Goal: Information Seeking & Learning: Learn about a topic

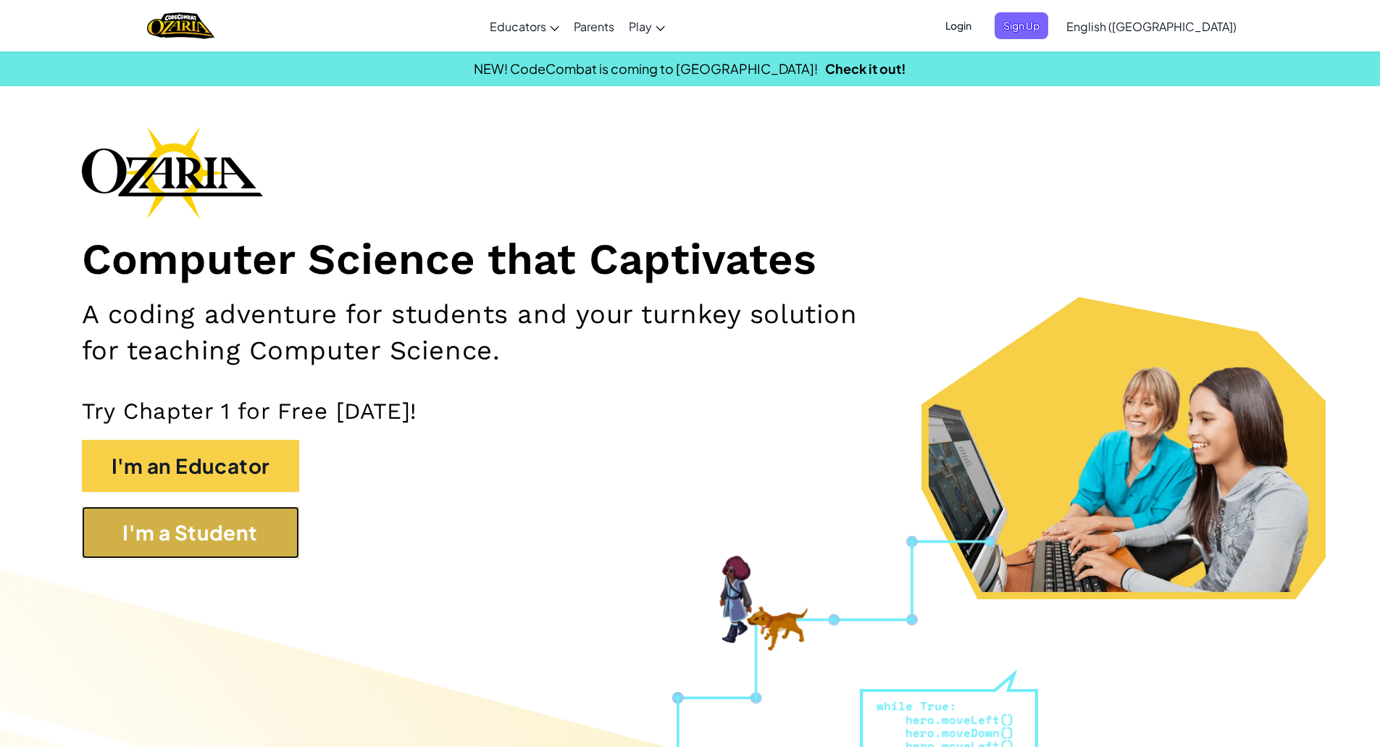
click at [172, 517] on button "I'm a Student" at bounding box center [190, 532] width 217 height 52
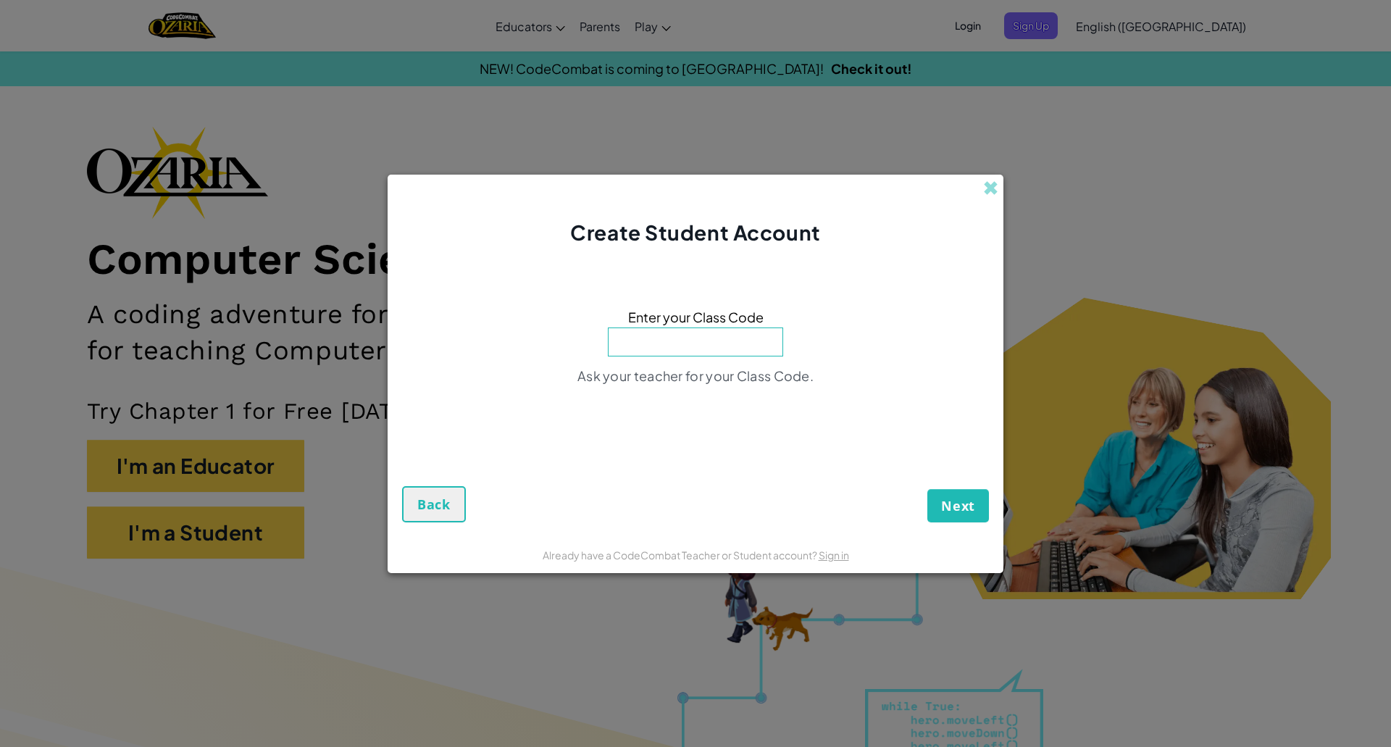
click at [673, 333] on input at bounding box center [695, 341] width 175 height 29
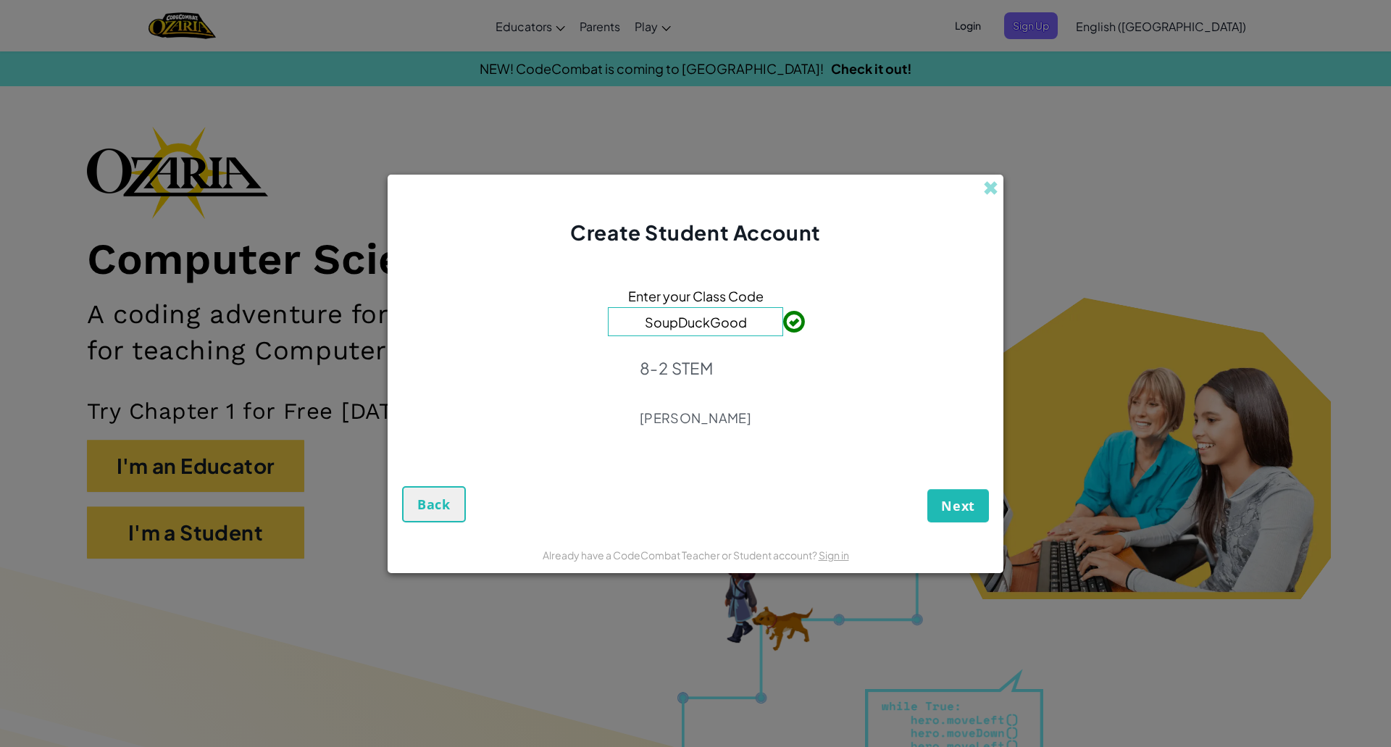
type input "SoupDuckGood"
click at [953, 520] on button "Next" at bounding box center [958, 505] width 62 height 33
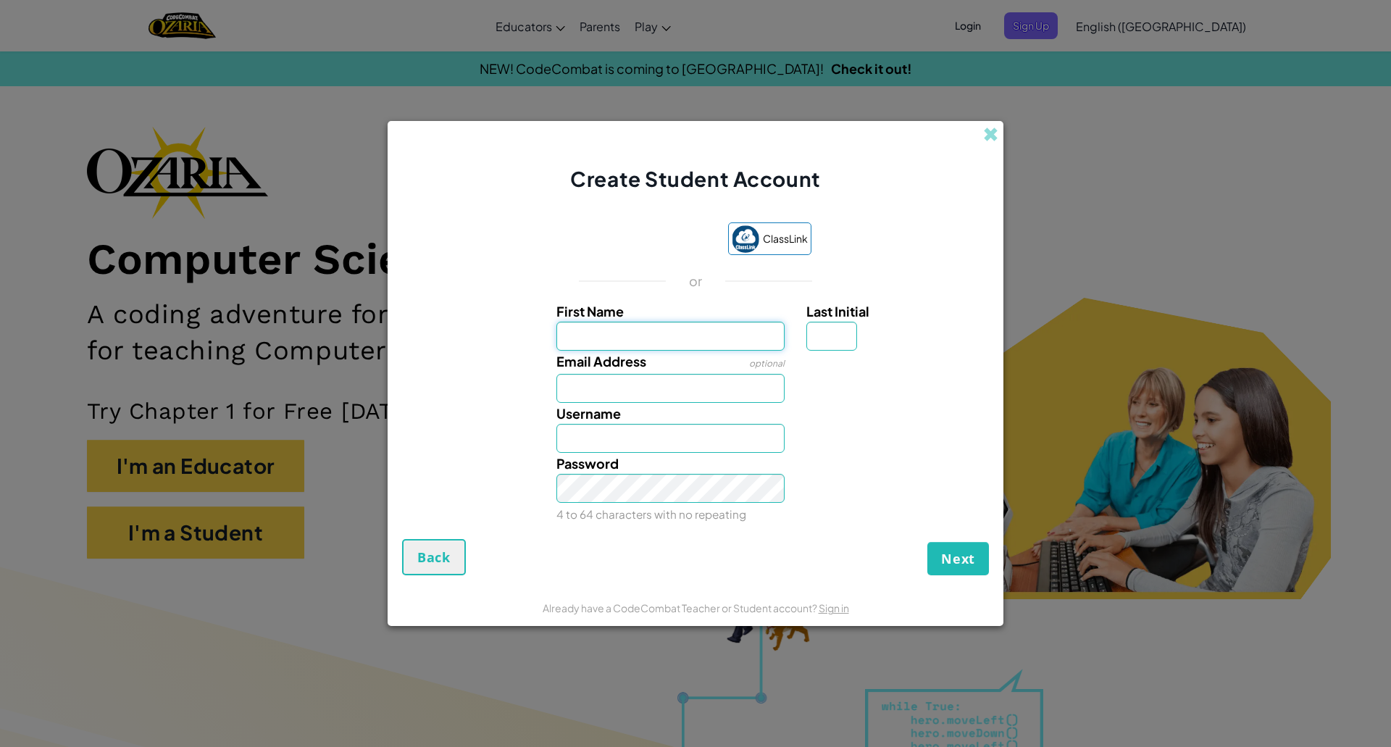
click at [629, 332] on input "First Name" at bounding box center [670, 336] width 229 height 29
click at [481, 424] on div "Username" at bounding box center [695, 428] width 601 height 50
drag, startPoint x: 606, startPoint y: 186, endPoint x: 813, endPoint y: 170, distance: 207.1
click at [813, 170] on span "Create Student Account" at bounding box center [695, 178] width 250 height 25
click at [816, 183] on span "Create Student Account" at bounding box center [695, 178] width 250 height 25
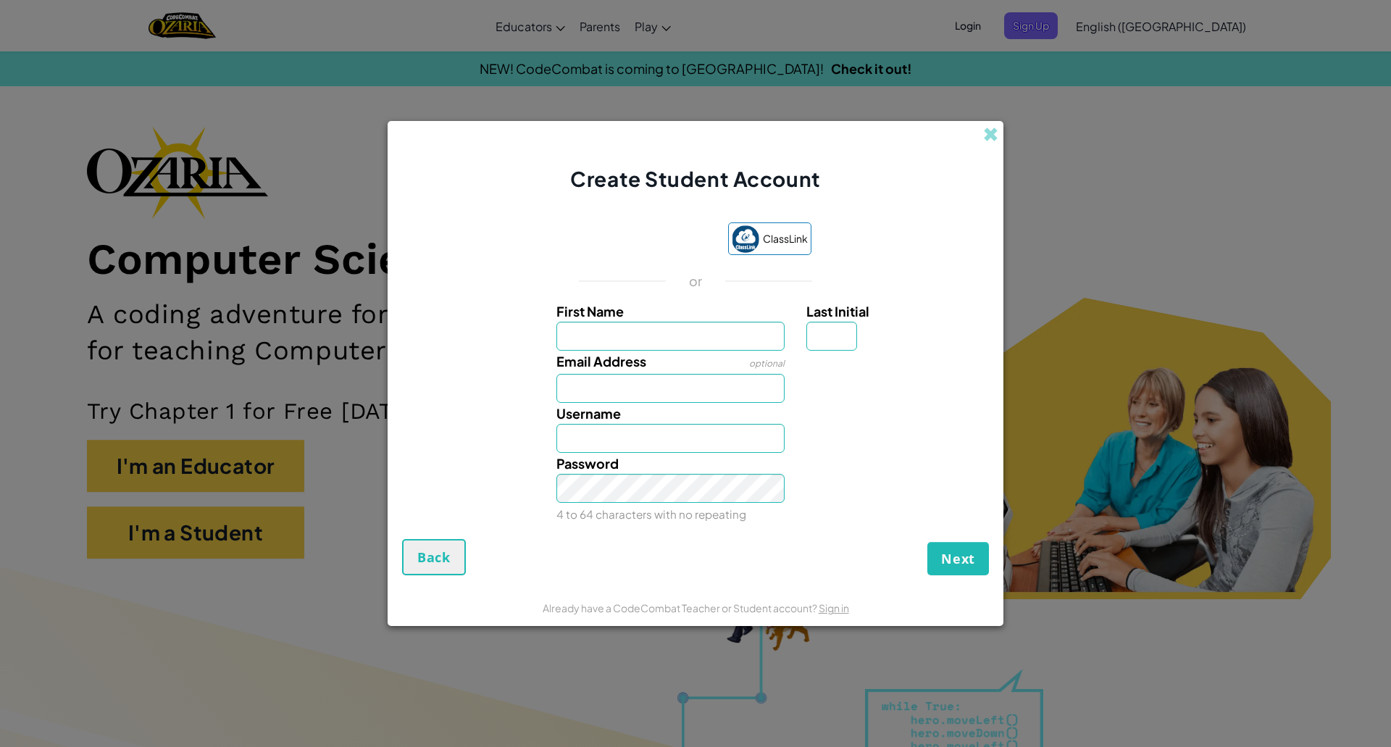
click at [816, 183] on span "Create Student Account" at bounding box center [695, 178] width 250 height 25
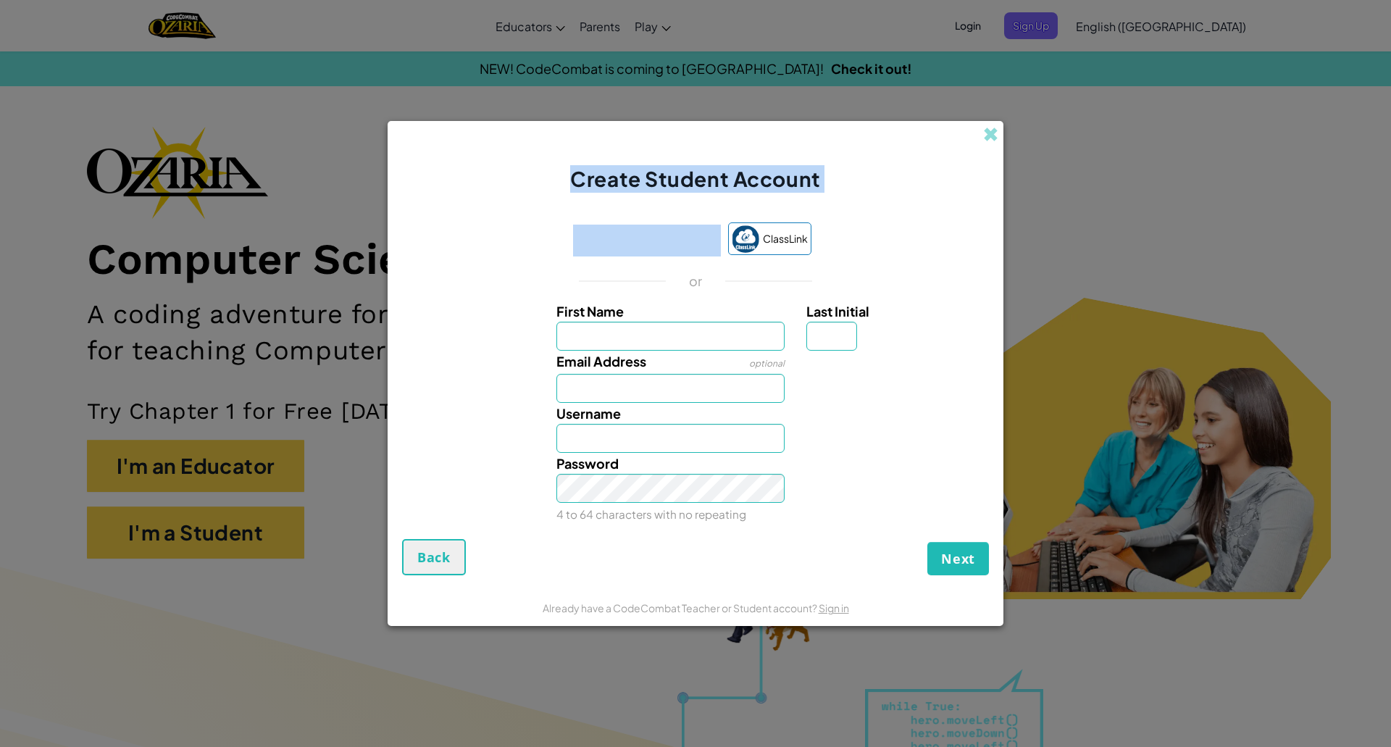
drag, startPoint x: 763, startPoint y: 188, endPoint x: 711, endPoint y: 203, distance: 53.6
click at [711, 203] on div "Create Student Account ClassLink or First Name Last Initial Email Address optio…" at bounding box center [696, 373] width 616 height 505
click at [897, 160] on div "Create Student Account" at bounding box center [696, 157] width 616 height 72
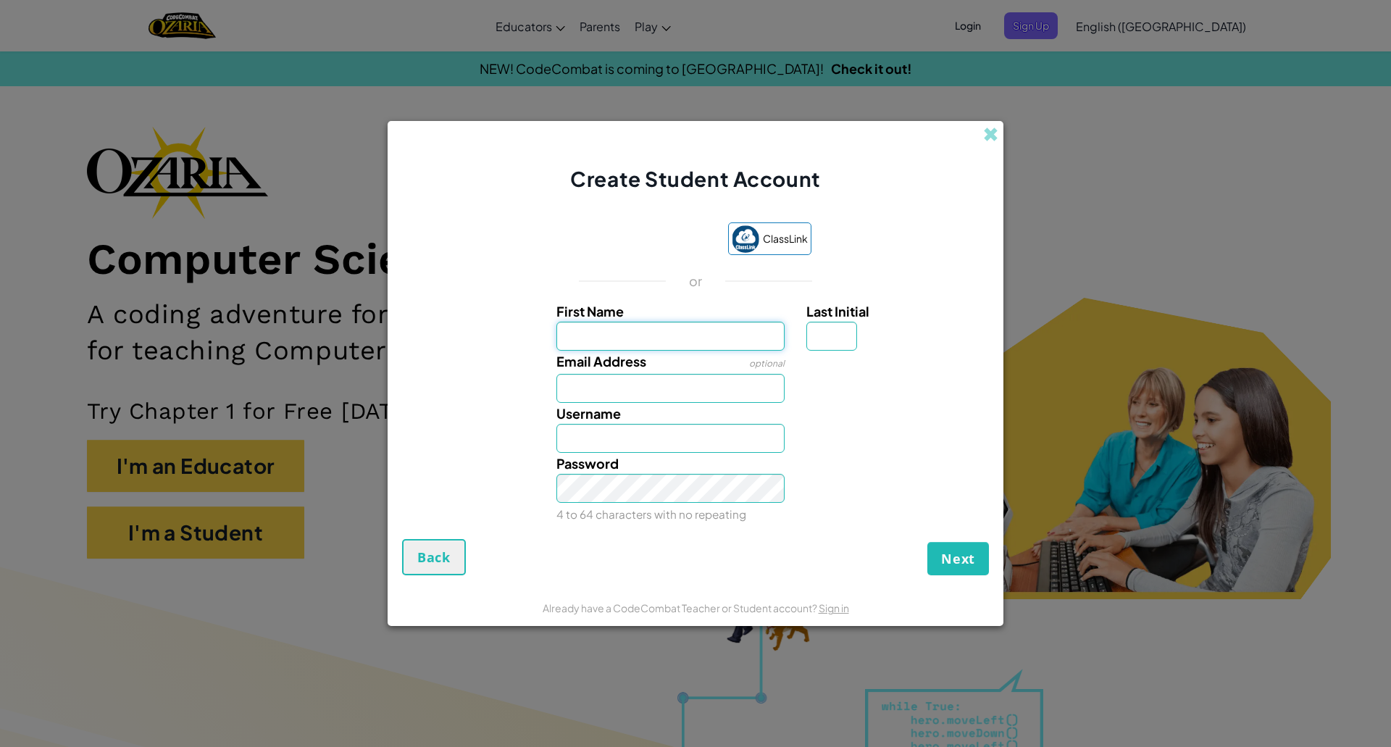
click at [674, 338] on input "First Name" at bounding box center [670, 336] width 229 height 29
type input "Anahi"
click at [682, 449] on input "Anahi" at bounding box center [670, 438] width 229 height 29
click at [698, 436] on input "AnahiM" at bounding box center [670, 438] width 229 height 29
type input "AnahiM0731"
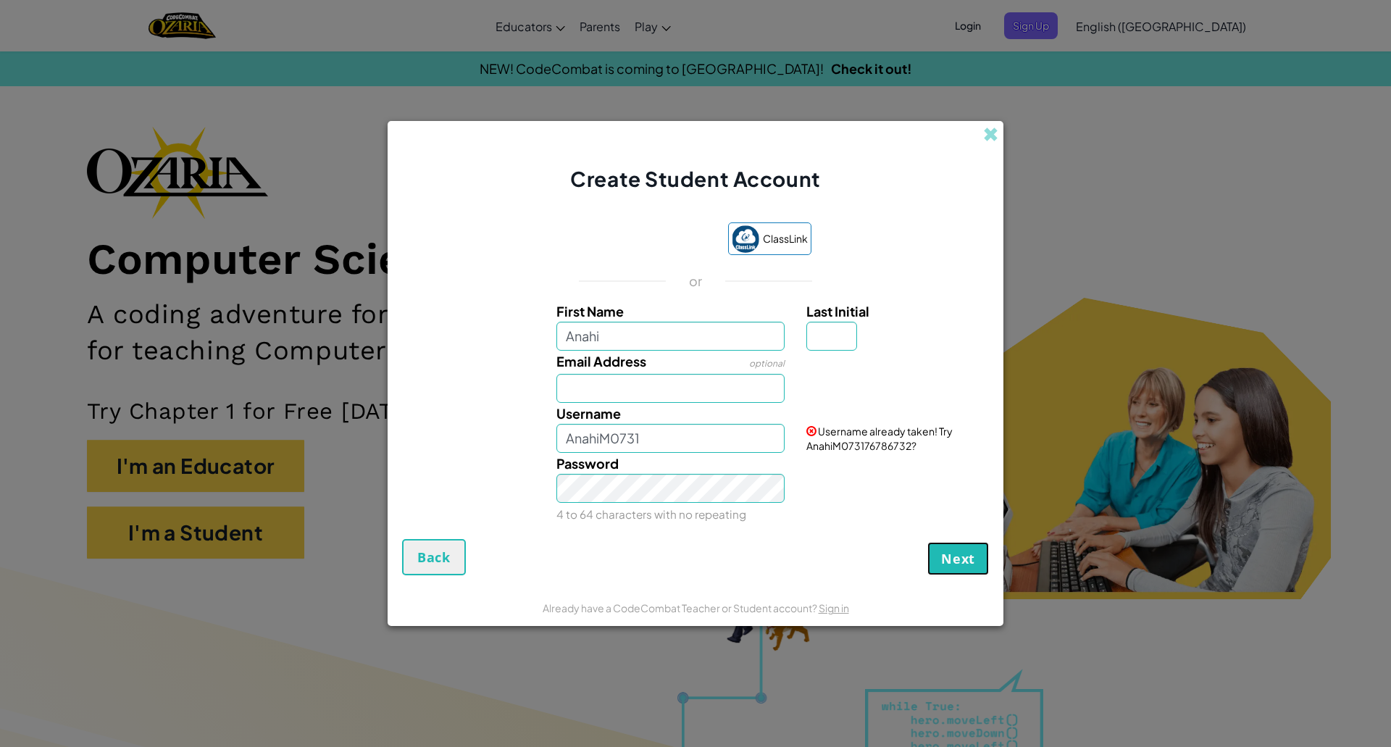
click at [946, 556] on span "Next" at bounding box center [958, 558] width 34 height 17
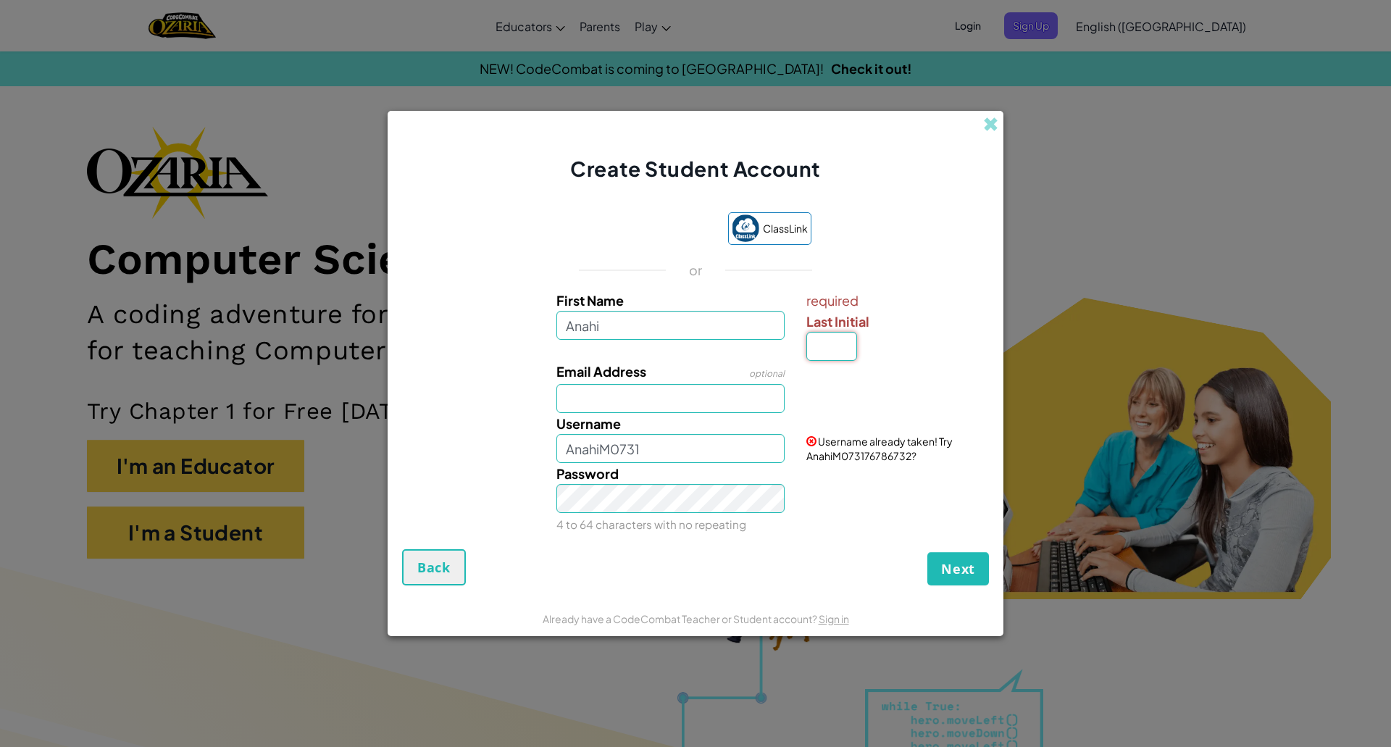
click at [833, 355] on input "Last Initial" at bounding box center [831, 346] width 51 height 29
type input "M"
click at [616, 452] on input "AnahiM" at bounding box center [670, 448] width 229 height 29
click at [761, 556] on div "Next Back" at bounding box center [695, 567] width 587 height 36
click at [868, 517] on div "Password 4 to 64 characters with no repeating" at bounding box center [695, 499] width 601 height 72
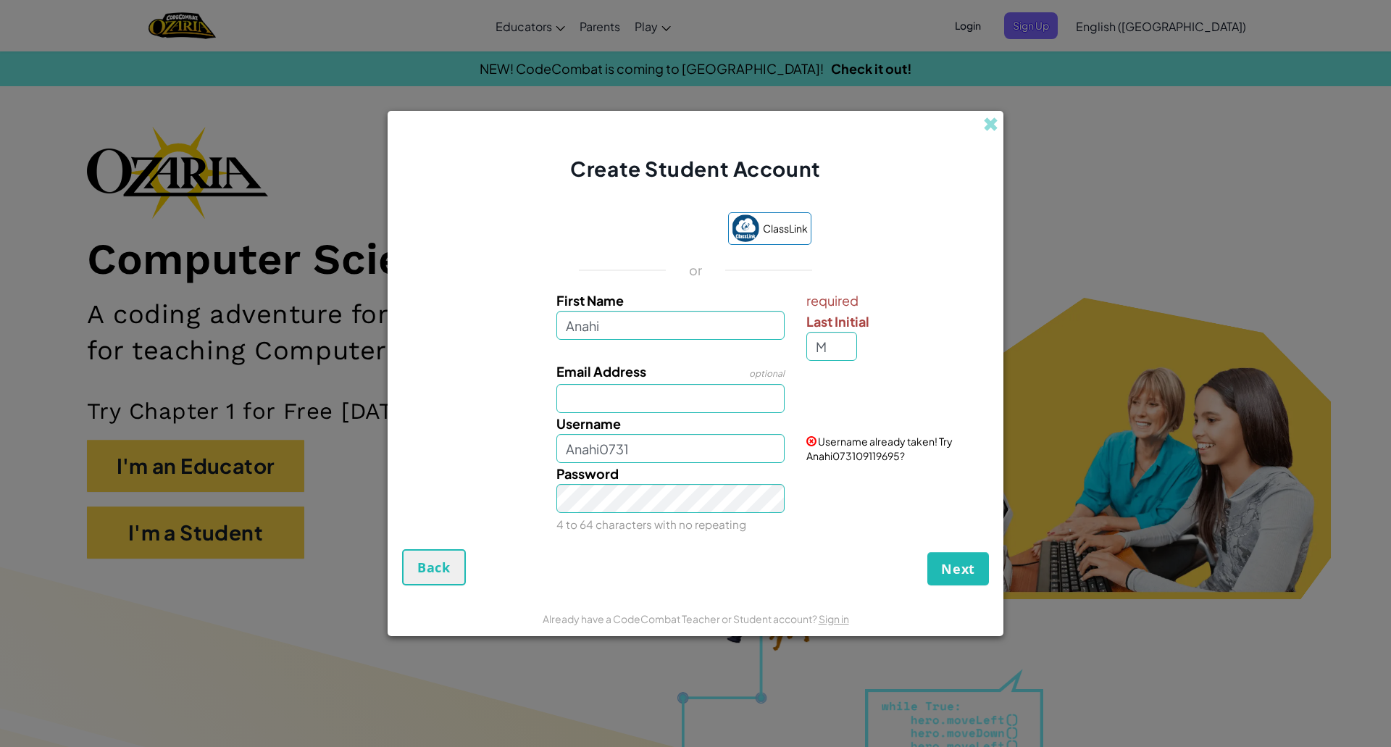
click at [735, 464] on div "Password 4 to 64 characters with no repeating" at bounding box center [670, 499] width 251 height 72
click at [727, 455] on input "Anahi0731" at bounding box center [670, 448] width 229 height 29
type input "Anahi073112"
click at [860, 540] on div "ClassLink or First Name Anahi required Last Initial M Email Address optional Us…" at bounding box center [695, 374] width 587 height 352
click at [968, 566] on span "Next" at bounding box center [958, 568] width 34 height 17
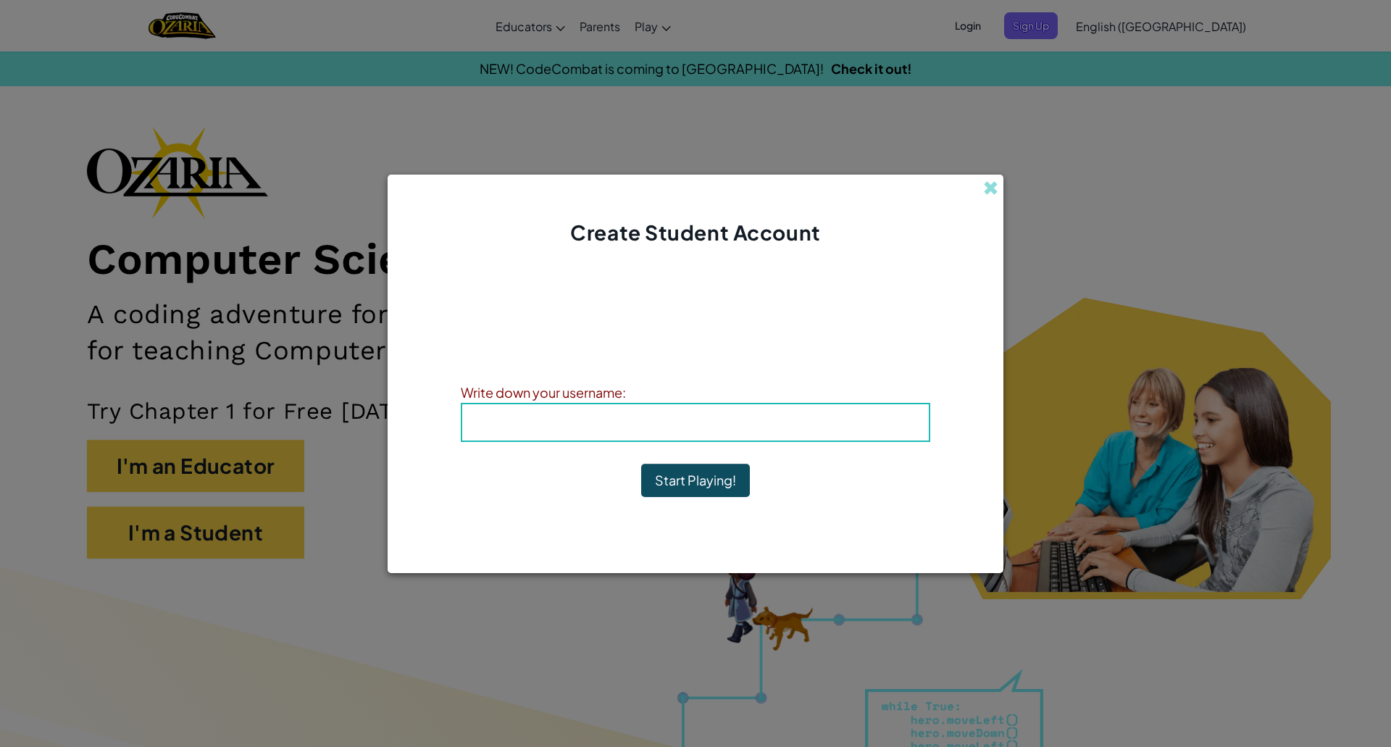
click at [745, 424] on b "Username : Anahi073112" at bounding box center [695, 422] width 170 height 17
click at [711, 424] on b "Username : Anahi073112" at bounding box center [695, 422] width 170 height 17
click at [701, 424] on b "Username : Anahi073112" at bounding box center [695, 422] width 170 height 17
click at [668, 413] on h4 "Username : Anahi073112" at bounding box center [696, 422] width 438 height 22
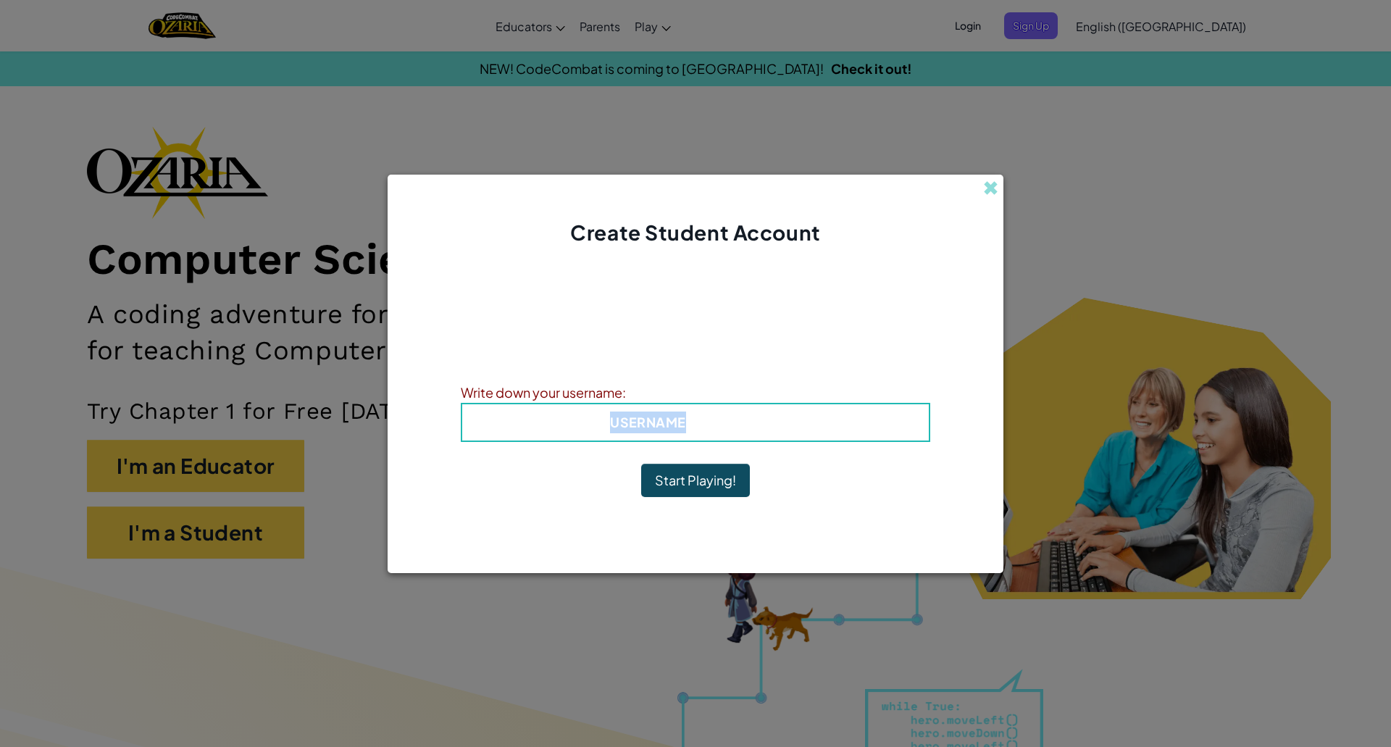
click at [666, 419] on span "Username" at bounding box center [647, 422] width 75 height 17
click at [787, 444] on div "Account Created! Write down your information so that you don't forget it. Your …" at bounding box center [695, 391] width 469 height 261
click at [661, 484] on button "Start Playing!" at bounding box center [695, 480] width 109 height 33
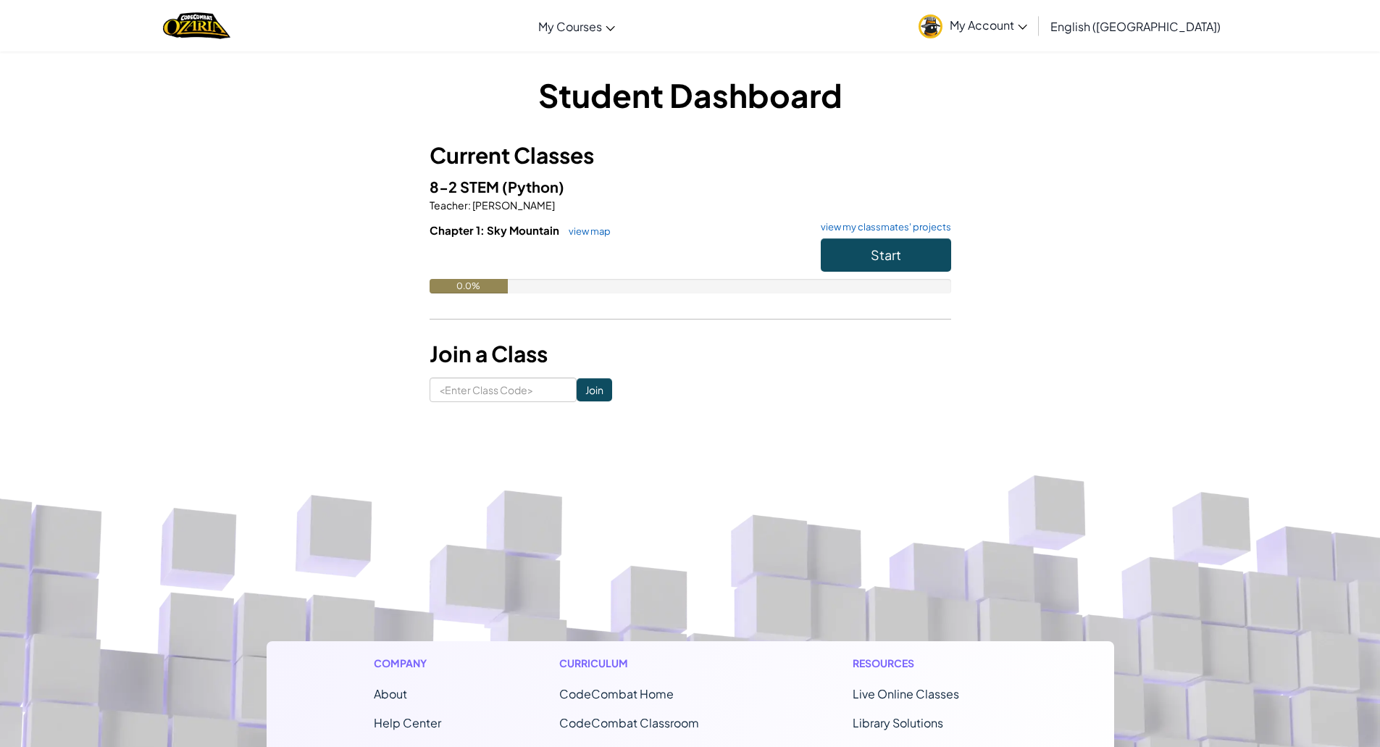
click at [1027, 29] on span "My Account" at bounding box center [989, 24] width 78 height 15
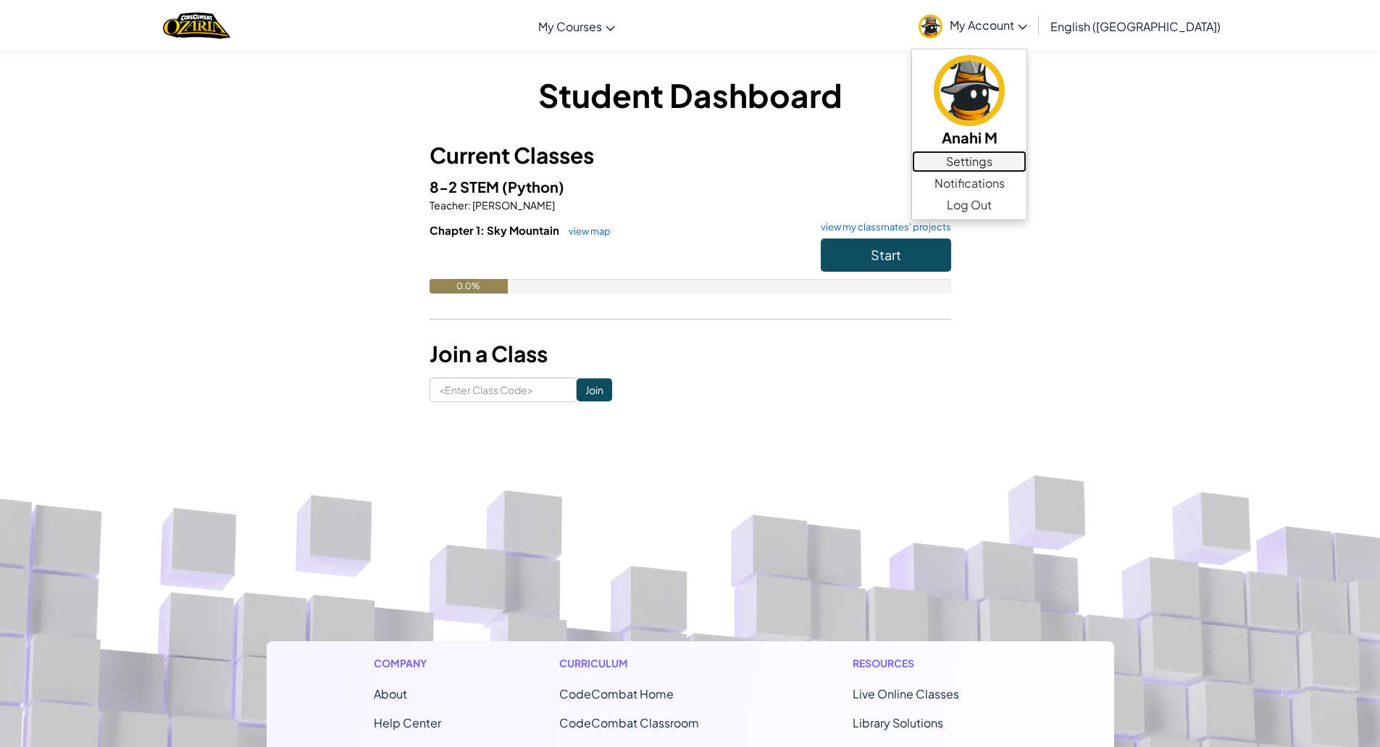
click at [1026, 168] on link "Settings" at bounding box center [969, 162] width 114 height 22
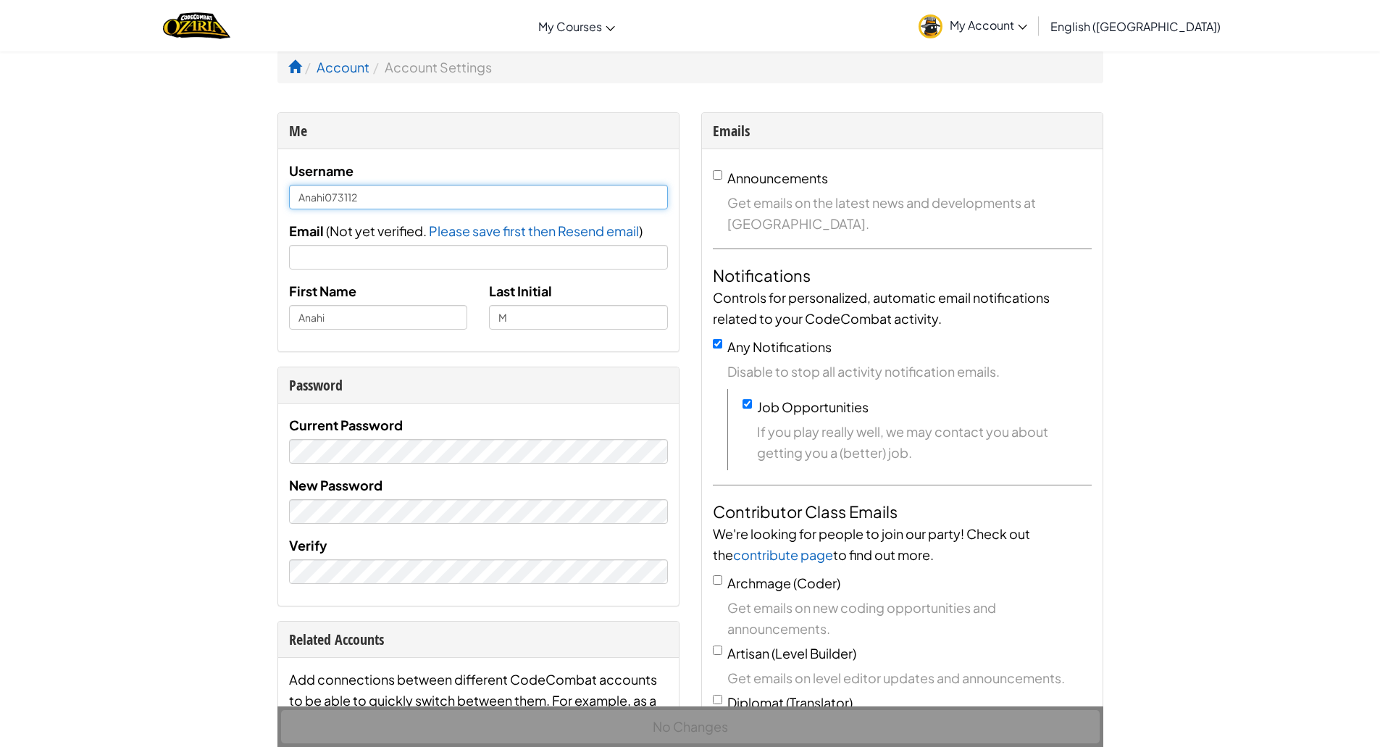
click at [322, 192] on input "Anahi073112" at bounding box center [478, 197] width 379 height 25
click at [1027, 28] on span "My Account" at bounding box center [989, 24] width 78 height 15
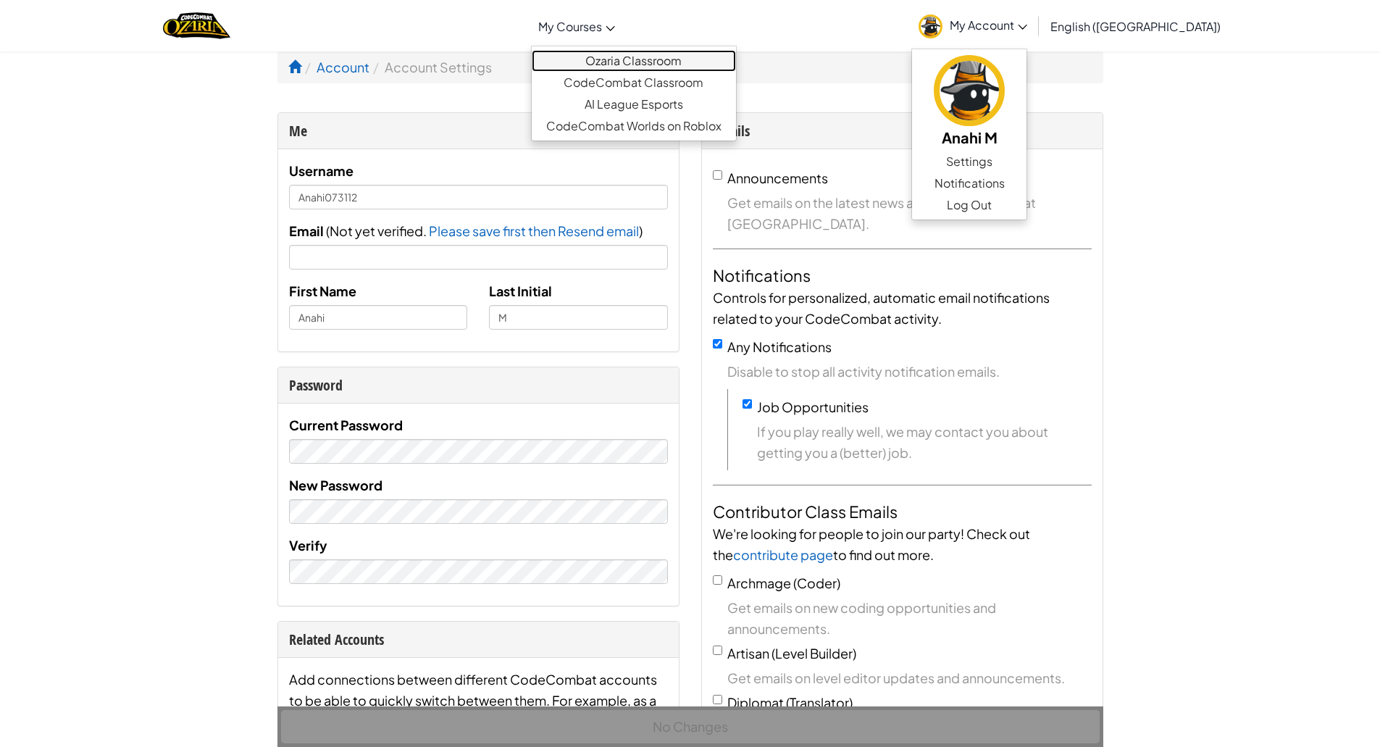
click at [669, 66] on link "Ozaria Classroom" at bounding box center [634, 61] width 204 height 22
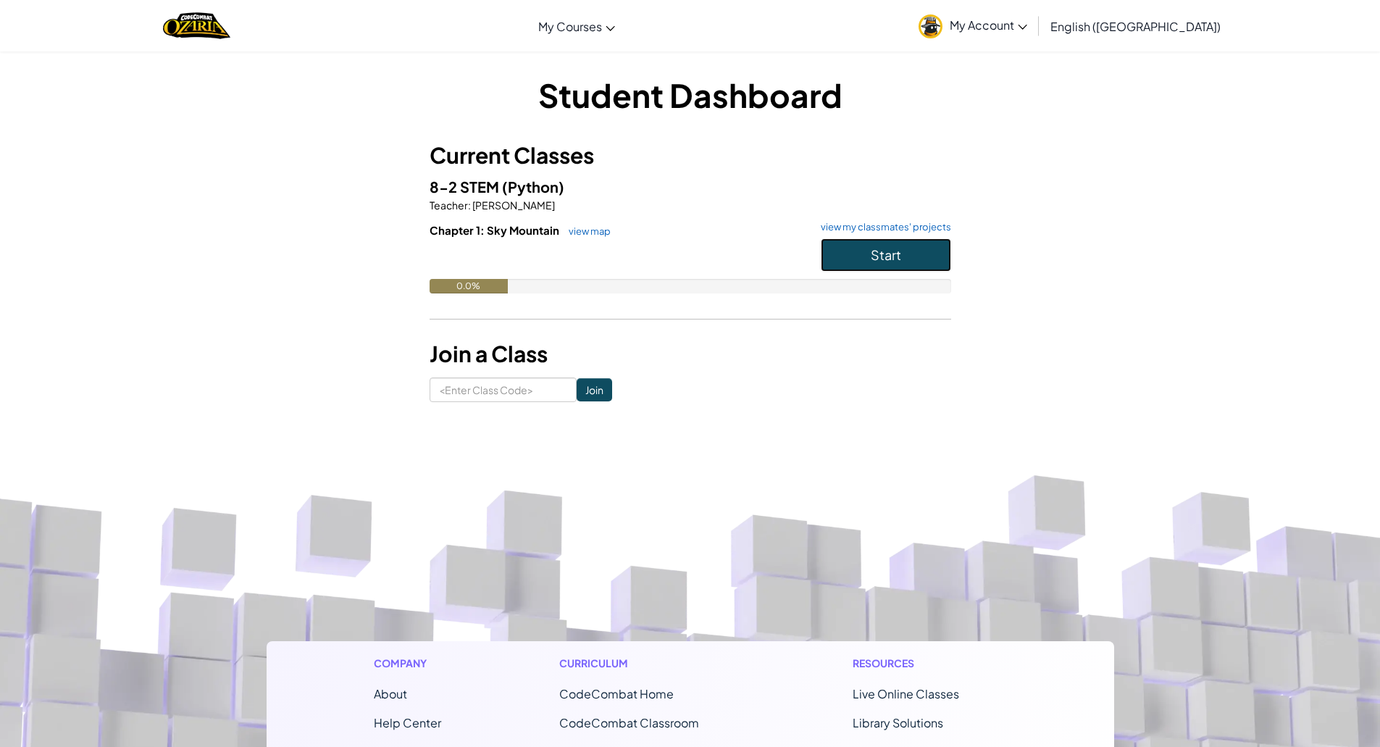
click at [842, 258] on button "Start" at bounding box center [886, 254] width 130 height 33
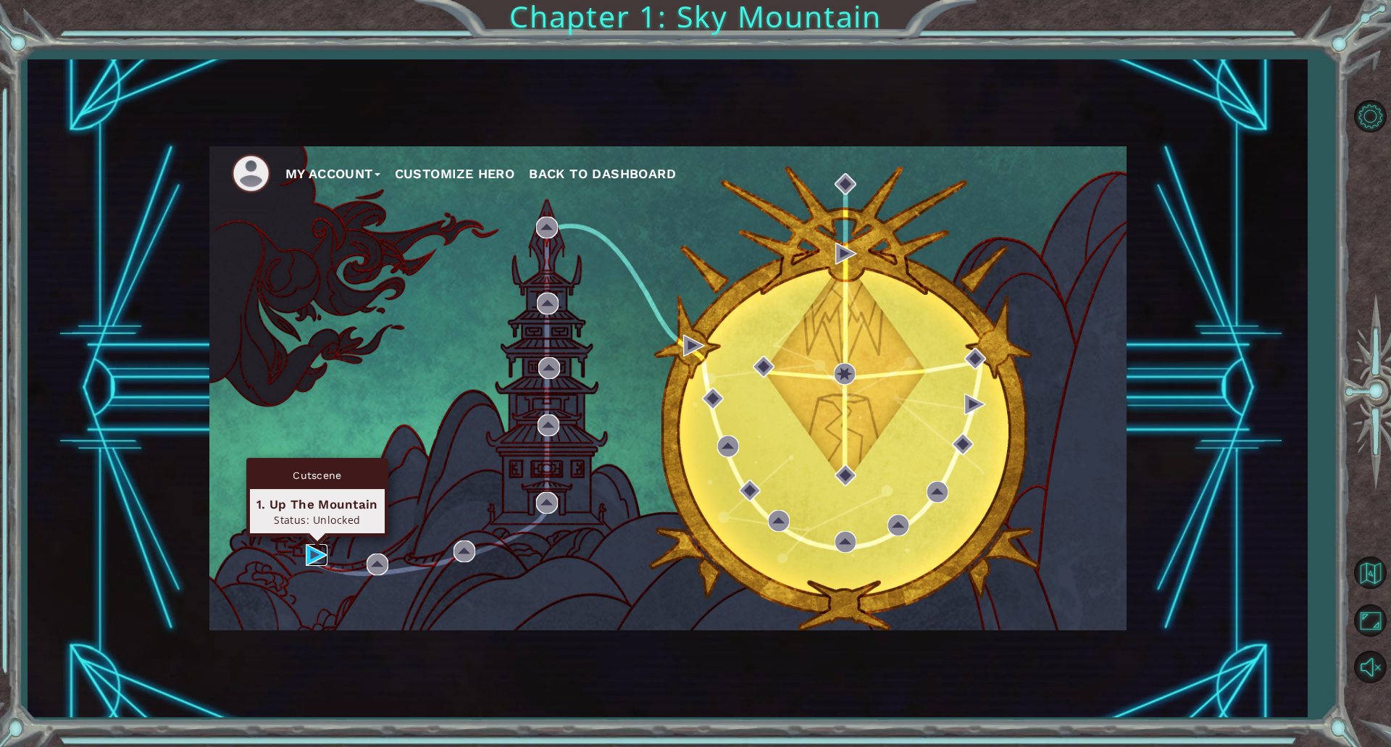
drag, startPoint x: 317, startPoint y: 558, endPoint x: 298, endPoint y: 542, distance: 24.1
click at [317, 558] on img at bounding box center [317, 555] width 22 height 22
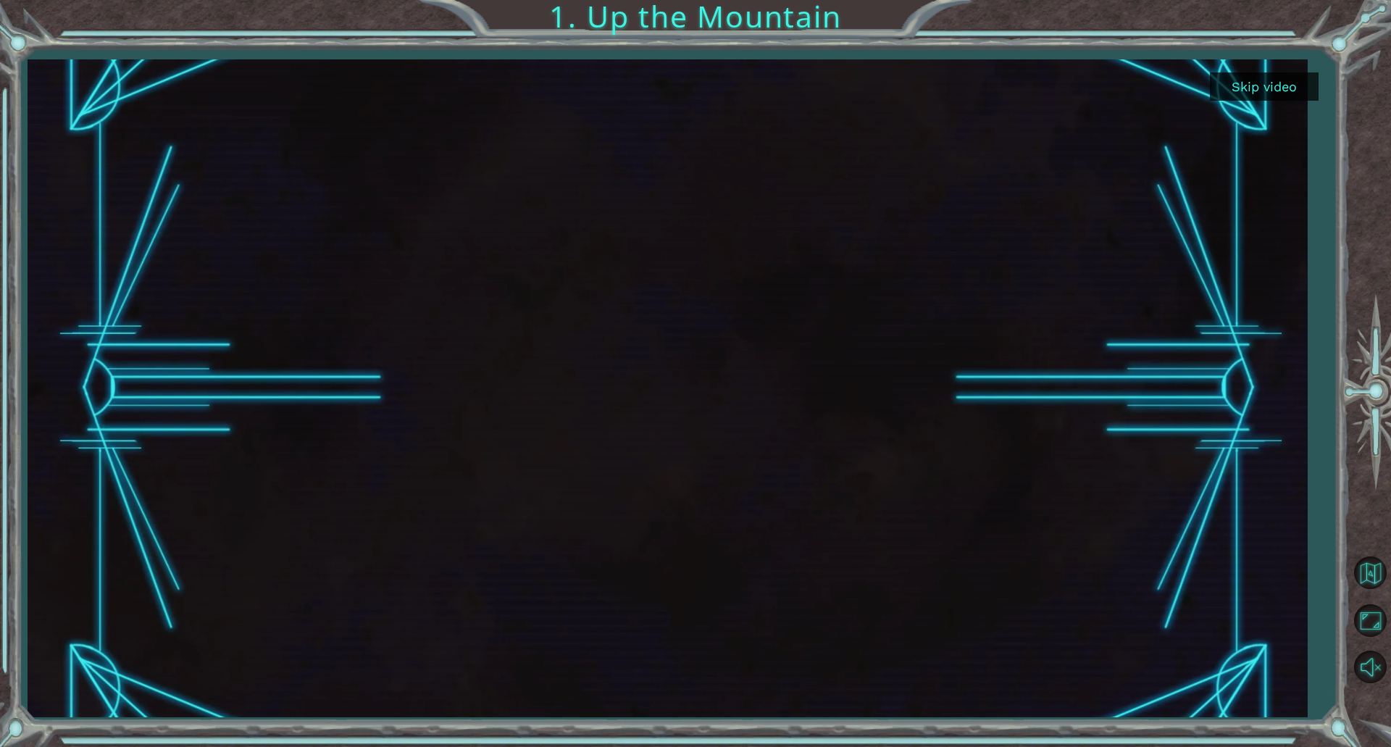
click at [1239, 87] on button "Skip video" at bounding box center [1264, 86] width 109 height 28
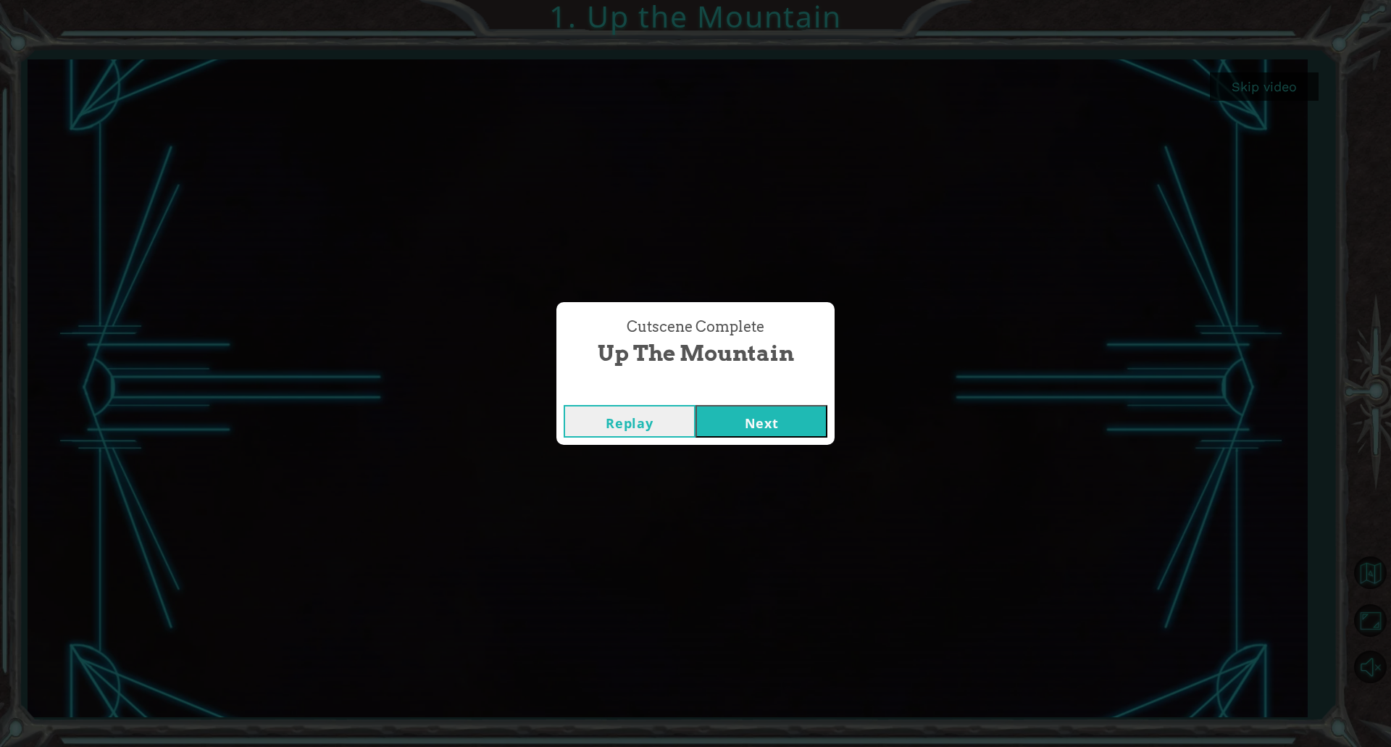
click at [777, 424] on button "Next" at bounding box center [761, 421] width 132 height 33
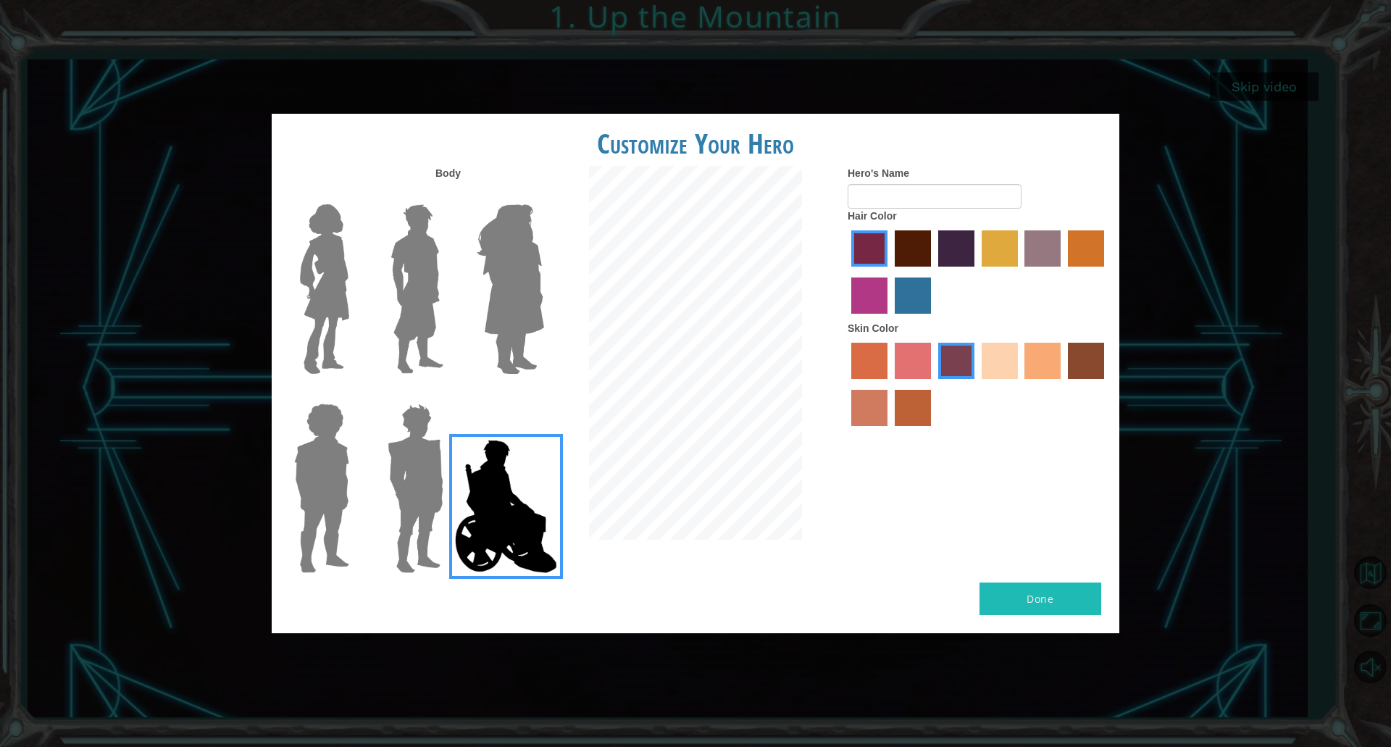
click at [495, 303] on img at bounding box center [510, 288] width 79 height 181
click at [543, 195] on input "Hero Amethyst" at bounding box center [543, 195] width 0 height 0
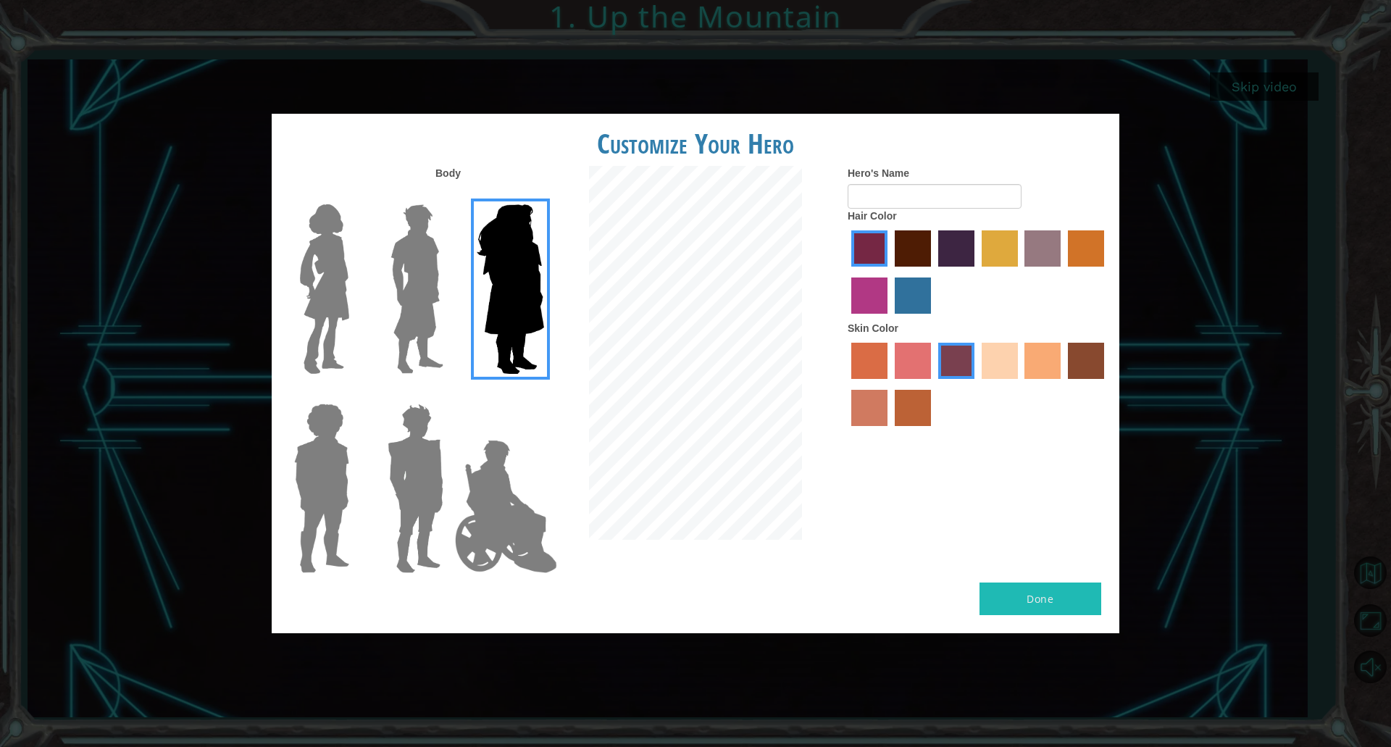
click at [442, 307] on img at bounding box center [417, 288] width 64 height 181
click at [449, 195] on input "Hero Lars" at bounding box center [449, 195] width 0 height 0
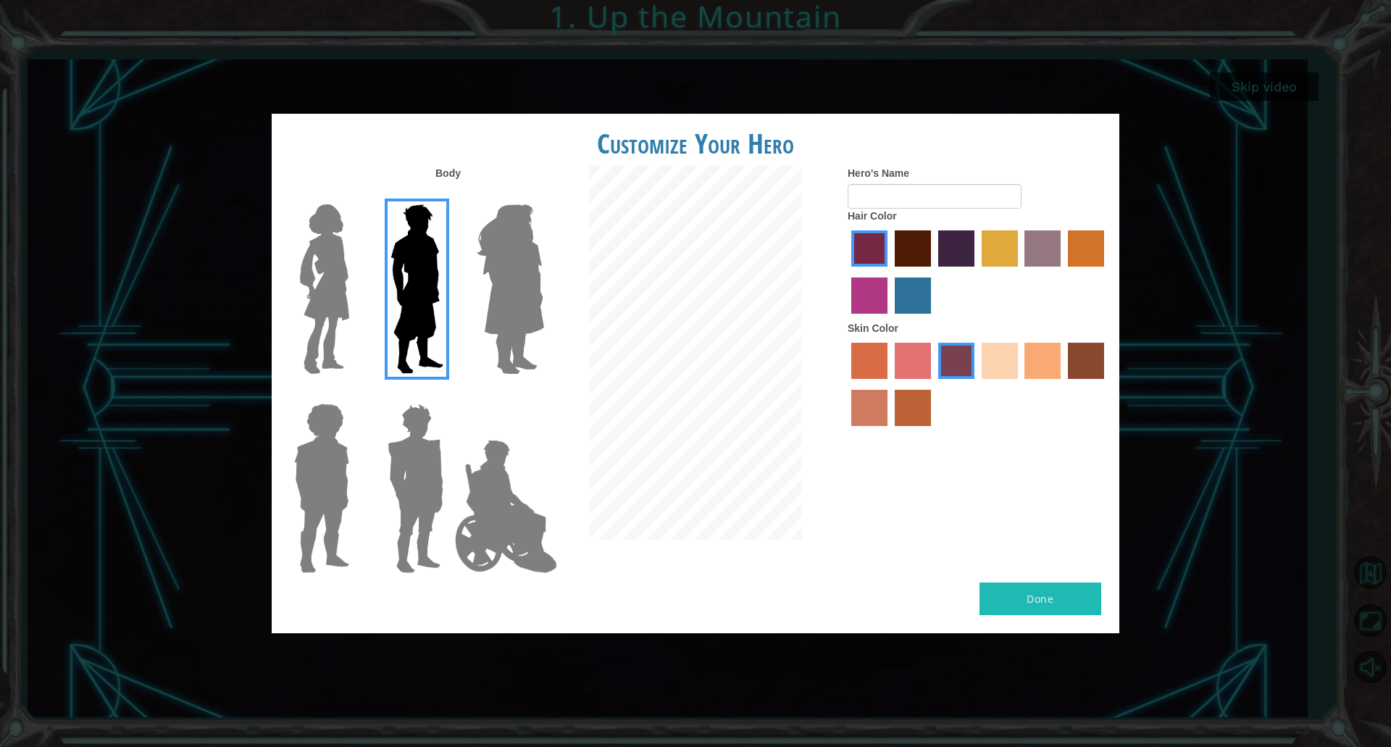
click at [359, 300] on div at bounding box center [319, 283] width 94 height 199
click at [366, 296] on div at bounding box center [413, 283] width 94 height 199
click at [309, 298] on img at bounding box center [324, 288] width 61 height 181
click at [355, 195] on input "Hero Connie" at bounding box center [355, 195] width 0 height 0
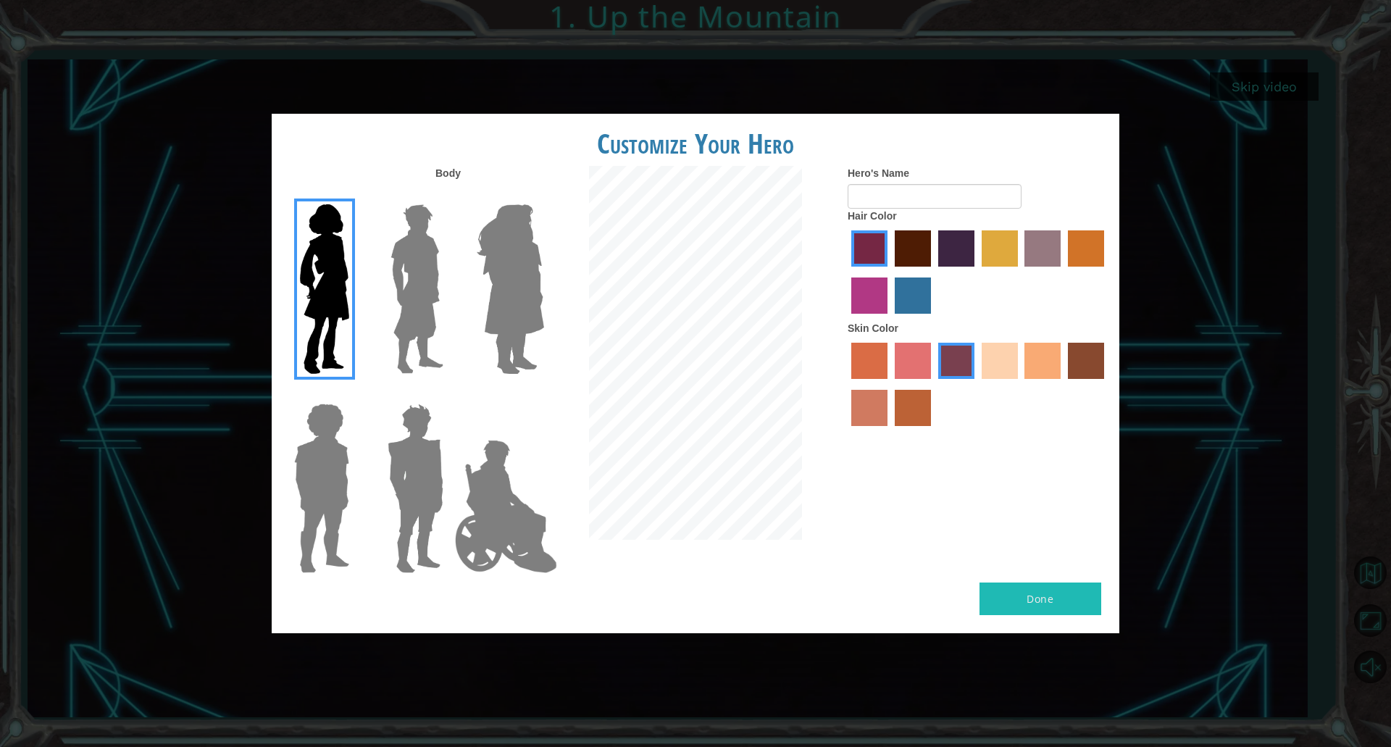
click at [950, 263] on label "hot purple hair color" at bounding box center [956, 248] width 36 height 36
click at [933, 272] on input "hot purple hair color" at bounding box center [933, 272] width 0 height 0
click at [913, 374] on label "froly skin color" at bounding box center [913, 361] width 36 height 36
click at [890, 384] on input "froly skin color" at bounding box center [890, 384] width 0 height 0
click at [992, 365] on label "sandy beach skin color" at bounding box center [1000, 361] width 36 height 36
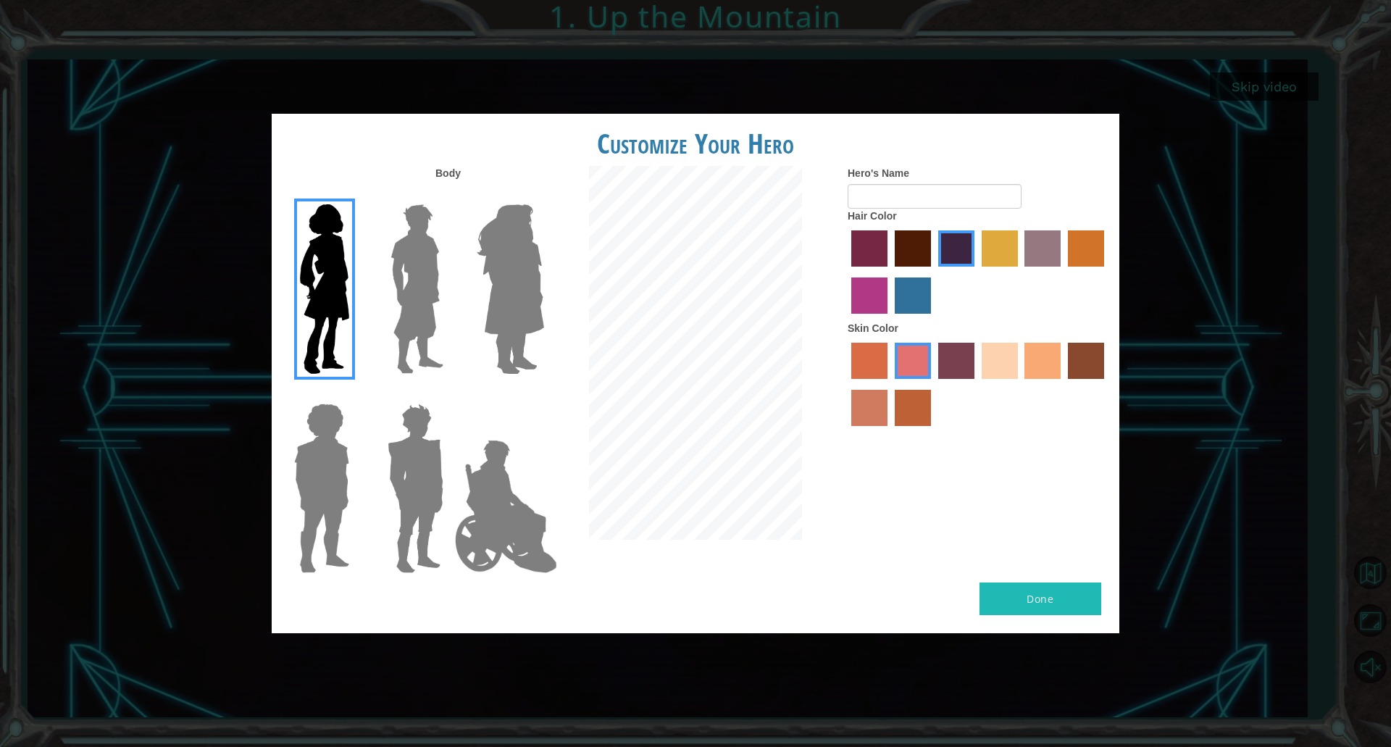
click at [976, 384] on input "sandy beach skin color" at bounding box center [976, 384] width 0 height 0
click at [1040, 359] on label "tacao skin color" at bounding box center [1042, 361] width 36 height 36
click at [1020, 384] on input "tacao skin color" at bounding box center [1020, 384] width 0 height 0
click at [1058, 609] on button "Done" at bounding box center [1040, 598] width 122 height 33
click at [883, 196] on input "Hero's Name" at bounding box center [935, 196] width 174 height 25
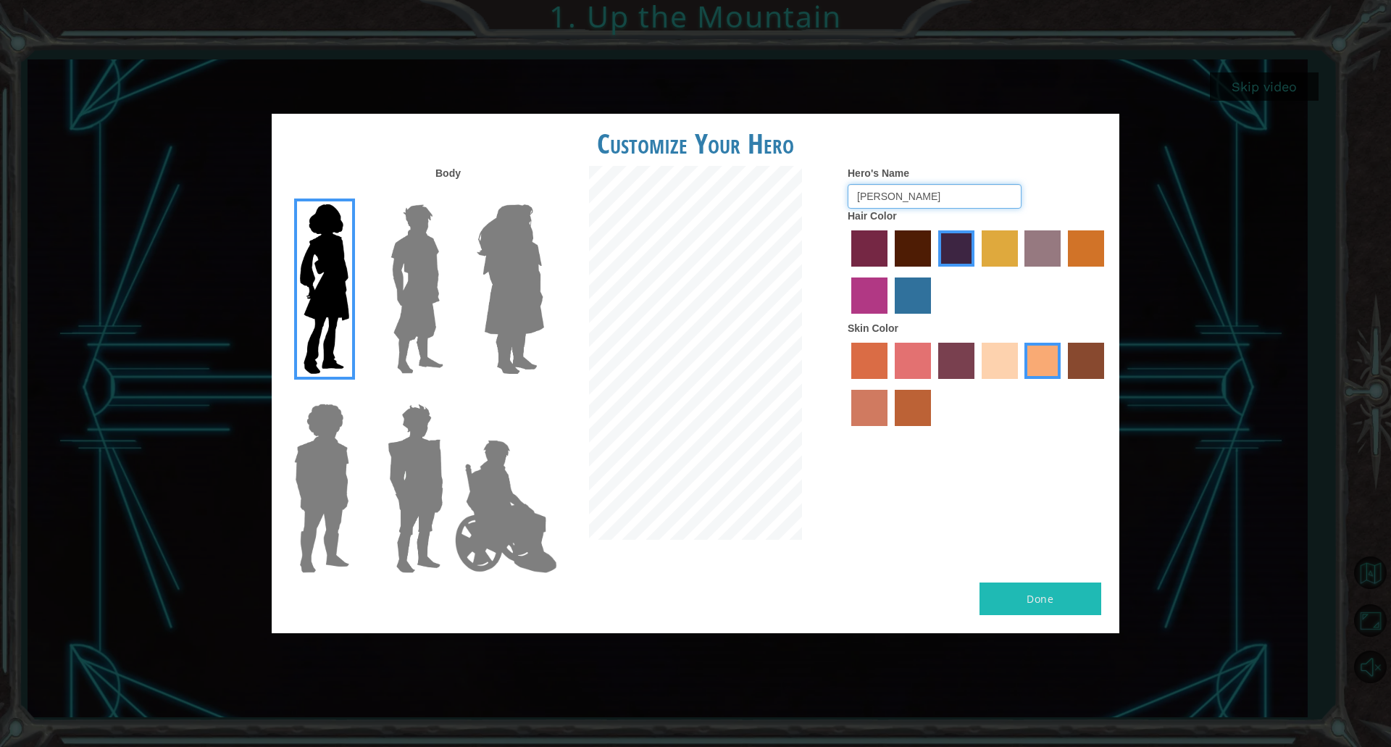
type input "[PERSON_NAME]"
click at [1054, 600] on button "Done" at bounding box center [1040, 598] width 122 height 33
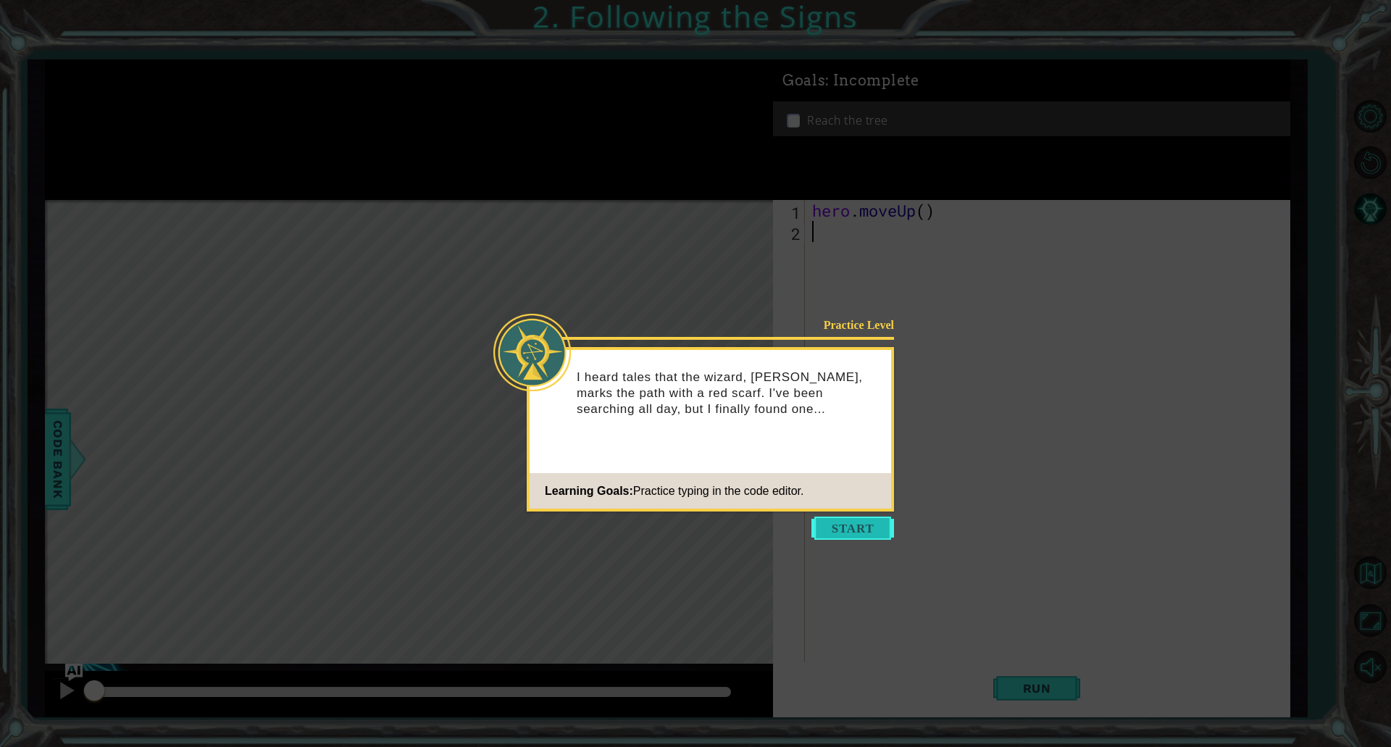
click at [878, 525] on button "Start" at bounding box center [852, 527] width 83 height 23
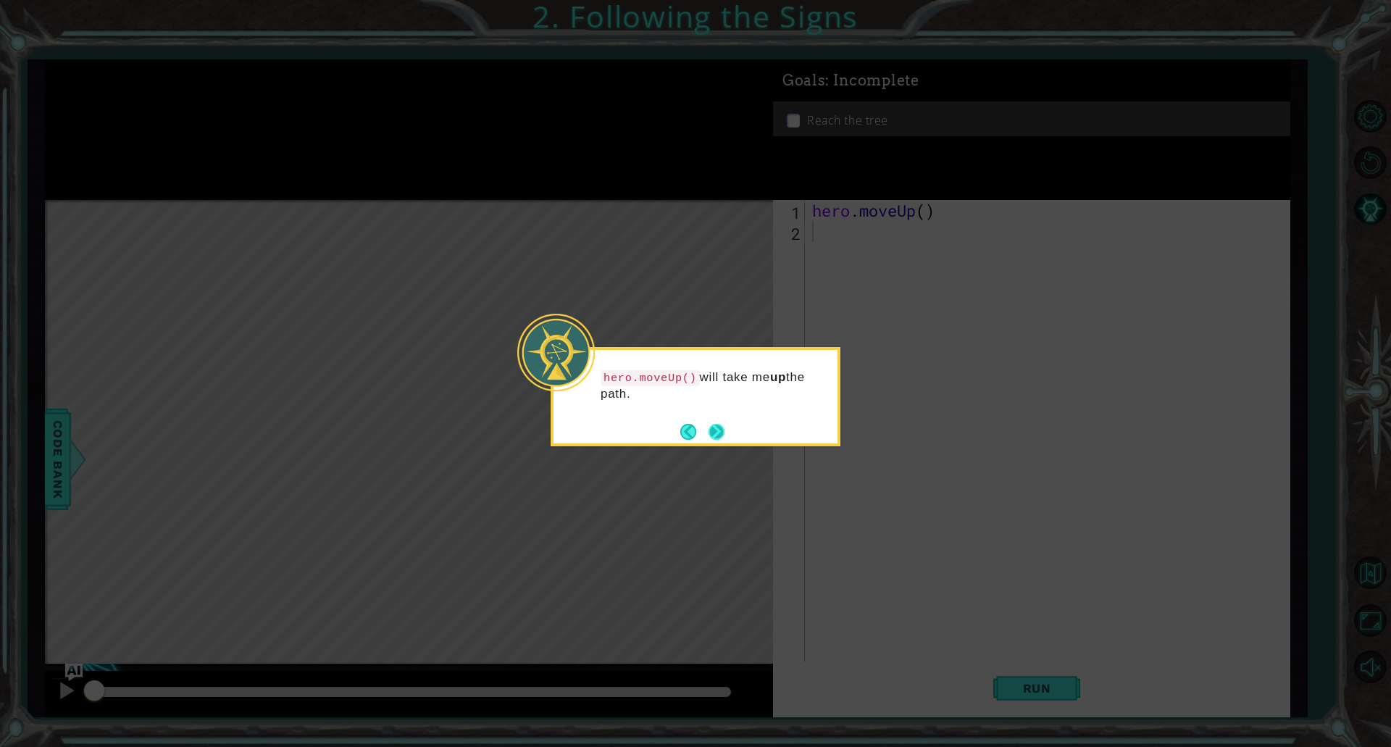
click at [710, 440] on button "Next" at bounding box center [716, 432] width 16 height 16
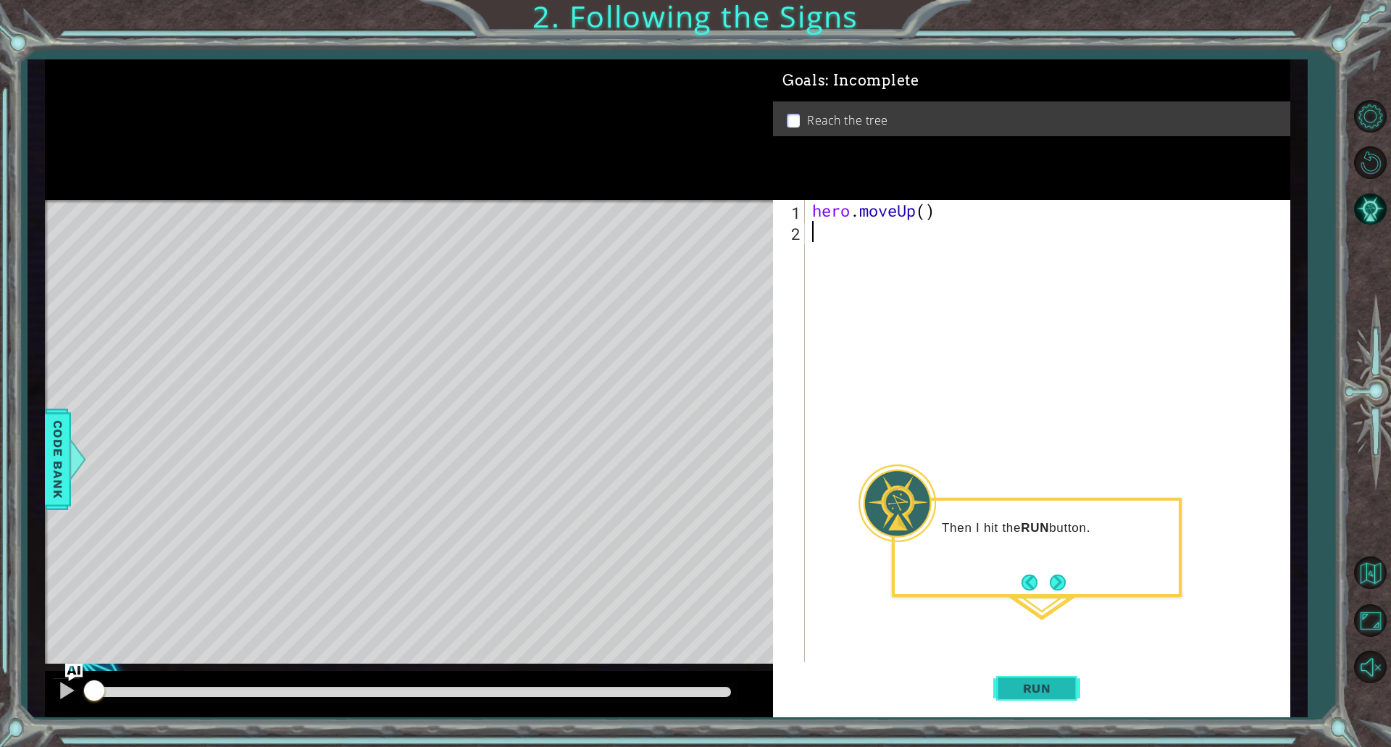
click at [1016, 687] on span "Run" at bounding box center [1036, 688] width 57 height 14
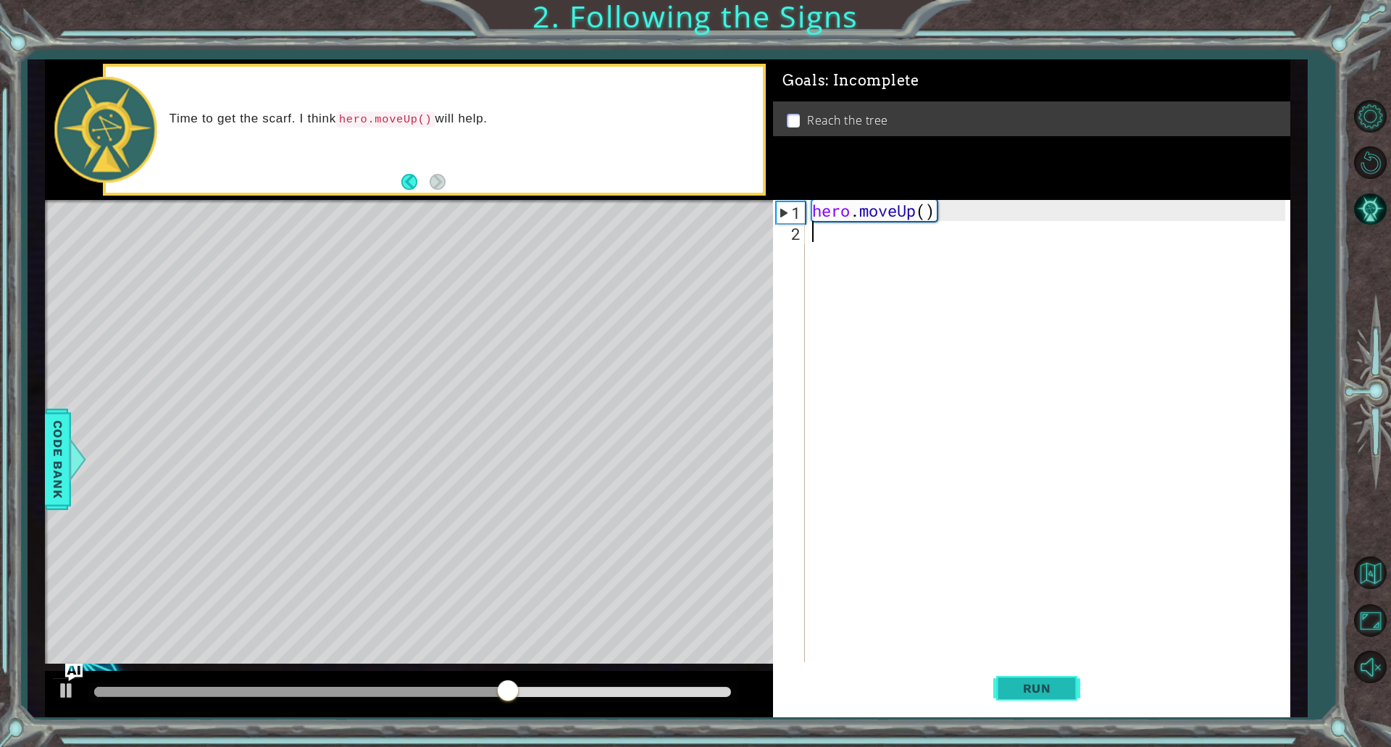
click at [1034, 678] on button "Run" at bounding box center [1036, 687] width 87 height 51
click at [926, 211] on div "hero . moveUp ( )" at bounding box center [1050, 452] width 483 height 504
type textarea "hero.moveUp(2)"
click at [956, 390] on div "hero . moveUp ( 2 )" at bounding box center [1050, 452] width 483 height 504
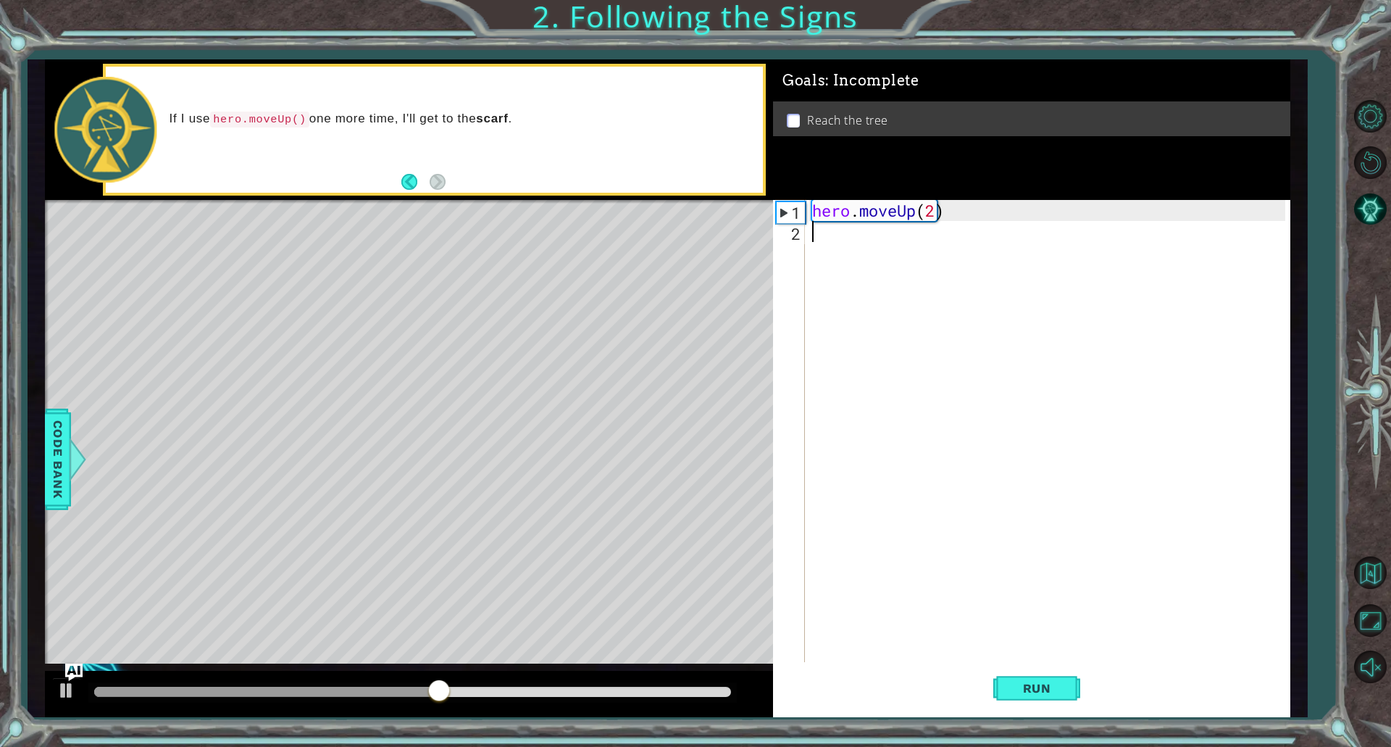
scroll to position [0, 0]
click at [1034, 690] on span "Run" at bounding box center [1036, 688] width 57 height 14
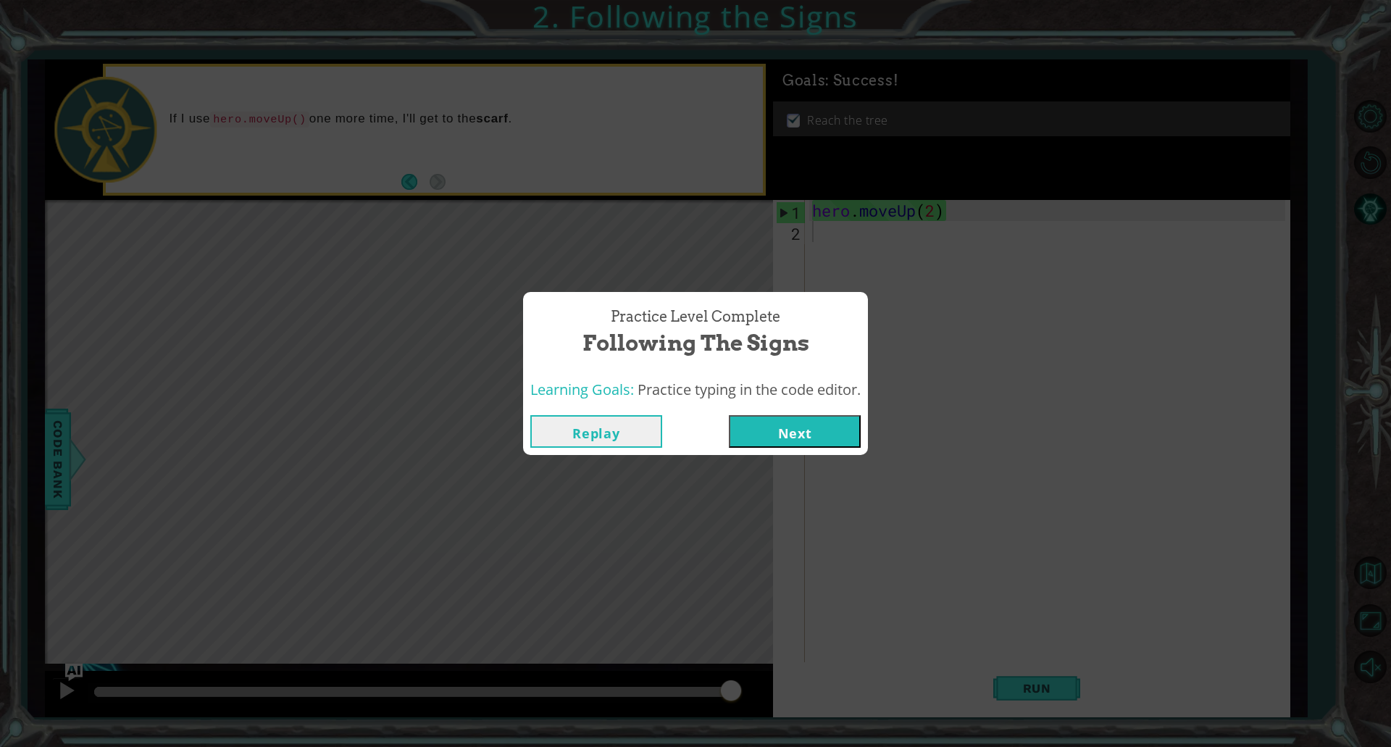
click at [824, 427] on button "Next" at bounding box center [795, 431] width 132 height 33
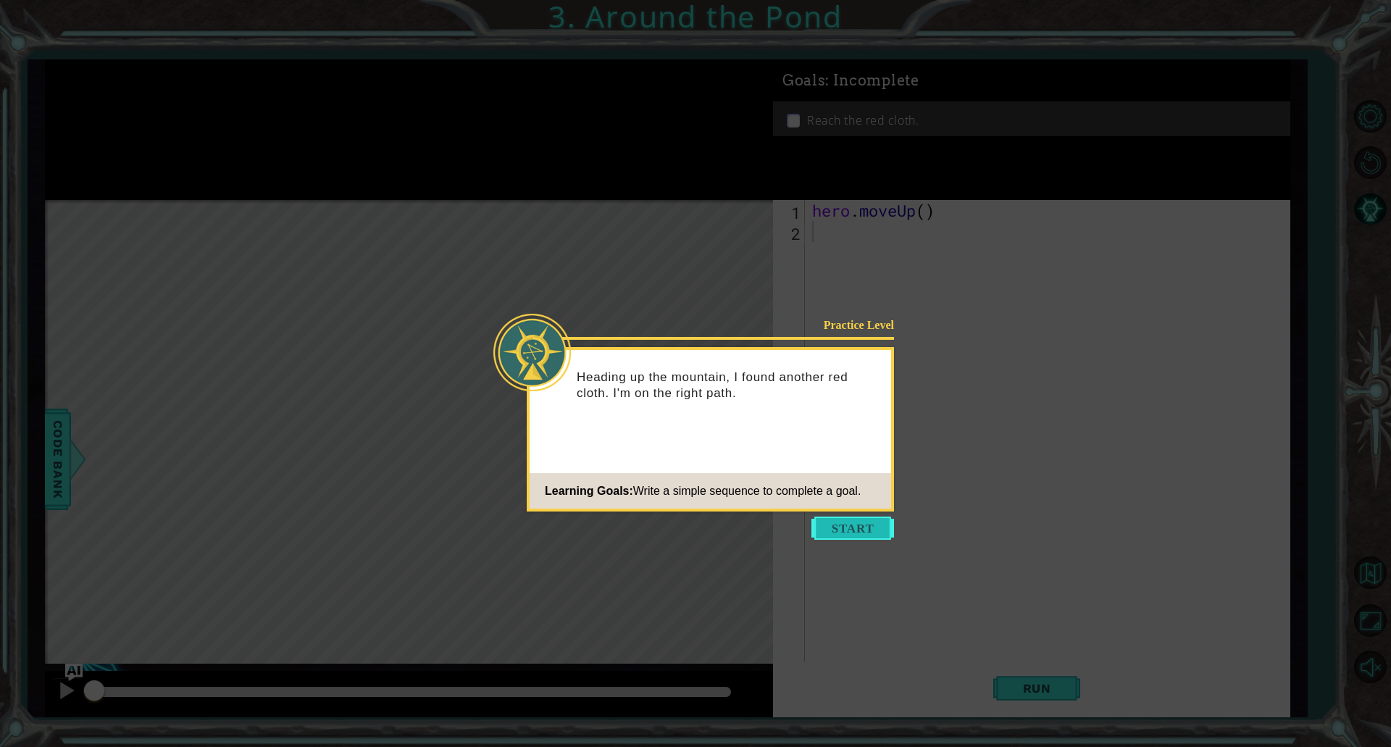
click at [856, 521] on button "Start" at bounding box center [852, 527] width 83 height 23
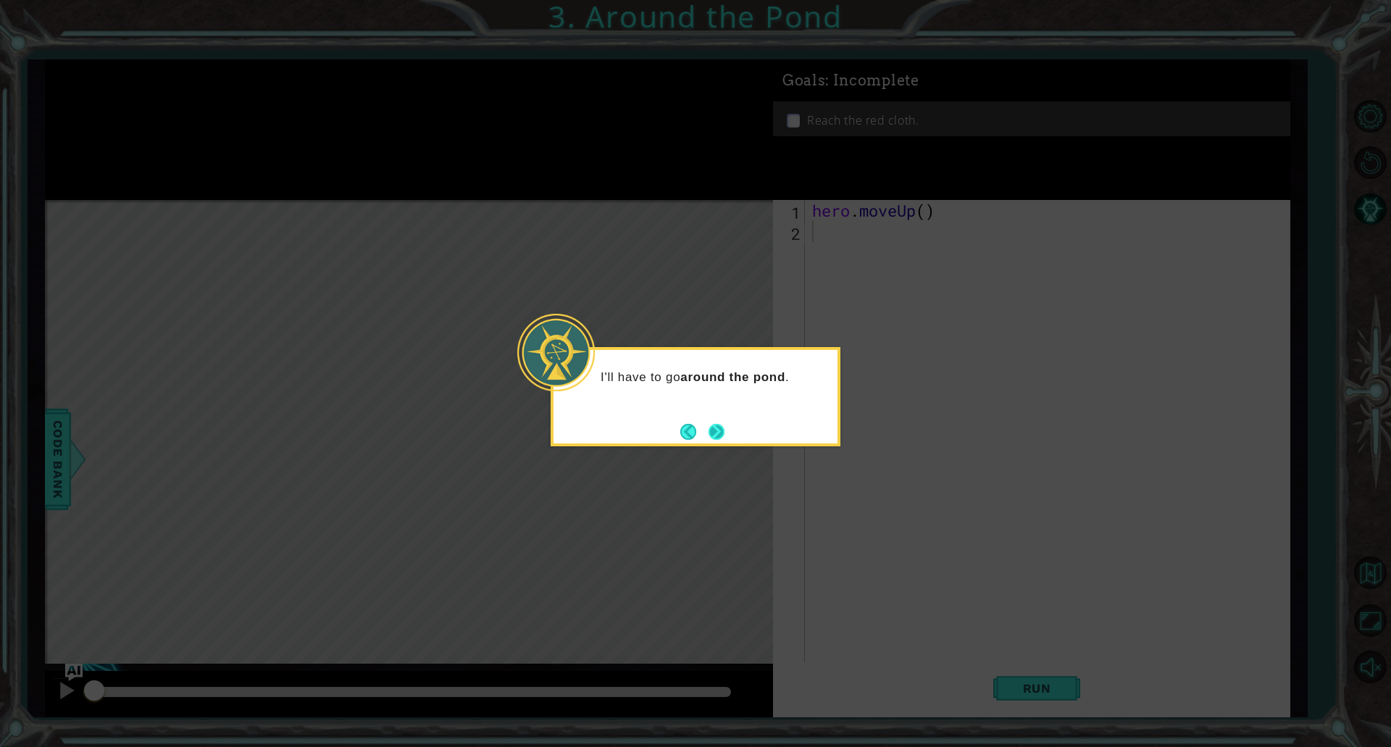
click at [711, 433] on button "Next" at bounding box center [716, 432] width 16 height 16
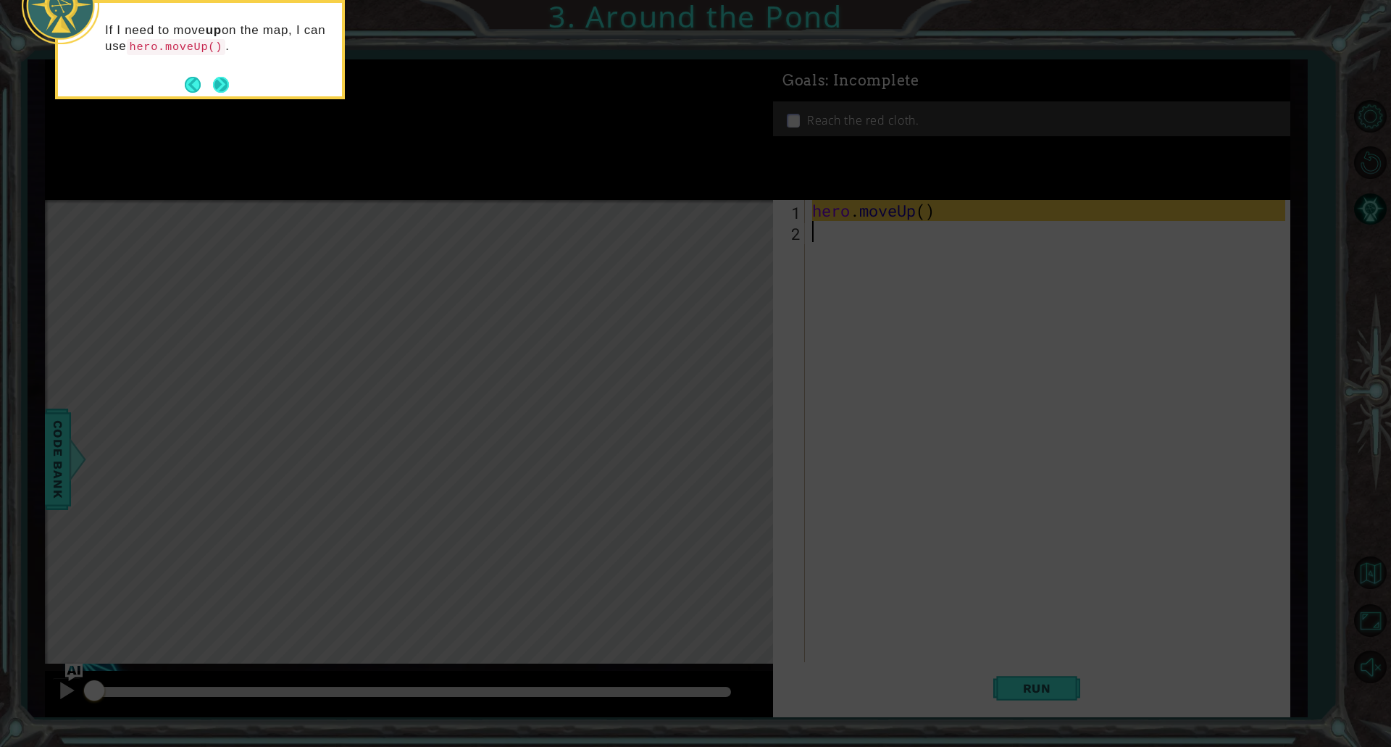
click at [217, 84] on button "Next" at bounding box center [221, 85] width 16 height 16
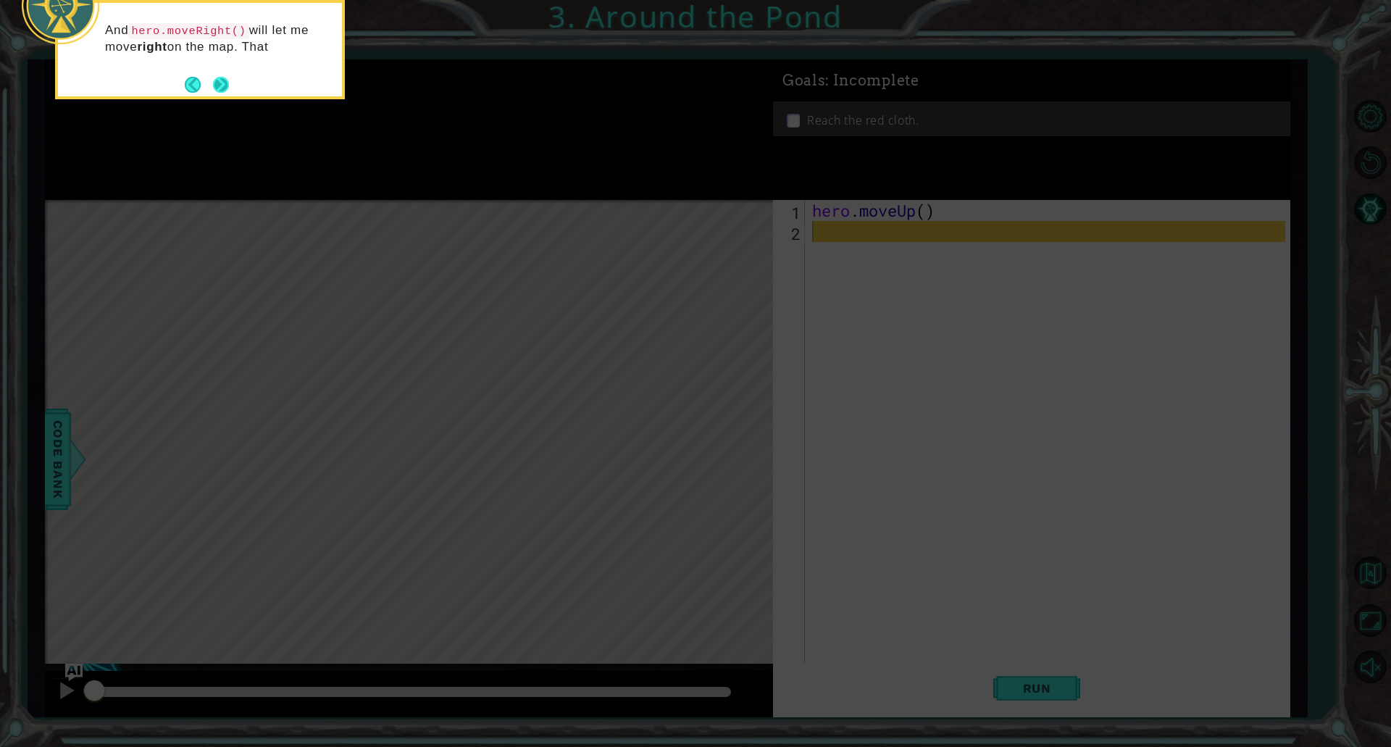
click at [219, 85] on button "Next" at bounding box center [221, 85] width 16 height 16
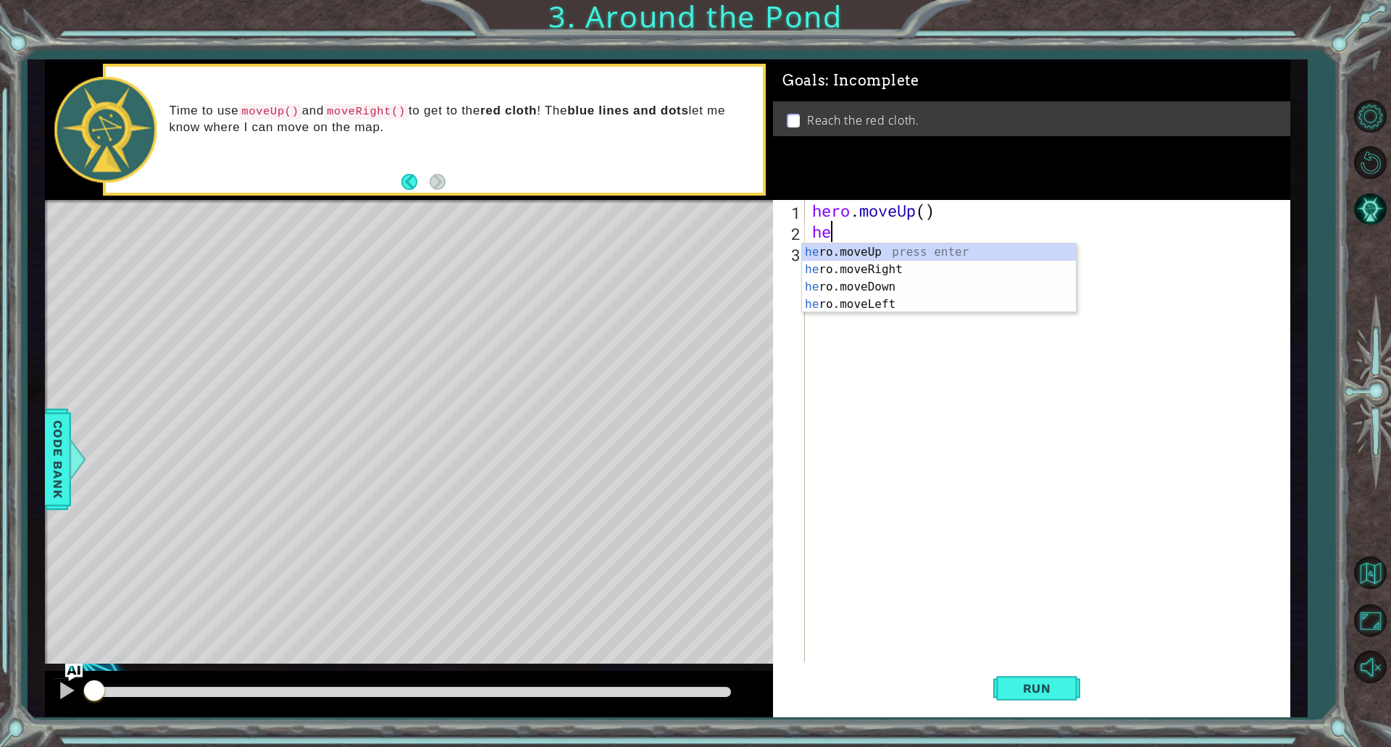
type textarea "her"
click at [886, 271] on div "her o.moveUp press enter her o.moveRight press enter her o.moveDown press enter…" at bounding box center [939, 295] width 274 height 104
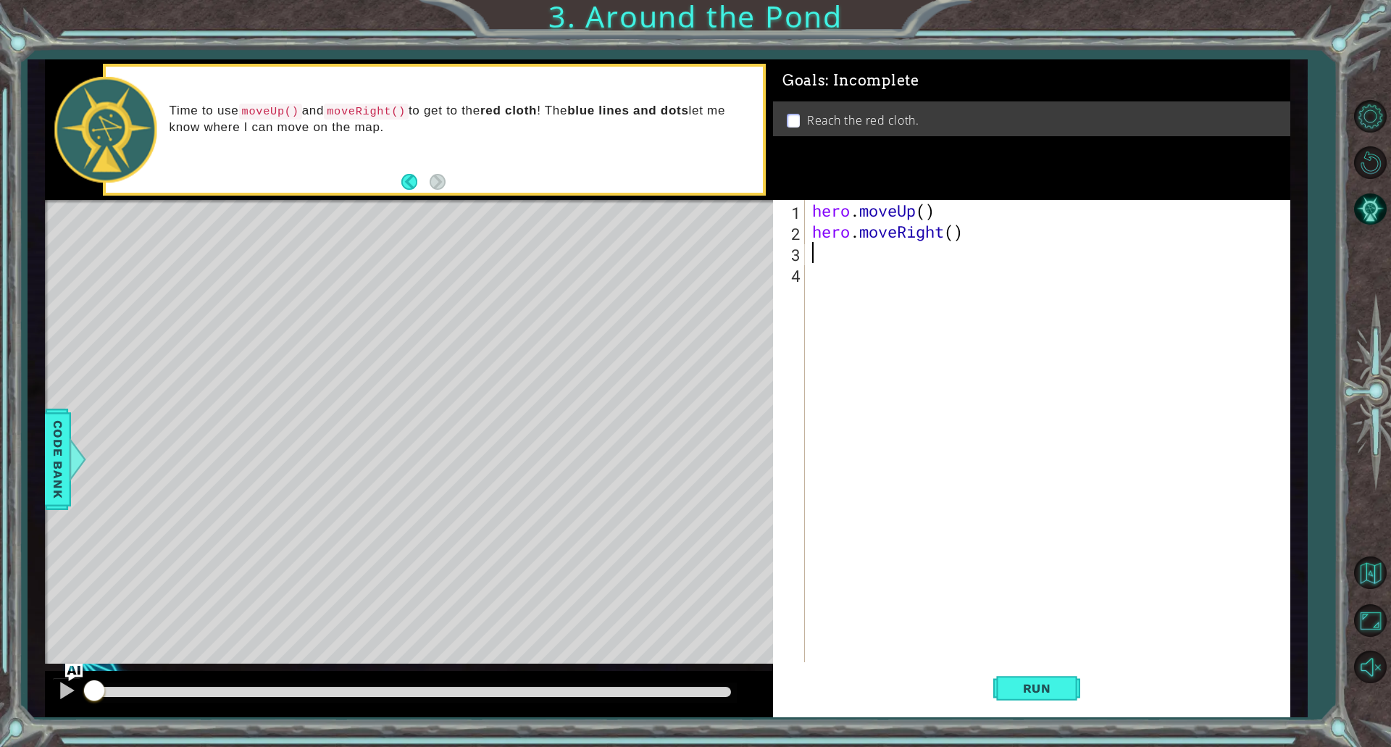
click at [955, 233] on div "hero . moveUp ( ) hero . moveRight ( )" at bounding box center [1050, 452] width 483 height 504
type textarea "hero.moveRight(2)"
click at [921, 264] on div "hero . moveUp ( ) hero . moveRight ( 2 )" at bounding box center [1050, 452] width 483 height 504
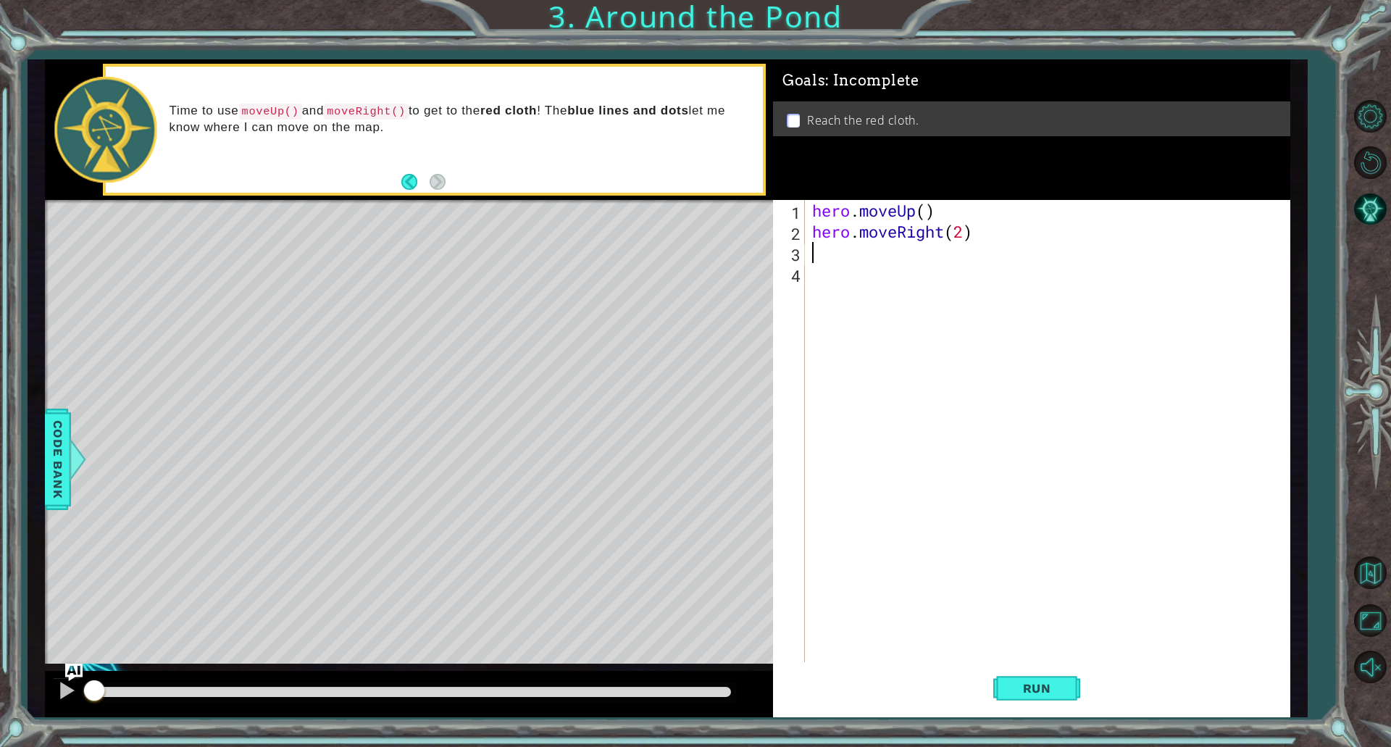
click at [921, 250] on div "hero . moveUp ( ) hero . moveRight ( 2 )" at bounding box center [1050, 452] width 483 height 504
type textarea "h"
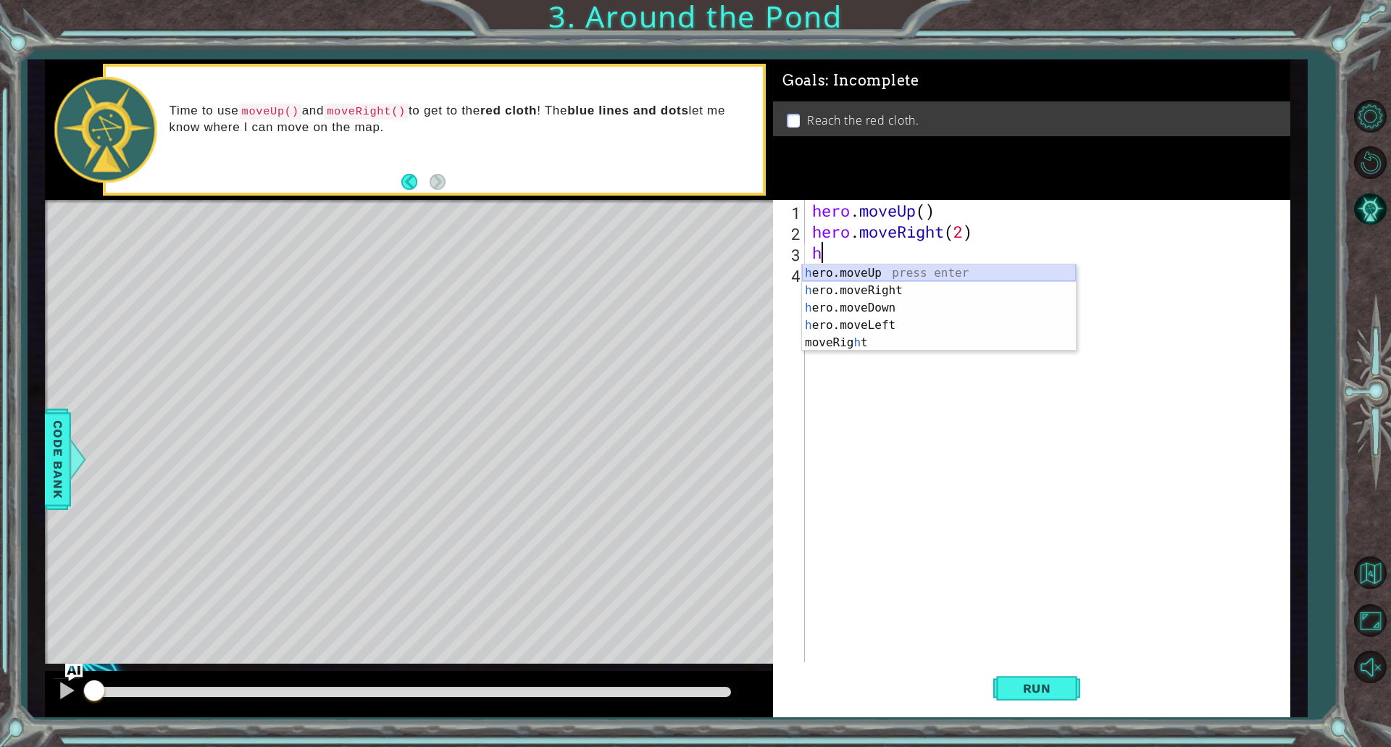
click at [884, 274] on div "h ero.moveUp press enter h ero.moveRight press enter h ero.moveDown press enter…" at bounding box center [939, 325] width 274 height 122
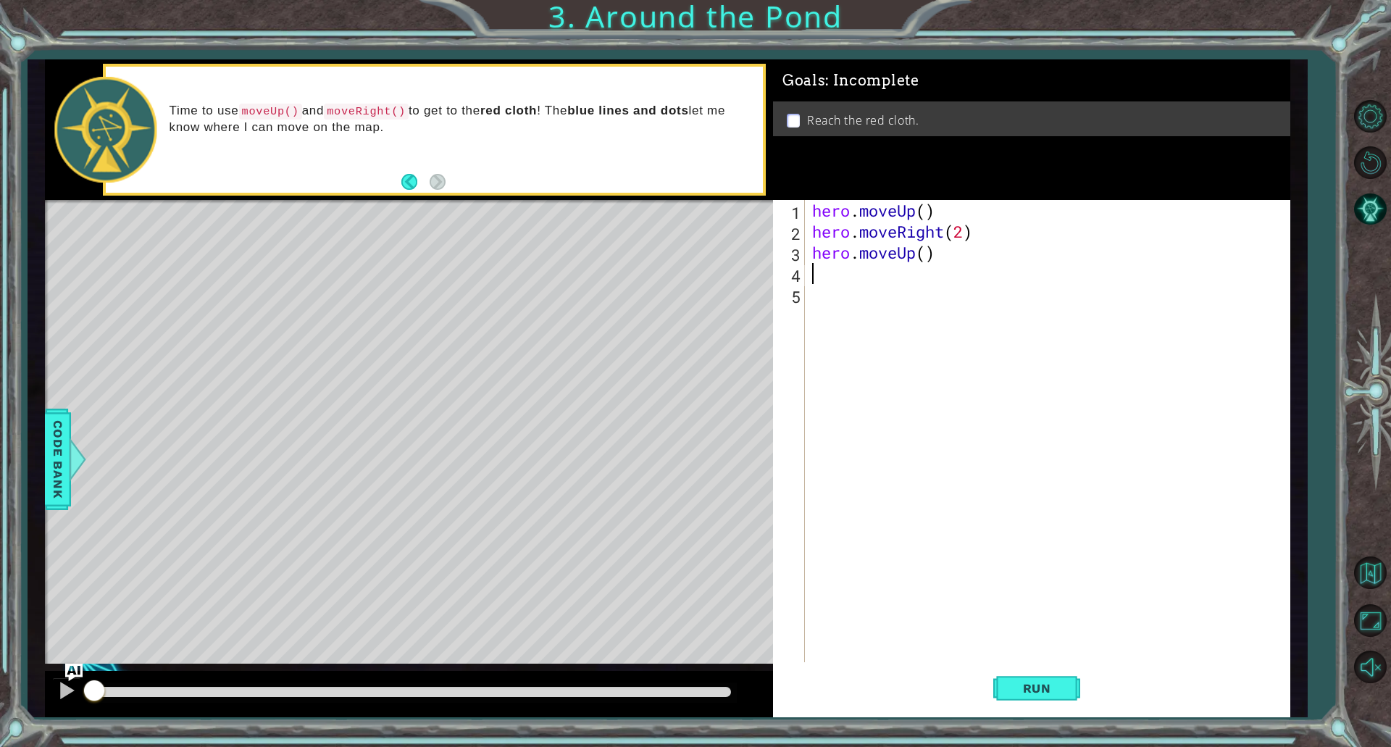
click at [929, 258] on div "hero . moveUp ( ) hero . moveRight ( 2 ) hero . moveUp ( )" at bounding box center [1050, 452] width 483 height 504
type textarea "hero.moveUp(2)"
click at [1038, 692] on span "Run" at bounding box center [1036, 688] width 57 height 14
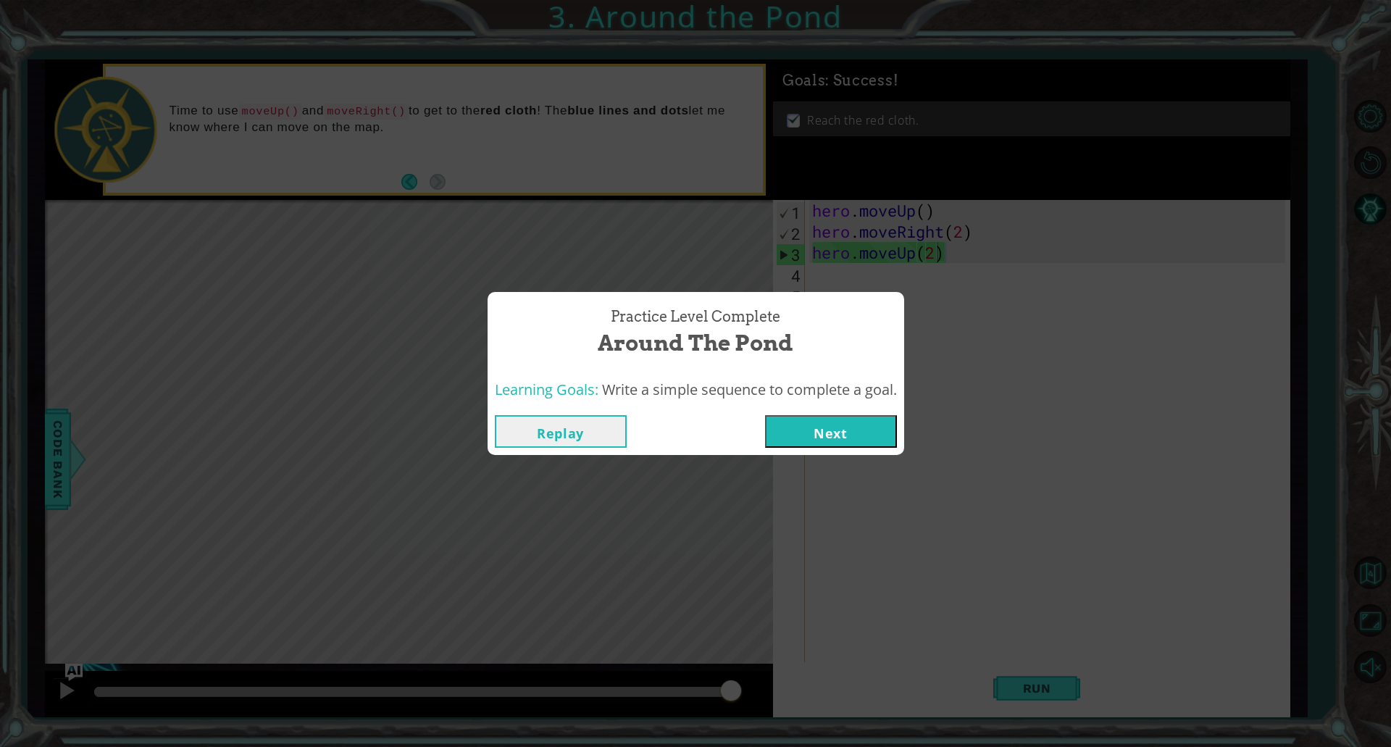
click at [851, 442] on button "Next" at bounding box center [831, 431] width 132 height 33
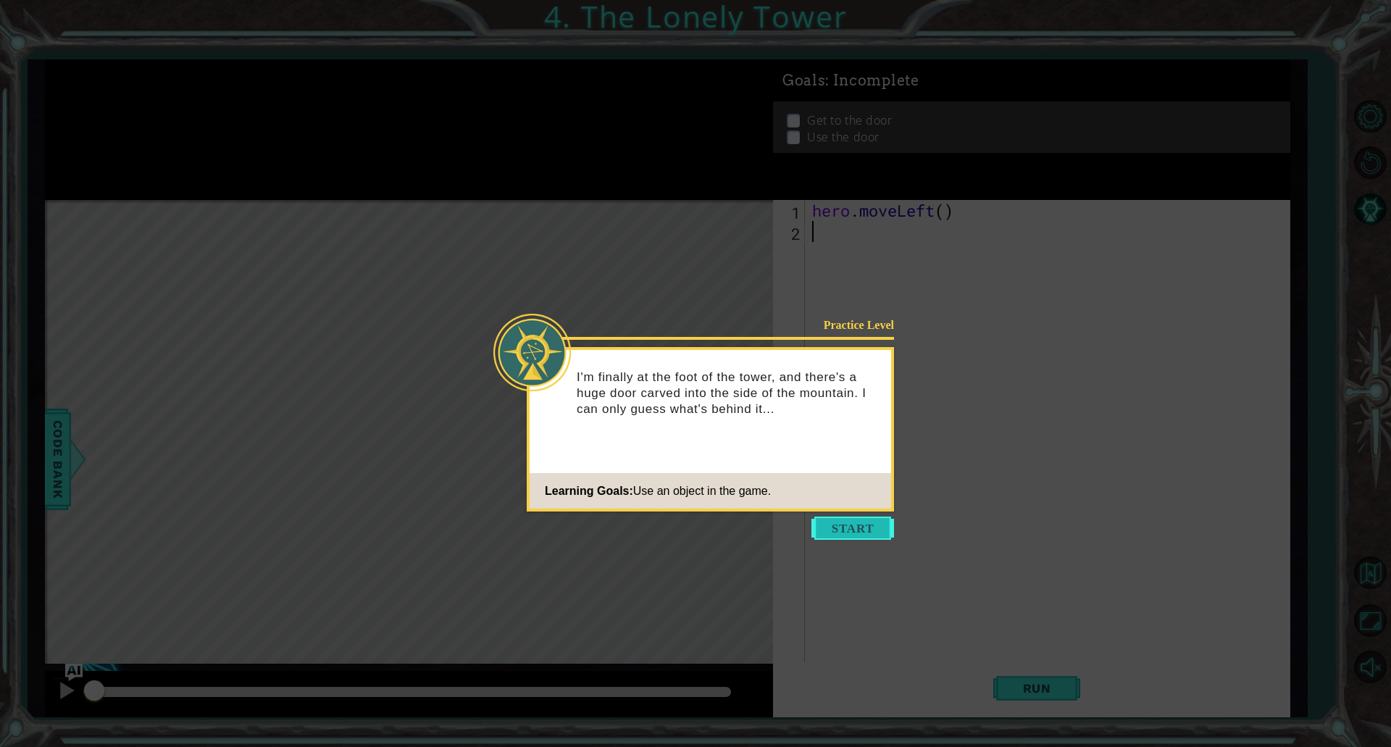
click at [853, 535] on button "Start" at bounding box center [852, 527] width 83 height 23
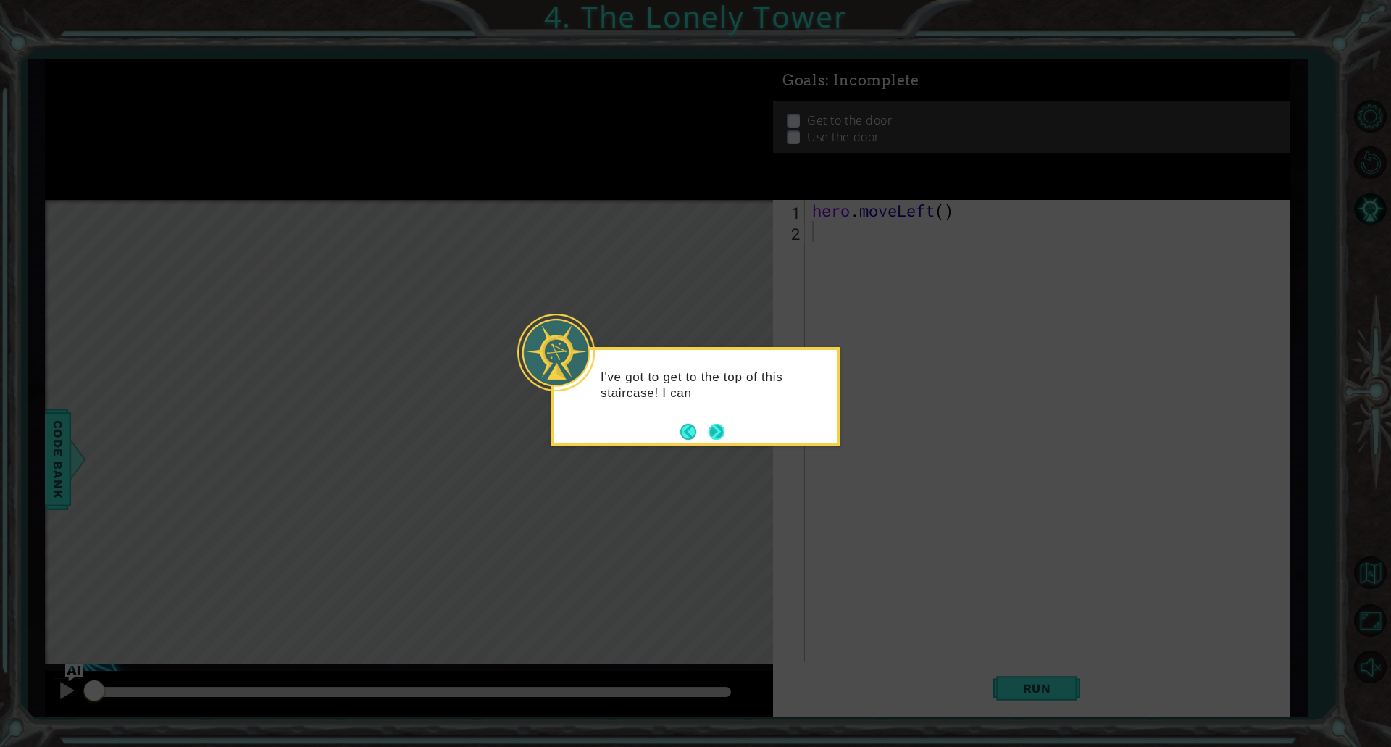
click at [716, 432] on button "Next" at bounding box center [716, 432] width 16 height 16
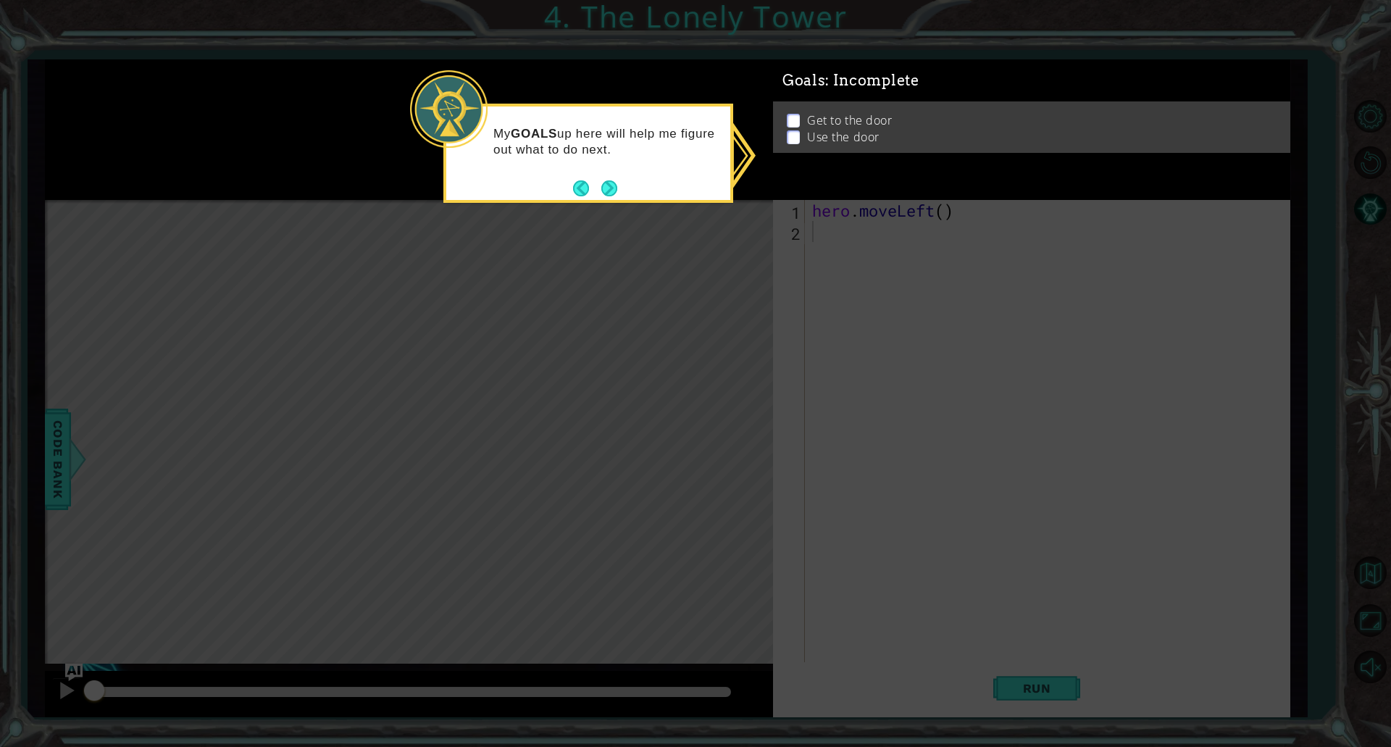
click at [795, 120] on p at bounding box center [793, 127] width 13 height 14
click at [601, 185] on button "Next" at bounding box center [609, 188] width 16 height 16
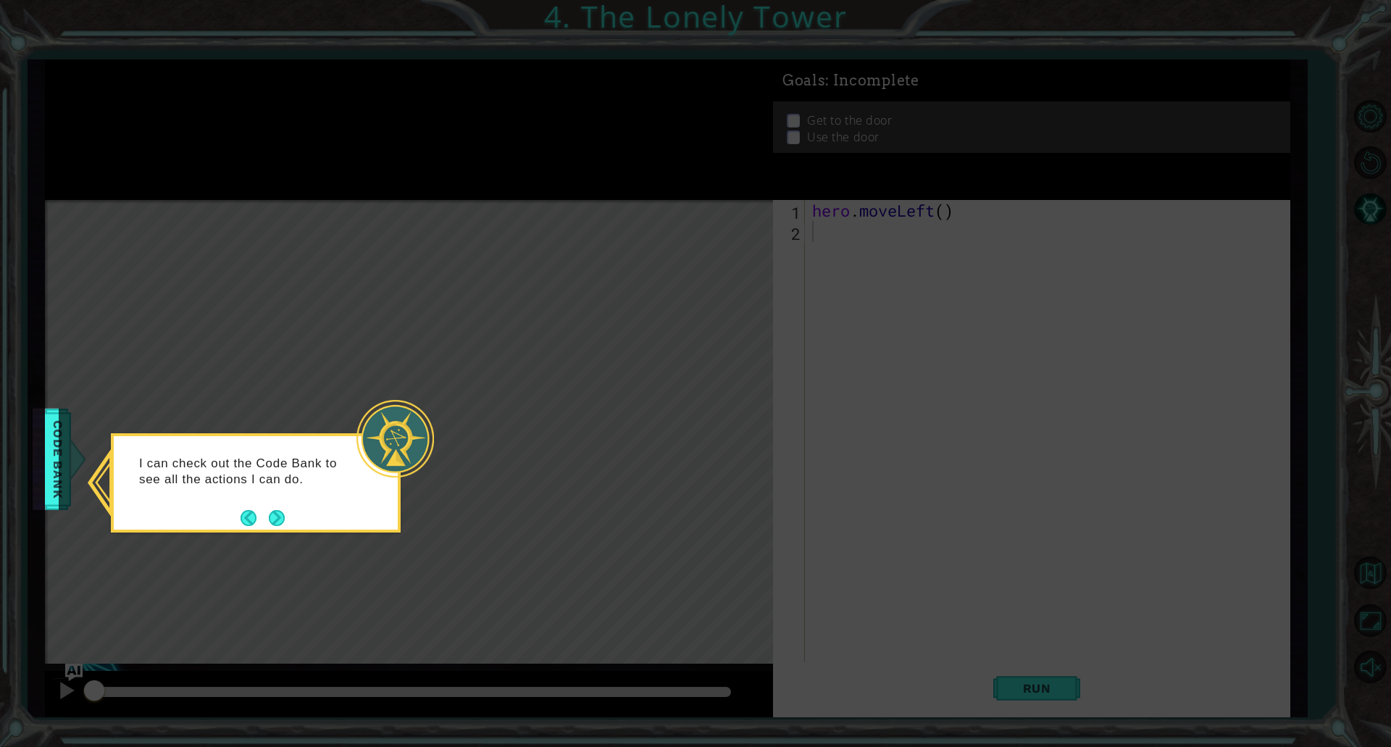
click at [280, 565] on icon at bounding box center [695, 373] width 1391 height 747
click at [274, 511] on button "Next" at bounding box center [277, 518] width 16 height 16
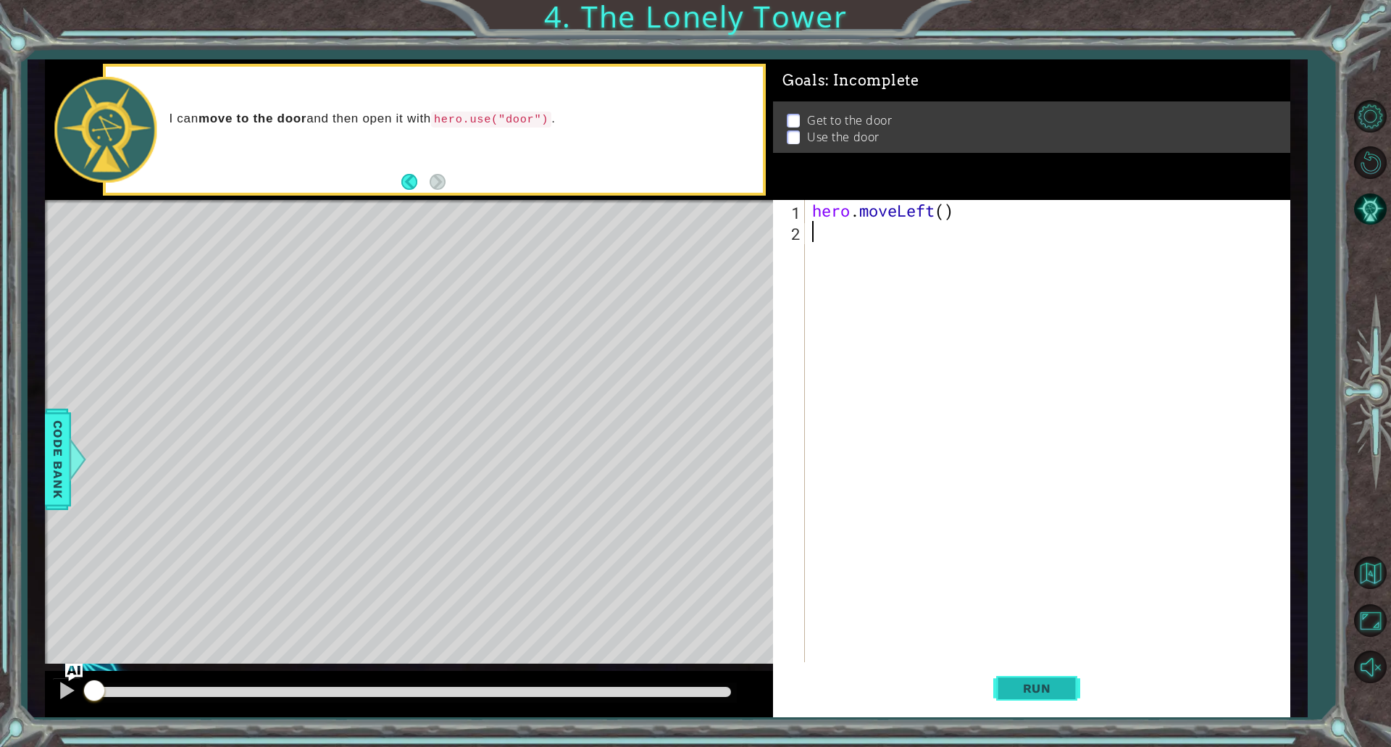
click at [1058, 685] on span "Run" at bounding box center [1036, 688] width 57 height 14
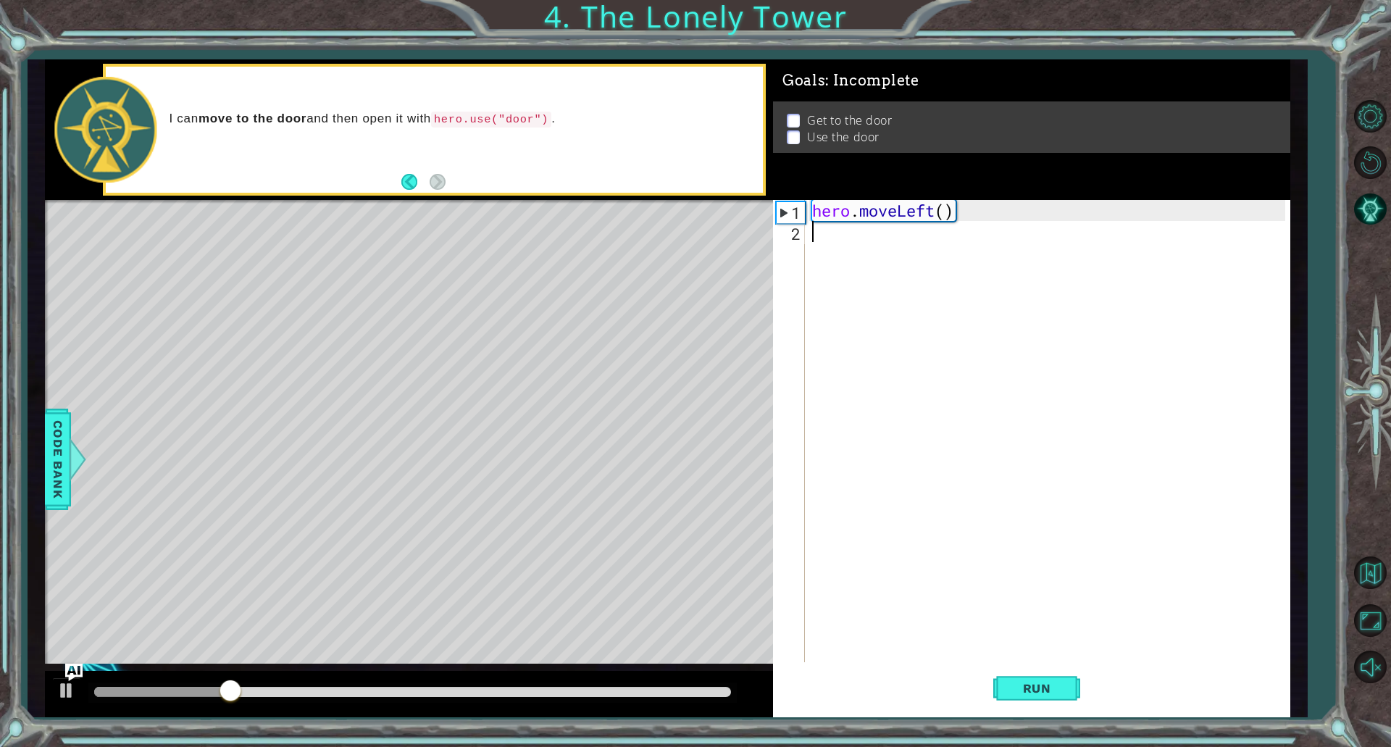
click at [945, 210] on div "hero . moveLeft ( )" at bounding box center [1050, 452] width 483 height 504
type textarea "hero.moveLeft(2)"
click at [903, 233] on div "hero . moveLeft ( 2 )" at bounding box center [1050, 452] width 483 height 504
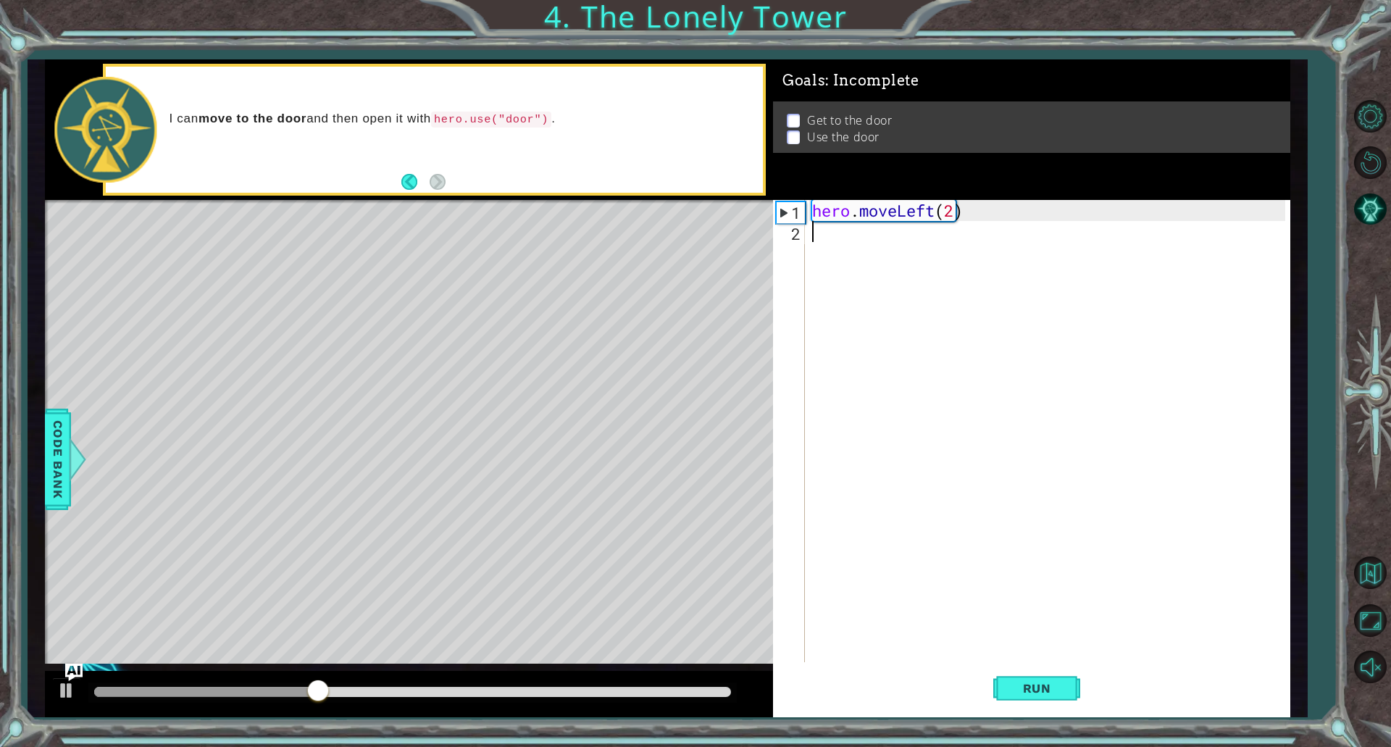
type textarea "h"
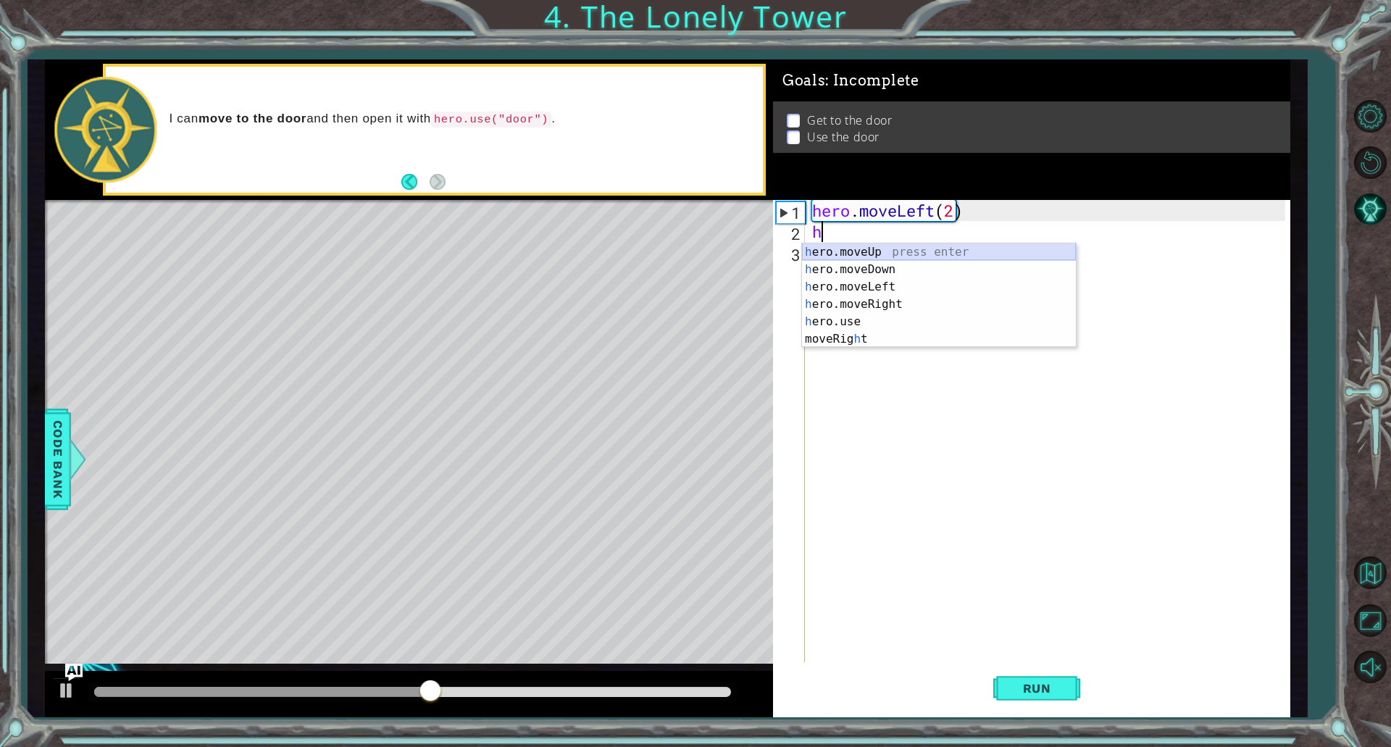
click at [886, 251] on div "h ero.moveUp press enter h ero.moveDown press enter h ero.moveLeft press enter …" at bounding box center [939, 312] width 274 height 139
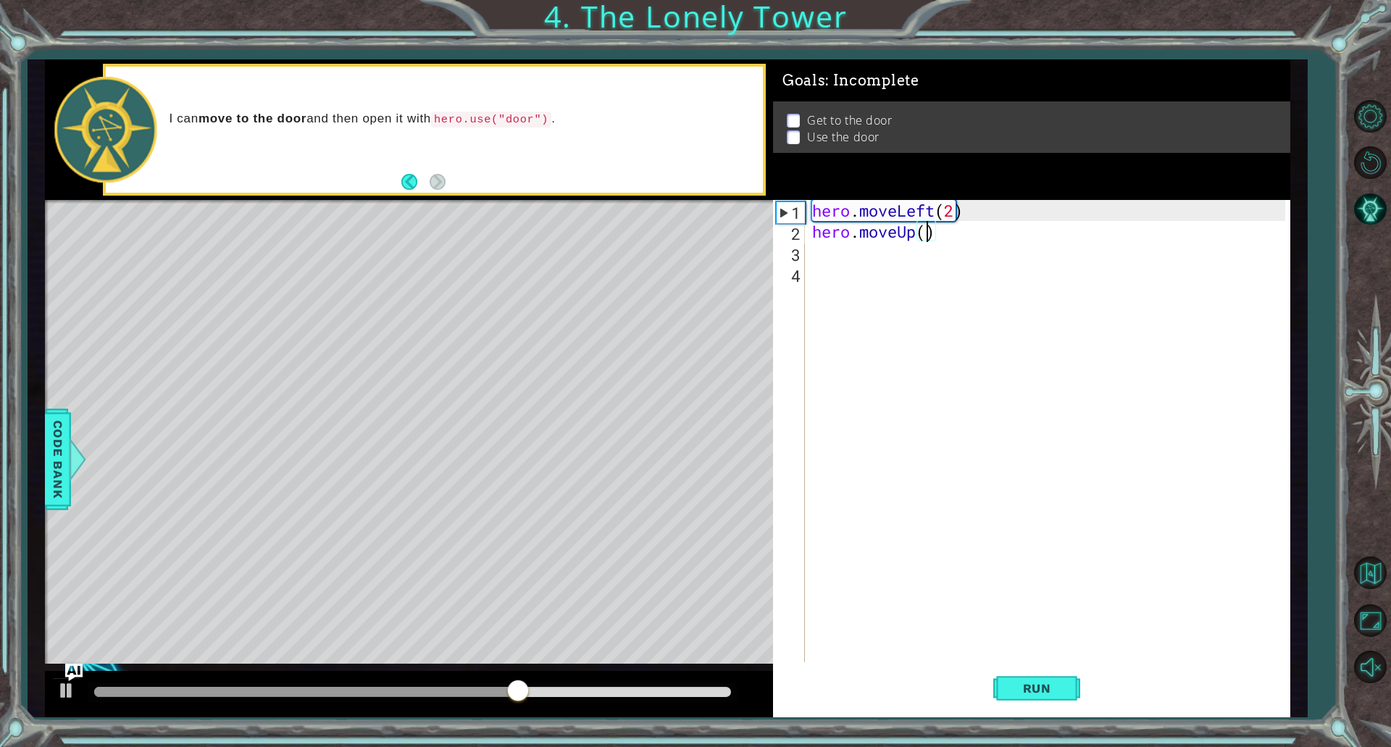
click at [926, 233] on div "hero . moveLeft ( 2 ) hero . moveUp ( )" at bounding box center [1050, 452] width 483 height 504
type textarea "hero.moveUp(3)"
click at [887, 259] on div "hero . moveLeft ( 2 ) hero . moveUp ( 3 )" at bounding box center [1050, 452] width 483 height 504
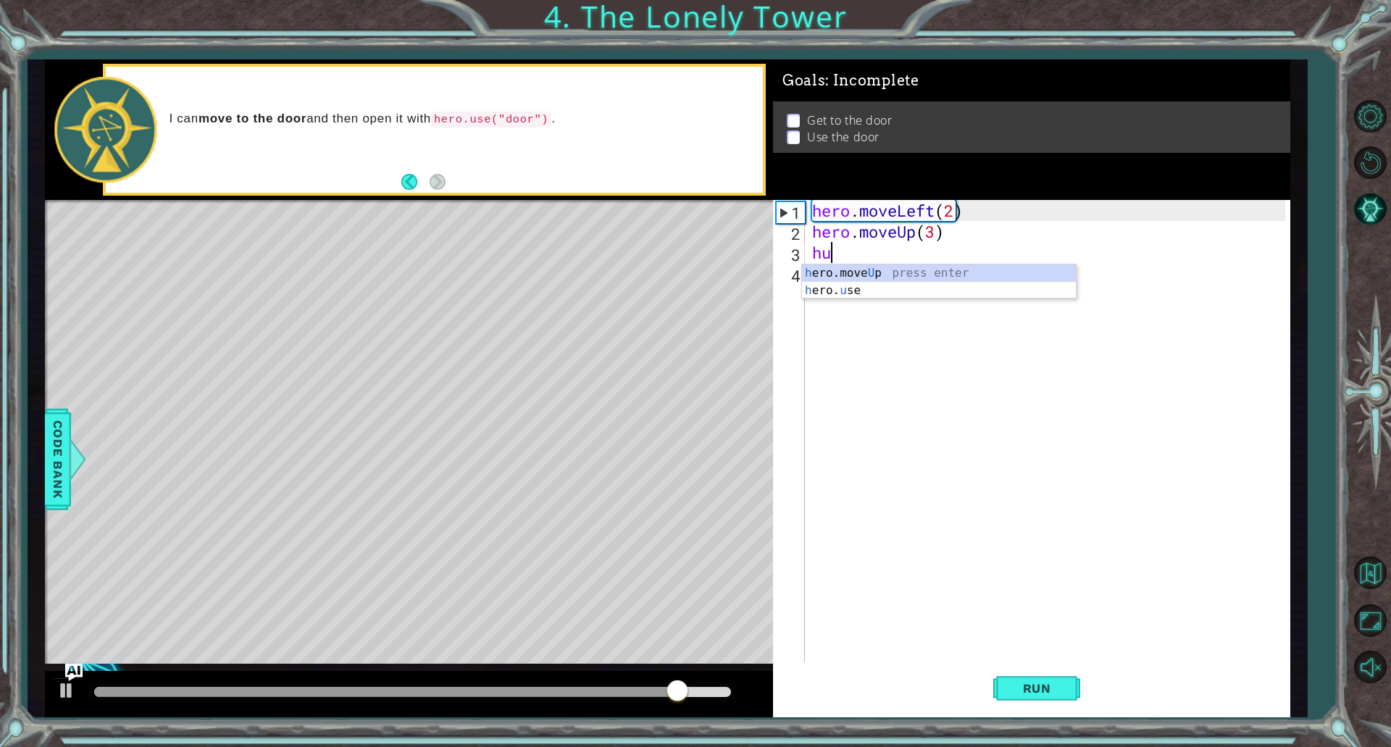
type textarea "h"
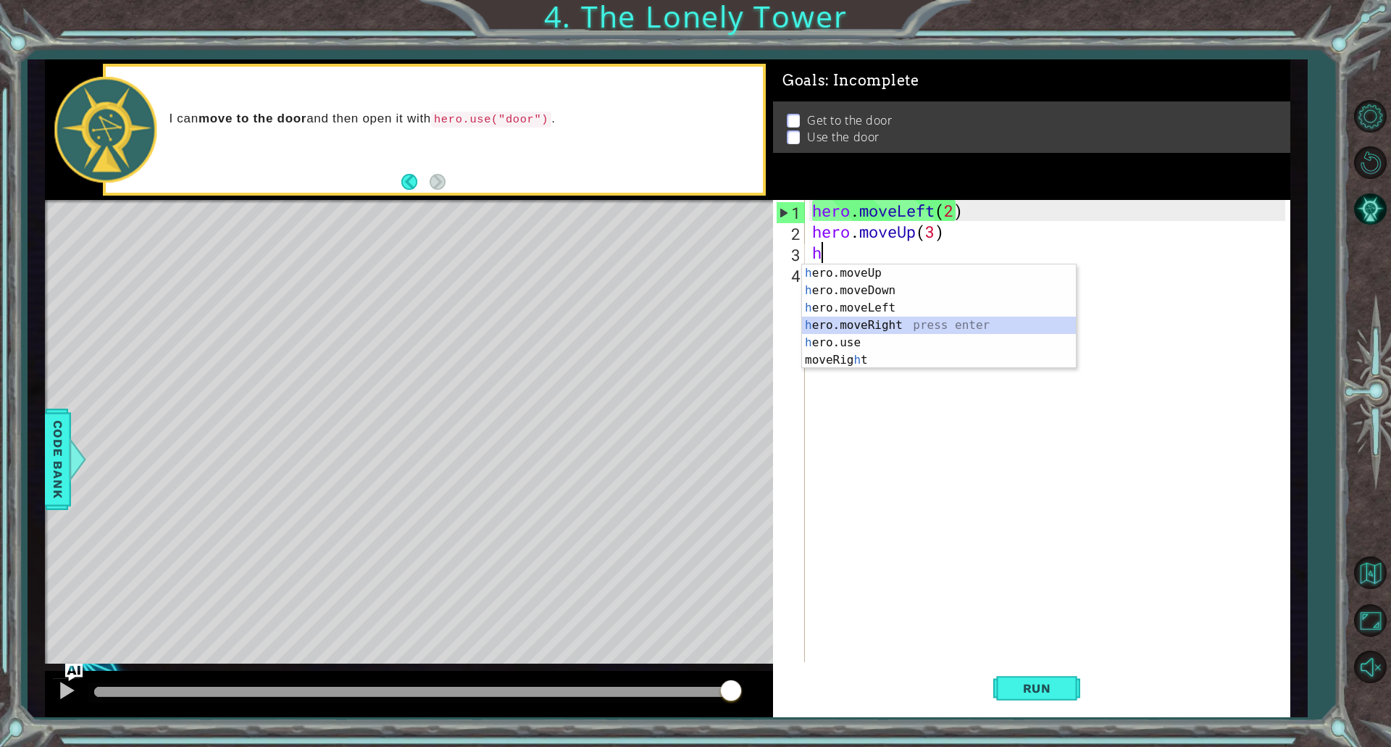
click at [879, 324] on div "h ero.moveUp press enter h ero.moveDown press enter h ero.moveLeft press enter …" at bounding box center [939, 333] width 274 height 139
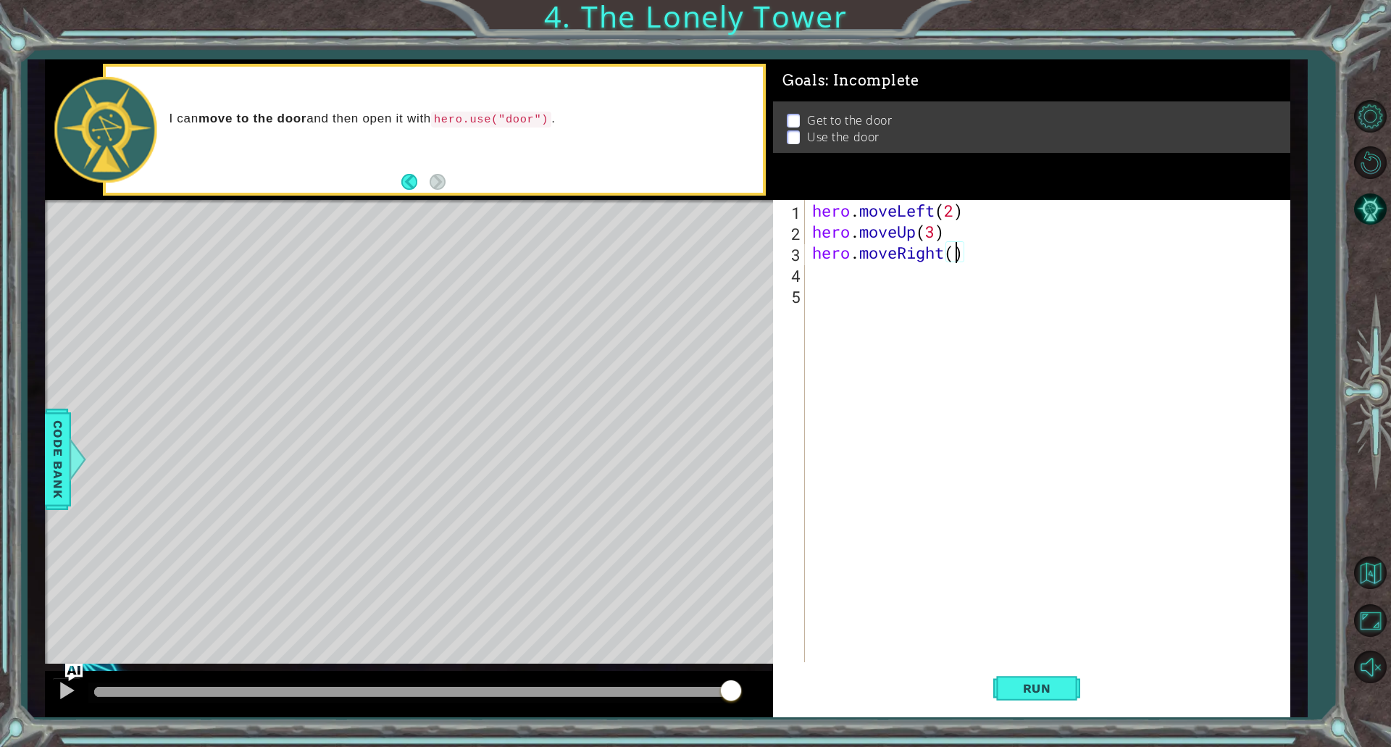
click at [952, 254] on div "hero . moveLeft ( 2 ) hero . moveUp ( 3 ) hero . moveRight ( )" at bounding box center [1050, 452] width 483 height 504
type textarea "hero.moveRight(3)"
click at [888, 277] on div "hero . moveLeft ( 2 ) hero . moveUp ( 3 ) hero . moveRight ( 3 )" at bounding box center [1050, 452] width 483 height 504
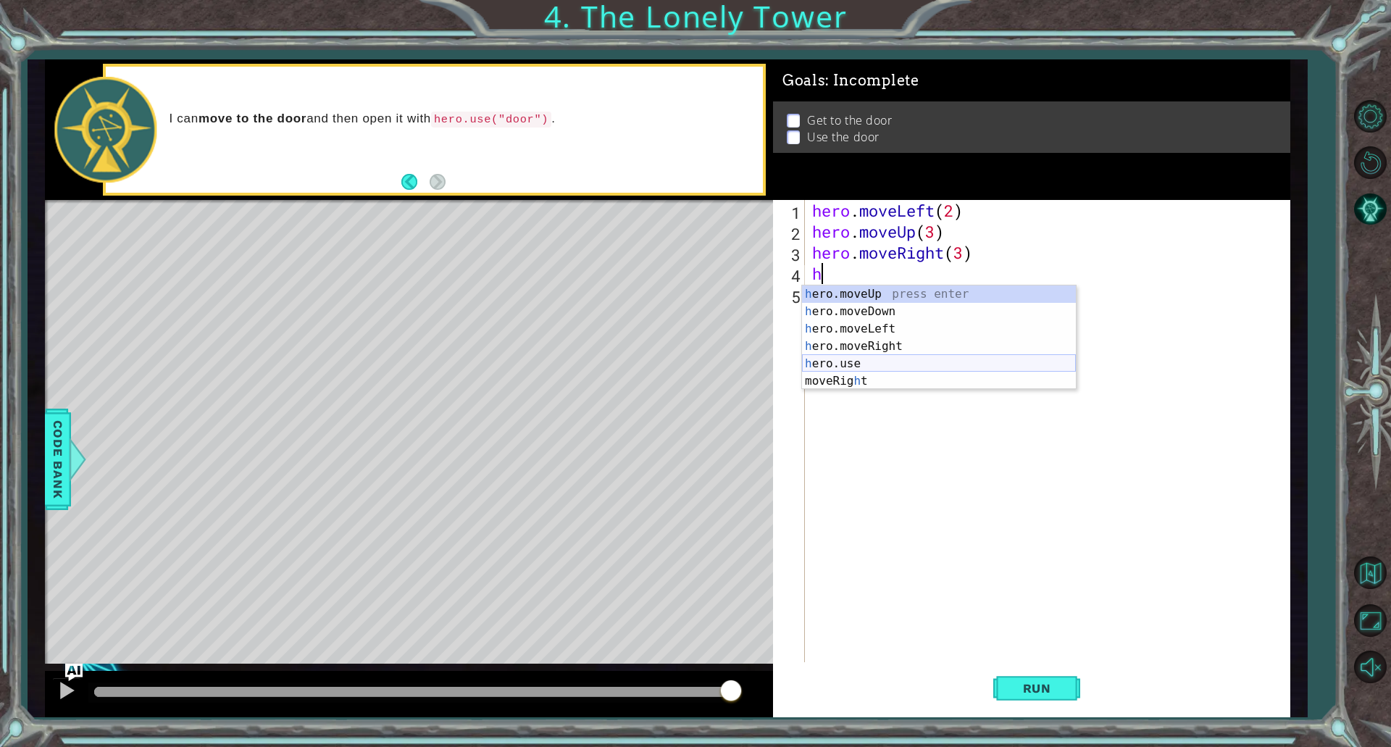
click at [860, 364] on div "h ero.moveUp press enter h ero.moveDown press enter h ero.moveLeft press enter …" at bounding box center [939, 354] width 274 height 139
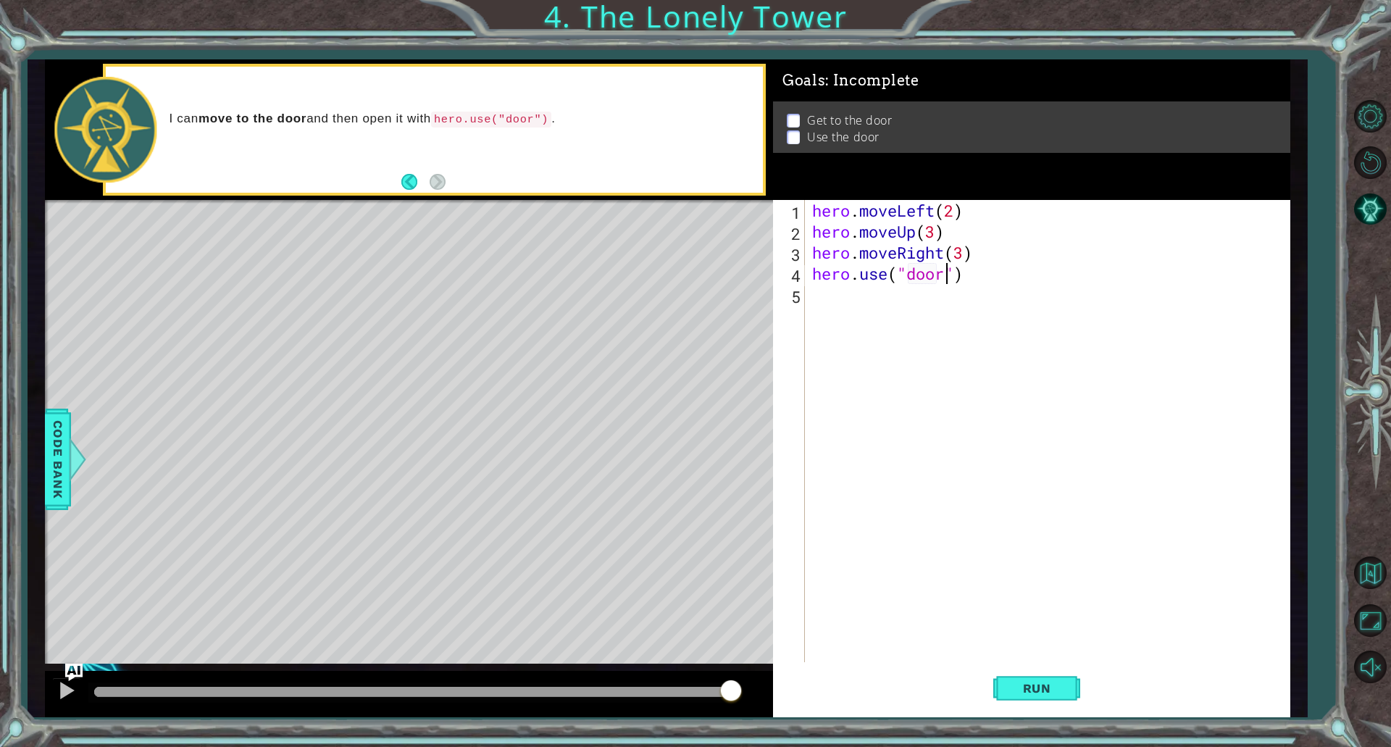
scroll to position [0, 6]
click at [1063, 681] on span "Run" at bounding box center [1036, 688] width 57 height 14
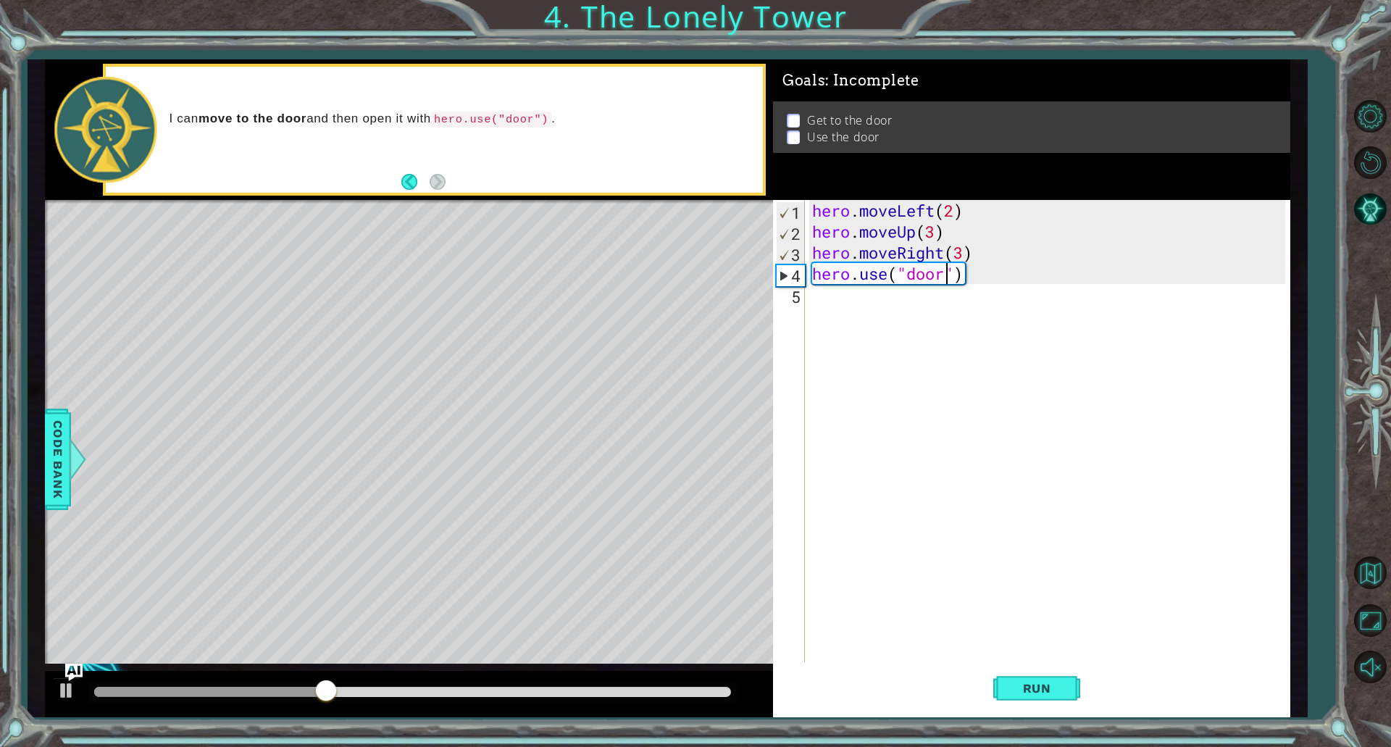
click at [959, 258] on div "hero . moveLeft ( 2 ) hero . moveUp ( 3 ) hero . moveRight ( 3 ) hero . use ( "…" at bounding box center [1050, 452] width 483 height 504
click at [962, 257] on div "hero . moveLeft ( 2 ) hero . moveUp ( 3 ) hero . moveRight ( 3 ) hero . use ( "…" at bounding box center [1050, 452] width 483 height 504
click at [1040, 704] on button "Run" at bounding box center [1036, 687] width 87 height 51
click at [1022, 689] on span "Run" at bounding box center [1036, 688] width 57 height 14
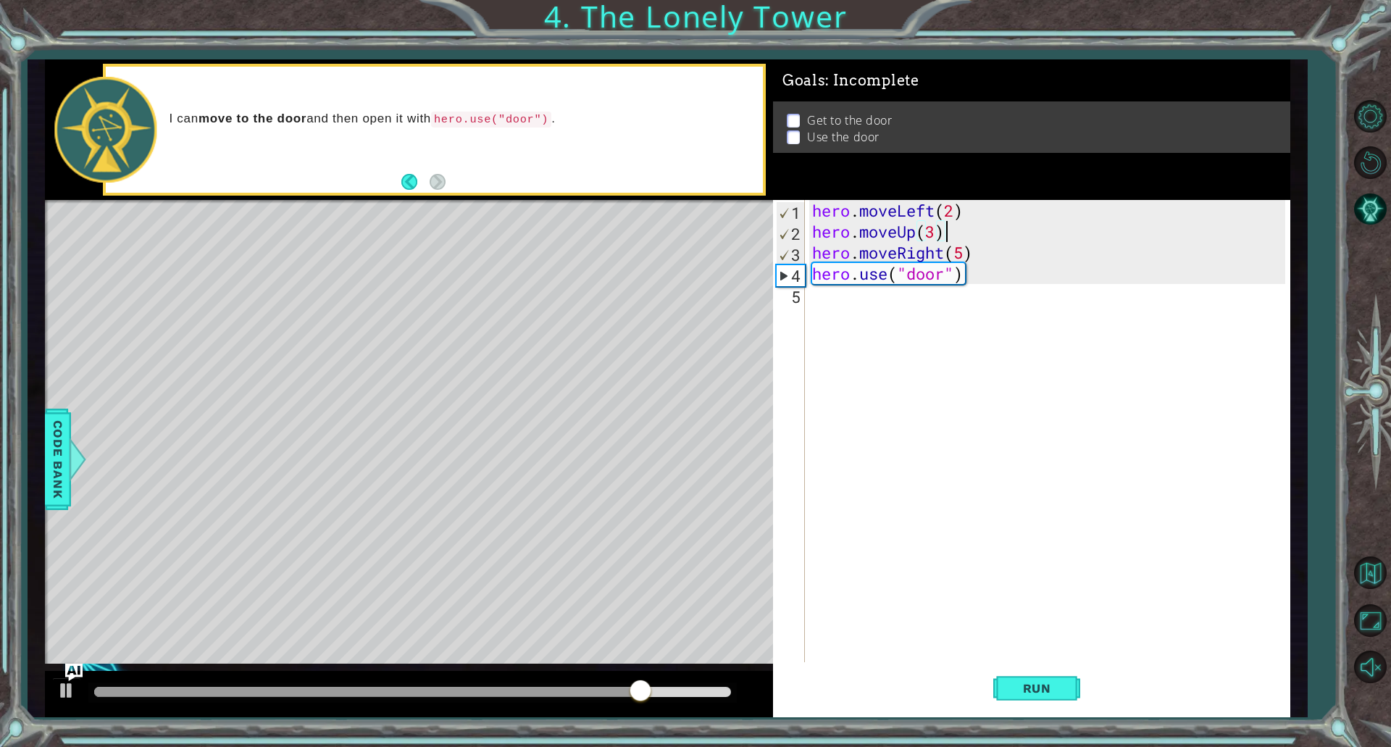
drag, startPoint x: 984, startPoint y: 226, endPoint x: 990, endPoint y: 235, distance: 11.1
click at [984, 227] on div "hero . moveLeft ( 2 ) hero . moveUp ( 3 ) hero . moveRight ( 5 ) hero . use ( "…" at bounding box center [1050, 452] width 483 height 504
click at [992, 252] on div "hero . moveLeft ( 2 ) hero . moveUp ( 3 ) hero . moveRight ( 5 ) hero . use ( "…" at bounding box center [1050, 452] width 483 height 504
type textarea "hero.moveRight(5)"
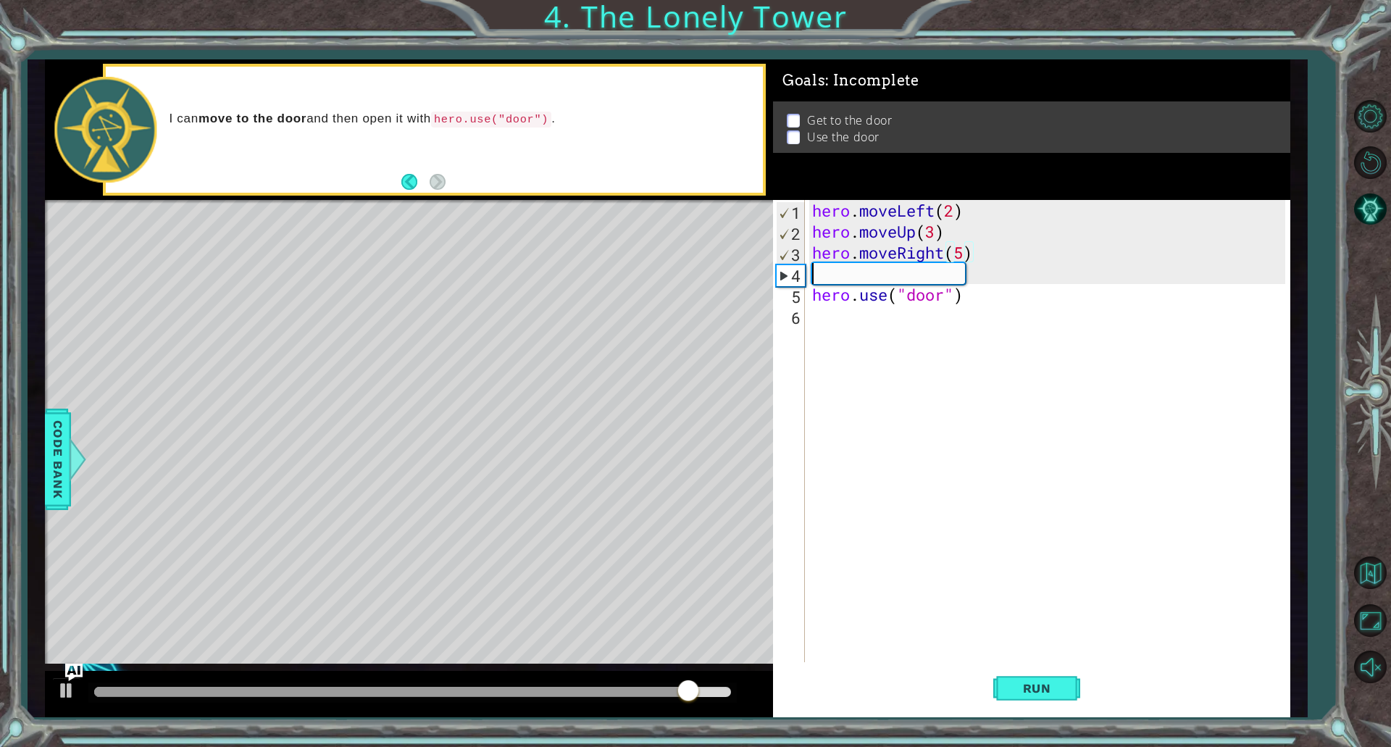
scroll to position [0, 0]
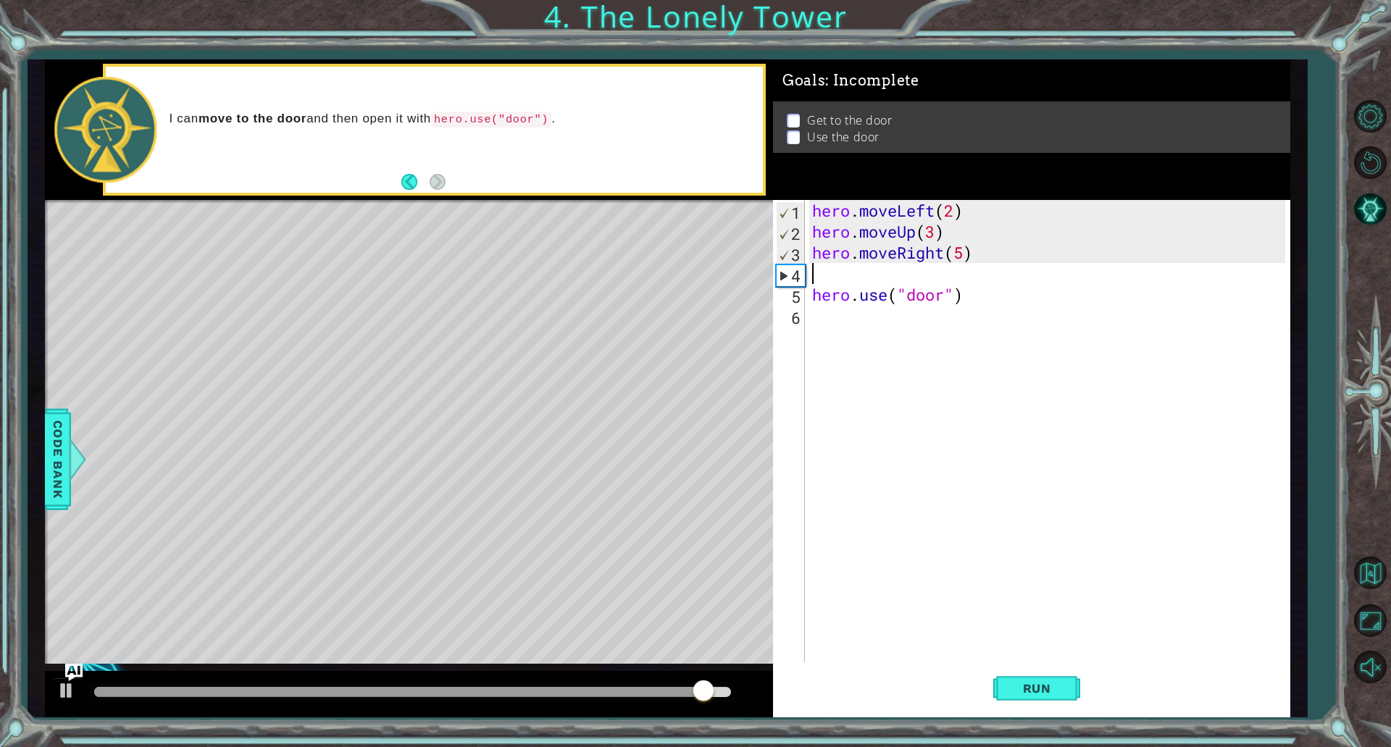
drag, startPoint x: 934, startPoint y: 359, endPoint x: 952, endPoint y: 409, distance: 53.2
click at [934, 359] on div "hero . moveLeft ( 2 ) hero . moveUp ( 3 ) hero . moveRight ( 5 ) hero . use ( "…" at bounding box center [1050, 452] width 483 height 504
click at [1021, 692] on span "Run" at bounding box center [1036, 688] width 57 height 14
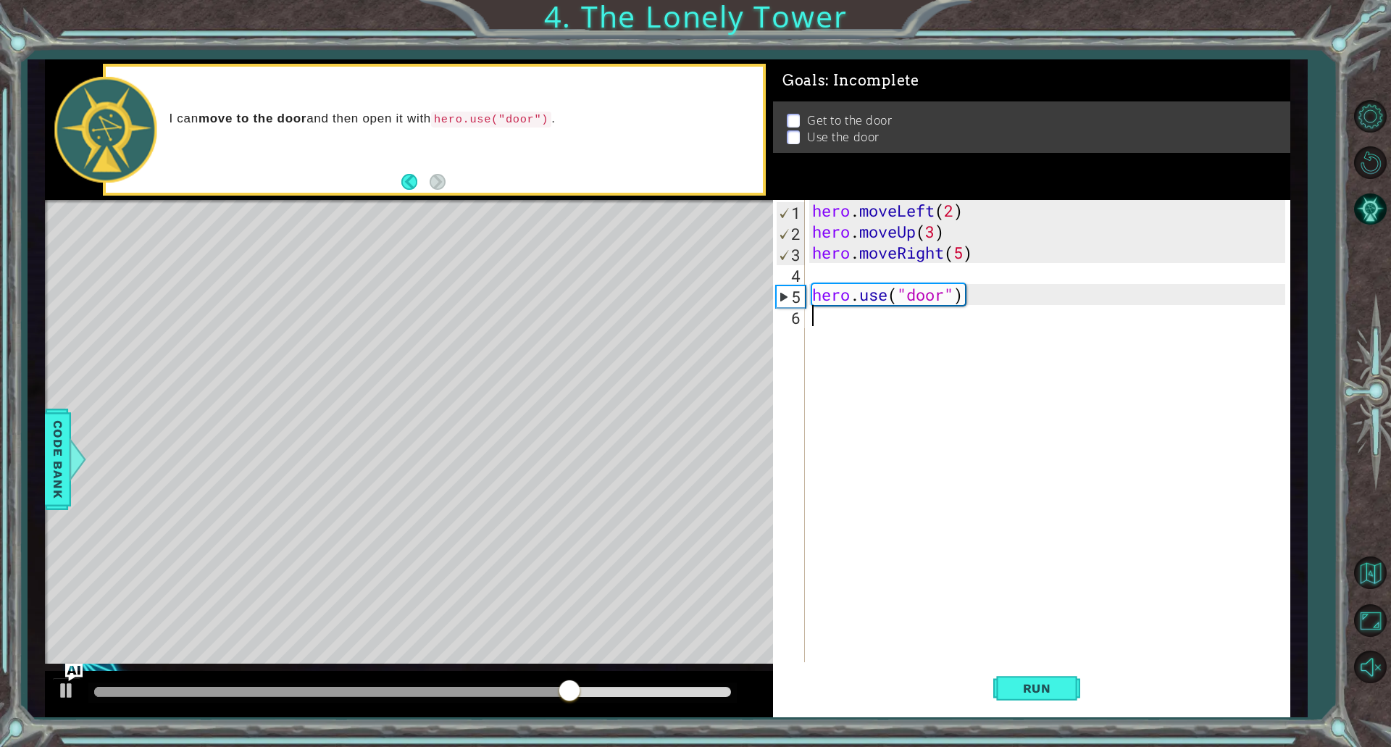
click at [959, 259] on div "hero . moveLeft ( 2 ) hero . moveUp ( 3 ) hero . moveRight ( 5 ) hero . use ( "…" at bounding box center [1050, 452] width 483 height 504
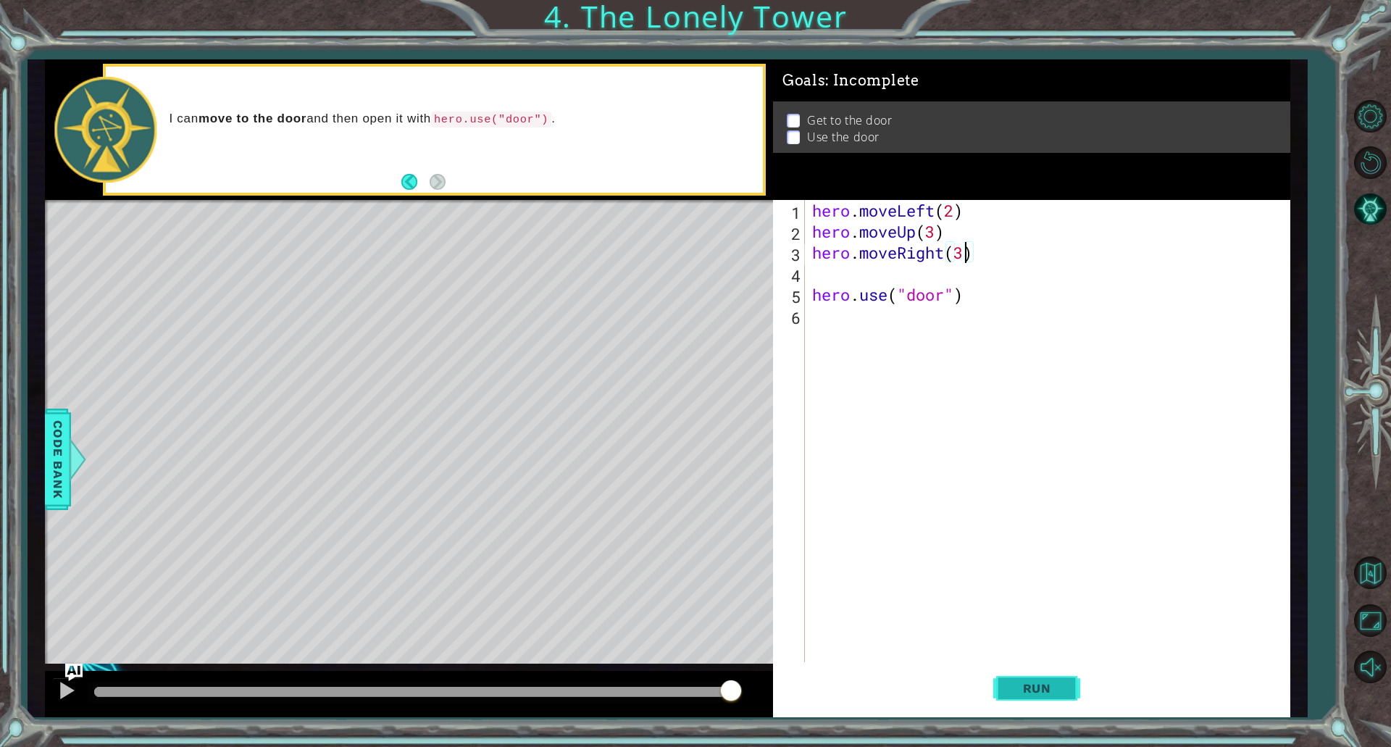
type textarea "hero.moveRight(3)"
click at [1047, 690] on span "Run" at bounding box center [1036, 688] width 57 height 14
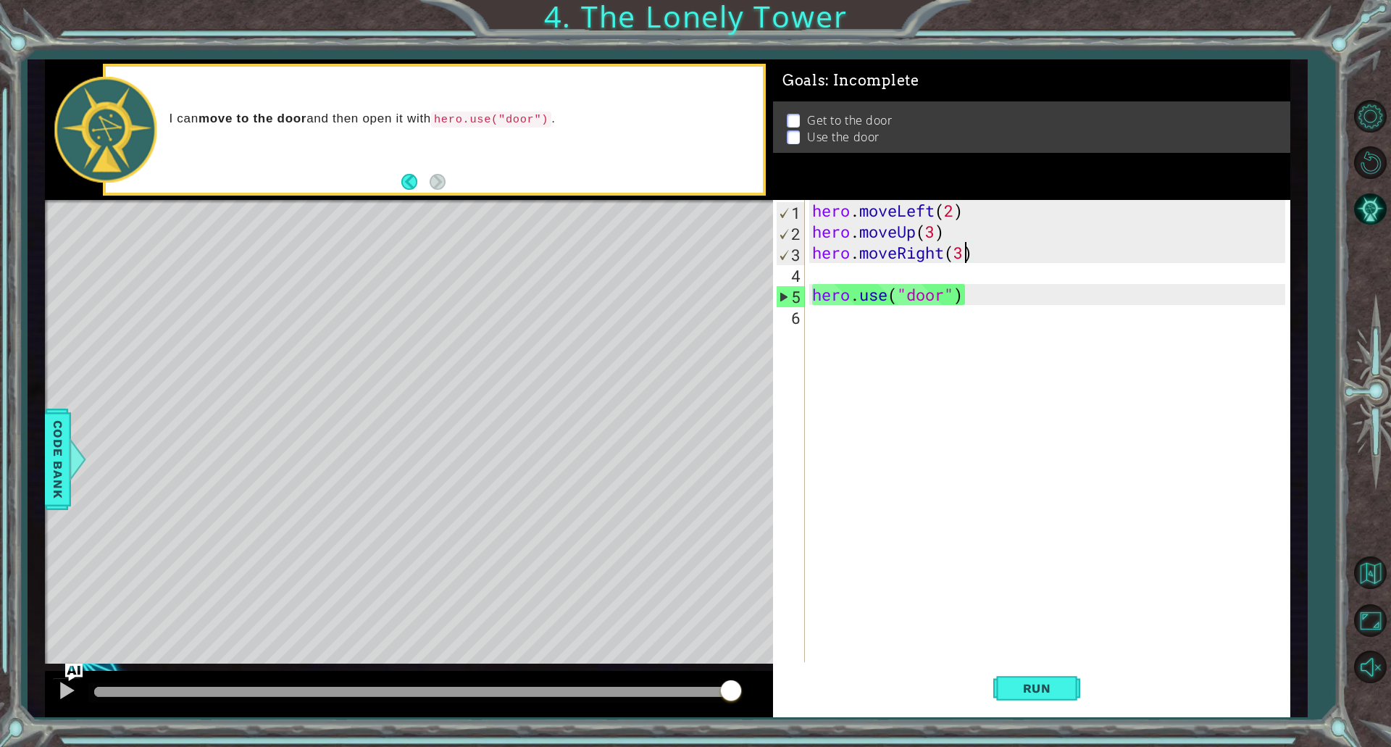
click at [922, 274] on div "hero . moveLeft ( 2 ) hero . moveUp ( 3 ) hero . moveRight ( 3 ) hero . use ( "…" at bounding box center [1050, 452] width 483 height 504
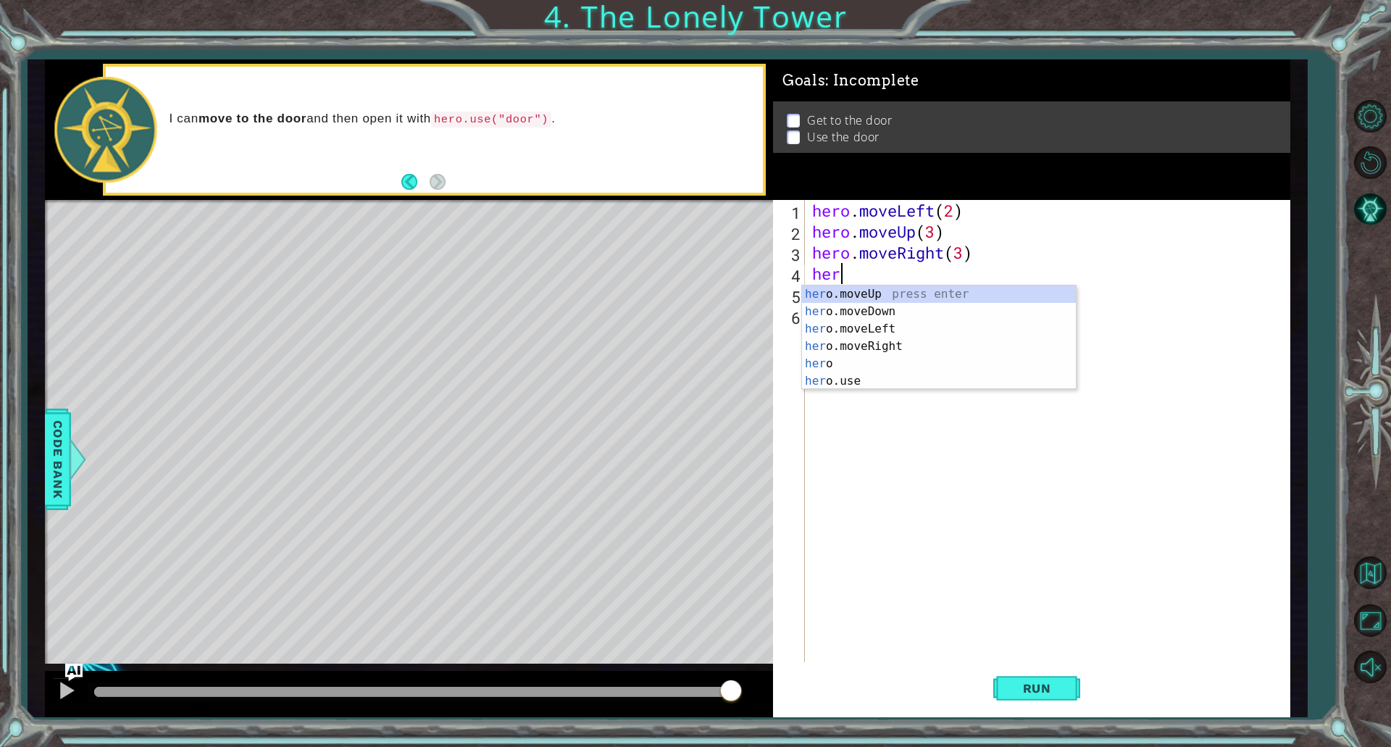
scroll to position [0, 1]
click at [877, 382] on div "hero press enter hero .moveUp press enter hero .moveDown press enter hero .move…" at bounding box center [939, 354] width 274 height 139
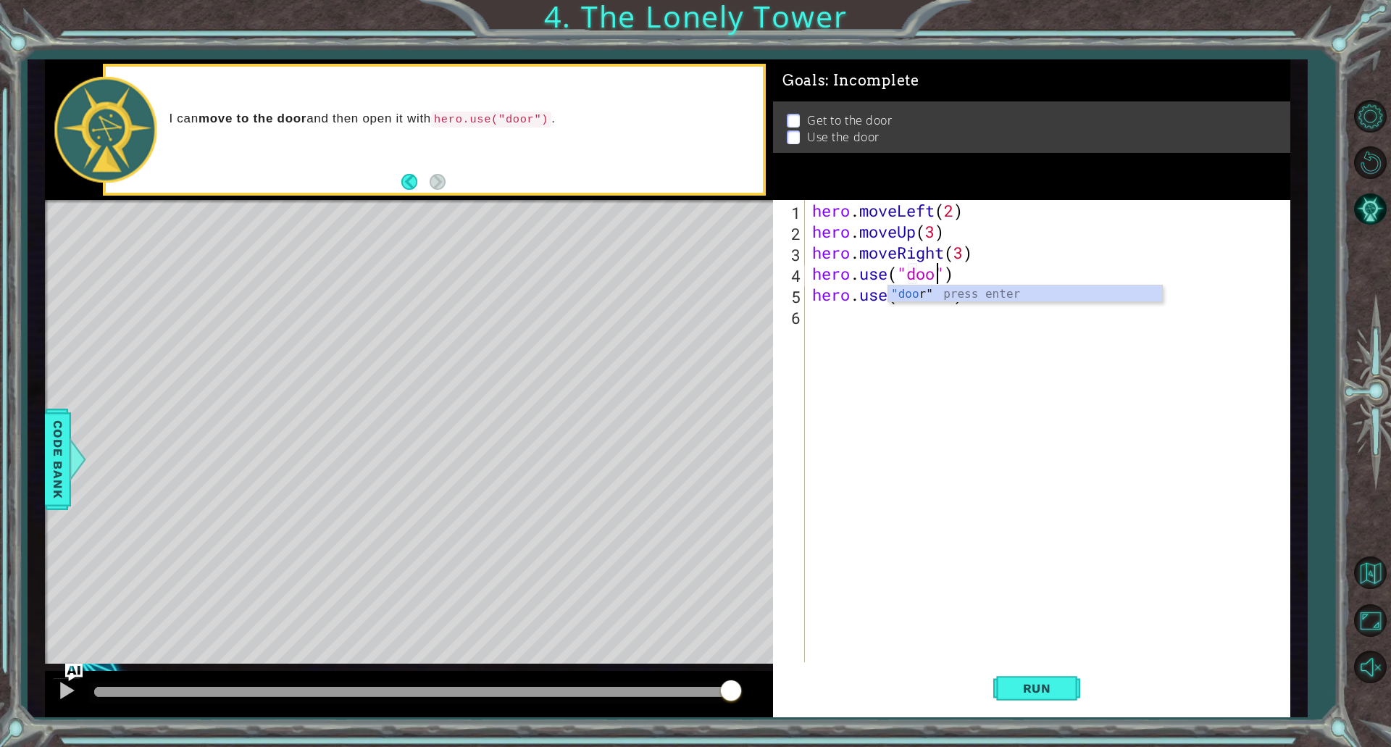
scroll to position [0, 6]
type textarea "hero.use("door")"
click at [1039, 682] on span "Run" at bounding box center [1036, 688] width 57 height 14
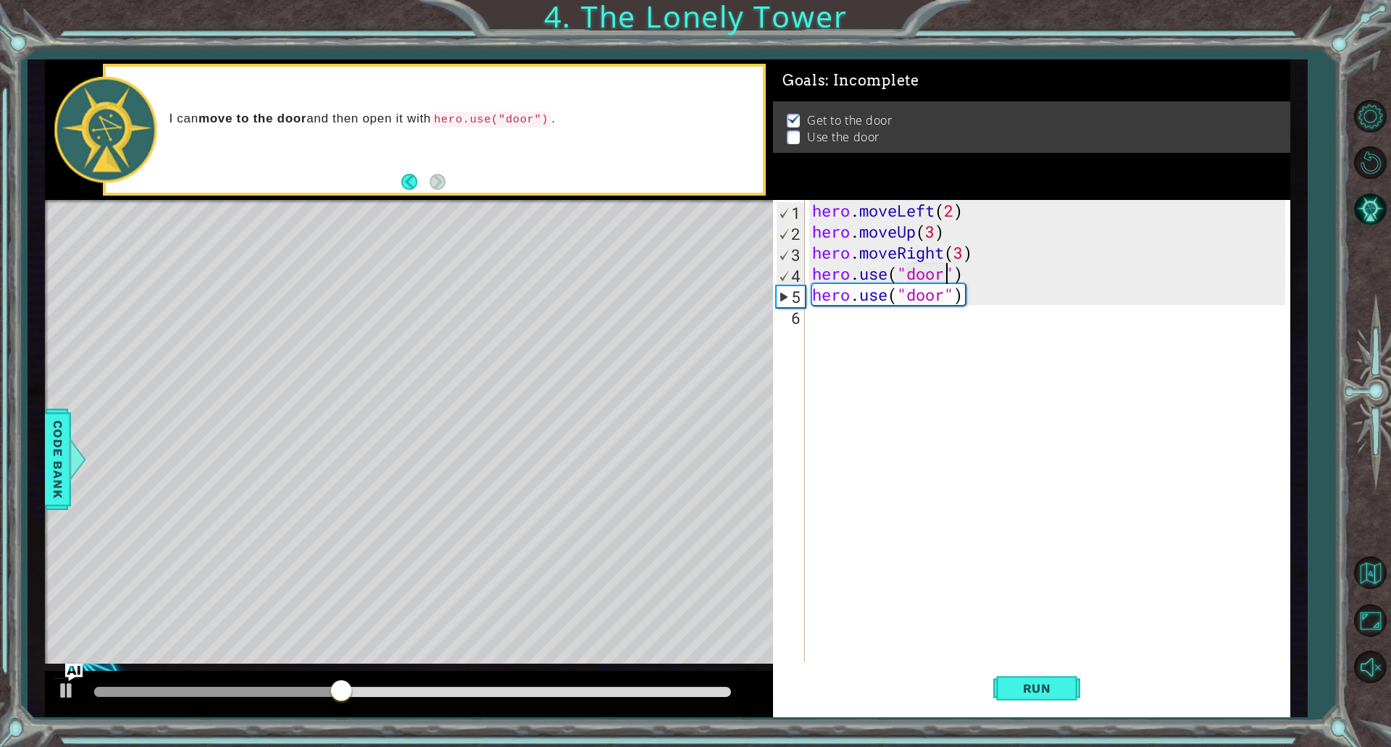
click at [869, 324] on div "hero . moveLeft ( 2 ) hero . moveUp ( 3 ) hero . moveRight ( 3 ) hero . use ( "…" at bounding box center [1050, 452] width 483 height 504
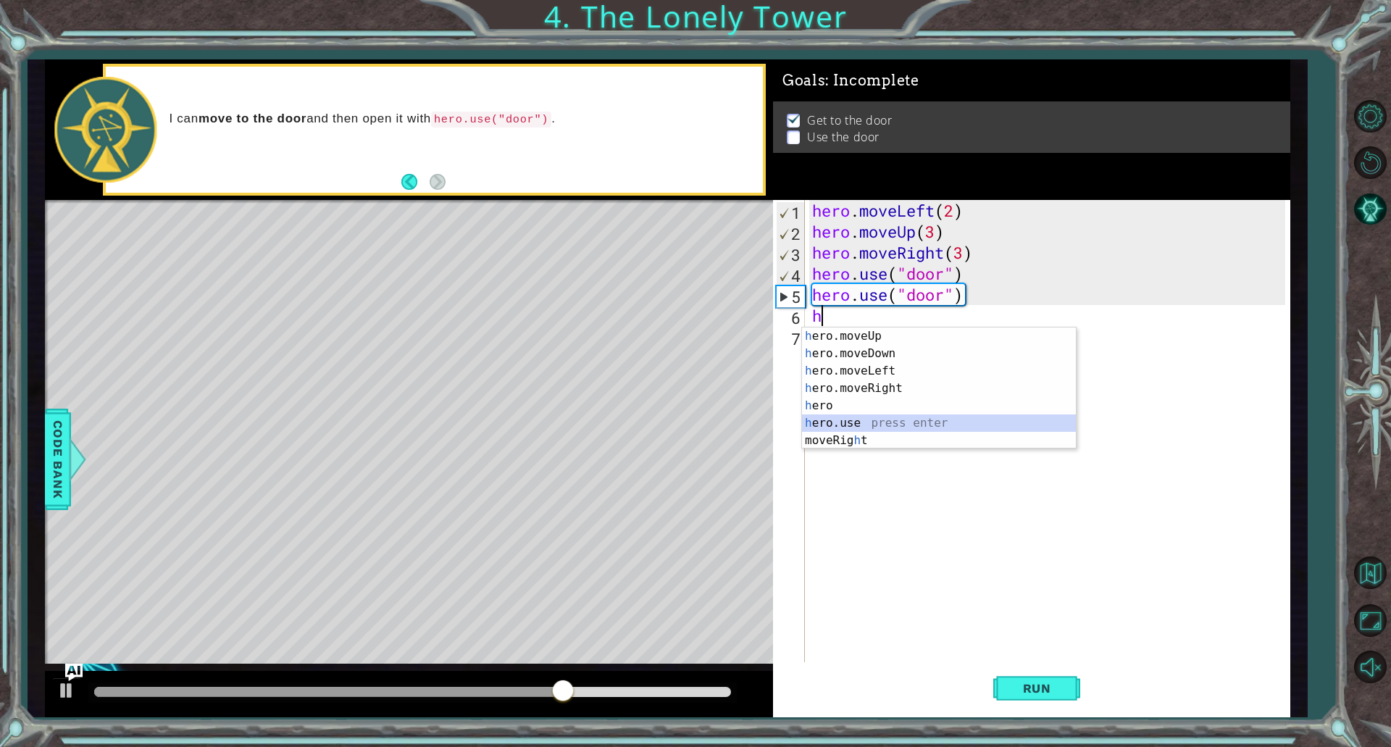
click at [848, 418] on div "h ero.moveUp press enter h ero.moveDown press enter h ero.moveLeft press enter …" at bounding box center [939, 405] width 274 height 156
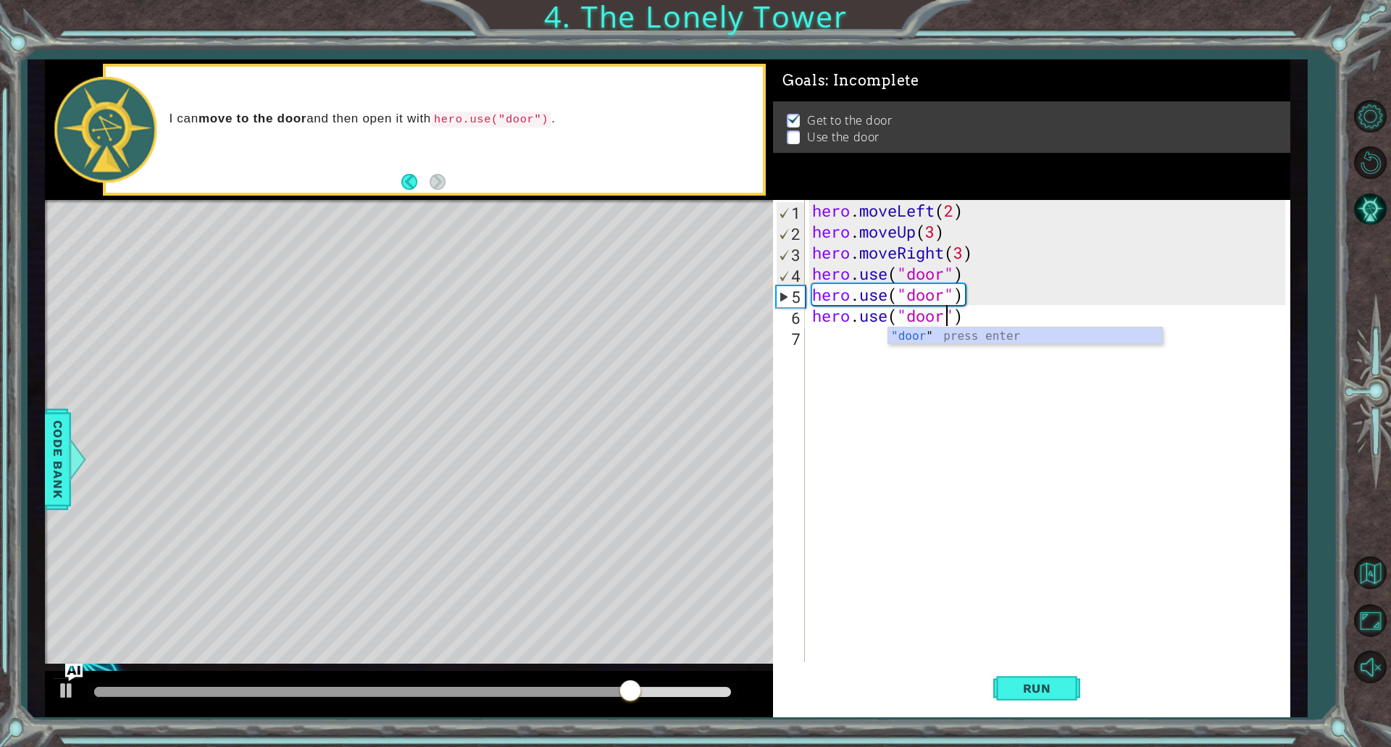
scroll to position [0, 6]
type textarea "hero.use("door")"
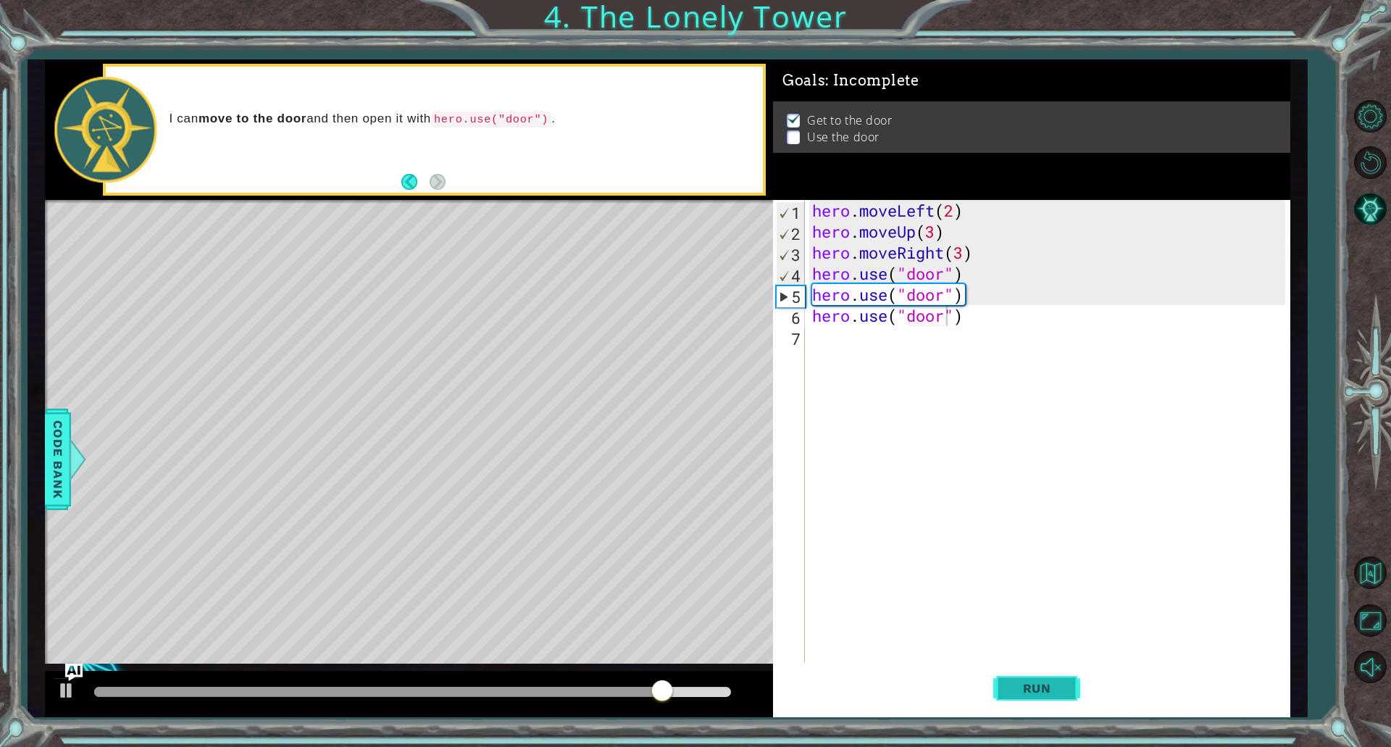
click at [1052, 702] on button "Run" at bounding box center [1036, 687] width 87 height 51
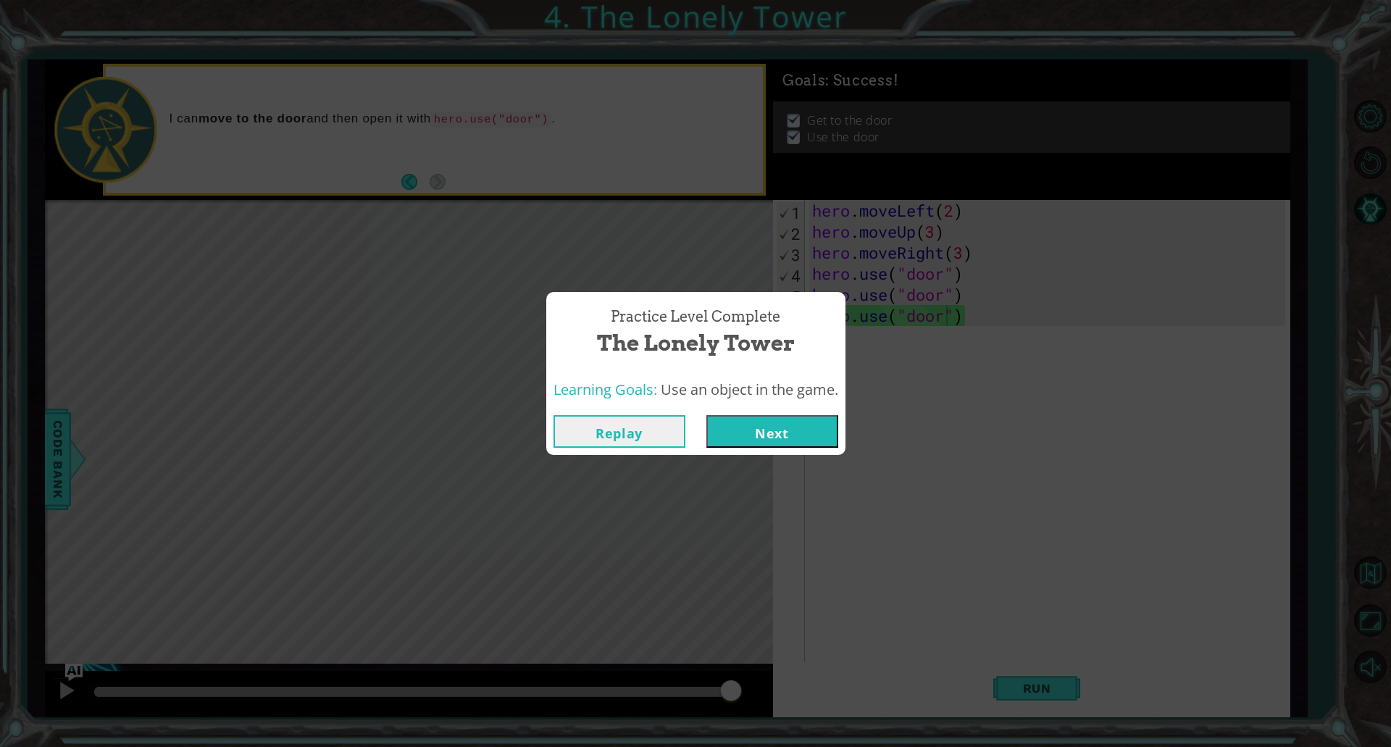
click at [814, 419] on button "Next" at bounding box center [772, 431] width 132 height 33
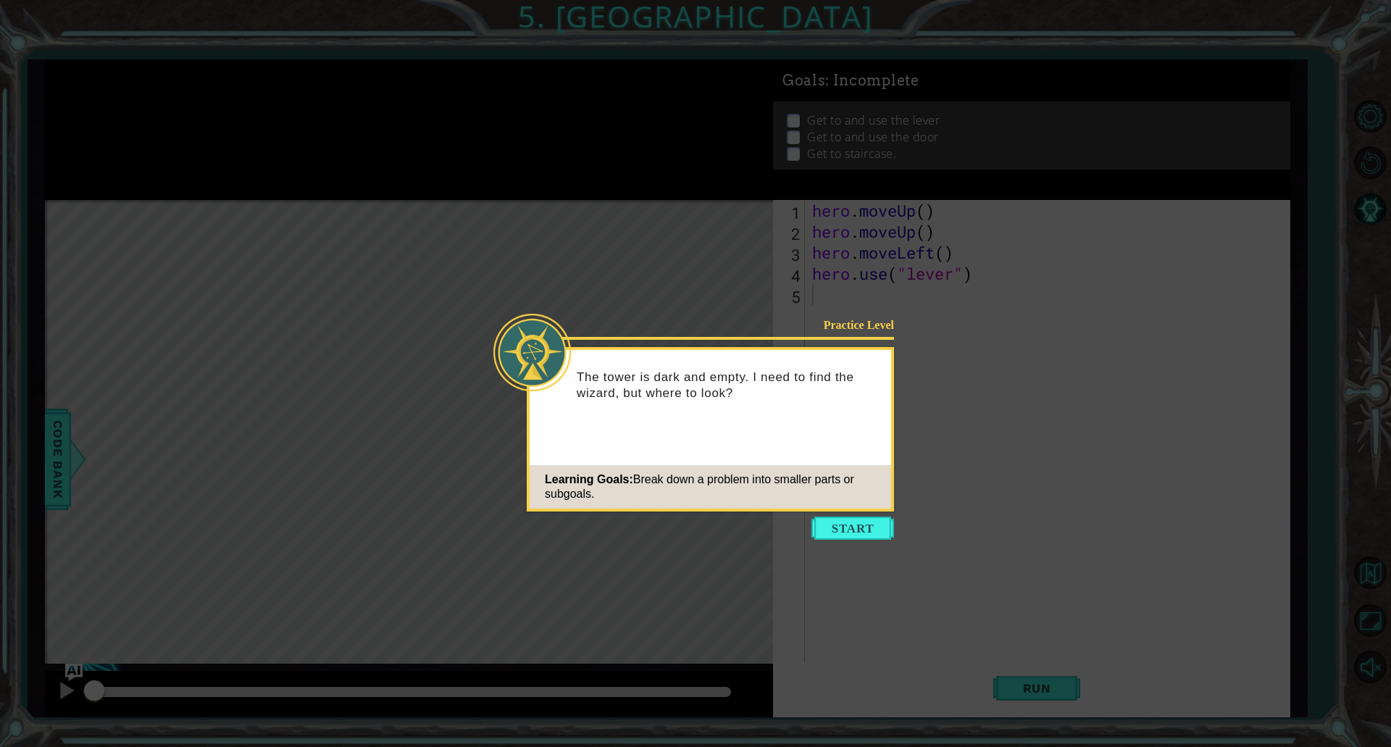
click at [847, 516] on icon at bounding box center [695, 373] width 1391 height 747
click at [851, 522] on button "Start" at bounding box center [852, 527] width 83 height 23
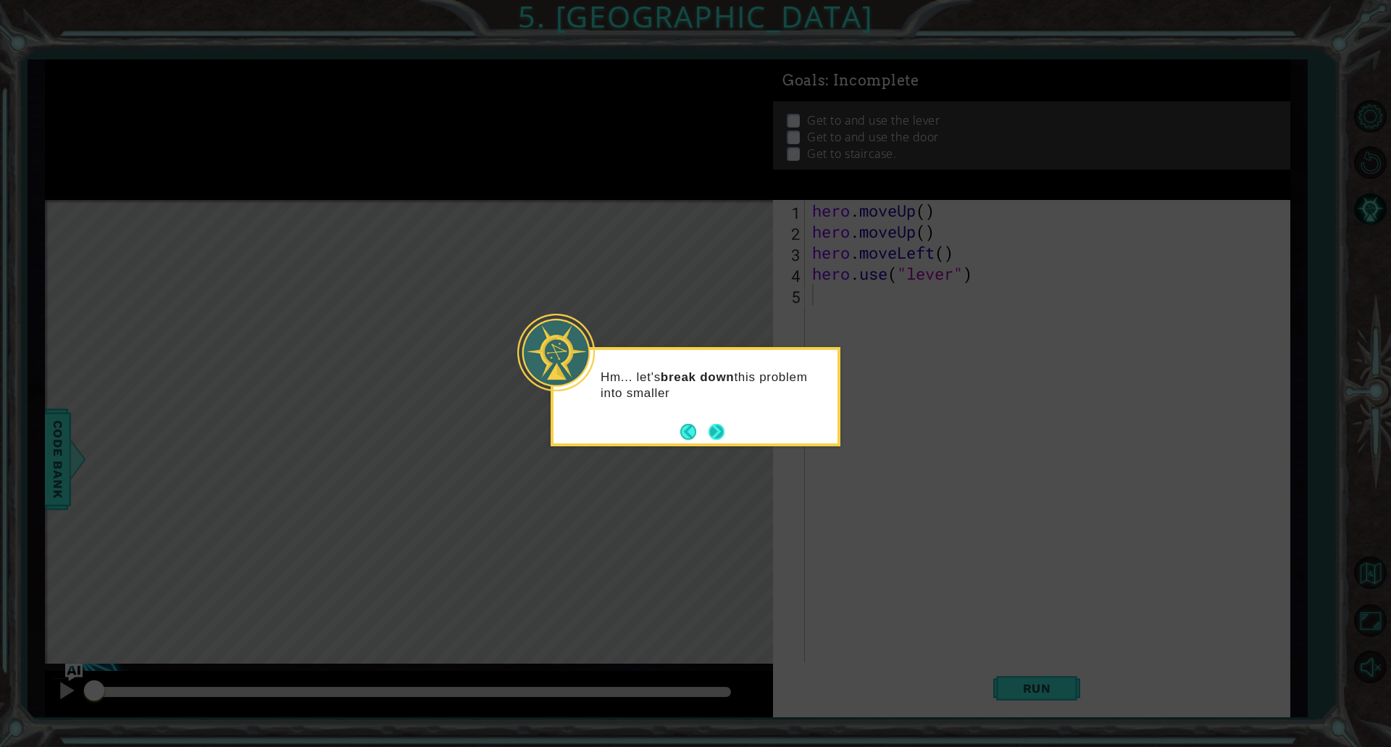
click at [717, 430] on button "Next" at bounding box center [716, 432] width 16 height 16
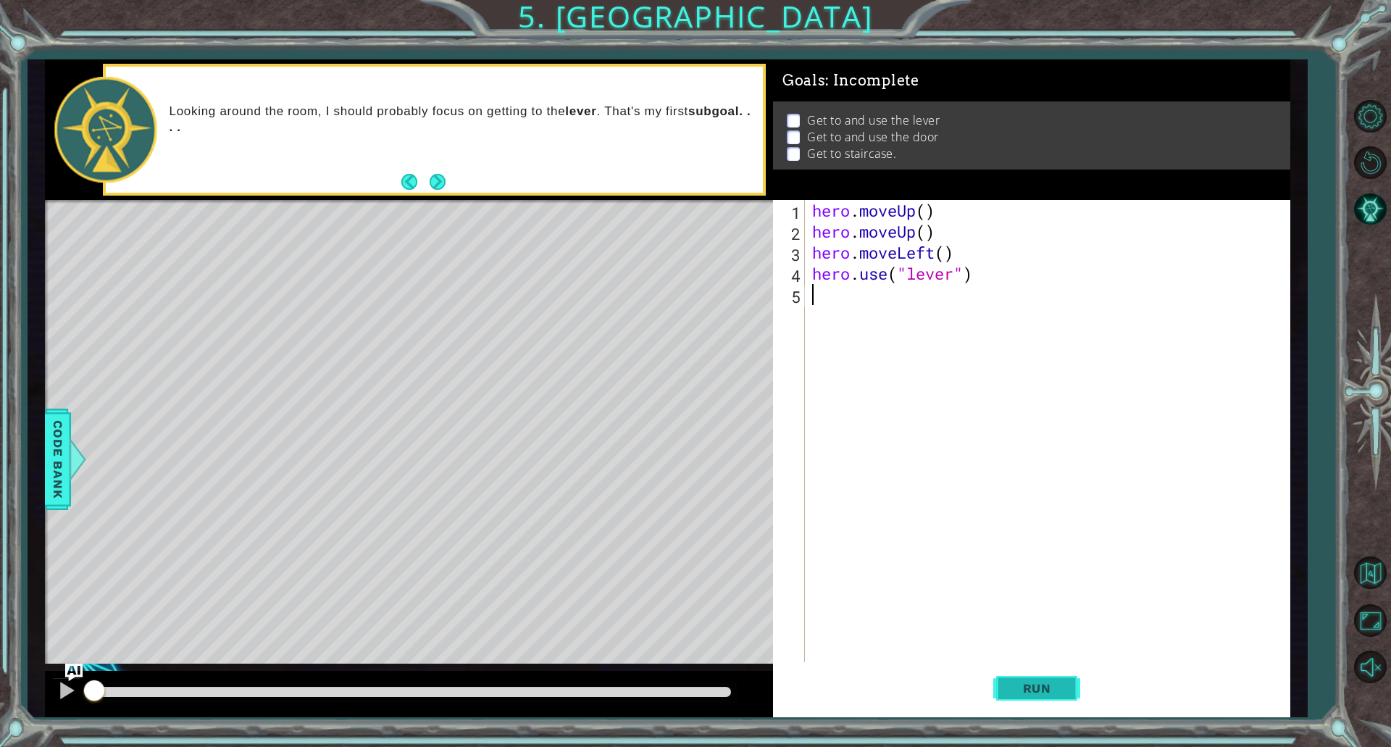
click at [1043, 687] on span "Run" at bounding box center [1036, 688] width 57 height 14
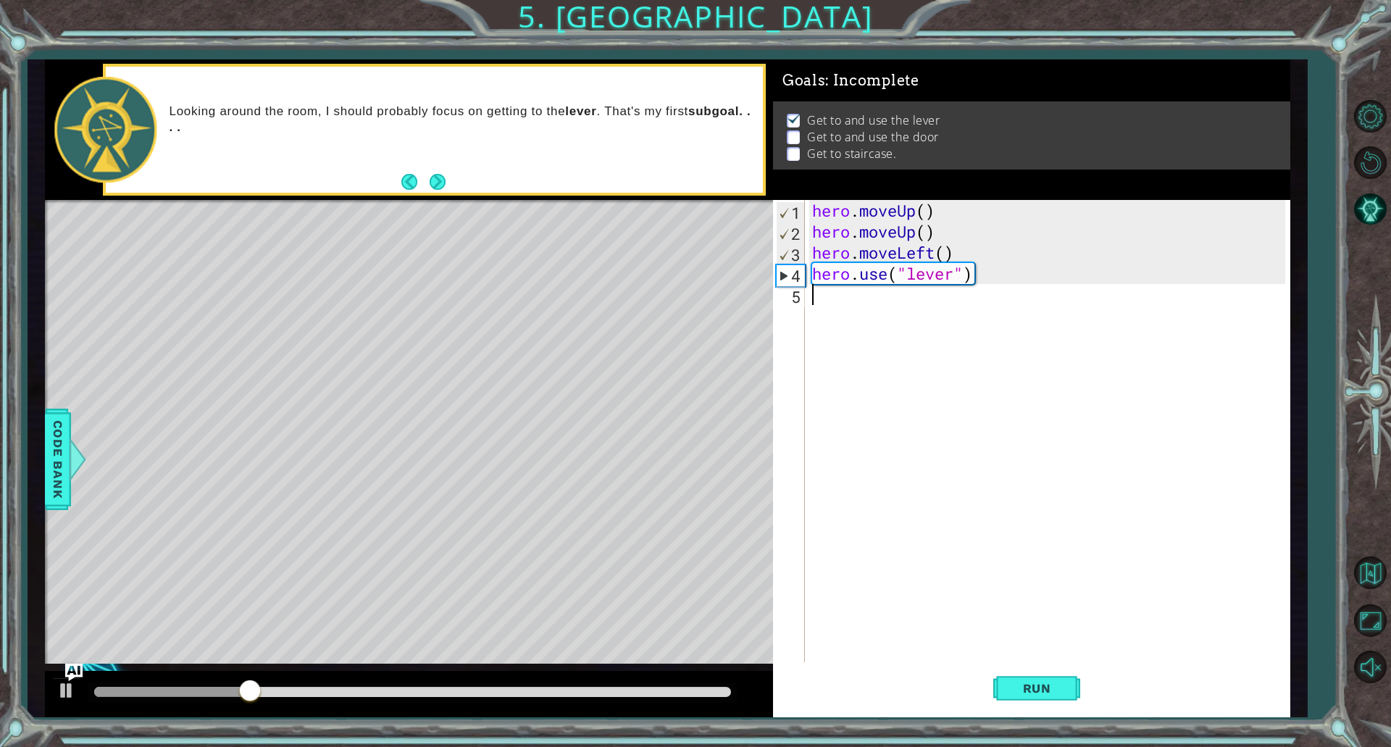
type textarea "h"
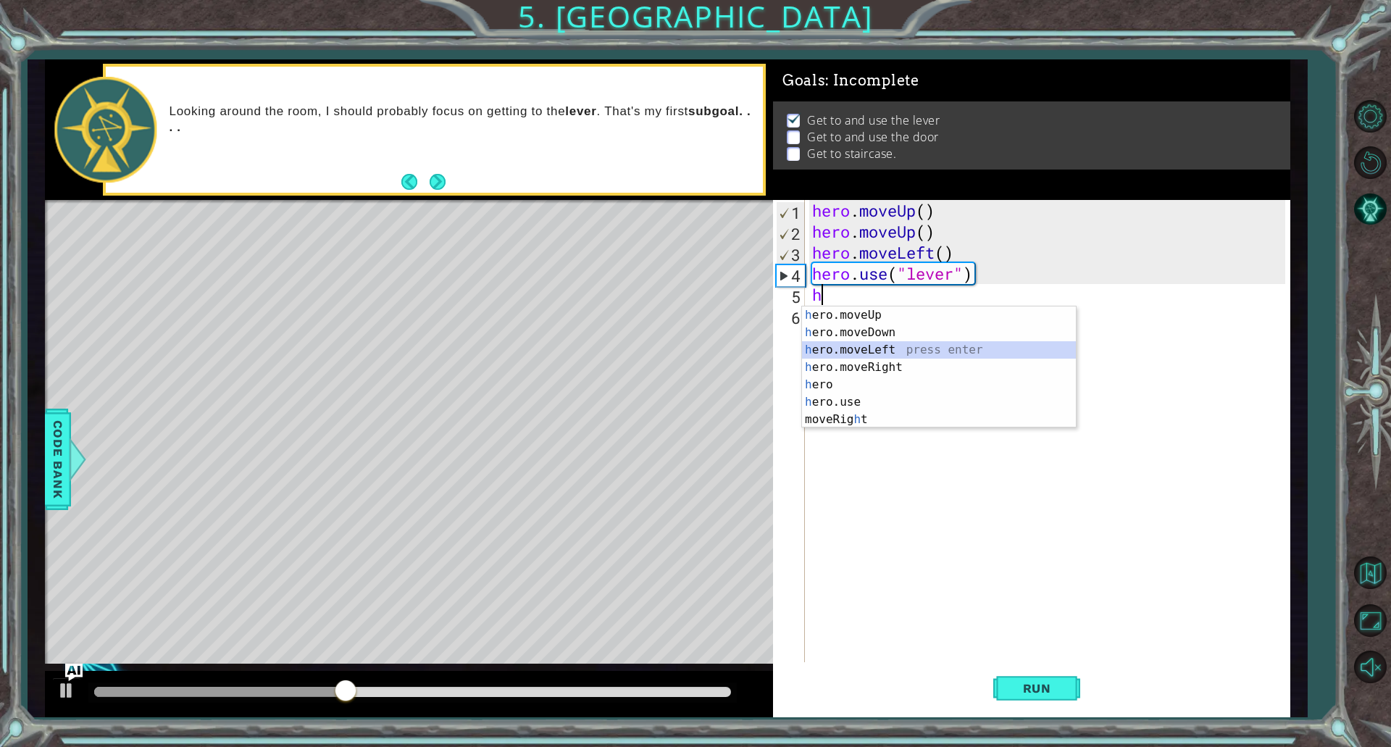
click at [872, 353] on div "h ero.moveUp press enter h ero.moveDown press enter h ero.moveLeft press enter …" at bounding box center [939, 384] width 274 height 156
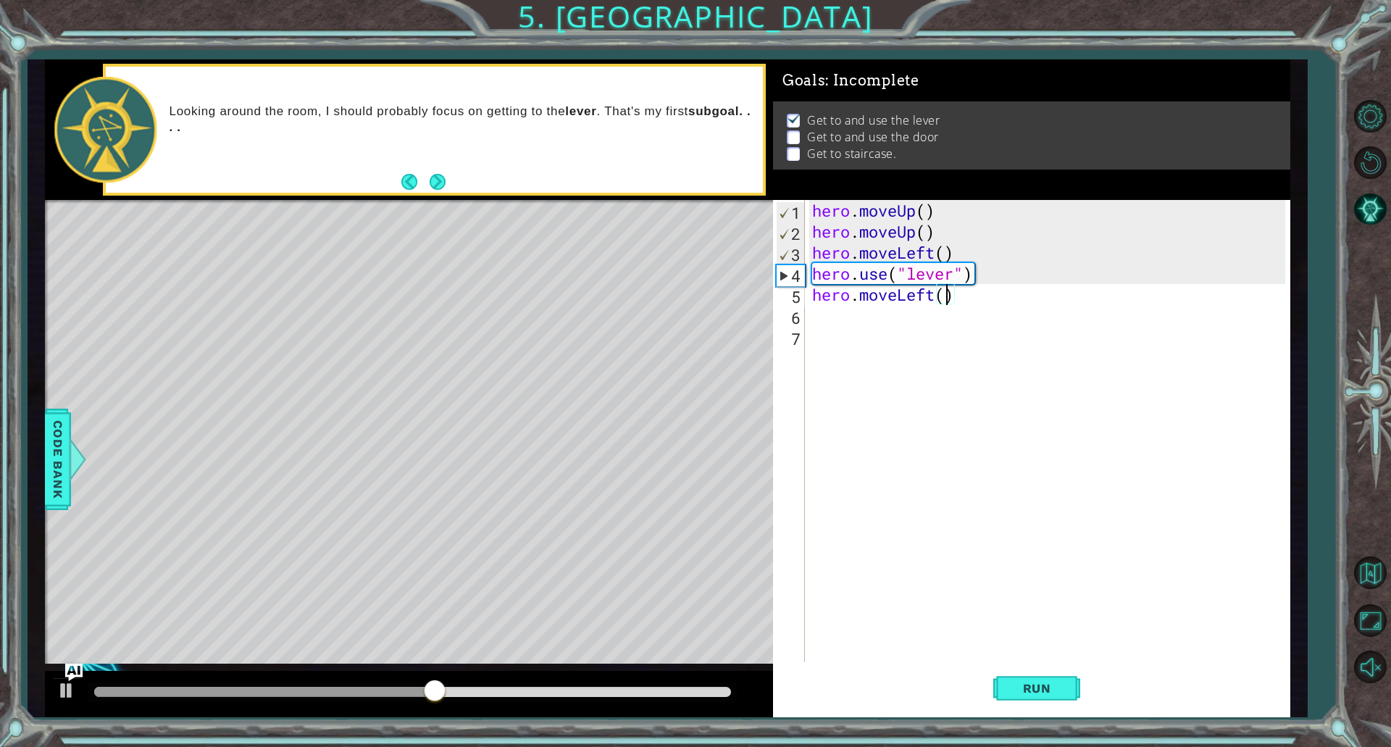
click at [942, 300] on div "hero . moveUp ( ) hero . moveUp ( ) hero . moveLeft ( ) hero . use ( "lever" ) …" at bounding box center [1050, 452] width 483 height 504
type textarea "hero.moveLeft(3)"
click at [837, 319] on div "hero . moveUp ( ) hero . moveUp ( ) hero . moveLeft ( ) hero . use ( "lever" ) …" at bounding box center [1050, 452] width 483 height 504
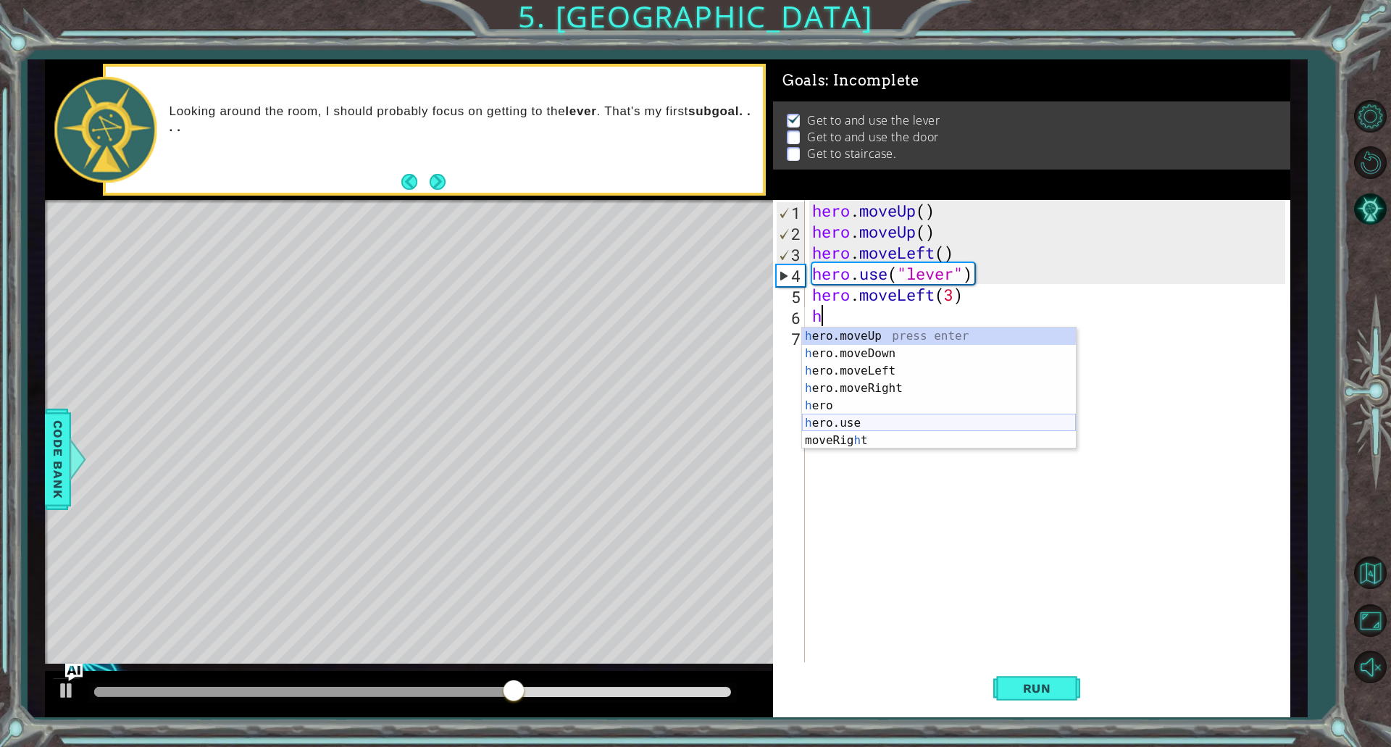
click at [844, 427] on div "h ero.moveUp press enter h ero.moveDown press enter h ero.moveLeft press enter …" at bounding box center [939, 405] width 274 height 156
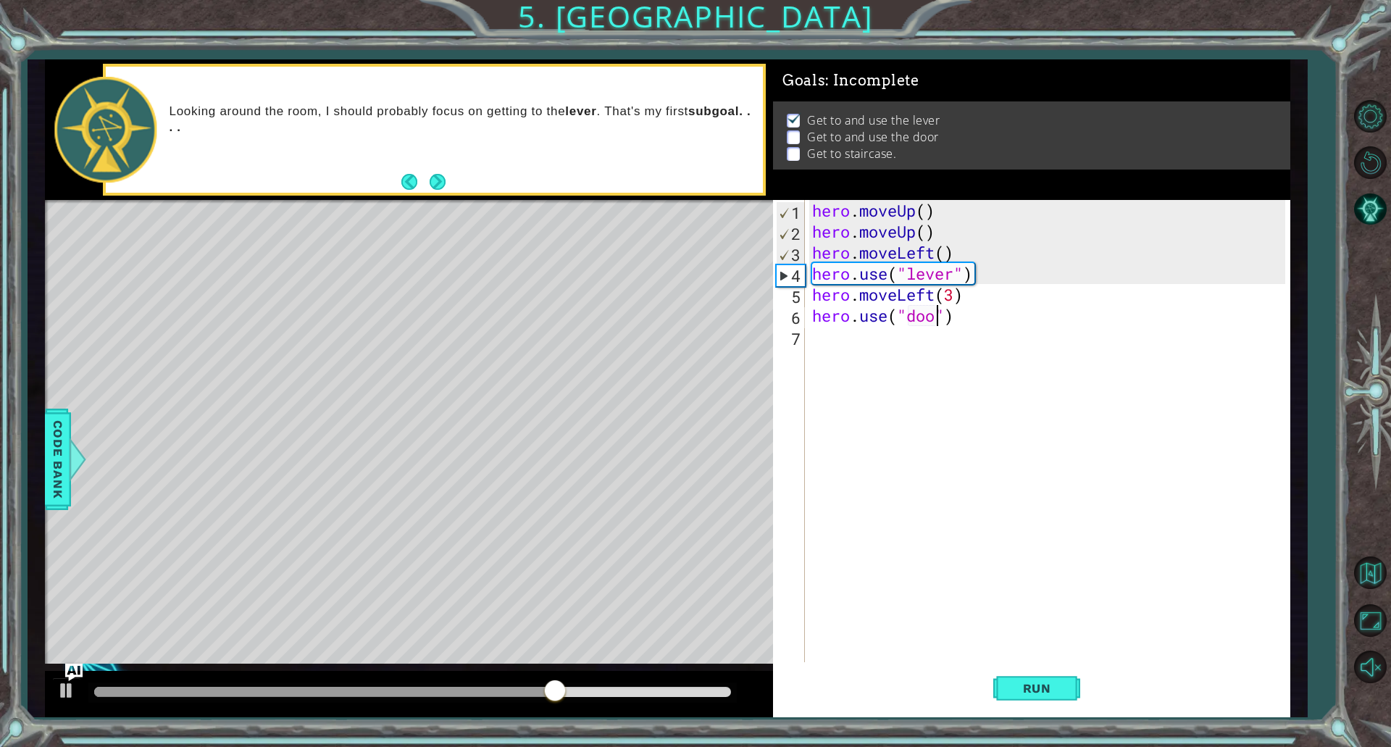
type textarea "hero.use("door")"
click at [855, 344] on div "hero . moveUp ( ) hero . moveUp ( ) hero . moveLeft ( ) hero . use ( "lever" ) …" at bounding box center [1050, 452] width 483 height 504
click at [1050, 698] on button "Run" at bounding box center [1036, 687] width 87 height 51
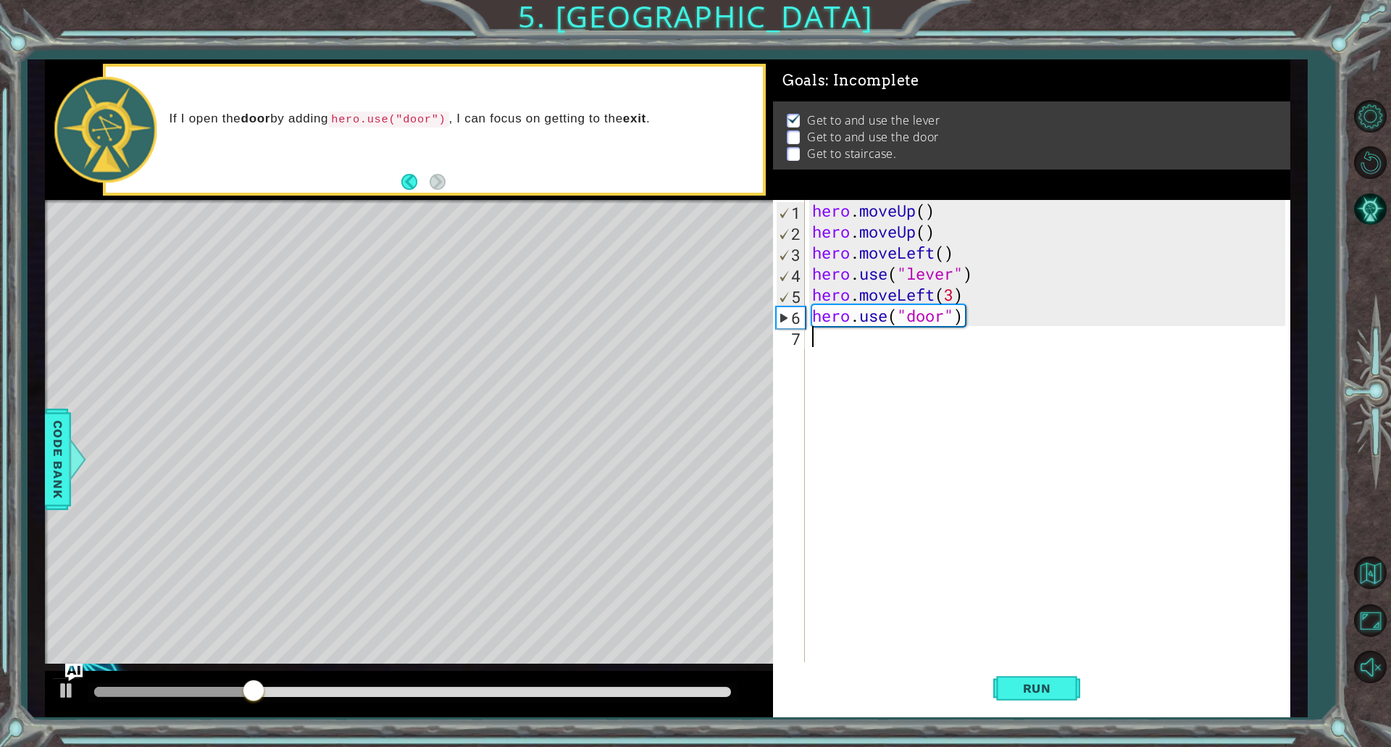
click at [953, 293] on div "hero . moveUp ( ) hero . moveUp ( ) hero . moveLeft ( ) hero . use ( "lever" ) …" at bounding box center [1050, 452] width 483 height 504
click at [926, 293] on div "hero . moveUp ( ) hero . moveUp ( ) hero . moveLeft ( ) hero . use ( "lever" ) …" at bounding box center [1050, 452] width 483 height 504
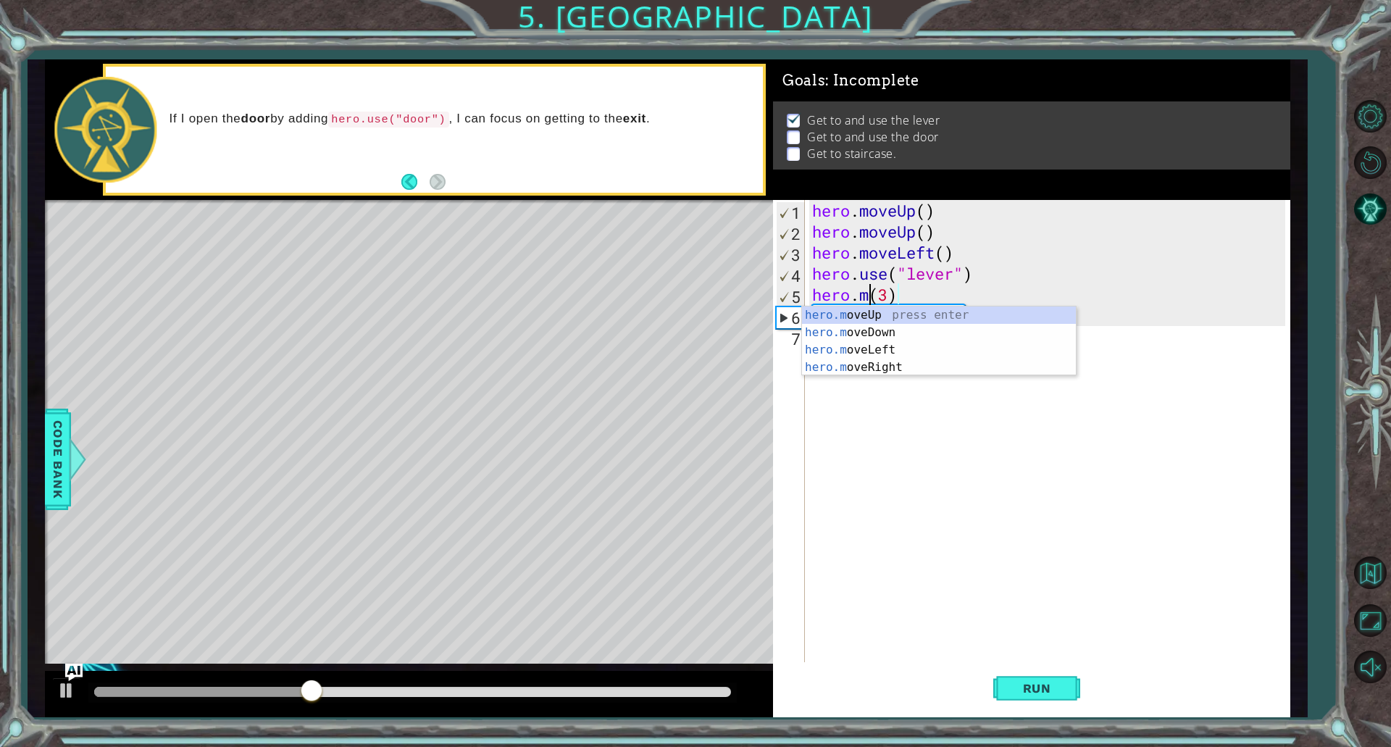
scroll to position [0, 2]
click at [882, 356] on div "hero.m oveUp press enter hero.m oveDown press enter hero.m oveLeft press enter …" at bounding box center [939, 358] width 274 height 104
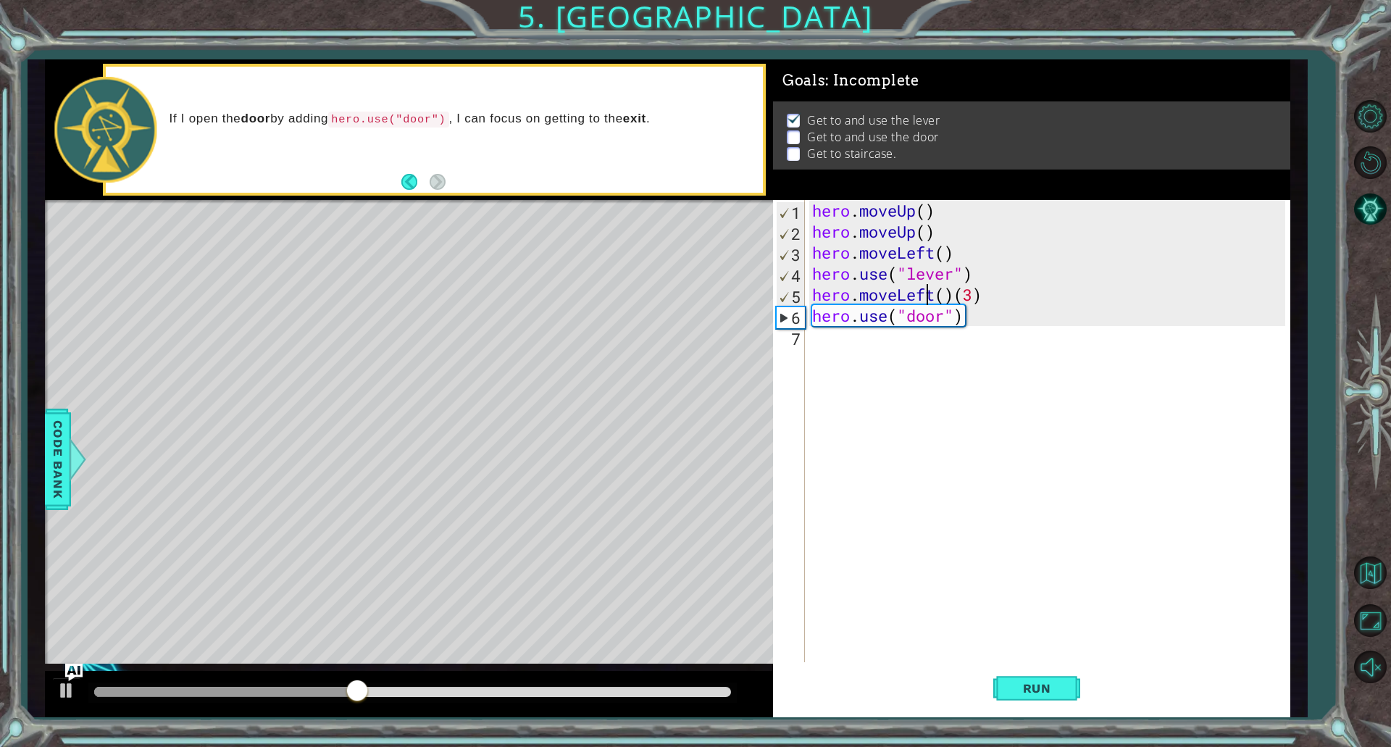
click at [928, 299] on div "hero . moveUp ( ) hero . moveUp ( ) hero . moveLeft ( ) hero . use ( "lever" ) …" at bounding box center [1050, 452] width 483 height 504
click at [901, 294] on div "hero . moveUp ( ) hero . moveUp ( ) hero . moveLeft ( ) hero . use ( "lever" ) …" at bounding box center [1047, 431] width 476 height 462
click at [901, 294] on div "hero . moveUp ( ) hero . moveUp ( ) hero . moveLeft ( ) hero . use ( "lever" ) …" at bounding box center [1050, 452] width 483 height 504
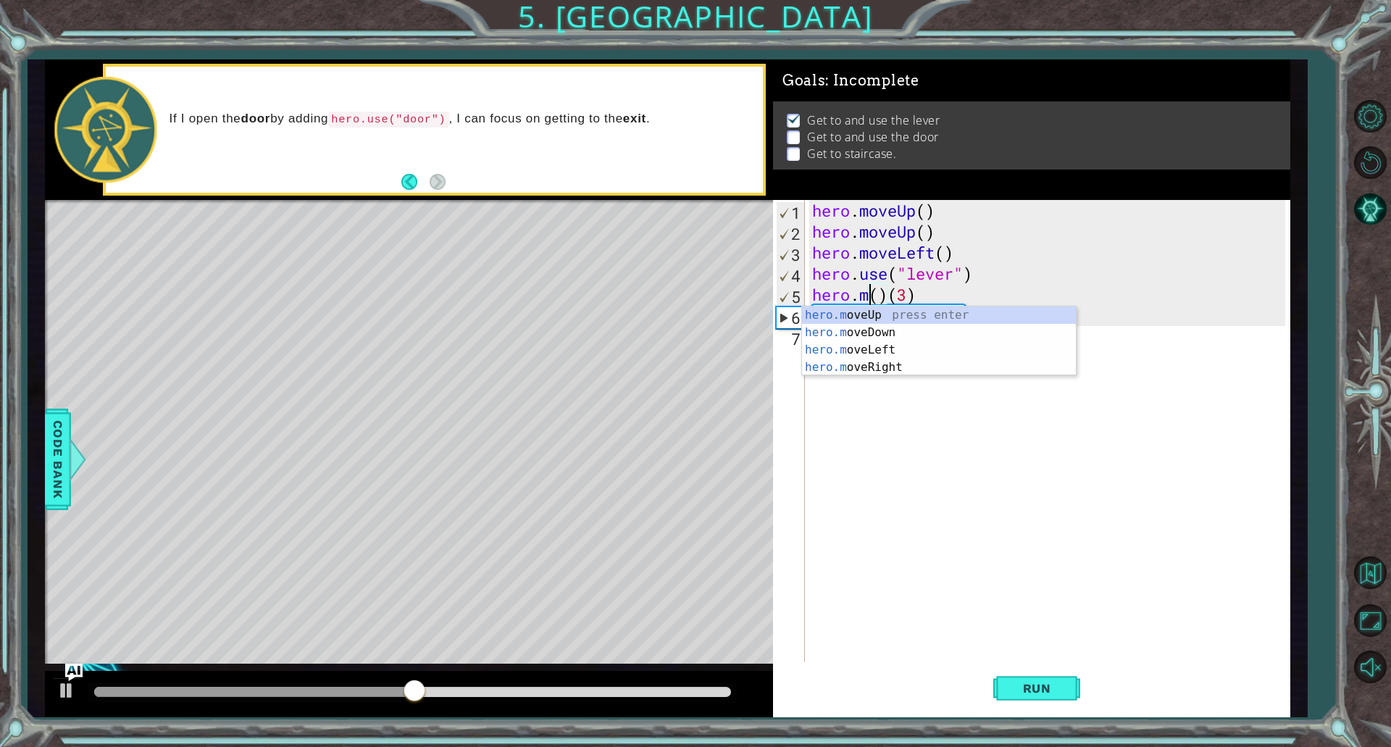
scroll to position [0, 3]
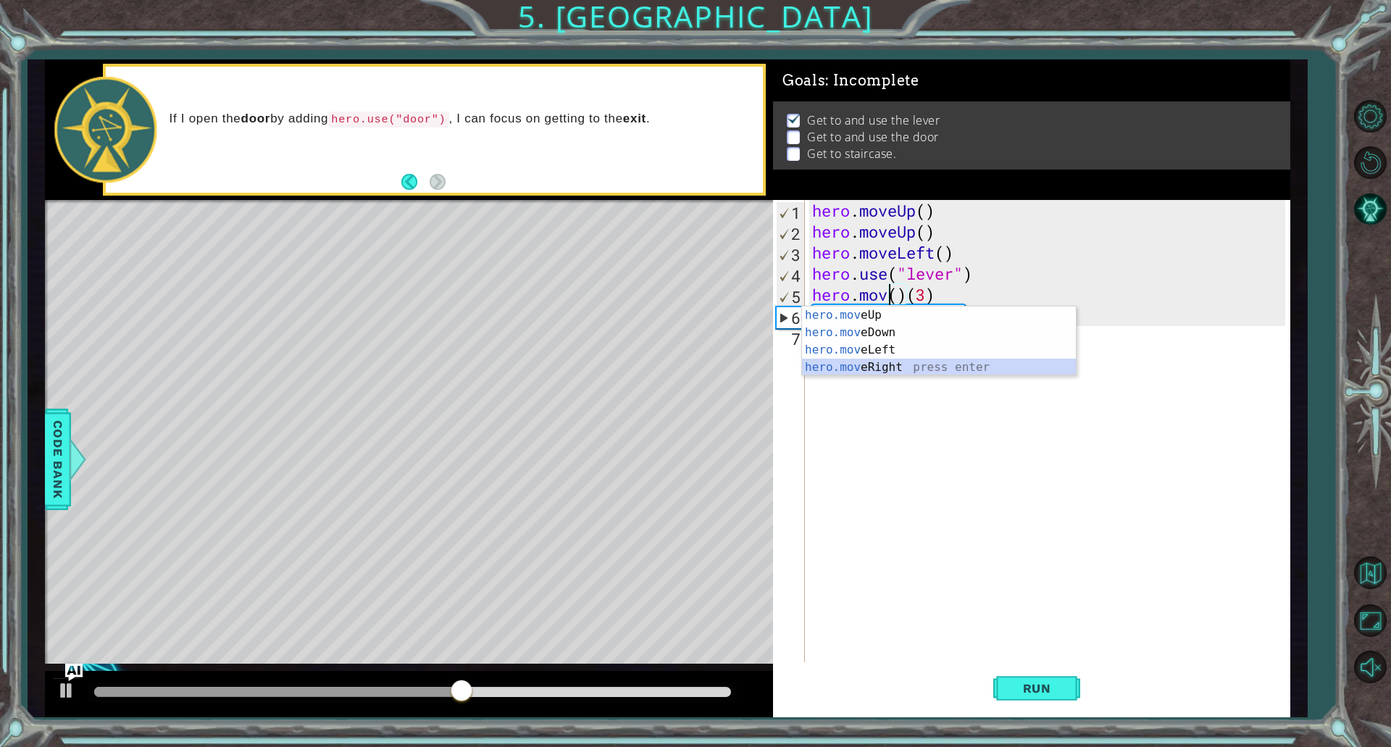
click at [904, 363] on div "hero.mov eUp press enter hero.mov eDown press enter hero.mov eLeft press enter …" at bounding box center [939, 358] width 274 height 104
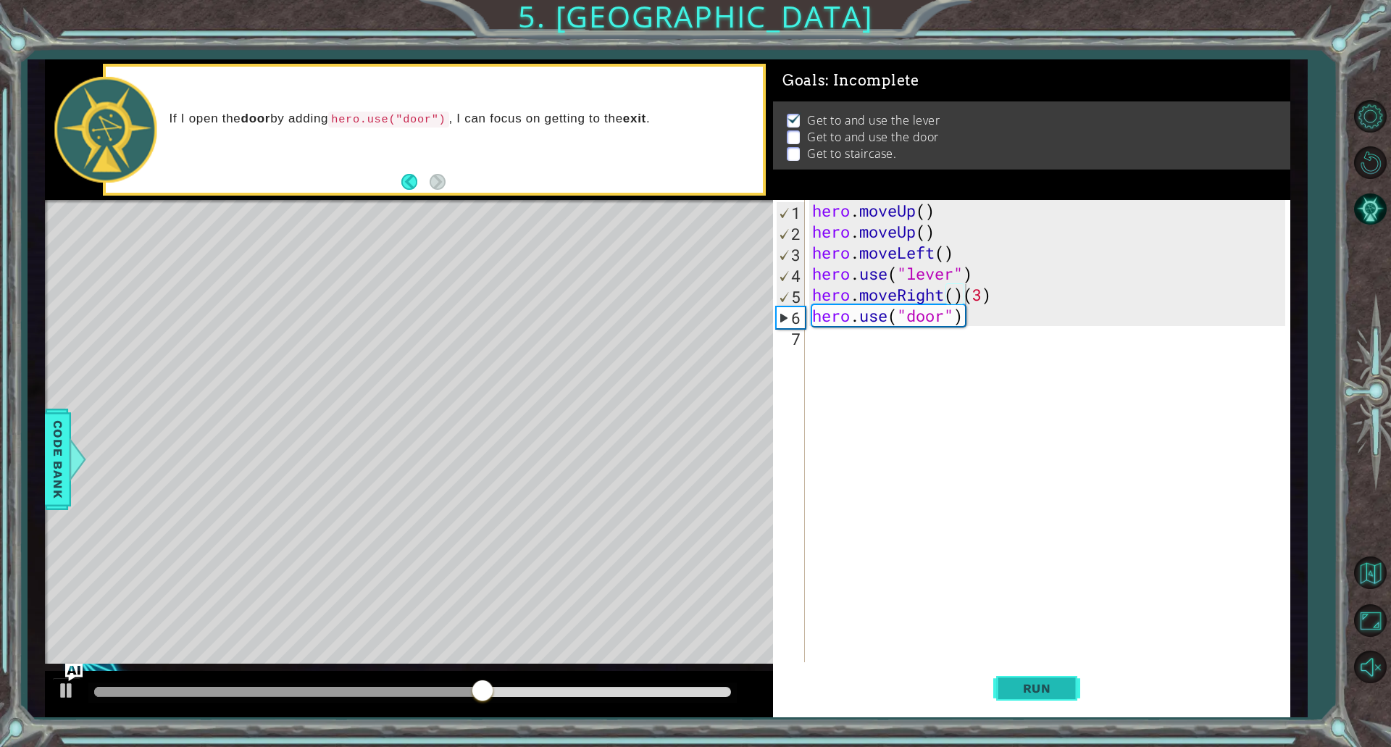
click at [1056, 695] on span "Run" at bounding box center [1036, 688] width 57 height 14
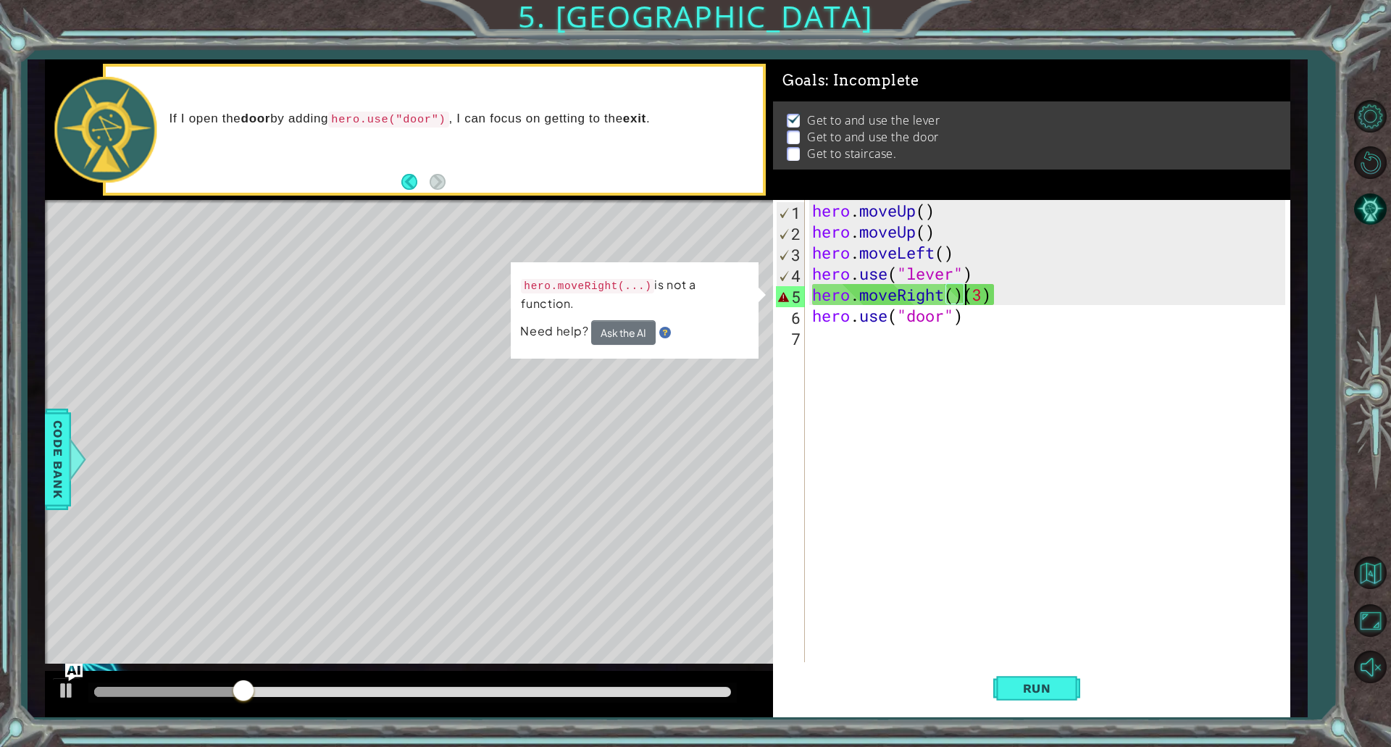
click at [964, 299] on div "hero . moveUp ( ) hero . moveUp ( ) hero . moveLeft ( ) hero . use ( "lever" ) …" at bounding box center [1050, 452] width 483 height 504
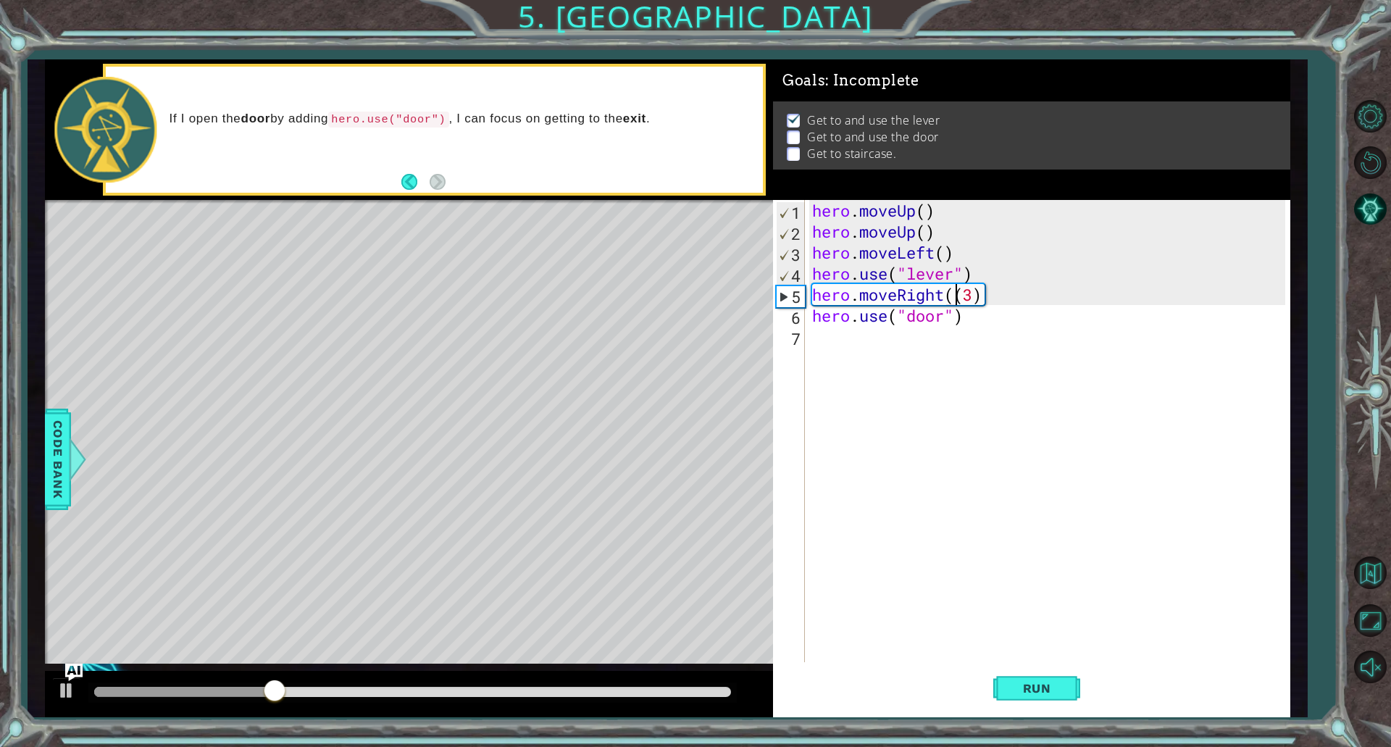
type textarea "hero.moveRight(3)"
click at [1055, 694] on span "Run" at bounding box center [1036, 688] width 57 height 14
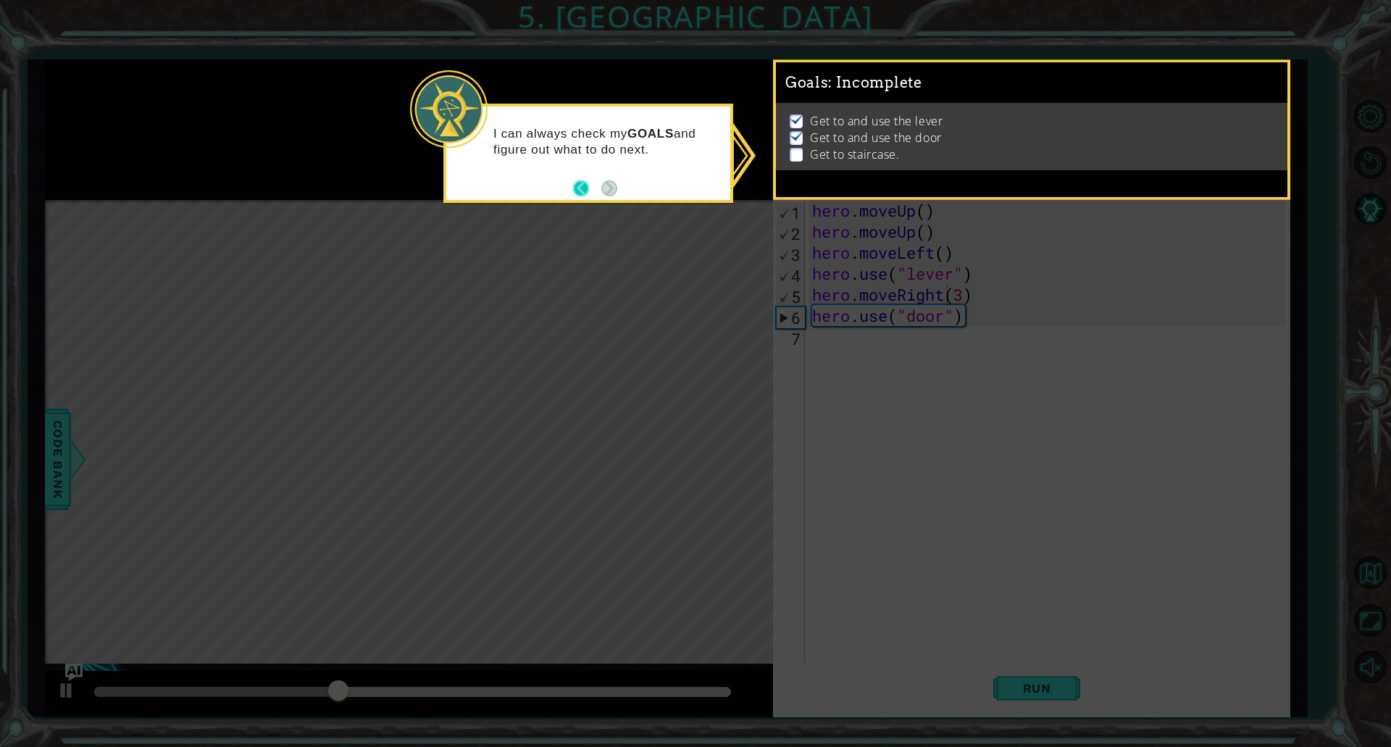
click at [583, 193] on button "Back" at bounding box center [587, 188] width 28 height 16
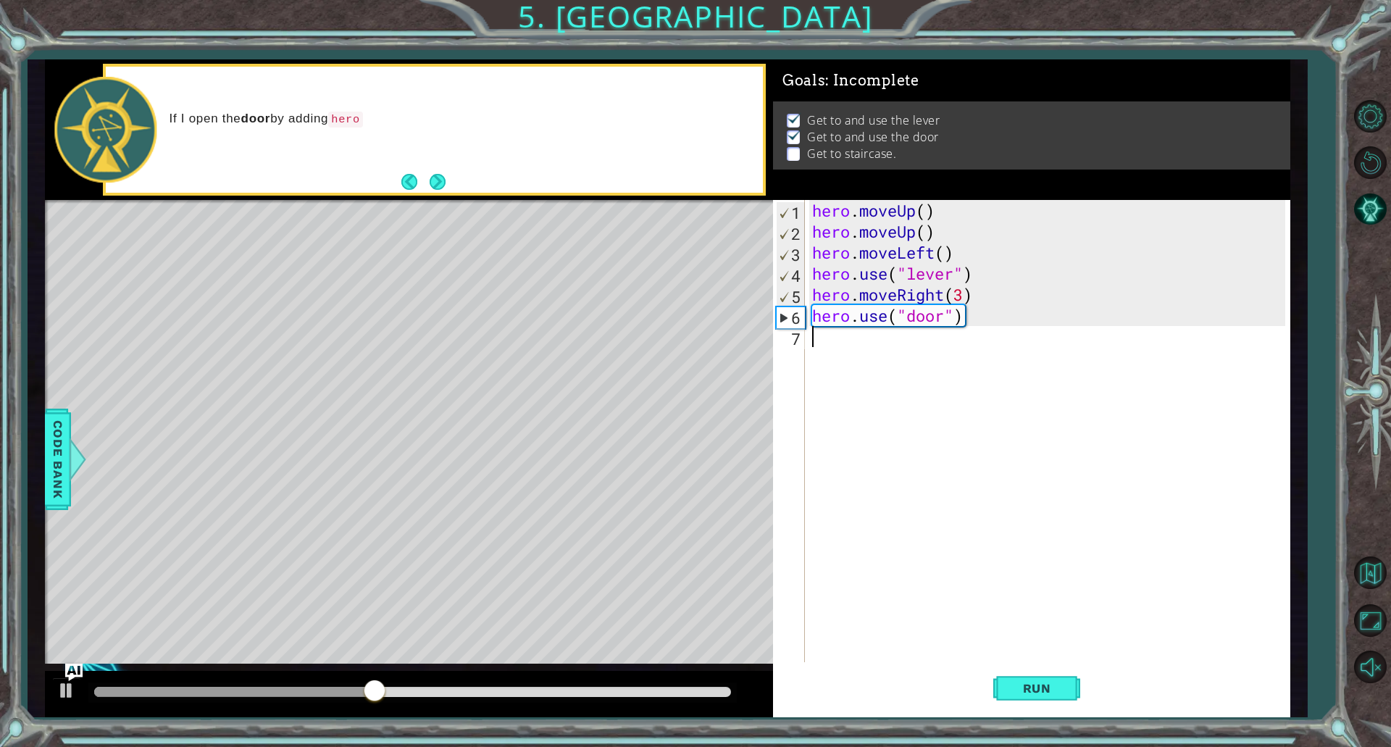
click at [852, 340] on div "hero . moveUp ( ) hero . moveUp ( ) hero . moveLeft ( ) hero . use ( "lever" ) …" at bounding box center [1050, 452] width 483 height 504
type textarea "h"
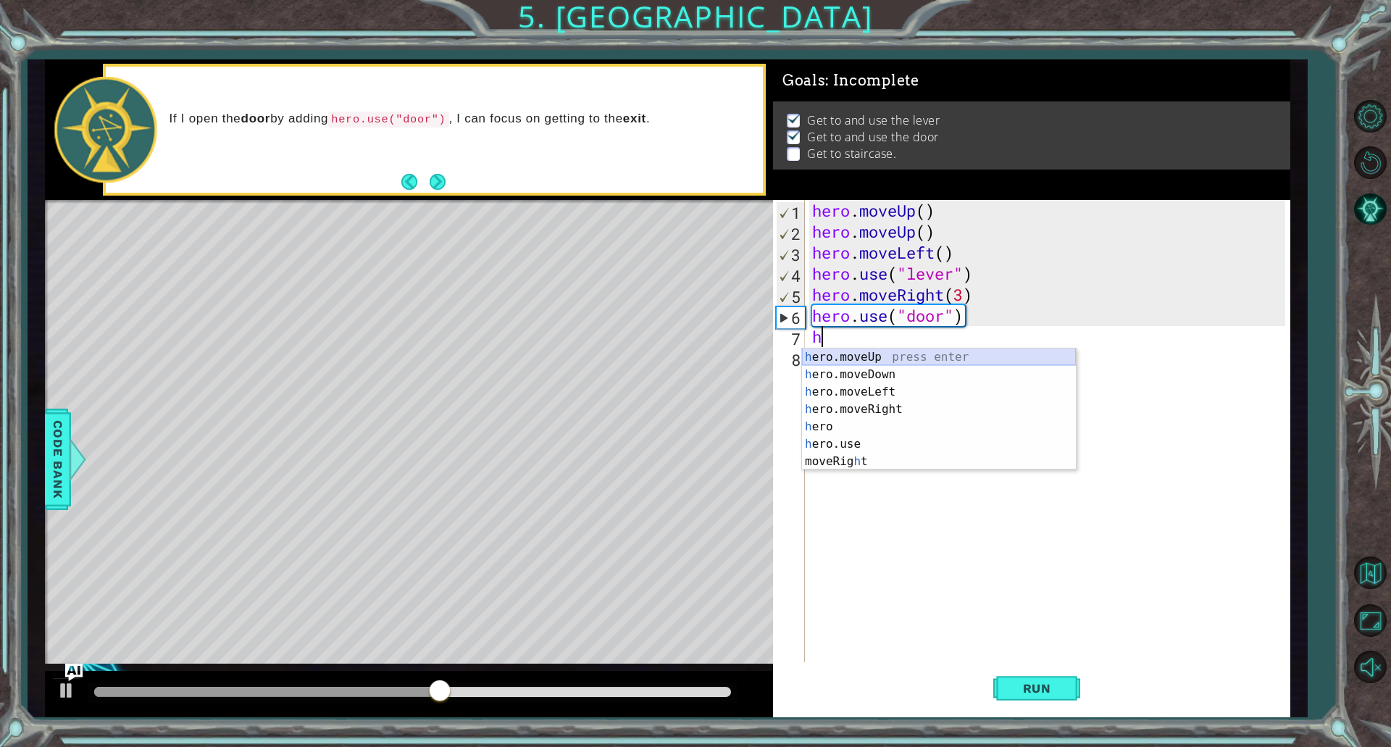
click at [889, 361] on div "h ero.moveUp press enter h ero.moveDown press enter h ero.moveLeft press enter …" at bounding box center [939, 426] width 274 height 156
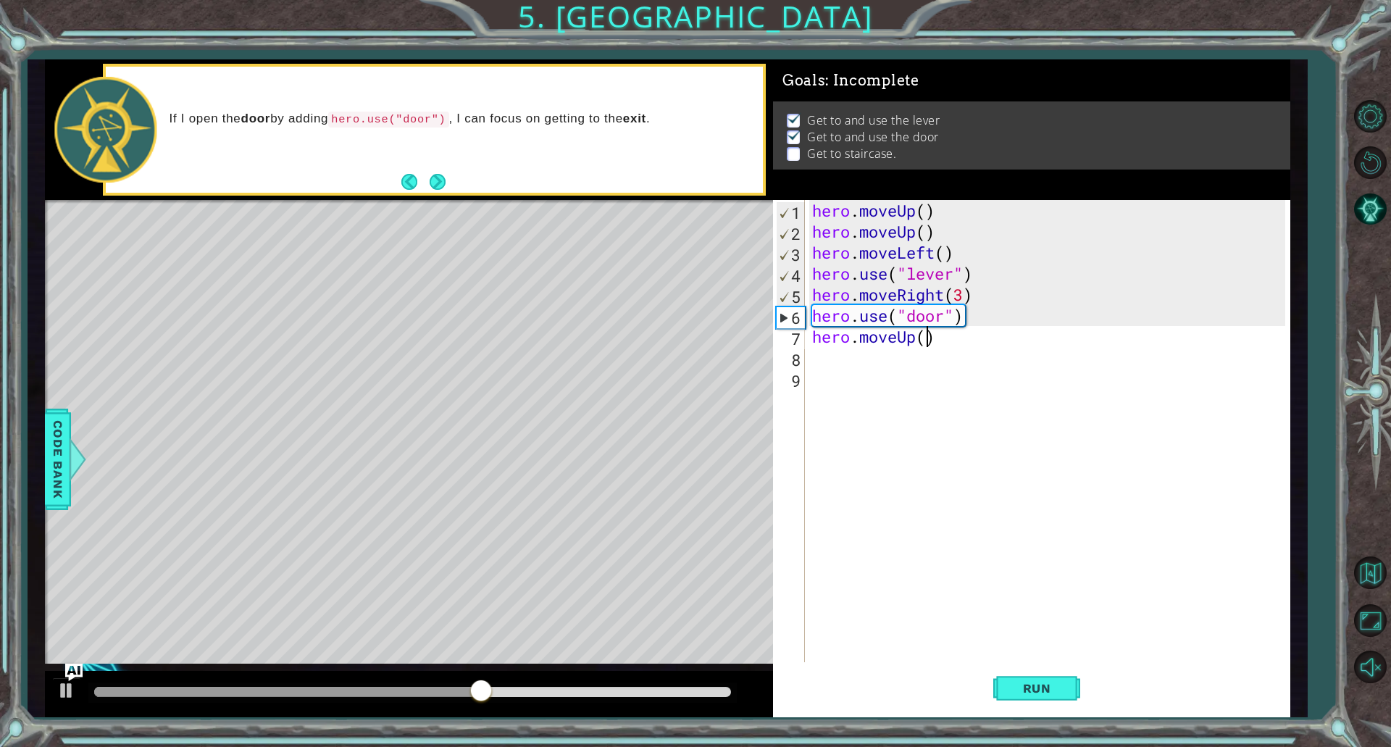
click at [926, 340] on div "hero . moveUp ( ) hero . moveUp ( ) hero . moveLeft ( ) hero . use ( "lever" ) …" at bounding box center [1050, 452] width 483 height 504
type textarea "hero.moveUp(2)"
click at [838, 365] on div "hero . moveUp ( ) hero . moveUp ( ) hero . moveLeft ( ) hero . use ( "lever" ) …" at bounding box center [1050, 452] width 483 height 504
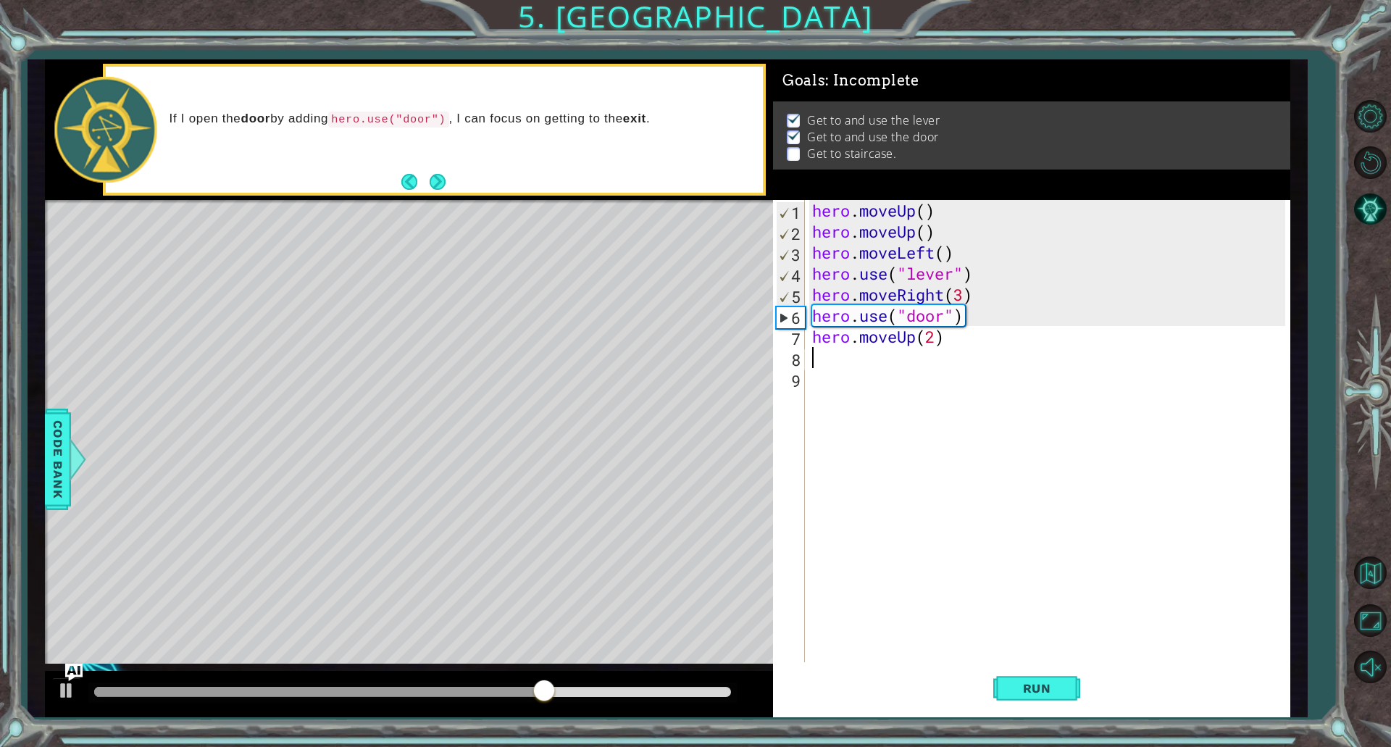
type textarea "h"
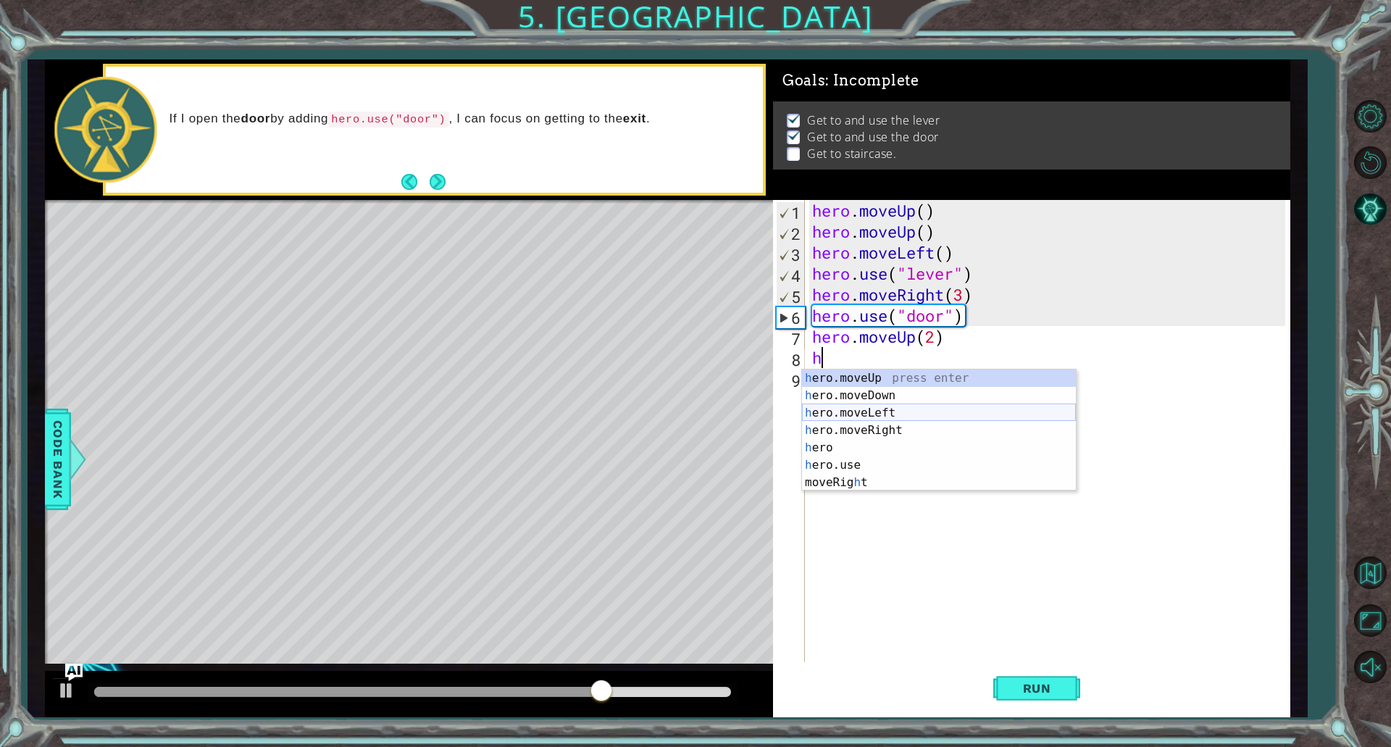
click at [856, 414] on div "h ero.moveUp press enter h ero.moveDown press enter h ero.moveLeft press enter …" at bounding box center [939, 447] width 274 height 156
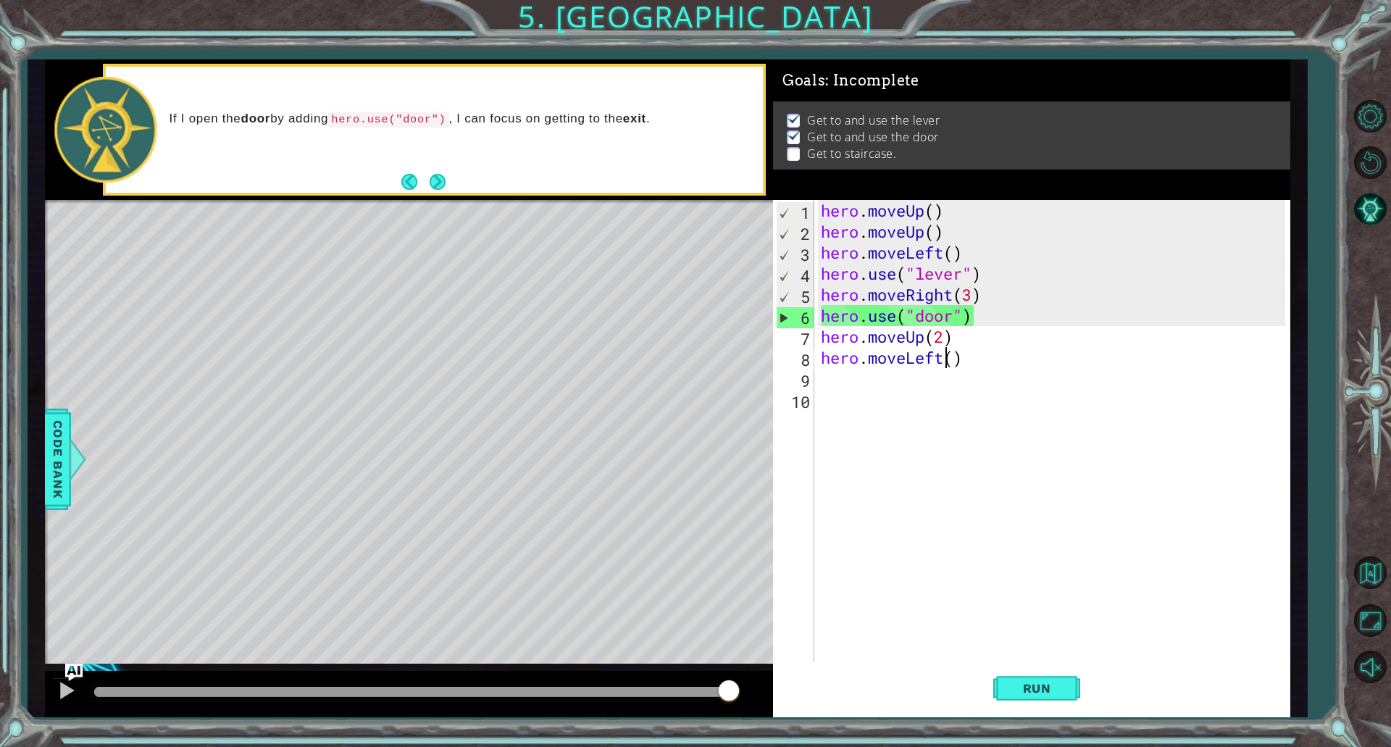
click at [947, 353] on div "hero . moveUp ( ) hero . moveUp ( ) hero . moveLeft ( ) hero . use ( "lever" ) …" at bounding box center [1055, 452] width 474 height 504
click at [955, 359] on div "hero . moveUp ( ) hero . moveUp ( ) hero . moveLeft ( ) hero . use ( "lever" ) …" at bounding box center [1055, 452] width 474 height 504
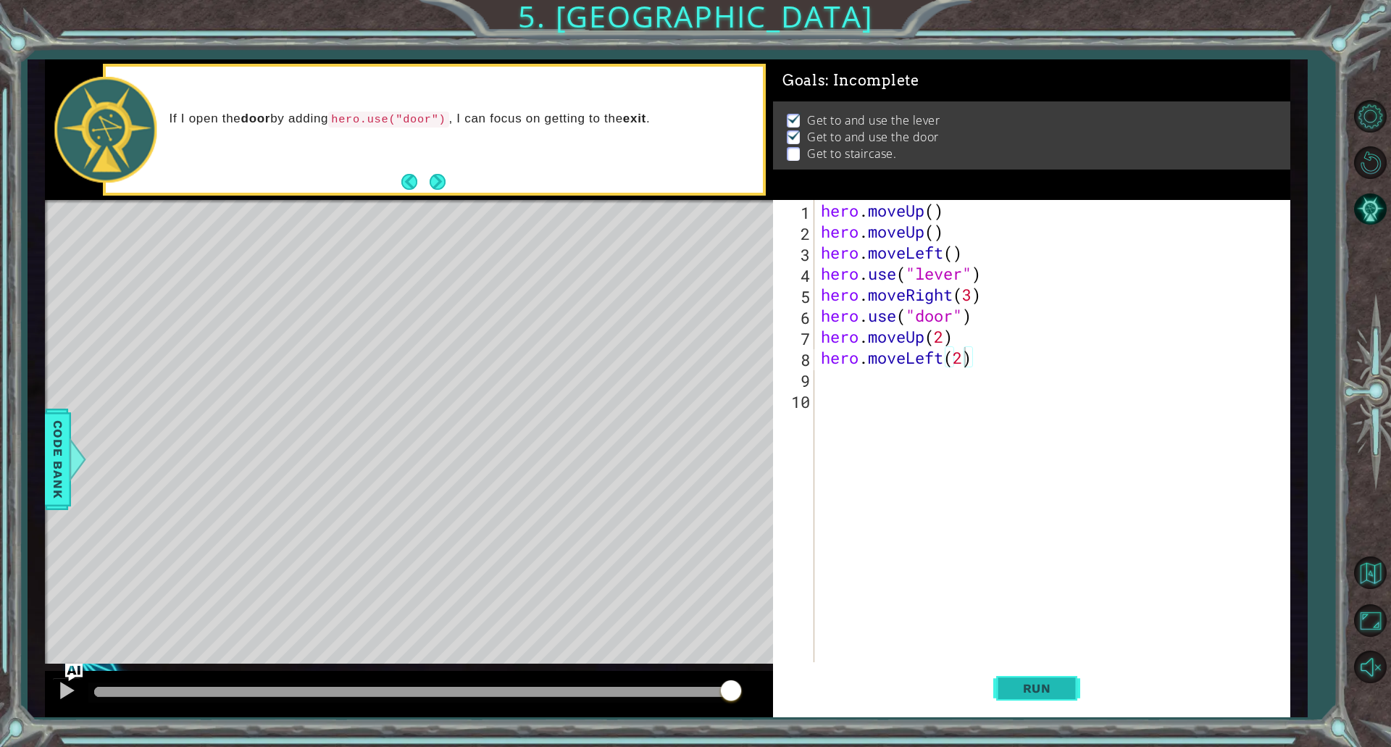
click at [1018, 696] on button "Run" at bounding box center [1036, 687] width 87 height 51
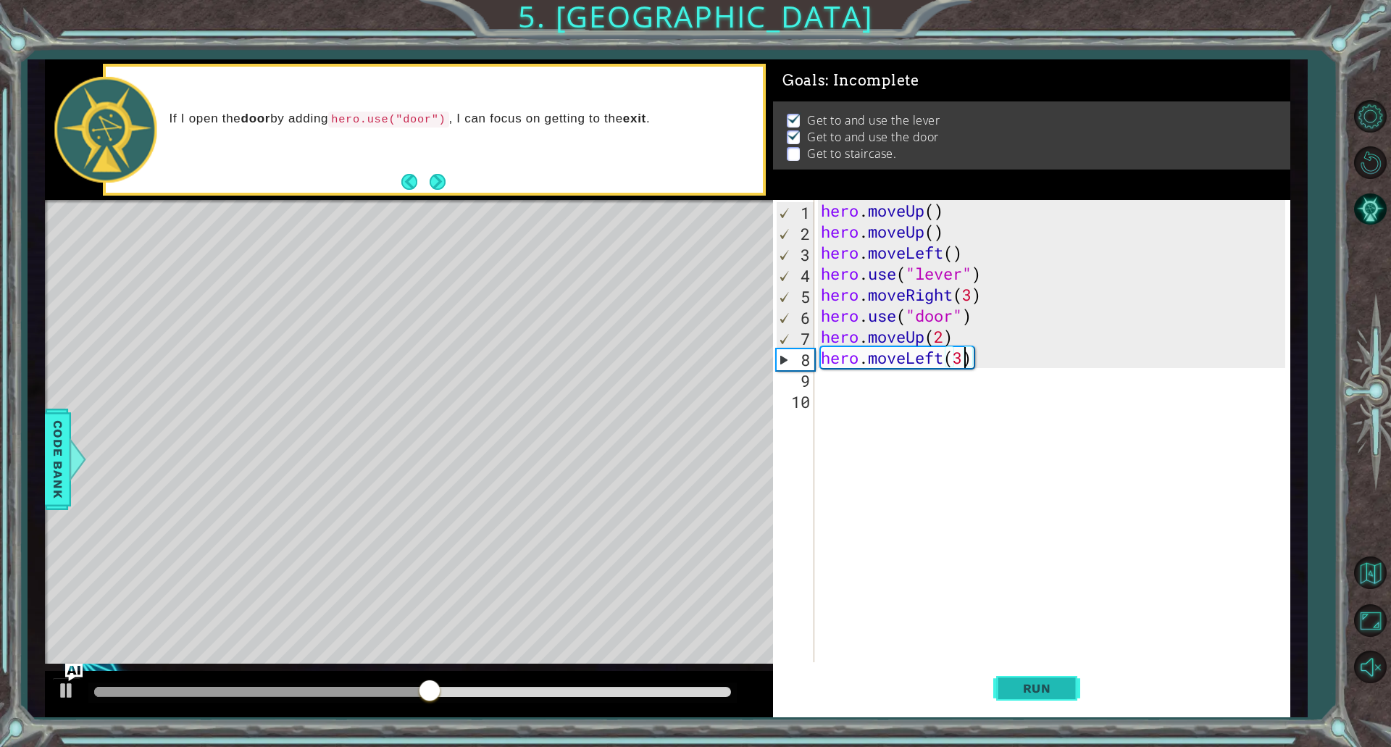
type textarea "hero.moveLeft(3)"
click at [1035, 677] on button "Run" at bounding box center [1036, 687] width 87 height 51
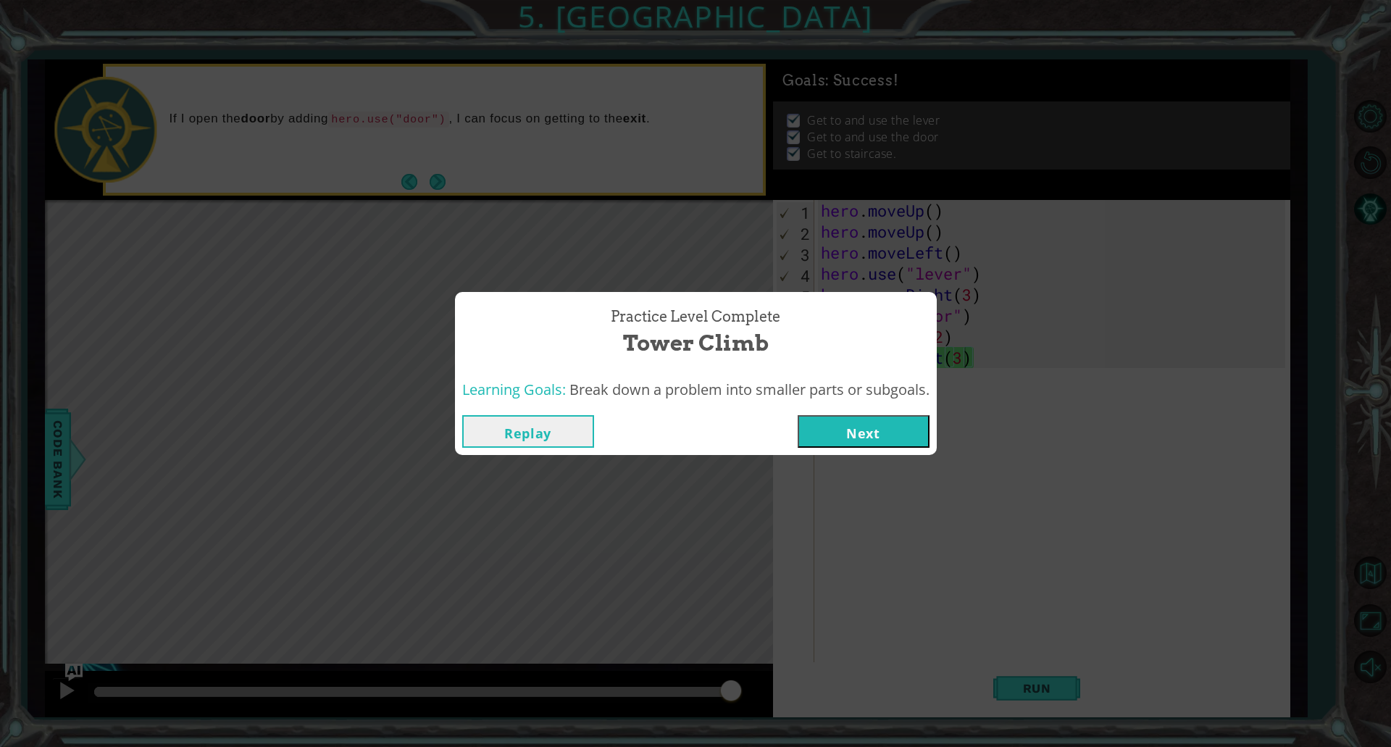
click at [887, 431] on button "Next" at bounding box center [864, 431] width 132 height 33
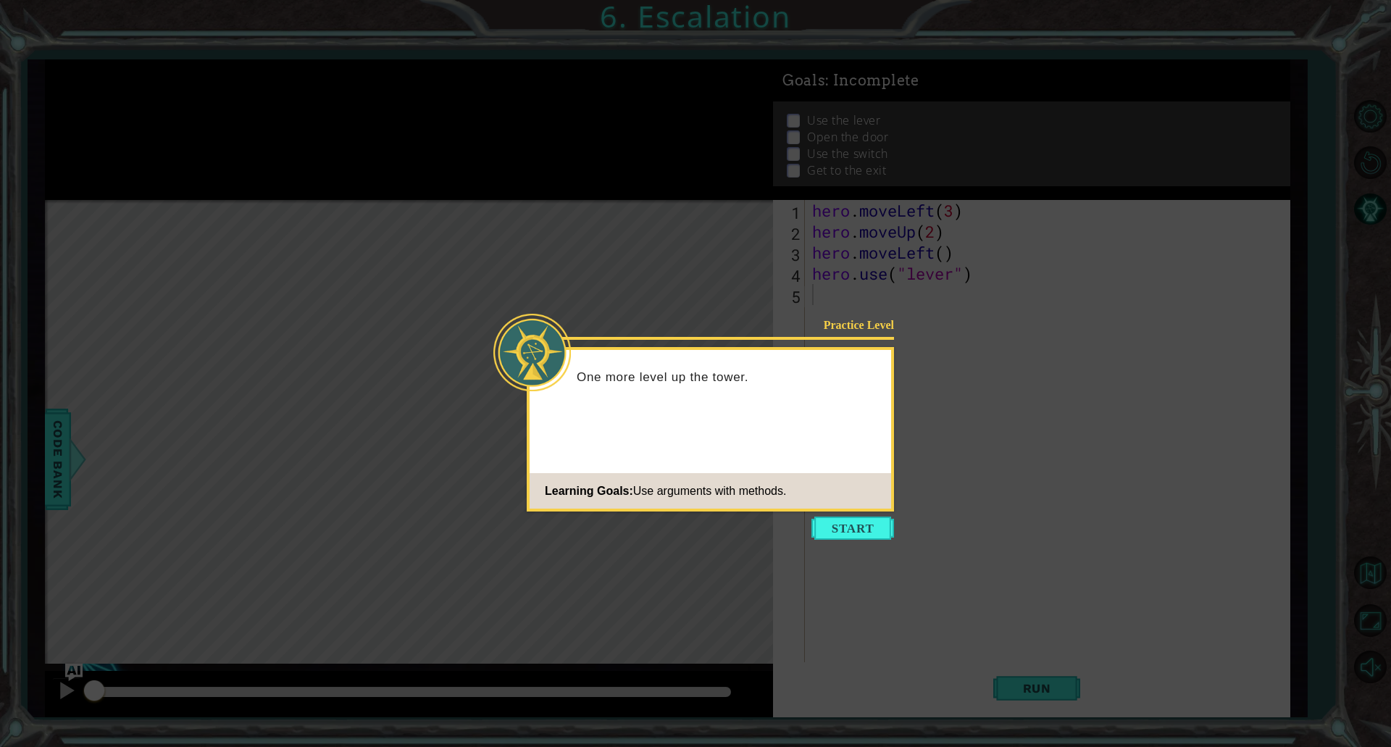
click at [852, 543] on icon at bounding box center [695, 373] width 1391 height 747
click at [828, 524] on button "Start" at bounding box center [852, 527] width 83 height 23
click at [828, 524] on icon at bounding box center [695, 373] width 1391 height 747
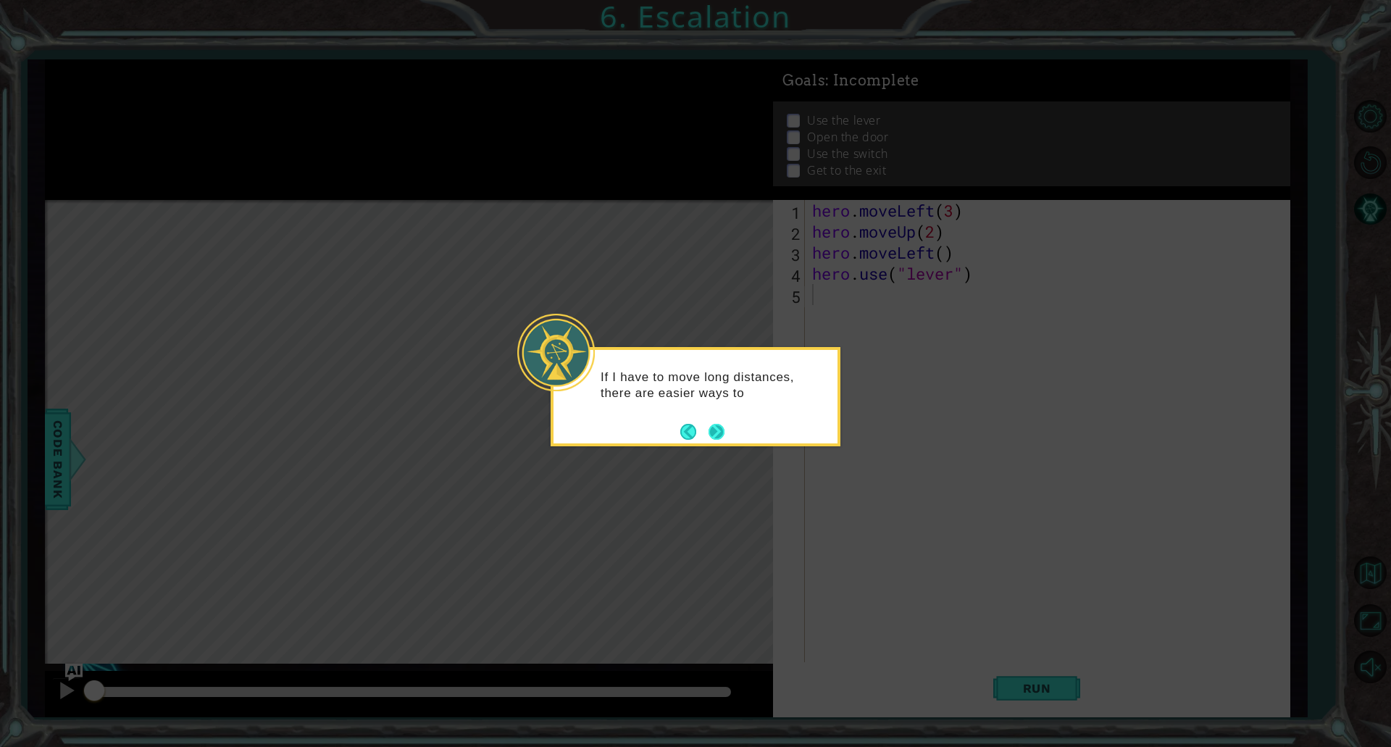
click at [717, 435] on button "Next" at bounding box center [716, 431] width 17 height 17
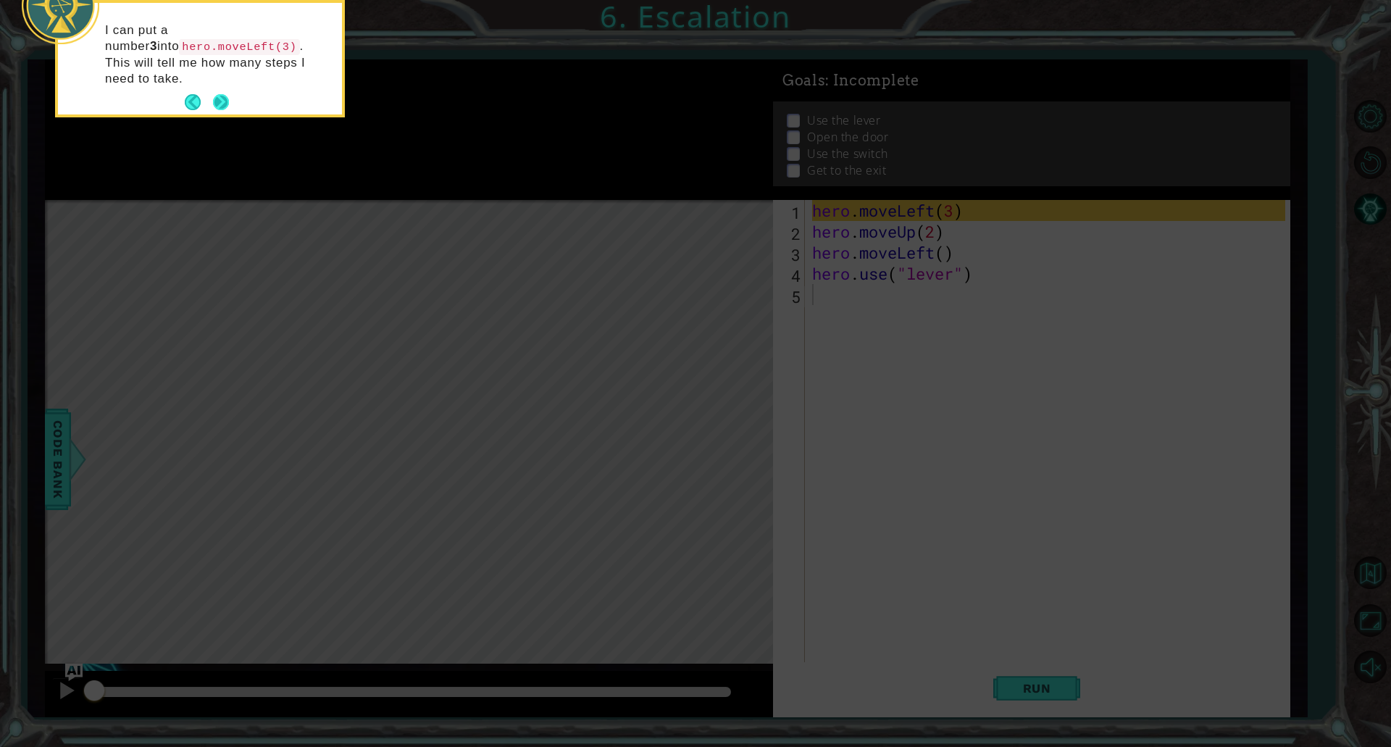
click at [220, 94] on button "Next" at bounding box center [221, 102] width 17 height 17
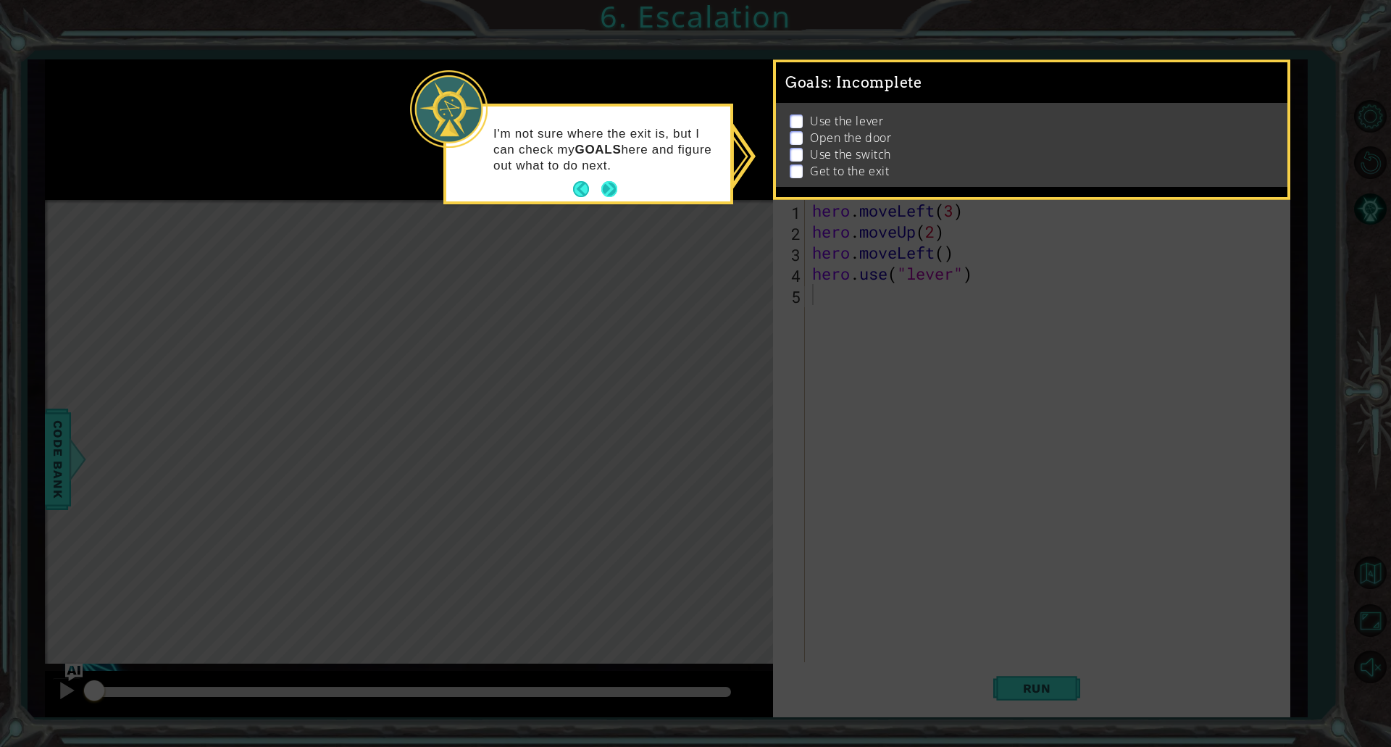
click at [612, 192] on button "Next" at bounding box center [609, 189] width 16 height 16
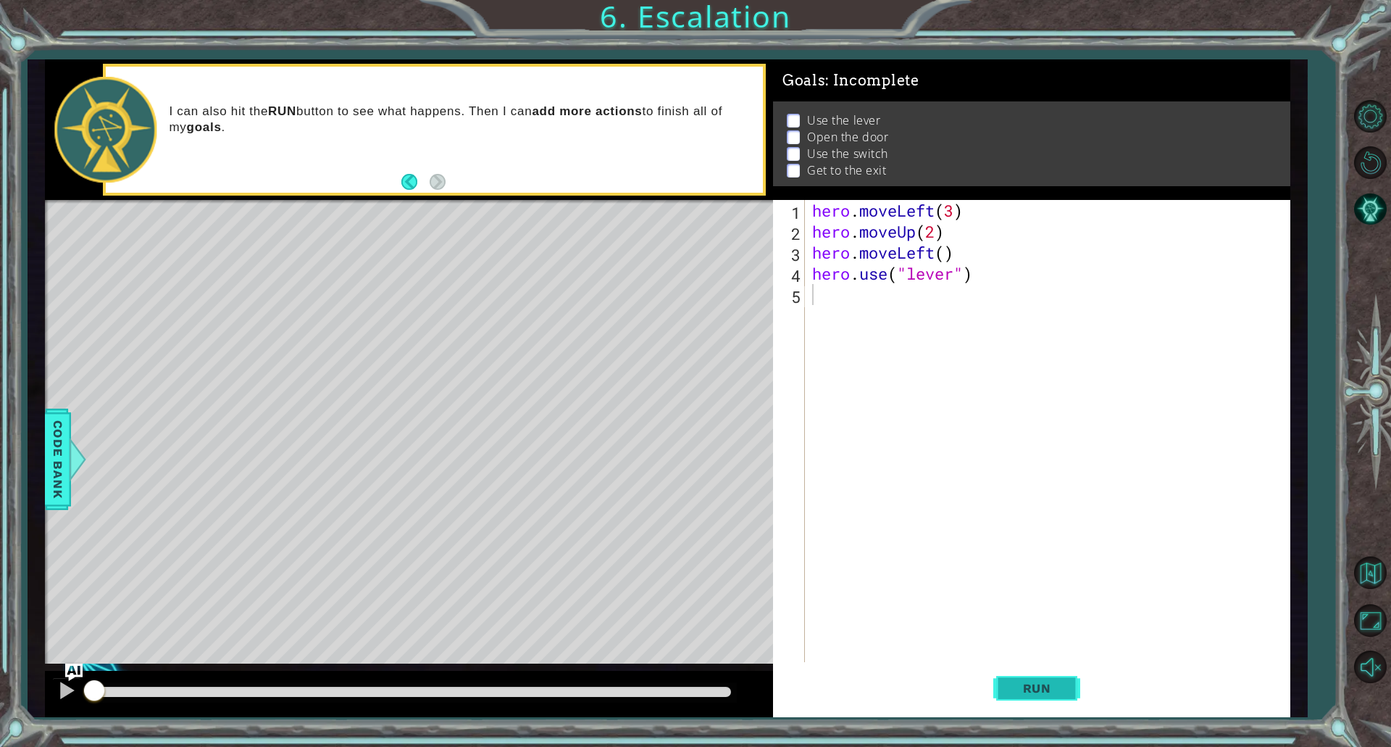
click at [1000, 683] on button "Run" at bounding box center [1036, 687] width 87 height 51
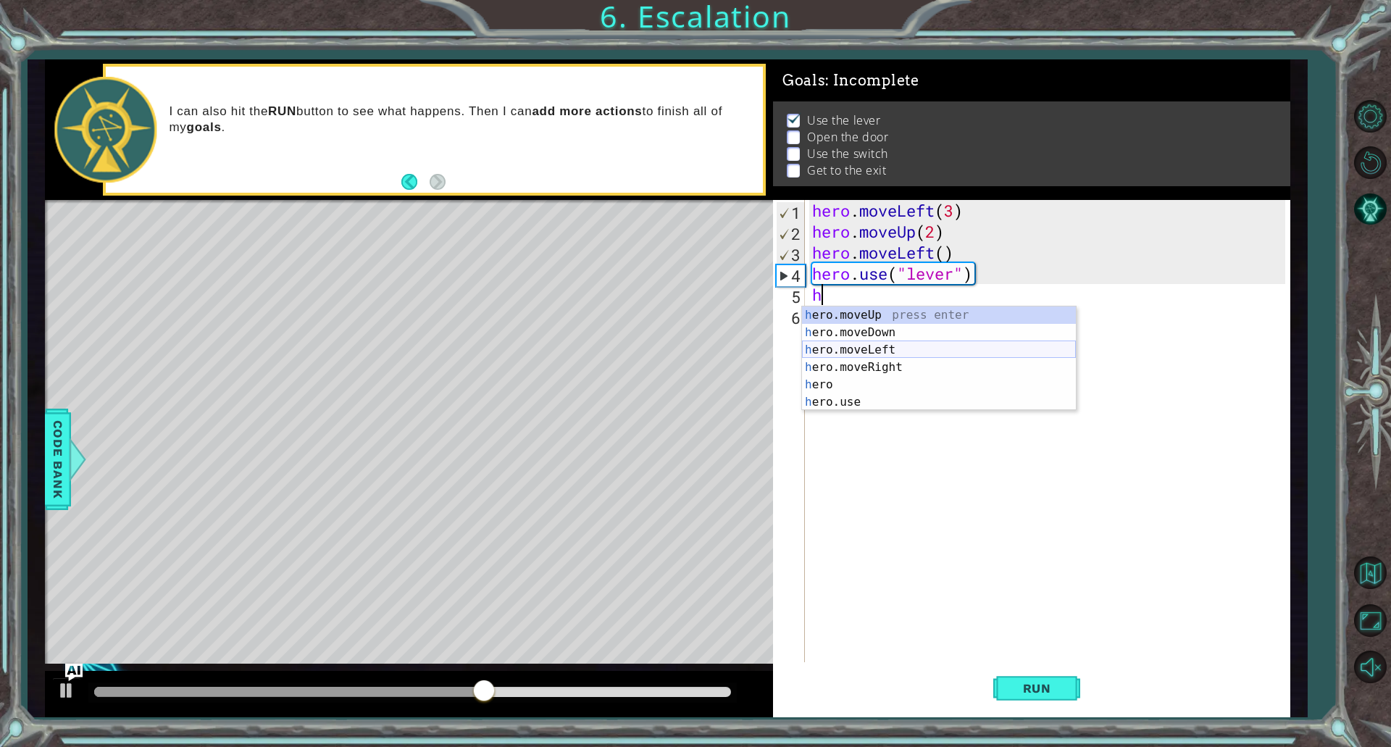
click at [871, 348] on div "h ero.moveUp press enter h ero.moveDown press enter h ero.moveLeft press enter …" at bounding box center [939, 375] width 274 height 139
type textarea "hero.moveLeft(1)"
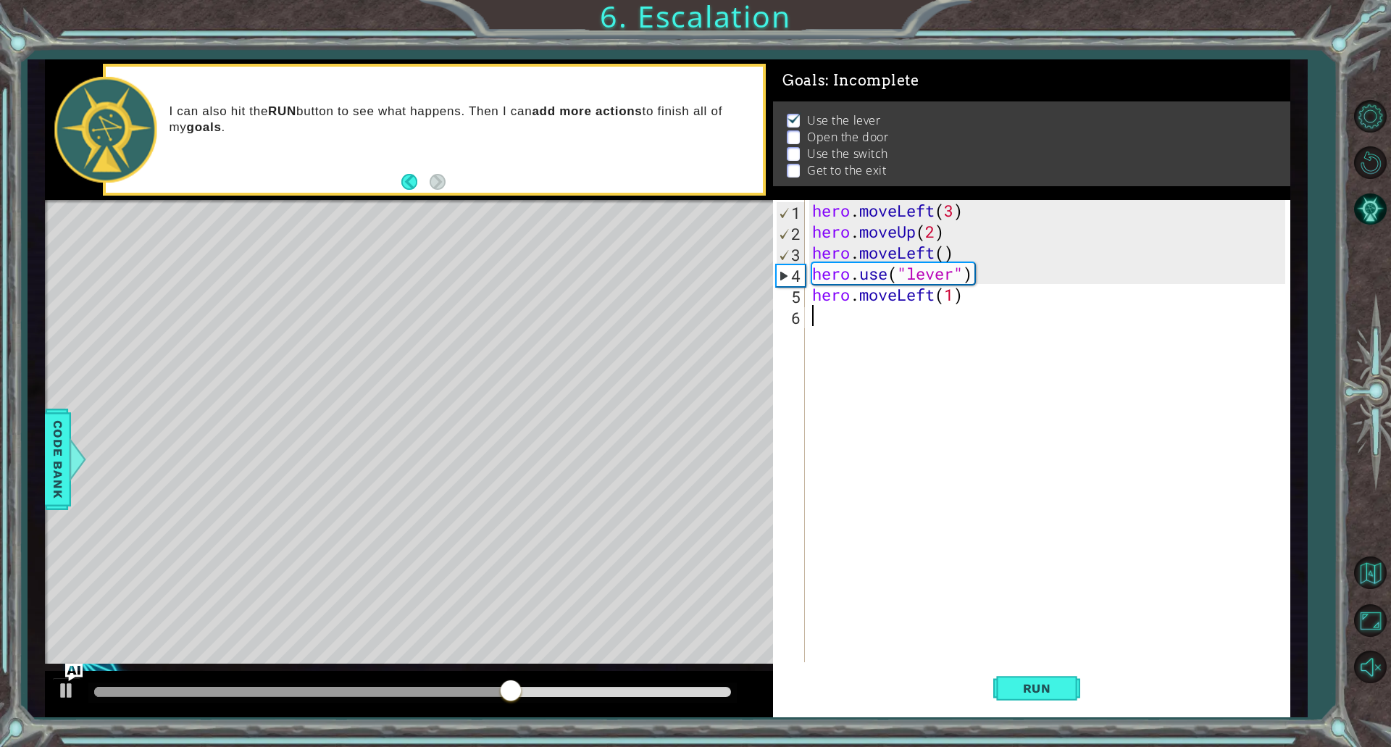
click at [881, 313] on div "hero . moveLeft ( 3 ) hero . moveUp ( 2 ) hero . moveLeft ( ) hero . use ( "lev…" at bounding box center [1050, 452] width 483 height 504
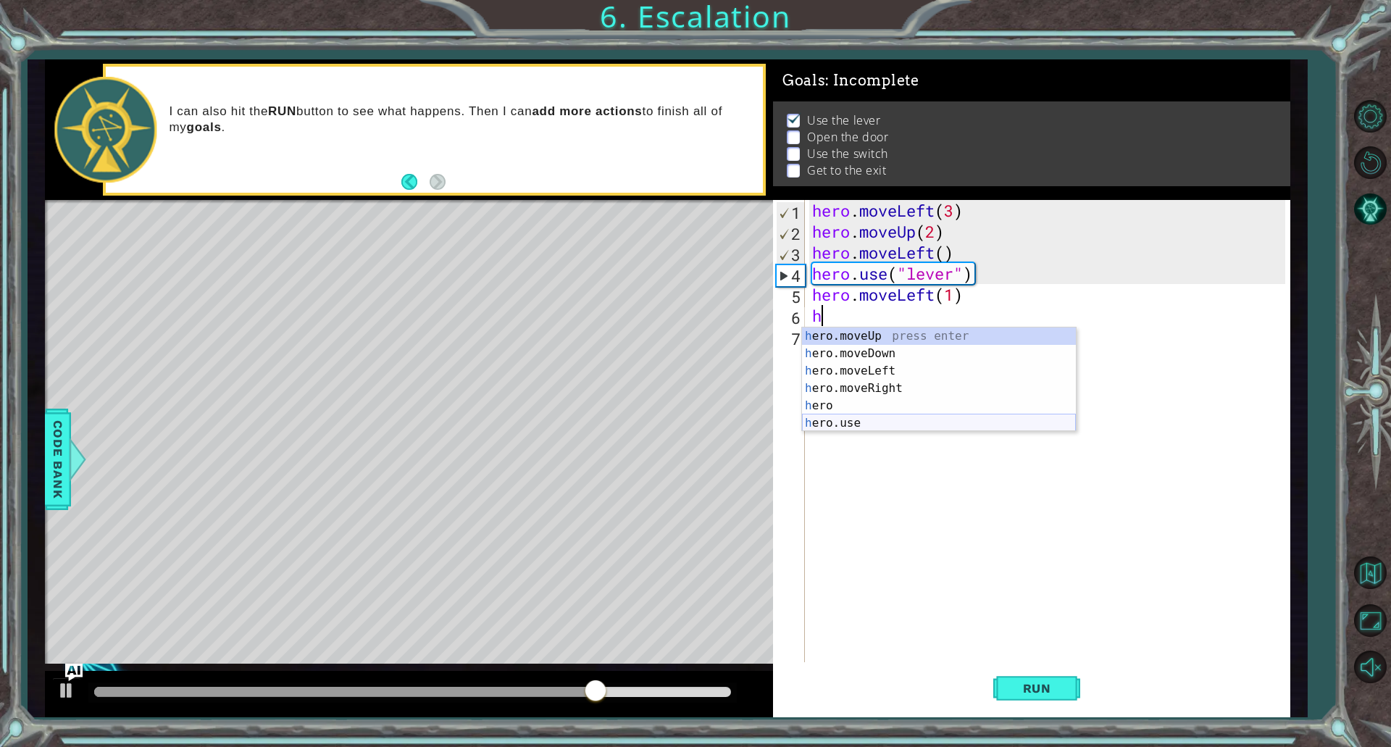
click at [851, 419] on div "h ero.moveUp press enter h ero.moveDown press enter h ero.moveLeft press enter …" at bounding box center [939, 396] width 274 height 139
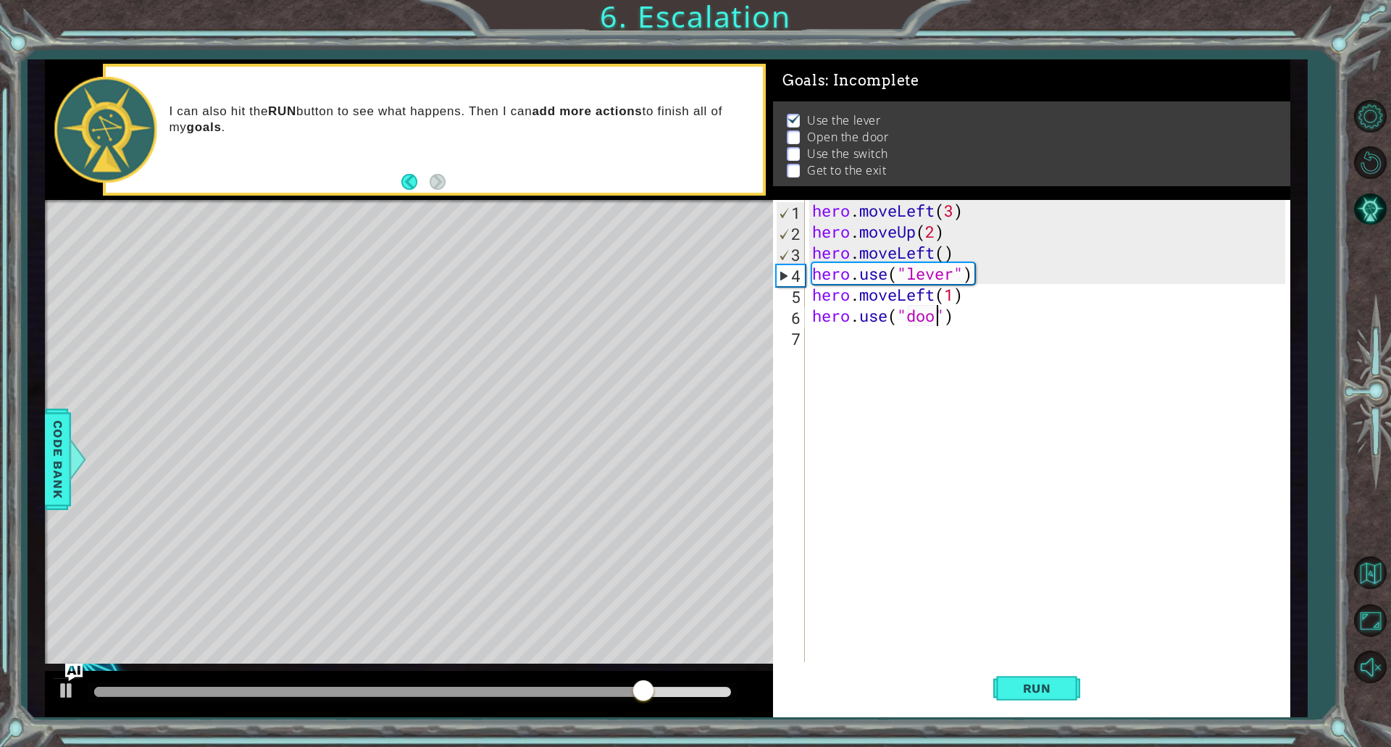
type textarea "hero.use("door")"
click at [828, 340] on div "hero . moveLeft ( 3 ) hero . moveUp ( 2 ) hero . moveLeft ( ) hero . use ( "lev…" at bounding box center [1050, 452] width 483 height 504
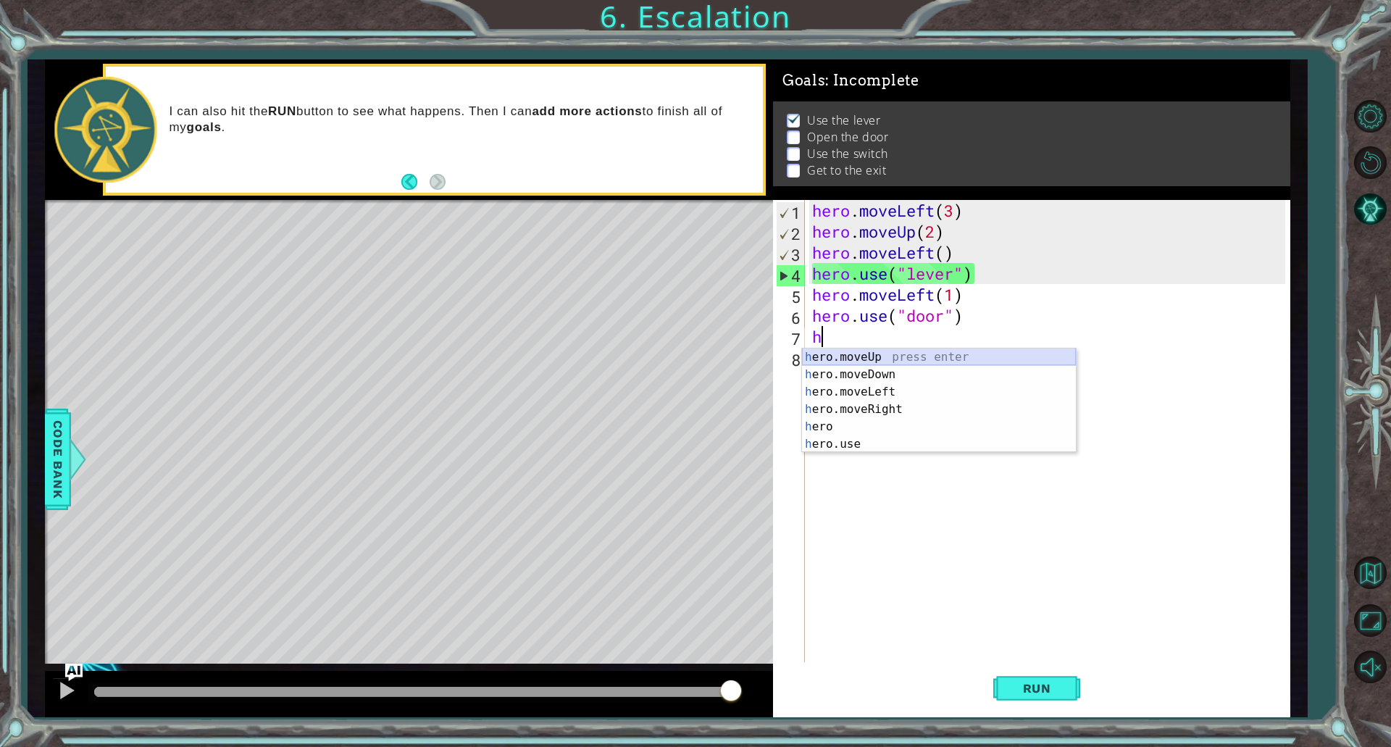
click at [870, 362] on div "h ero.moveUp press enter h ero.moveDown press enter h ero.moveLeft press enter …" at bounding box center [939, 417] width 274 height 139
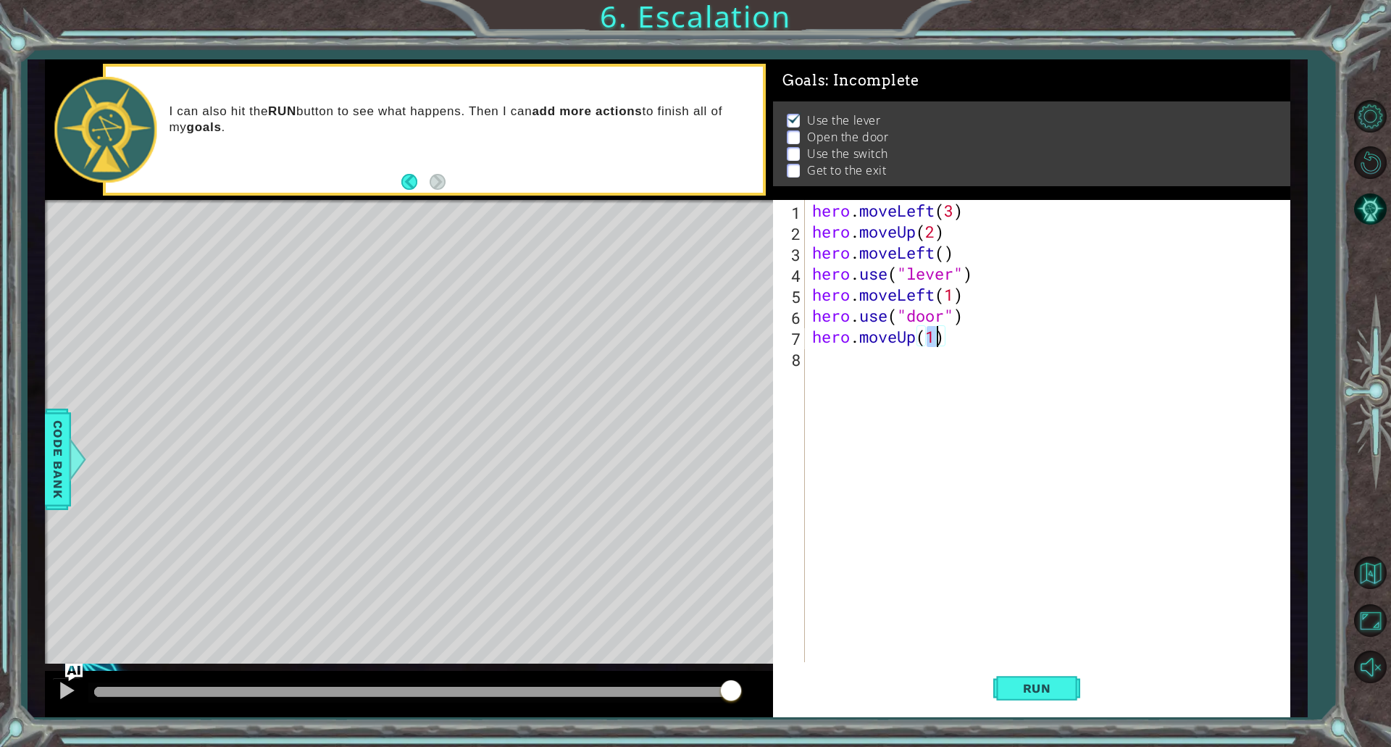
type textarea "hero.moveUp(2)"
click at [854, 362] on div "hero . moveLeft ( 3 ) hero . moveUp ( 2 ) hero . moveLeft ( ) hero . use ( "lev…" at bounding box center [1050, 452] width 483 height 504
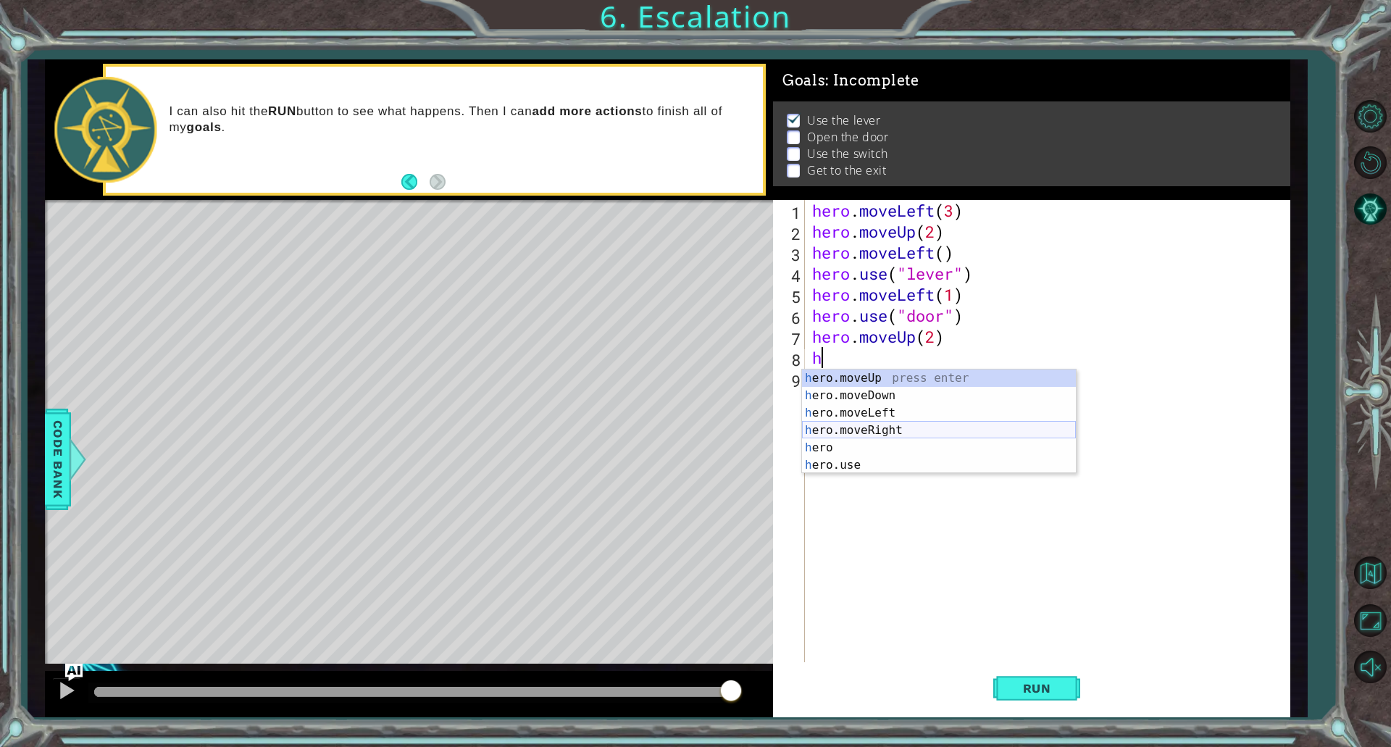
click at [860, 430] on div "h ero.moveUp press enter h ero.moveDown press enter h ero.moveLeft press enter …" at bounding box center [939, 438] width 274 height 139
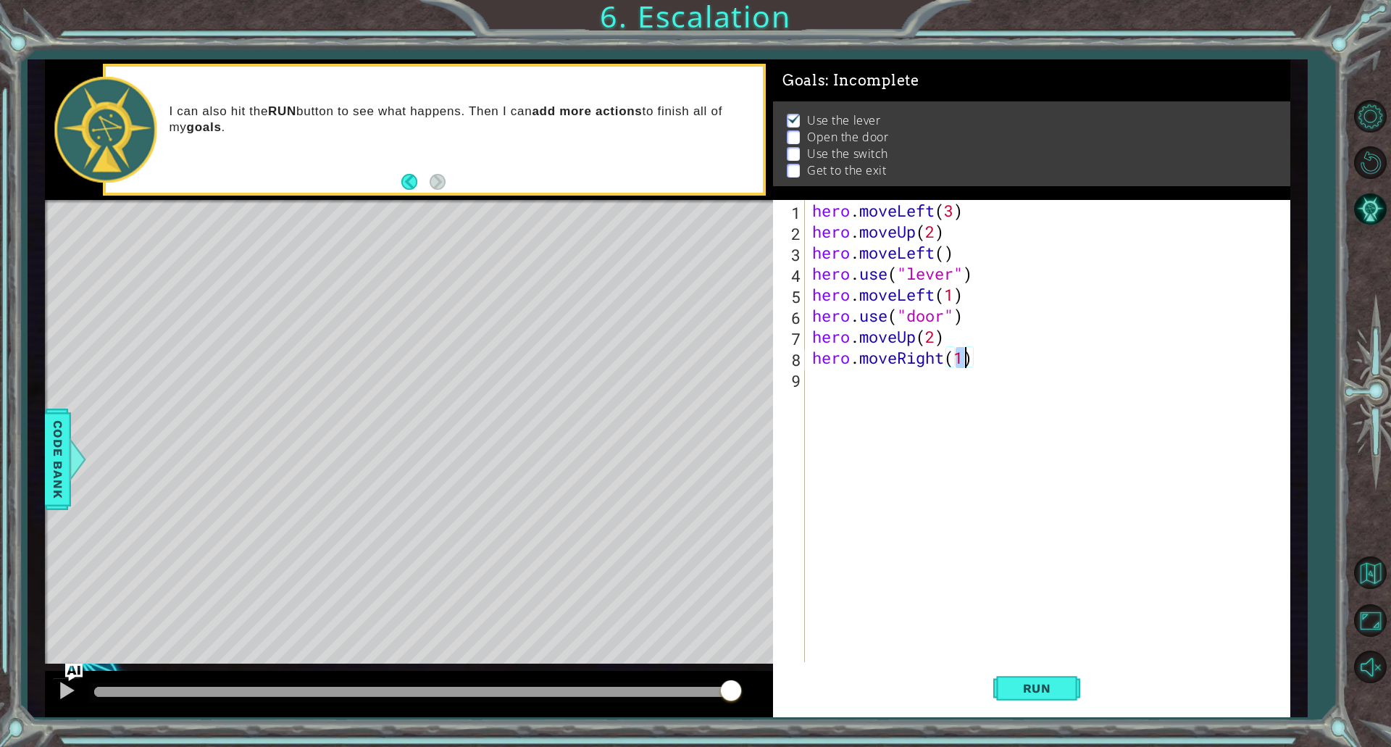
type textarea "hero.moveRight(2)"
click at [827, 382] on div "hero . moveLeft ( 3 ) hero . moveUp ( 2 ) hero . moveLeft ( ) hero . use ( "lev…" at bounding box center [1050, 452] width 483 height 504
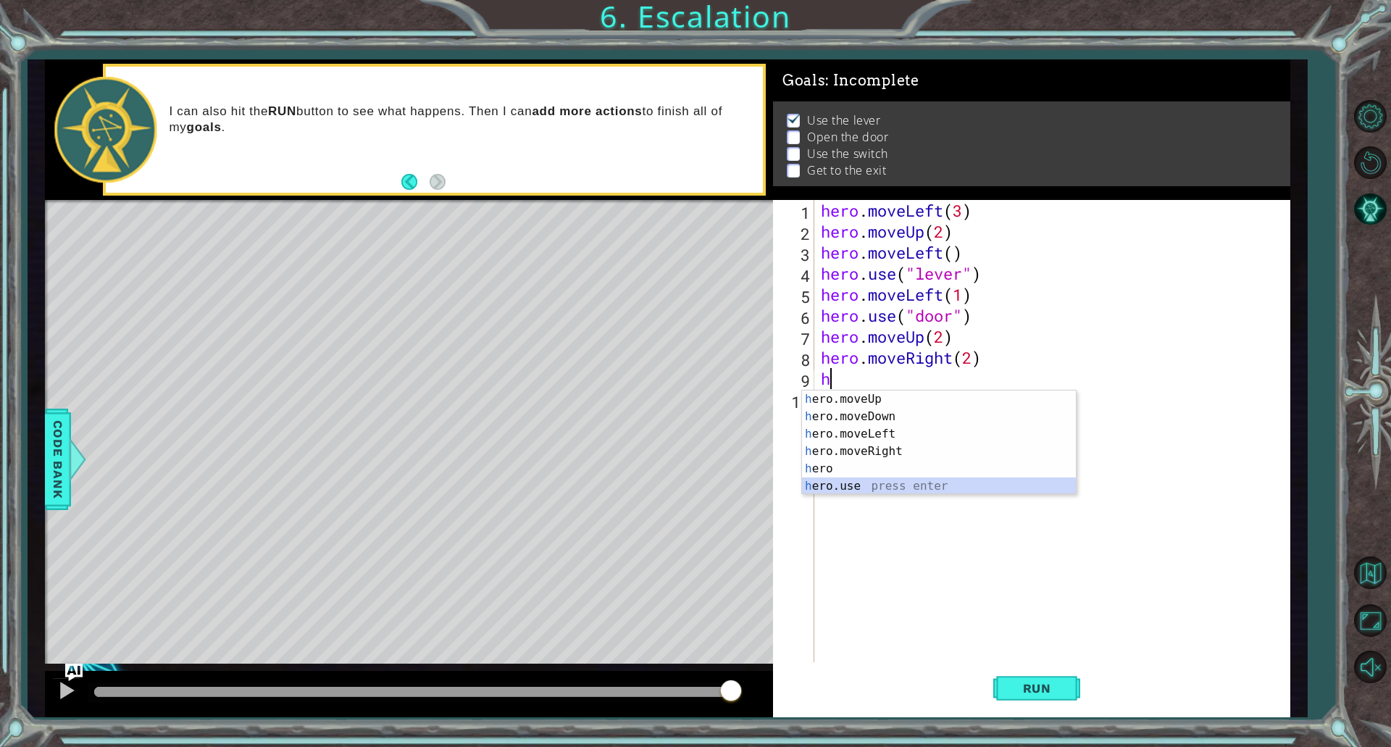
click at [876, 488] on div "h ero.moveUp press enter h ero.moveDown press enter h ero.moveLeft press enter …" at bounding box center [939, 459] width 274 height 139
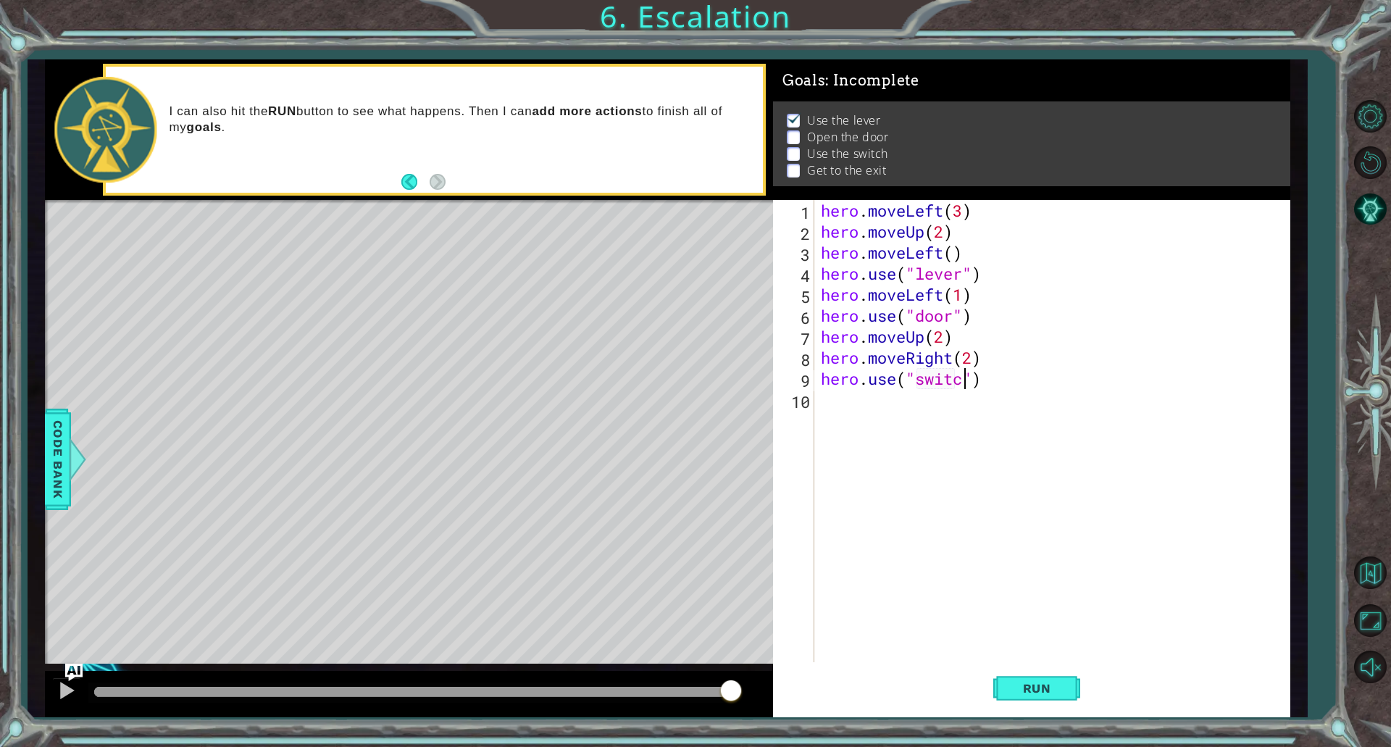
scroll to position [0, 7]
type textarea "hero.use("switch")"
click at [854, 404] on div "hero . moveLeft ( 3 ) hero . moveUp ( 2 ) hero . moveLeft ( ) hero . use ( "lev…" at bounding box center [1055, 452] width 474 height 504
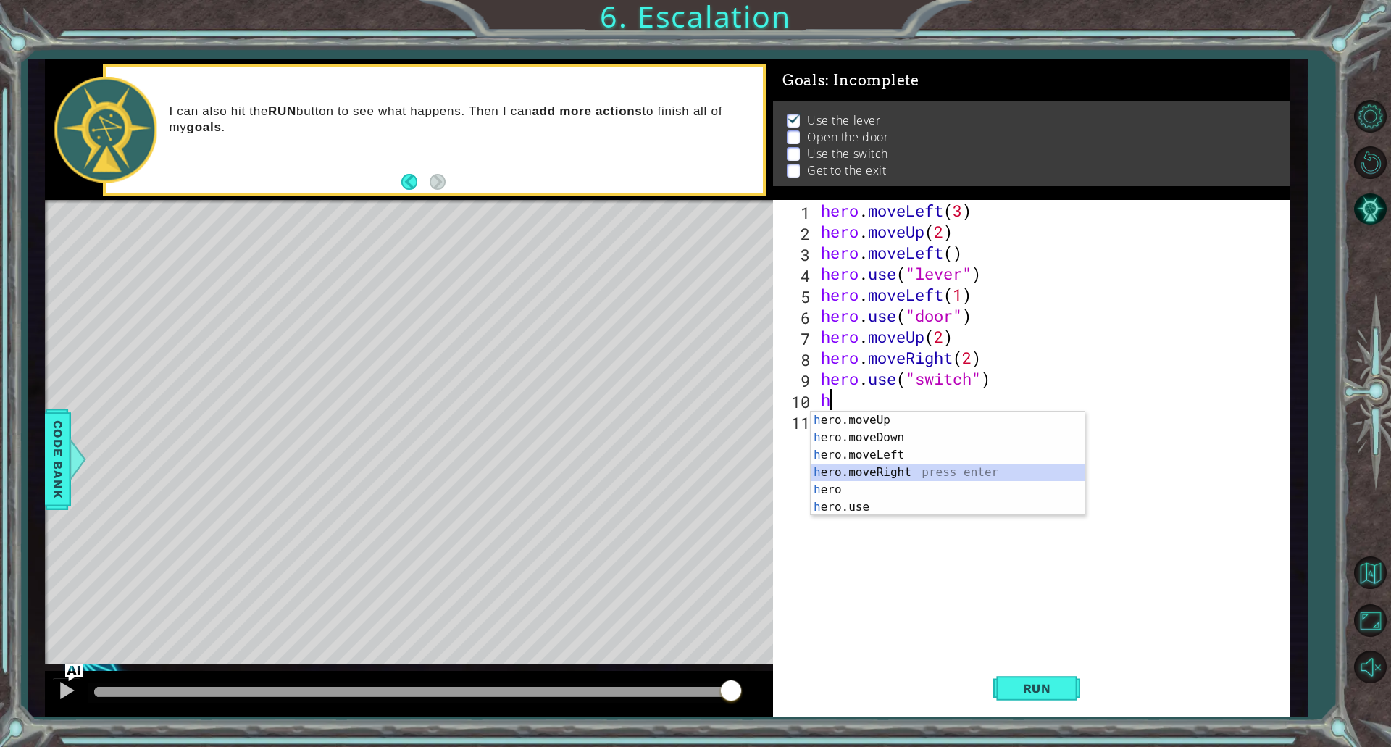
click at [869, 480] on div "h ero.moveUp press enter h ero.moveDown press enter h ero.moveLeft press enter …" at bounding box center [948, 480] width 274 height 139
type textarea "hero.moveRight(1)"
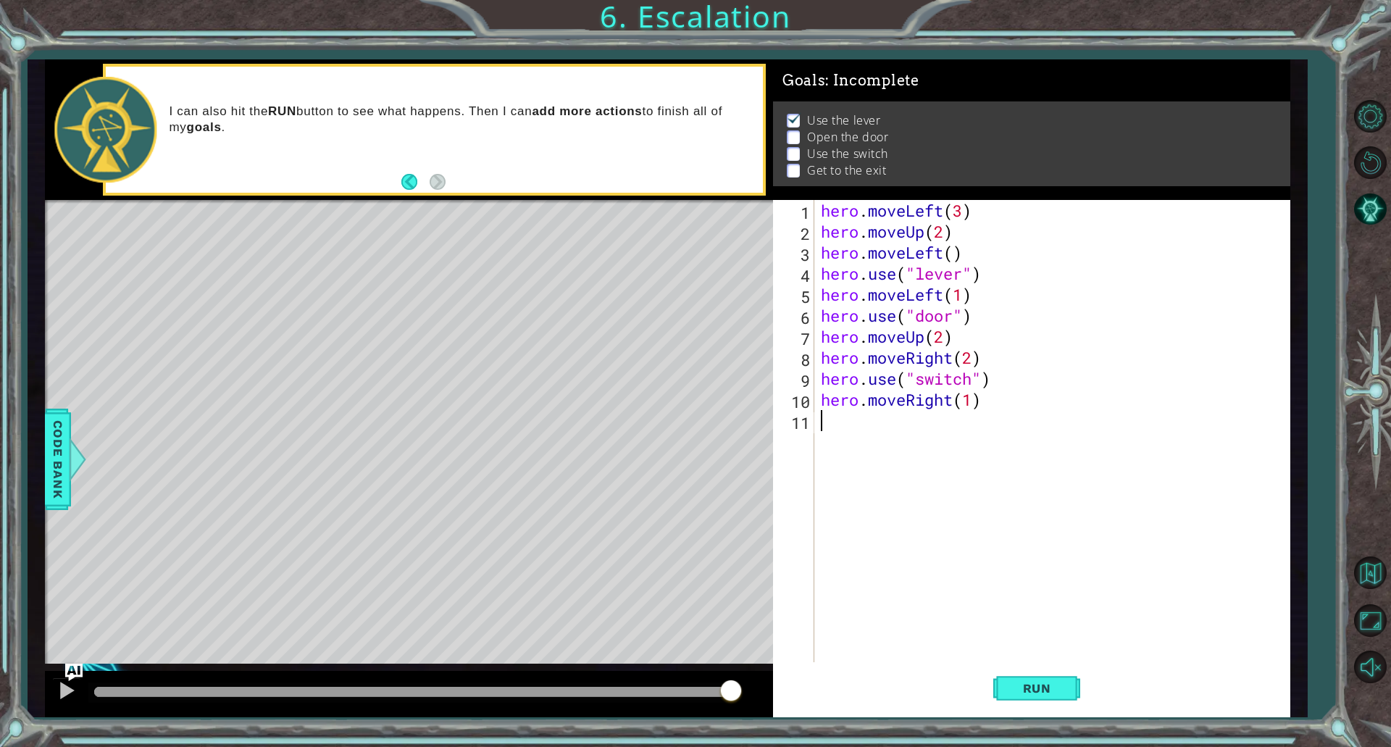
click at [869, 414] on div "hero . moveLeft ( 3 ) hero . moveUp ( 2 ) hero . moveLeft ( ) hero . use ( "lev…" at bounding box center [1055, 452] width 474 height 504
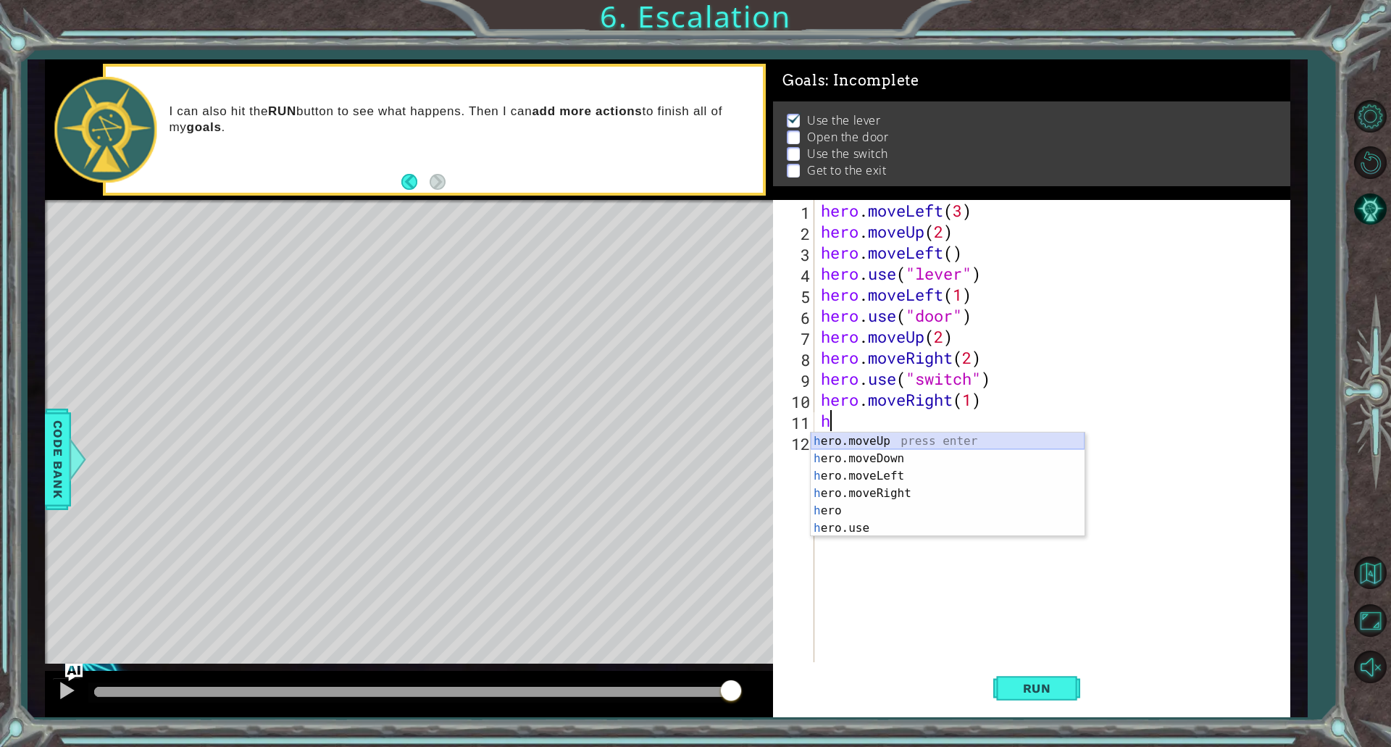
click at [891, 442] on div "h ero.moveUp press enter h ero.moveDown press enter h ero.moveLeft press enter …" at bounding box center [948, 501] width 274 height 139
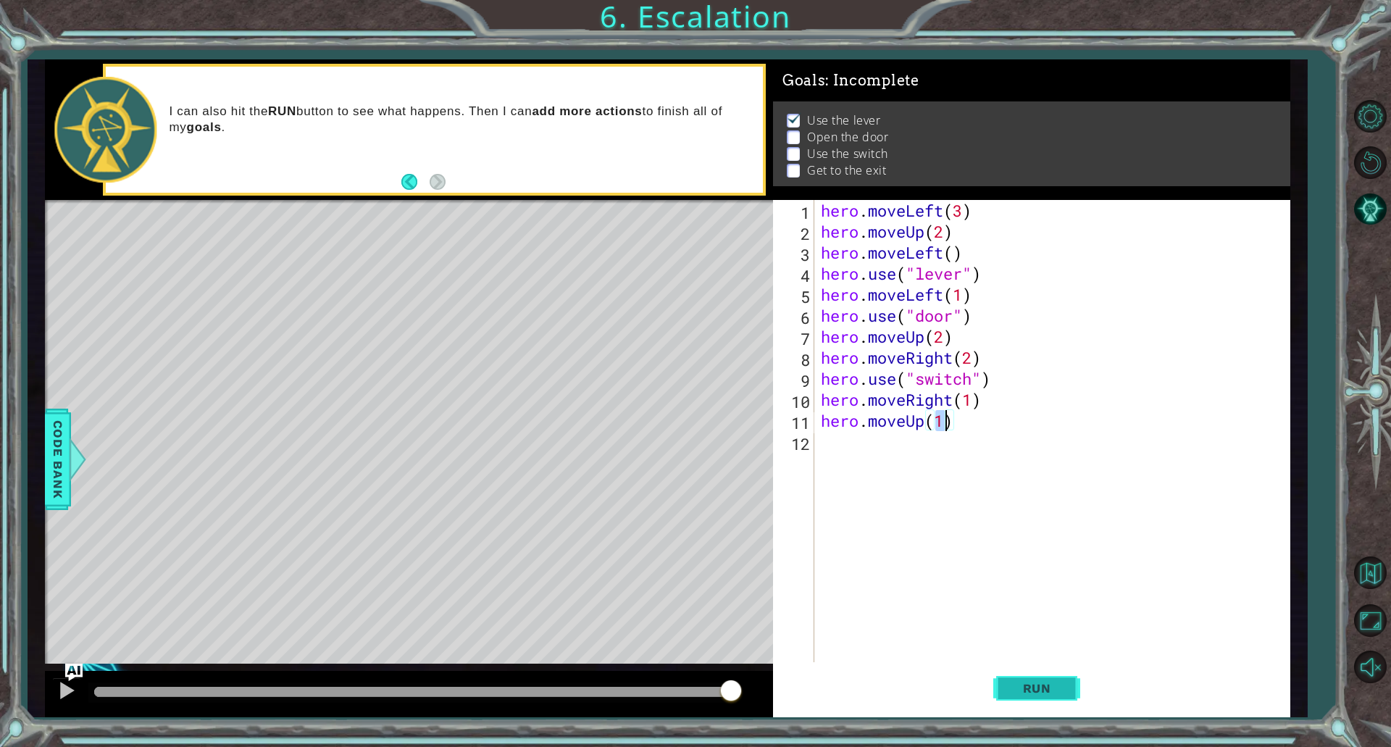
type textarea "hero.moveUp(1)"
click at [1056, 684] on span "Run" at bounding box center [1036, 688] width 57 height 14
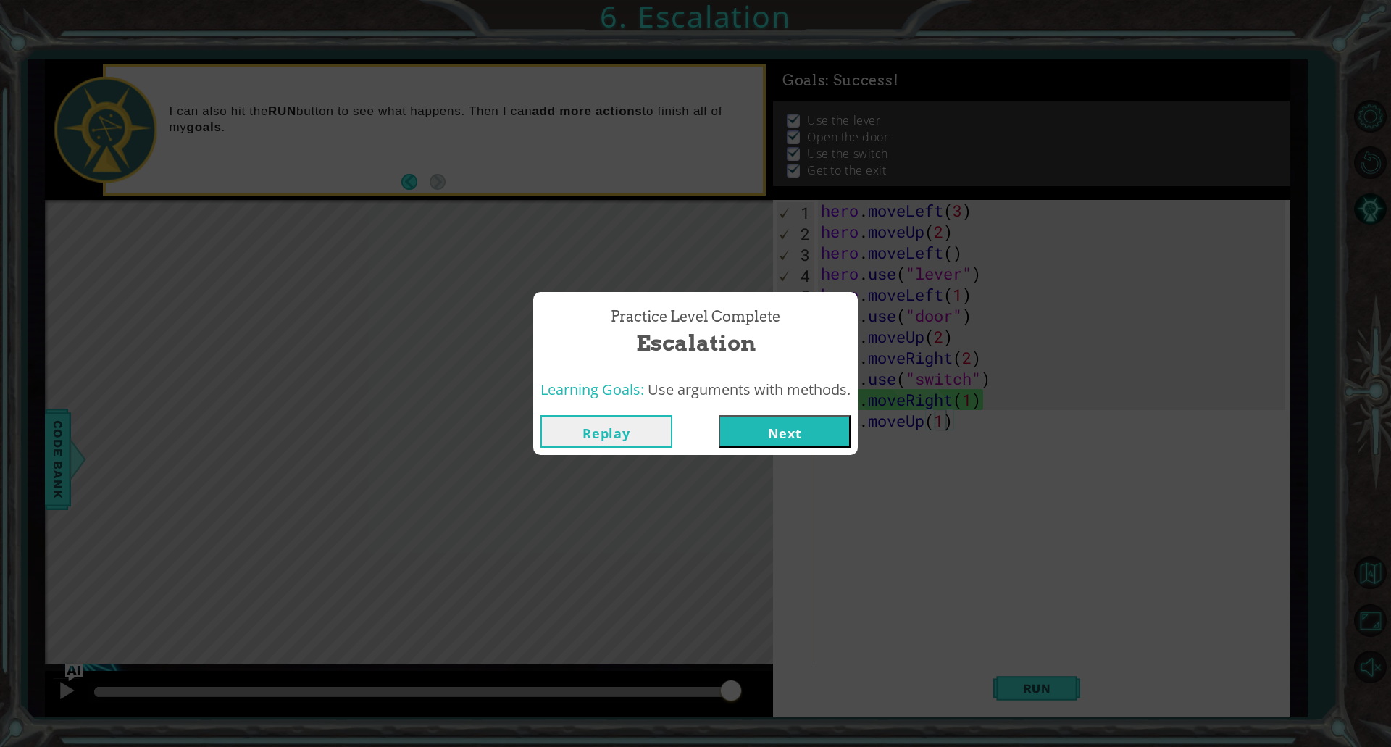
click at [779, 430] on button "Next" at bounding box center [785, 431] width 132 height 33
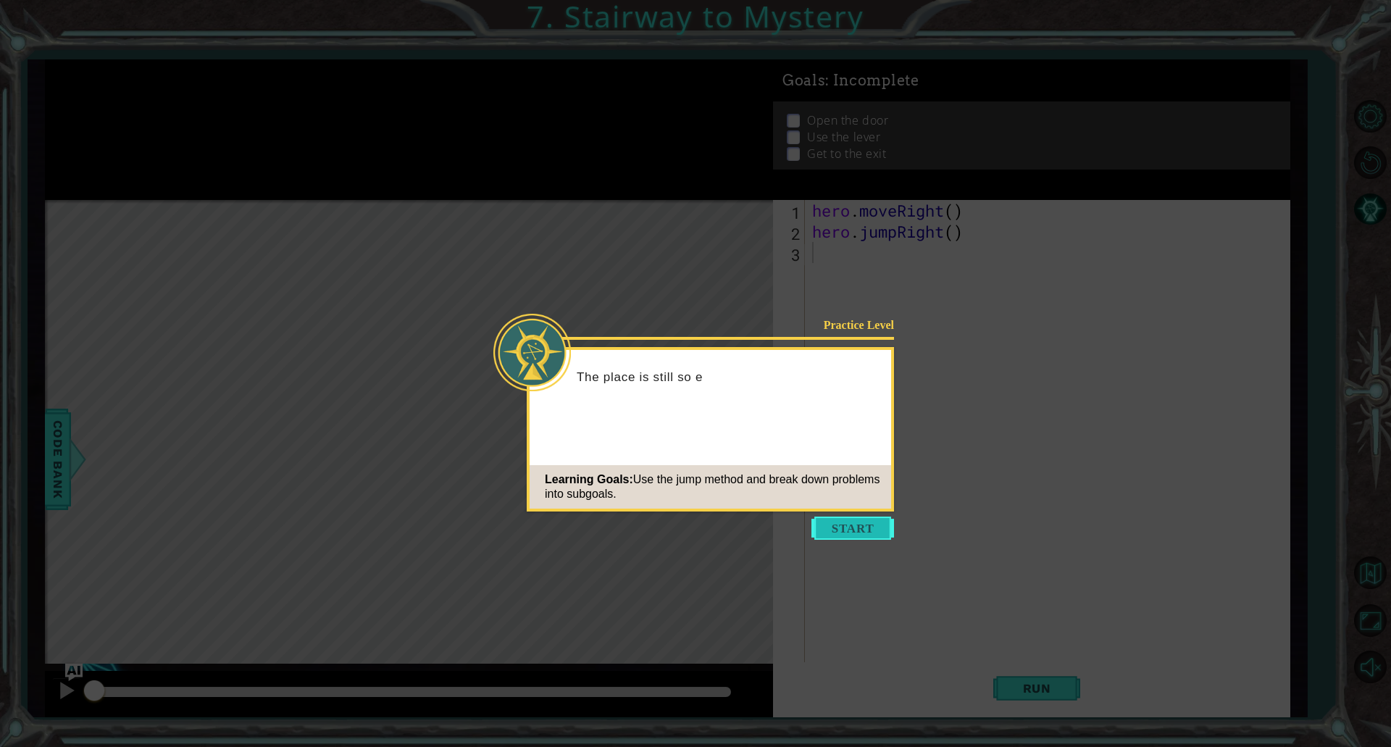
click at [863, 518] on button "Start" at bounding box center [852, 527] width 83 height 23
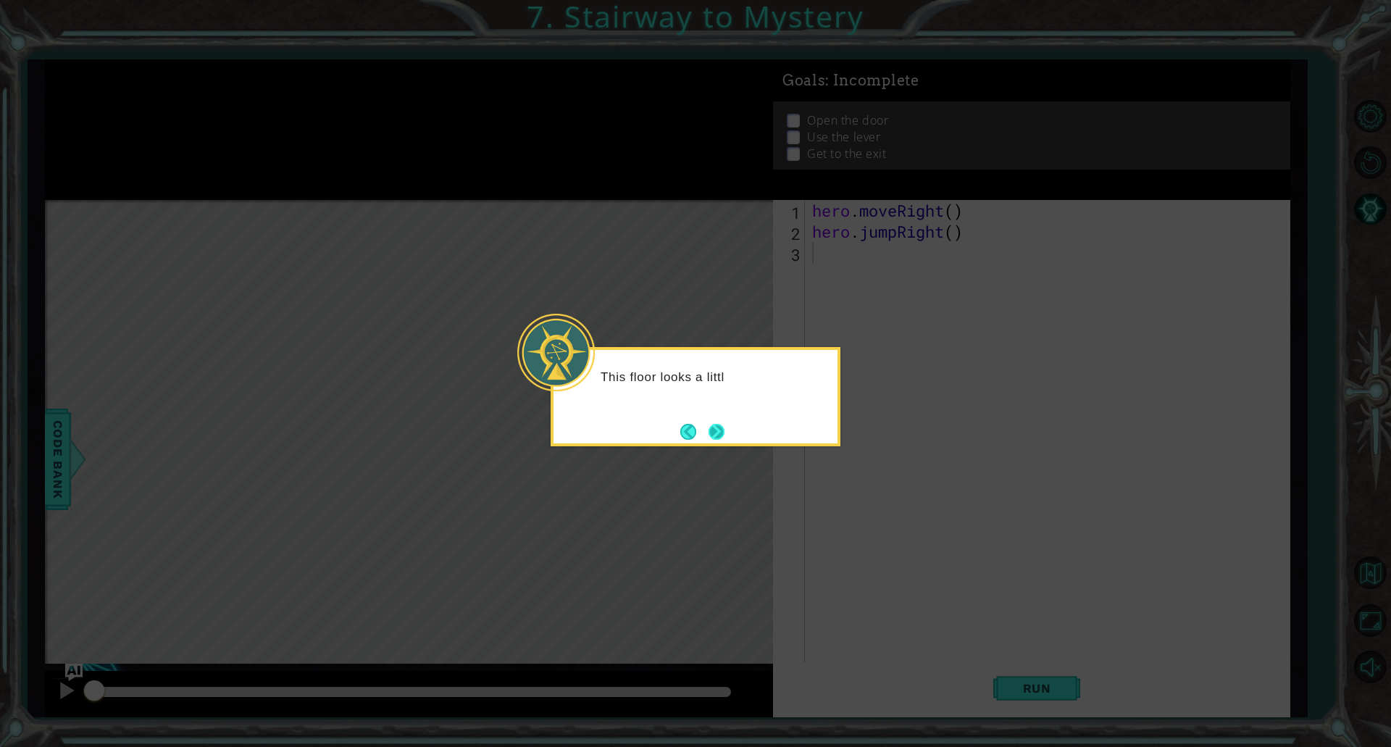
click at [708, 427] on button "Next" at bounding box center [716, 432] width 16 height 16
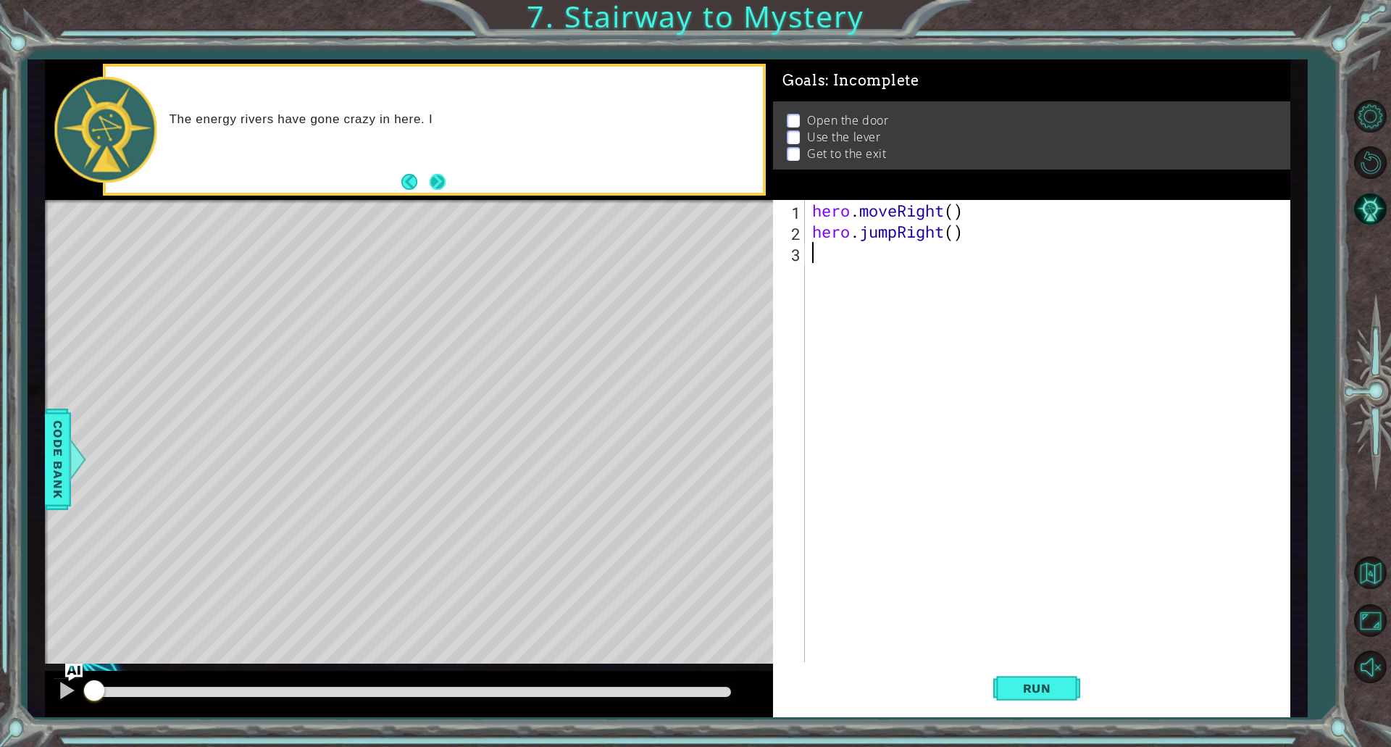
click at [437, 182] on button "Next" at bounding box center [438, 182] width 17 height 17
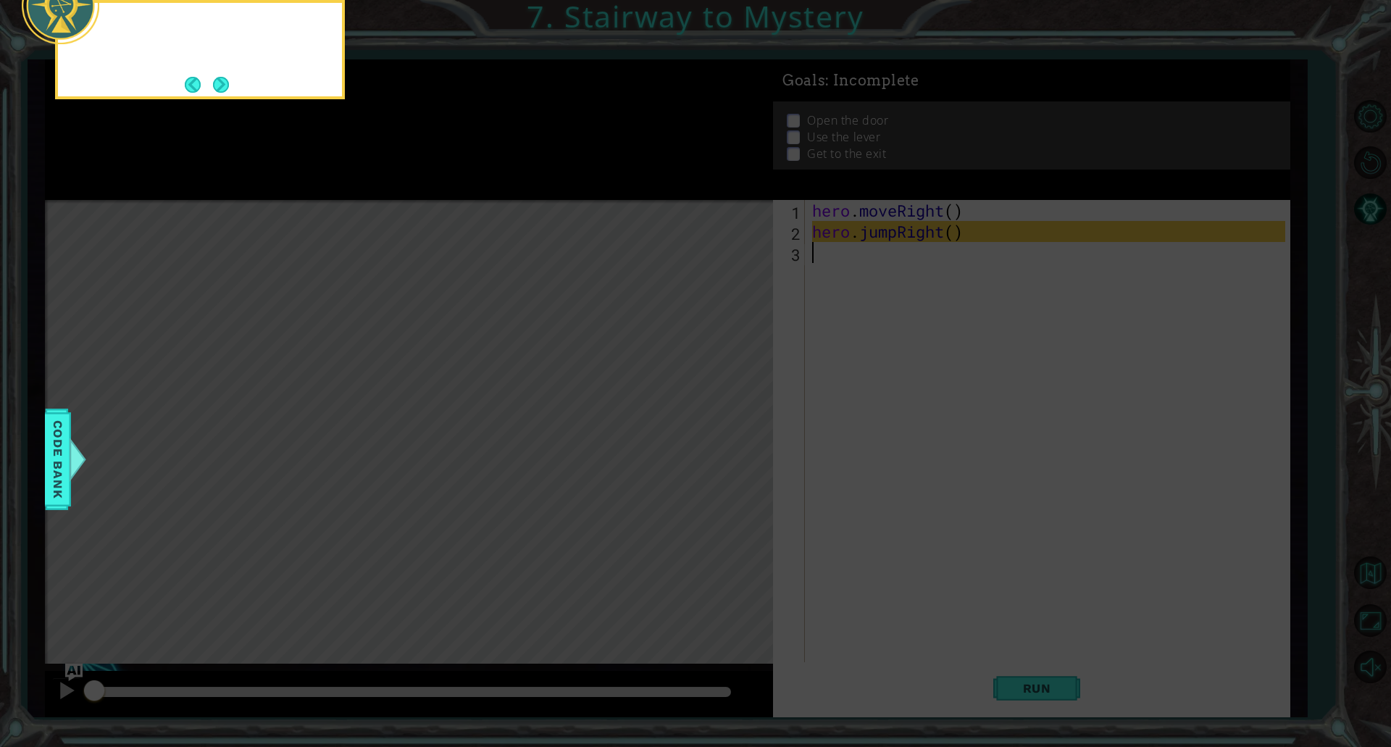
click at [437, 182] on icon at bounding box center [695, 112] width 1391 height 1270
click at [229, 86] on button "Next" at bounding box center [220, 84] width 17 height 17
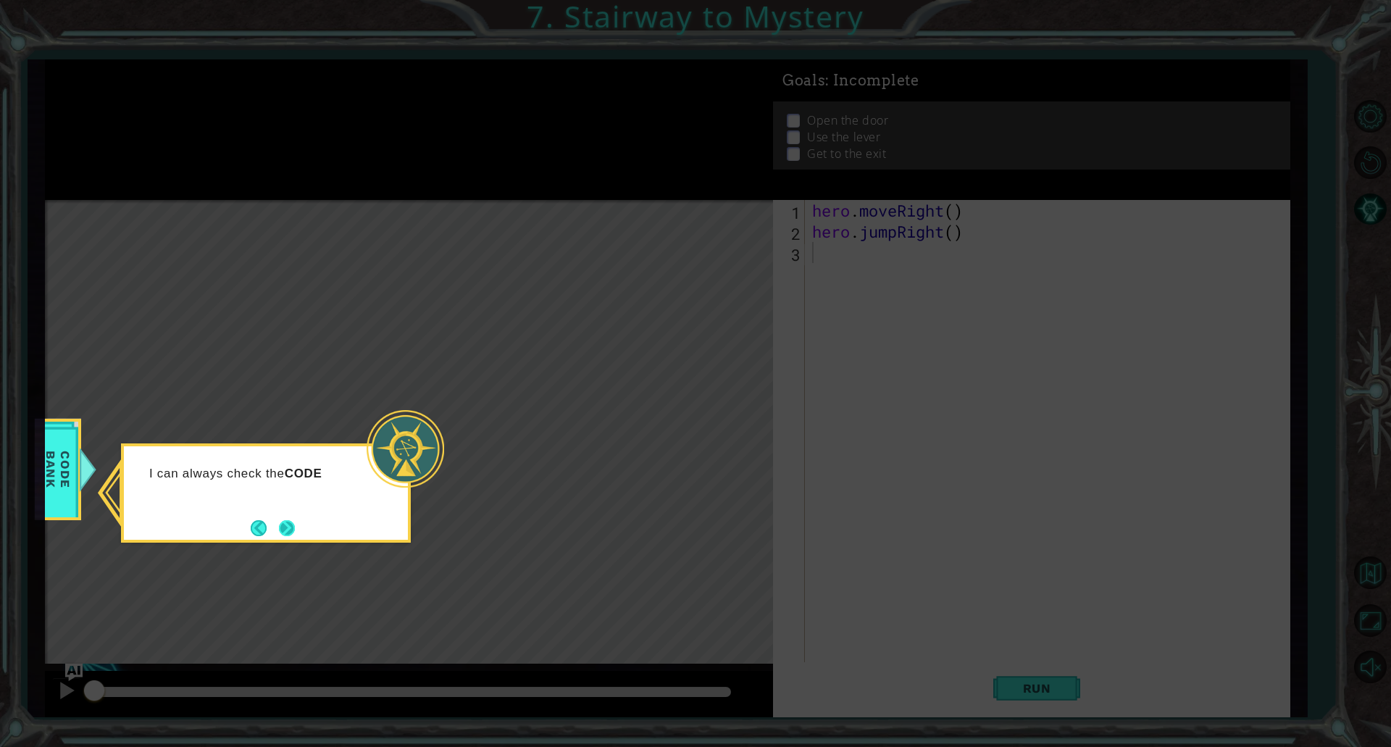
click at [296, 535] on button "Next" at bounding box center [286, 527] width 17 height 17
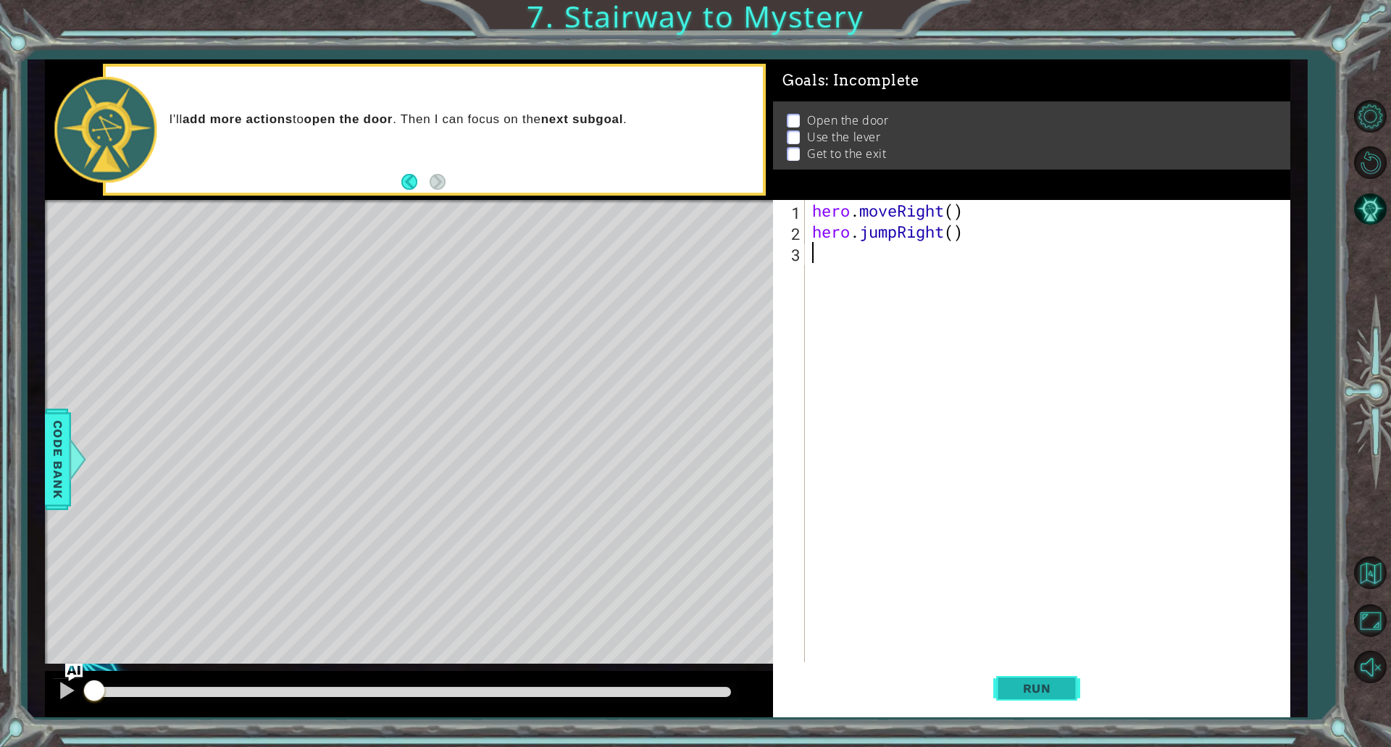
click at [1052, 700] on button "Run" at bounding box center [1036, 687] width 87 height 51
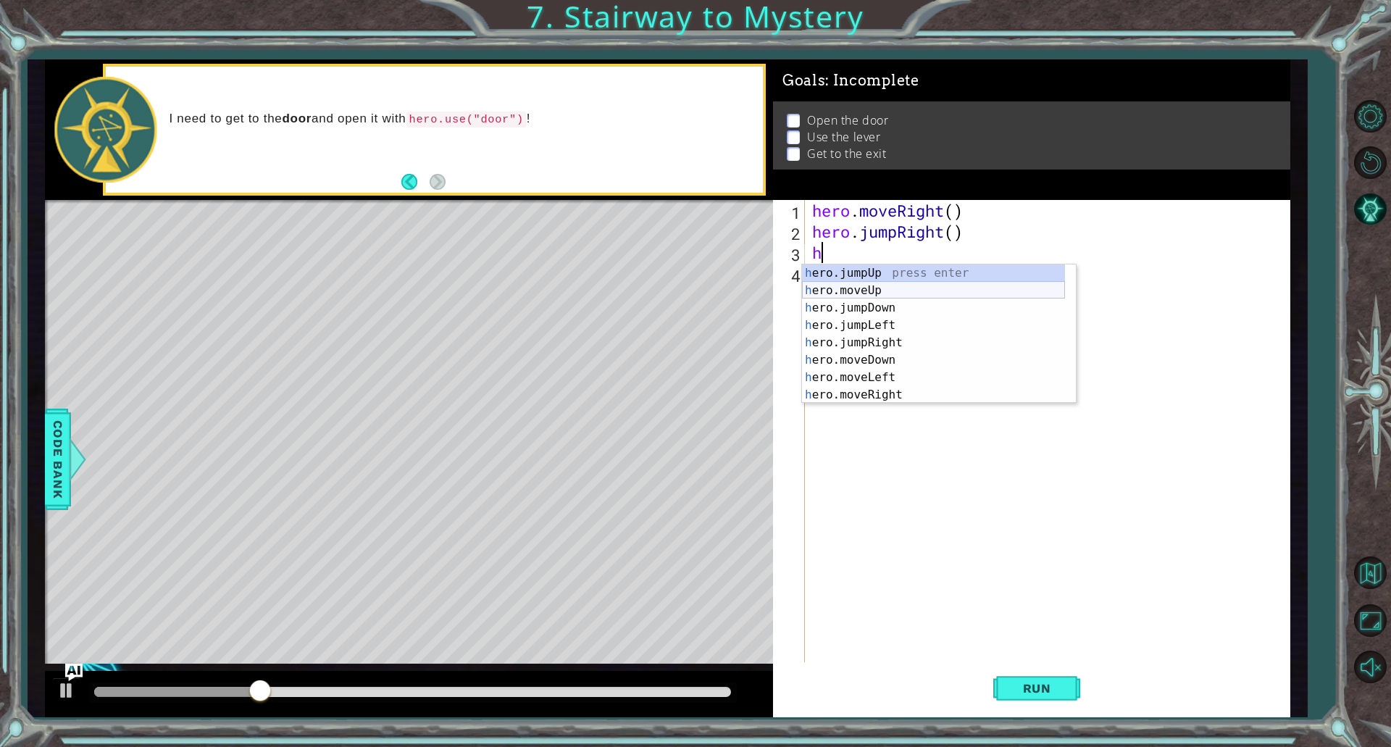
click at [846, 295] on div "h ero.jumpUp press enter h ero.moveUp press enter h ero.jumpDown press enter h …" at bounding box center [933, 351] width 263 height 174
type textarea "hero.moveUp(1)"
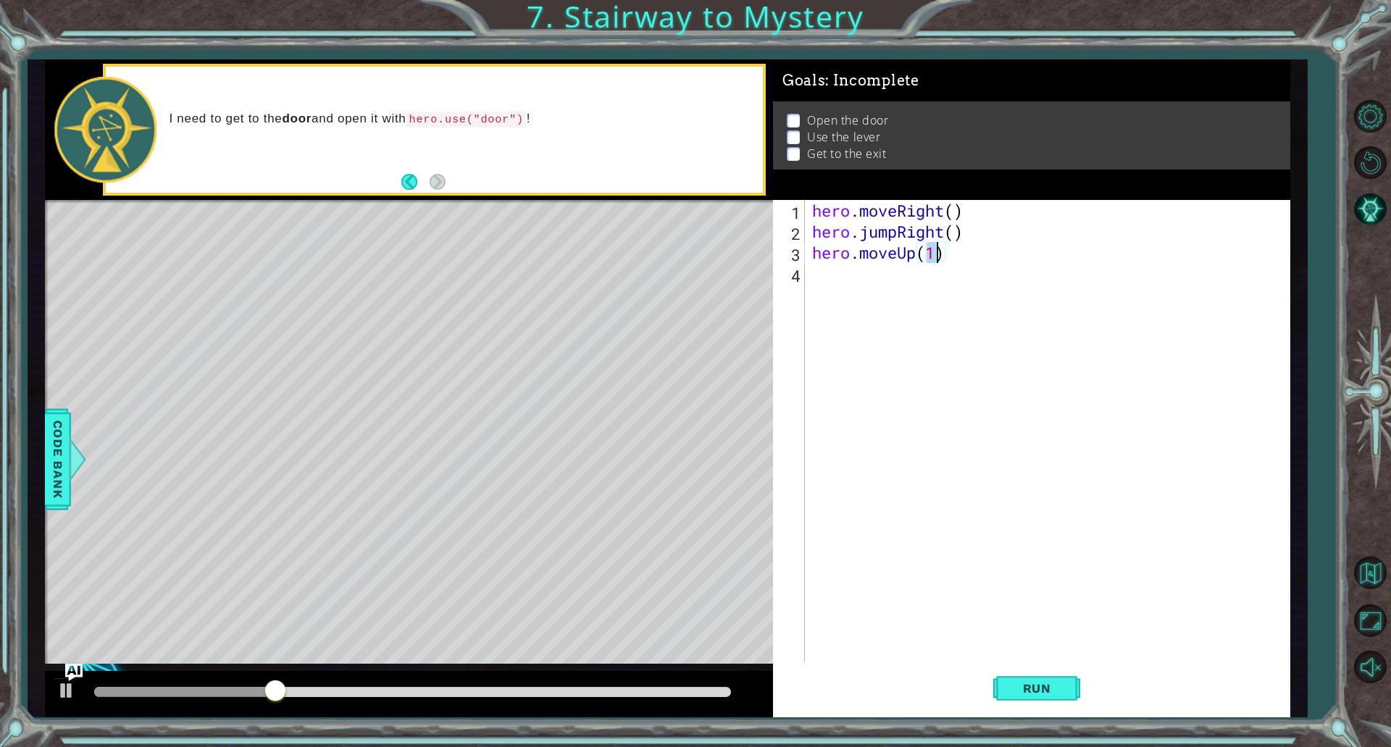
click at [856, 279] on div "hero . moveRight ( ) hero . jumpRight ( ) hero . moveUp ( 1 )" at bounding box center [1050, 452] width 483 height 504
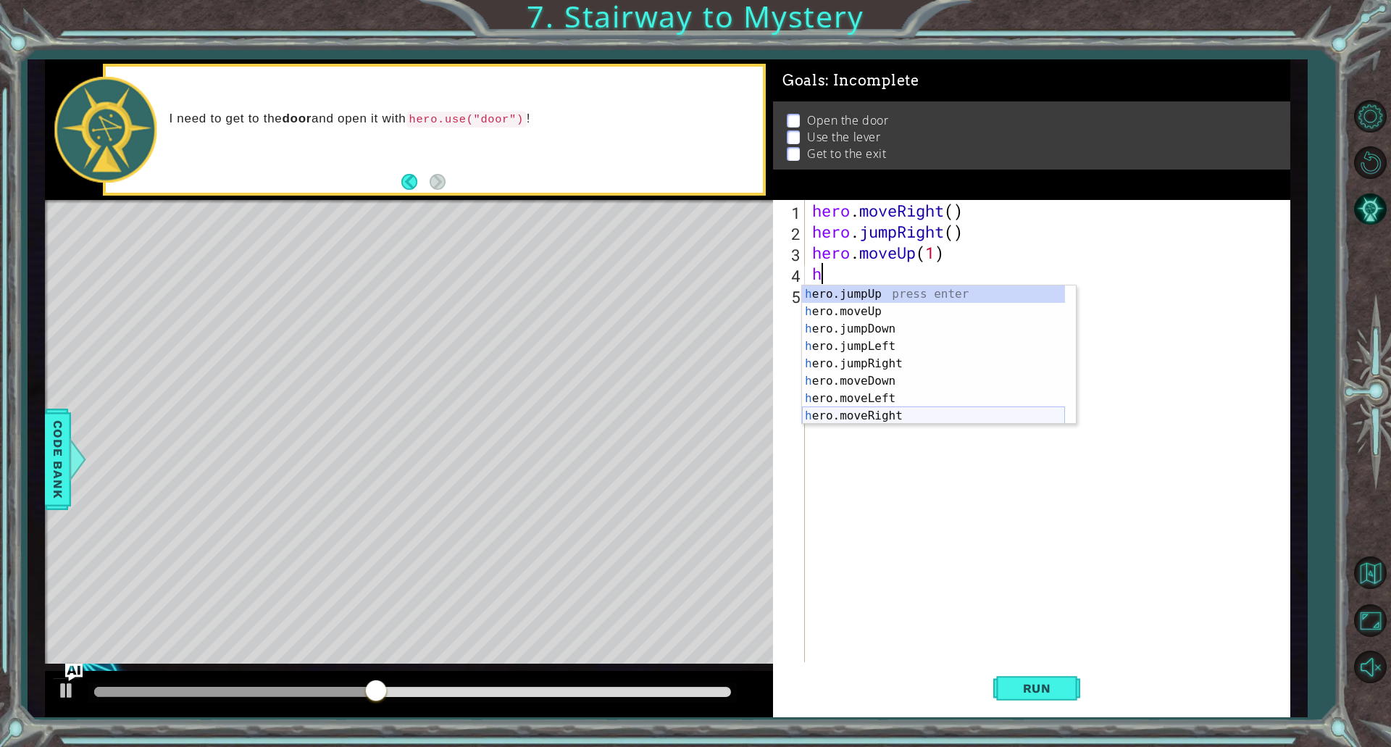
click at [875, 411] on div "h ero.jumpUp press enter h ero.moveUp press enter h ero.jumpDown press enter h …" at bounding box center [933, 372] width 263 height 174
type textarea "hero.moveRight(1)"
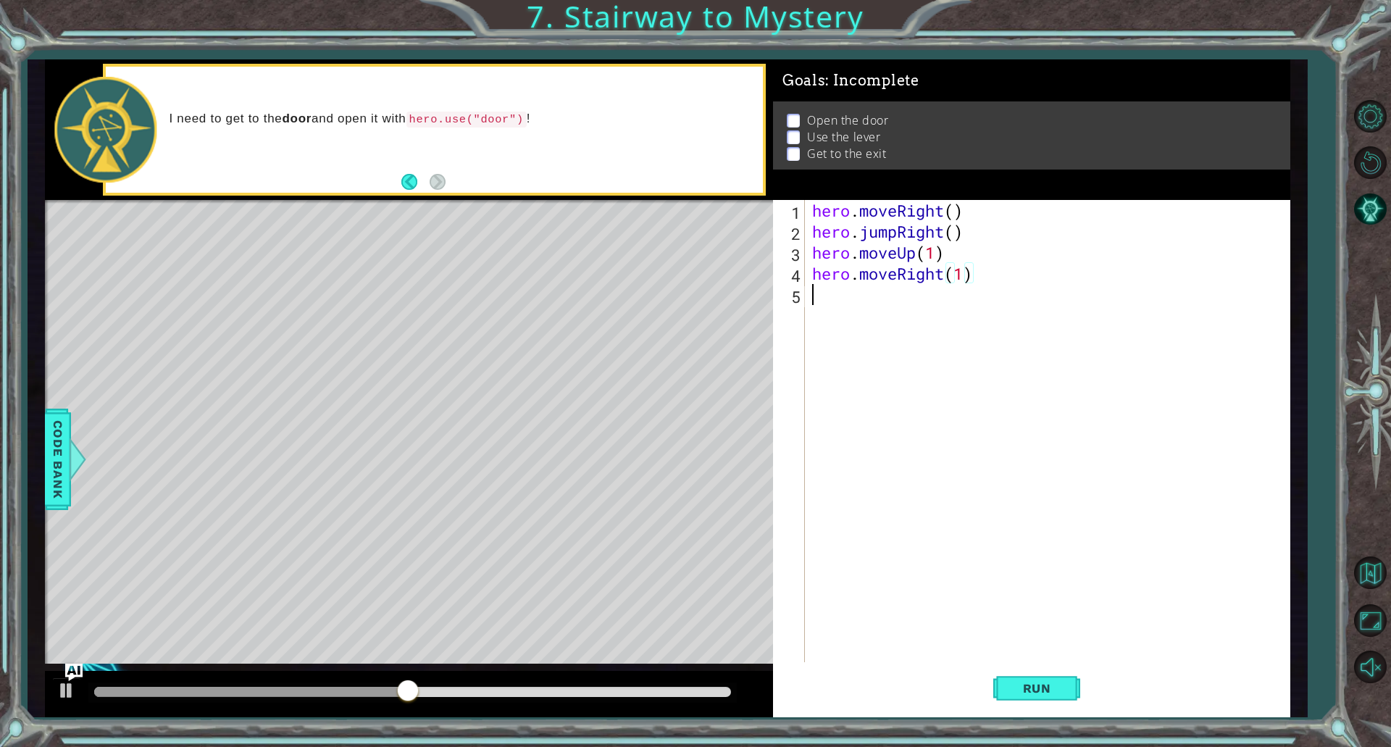
click at [874, 298] on div "hero . moveRight ( ) hero . jumpRight ( ) hero . moveUp ( 1 ) hero . moveRight …" at bounding box center [1050, 452] width 483 height 504
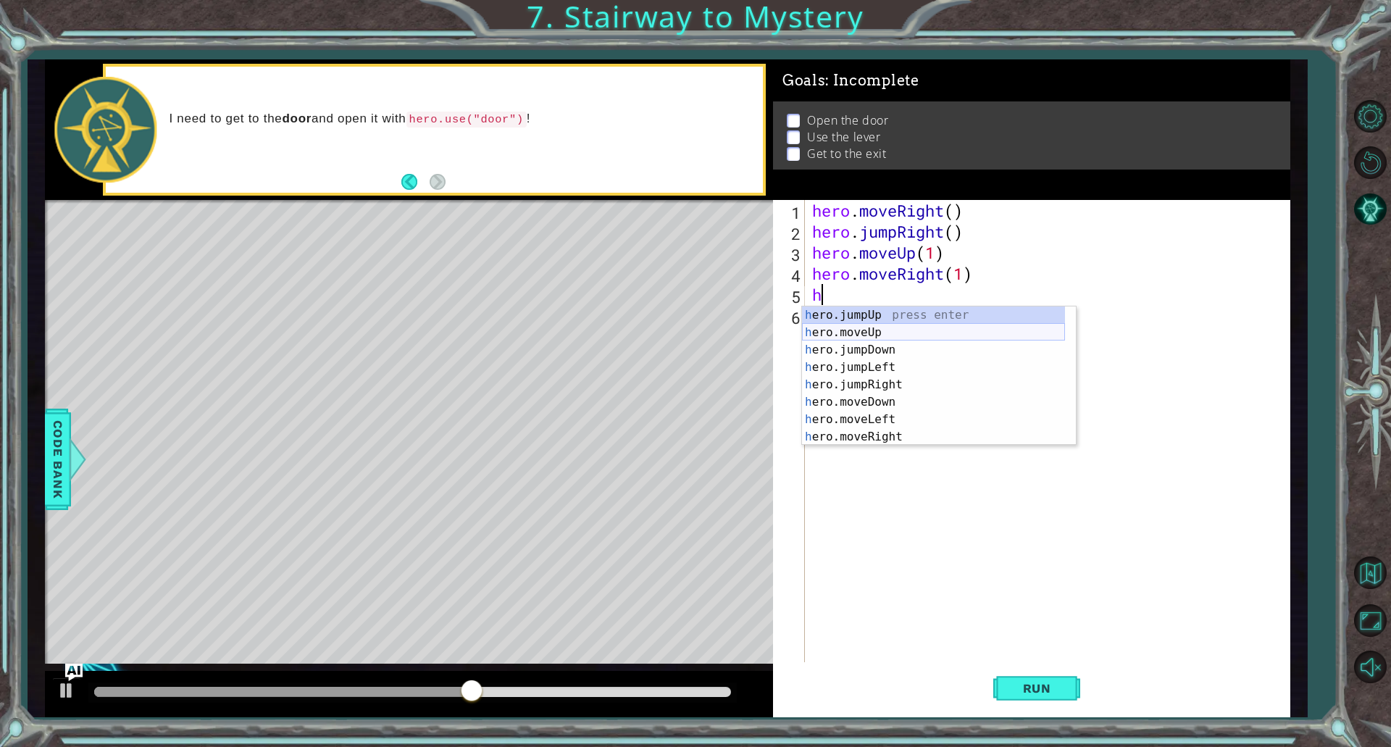
scroll to position [17, 0]
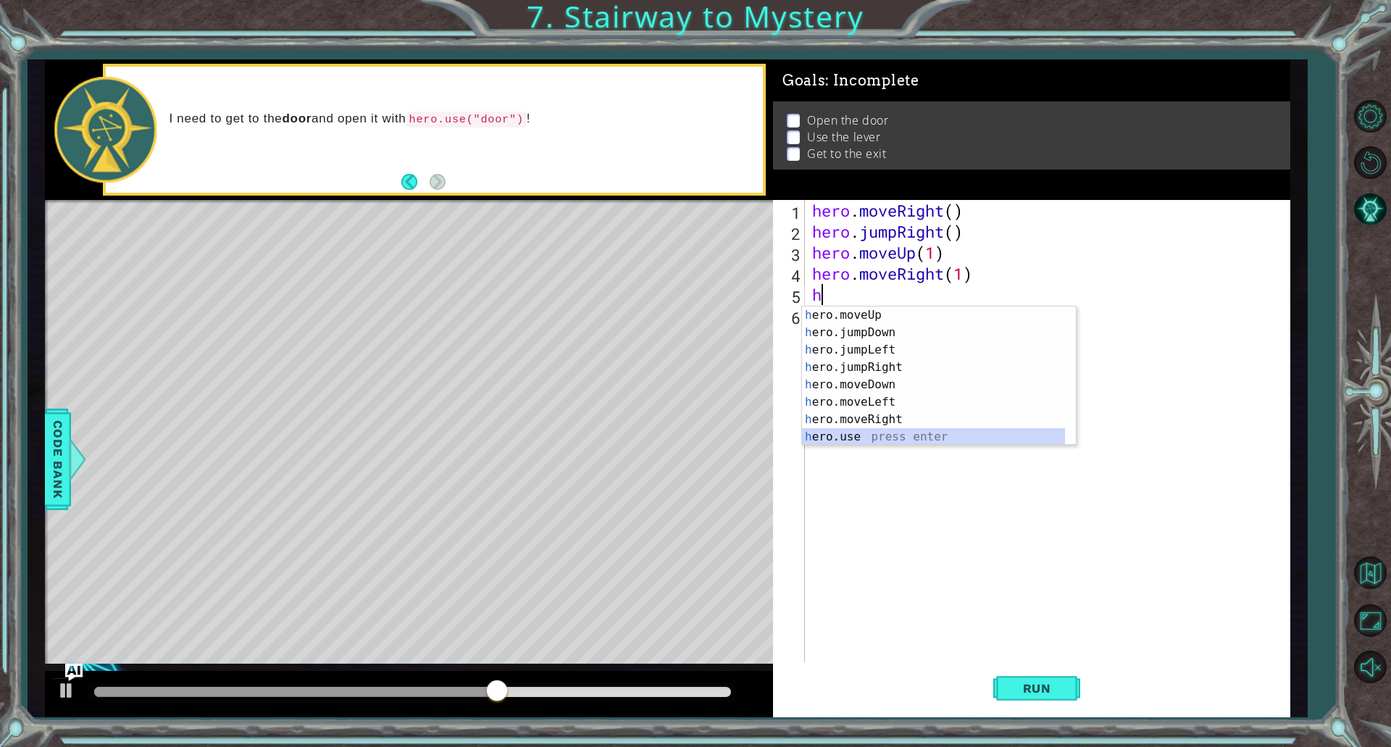
click at [858, 430] on div "h ero.moveUp press enter h ero.jumpDown press enter h ero.jumpLeft press enter …" at bounding box center [933, 393] width 263 height 174
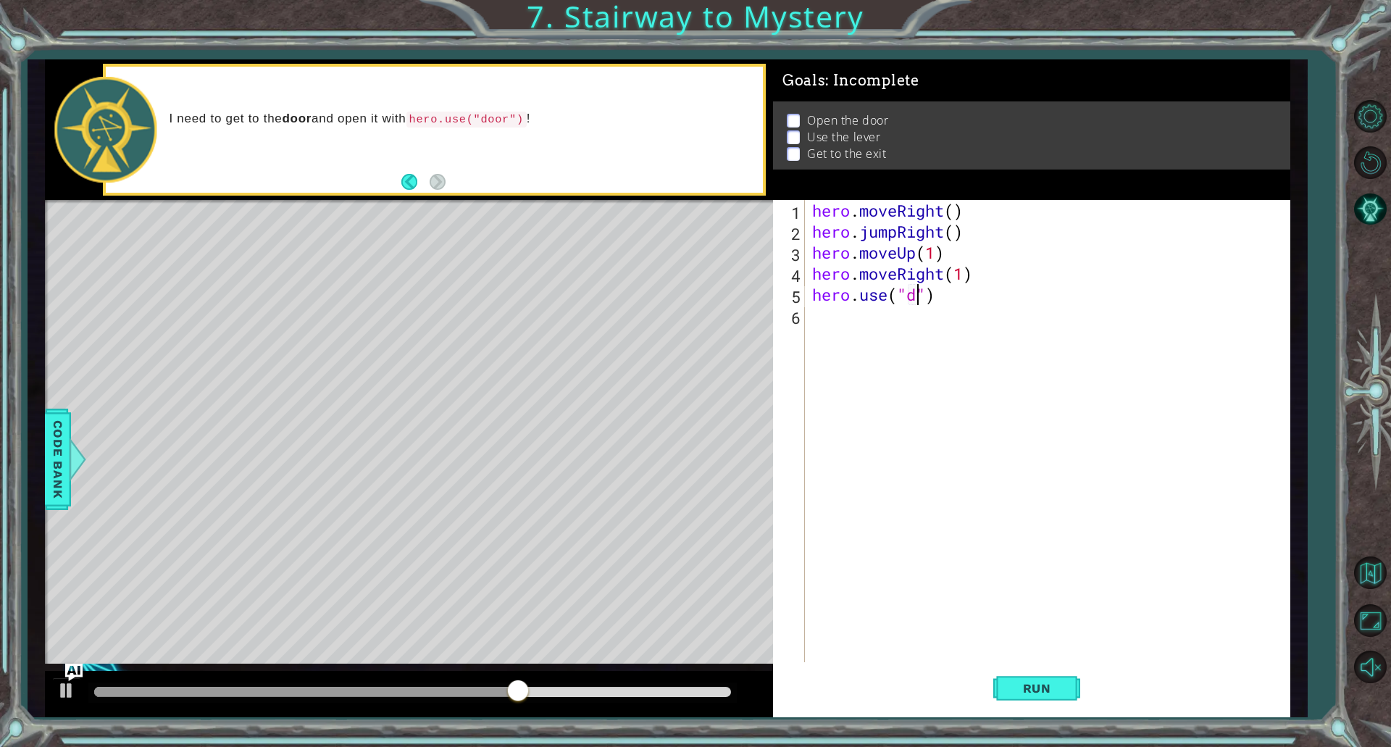
scroll to position [0, 5]
type textarea "hero.use("door")"
click at [855, 326] on div "hero . moveRight ( ) hero . jumpRight ( ) hero . moveUp ( 1 ) hero . moveRight …" at bounding box center [1050, 452] width 483 height 504
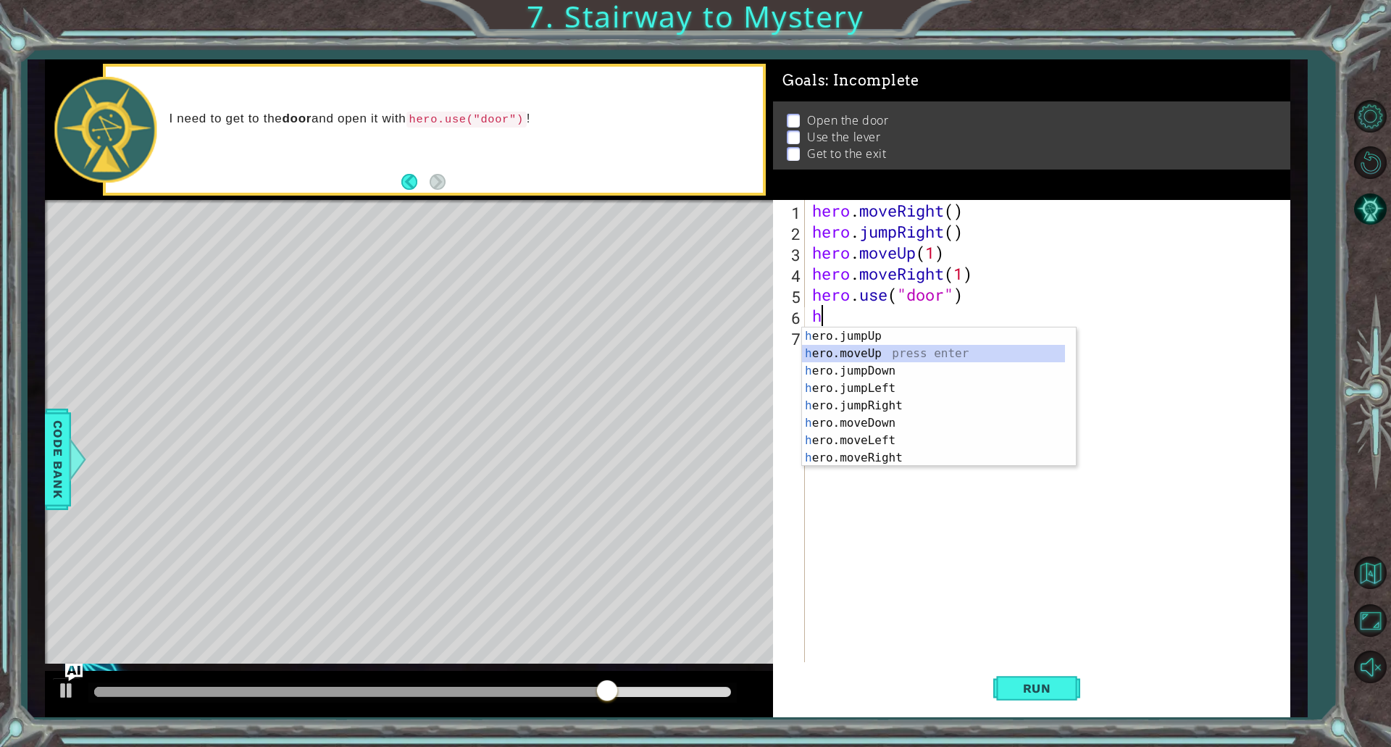
click at [863, 353] on div "h ero.jumpUp press enter h ero.moveUp press enter h ero.jumpDown press enter h …" at bounding box center [933, 414] width 263 height 174
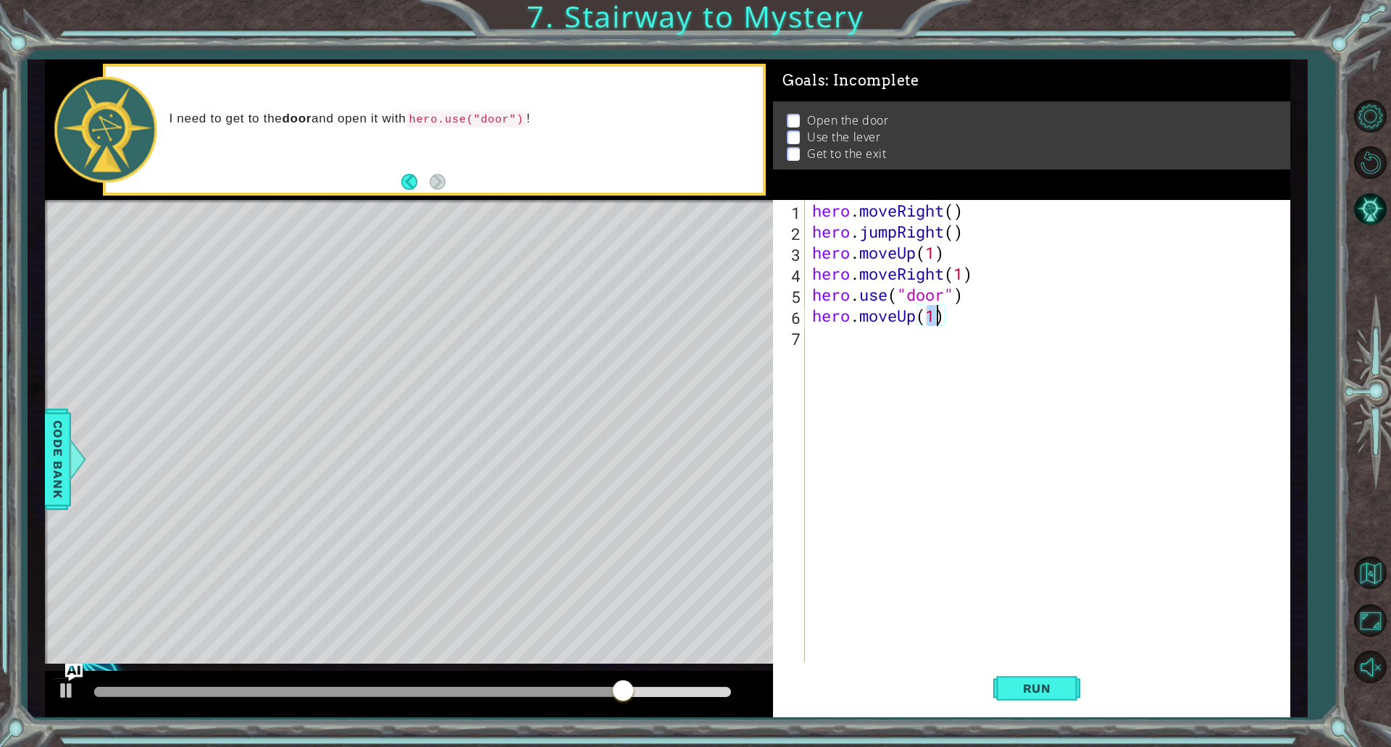
type textarea "hero.moveUp(2)"
click at [879, 344] on div "hero . moveRight ( ) hero . jumpRight ( ) hero . moveUp ( 1 ) hero . moveRight …" at bounding box center [1050, 452] width 483 height 504
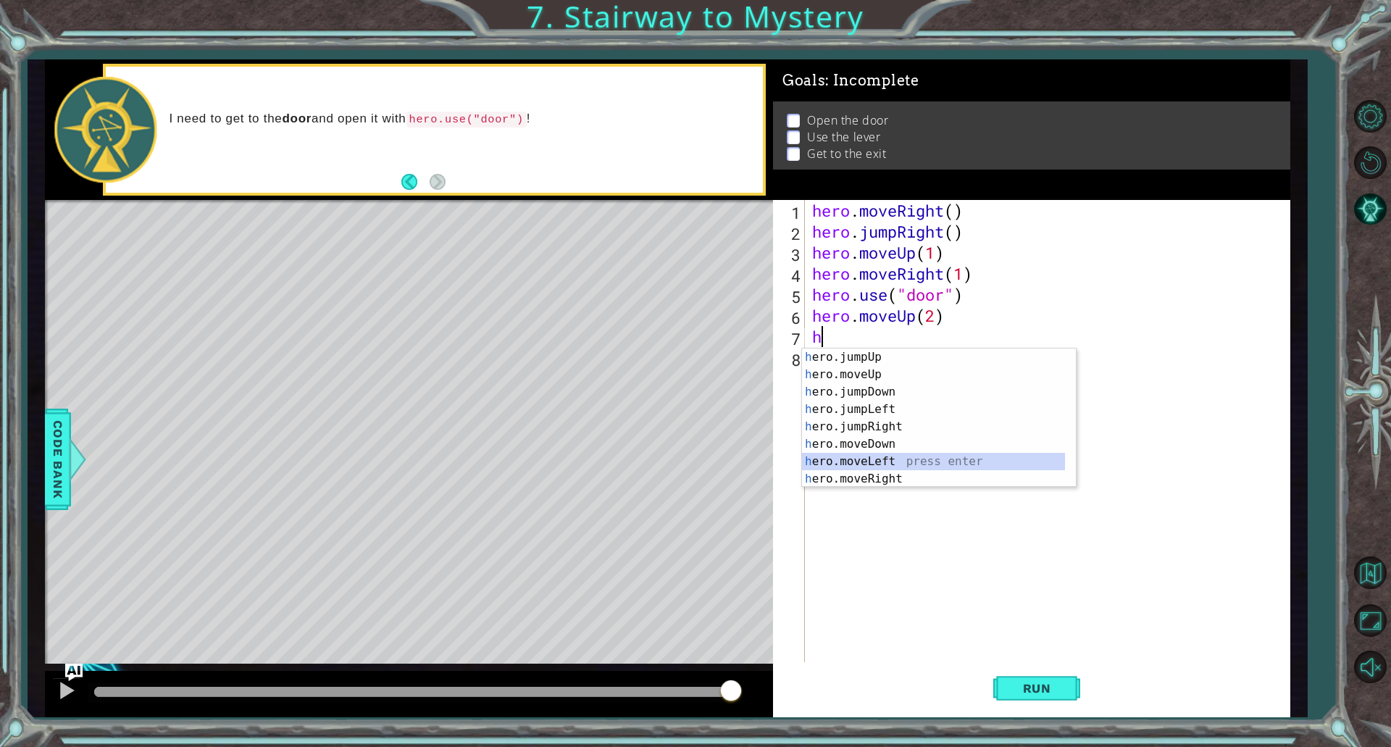
click at [895, 462] on div "h ero.jumpUp press enter h ero.moveUp press enter h ero.jumpDown press enter h …" at bounding box center [933, 435] width 263 height 174
type textarea "hero.moveLeft(1)"
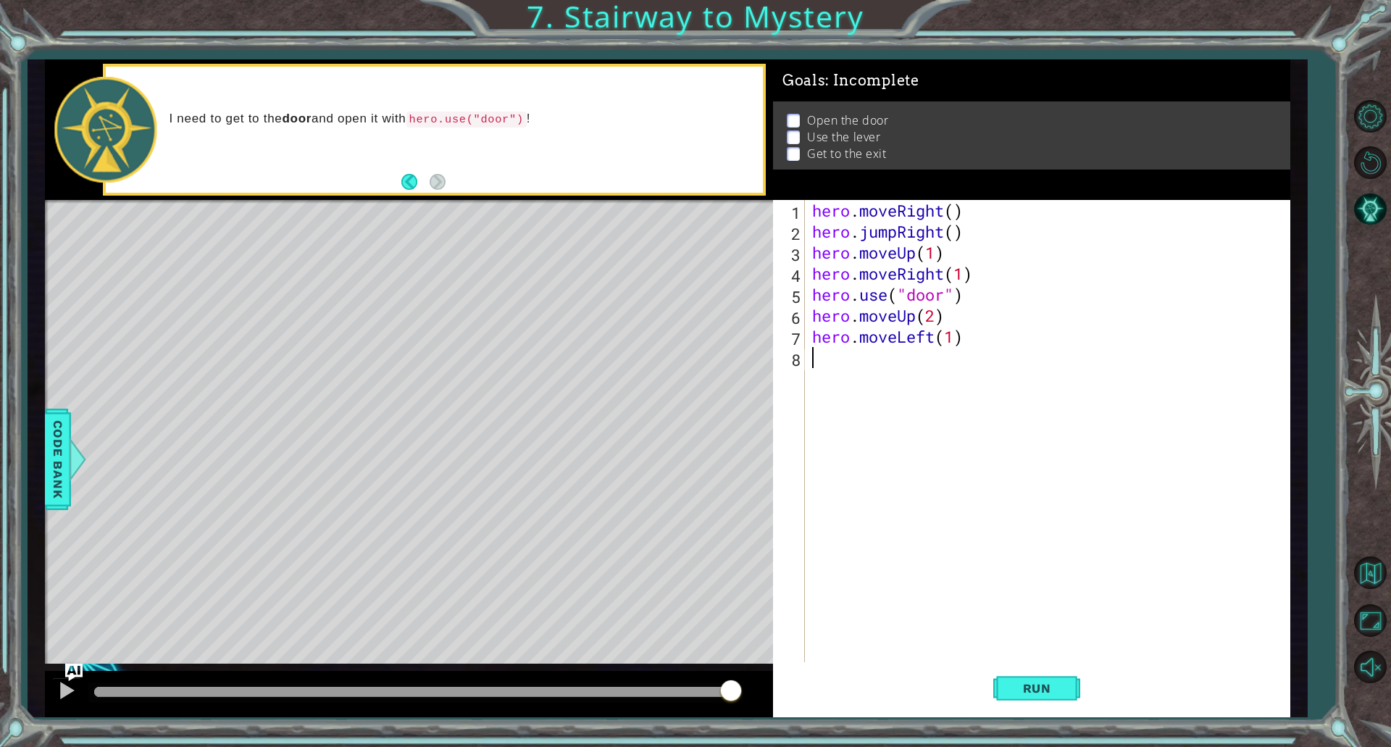
click at [871, 364] on div "hero . moveRight ( ) hero . jumpRight ( ) hero . moveUp ( 1 ) hero . moveRight …" at bounding box center [1050, 452] width 483 height 504
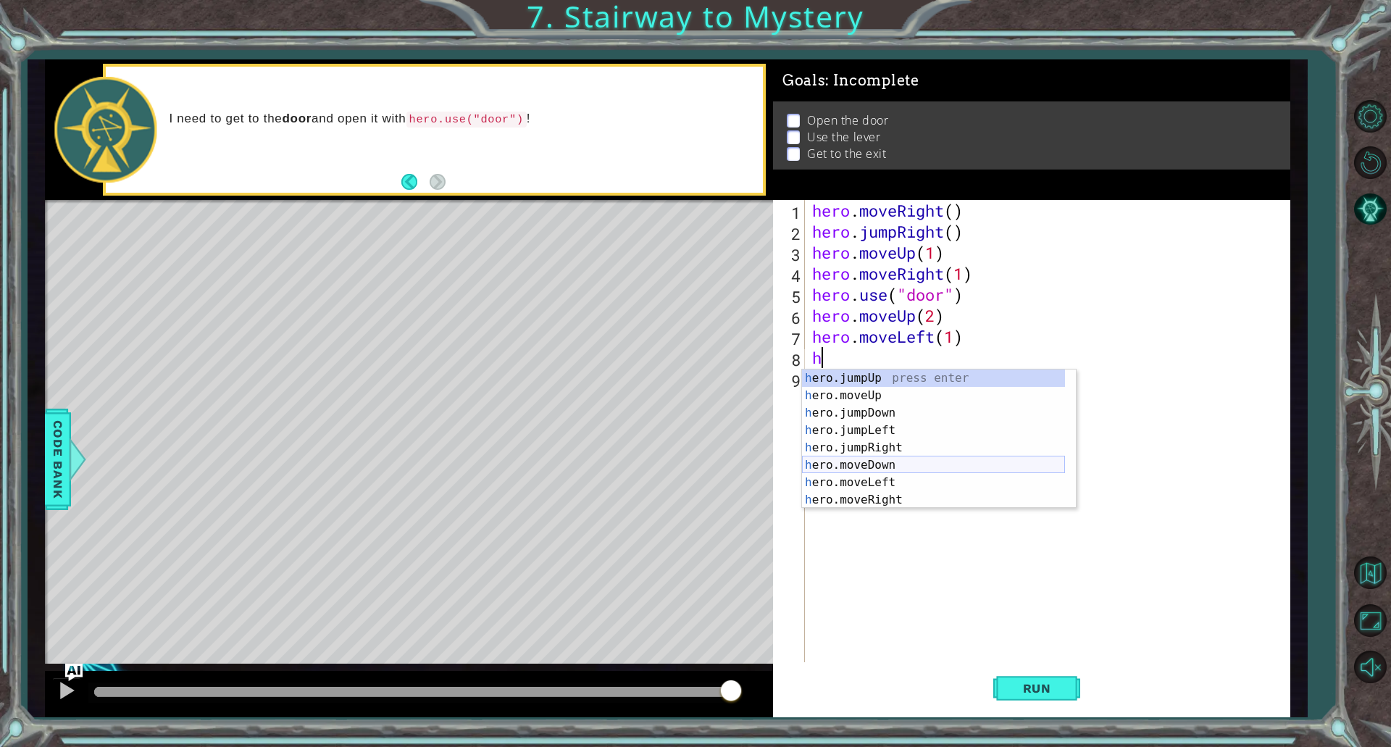
scroll to position [17, 0]
click at [853, 498] on div "h ero.moveUp press enter h ero.jumpDown press enter h ero.jumpLeft press enter …" at bounding box center [933, 456] width 263 height 174
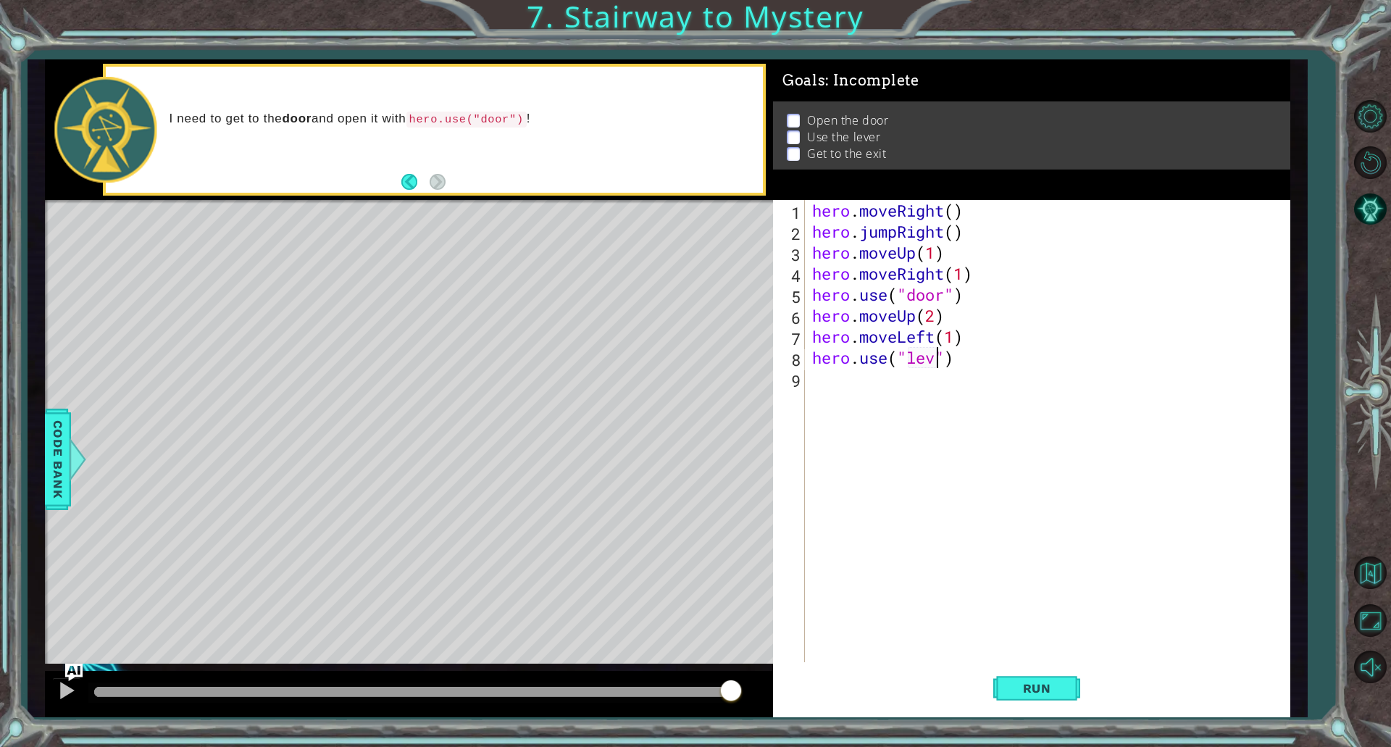
type textarea "hero.use("lever")"
click at [866, 372] on div "hero . moveRight ( ) hero . jumpRight ( ) hero . moveUp ( 1 ) hero . moveRight …" at bounding box center [1050, 452] width 483 height 504
type textarea "h"
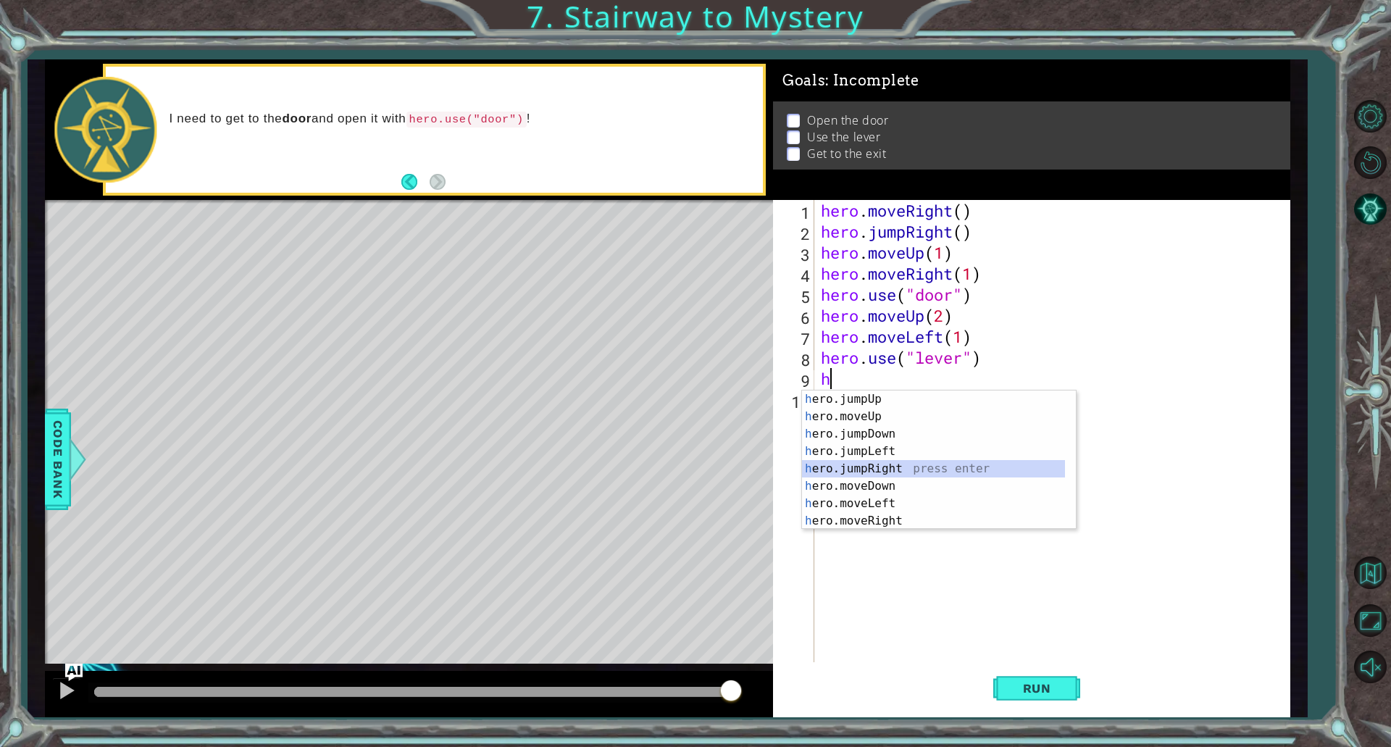
click at [884, 472] on div "h ero.jumpUp press enter h ero.moveUp press enter h ero.jumpDown press enter h …" at bounding box center [933, 477] width 263 height 174
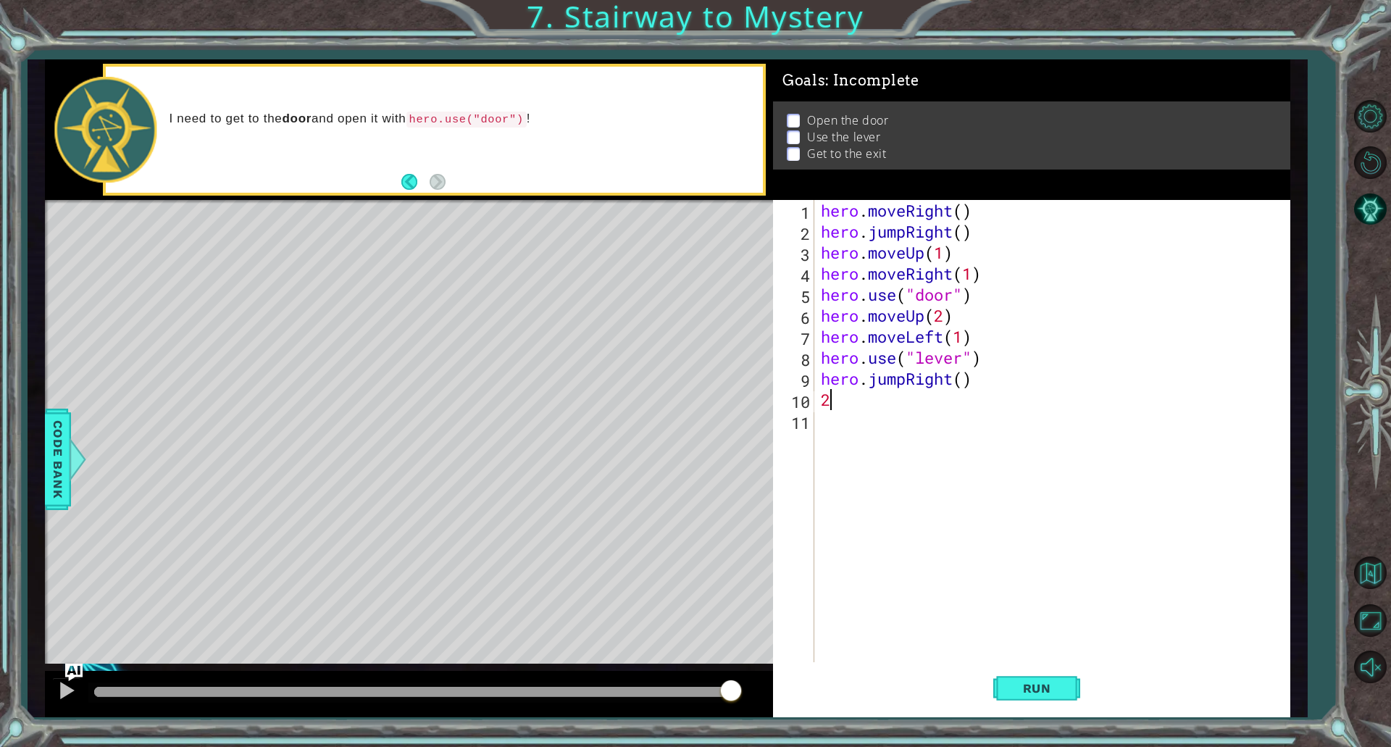
click at [926, 380] on div "hero . moveRight ( ) hero . jumpRight ( ) hero . moveUp ( 1 ) hero . moveRight …" at bounding box center [1055, 452] width 474 height 504
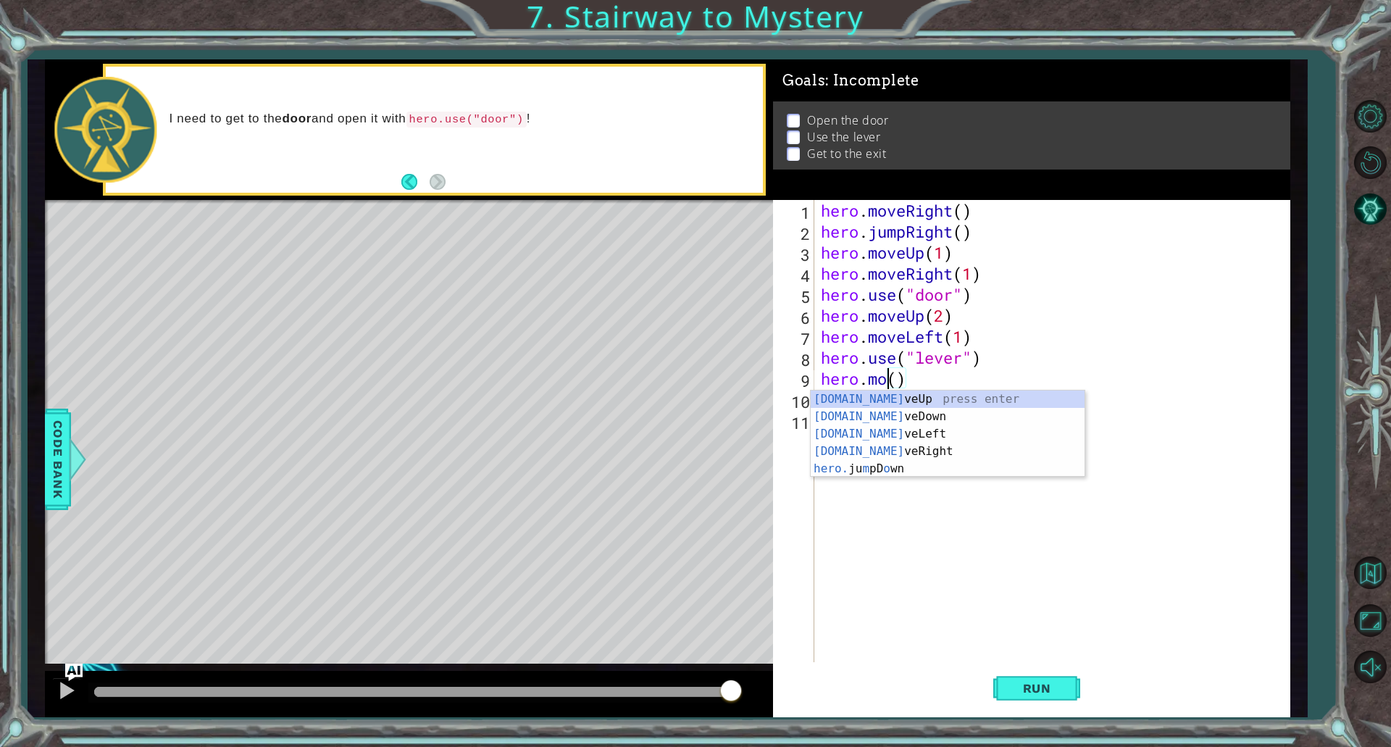
scroll to position [0, 3]
click at [880, 448] on div "[DOMAIN_NAME] veUp press enter [DOMAIN_NAME] veDown press enter [DOMAIN_NAME] v…" at bounding box center [948, 451] width 274 height 122
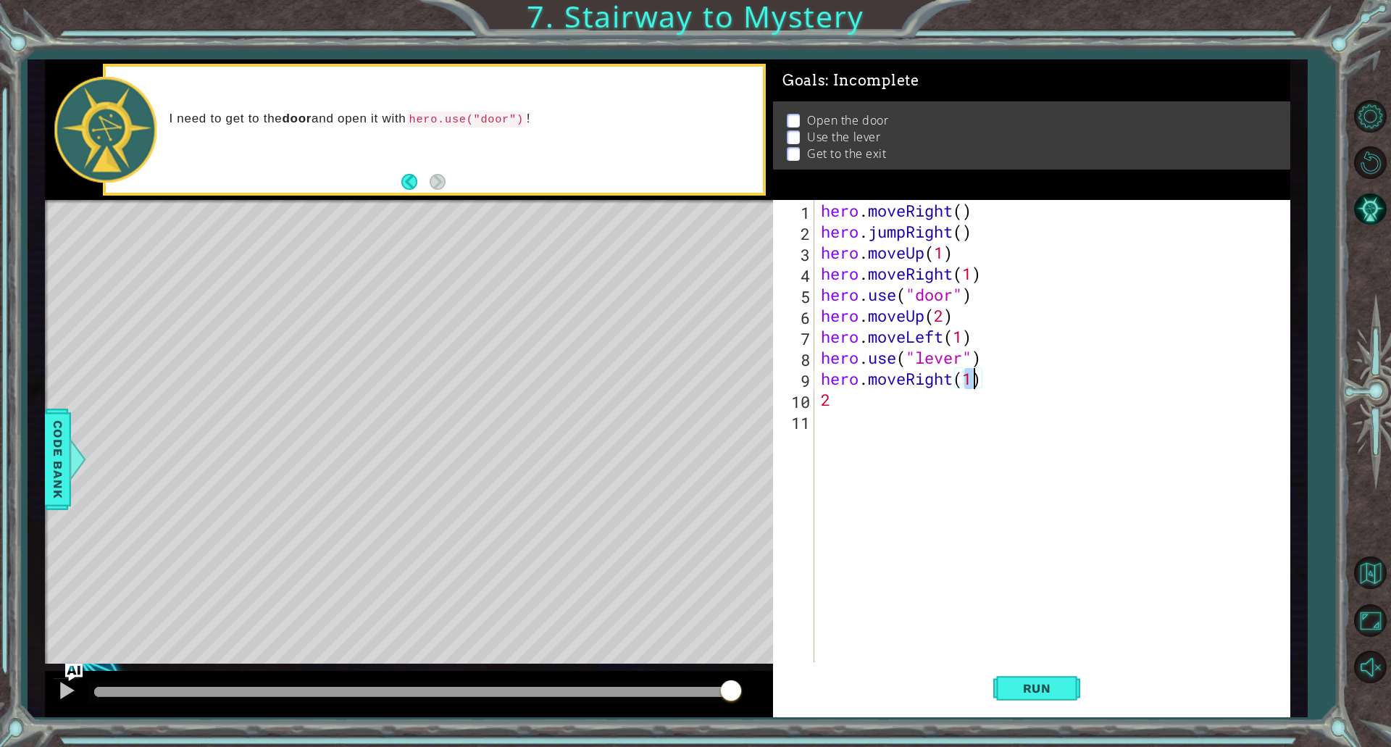
click at [900, 398] on div "hero . moveRight ( ) hero . jumpRight ( ) hero . moveUp ( 1 ) hero . moveRight …" at bounding box center [1055, 452] width 474 height 504
type textarea "2"
click at [968, 372] on div "hero . moveRight ( ) hero . jumpRight ( ) hero . moveUp ( 1 ) hero . moveRight …" at bounding box center [1055, 452] width 474 height 504
click at [966, 377] on div "hero . moveRight ( ) hero . jumpRight ( ) hero . moveUp ( 1 ) hero . moveRight …" at bounding box center [1055, 452] width 474 height 504
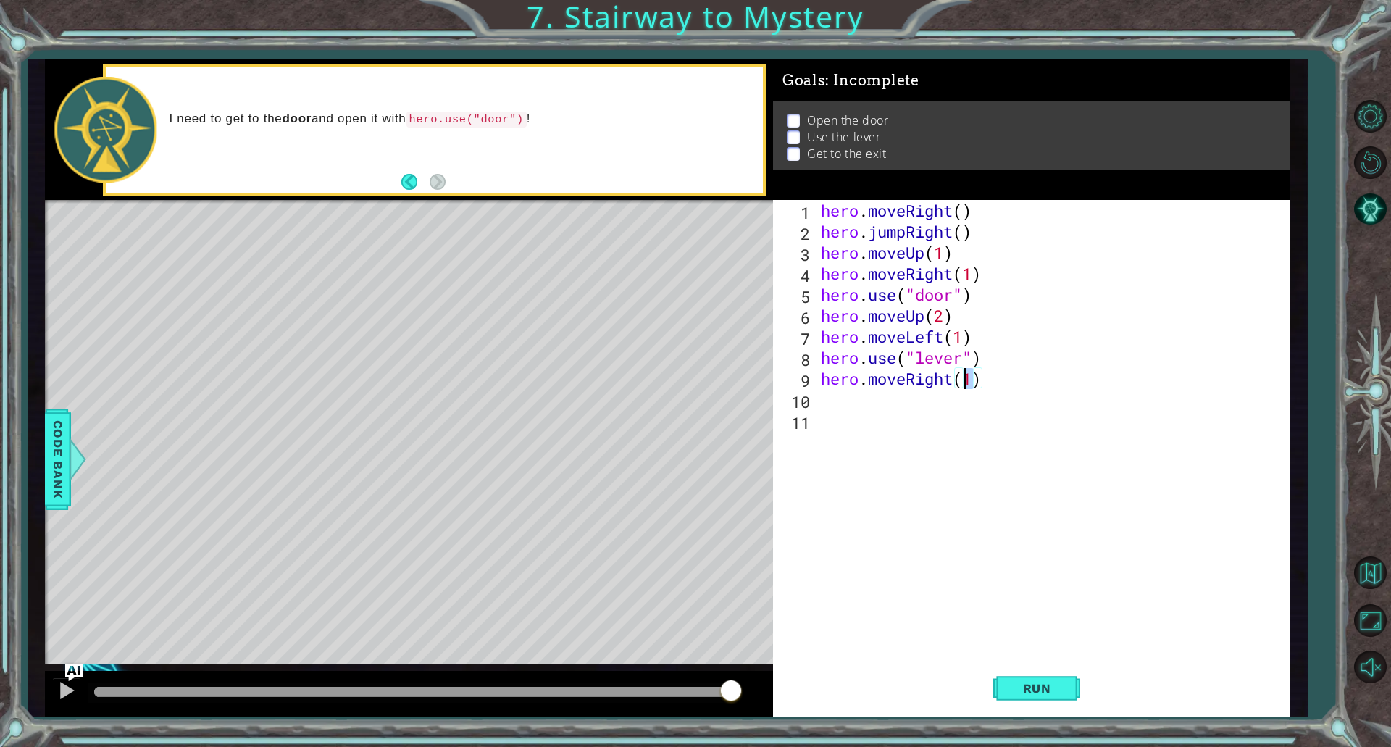
click at [966, 377] on div "hero . moveRight ( ) hero . jumpRight ( ) hero . moveUp ( 1 ) hero . moveRight …" at bounding box center [1055, 452] width 474 height 504
type textarea "hero.moveRight(2)"
click at [922, 407] on div "hero . moveRight ( ) hero . jumpRight ( ) hero . moveUp ( 1 ) hero . moveRight …" at bounding box center [1055, 452] width 474 height 504
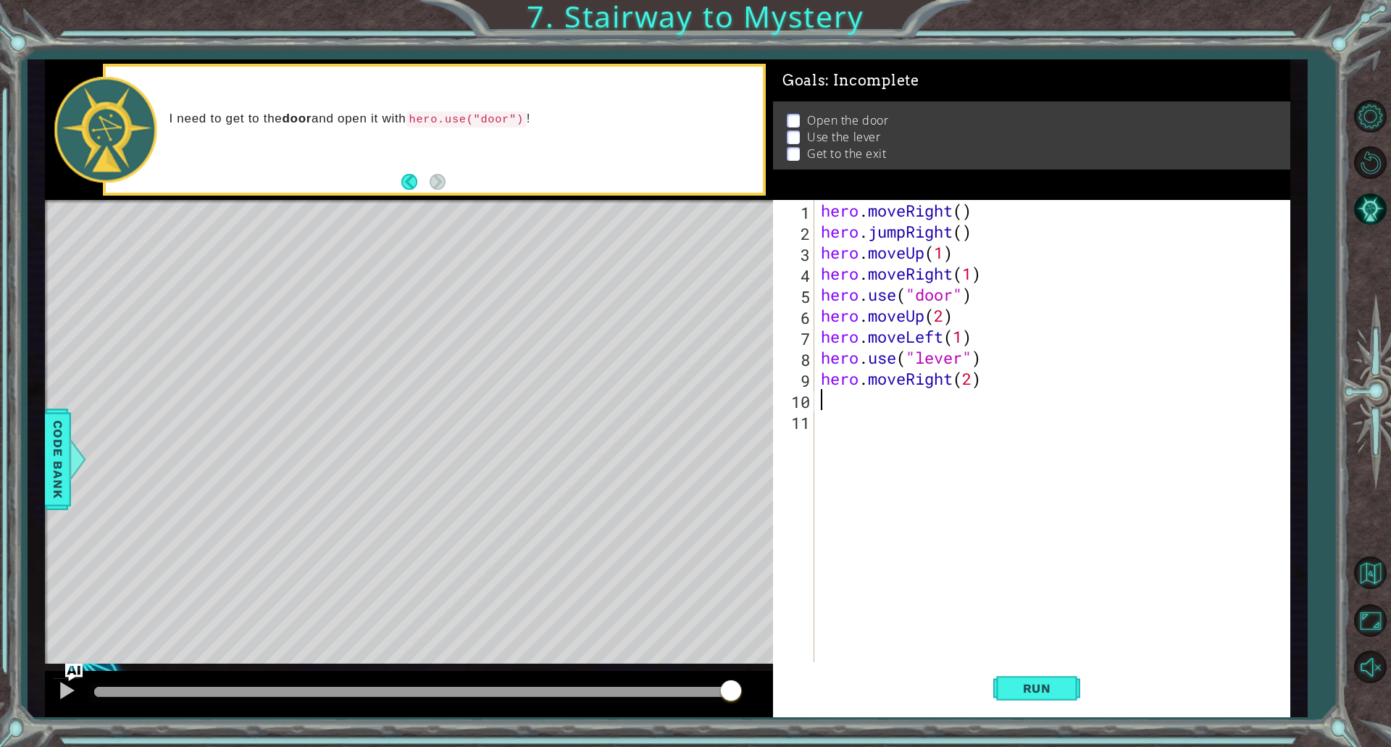
type textarea "h"
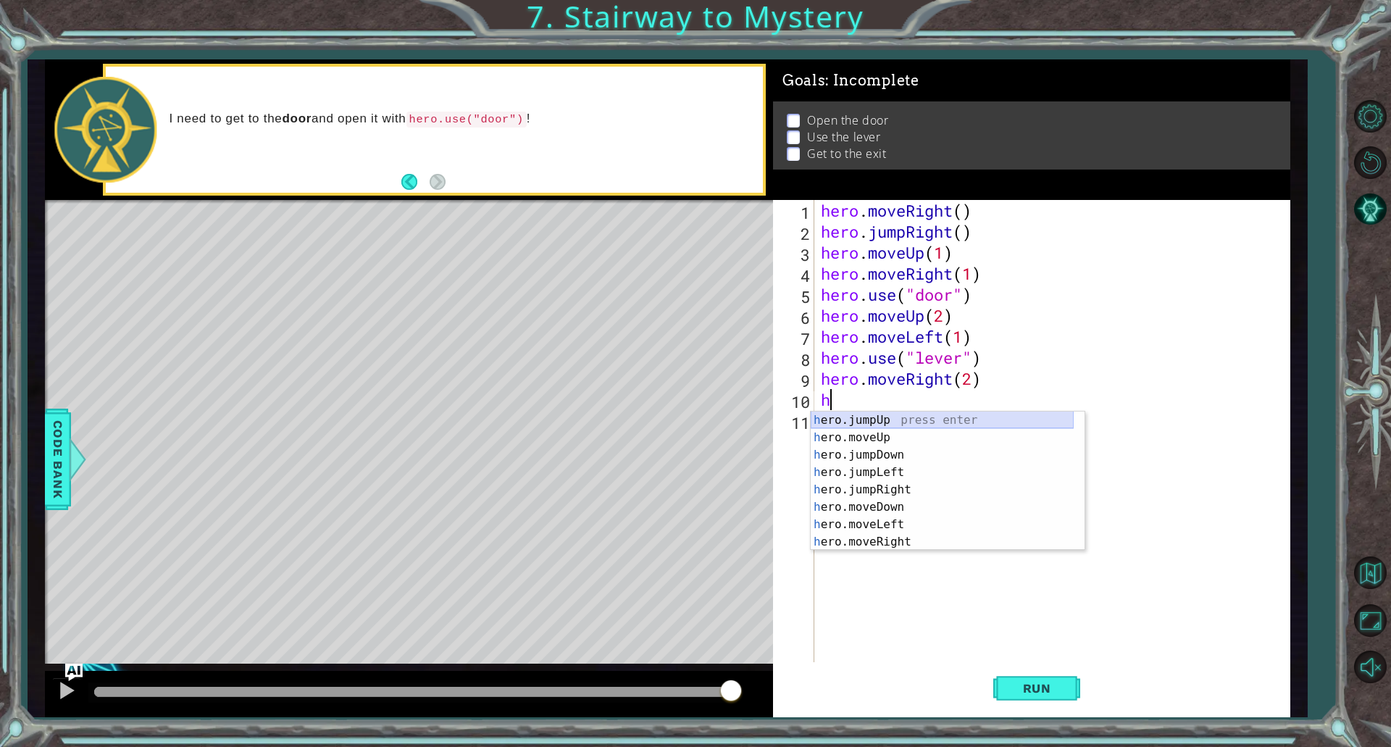
click at [889, 417] on div "h ero.jumpUp press enter h ero.moveUp press enter h ero.jumpDown press enter h …" at bounding box center [942, 498] width 263 height 174
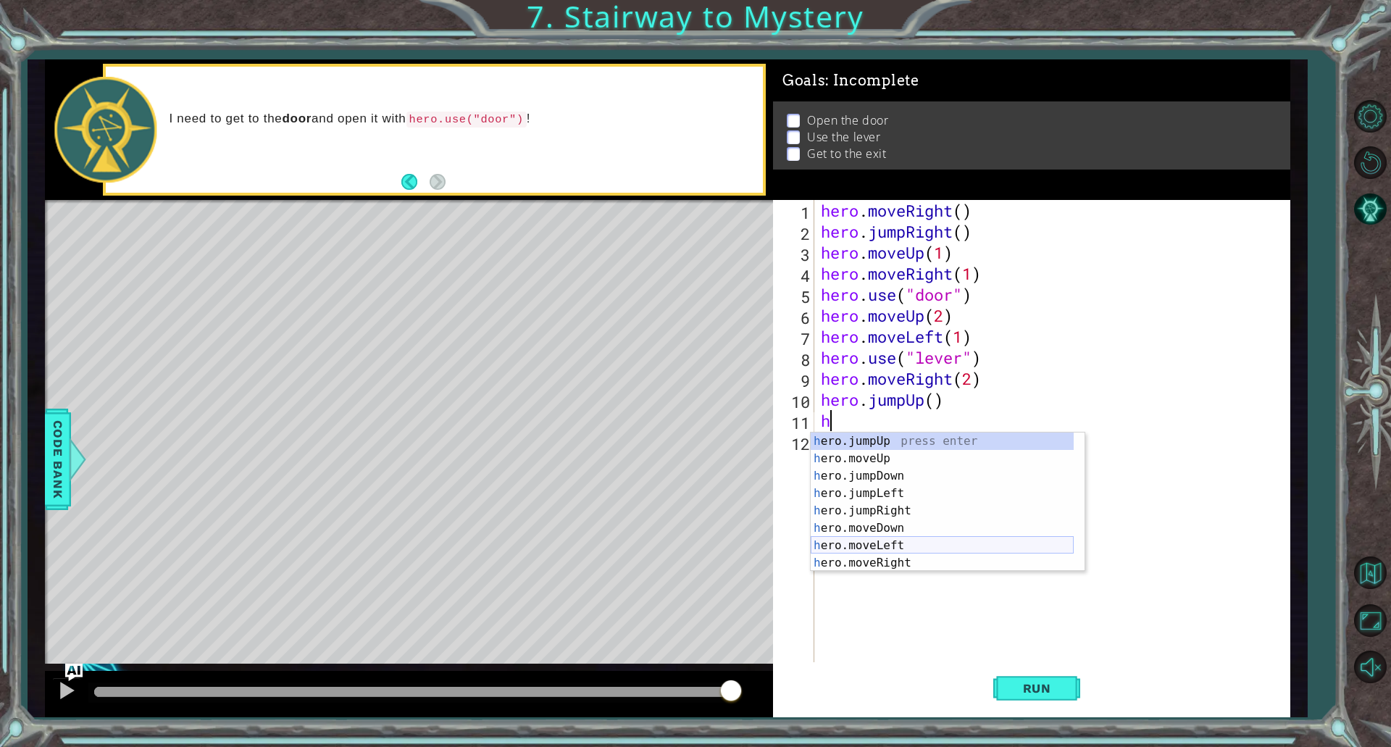
click at [897, 543] on div "h ero.jumpUp press enter h ero.moveUp press enter h ero.jumpDown press enter h …" at bounding box center [942, 519] width 263 height 174
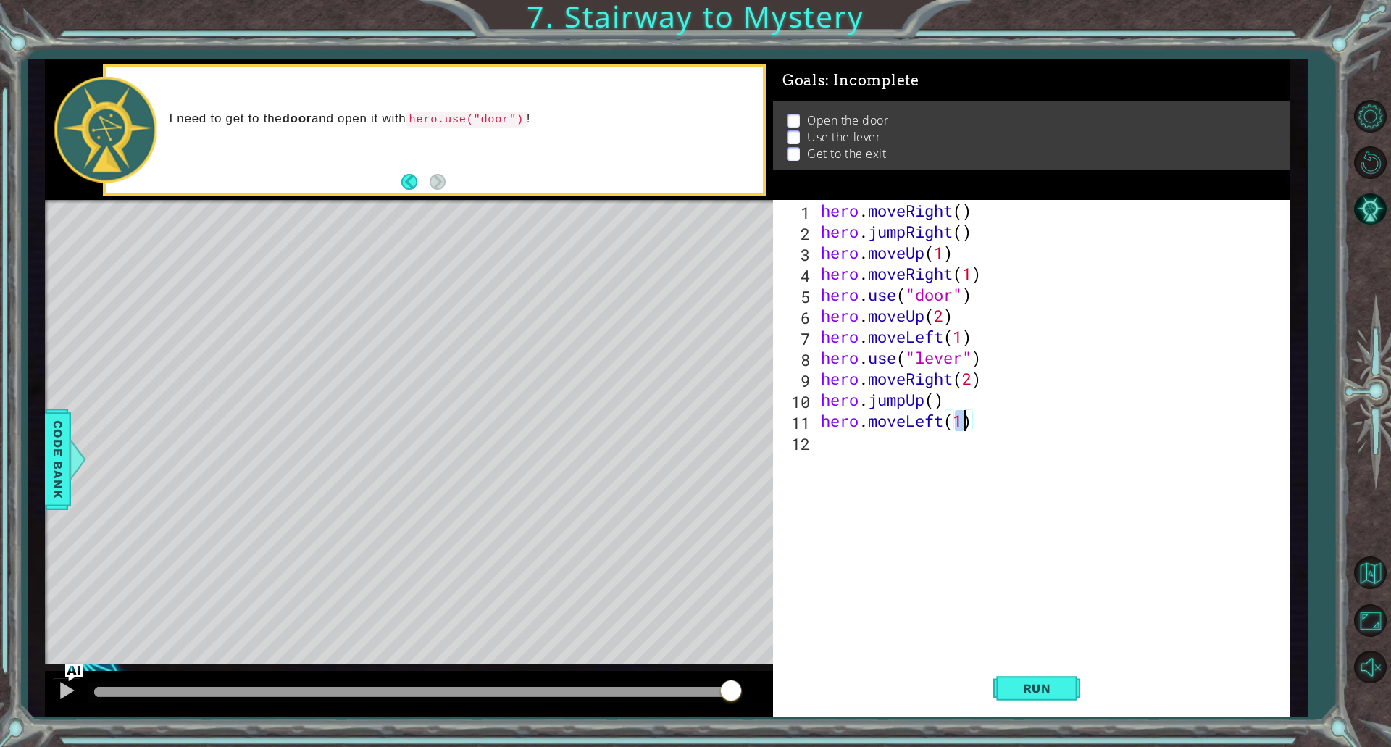
scroll to position [0, 6]
type textarea "hero.moveLeft(2)"
click at [1024, 691] on span "Run" at bounding box center [1036, 688] width 57 height 14
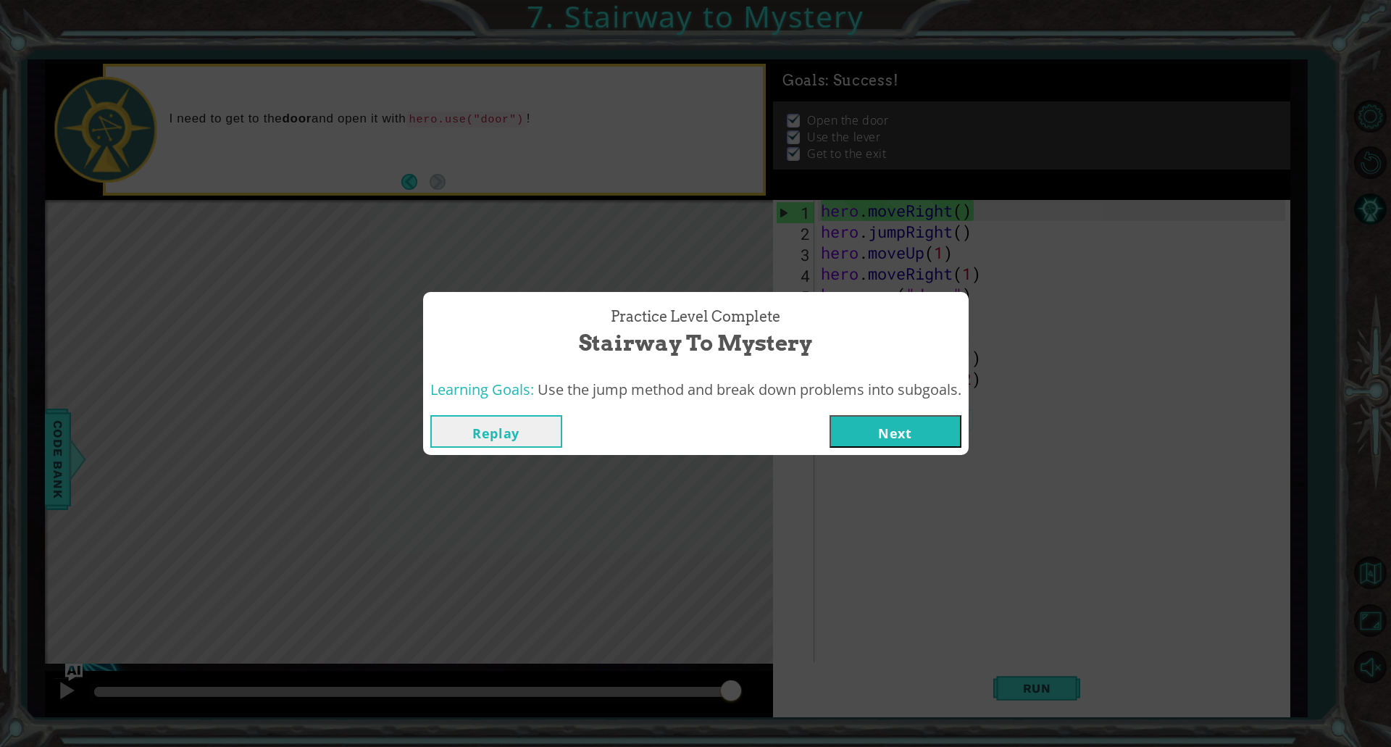
click at [896, 438] on button "Next" at bounding box center [895, 431] width 132 height 33
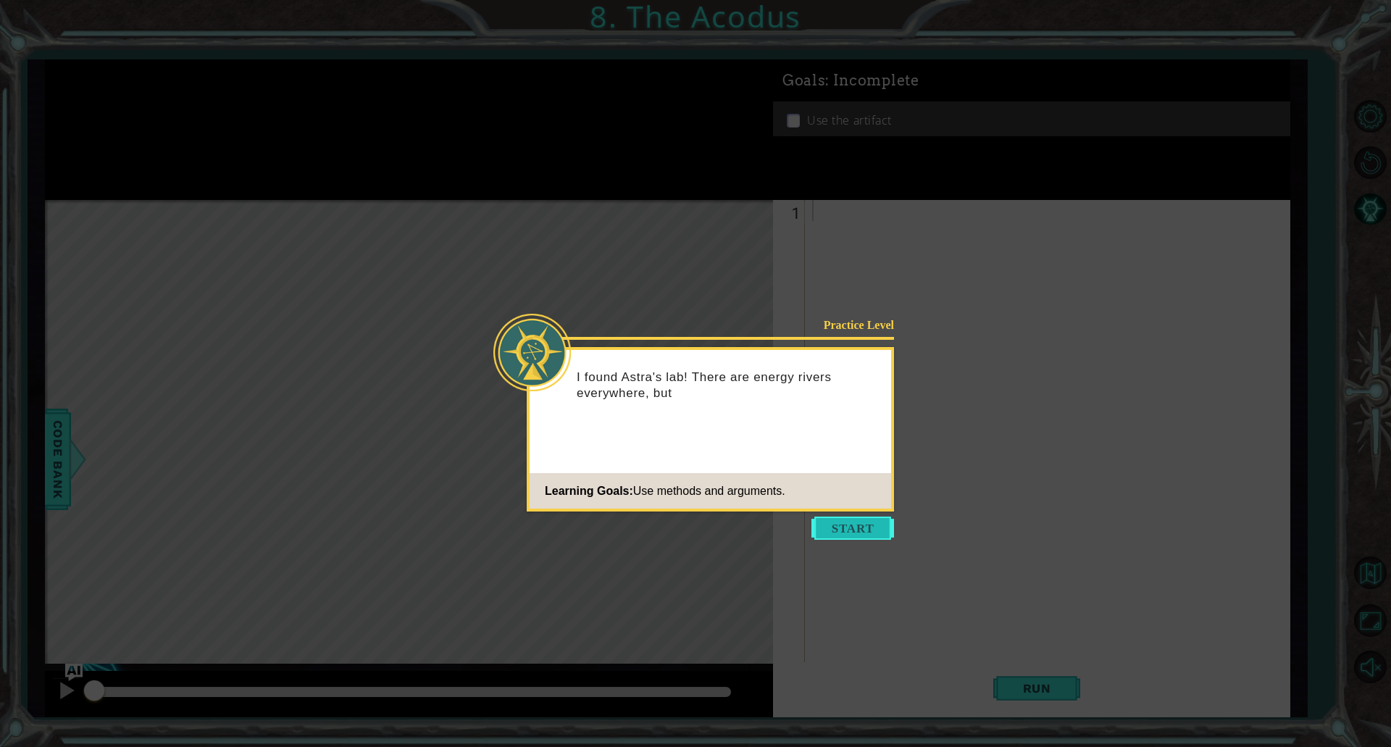
click at [834, 518] on button "Start" at bounding box center [852, 527] width 83 height 23
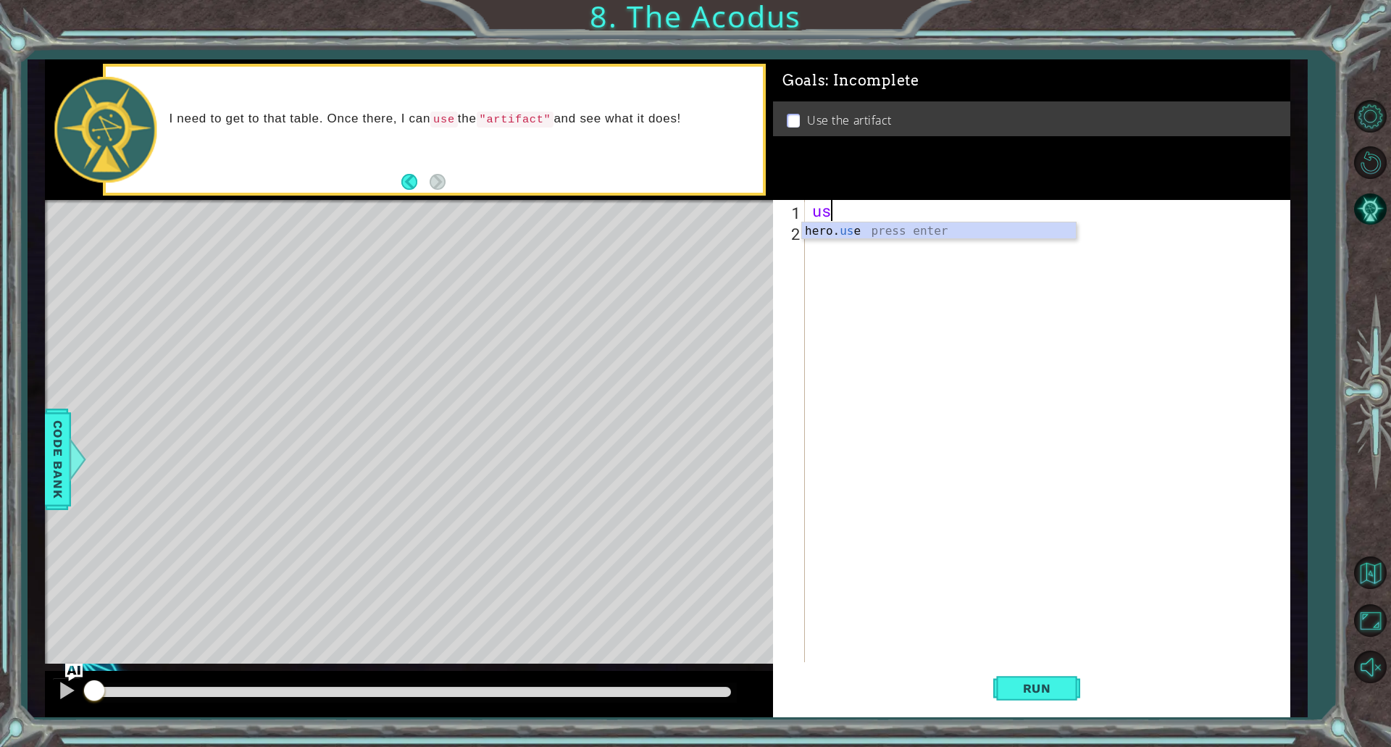
type textarea "u"
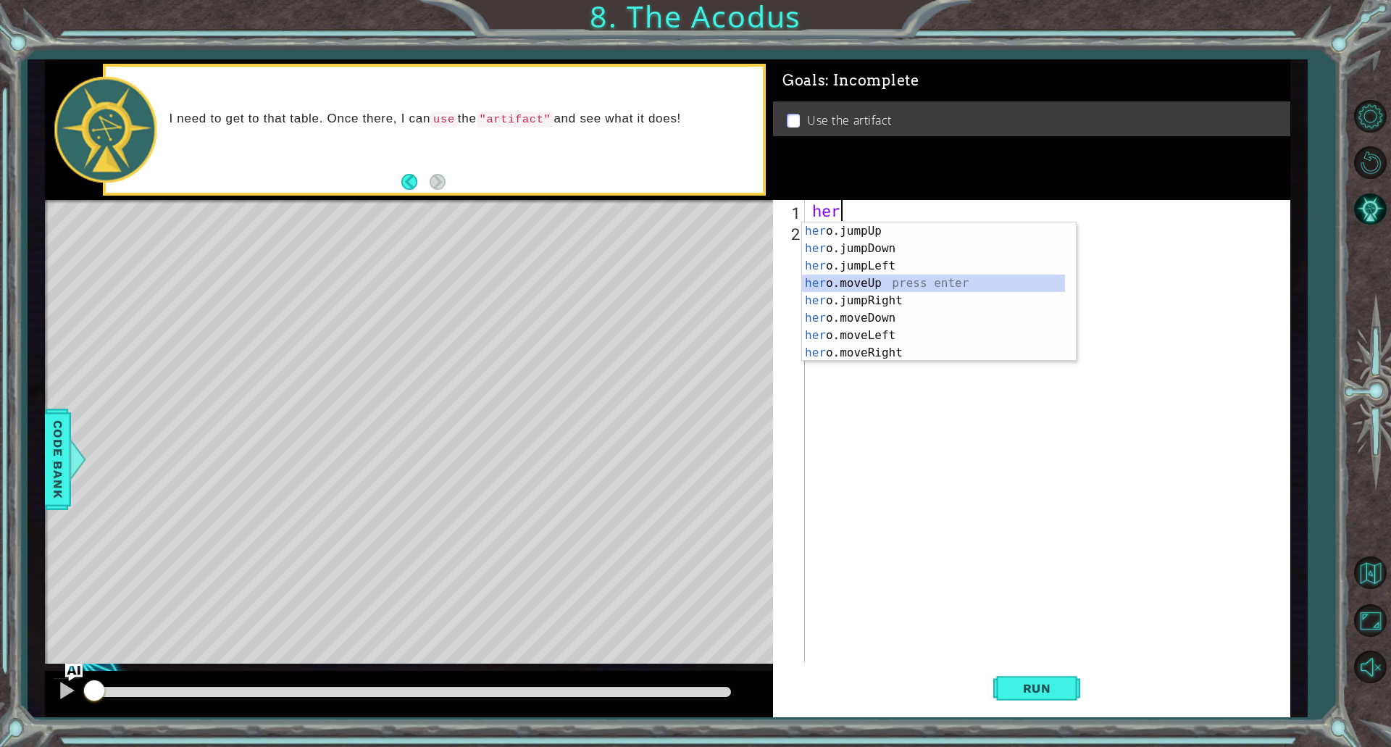
click at [871, 288] on div "her o.jumpUp press enter her o.jumpDown press enter her o.jumpLeft press enter …" at bounding box center [933, 309] width 263 height 174
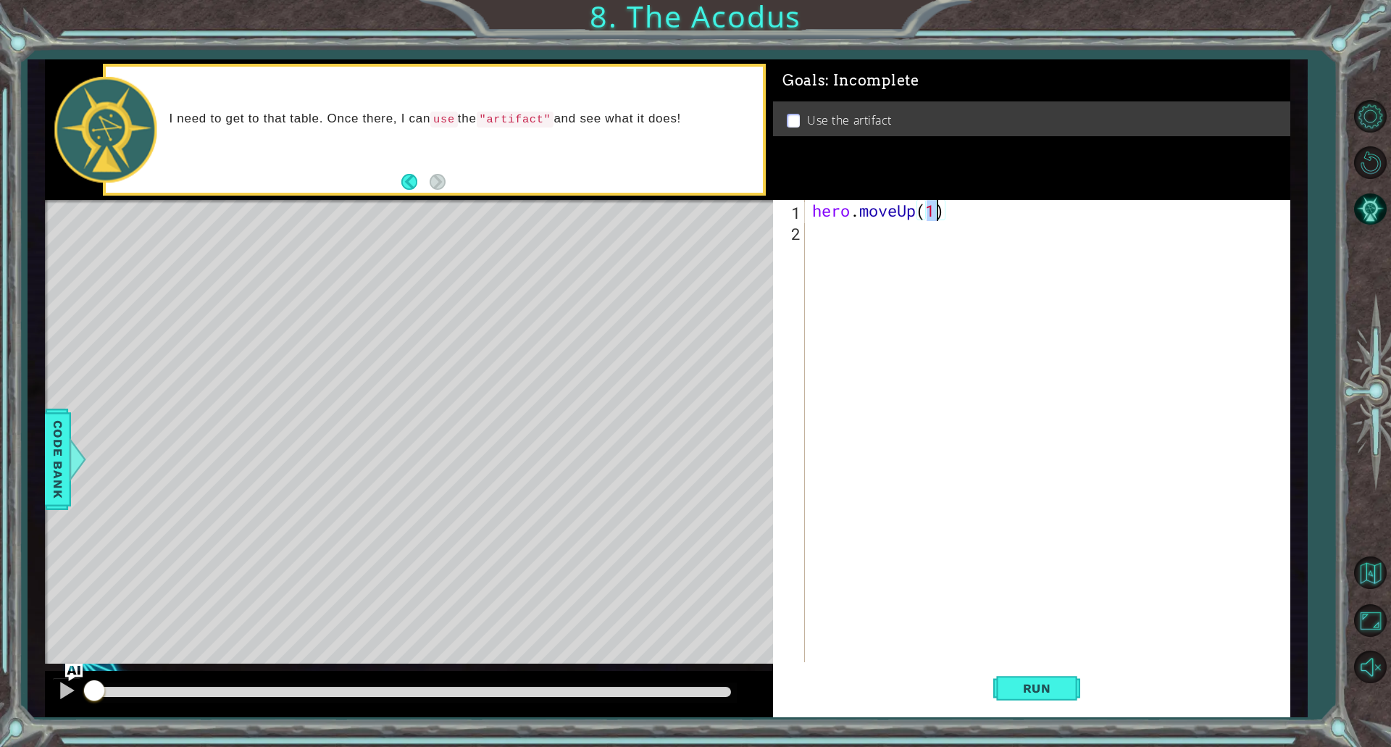
type textarea "hero.moveUp(2)"
click at [870, 244] on div "hero . moveUp ( 2 )" at bounding box center [1050, 452] width 483 height 504
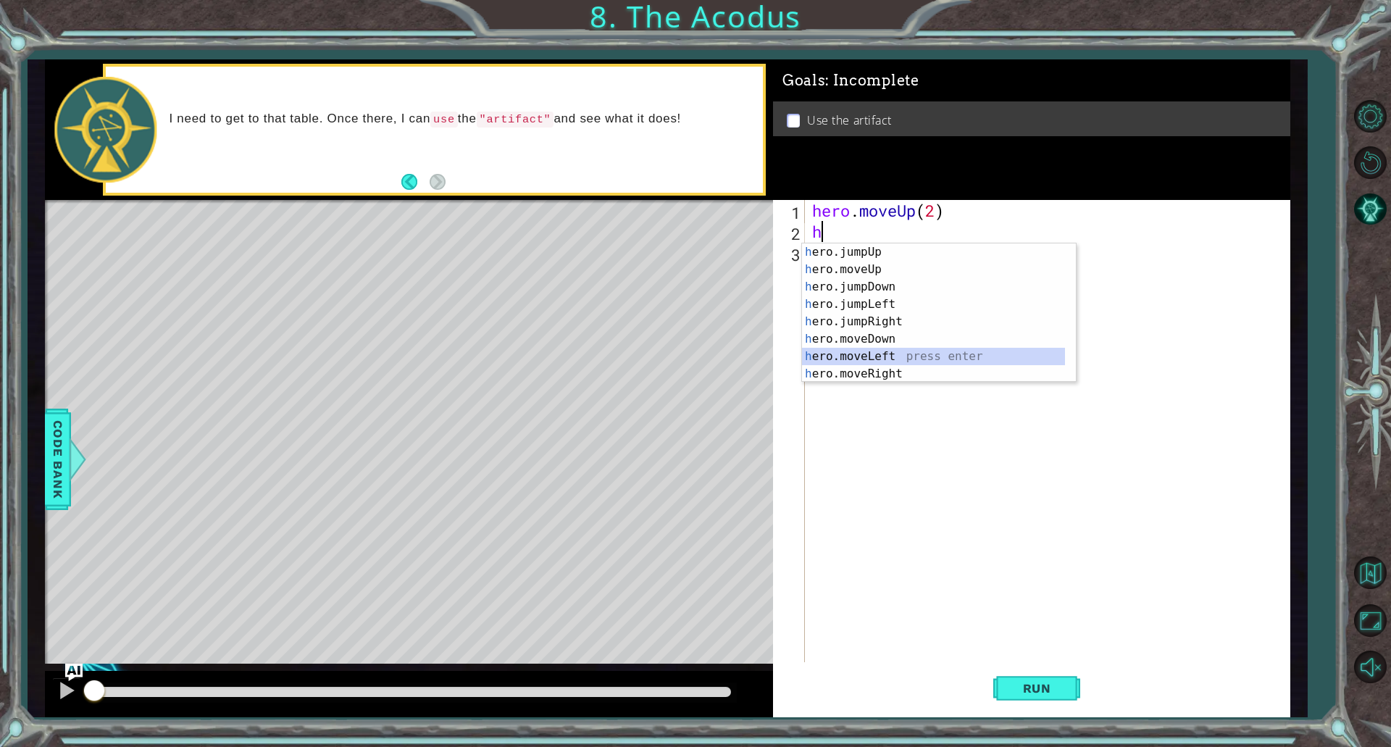
click at [866, 357] on div "h ero.jumpUp press enter h ero.moveUp press enter h ero.jumpDown press enter h …" at bounding box center [933, 330] width 263 height 174
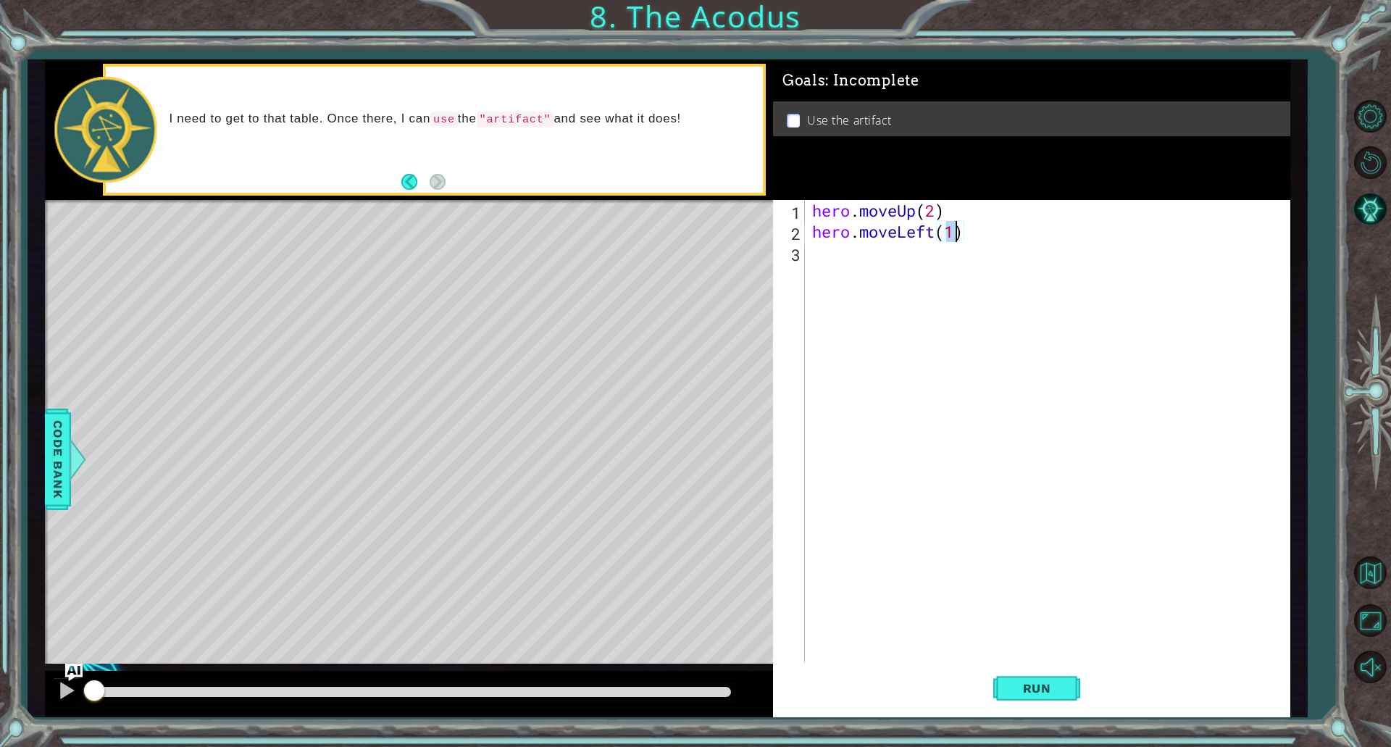
scroll to position [0, 6]
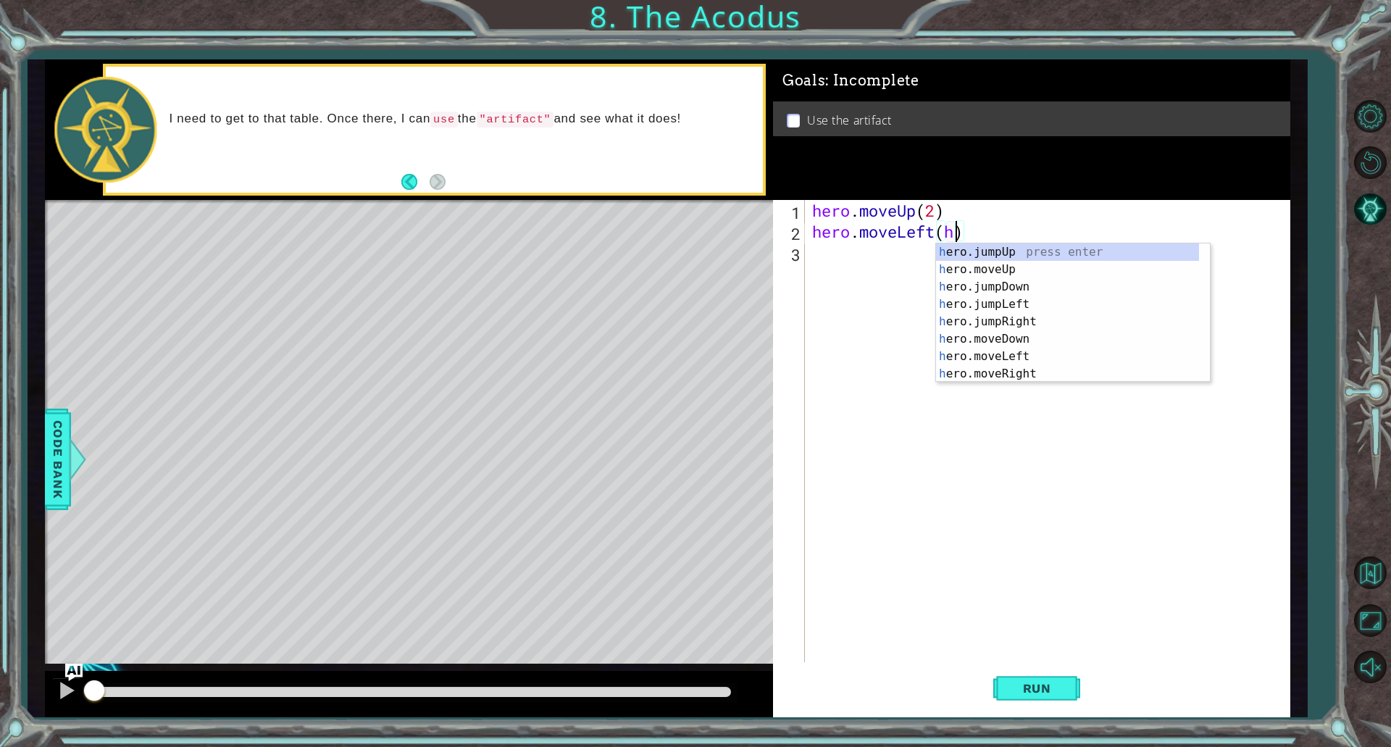
type textarea "hero.moveLeft()"
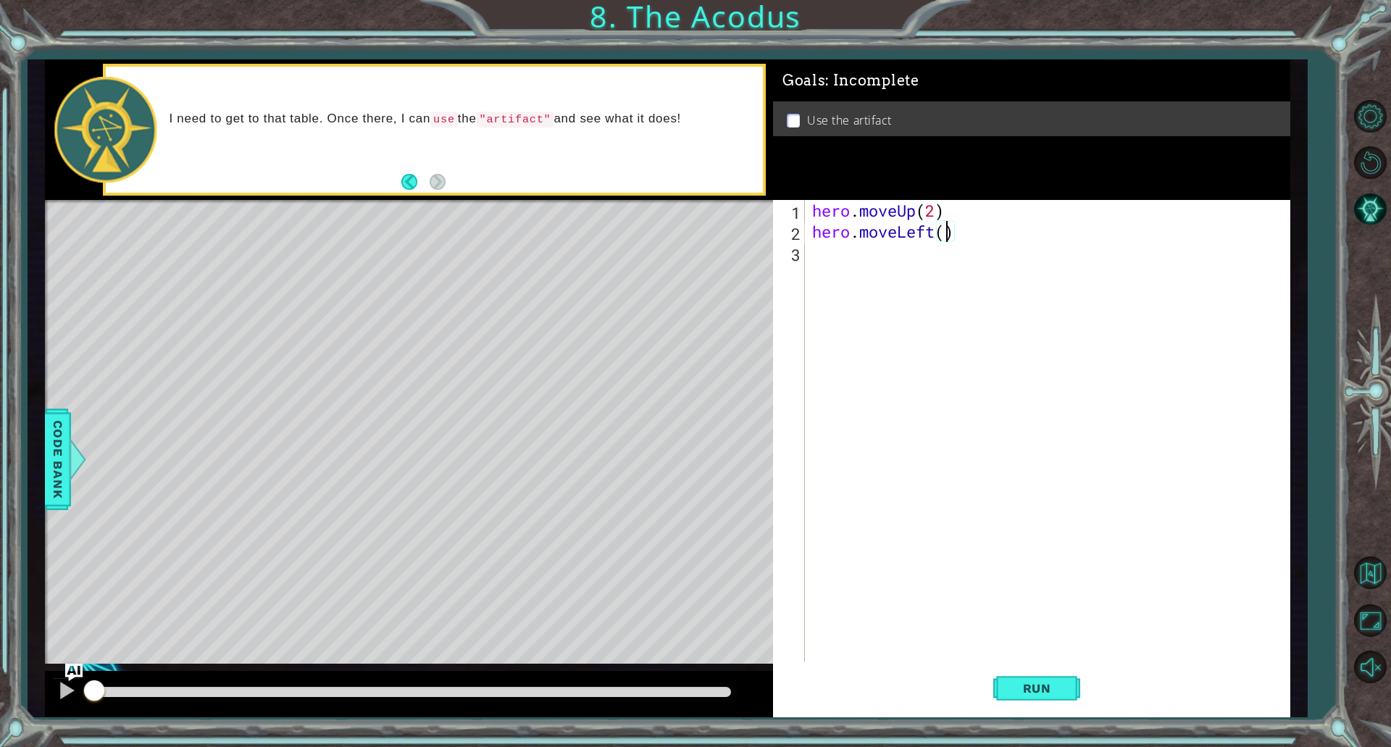
click at [833, 260] on div "hero . moveUp ( 2 ) hero . moveLeft ( )" at bounding box center [1050, 452] width 483 height 504
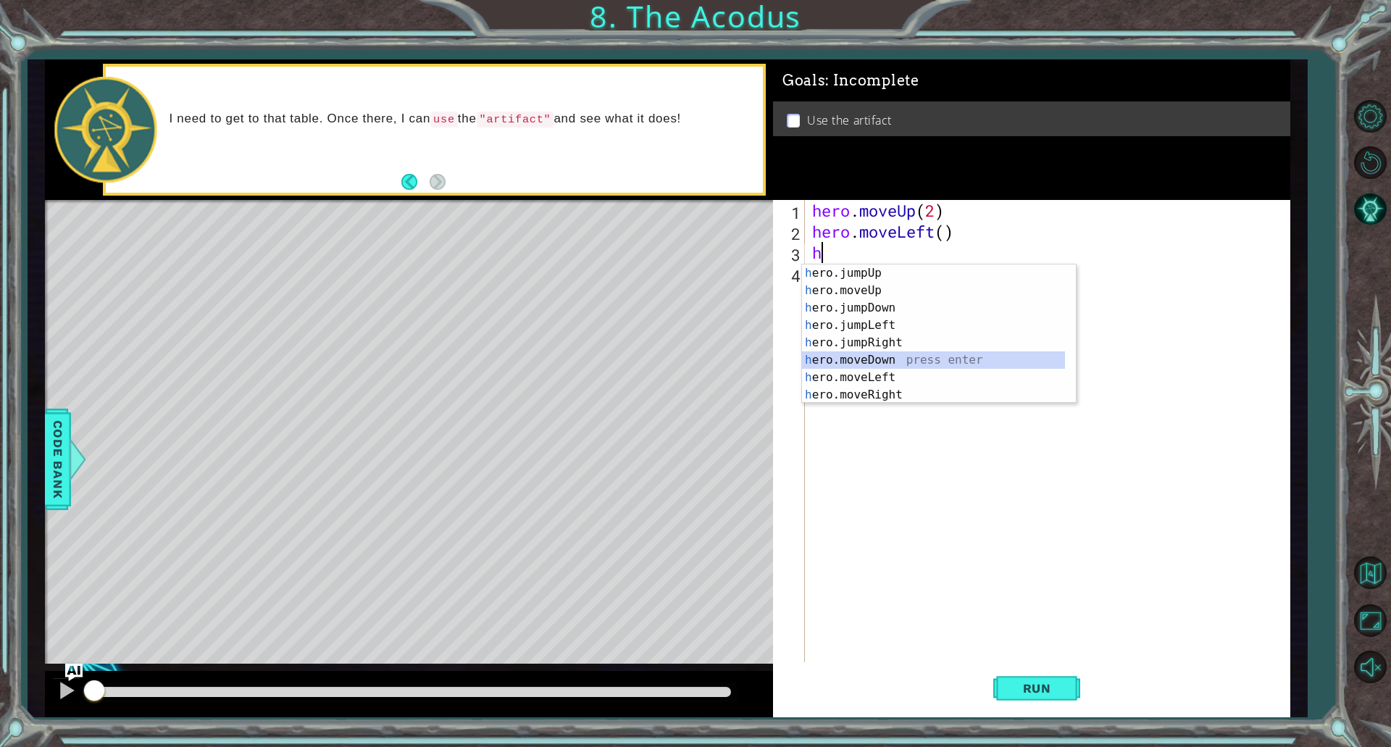
click at [865, 364] on div "h ero.jumpUp press enter h ero.moveUp press enter h ero.jumpDown press enter h …" at bounding box center [933, 351] width 263 height 174
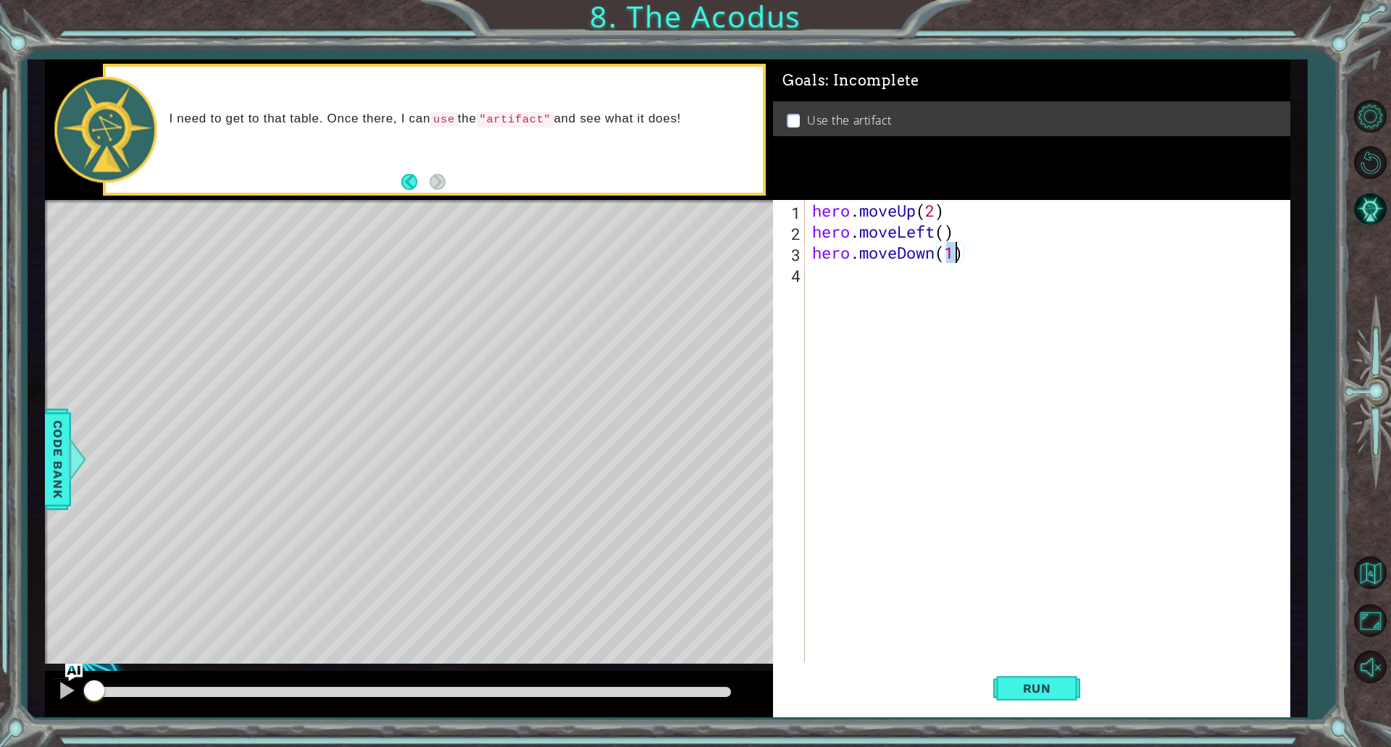
type textarea "hero.moveDown(2)"
click at [850, 274] on div "hero . moveUp ( 2 ) hero . moveLeft ( ) hero . moveDown ( 2 )" at bounding box center [1050, 452] width 483 height 504
type textarea "h"
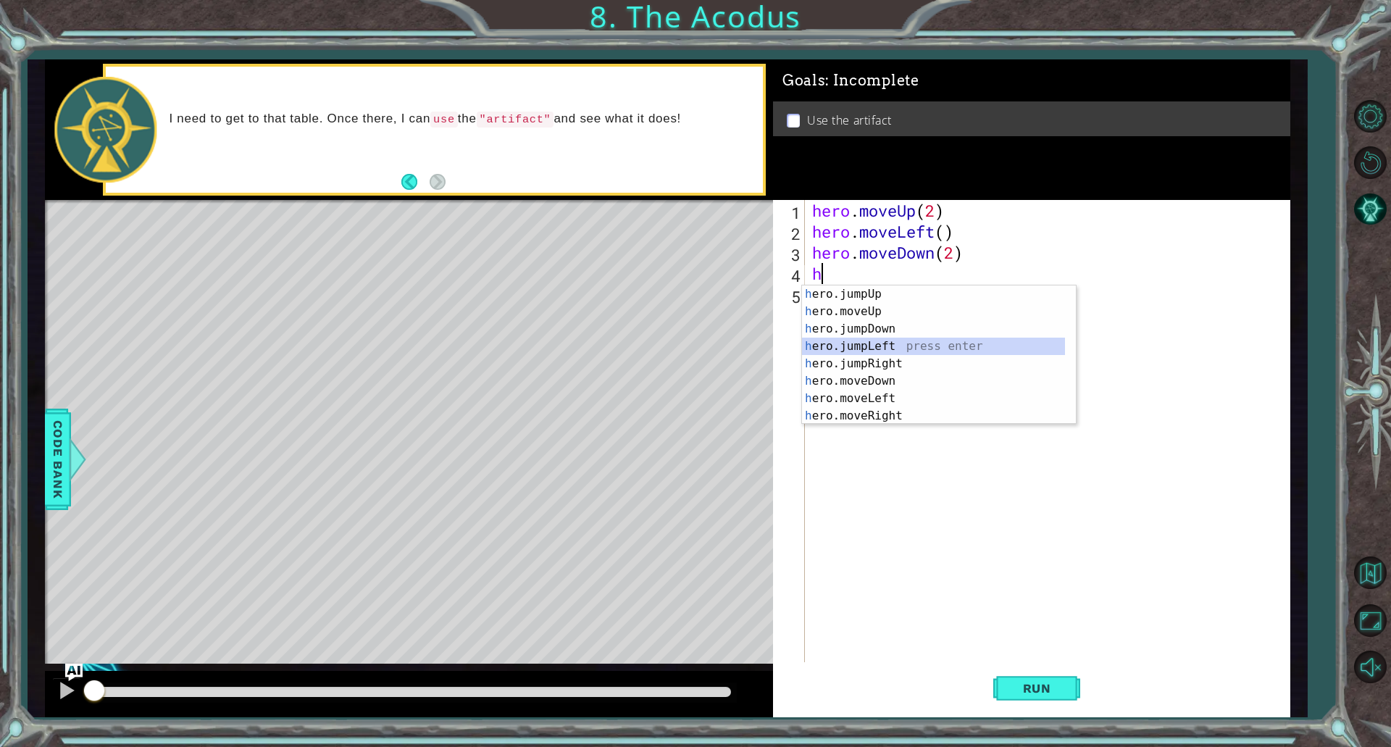
click at [873, 347] on div "h ero.jumpUp press enter h ero.moveUp press enter h ero.jumpDown press enter h …" at bounding box center [933, 372] width 263 height 174
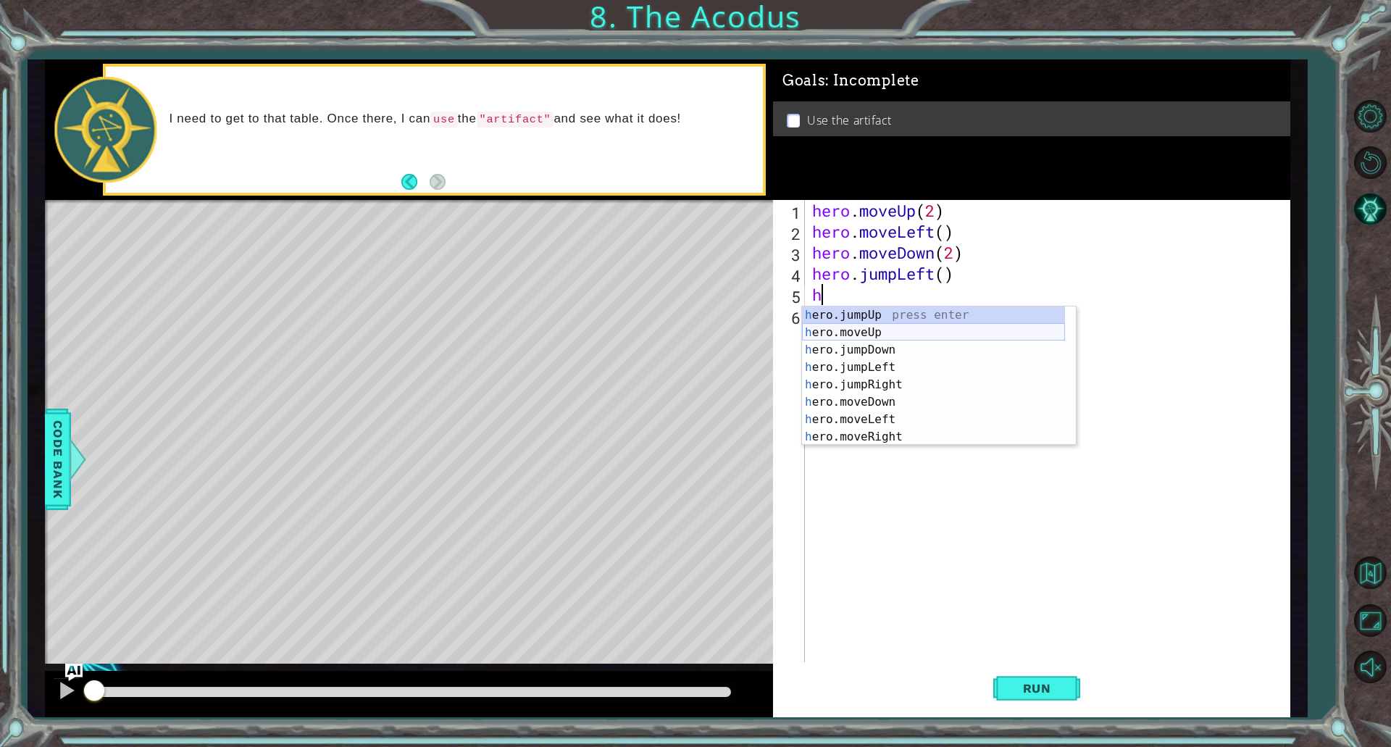
click at [850, 333] on div "h ero.jumpUp press enter h ero.moveUp press enter h ero.jumpDown press enter h …" at bounding box center [933, 393] width 263 height 174
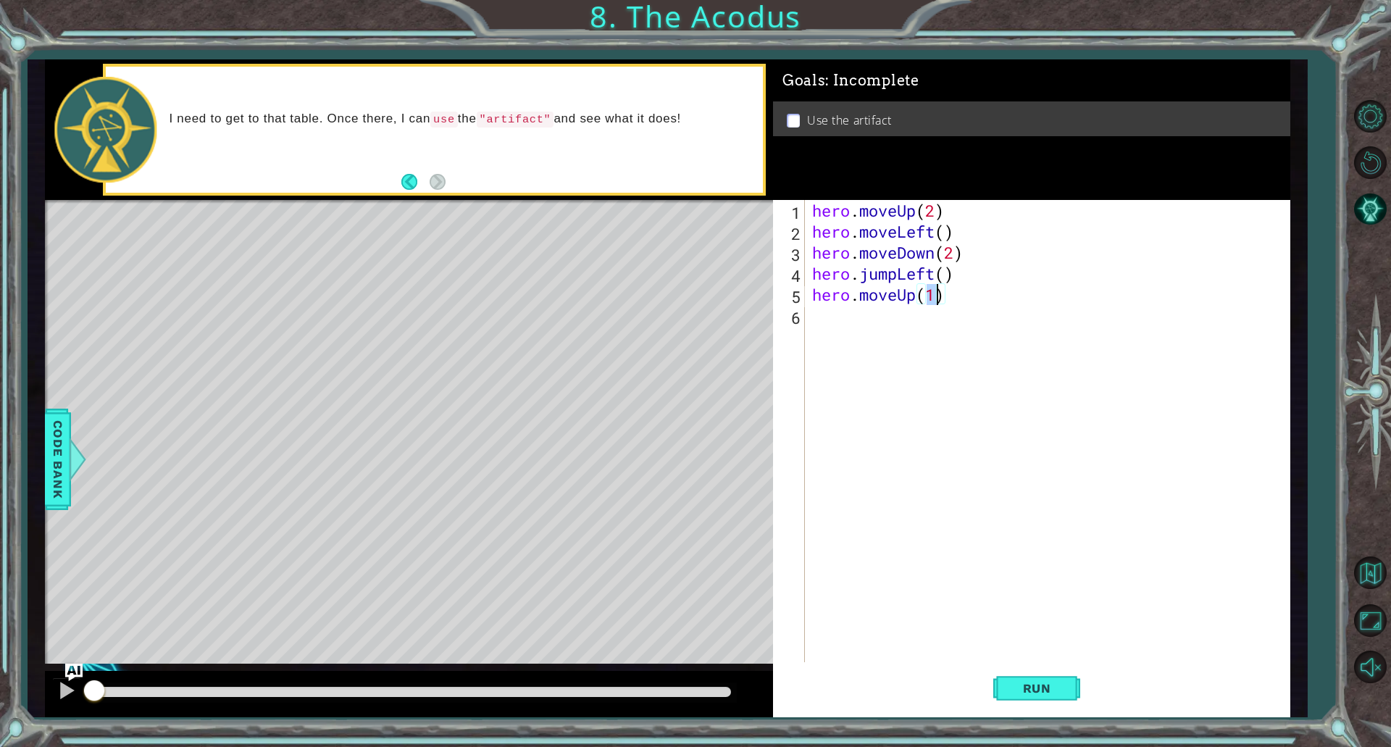
type textarea "hero.moveUp(2)"
click at [890, 329] on div "hero . moveUp ( 2 ) hero . moveLeft ( ) hero . moveDown ( 2 ) hero . jumpLeft (…" at bounding box center [1050, 452] width 483 height 504
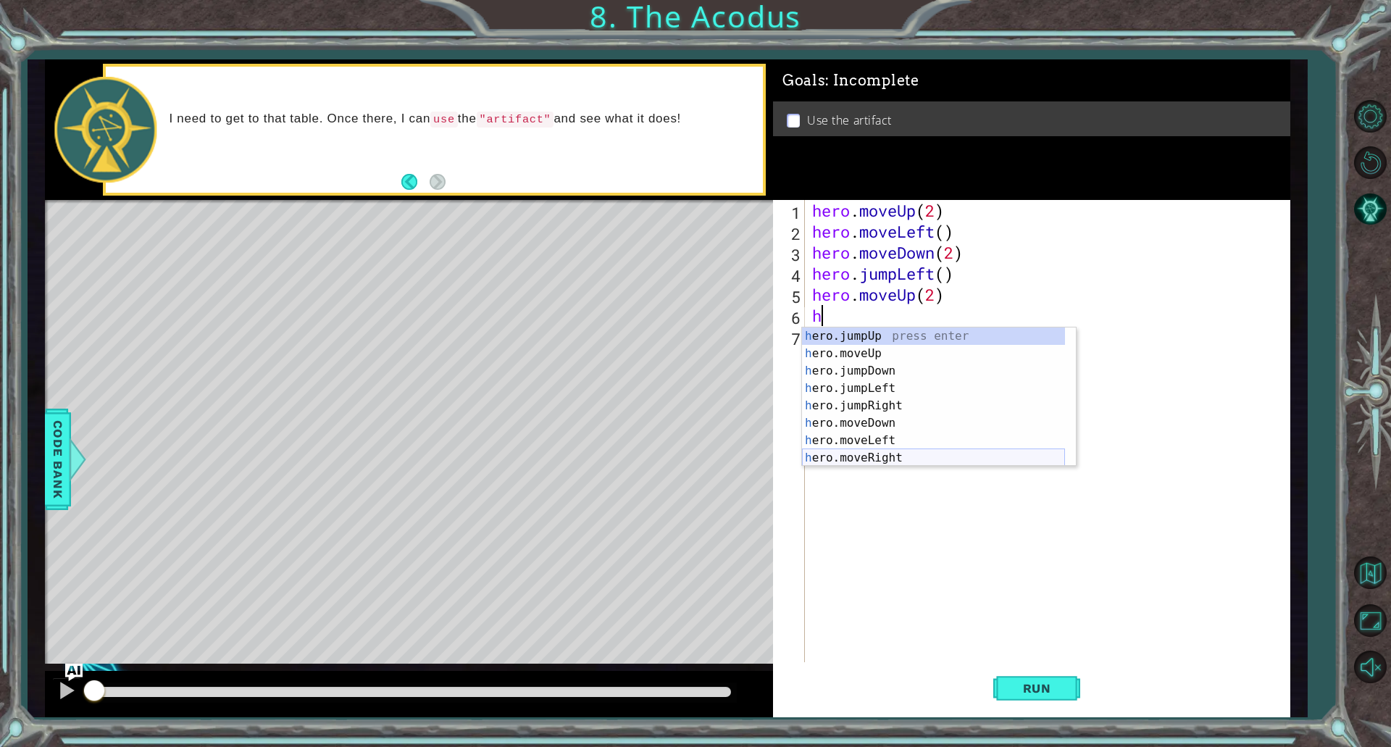
click at [873, 454] on div "h ero.jumpUp press enter h ero.moveUp press enter h ero.jumpDown press enter h …" at bounding box center [933, 414] width 263 height 174
type textarea "hero.moveRight(1)"
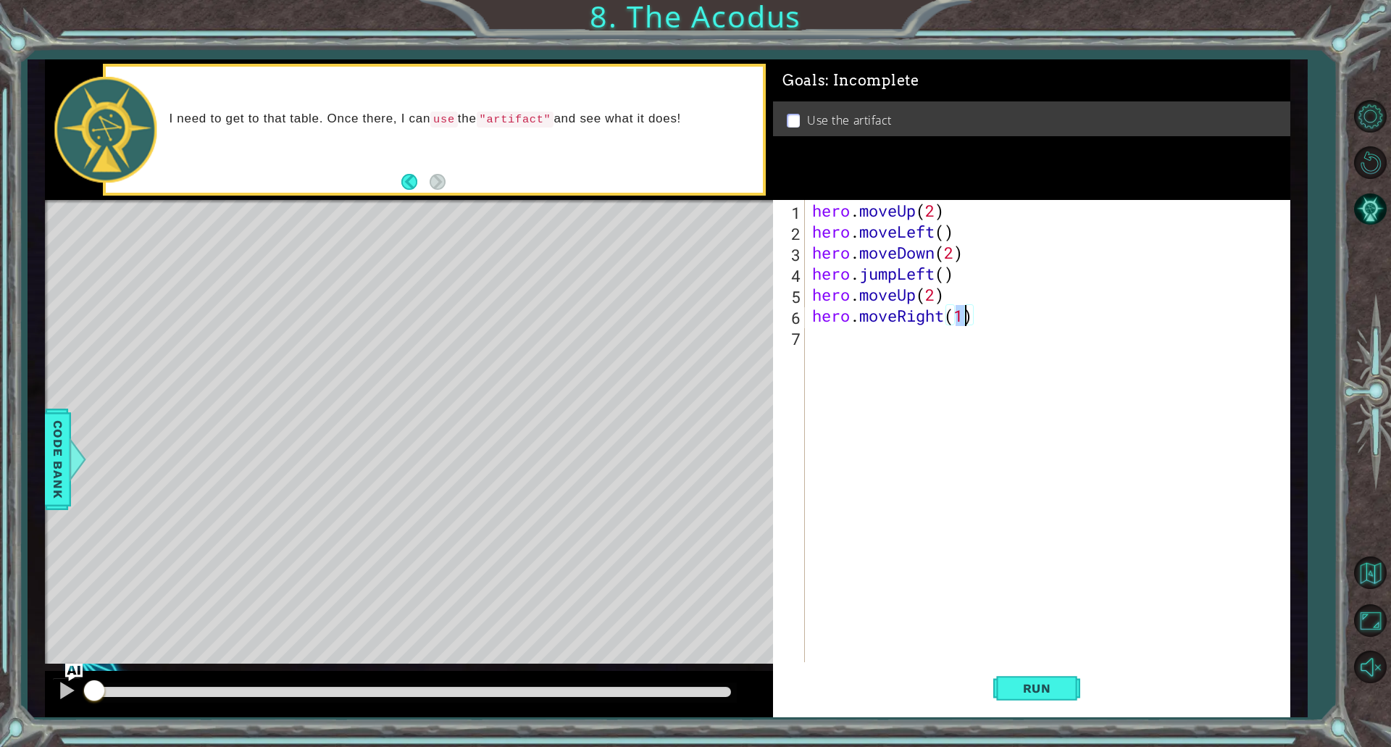
click at [858, 340] on div "hero . moveUp ( 2 ) hero . moveLeft ( ) hero . moveDown ( 2 ) hero . jumpLeft (…" at bounding box center [1050, 452] width 483 height 504
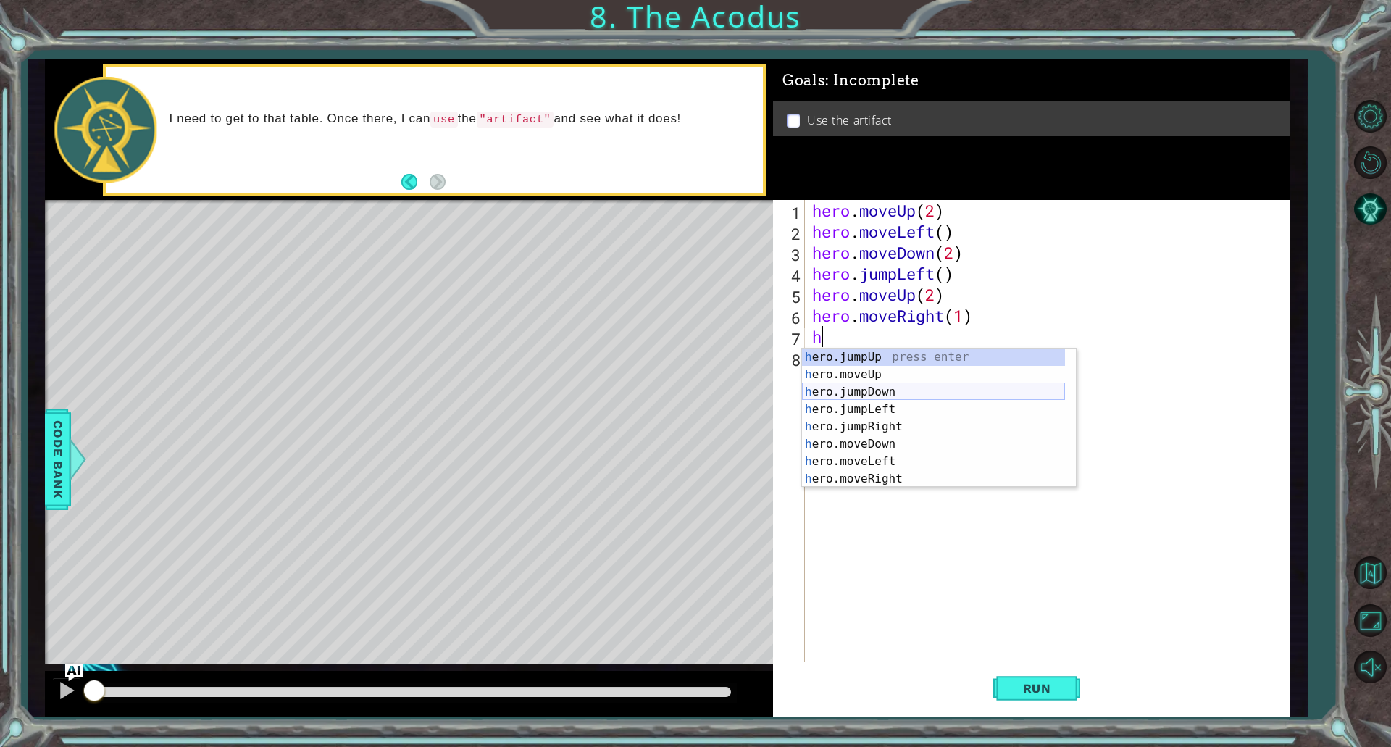
scroll to position [17, 0]
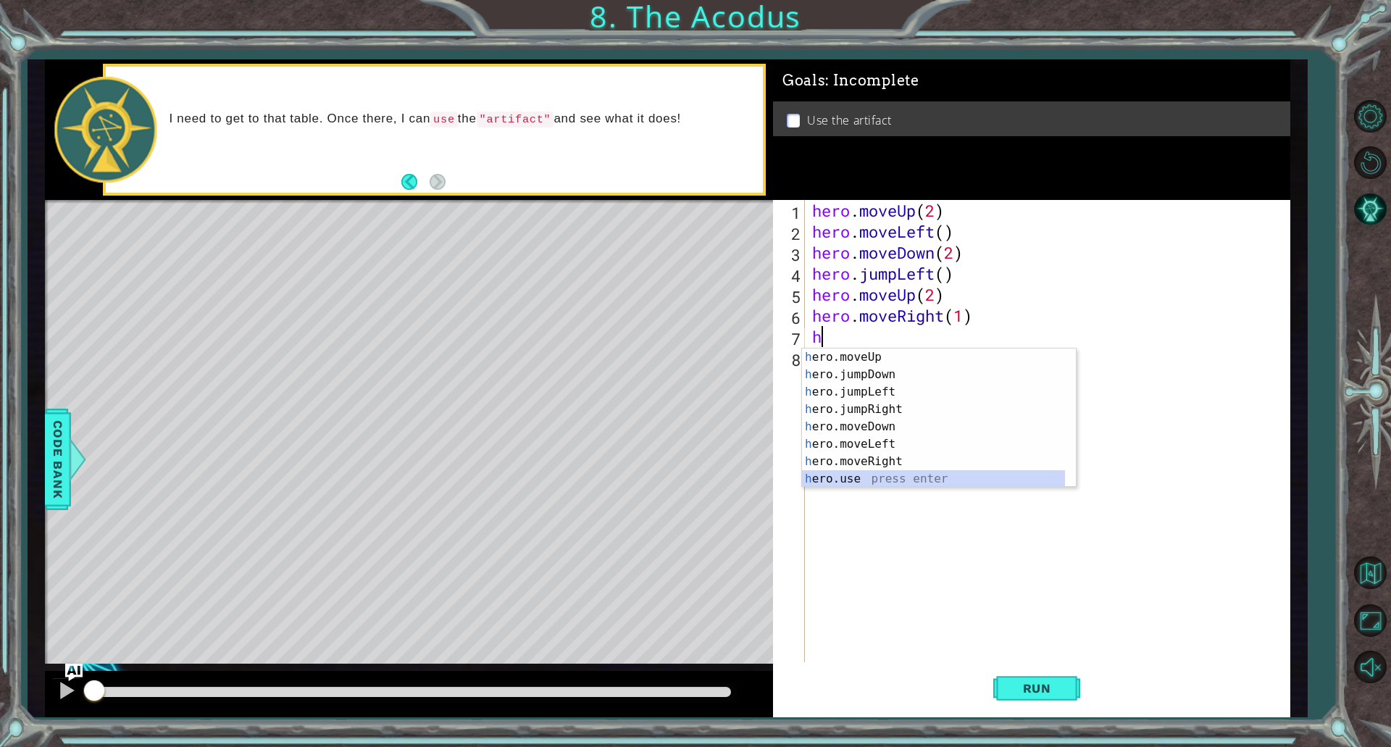
click at [857, 475] on div "h ero.moveUp press enter h ero.jumpDown press enter h ero.jumpLeft press enter …" at bounding box center [933, 435] width 263 height 174
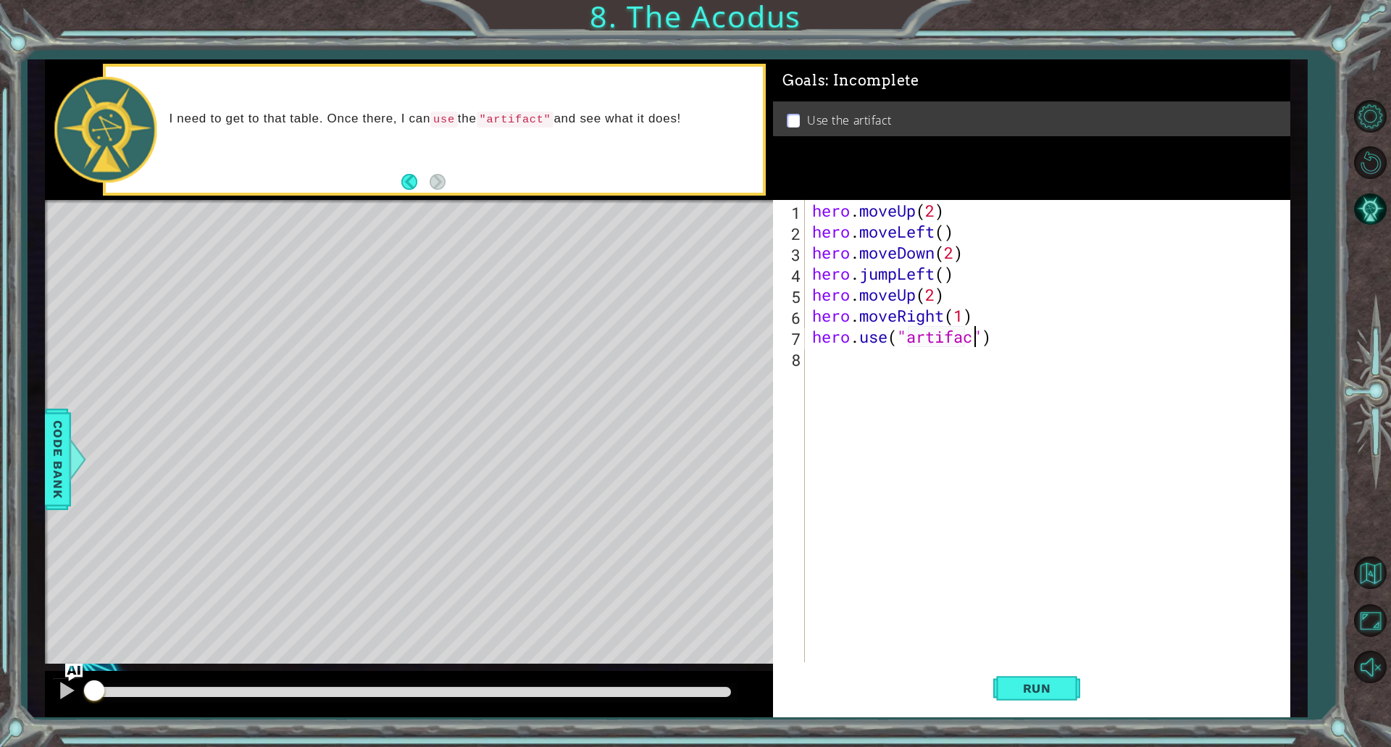
scroll to position [0, 7]
type textarea "hero.use("artifact")"
click at [1050, 690] on span "Run" at bounding box center [1036, 688] width 57 height 14
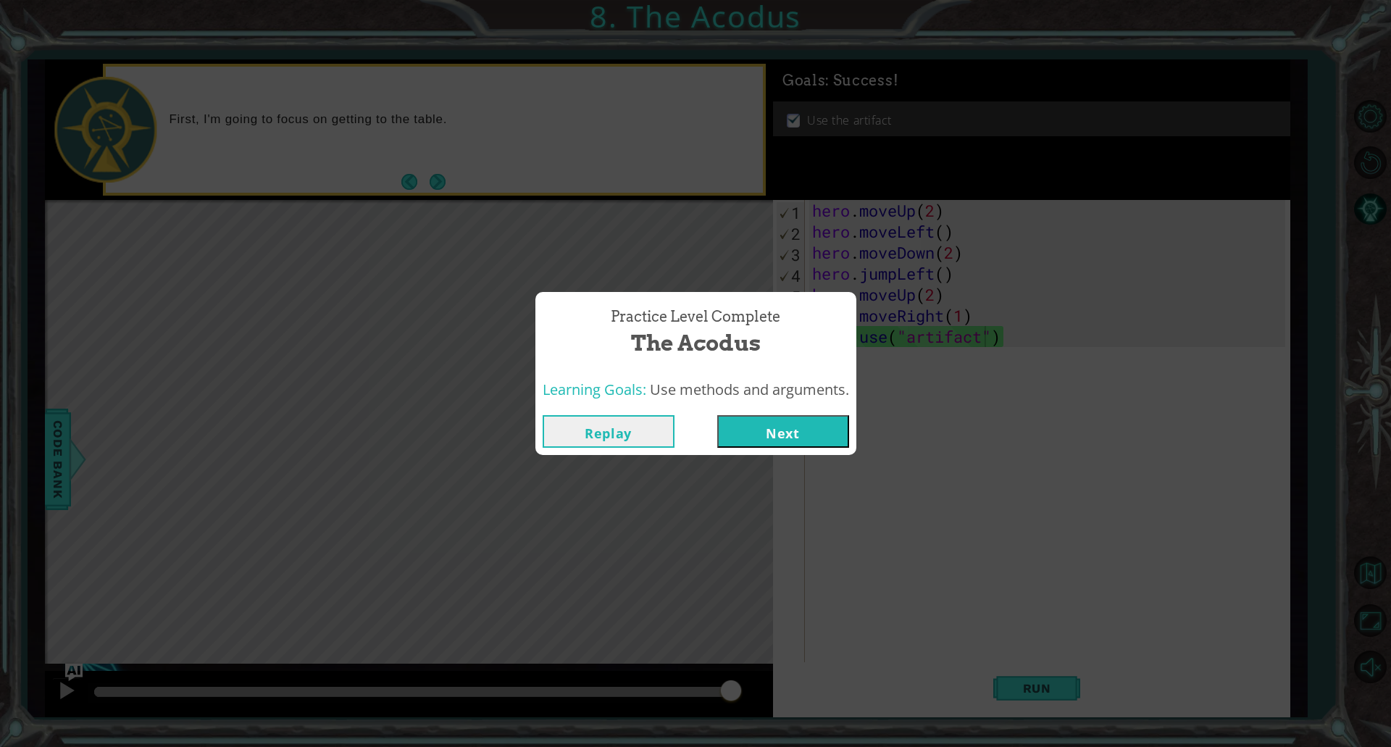
click at [807, 437] on button "Next" at bounding box center [783, 431] width 132 height 33
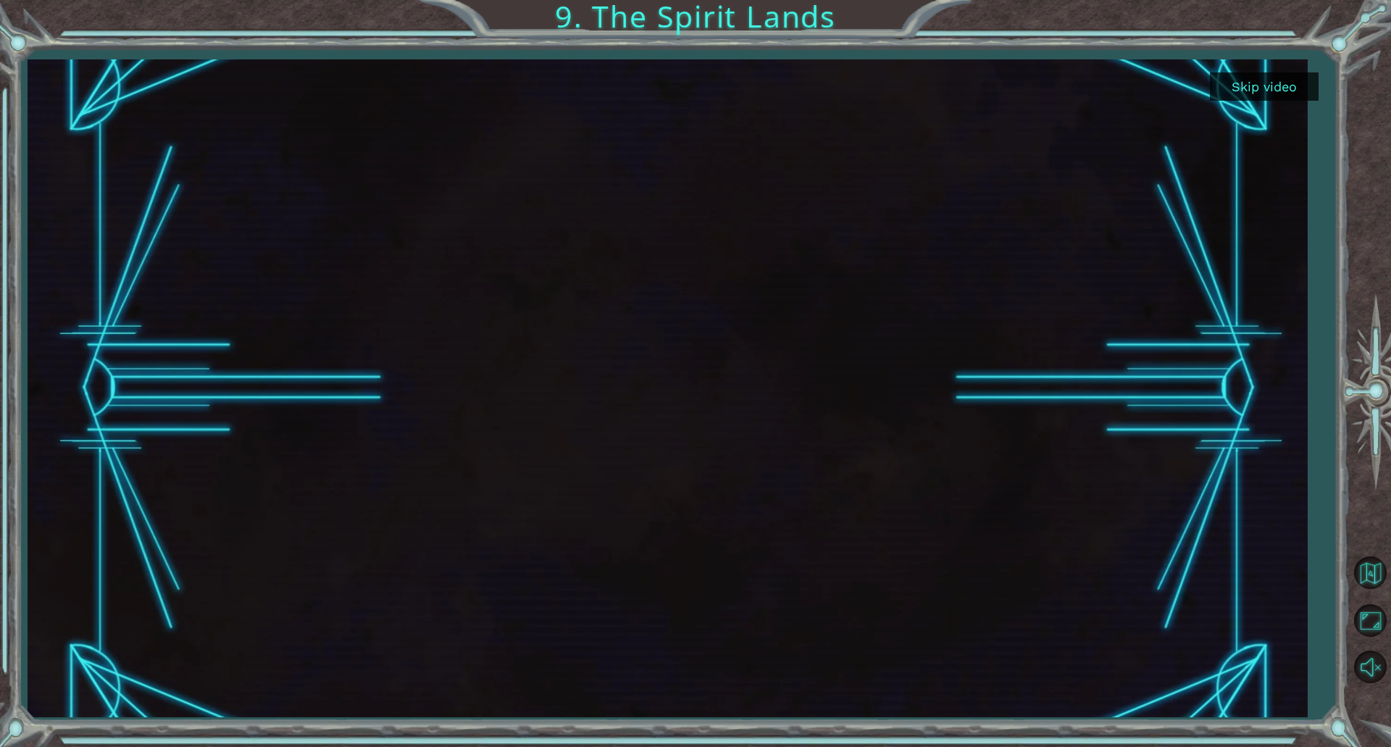
click at [1269, 81] on button "Skip video" at bounding box center [1264, 86] width 109 height 28
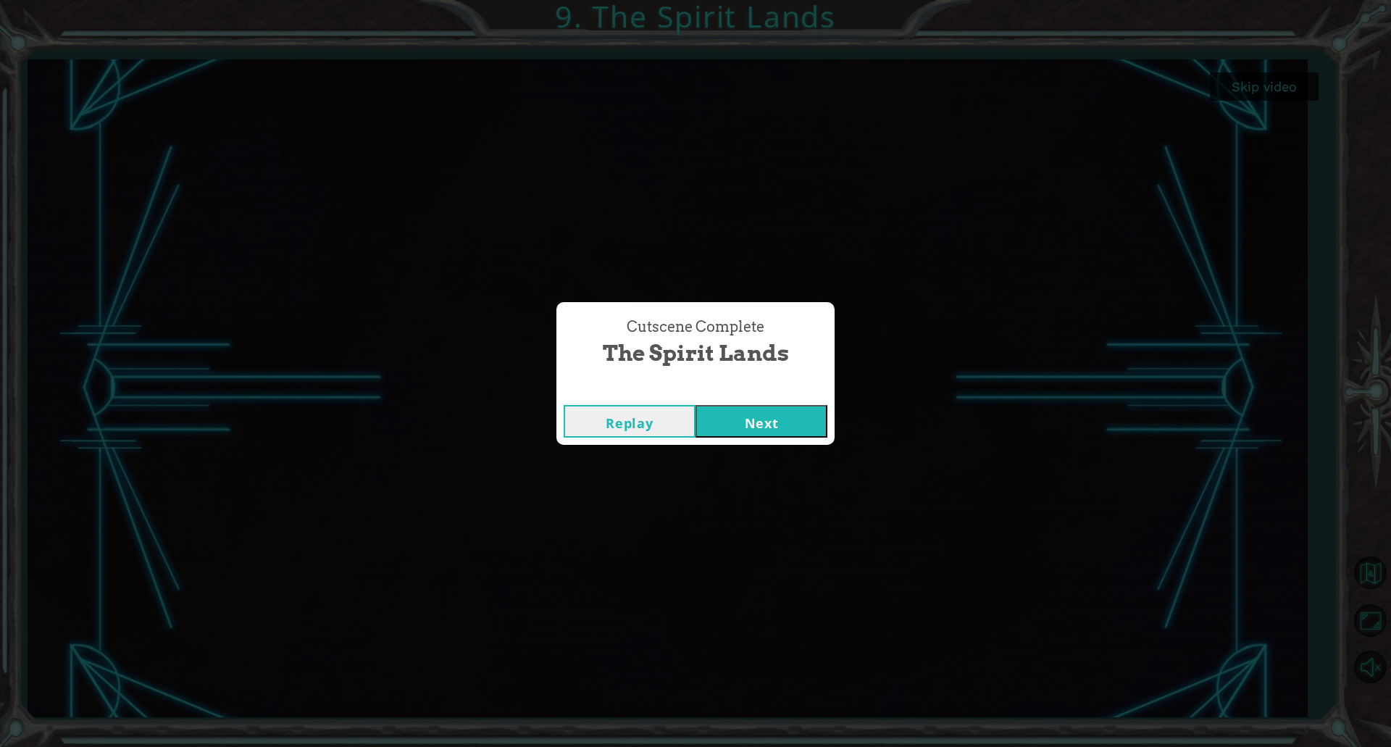
click at [756, 432] on button "Next" at bounding box center [761, 421] width 132 height 33
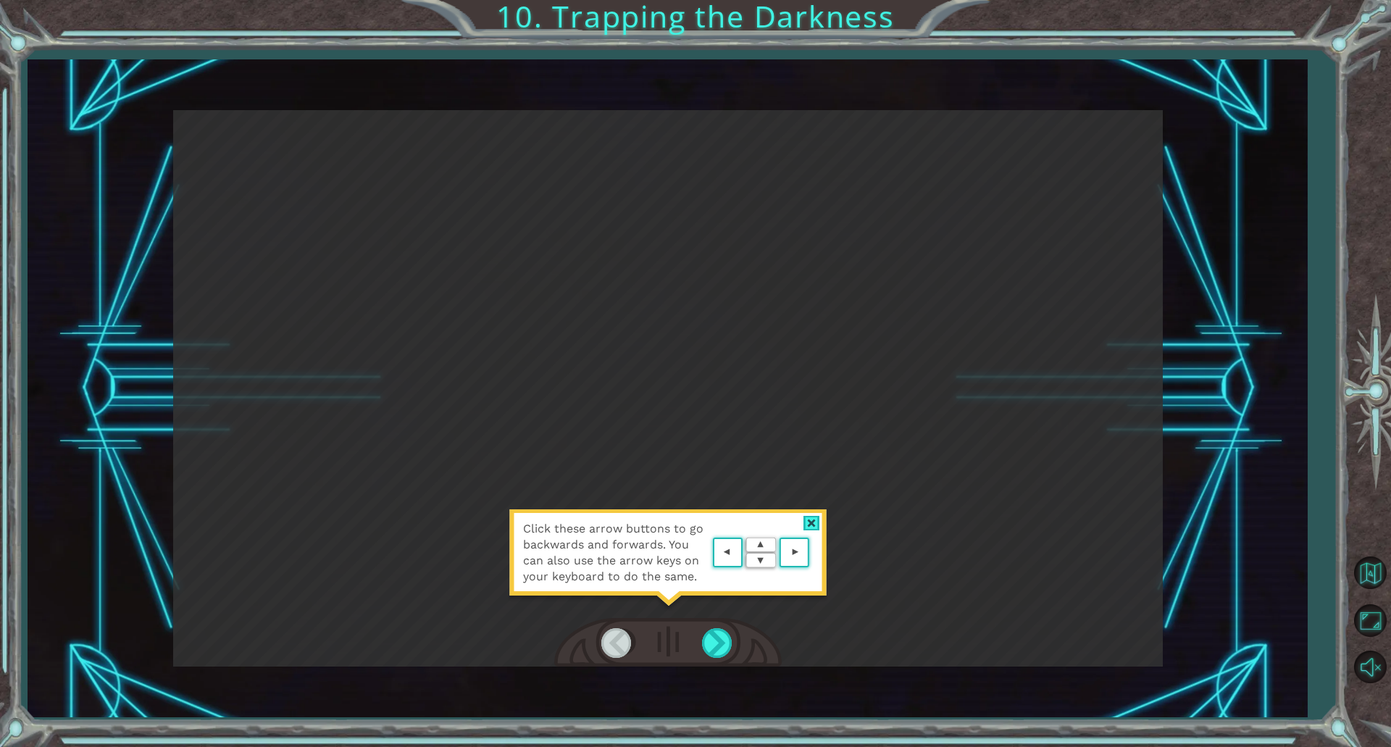
click at [572, 550] on span "Click these arrow buttons to go backwards and forwards. You can also use the ar…" at bounding box center [616, 553] width 186 height 64
click at [613, 543] on span "Click these arrow buttons to go backwards and forwards. You can also use the ar…" at bounding box center [616, 553] width 186 height 64
click at [764, 569] on img at bounding box center [761, 553] width 104 height 38
click at [724, 636] on div at bounding box center [718, 643] width 33 height 30
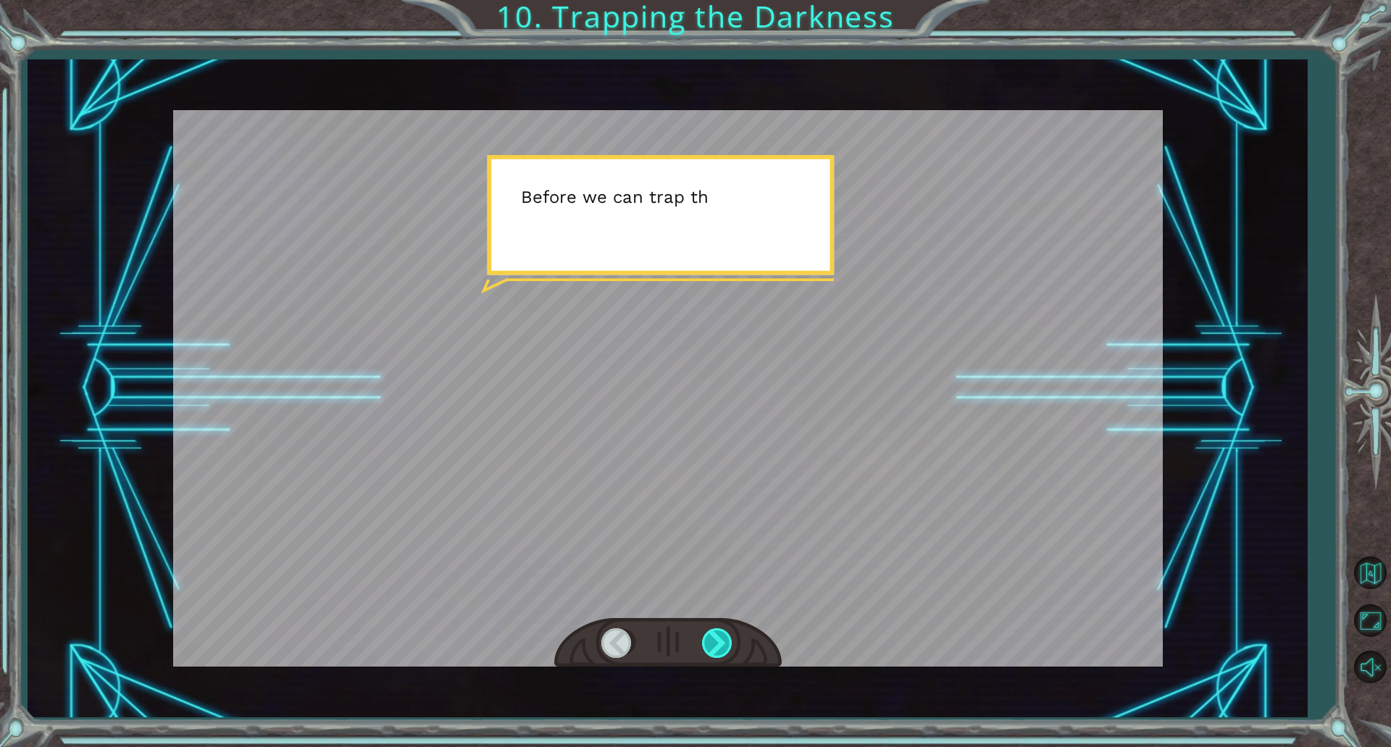
click at [724, 636] on div at bounding box center [718, 643] width 33 height 30
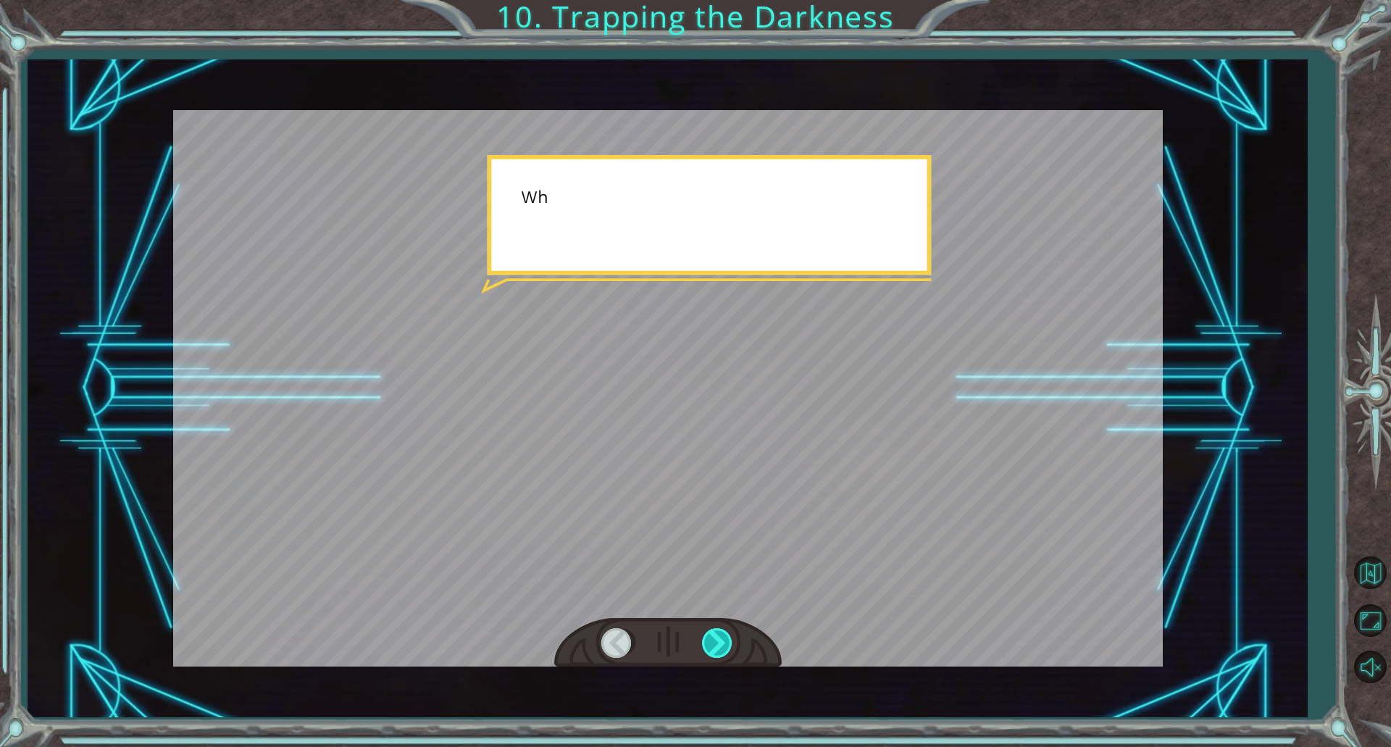
click at [724, 636] on div at bounding box center [718, 643] width 33 height 30
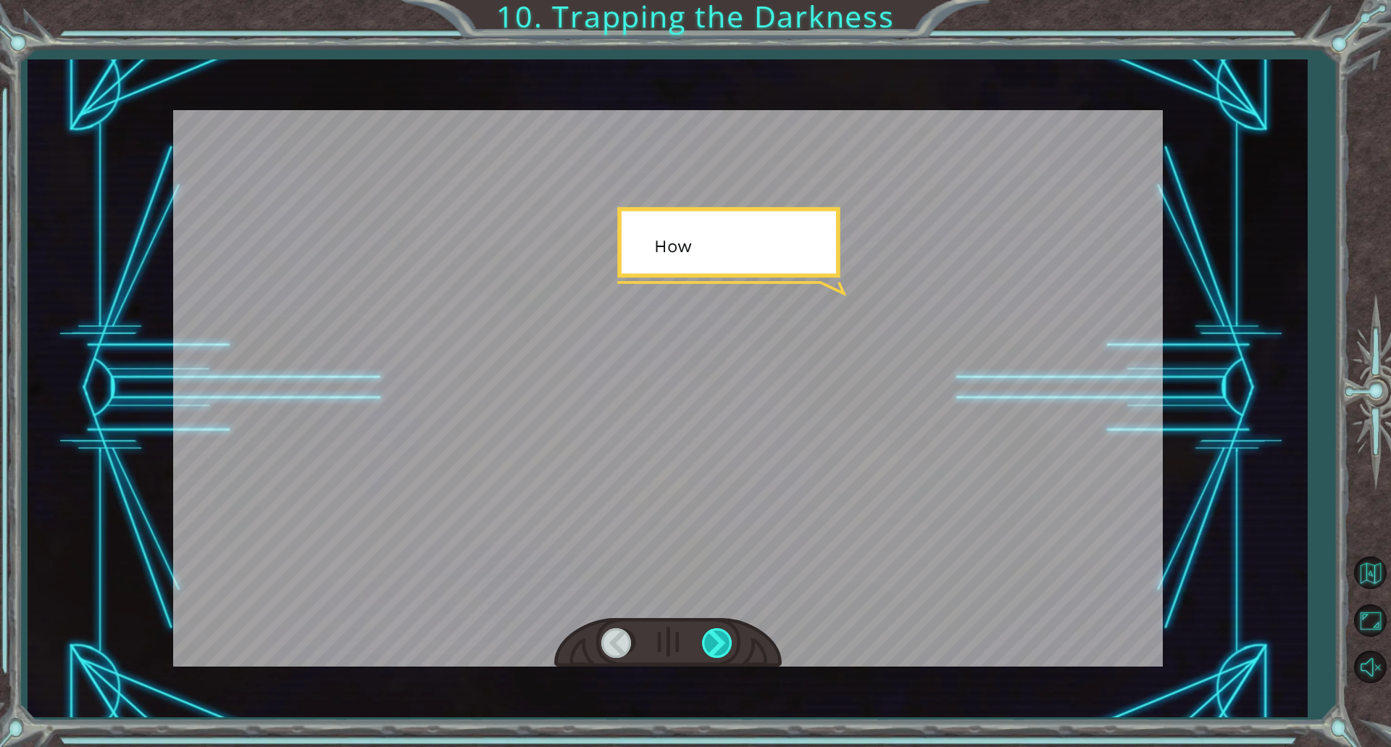
click at [724, 636] on div at bounding box center [718, 643] width 33 height 30
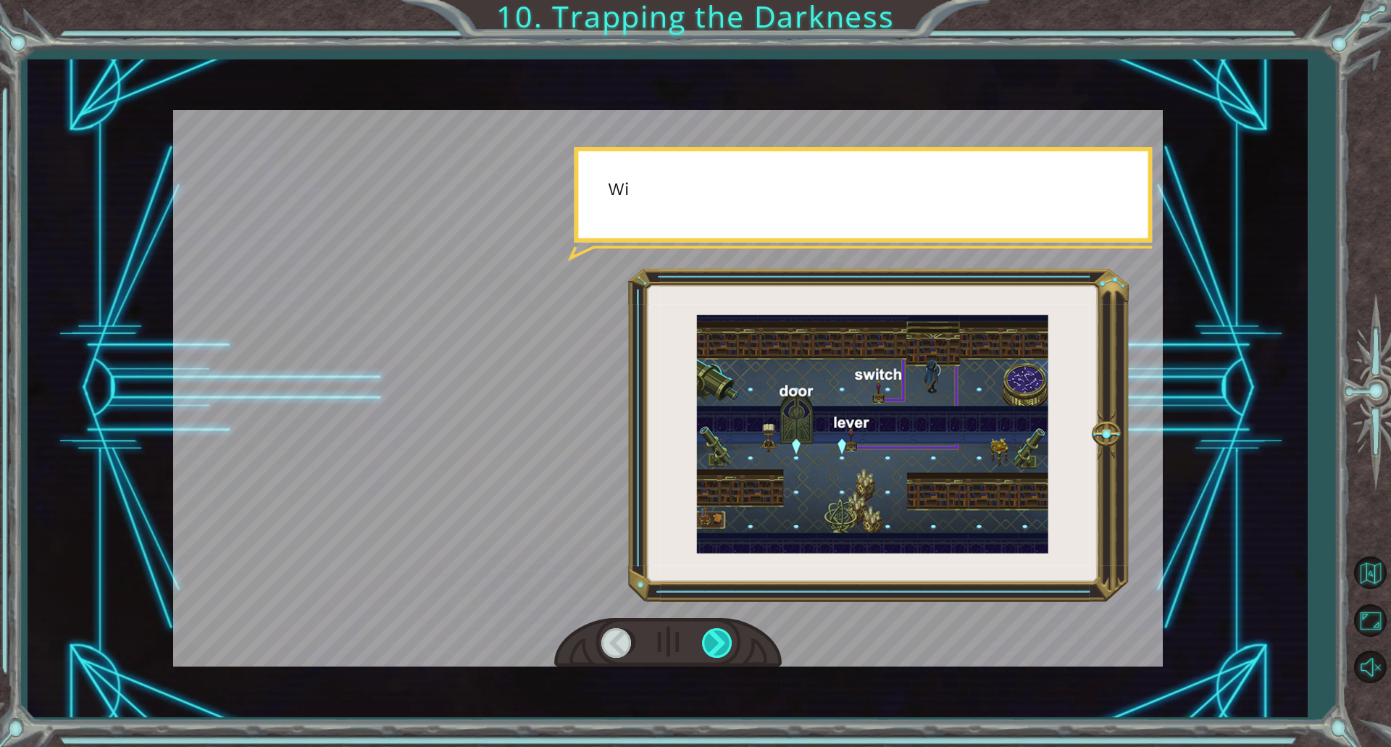
click at [724, 636] on div at bounding box center [718, 643] width 33 height 30
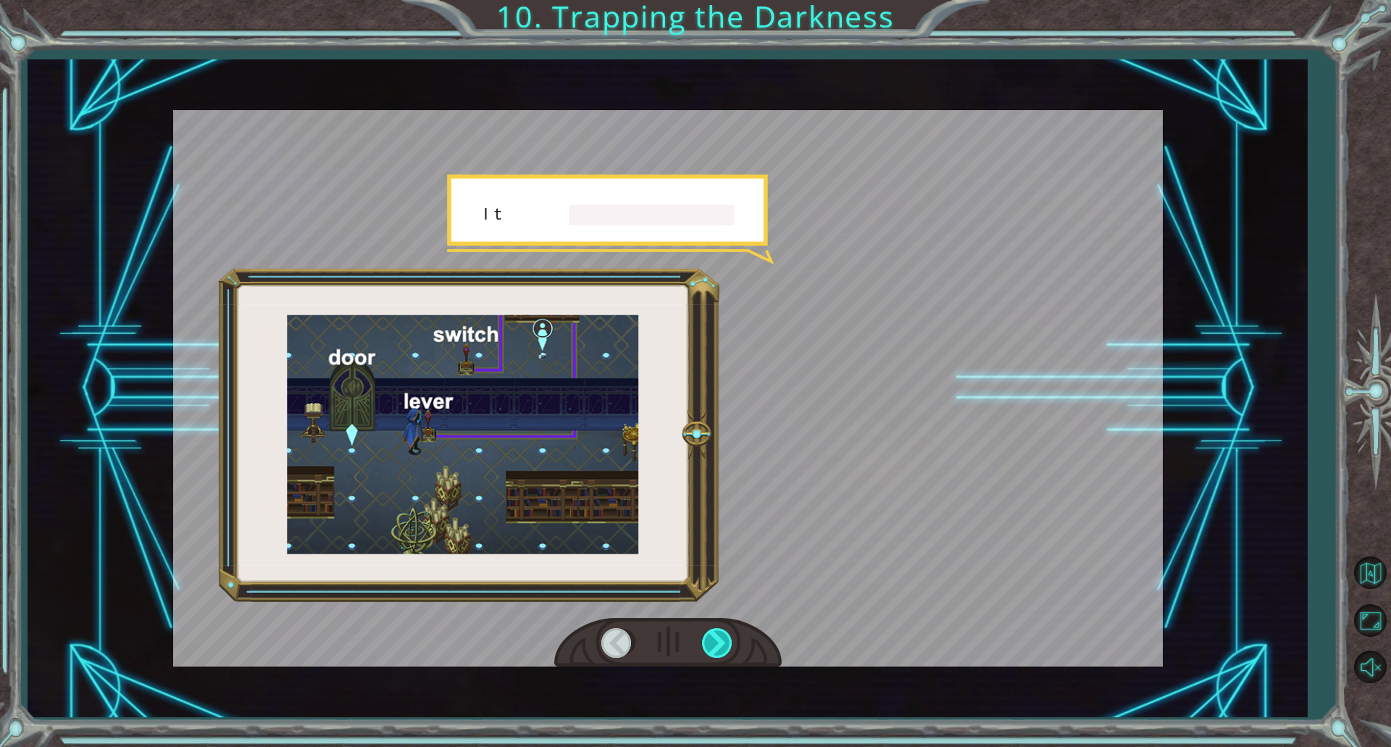
click at [724, 636] on div at bounding box center [718, 643] width 33 height 30
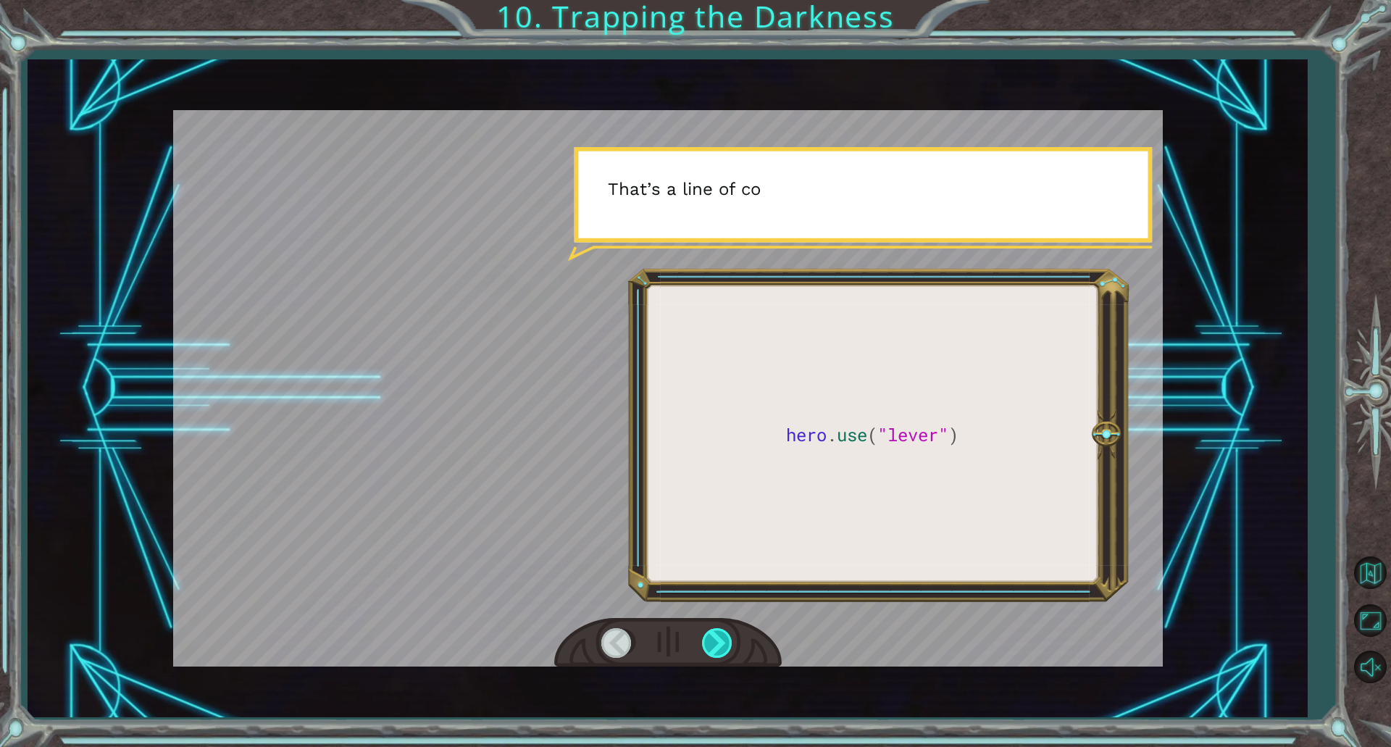
click at [724, 636] on div at bounding box center [718, 643] width 33 height 30
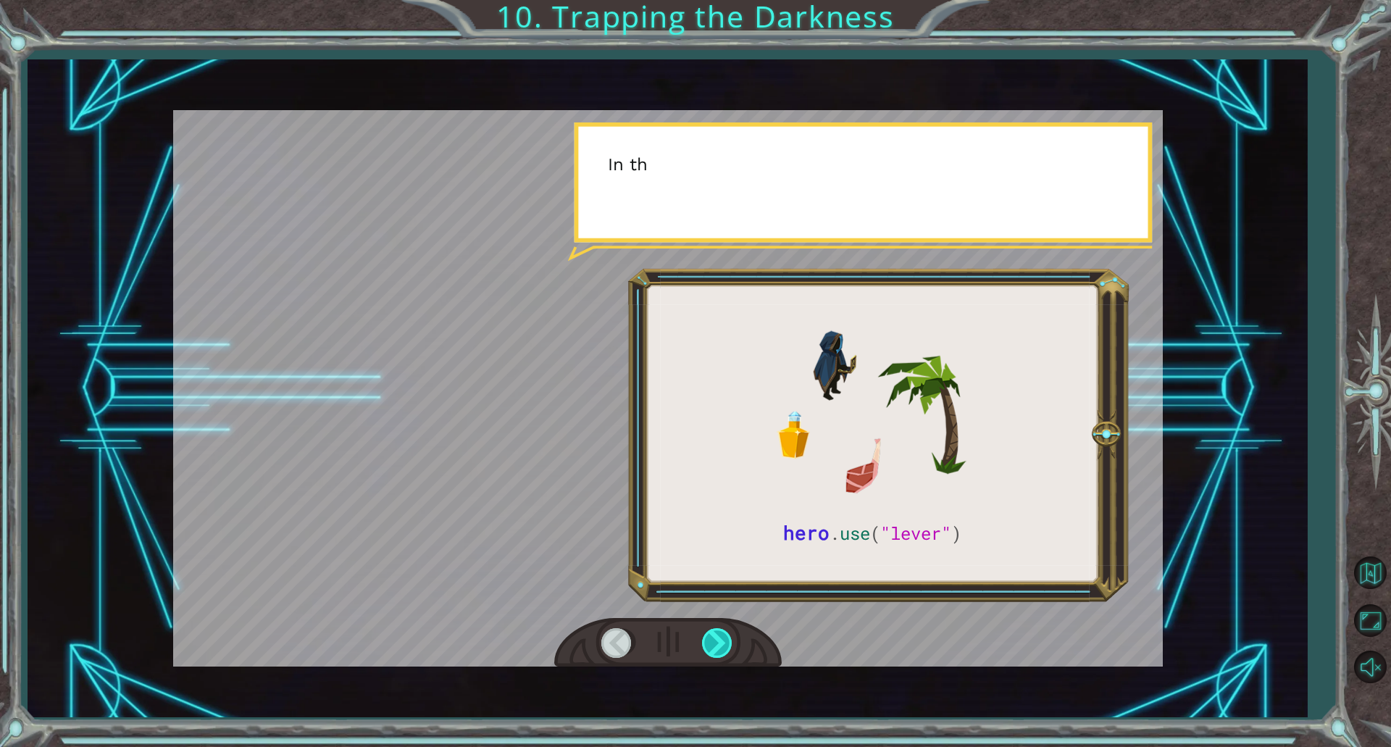
click at [724, 636] on div at bounding box center [718, 643] width 33 height 30
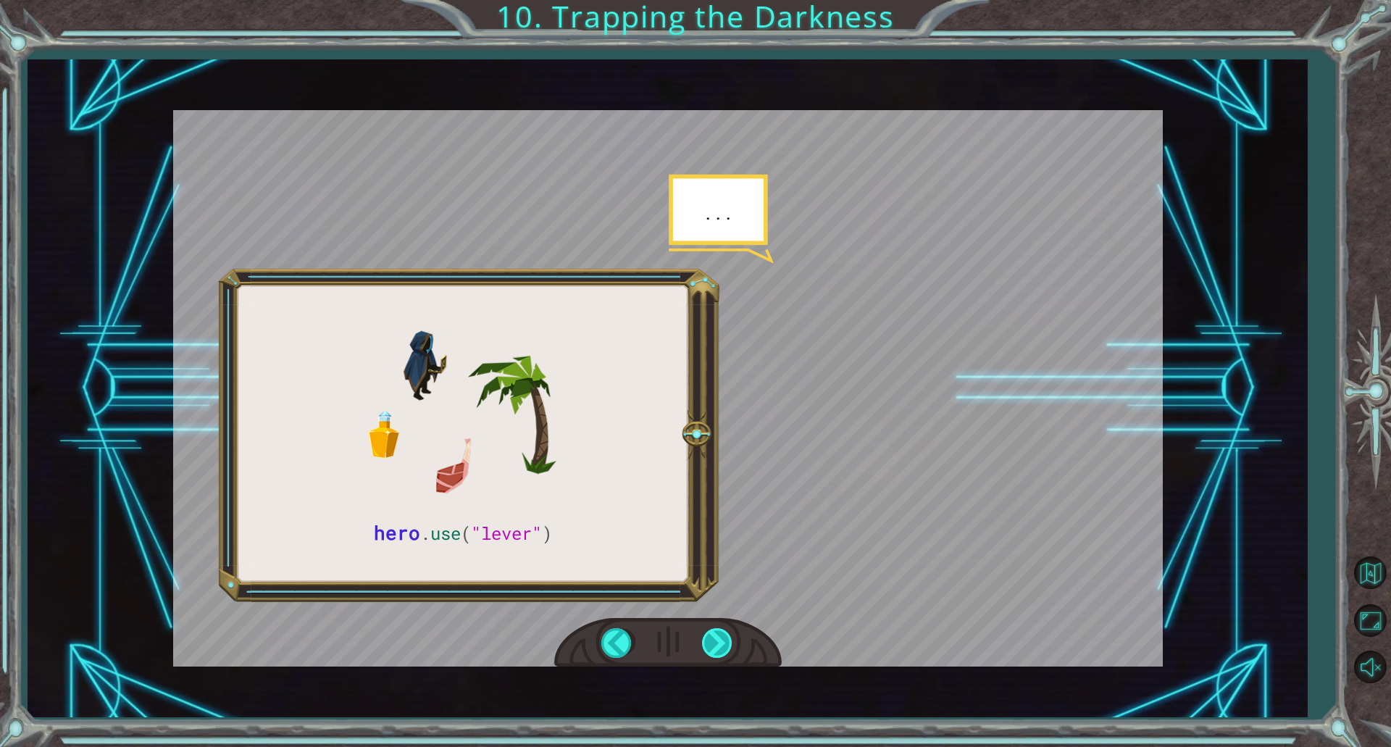
click at [724, 636] on div at bounding box center [718, 643] width 33 height 30
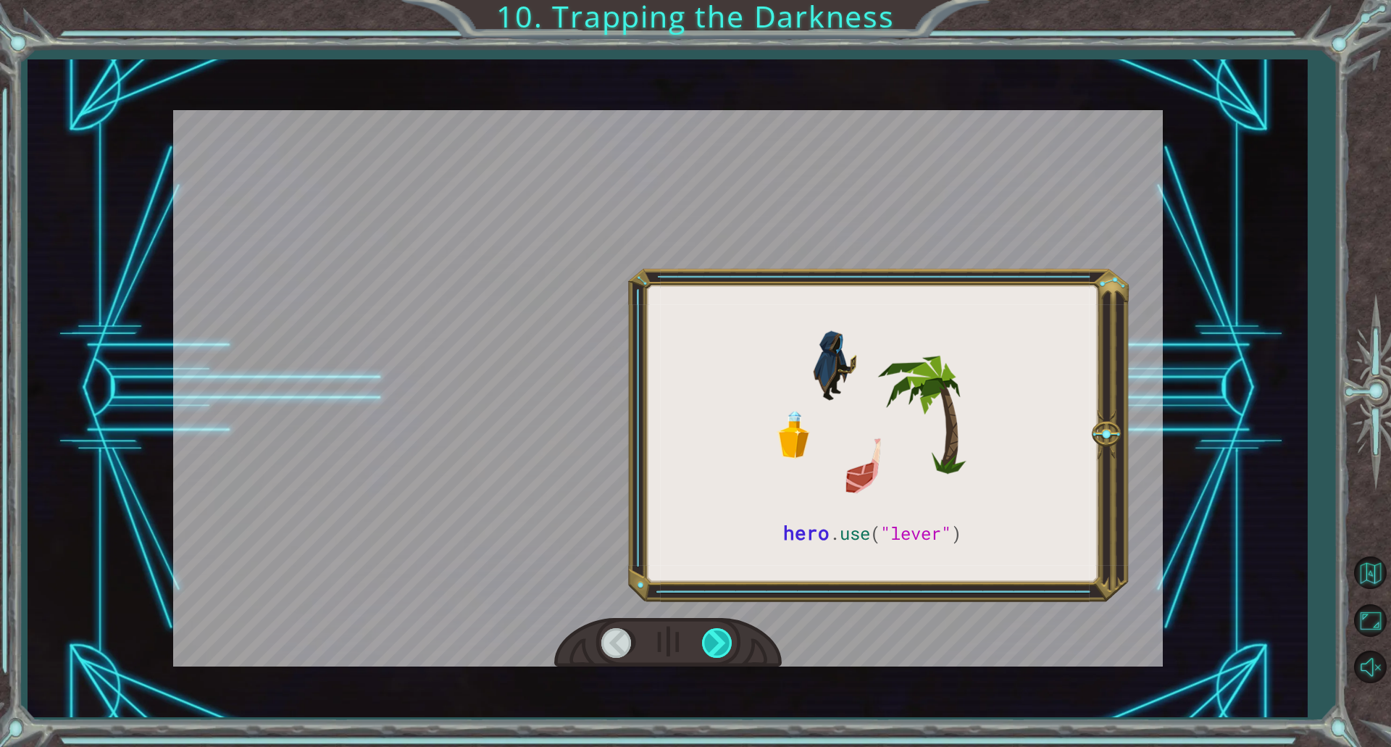
click at [724, 636] on div at bounding box center [718, 643] width 33 height 30
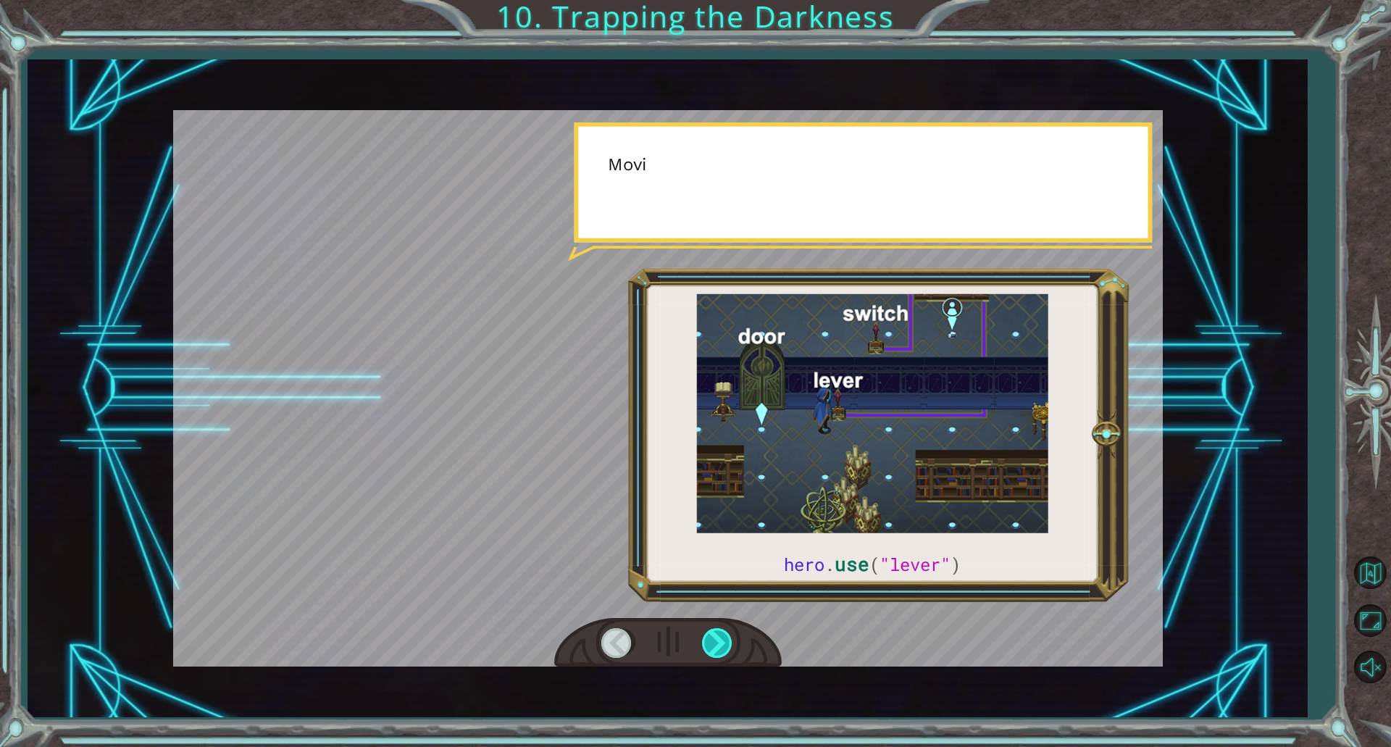
click at [724, 636] on div at bounding box center [718, 643] width 33 height 30
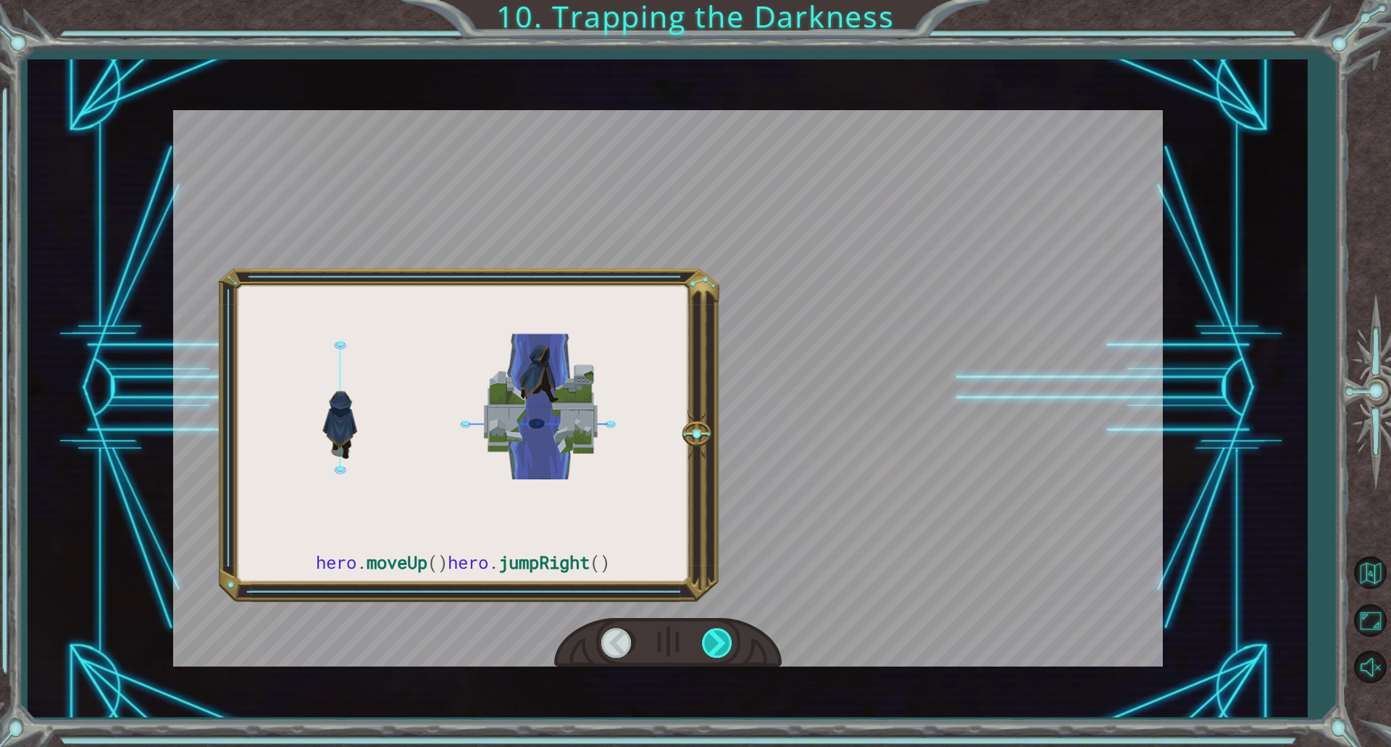
click at [724, 636] on div at bounding box center [718, 643] width 33 height 30
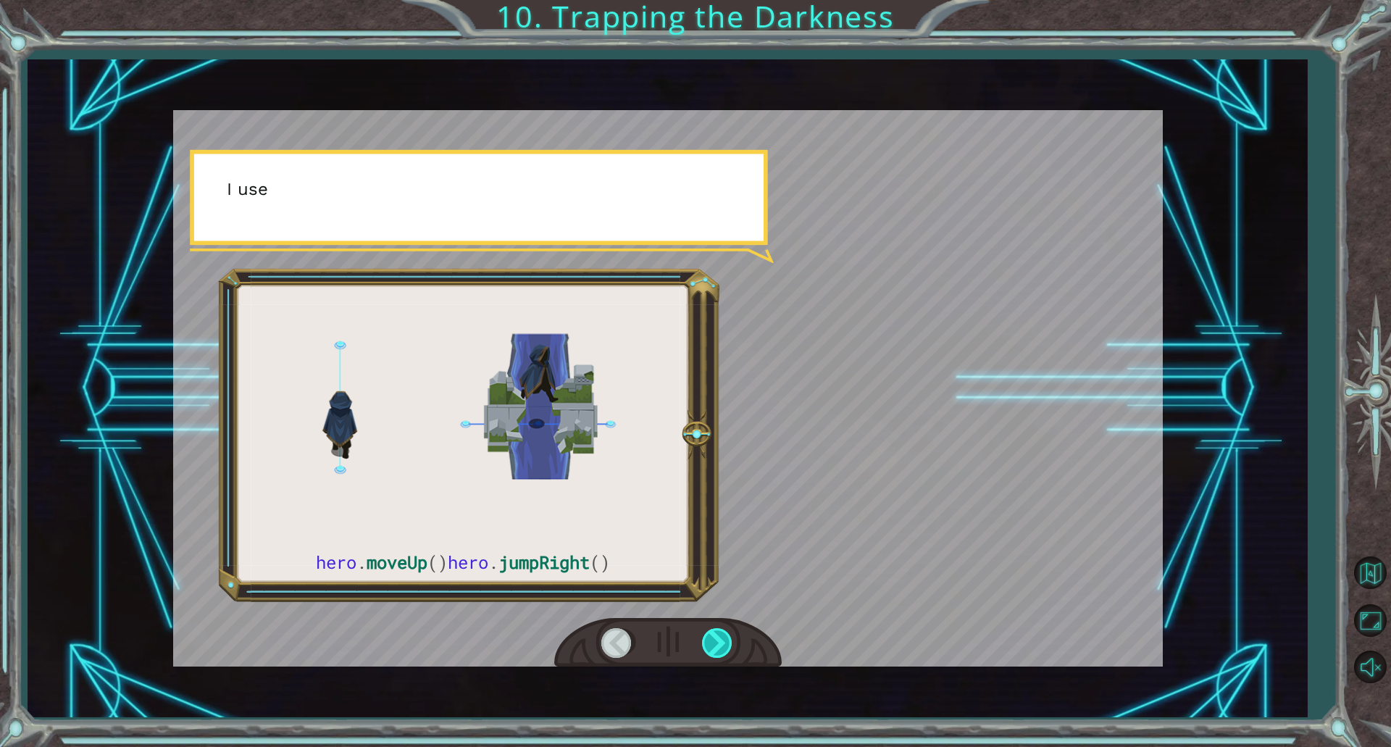
click at [724, 636] on div at bounding box center [718, 643] width 33 height 30
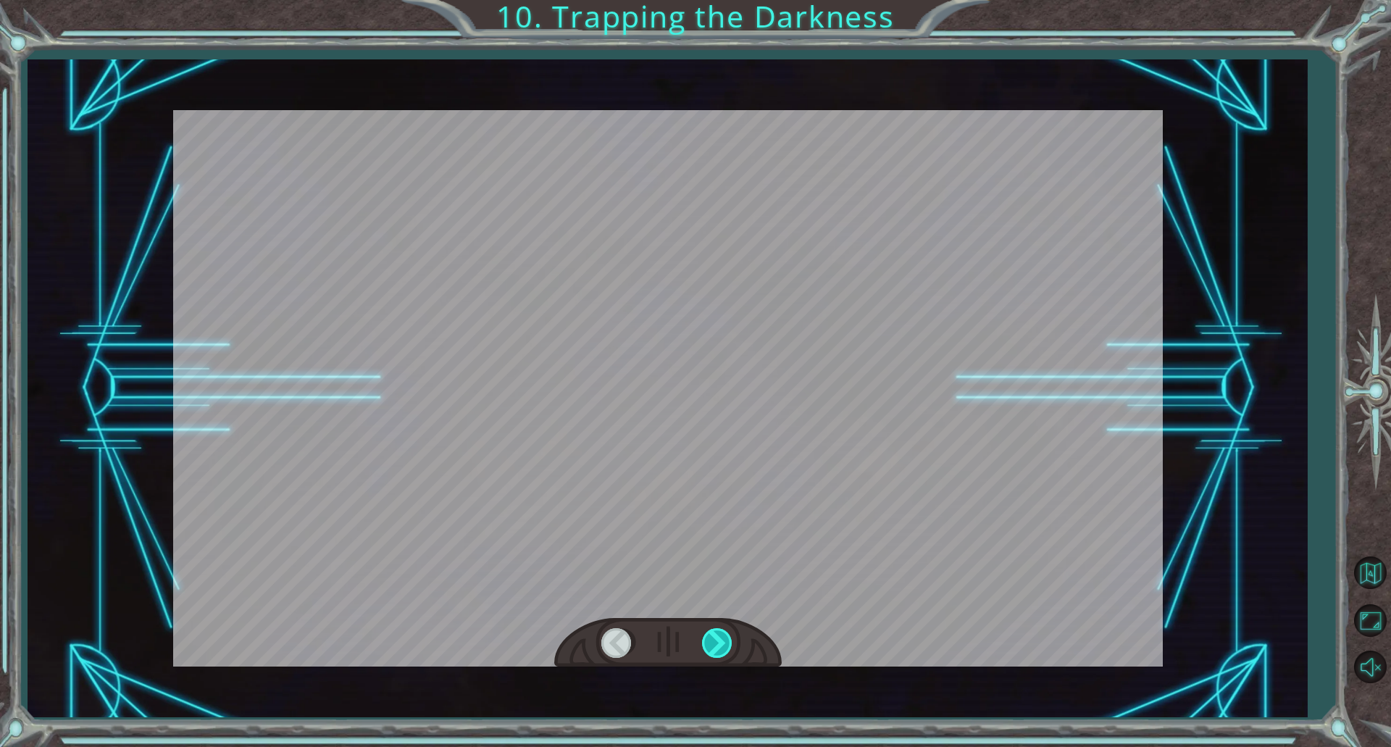
click at [724, 636] on div at bounding box center [718, 643] width 33 height 30
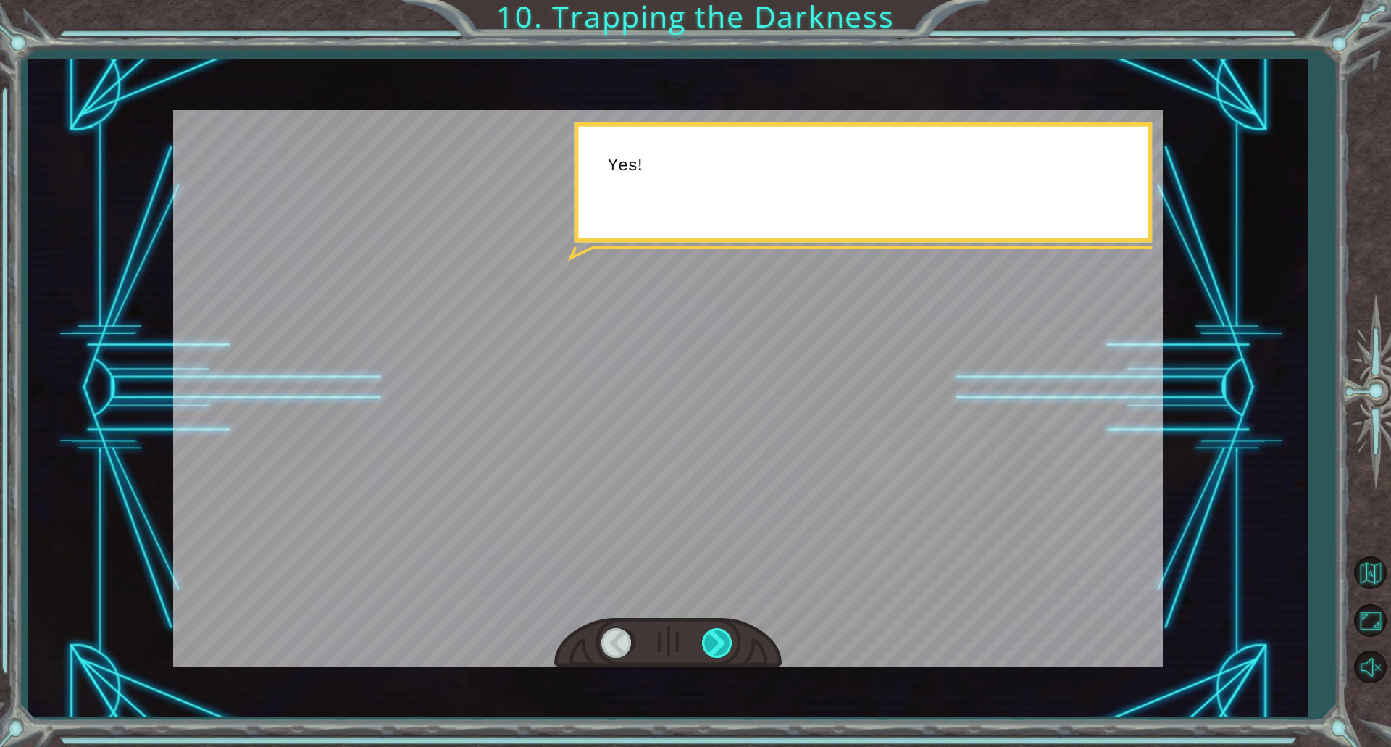
click at [724, 636] on div at bounding box center [718, 643] width 33 height 30
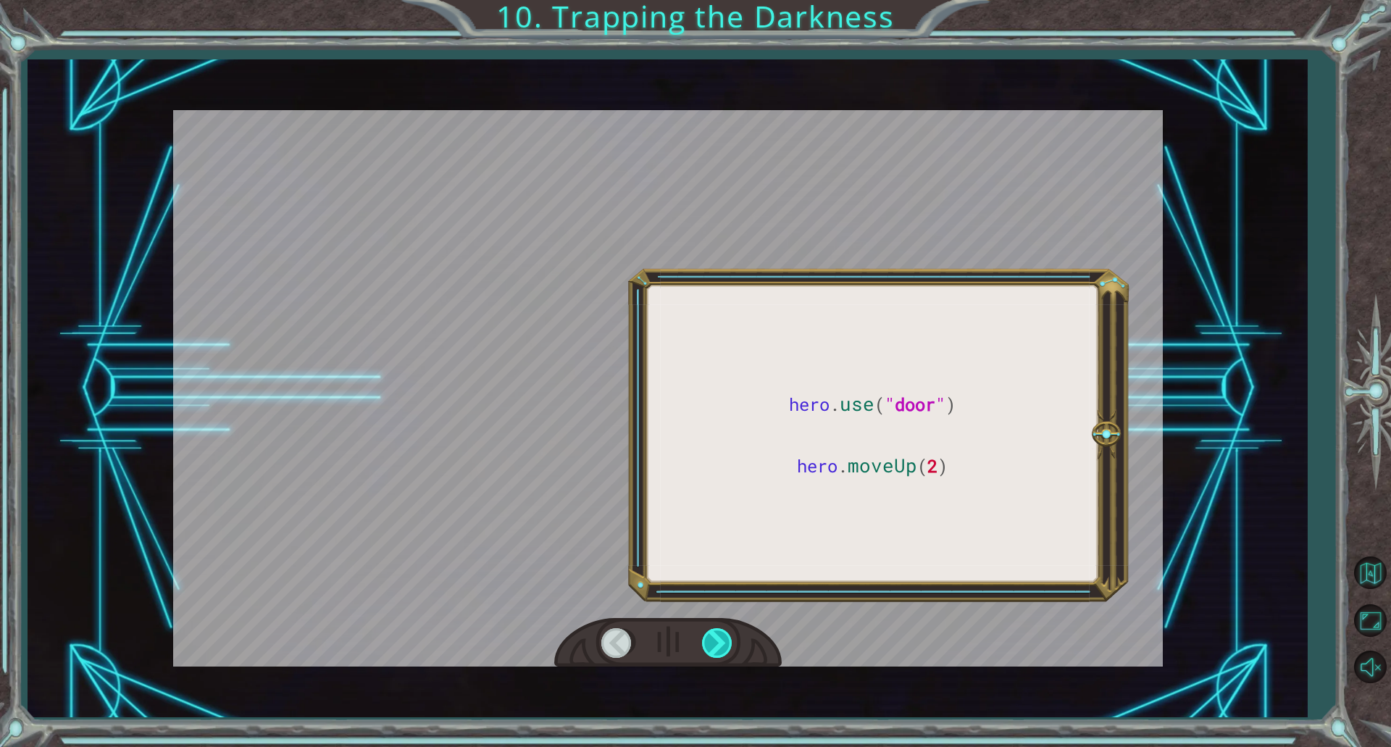
click at [724, 636] on div at bounding box center [718, 643] width 33 height 30
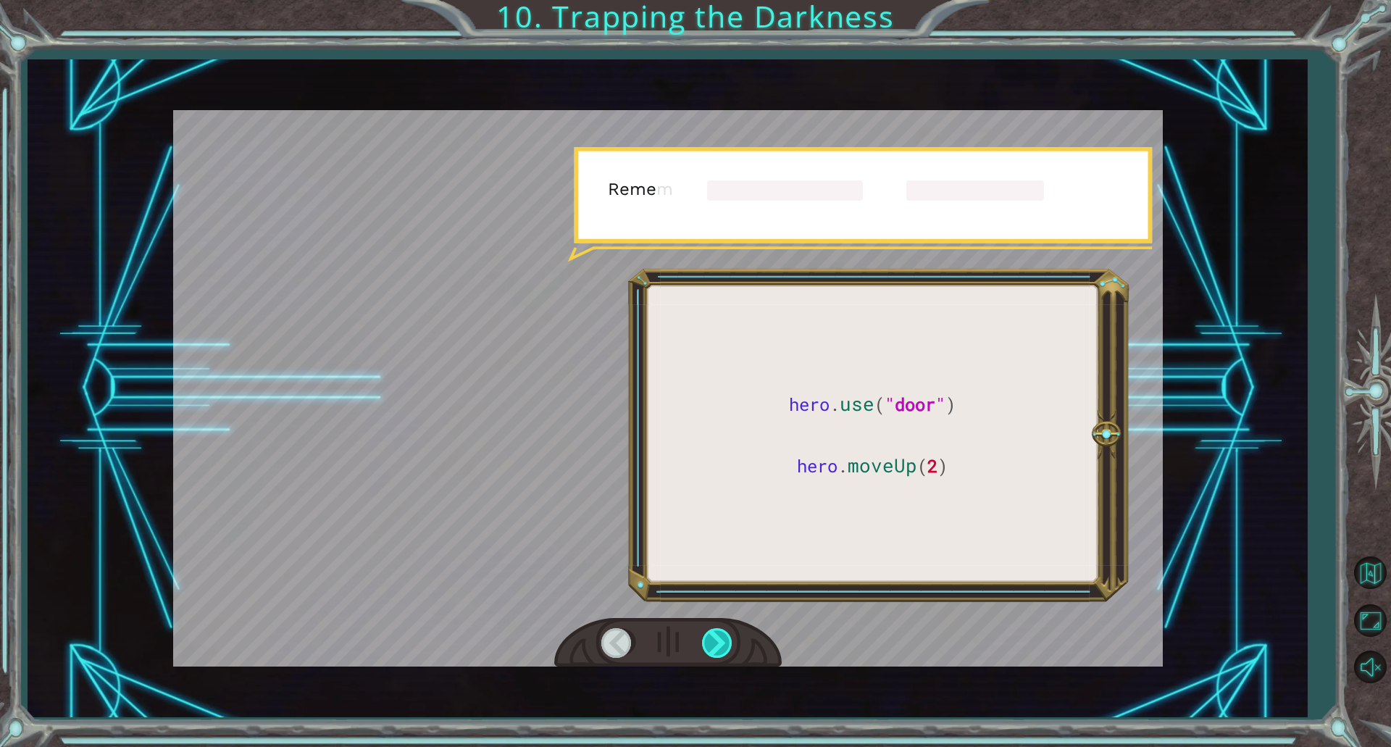
click at [724, 636] on div at bounding box center [718, 643] width 33 height 30
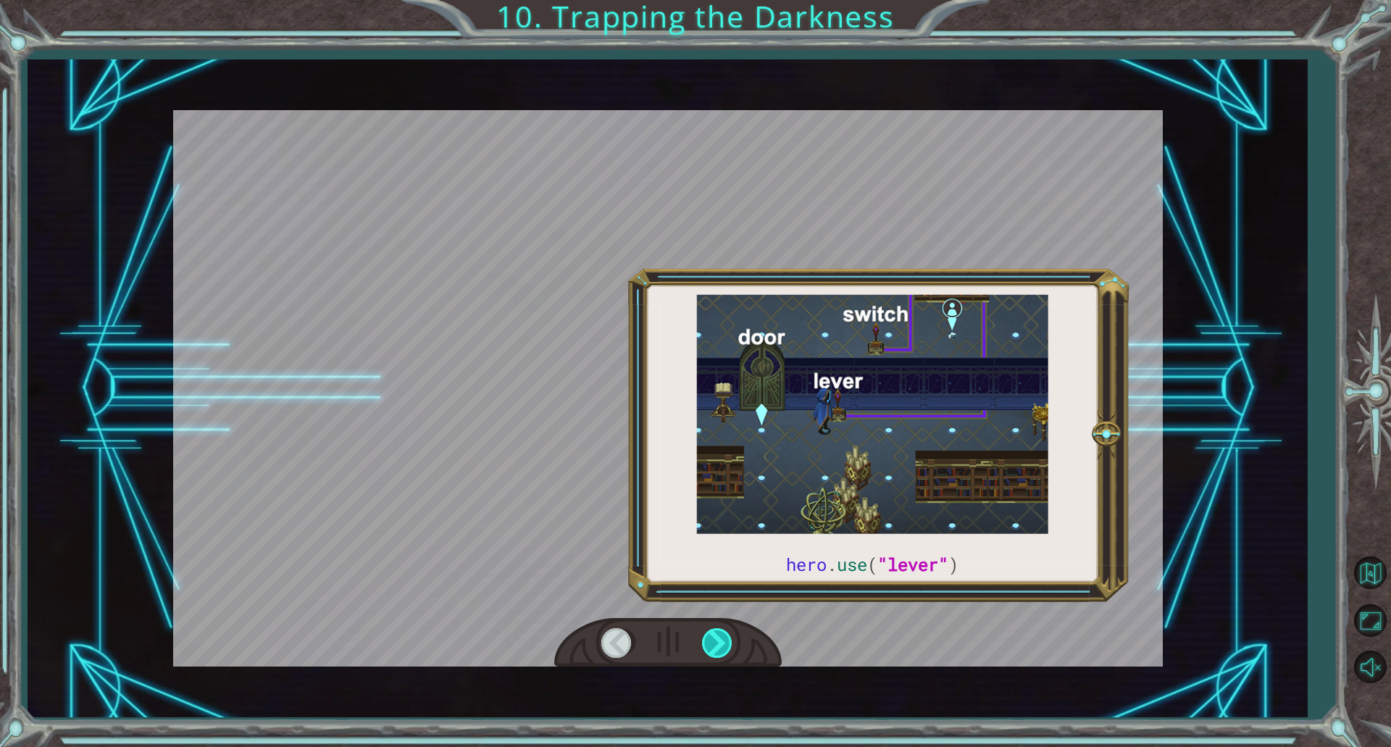
click at [724, 636] on div at bounding box center [718, 643] width 33 height 30
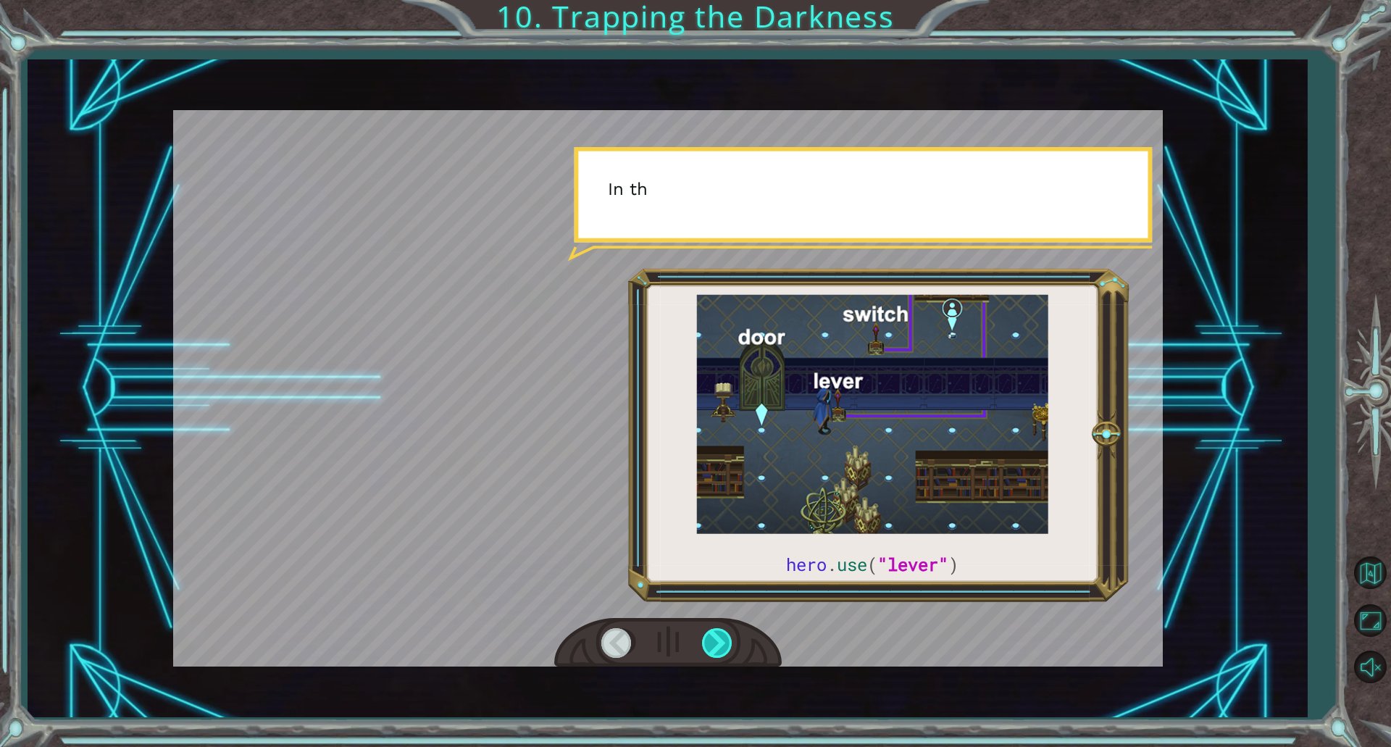
click at [724, 636] on div at bounding box center [718, 643] width 33 height 30
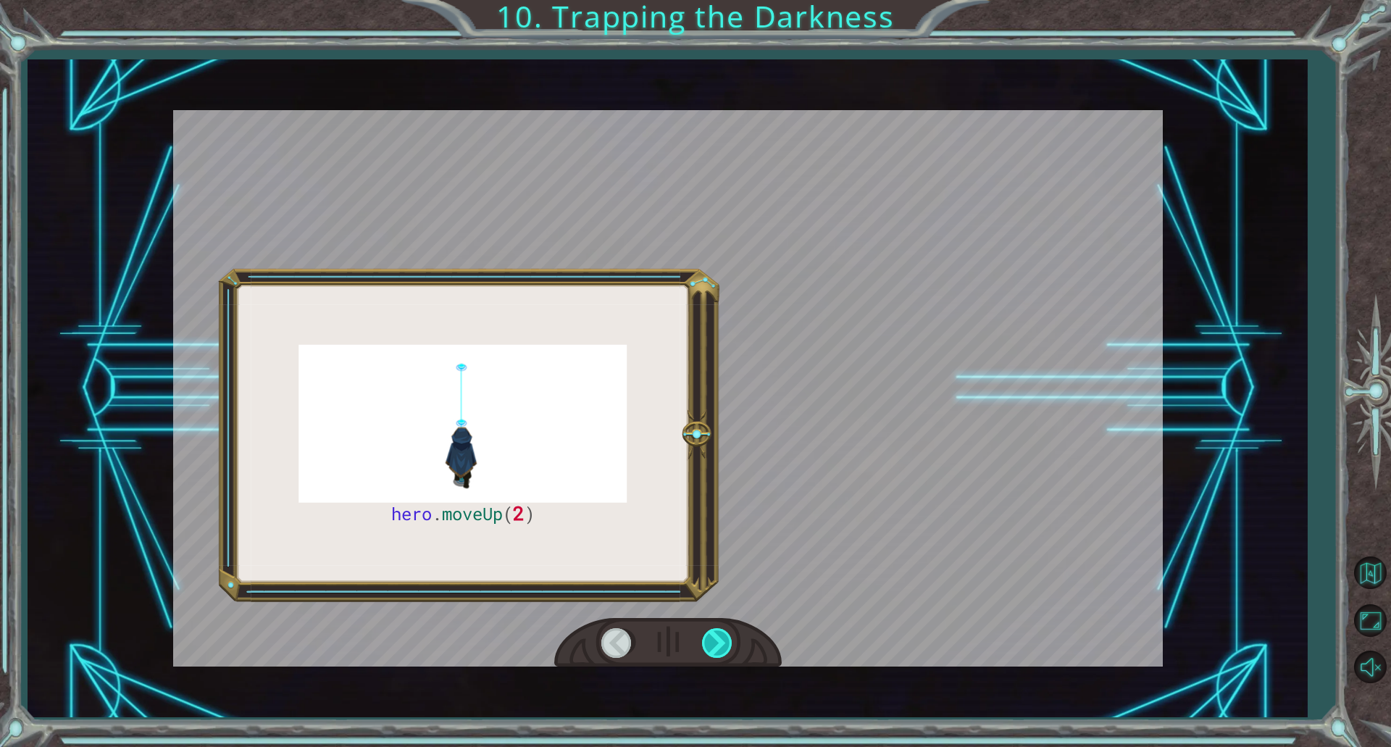
click at [724, 636] on div at bounding box center [718, 643] width 33 height 30
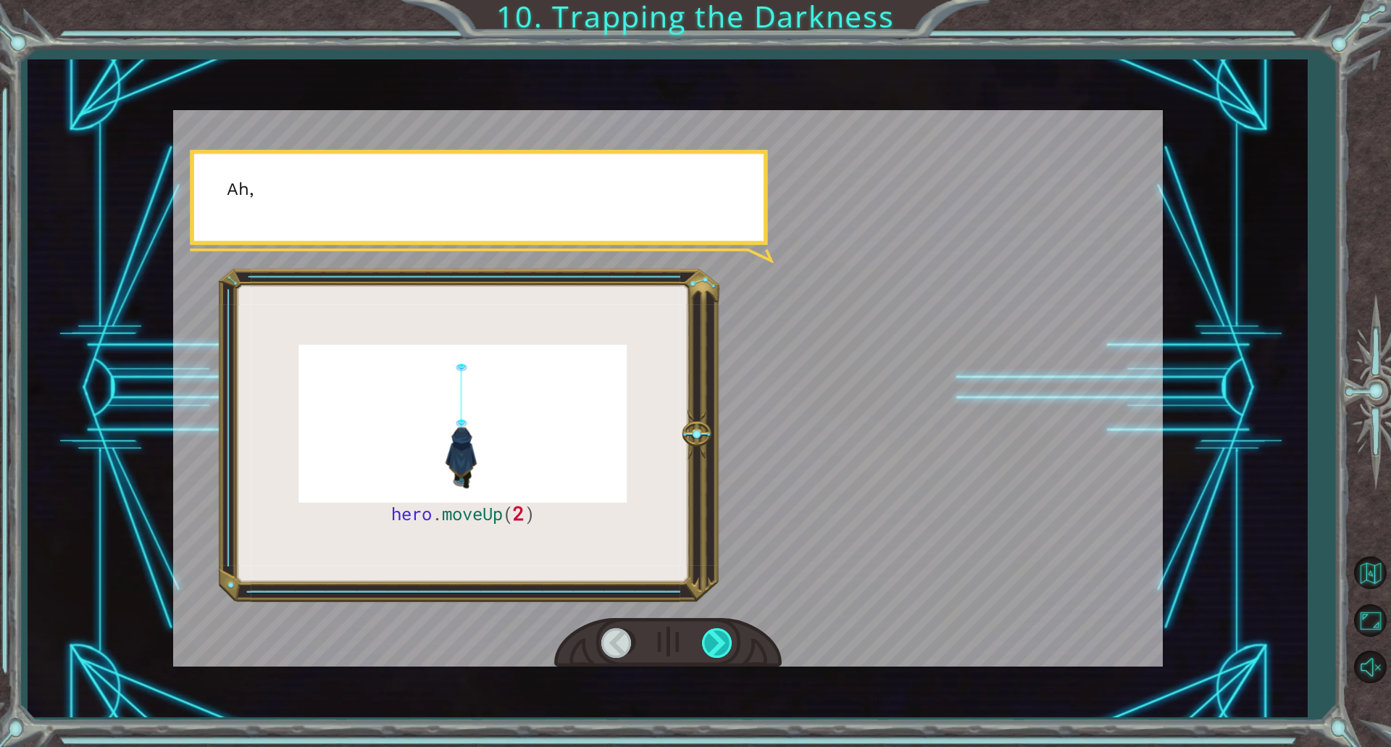
click at [724, 636] on div at bounding box center [718, 643] width 33 height 30
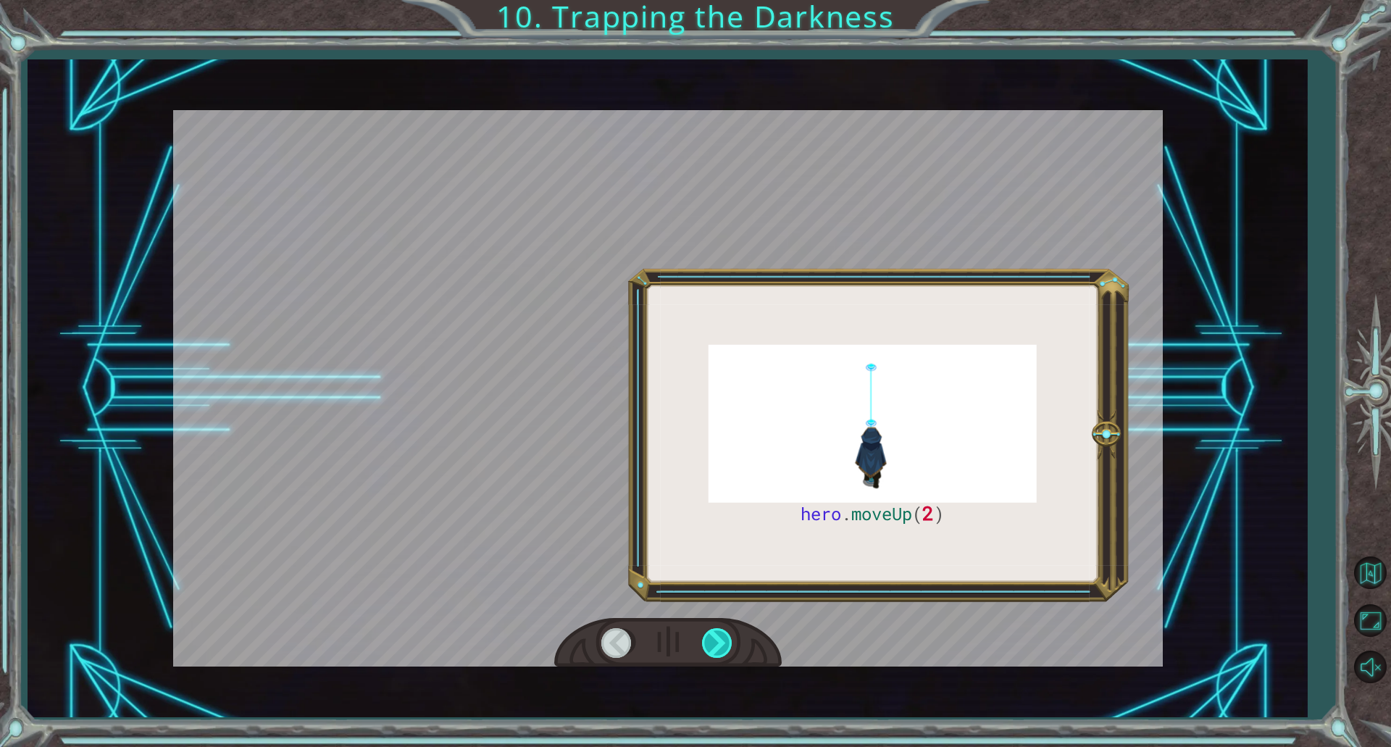
click at [724, 636] on div at bounding box center [718, 643] width 33 height 30
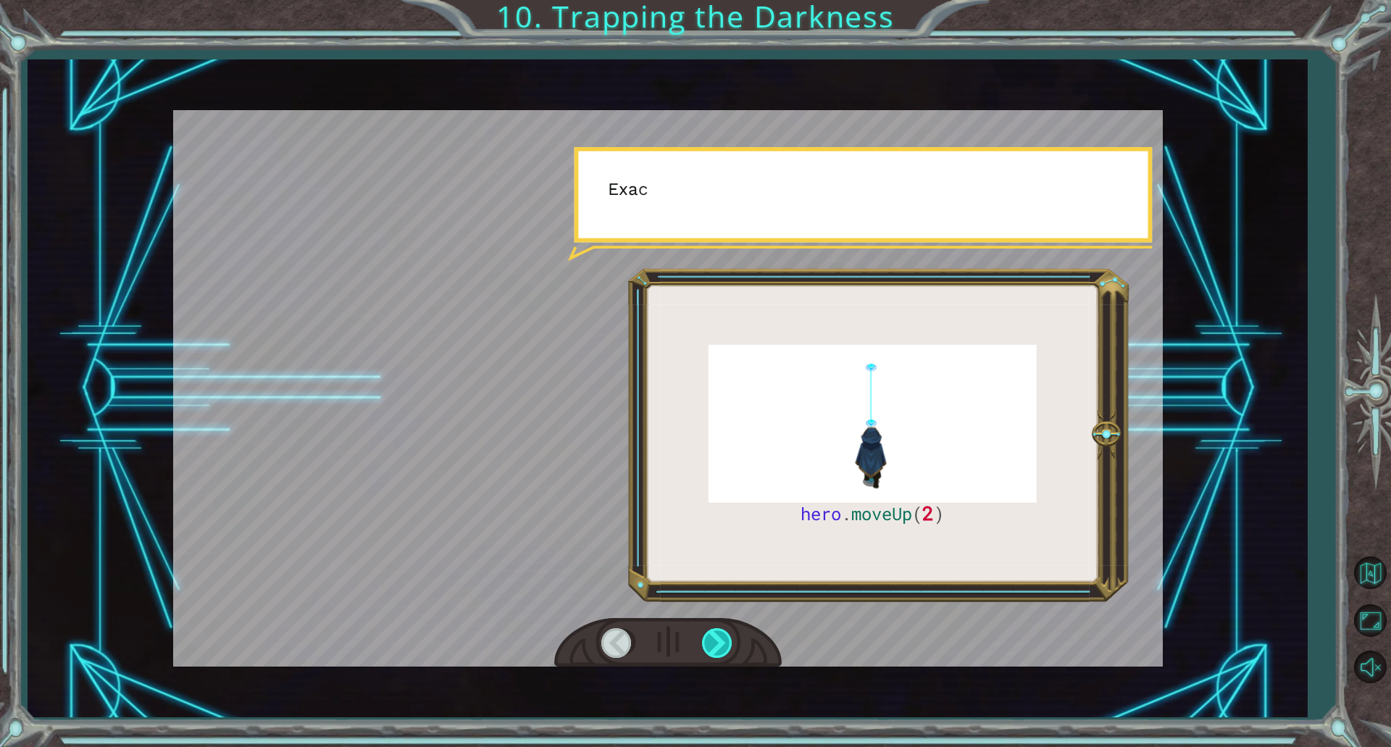
click at [724, 636] on div at bounding box center [718, 643] width 33 height 30
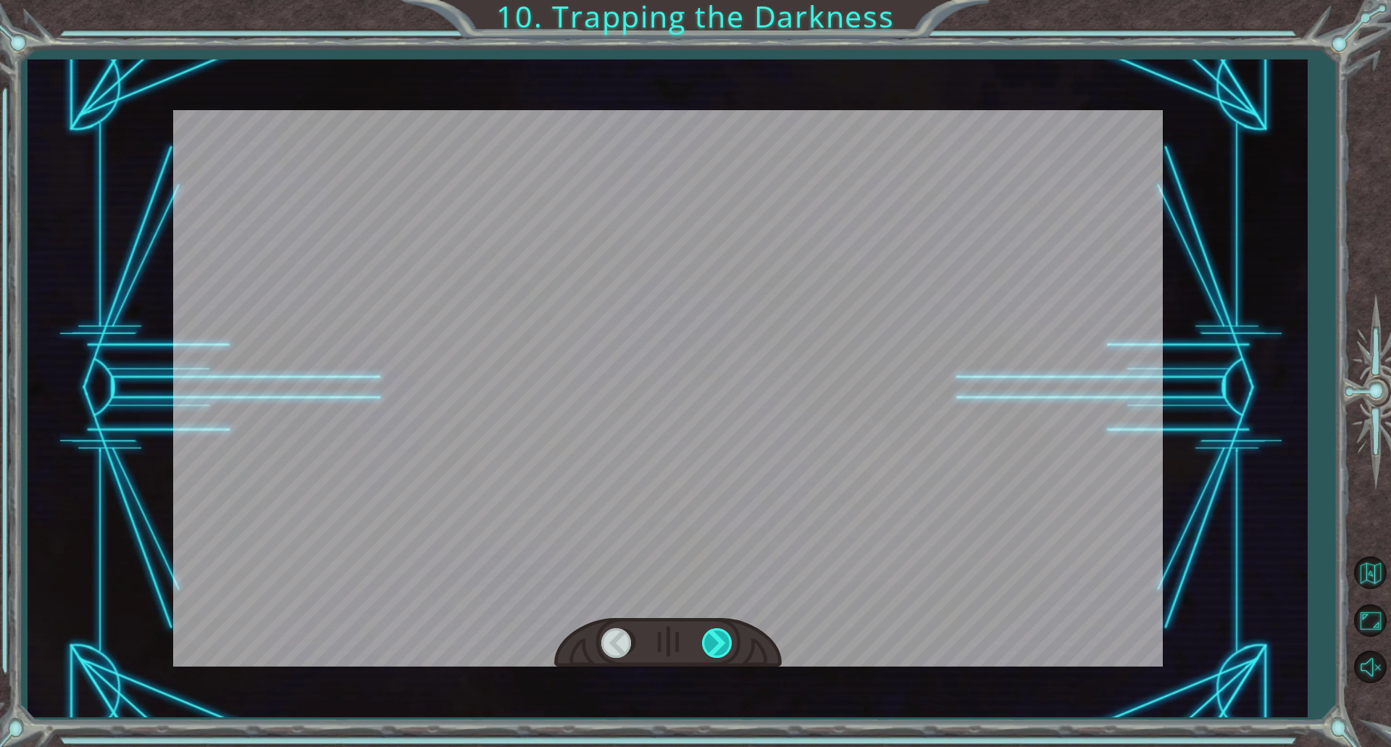
click at [724, 636] on div at bounding box center [718, 643] width 33 height 30
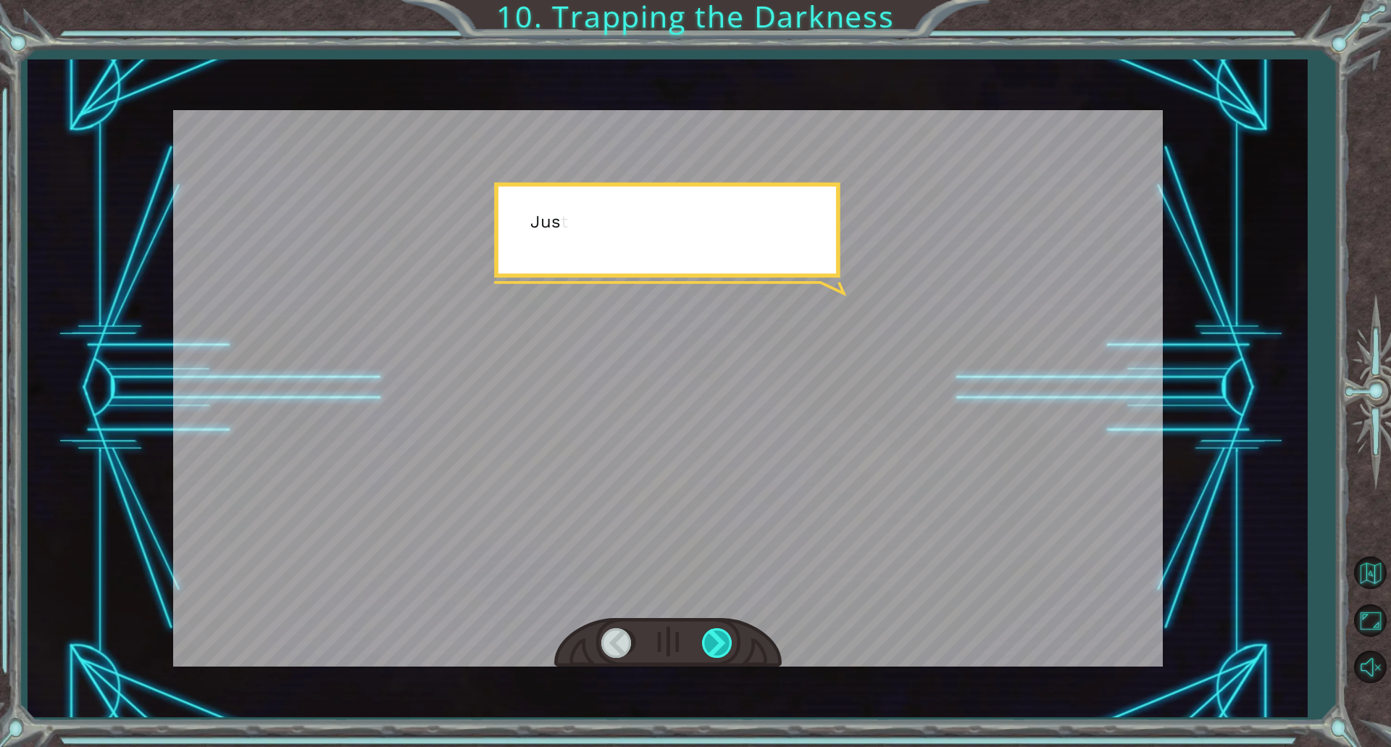
click at [724, 636] on div at bounding box center [718, 643] width 33 height 30
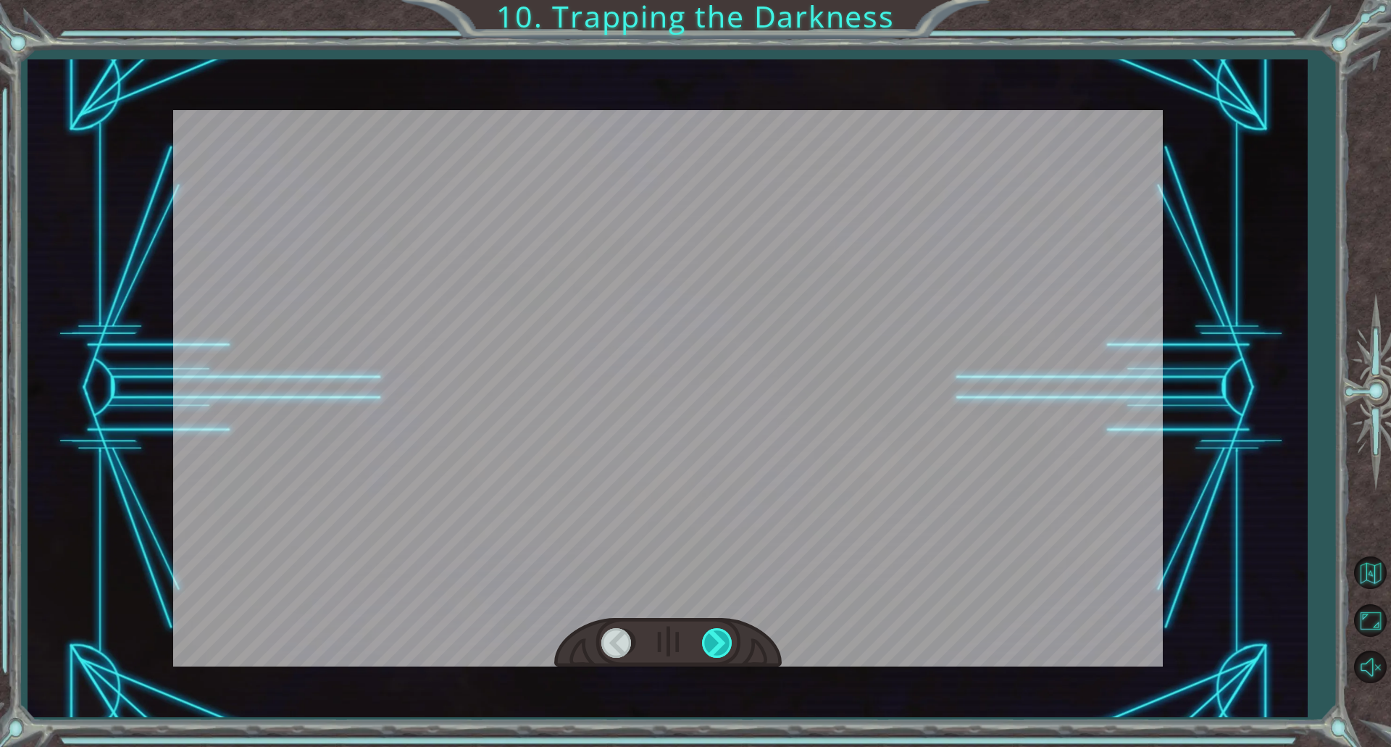
click at [724, 636] on div at bounding box center [718, 643] width 33 height 30
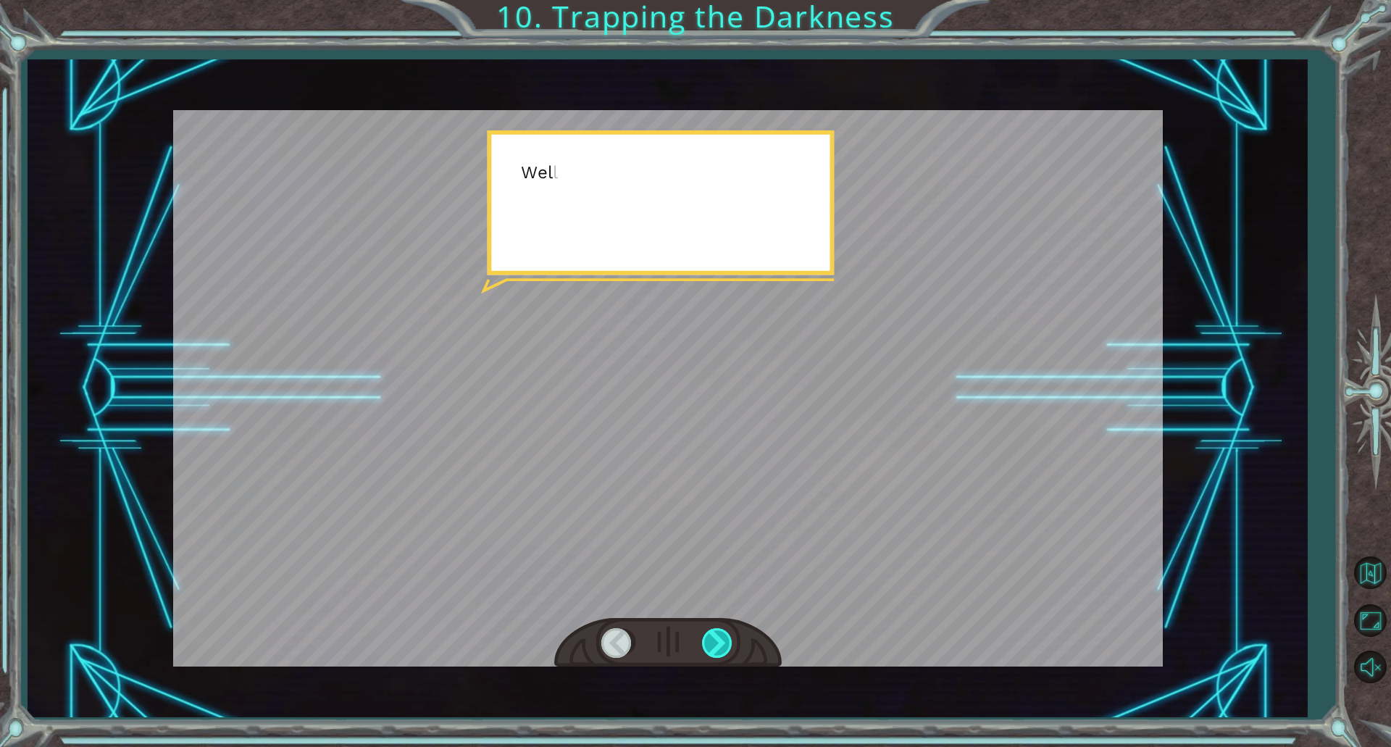
click at [724, 636] on div at bounding box center [718, 643] width 33 height 30
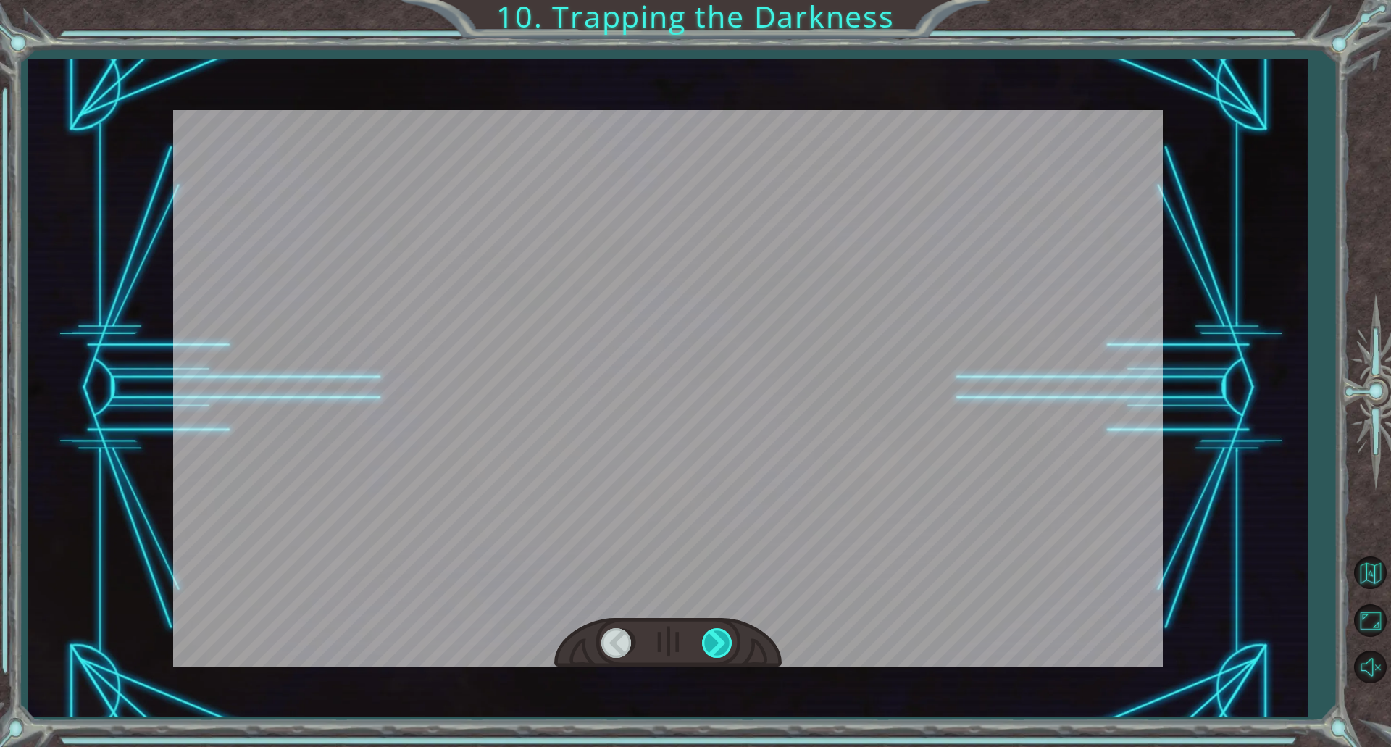
click at [724, 636] on div at bounding box center [718, 643] width 33 height 30
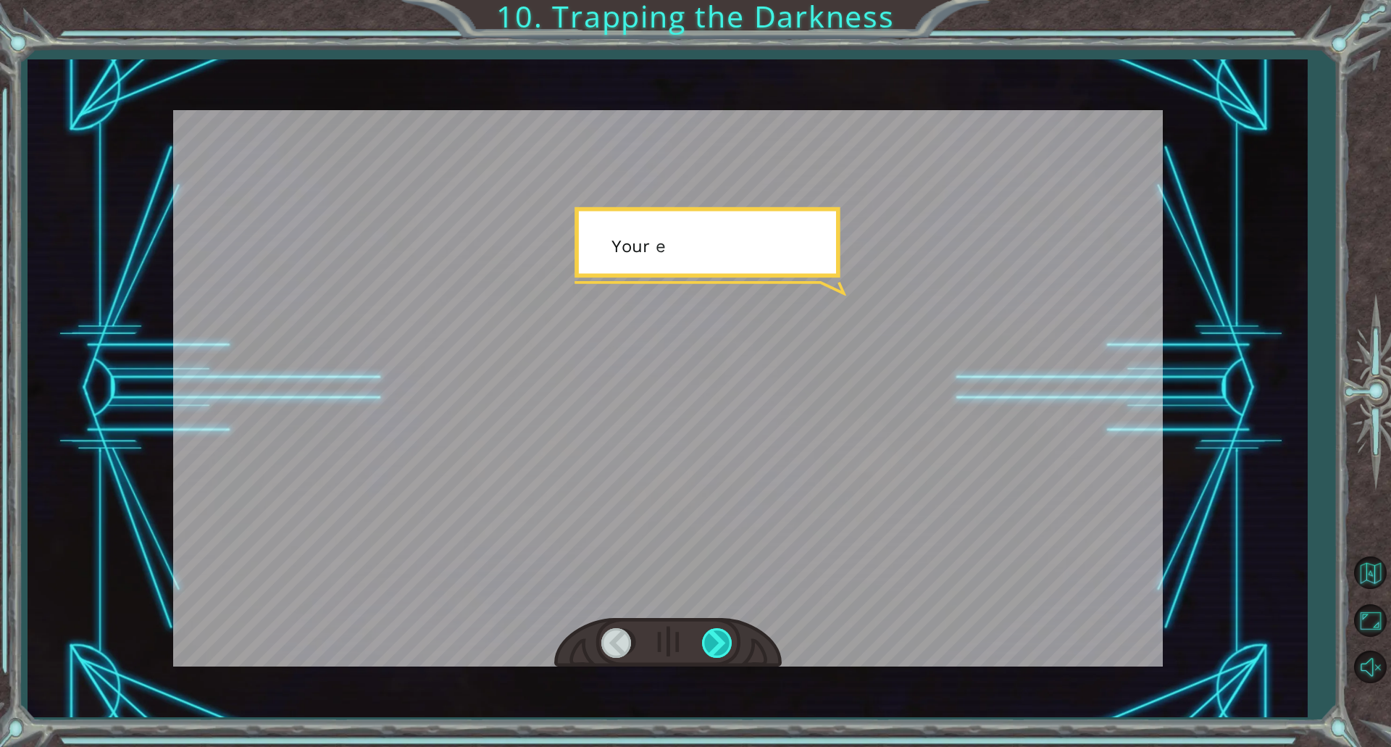
click at [724, 636] on div at bounding box center [718, 643] width 33 height 30
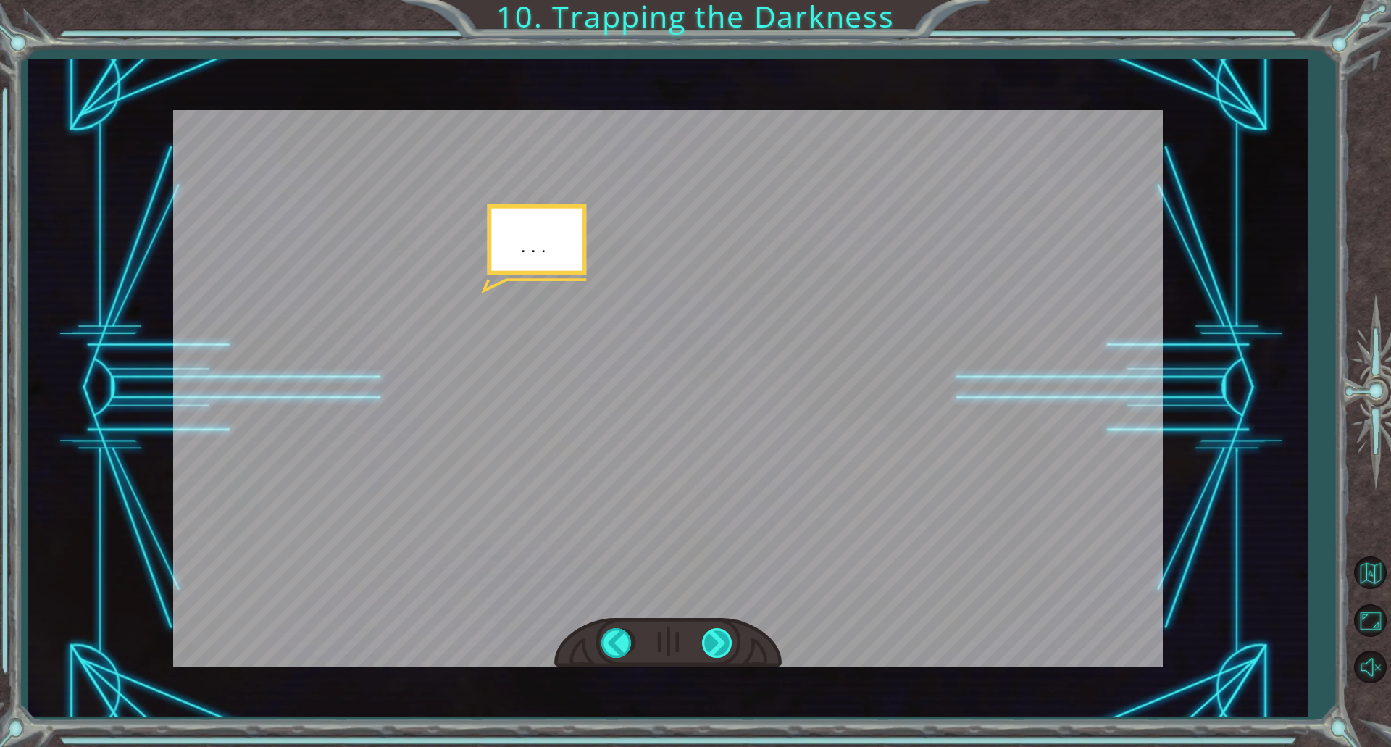
click at [724, 636] on div at bounding box center [718, 643] width 33 height 30
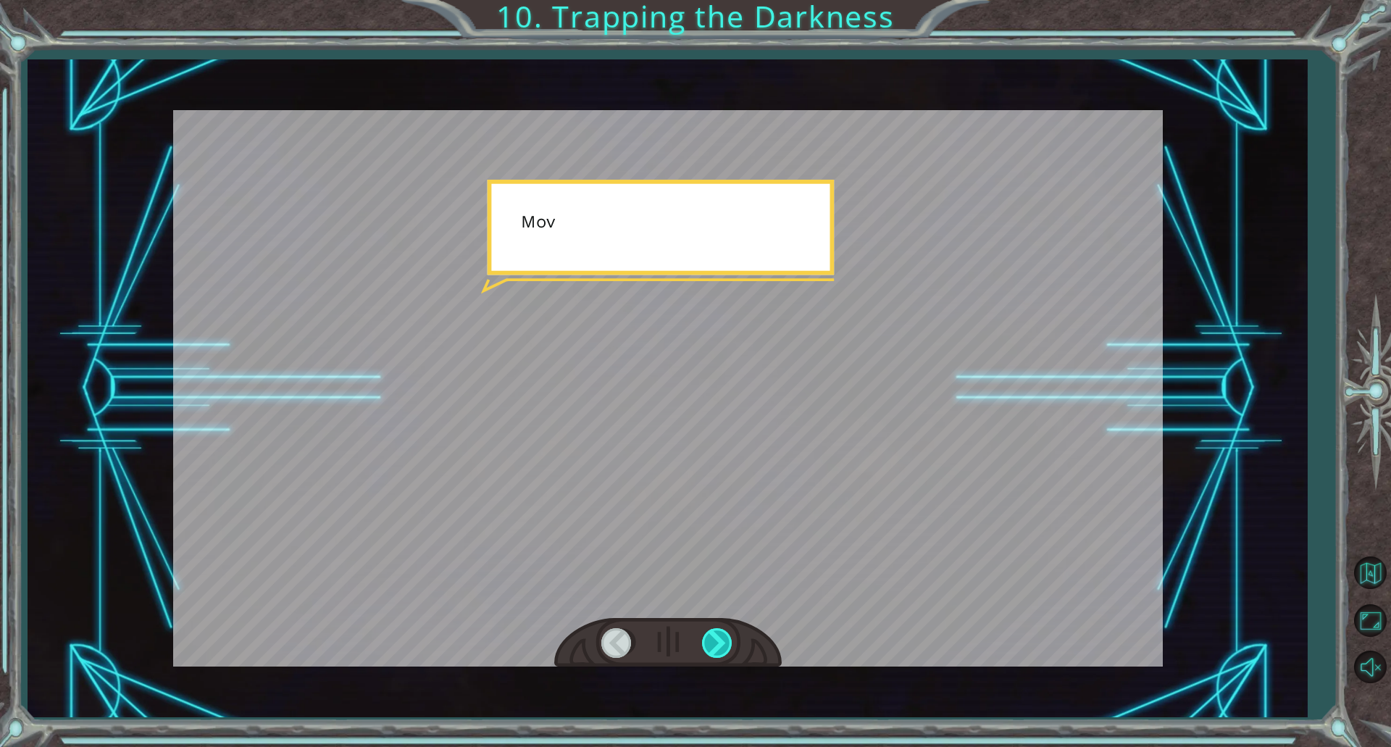
click at [724, 636] on div at bounding box center [718, 643] width 33 height 30
click at [724, 0] on div "hero . moveUp ( 2 ) B e f o r e w e c a n t r a p t h e D a r k n e s s w i t h…" at bounding box center [695, 0] width 1391 height 0
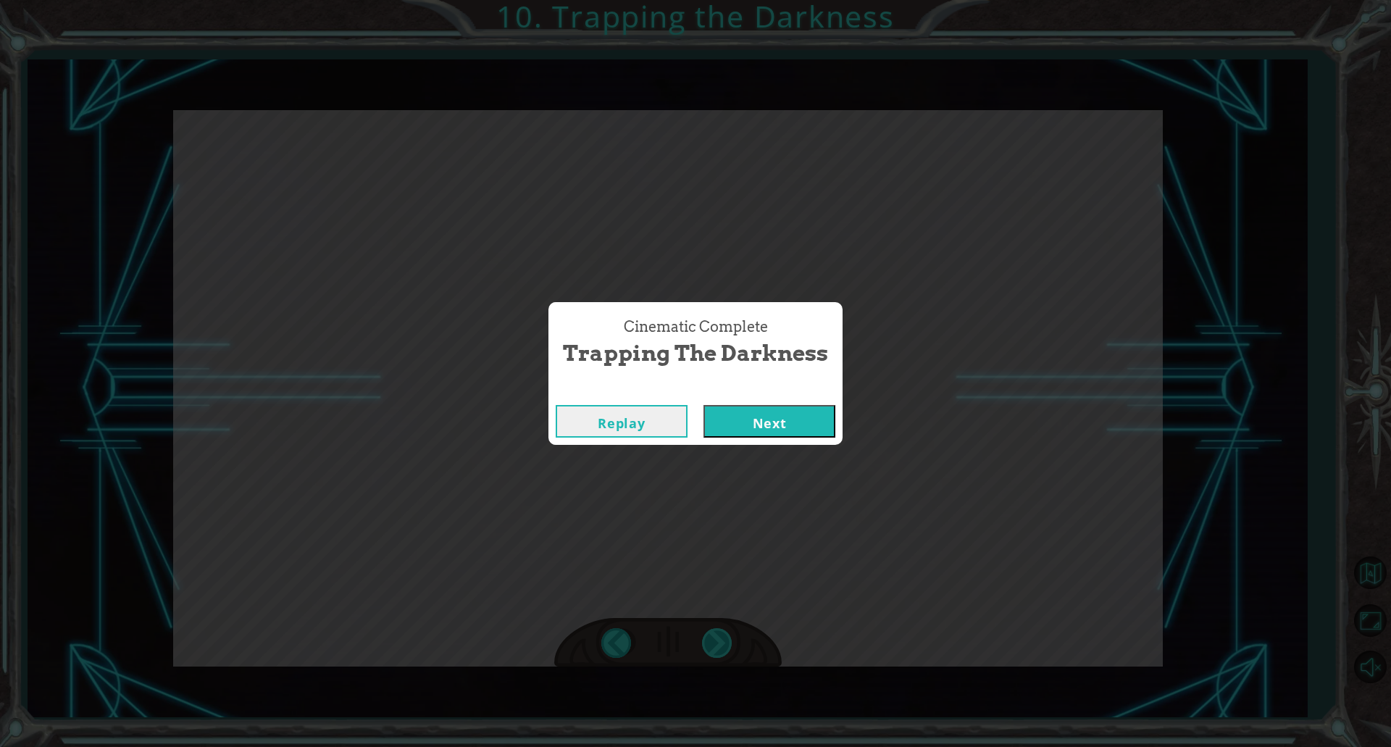
click at [724, 636] on div "Cinematic Complete Trapping the Darkness Replay Next" at bounding box center [695, 373] width 1391 height 747
click at [722, 637] on div "Cinematic Complete Trapping the Darkness Replay Next" at bounding box center [695, 373] width 1391 height 747
click at [798, 438] on div "Replay Next" at bounding box center [695, 421] width 294 height 47
click at [801, 432] on button "Next" at bounding box center [769, 421] width 132 height 33
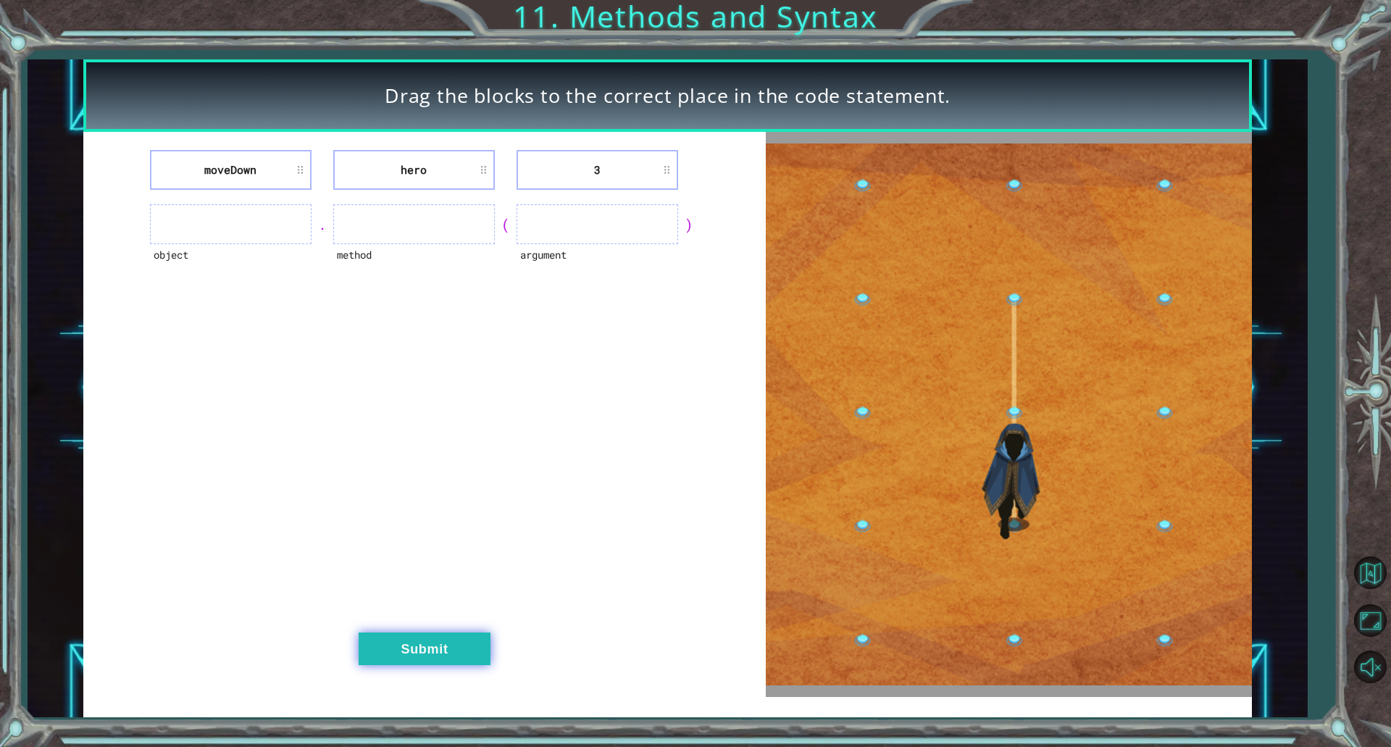
click at [428, 656] on button "Submit" at bounding box center [425, 648] width 132 height 33
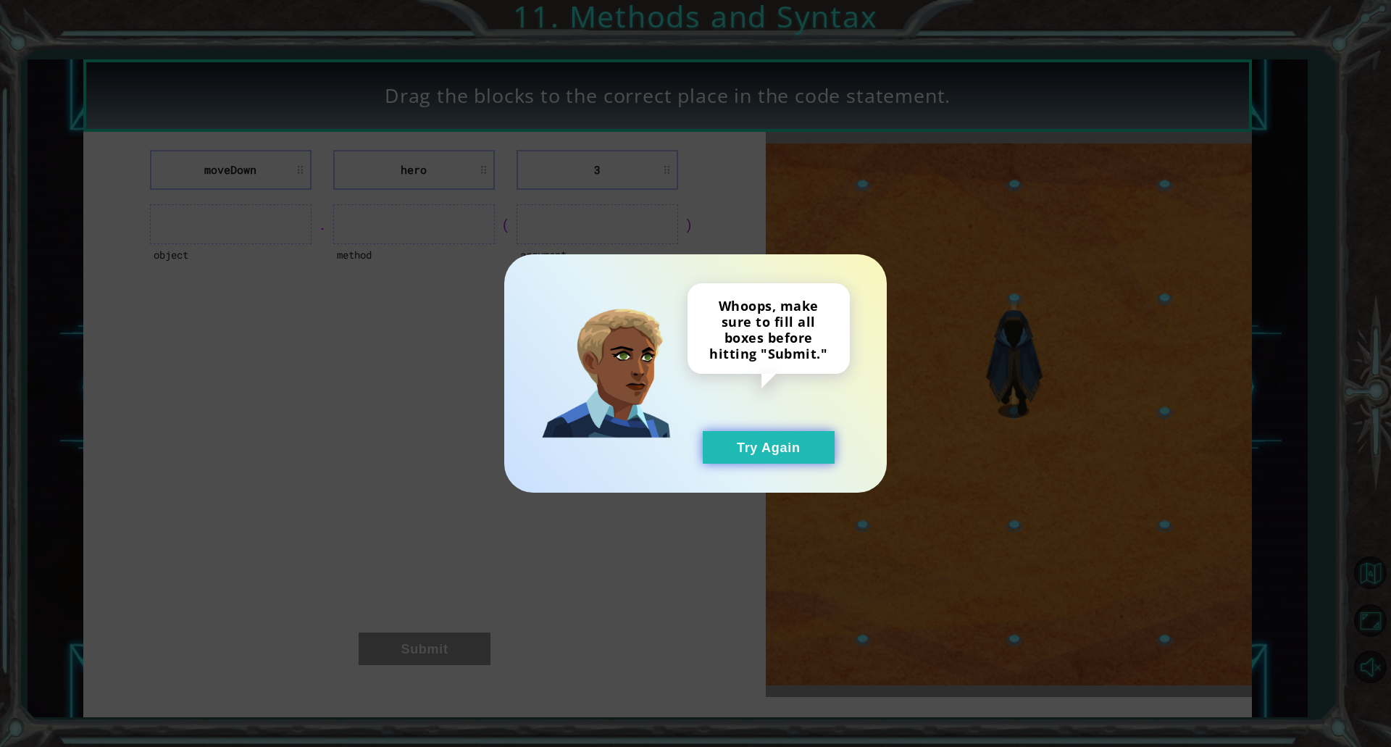
click at [762, 449] on button "Try Again" at bounding box center [769, 447] width 132 height 33
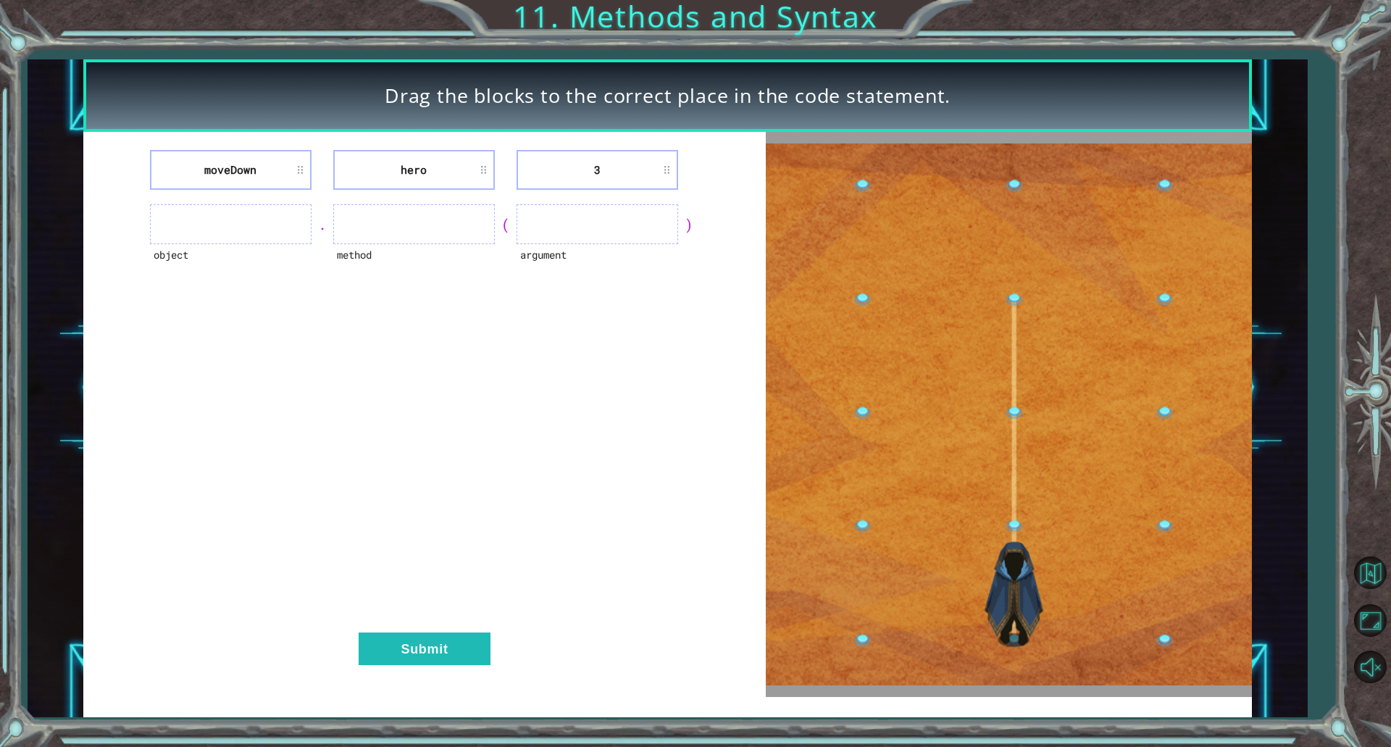
click at [237, 219] on ul at bounding box center [231, 224] width 162 height 40
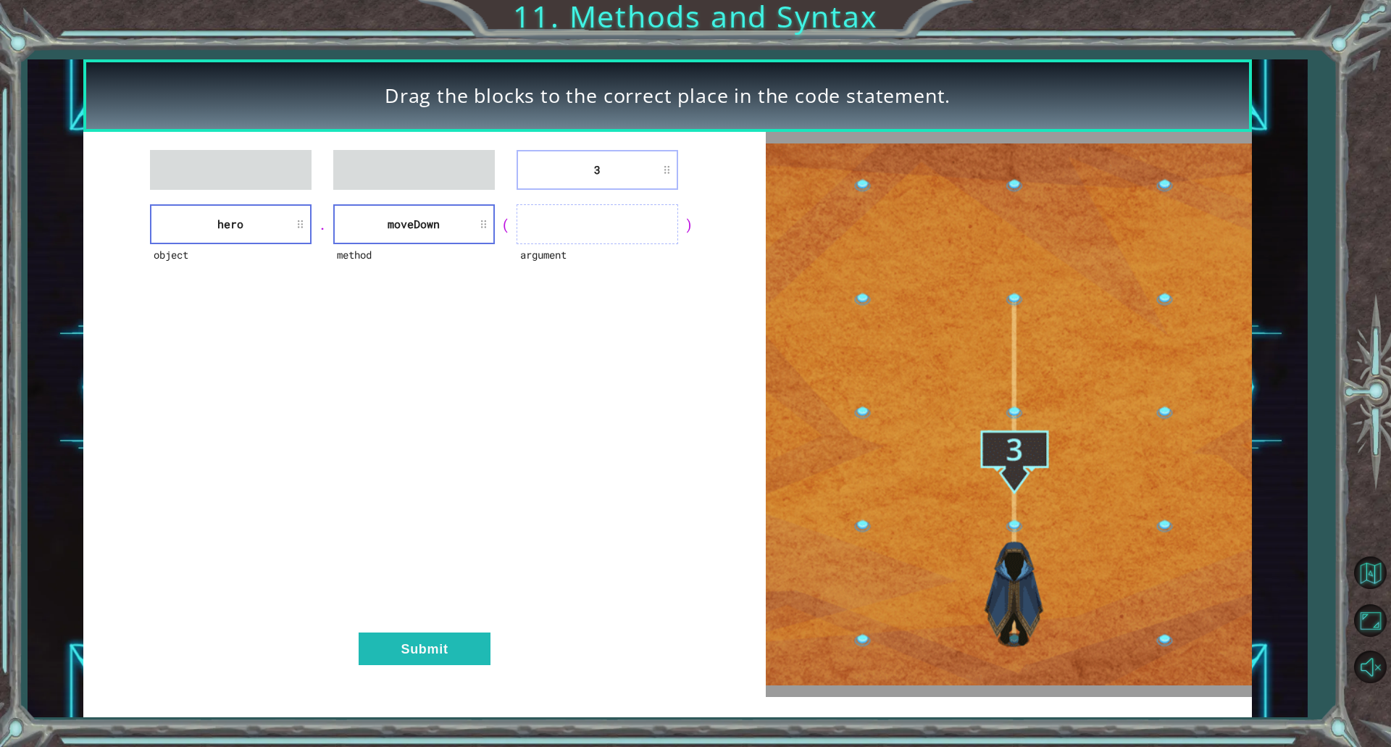
click at [585, 196] on div "3 object hero . method [GEOGRAPHIC_DATA] ( argument ) Submit" at bounding box center [424, 414] width 682 height 564
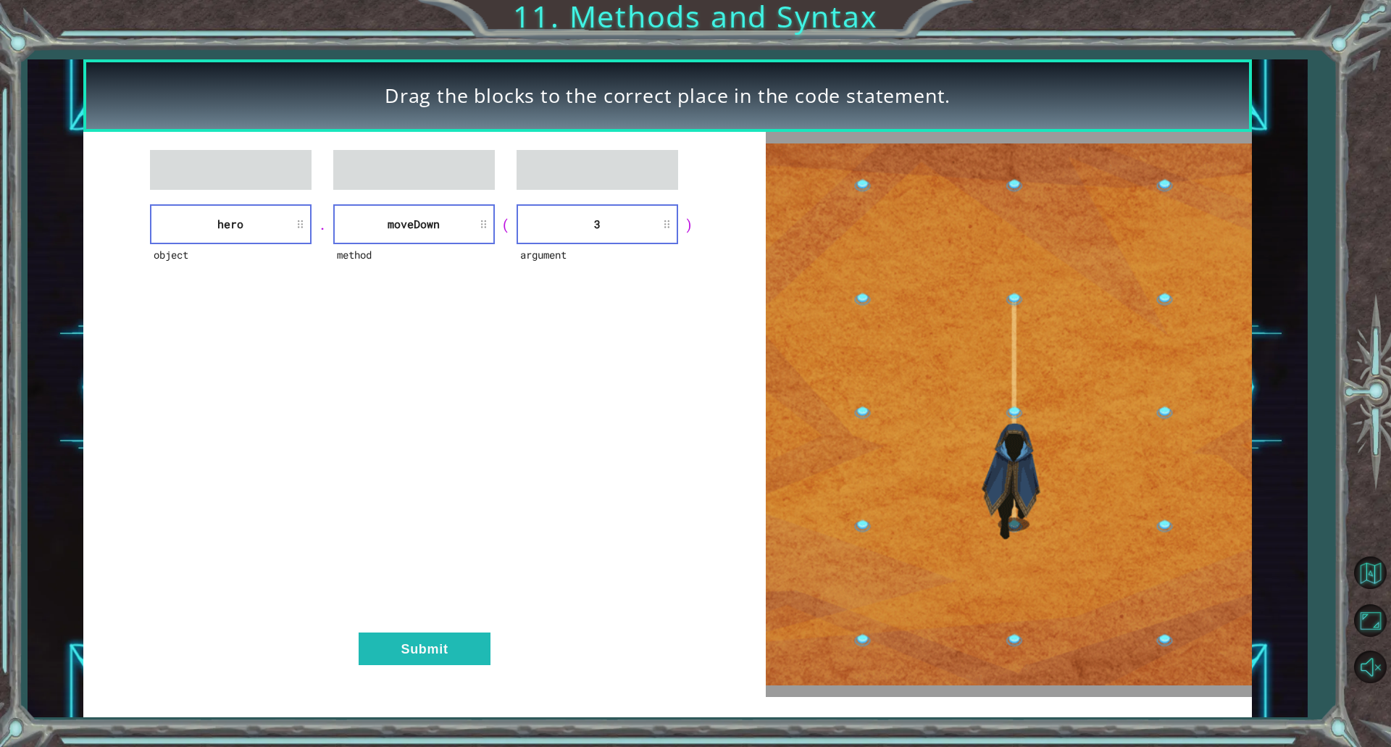
click at [445, 631] on div "object hero . method [GEOGRAPHIC_DATA] ( argument 3 ) Submit" at bounding box center [424, 414] width 682 height 564
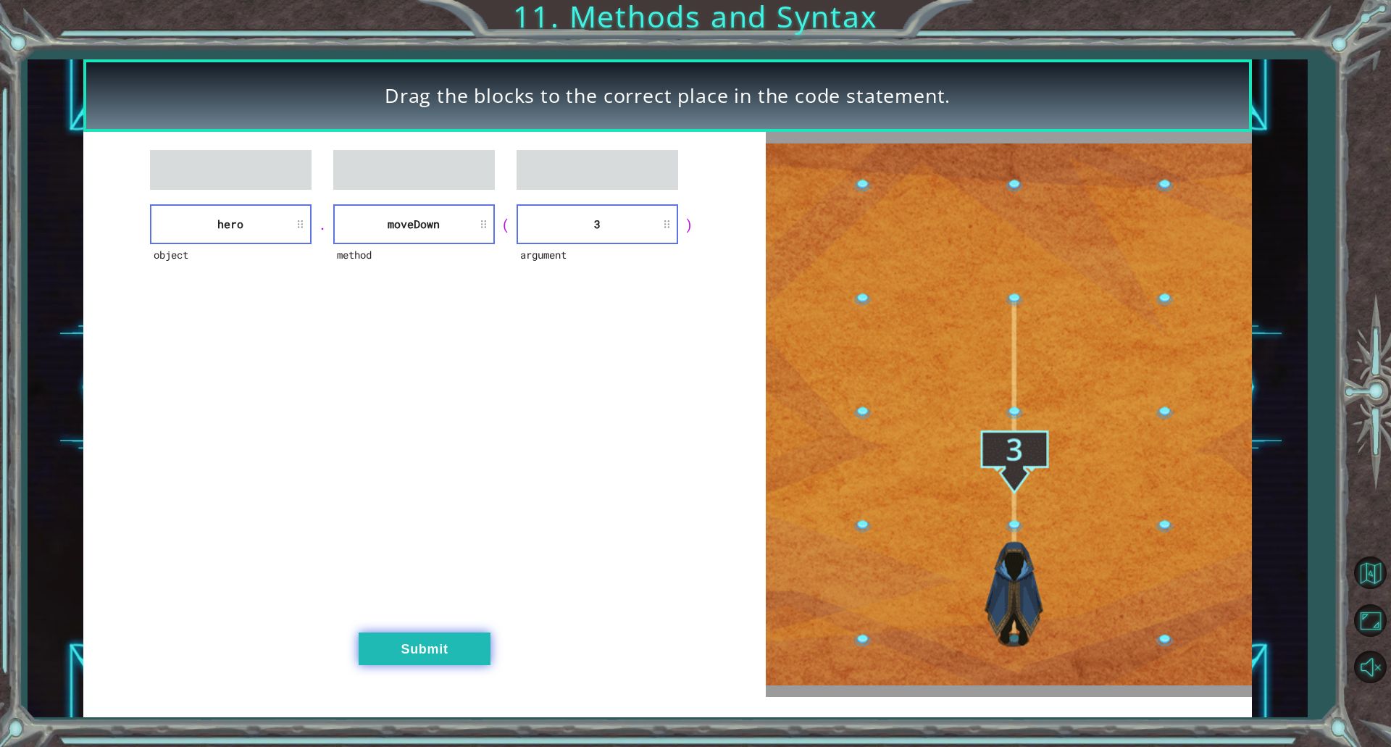
click at [444, 642] on button "Submit" at bounding box center [425, 648] width 132 height 33
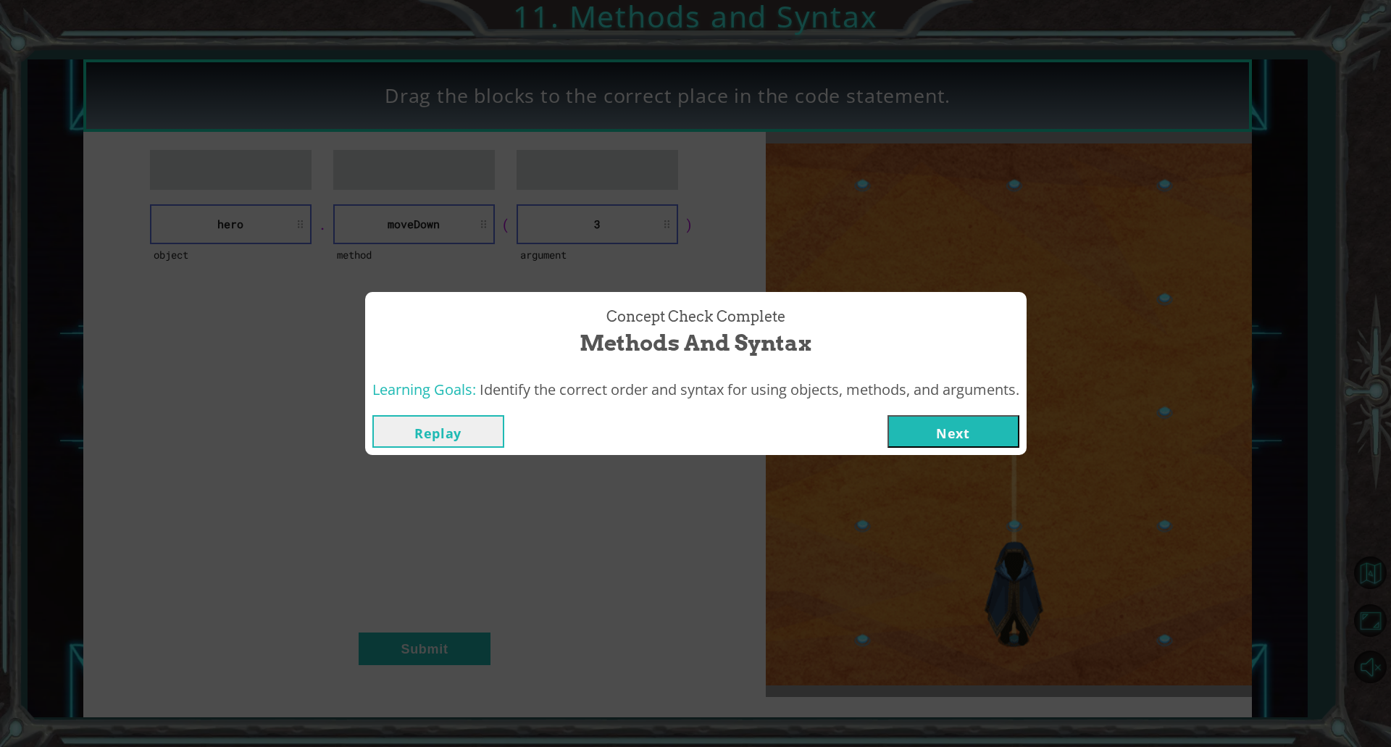
click at [927, 444] on button "Next" at bounding box center [953, 431] width 132 height 33
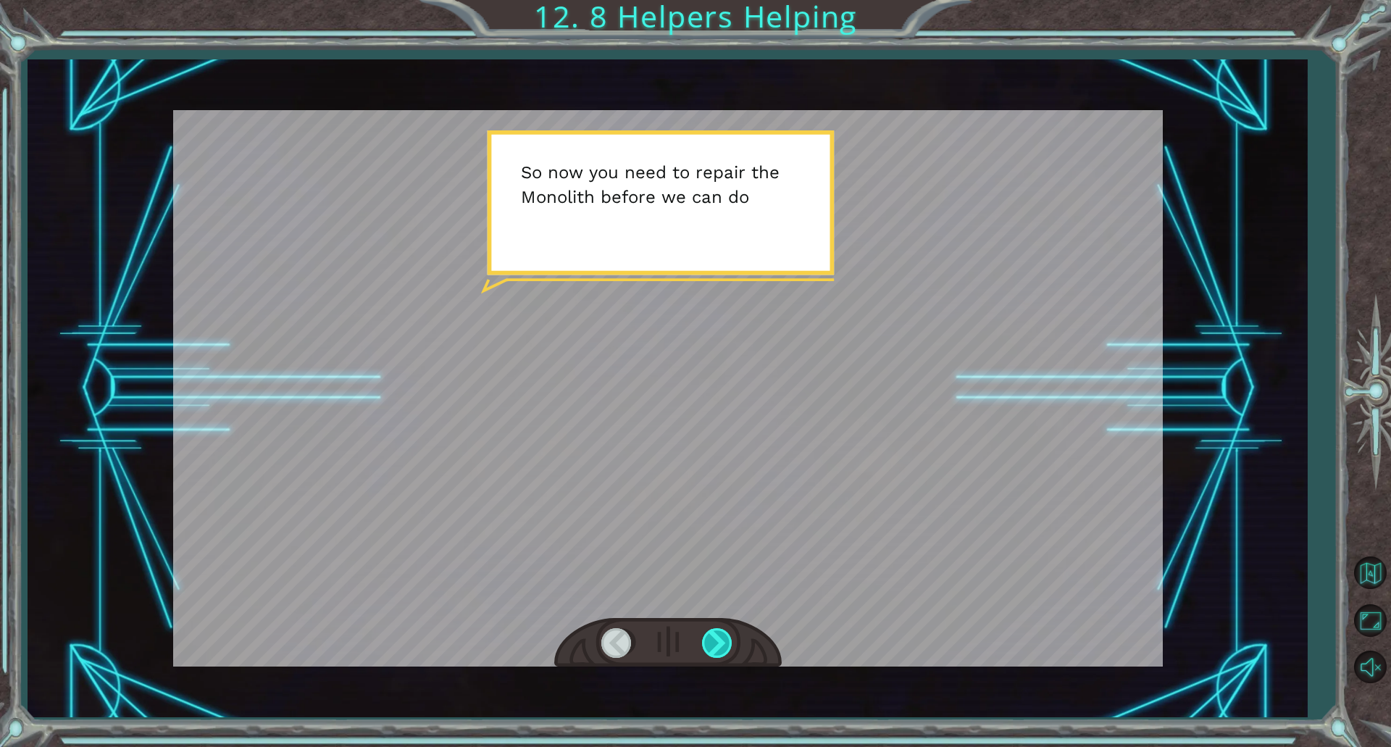
click at [726, 635] on div at bounding box center [718, 643] width 33 height 30
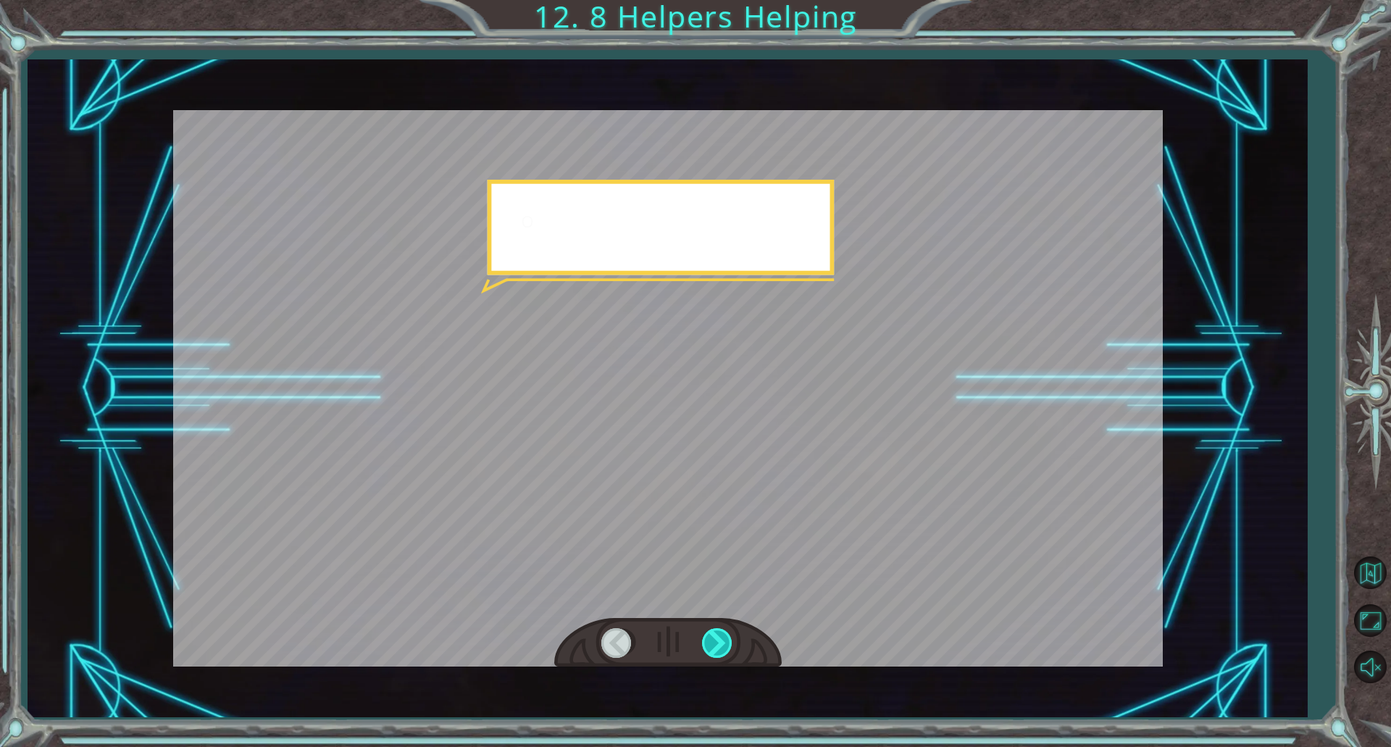
click at [726, 635] on div at bounding box center [718, 643] width 33 height 30
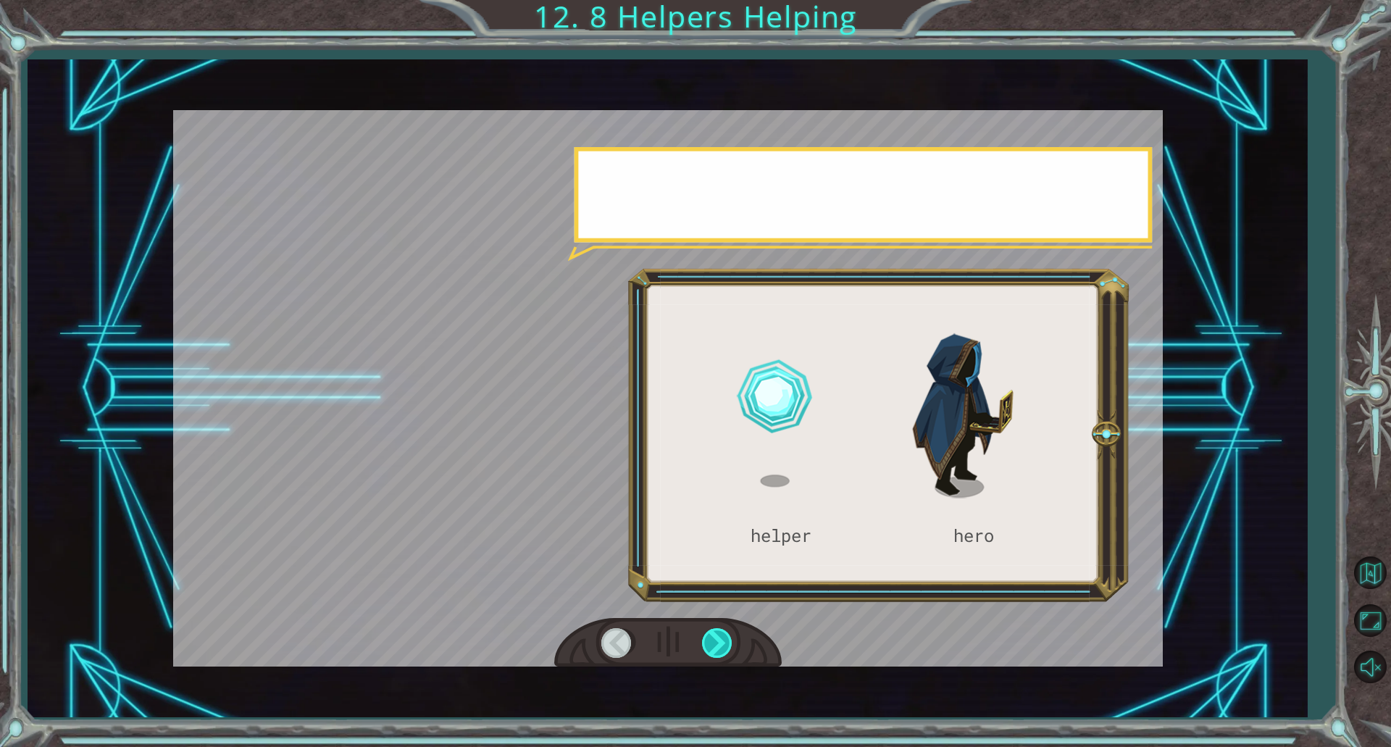
click at [726, 635] on div at bounding box center [718, 643] width 33 height 30
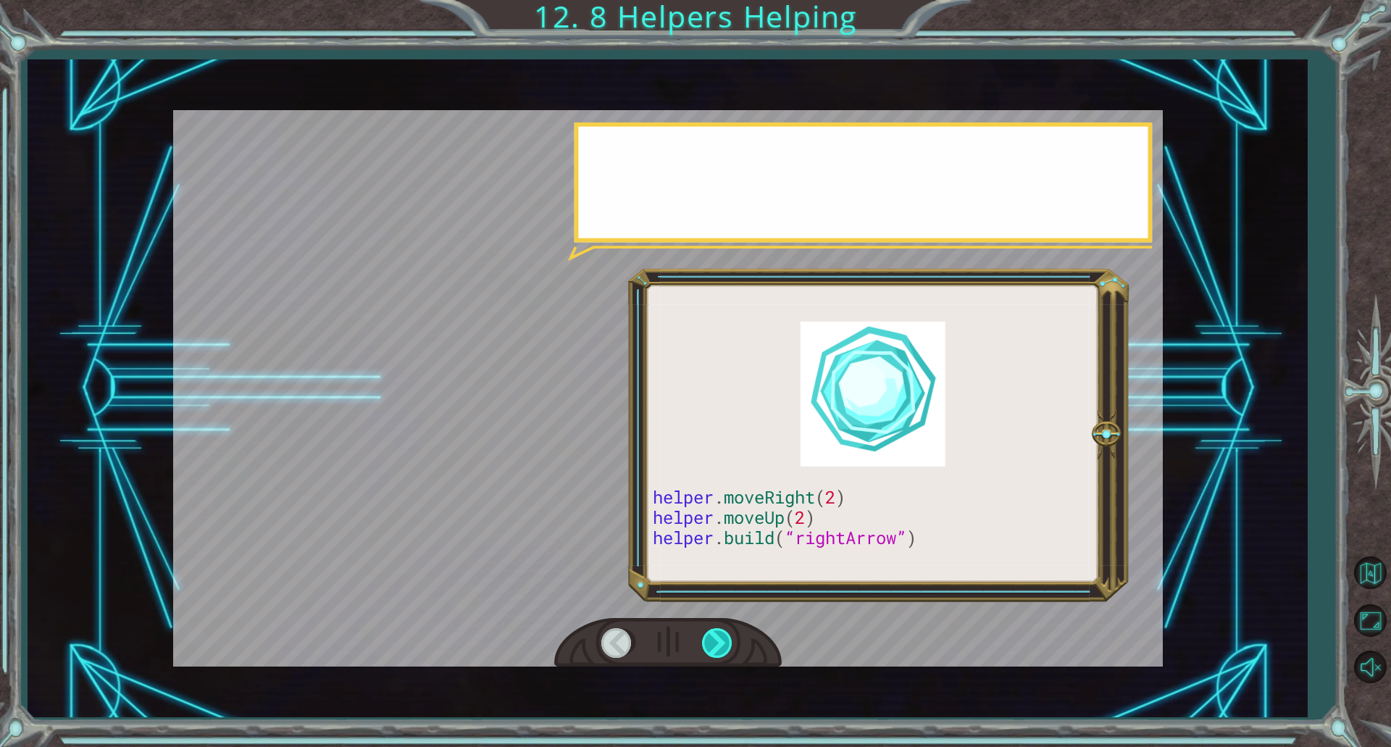
click at [726, 635] on div at bounding box center [718, 643] width 33 height 30
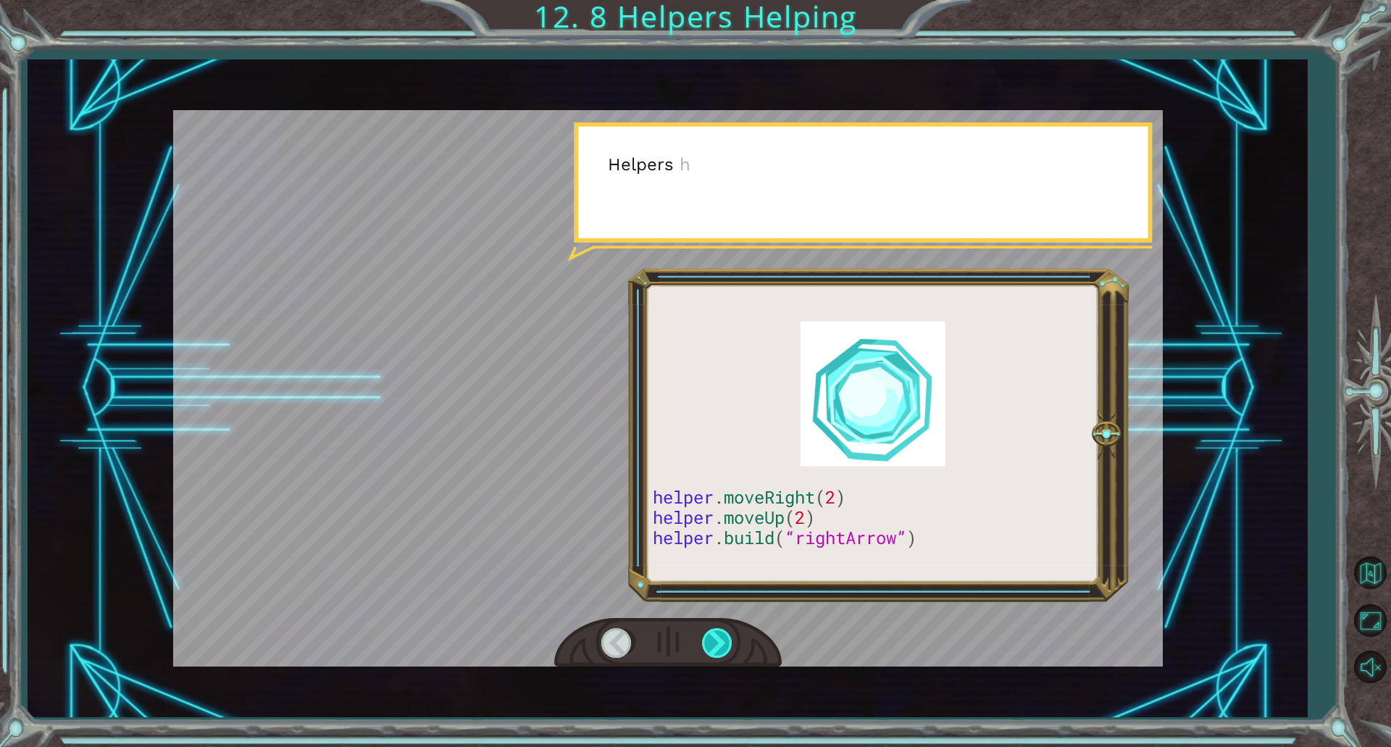
click at [726, 635] on div at bounding box center [718, 643] width 33 height 30
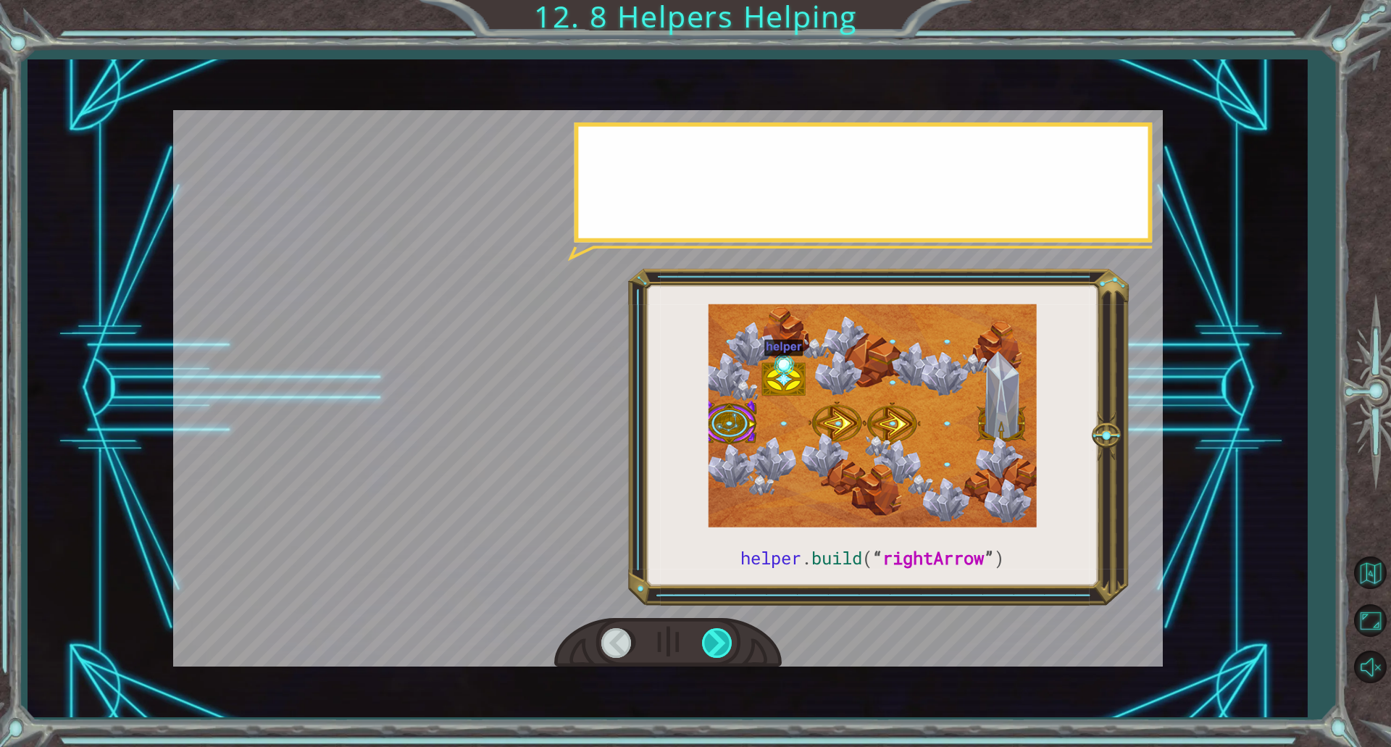
click at [726, 635] on div at bounding box center [718, 643] width 33 height 30
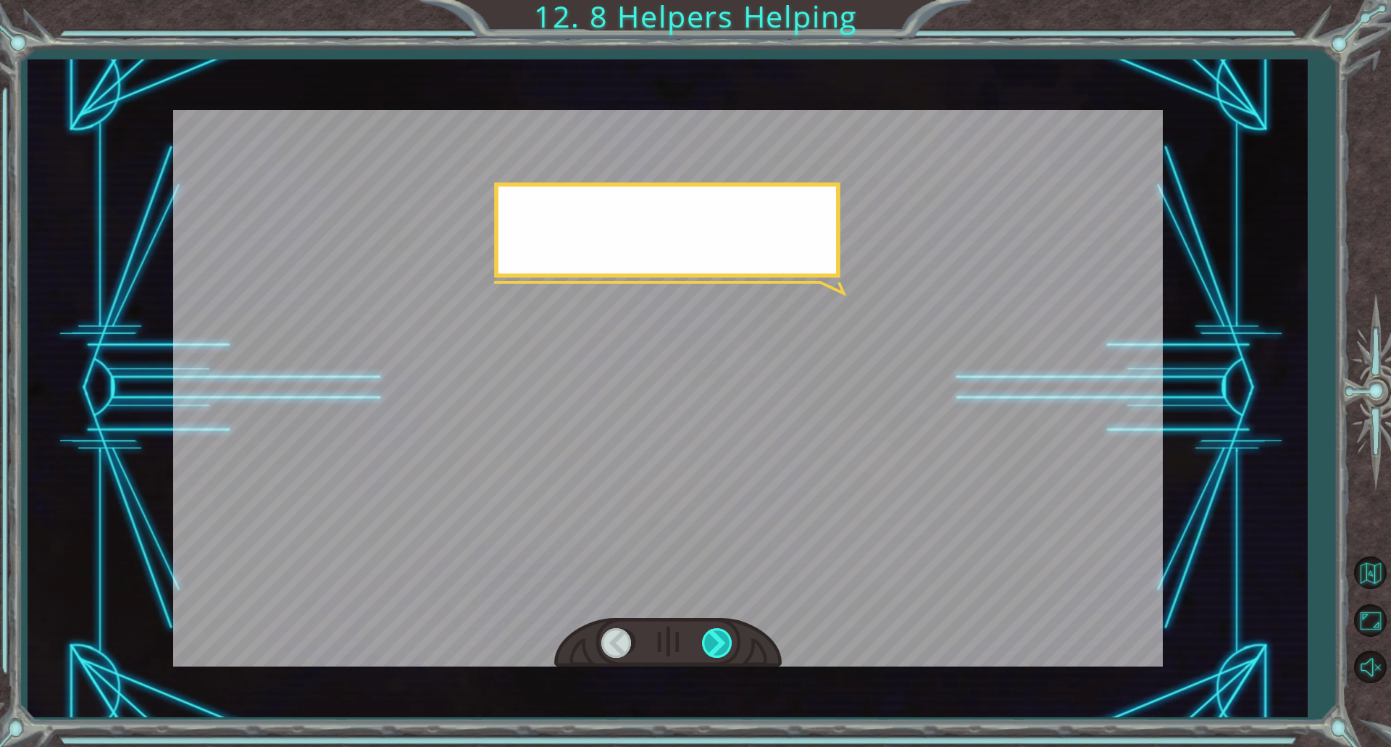
click at [723, 635] on div at bounding box center [718, 643] width 33 height 30
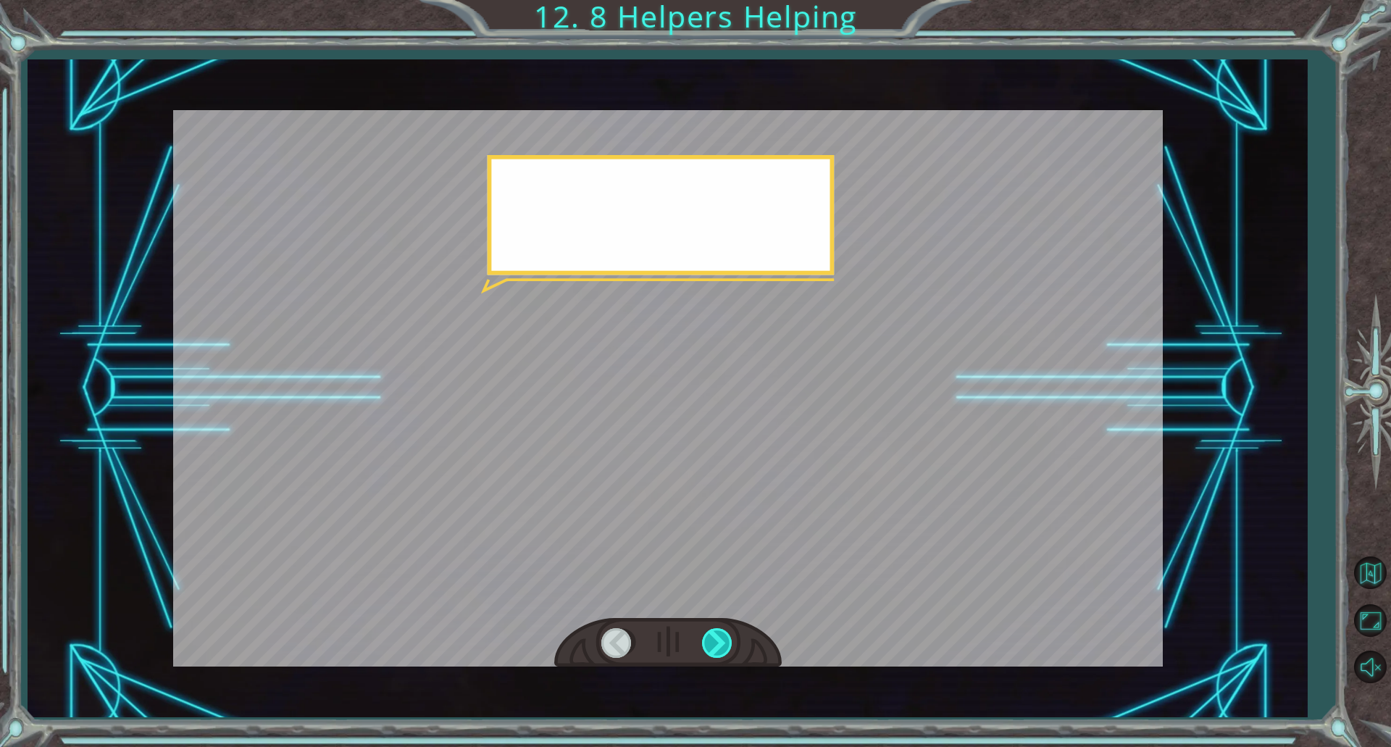
click at [723, 635] on div at bounding box center [718, 643] width 33 height 30
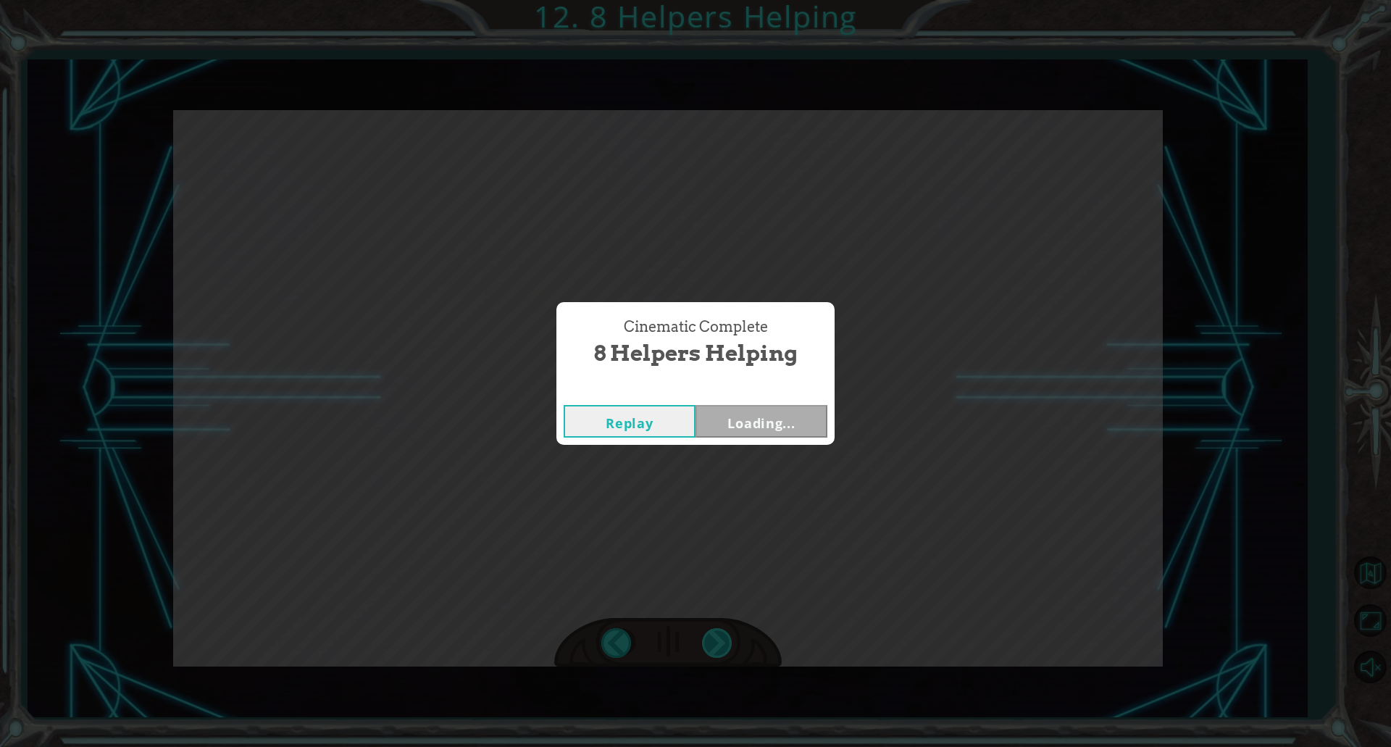
click at [723, 0] on div "helper . build ( “ rightArrow ” ) S o n o w y o u n e e d t o r e p a i r t h e…" at bounding box center [695, 0] width 1391 height 0
click at [723, 635] on div "Cinematic Complete 8 Helpers Helping Replay Next" at bounding box center [695, 373] width 1391 height 747
click at [784, 422] on button "Next" at bounding box center [761, 421] width 132 height 33
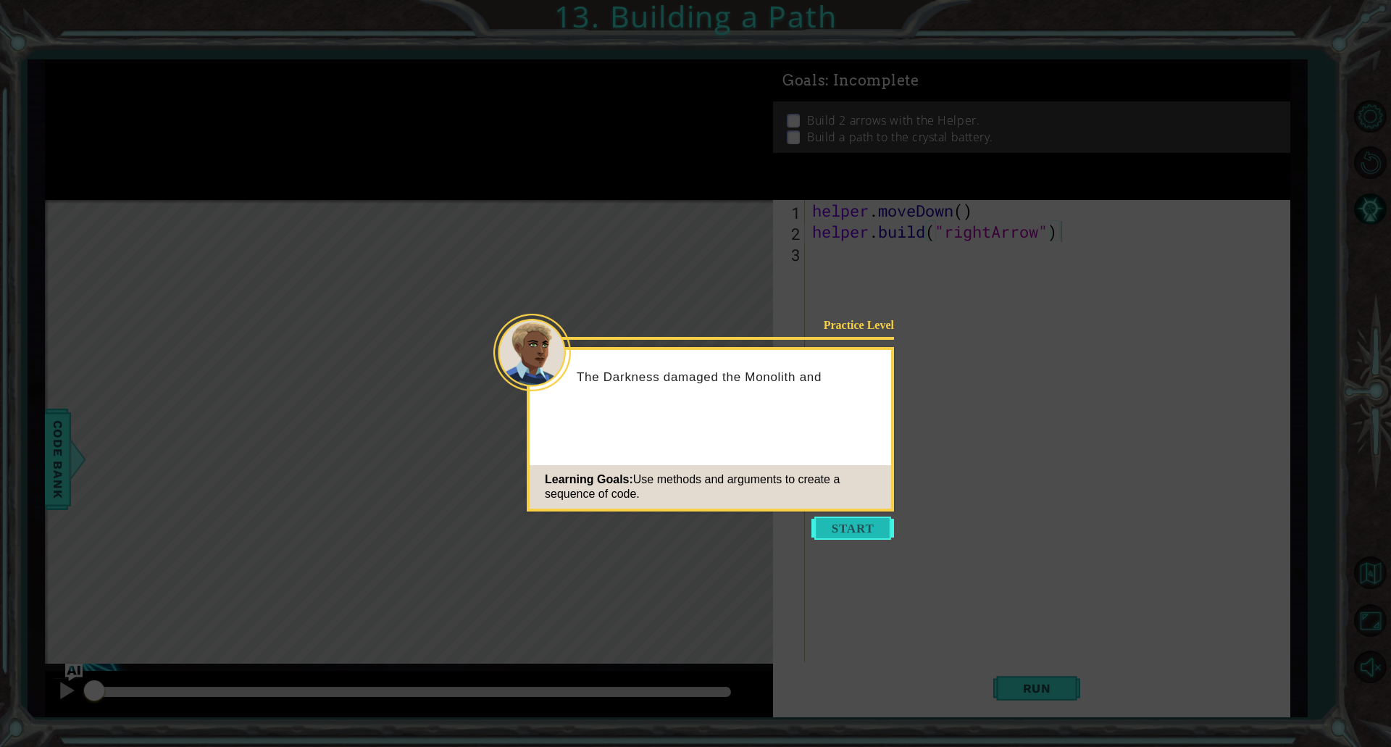
click at [837, 524] on button "Start" at bounding box center [852, 527] width 83 height 23
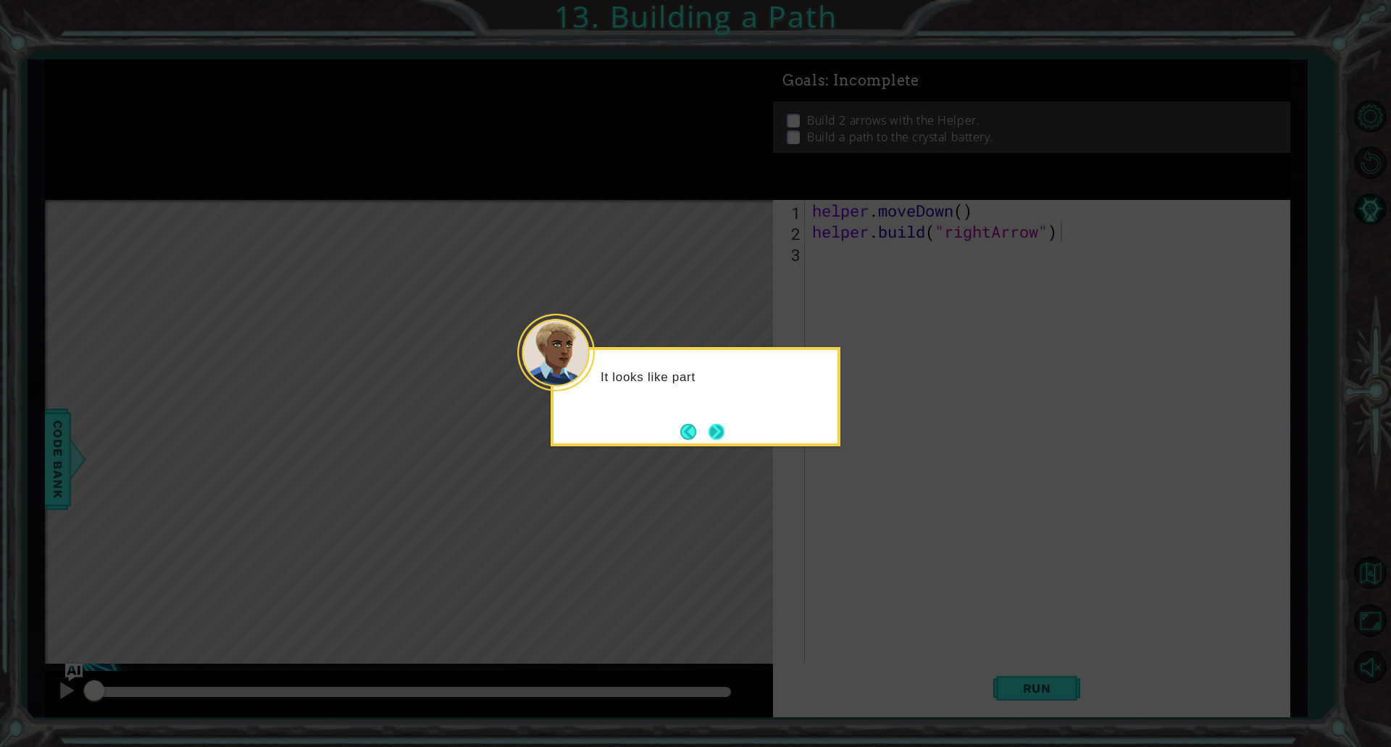
click at [708, 437] on button "Next" at bounding box center [716, 432] width 16 height 16
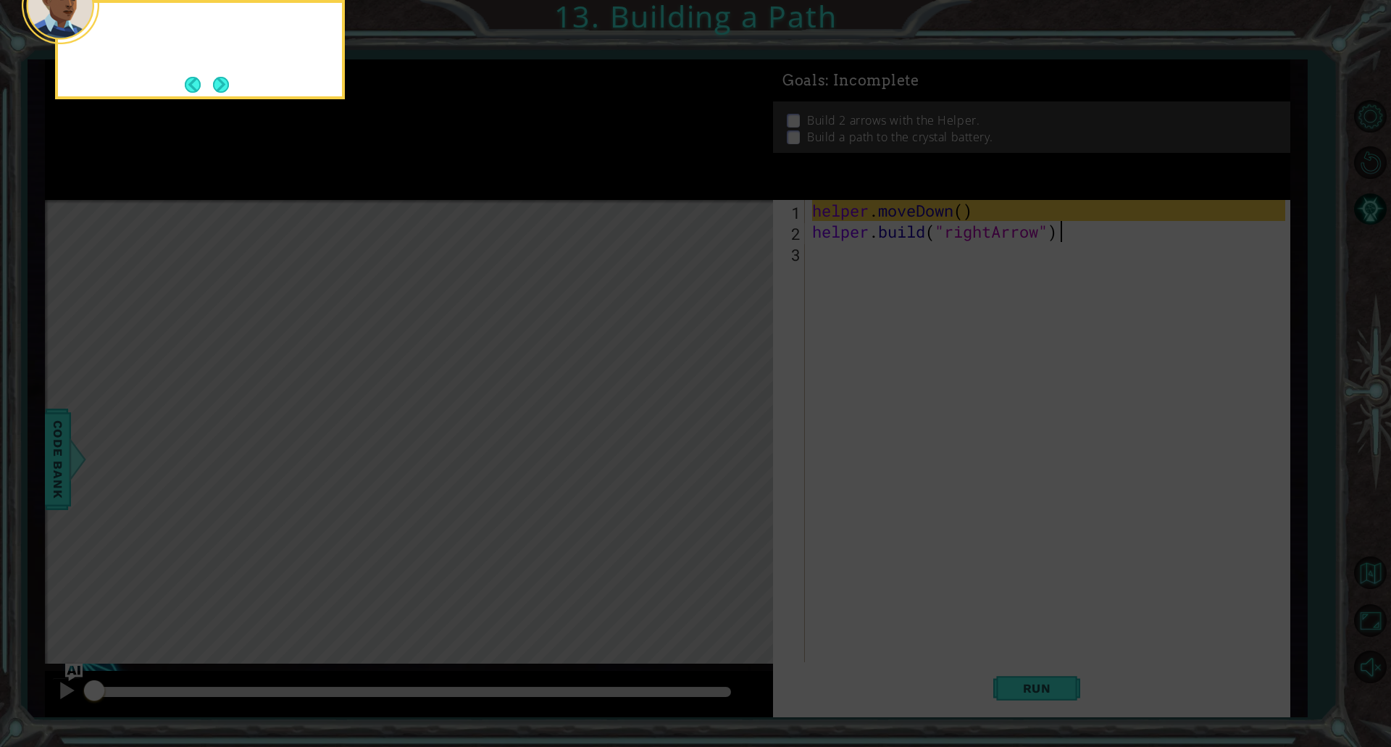
click at [708, 437] on icon at bounding box center [695, 112] width 1391 height 1270
click at [229, 93] on button "Next" at bounding box center [220, 84] width 17 height 17
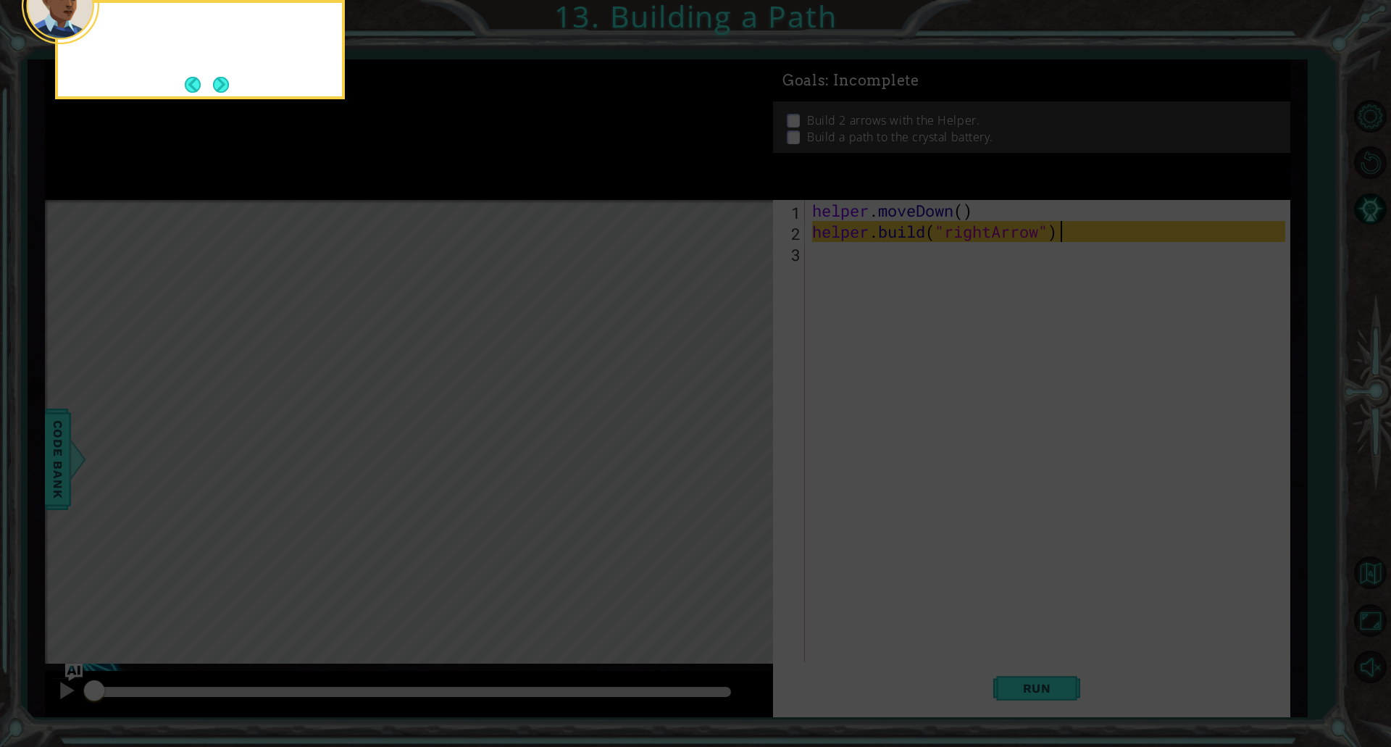
click at [229, 96] on div at bounding box center [200, 49] width 290 height 99
click at [229, 93] on button "Next" at bounding box center [221, 85] width 16 height 16
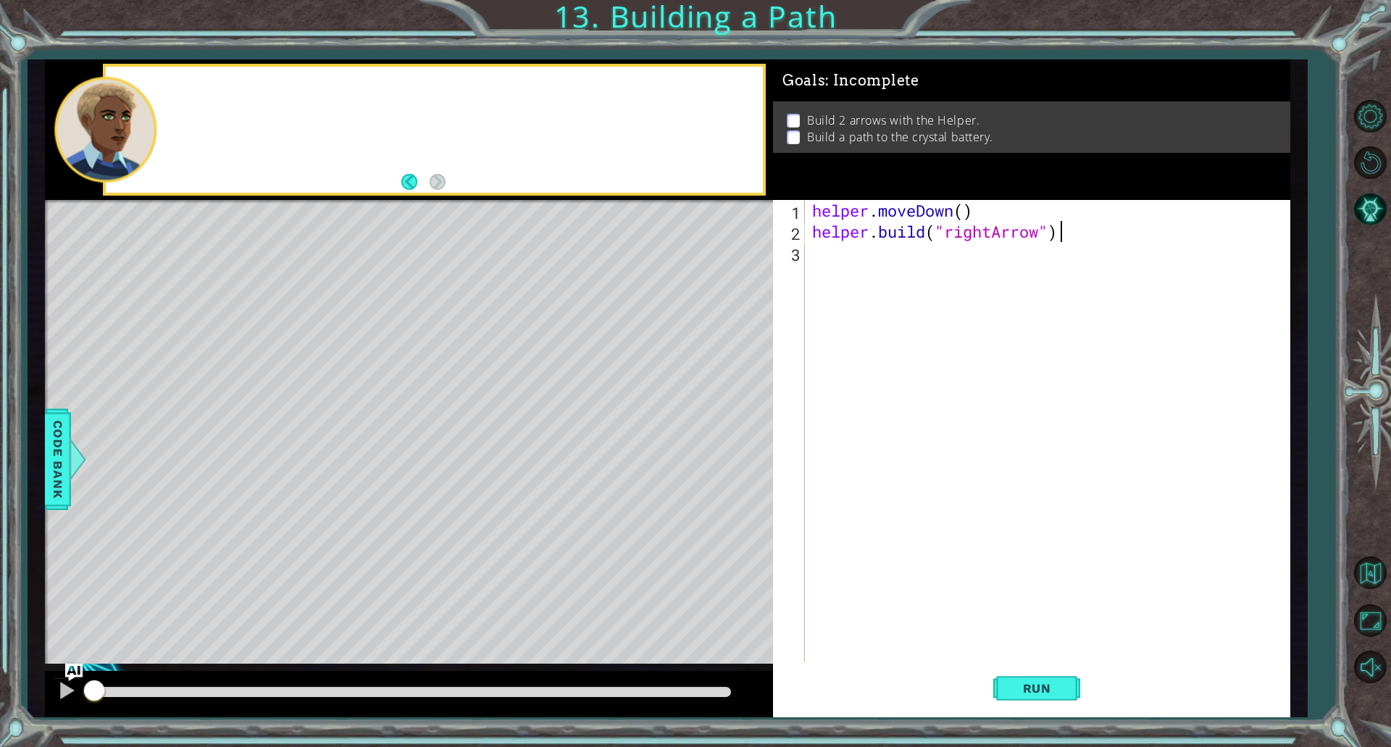
click at [229, 96] on div at bounding box center [434, 130] width 657 height 126
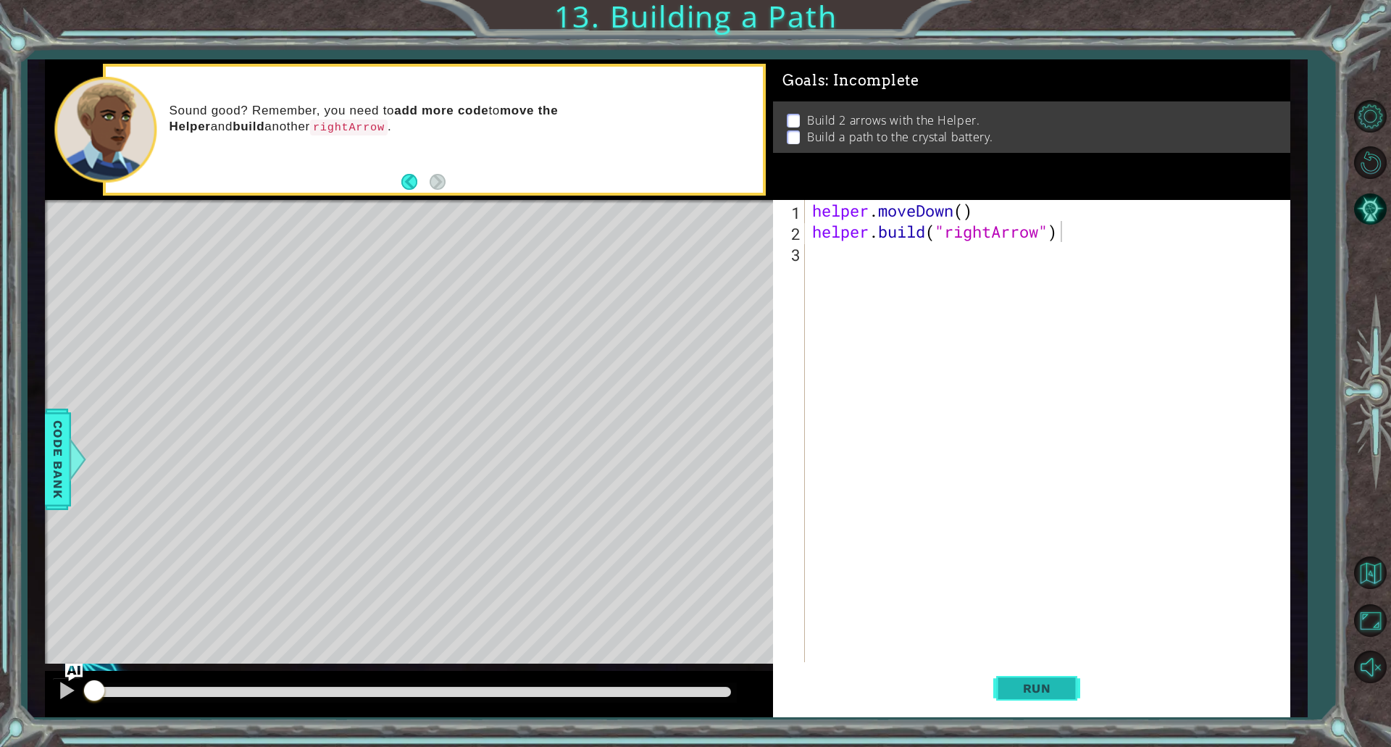
click at [1055, 690] on span "Run" at bounding box center [1036, 688] width 57 height 14
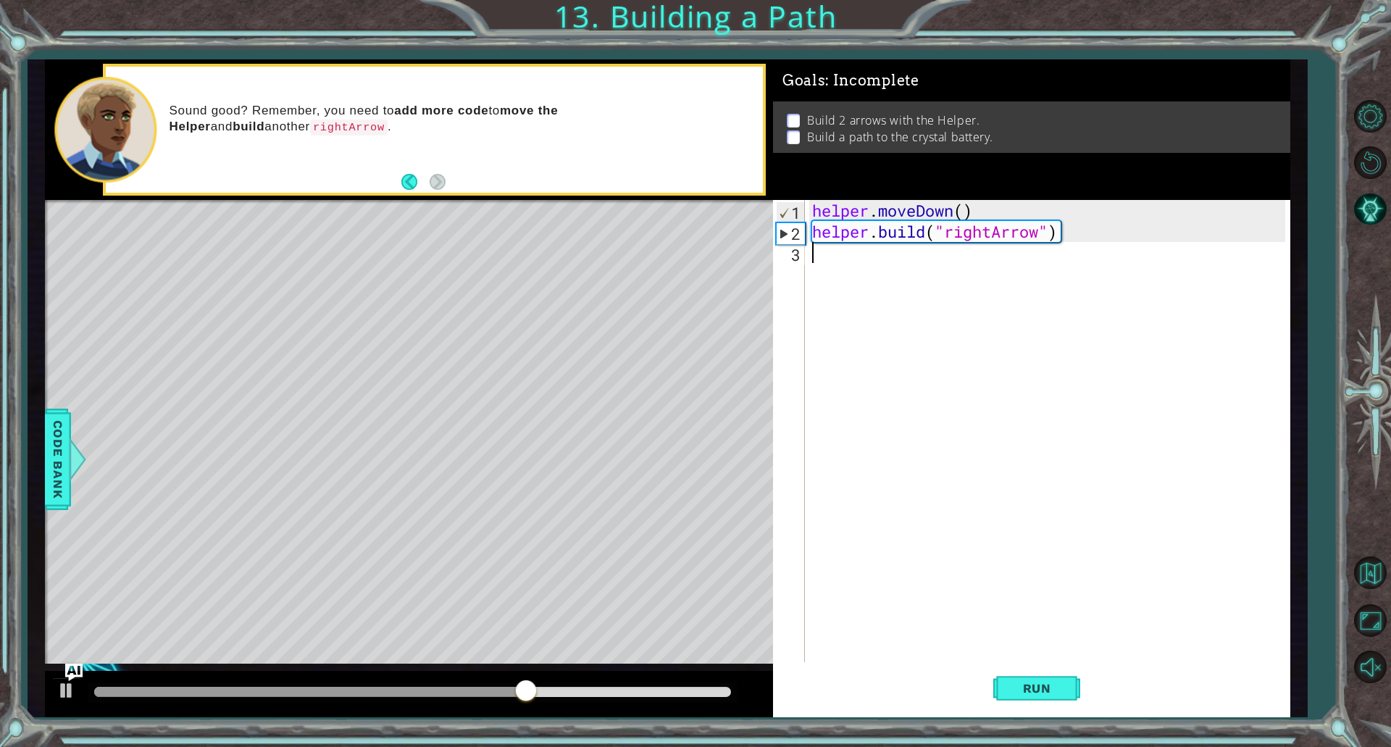
click at [912, 269] on div "helper . moveDown ( ) helper . build ( "rightArrow" )" at bounding box center [1050, 452] width 483 height 504
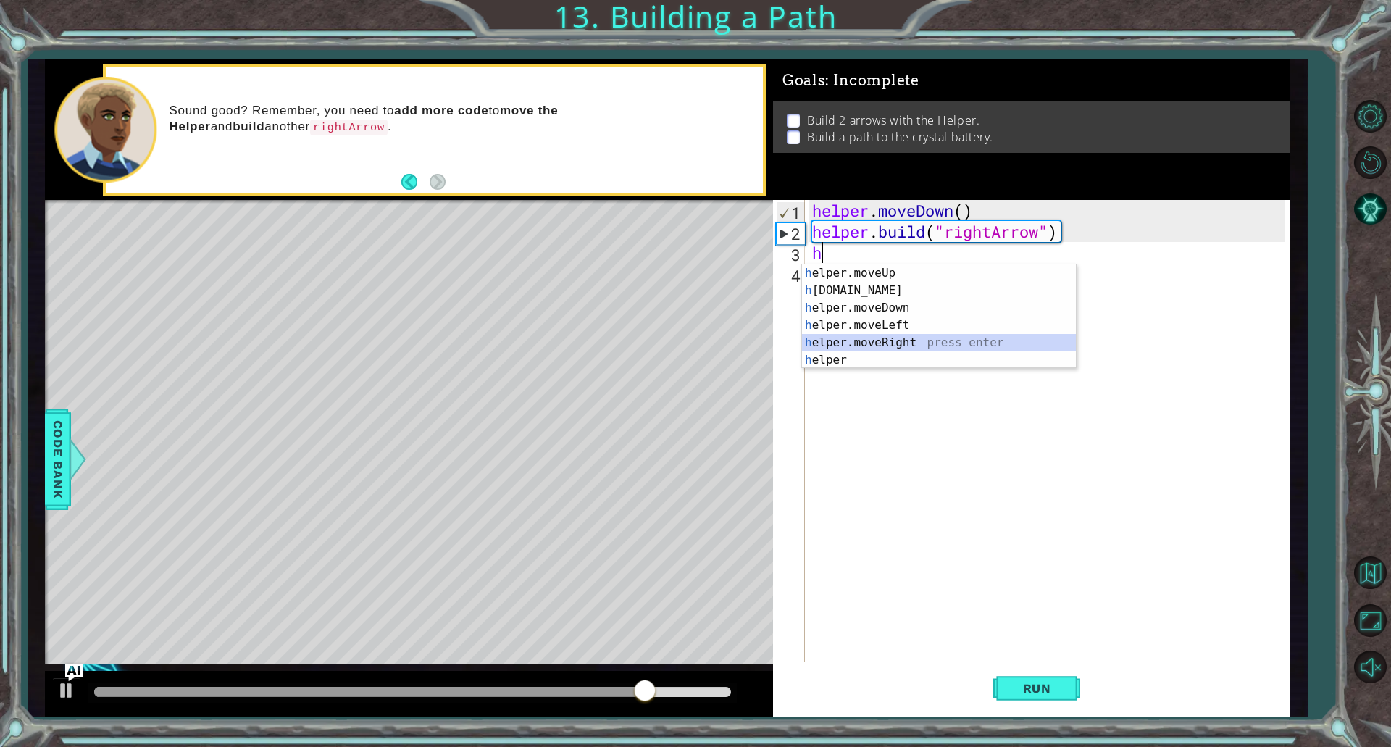
click at [887, 338] on div "h elper.moveUp press enter h [DOMAIN_NAME] press enter h elper.moveDown press e…" at bounding box center [939, 333] width 274 height 139
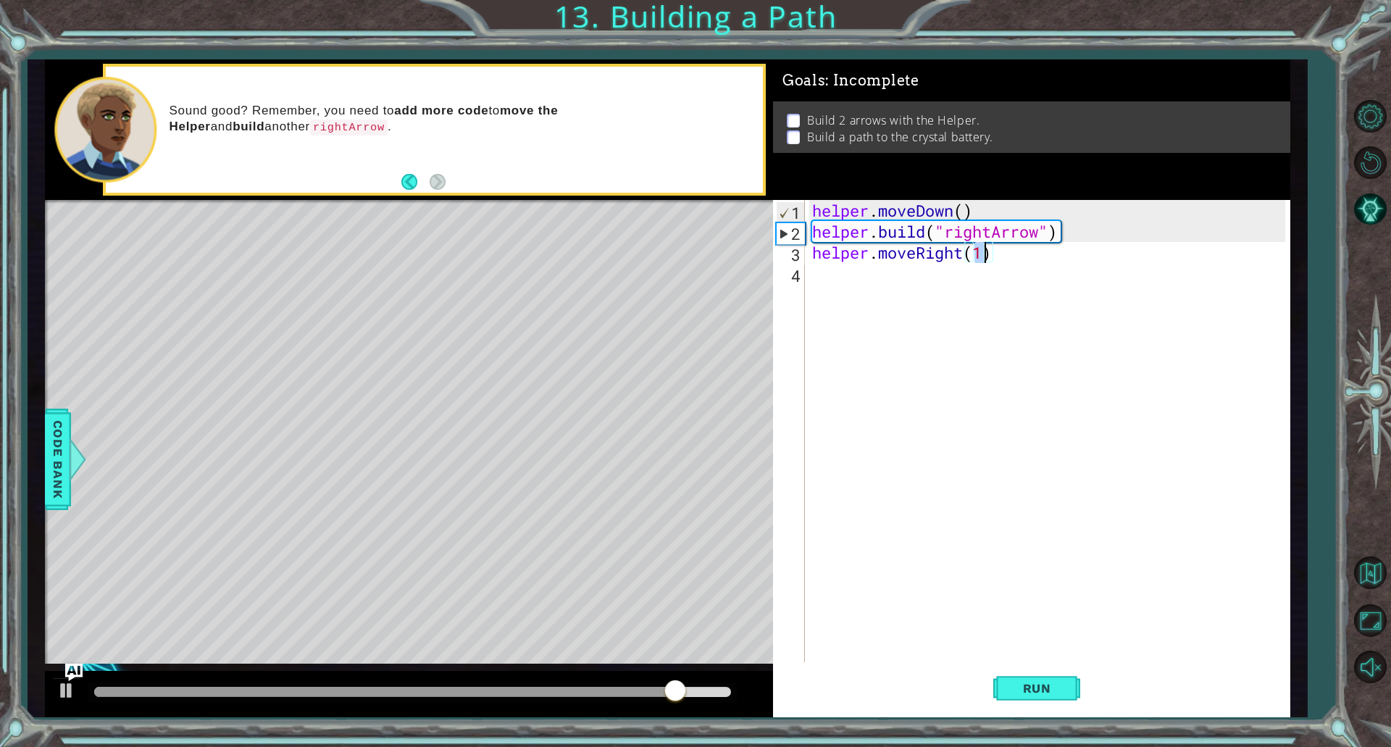
scroll to position [0, 7]
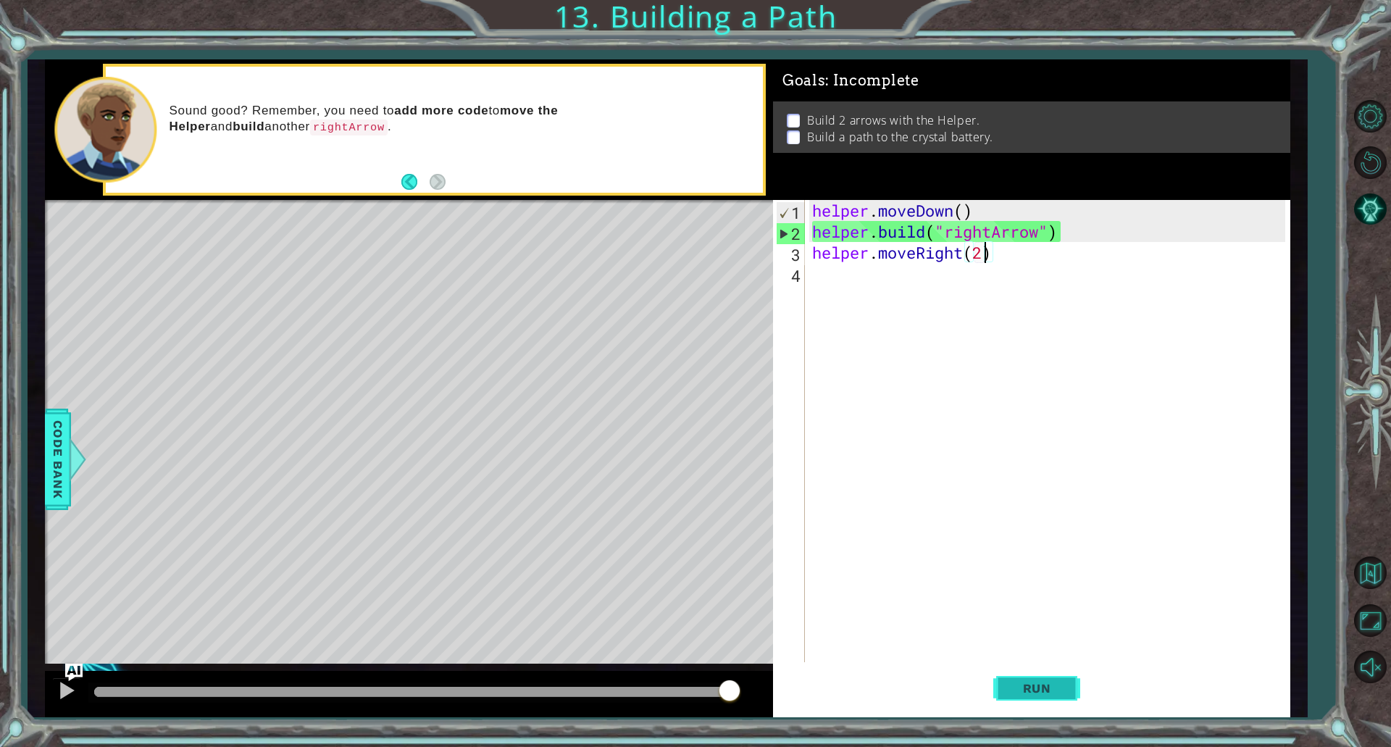
type textarea "helper.moveRight(2)"
click at [1032, 688] on span "Run" at bounding box center [1036, 688] width 57 height 14
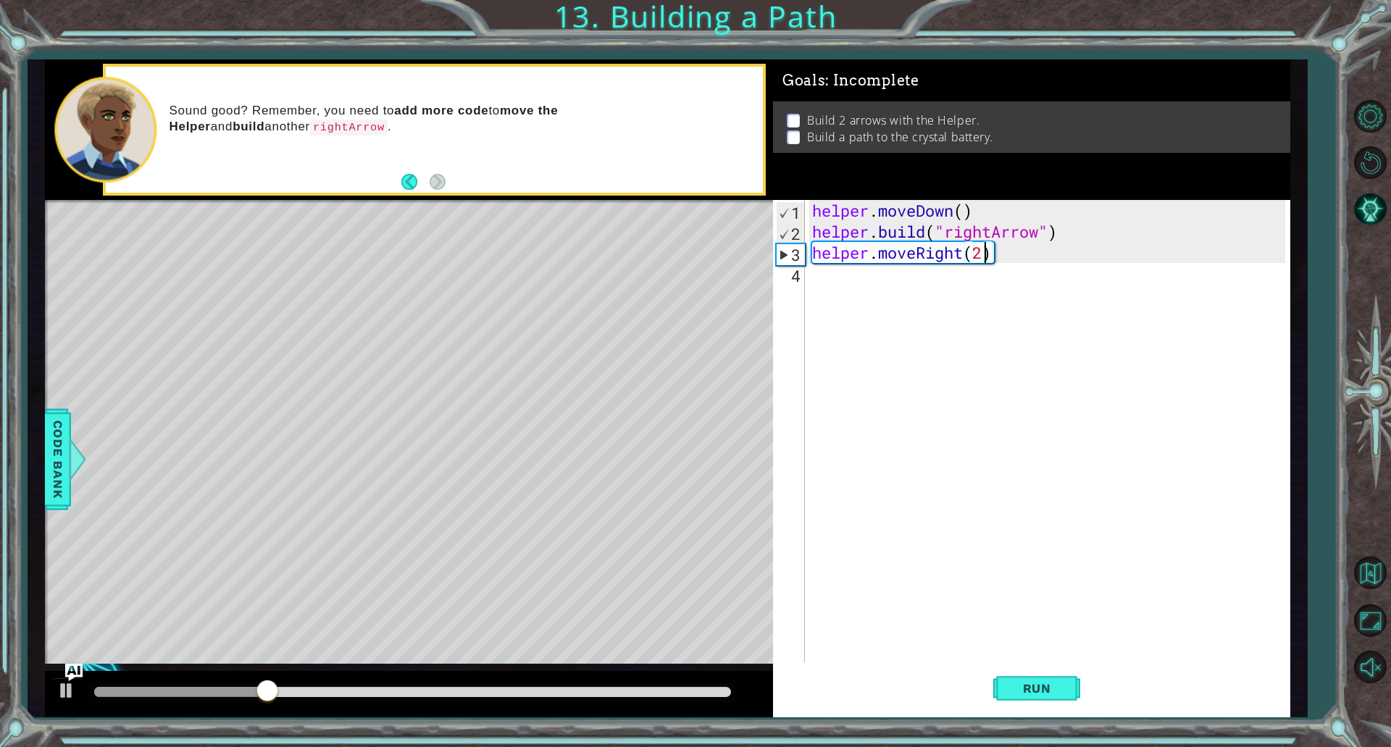
click at [834, 284] on div "helper . moveDown ( ) helper . build ( "rightArrow" ) helper . moveRight ( 2 )" at bounding box center [1050, 452] width 483 height 504
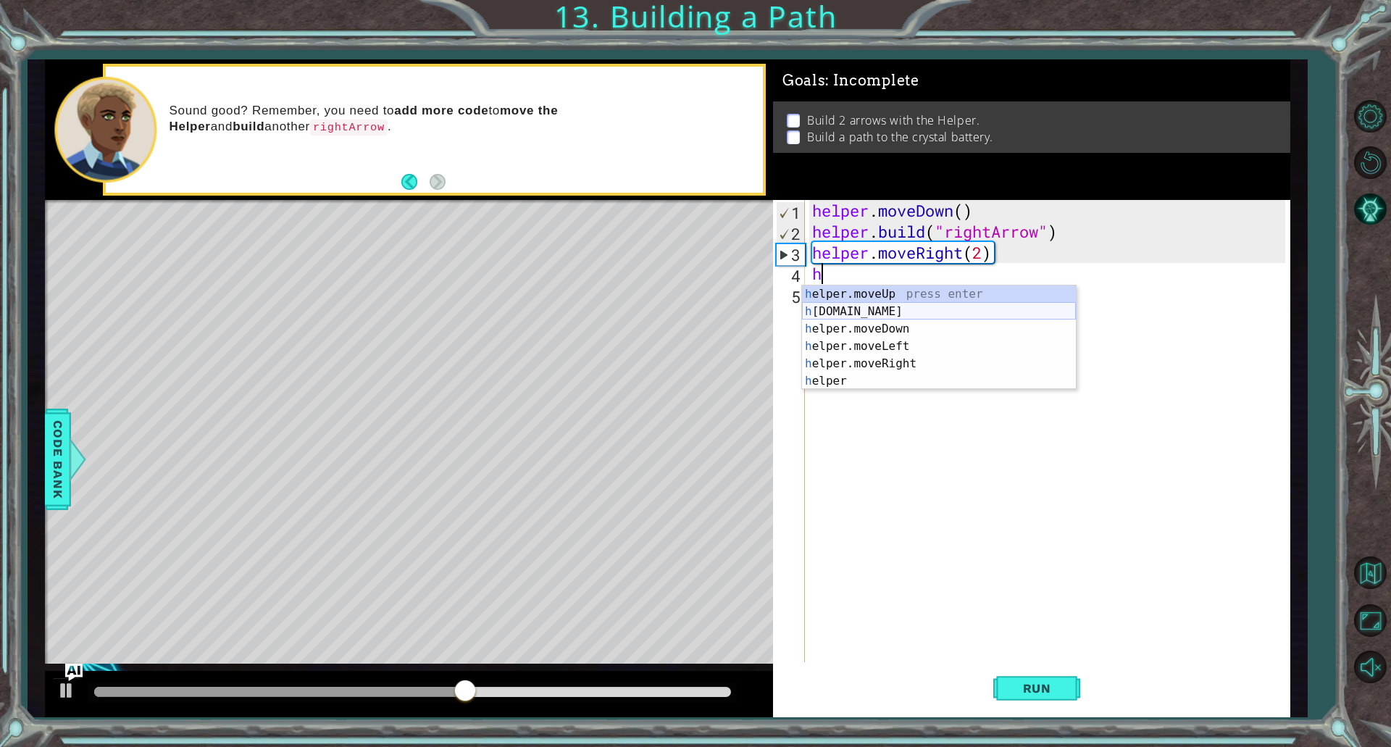
click at [882, 308] on div "h elper.moveUp press enter h [DOMAIN_NAME] press enter h elper.moveDown press e…" at bounding box center [939, 354] width 274 height 139
type textarea "[DOMAIN_NAME]("rightArrow")"
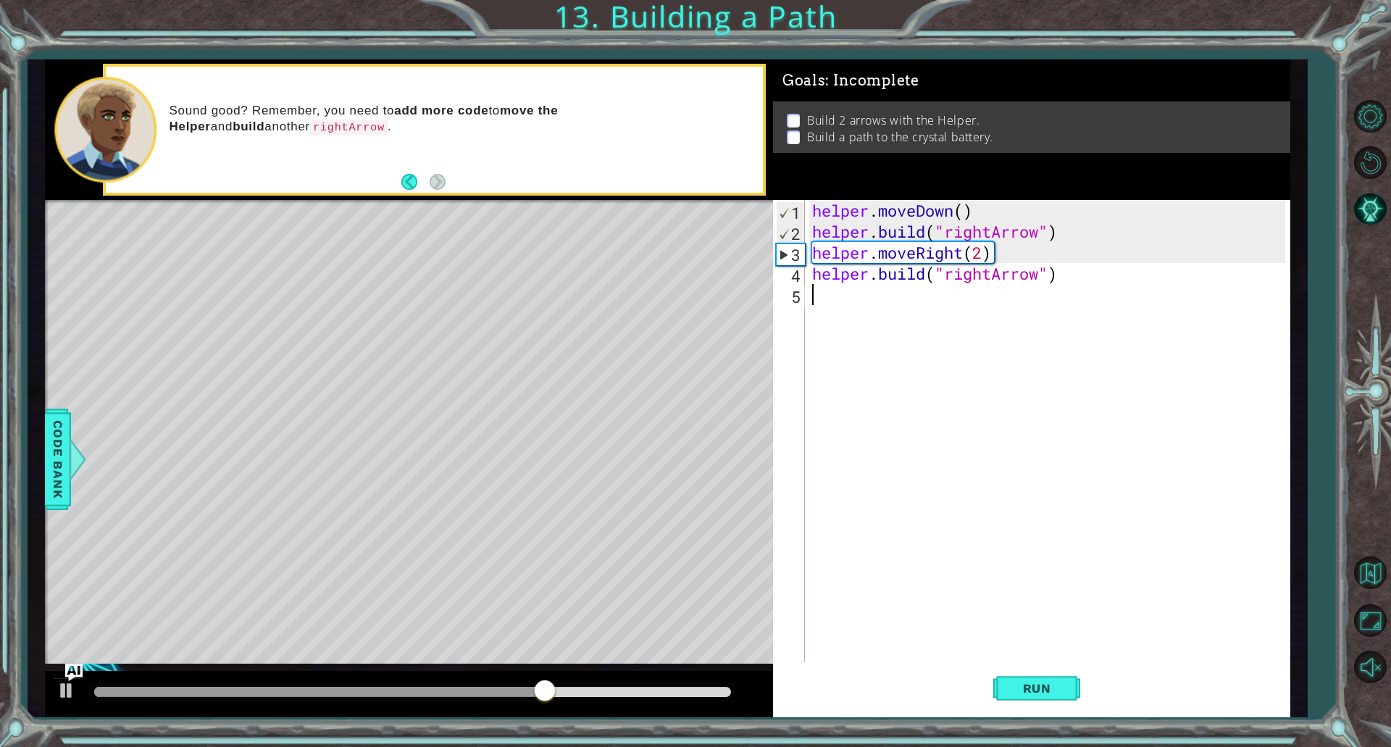
click at [889, 305] on div "helper . moveDown ( ) helper . build ( "rightArrow" ) helper . moveRight ( 2 ) …" at bounding box center [1050, 452] width 483 height 504
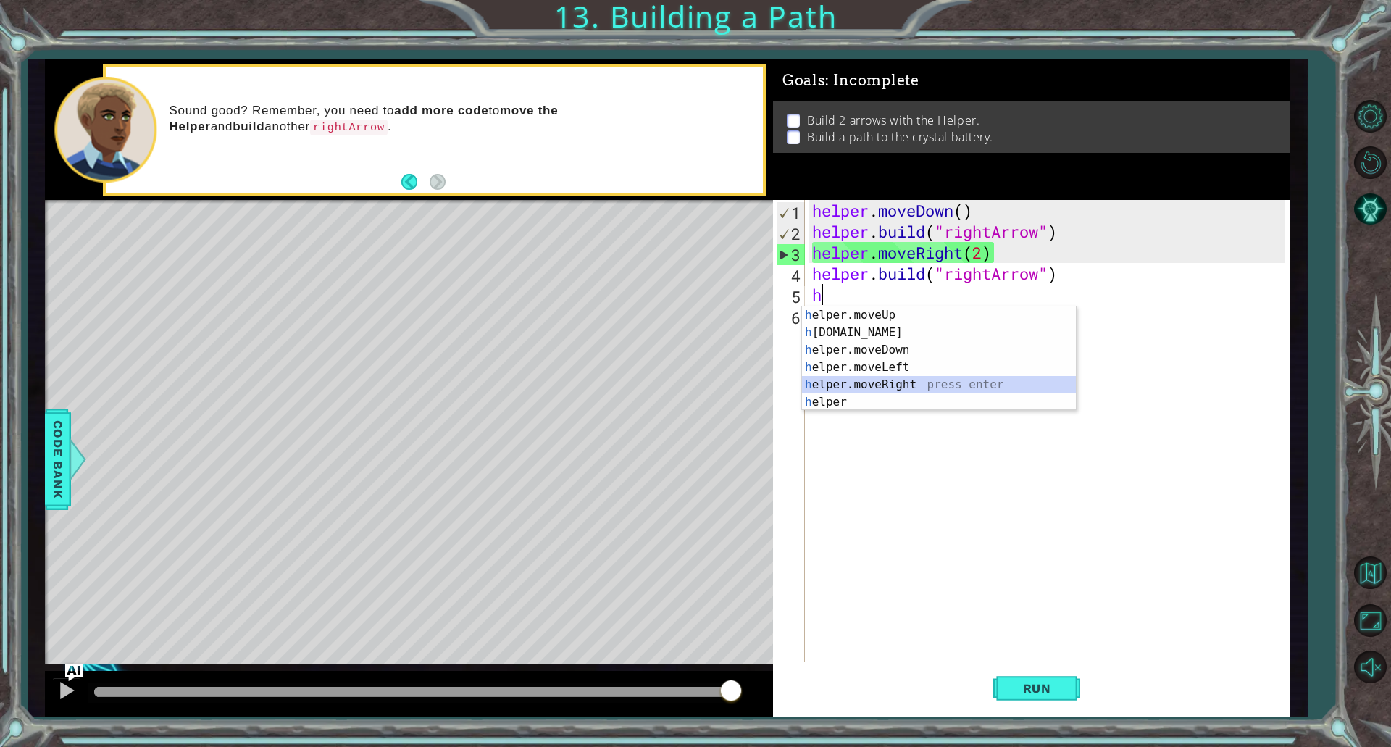
click at [877, 379] on div "h elper.moveUp press enter h [DOMAIN_NAME] press enter h elper.moveDown press e…" at bounding box center [939, 375] width 274 height 139
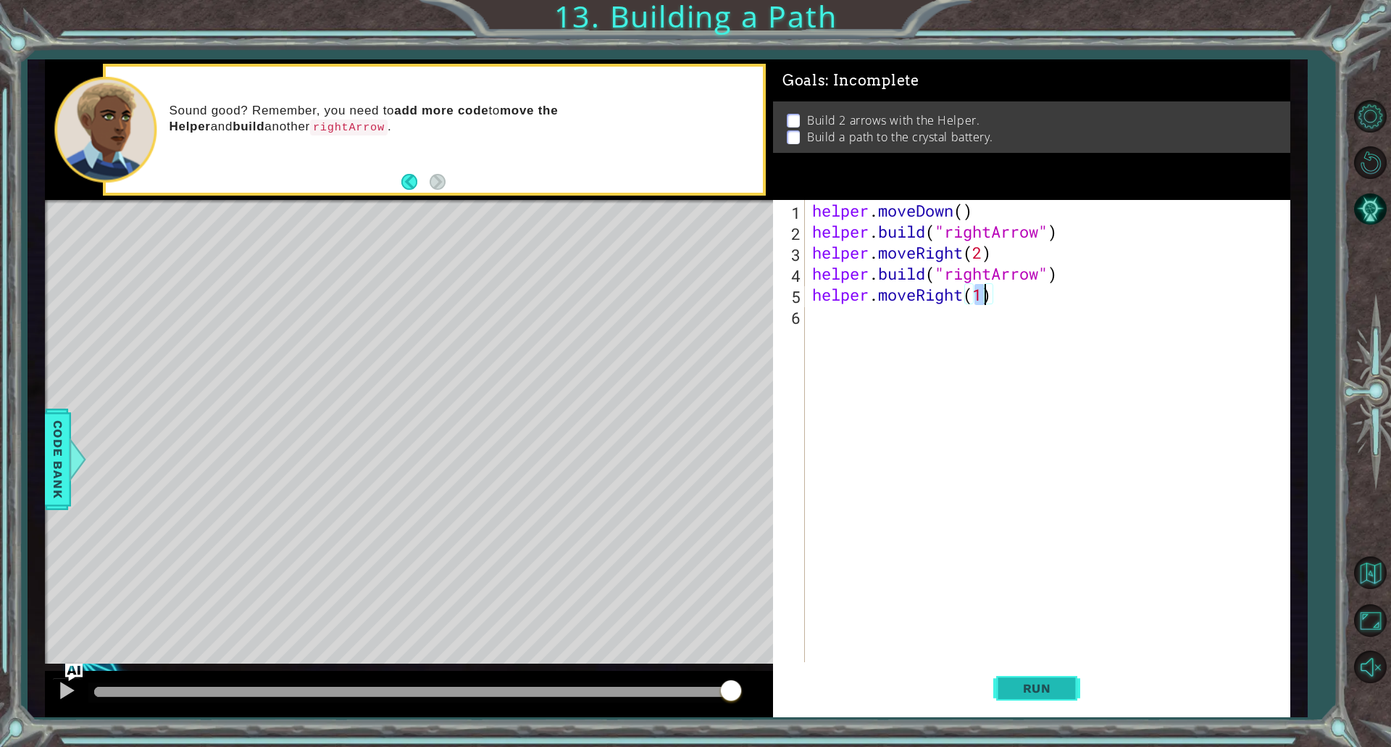
type textarea "helper.moveRight(1)"
click at [1018, 686] on span "Run" at bounding box center [1036, 688] width 57 height 14
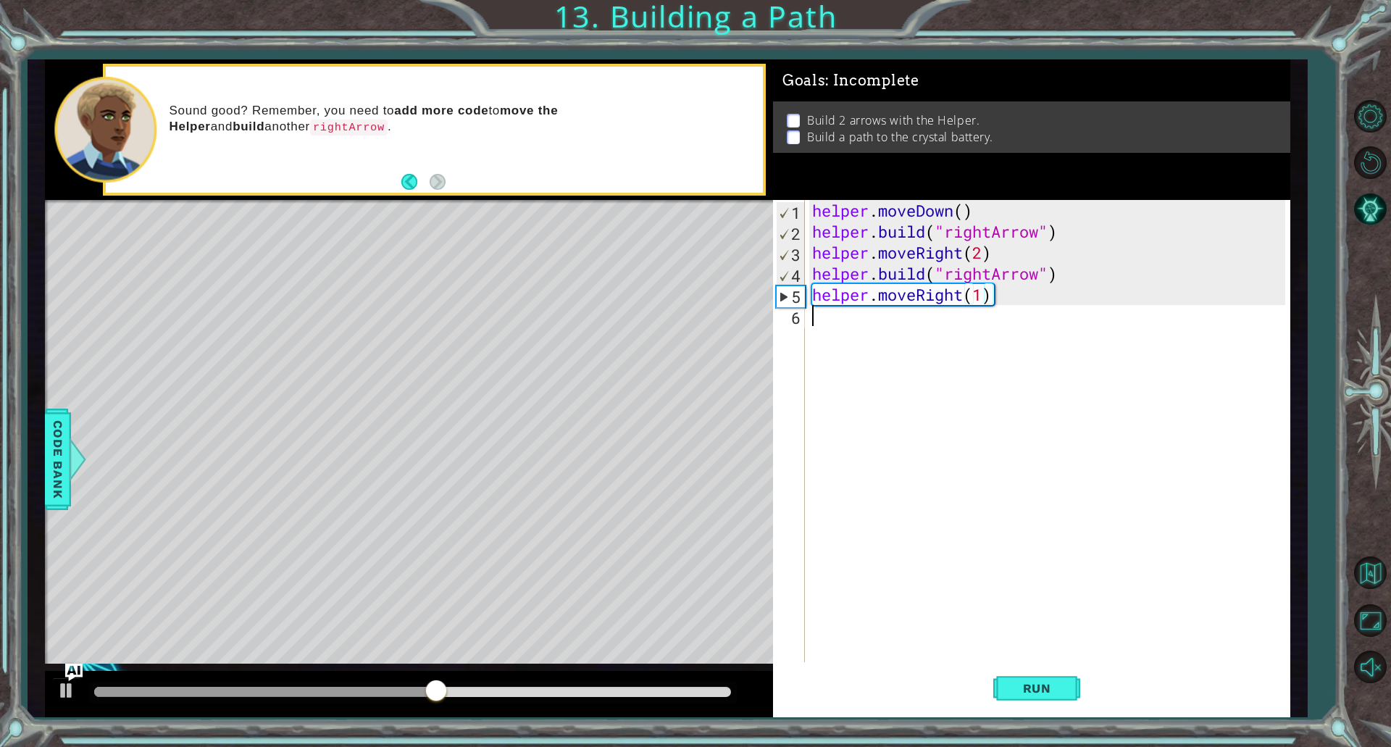
click at [958, 319] on div "helper . moveDown ( ) helper . build ( "rightArrow" ) helper . moveRight ( 2 ) …" at bounding box center [1050, 452] width 483 height 504
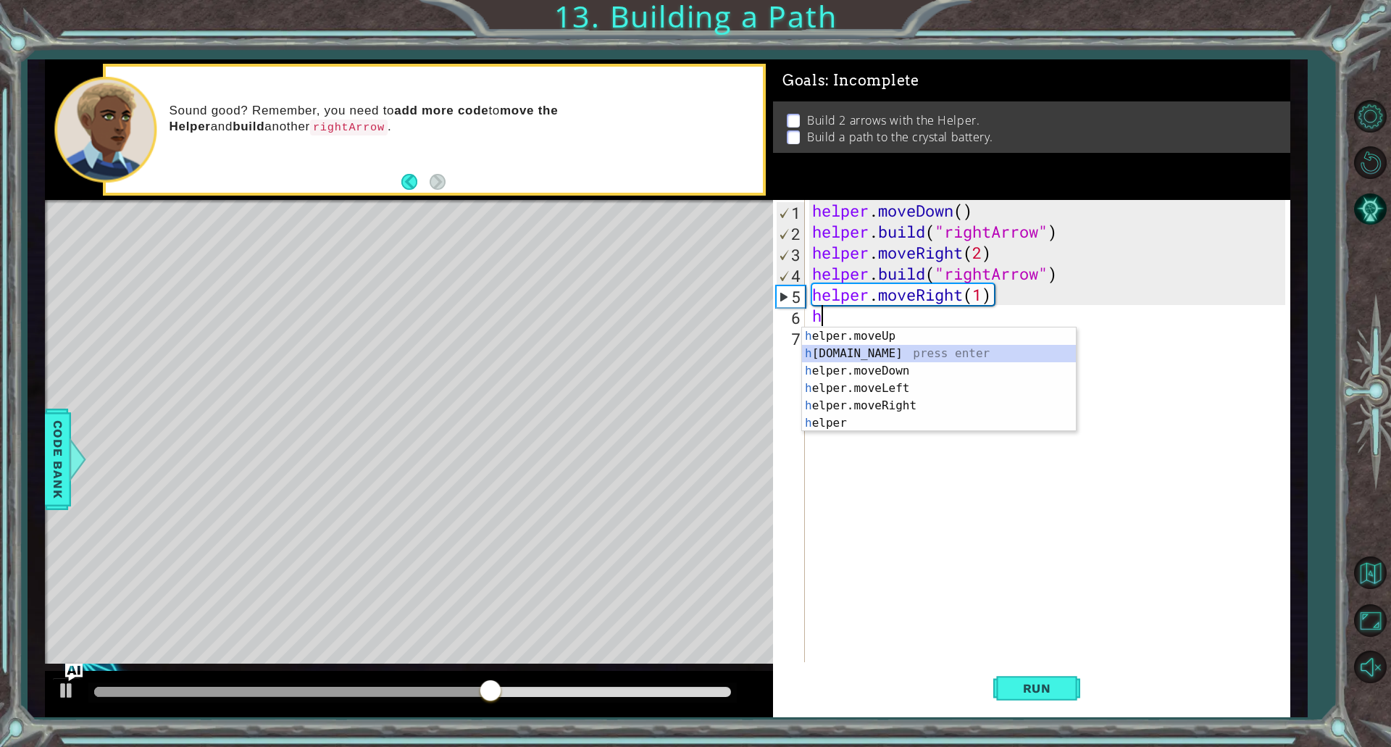
click at [908, 359] on div "h elper.moveUp press enter h [DOMAIN_NAME] press enter h elper.moveDown press e…" at bounding box center [939, 396] width 274 height 139
type textarea "[DOMAIN_NAME]("rightArrow")"
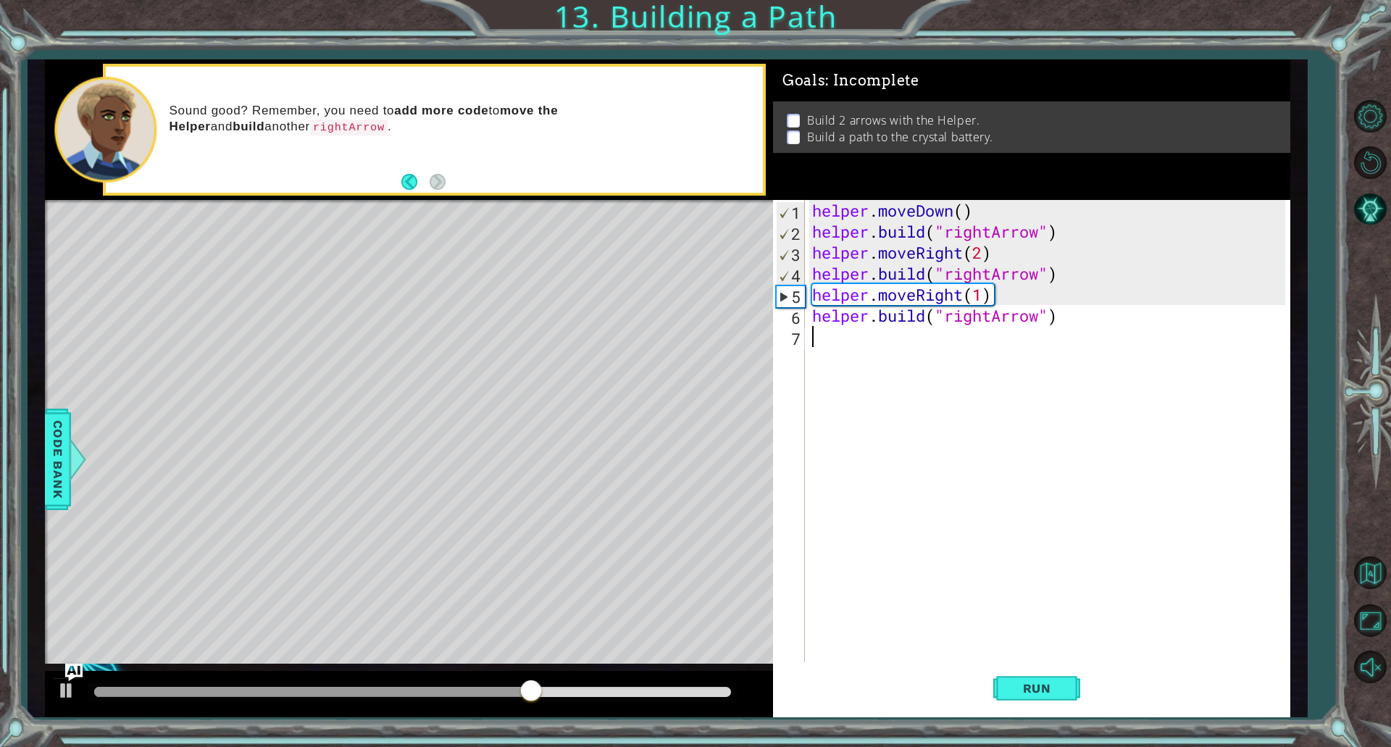
click at [984, 336] on div "helper . moveDown ( ) helper . build ( "rightArrow" ) helper . moveRight ( 2 ) …" at bounding box center [1050, 452] width 483 height 504
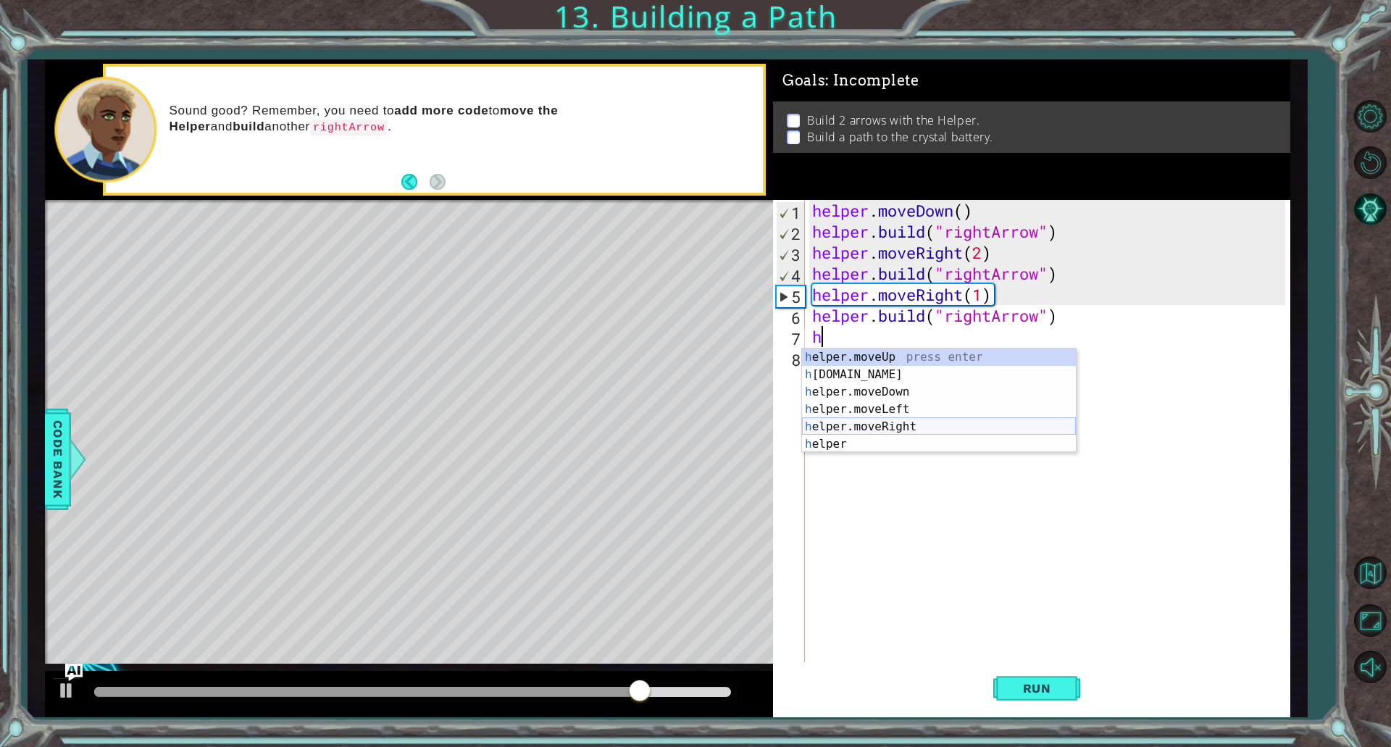
click at [888, 424] on div "h elper.moveUp press enter h [DOMAIN_NAME] press enter h elper.moveDown press e…" at bounding box center [939, 417] width 274 height 139
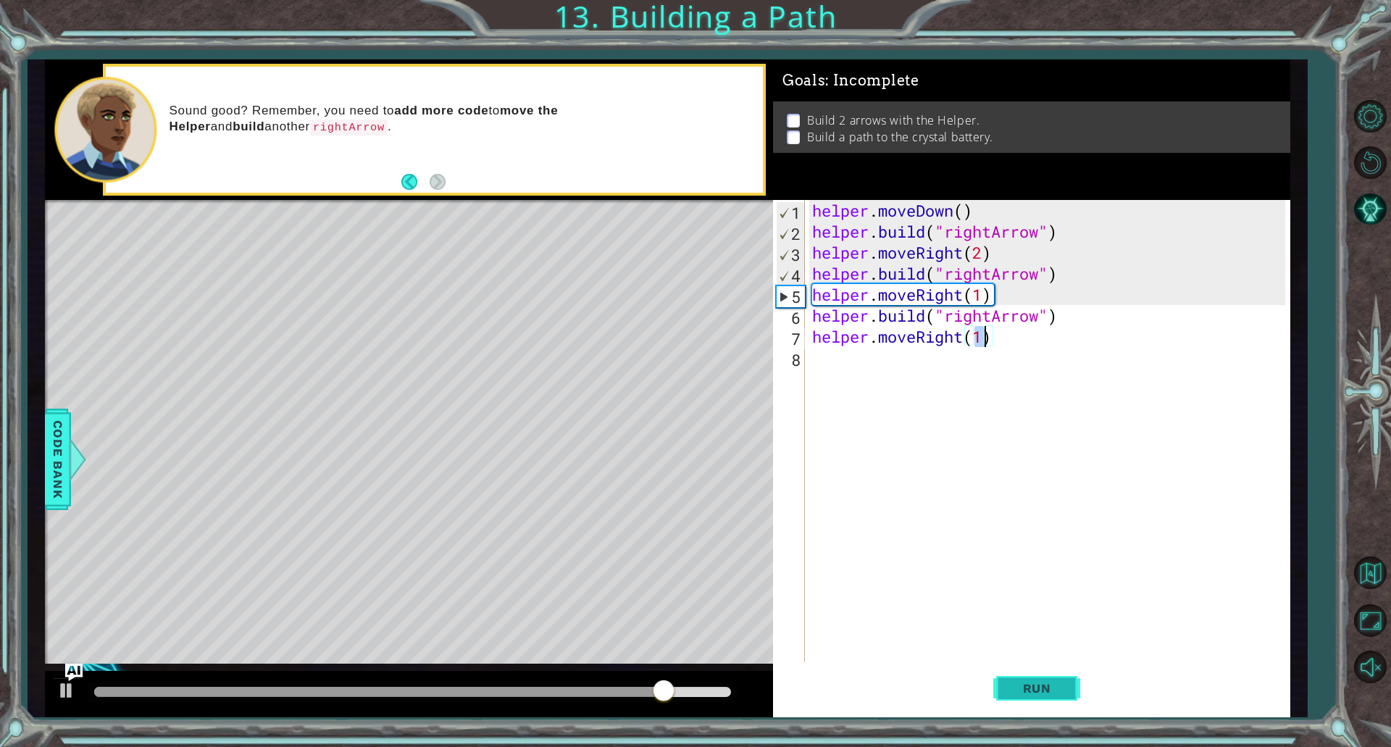
type textarea "helper.moveRight(1)"
click at [1019, 691] on span "Run" at bounding box center [1036, 688] width 57 height 14
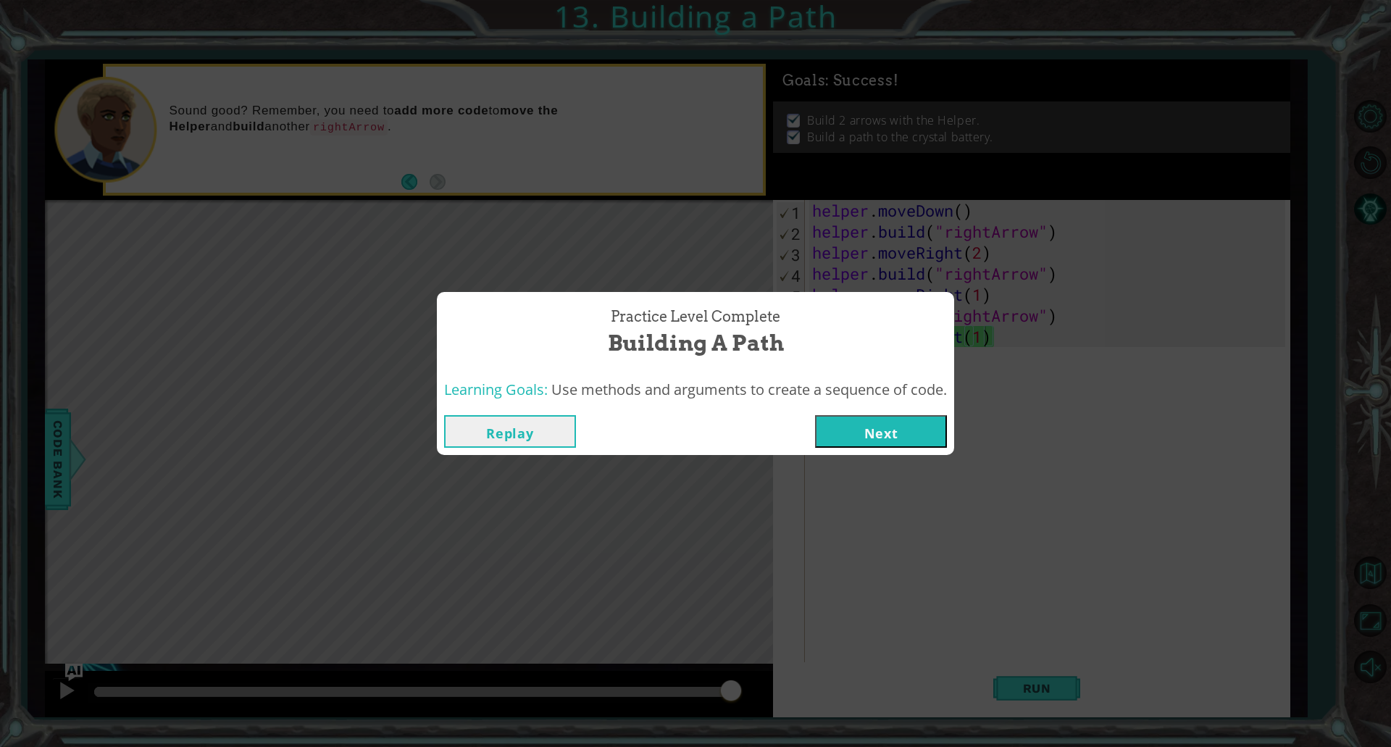
click at [887, 434] on button "Next" at bounding box center [881, 431] width 132 height 33
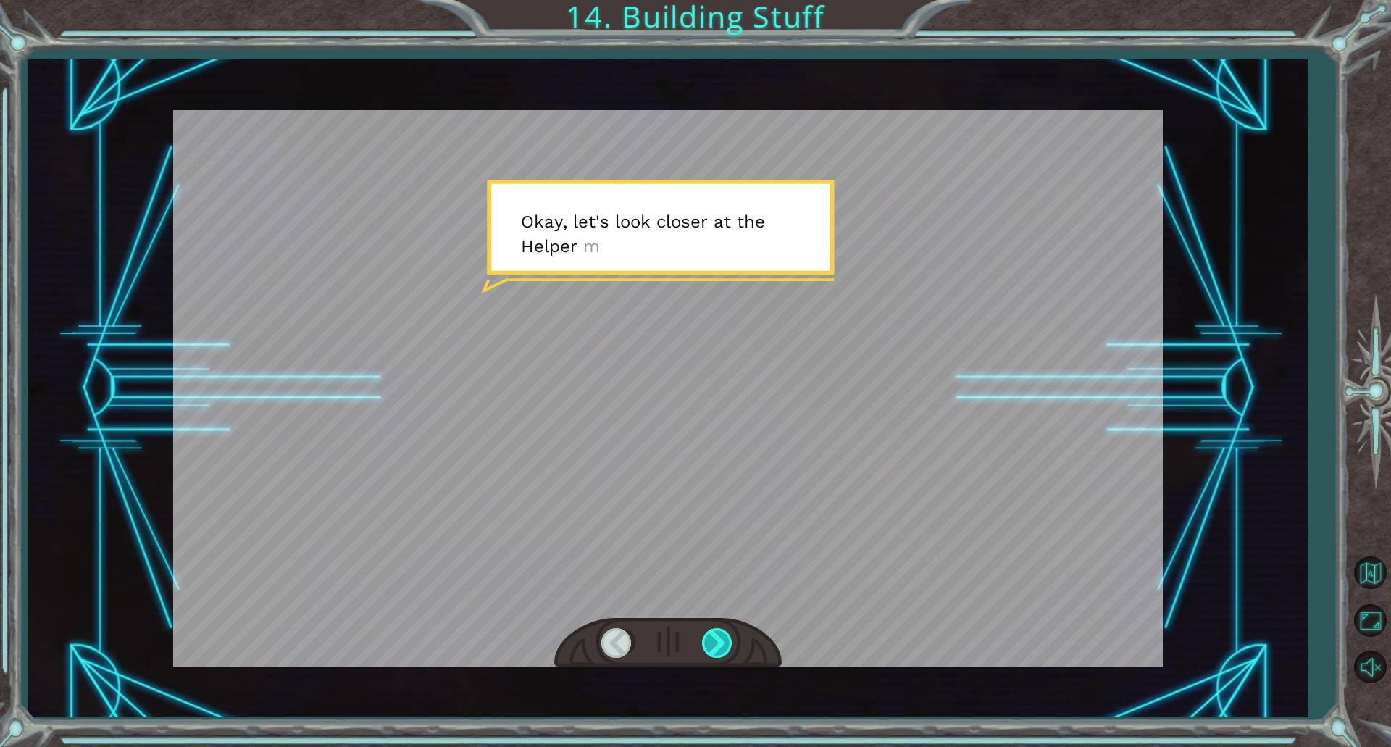
click at [708, 648] on div at bounding box center [718, 643] width 33 height 30
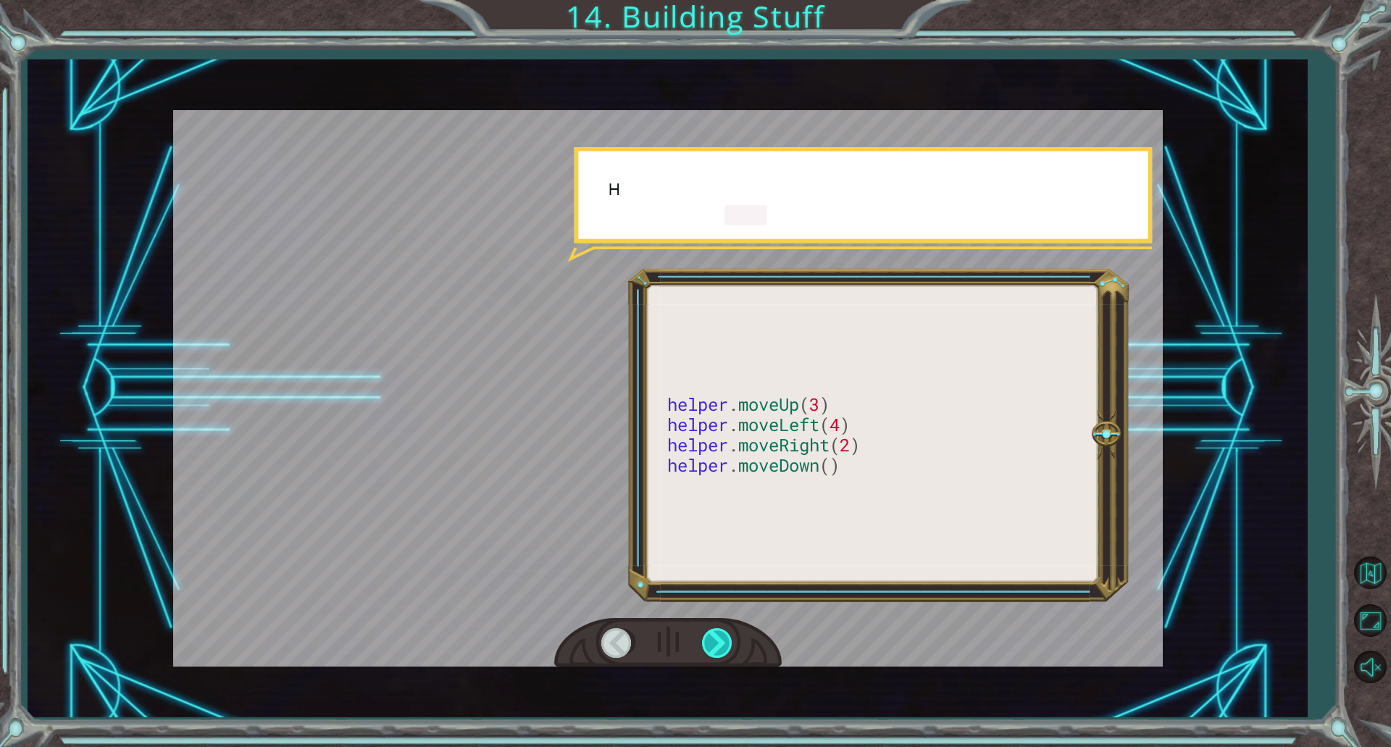
click at [708, 648] on div at bounding box center [718, 643] width 33 height 30
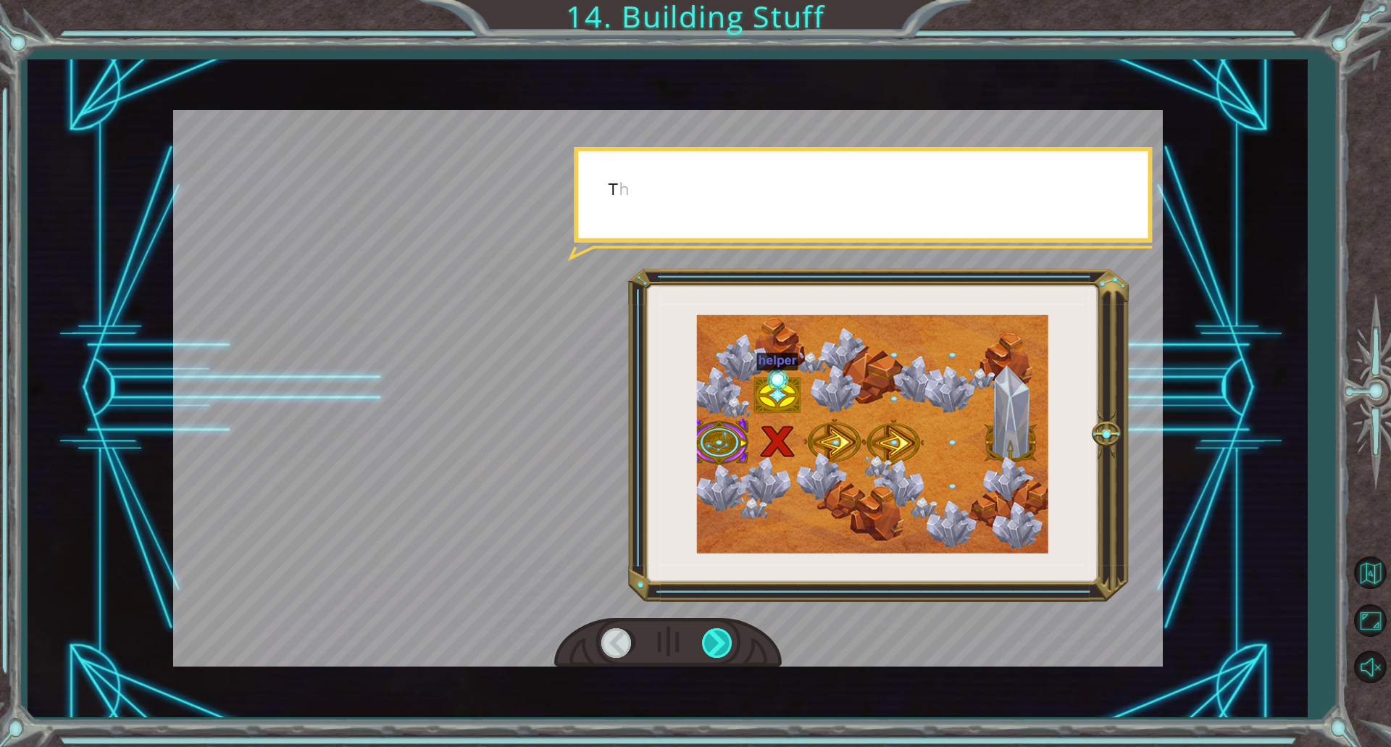
click at [708, 648] on div at bounding box center [718, 643] width 33 height 30
click at [709, 648] on div at bounding box center [718, 643] width 33 height 30
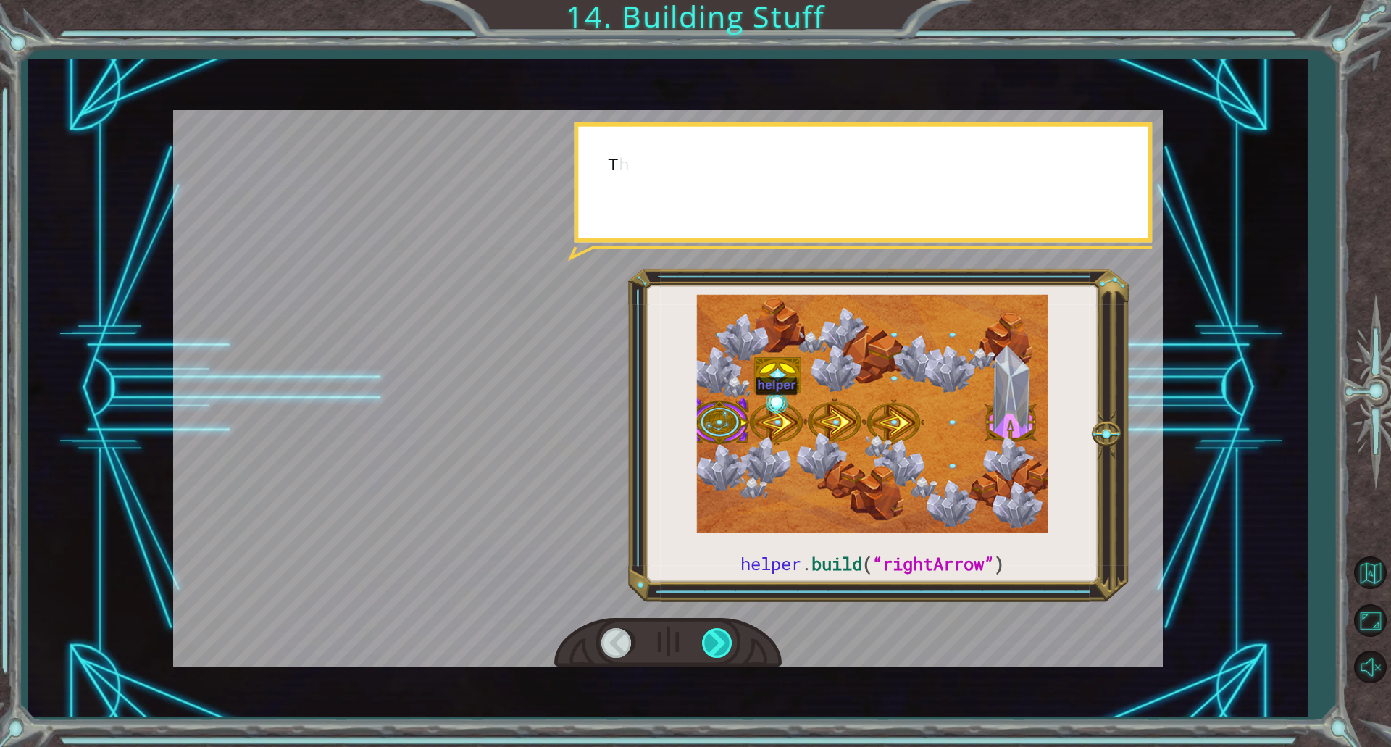
click at [709, 648] on div at bounding box center [718, 643] width 33 height 30
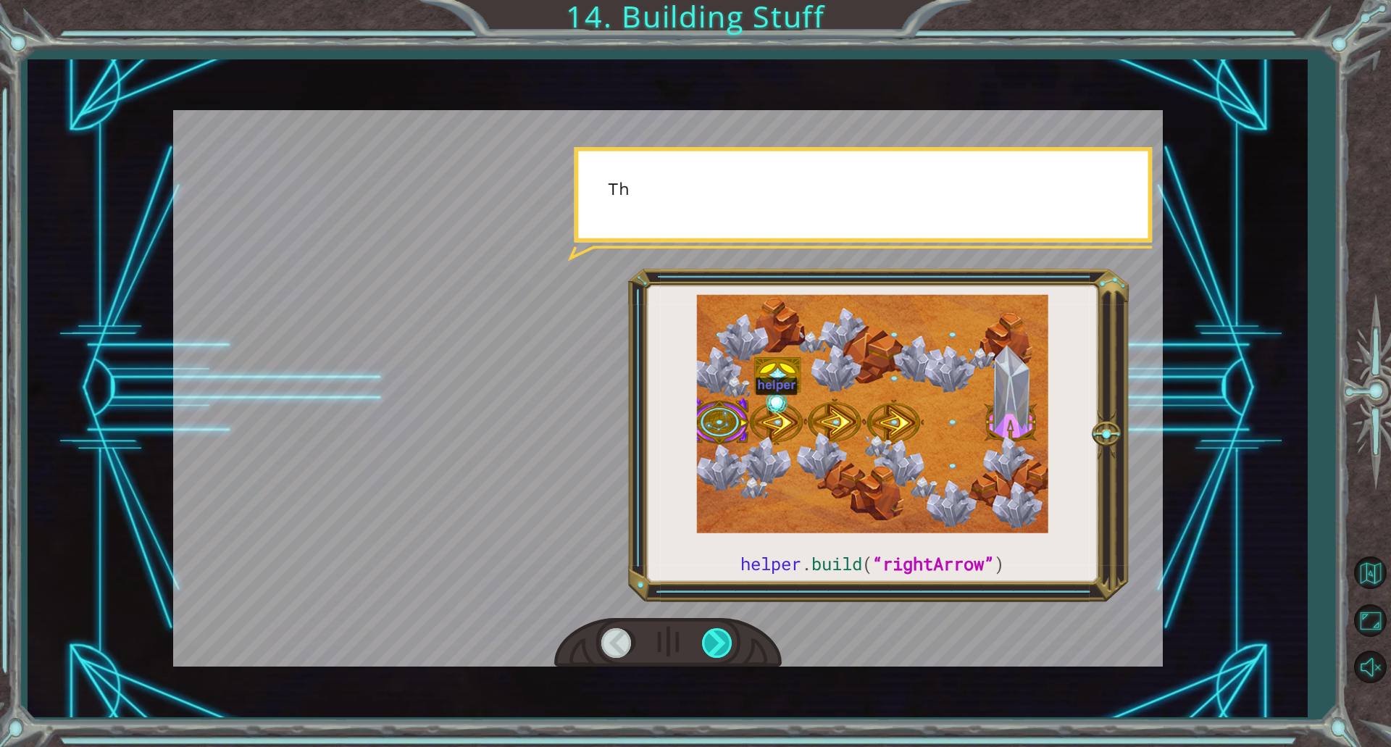
click at [709, 648] on div at bounding box center [718, 643] width 33 height 30
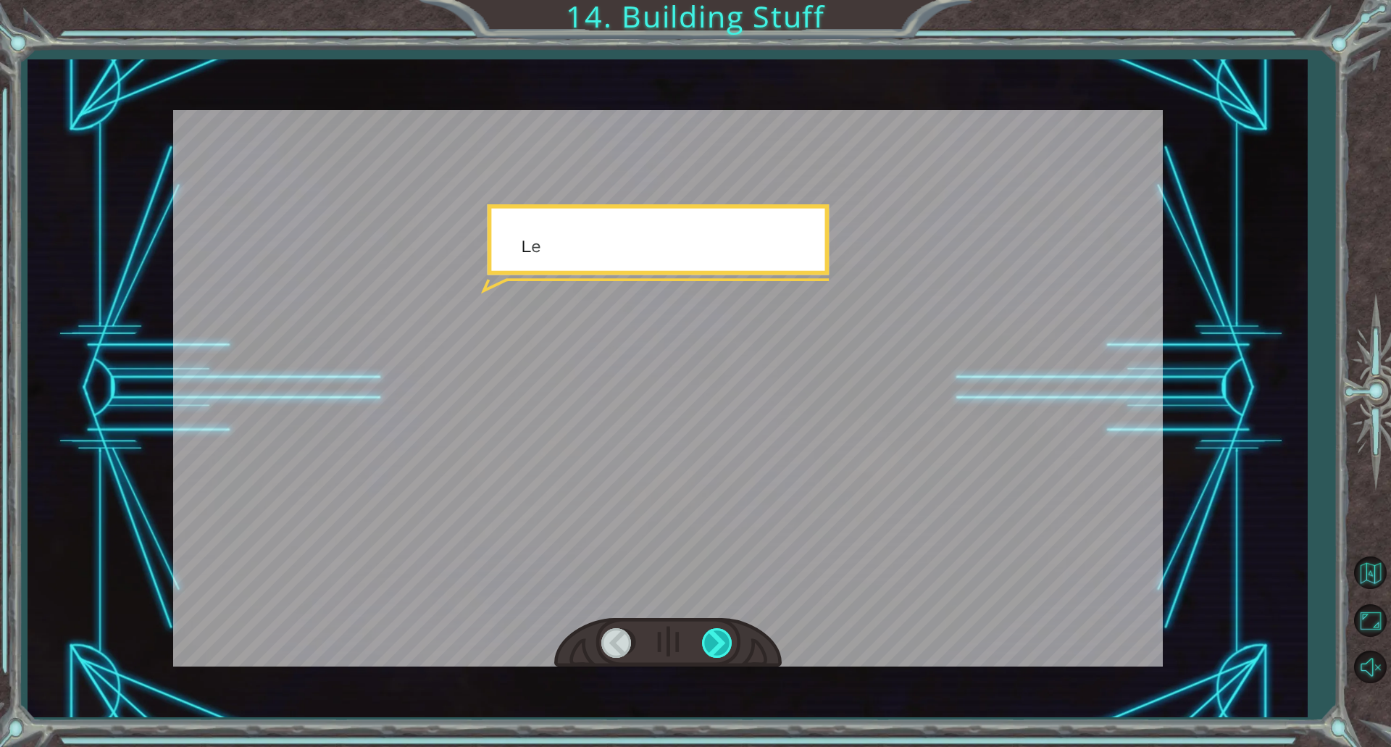
click at [710, 648] on div at bounding box center [718, 643] width 33 height 30
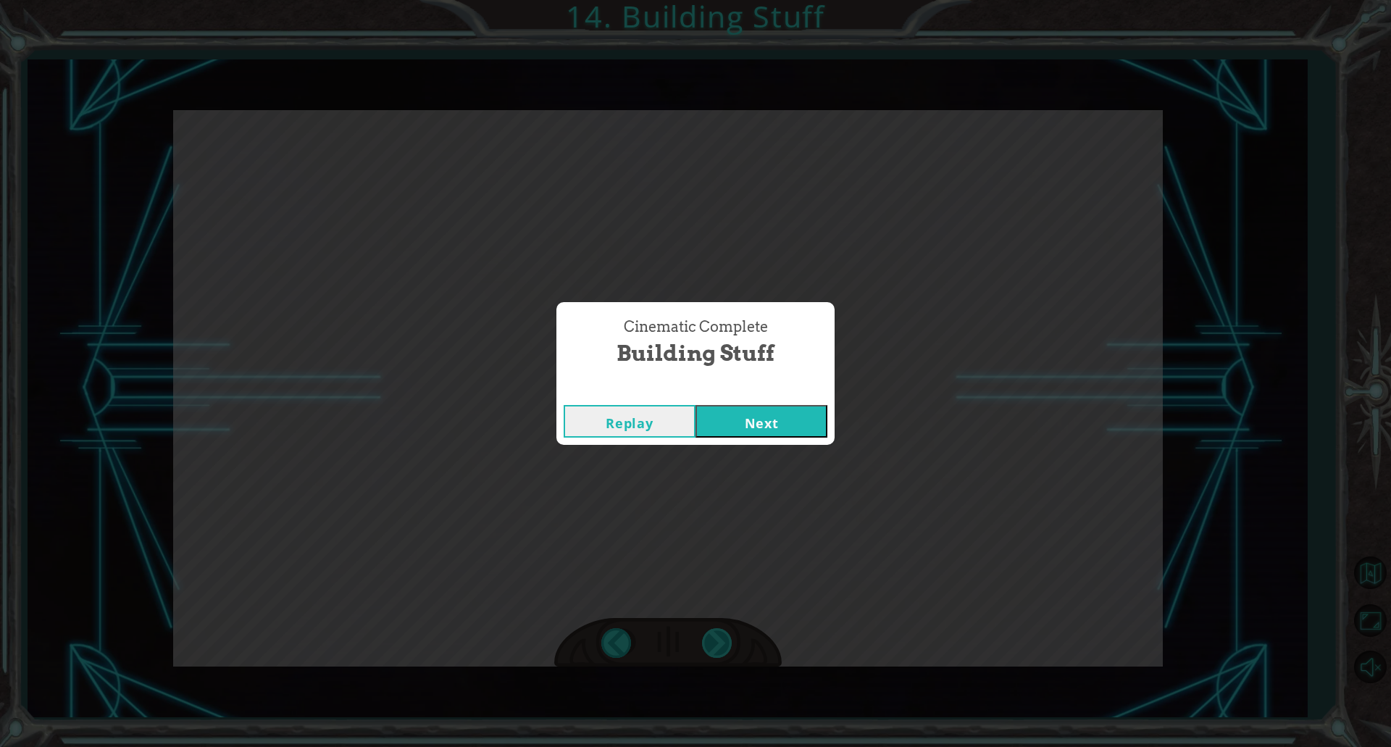
click at [710, 0] on div "helper . build ( “rightArrow” ) O k a y , l e t ' s l o o k c l o s e r a t t h…" at bounding box center [695, 0] width 1391 height 0
click at [710, 648] on div "Cinematic Complete Building Stuff Replay Next" at bounding box center [695, 373] width 1391 height 747
click at [744, 409] on button "Next" at bounding box center [761, 421] width 132 height 33
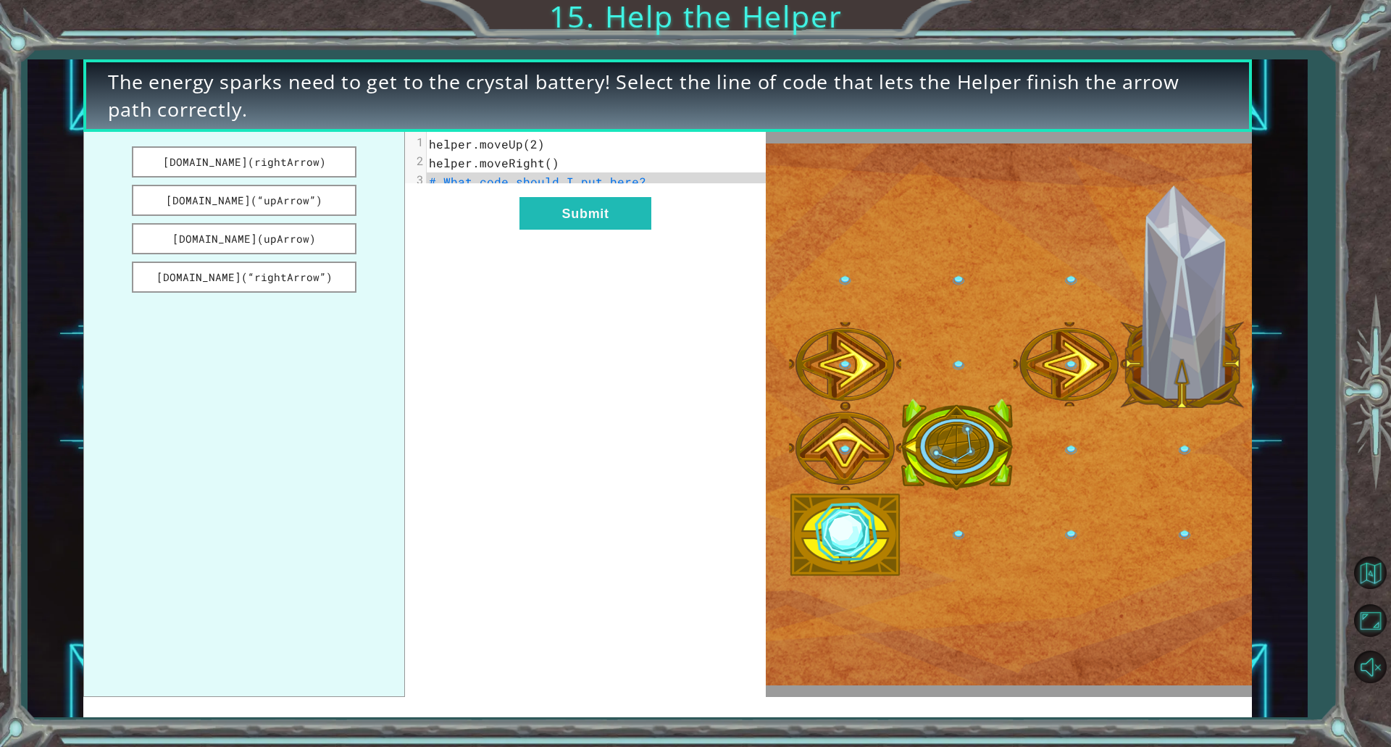
drag, startPoint x: 317, startPoint y: 238, endPoint x: 438, endPoint y: 206, distance: 125.8
click at [514, 196] on div "[DOMAIN_NAME](rightArrow) [DOMAIN_NAME](“upArrow”) [DOMAIN_NAME](upArrow) [DOMA…" at bounding box center [424, 414] width 682 height 564
drag, startPoint x: 274, startPoint y: 192, endPoint x: 377, endPoint y: 204, distance: 103.5
click at [458, 202] on div "[DOMAIN_NAME](rightArrow) [DOMAIN_NAME](“upArrow”) [DOMAIN_NAME](upArrow) [DOMA…" at bounding box center [424, 414] width 682 height 564
click at [319, 197] on button "[DOMAIN_NAME](“upArrow”)" at bounding box center [244, 200] width 224 height 31
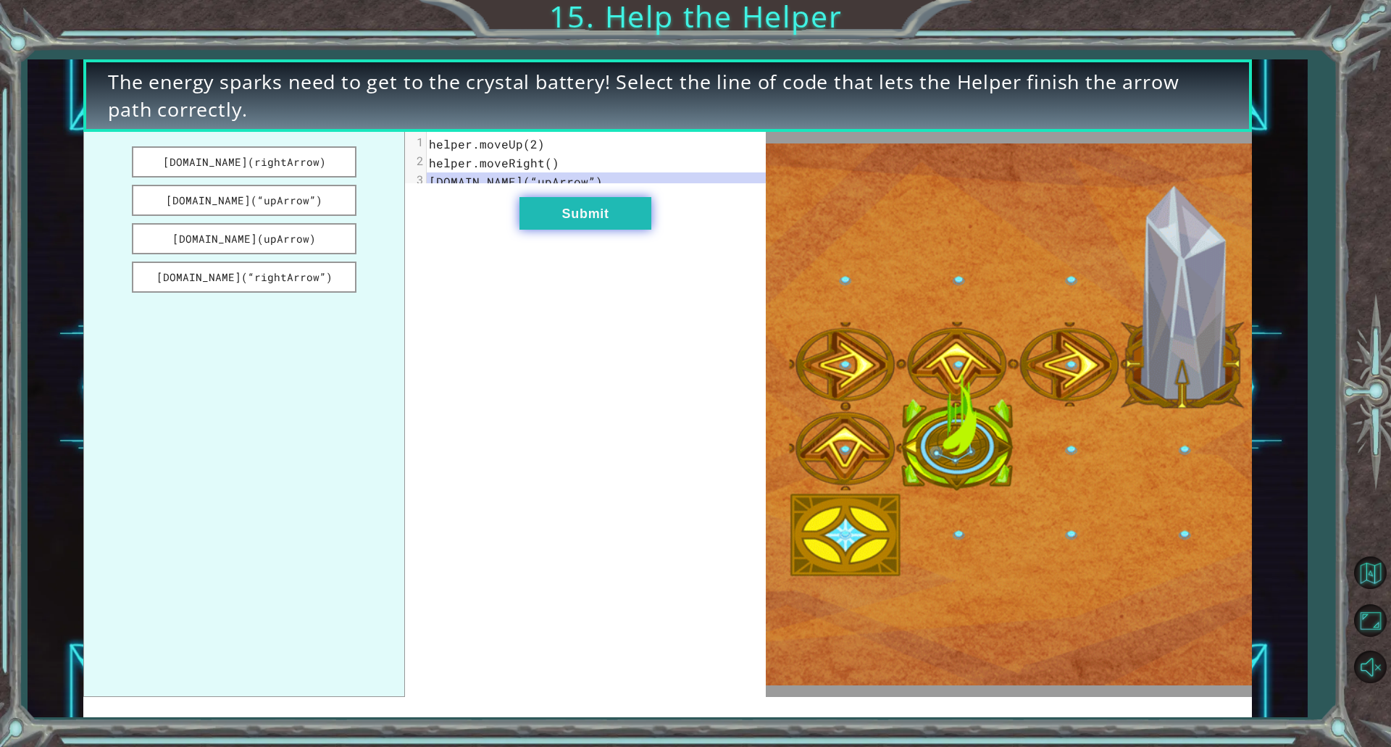
click at [552, 230] on button "Submit" at bounding box center [585, 213] width 132 height 33
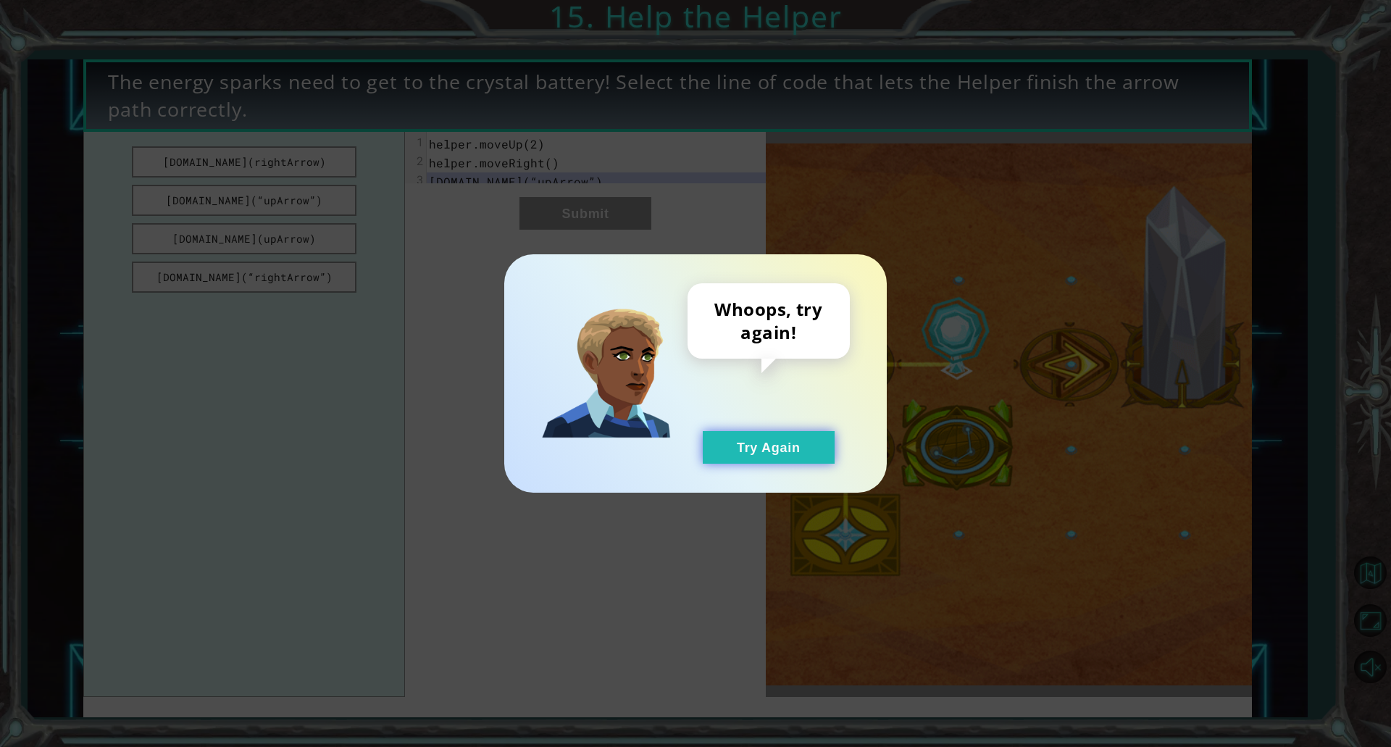
drag, startPoint x: 763, startPoint y: 452, endPoint x: 588, endPoint y: 320, distance: 219.3
click at [761, 451] on button "Try Again" at bounding box center [769, 447] width 132 height 33
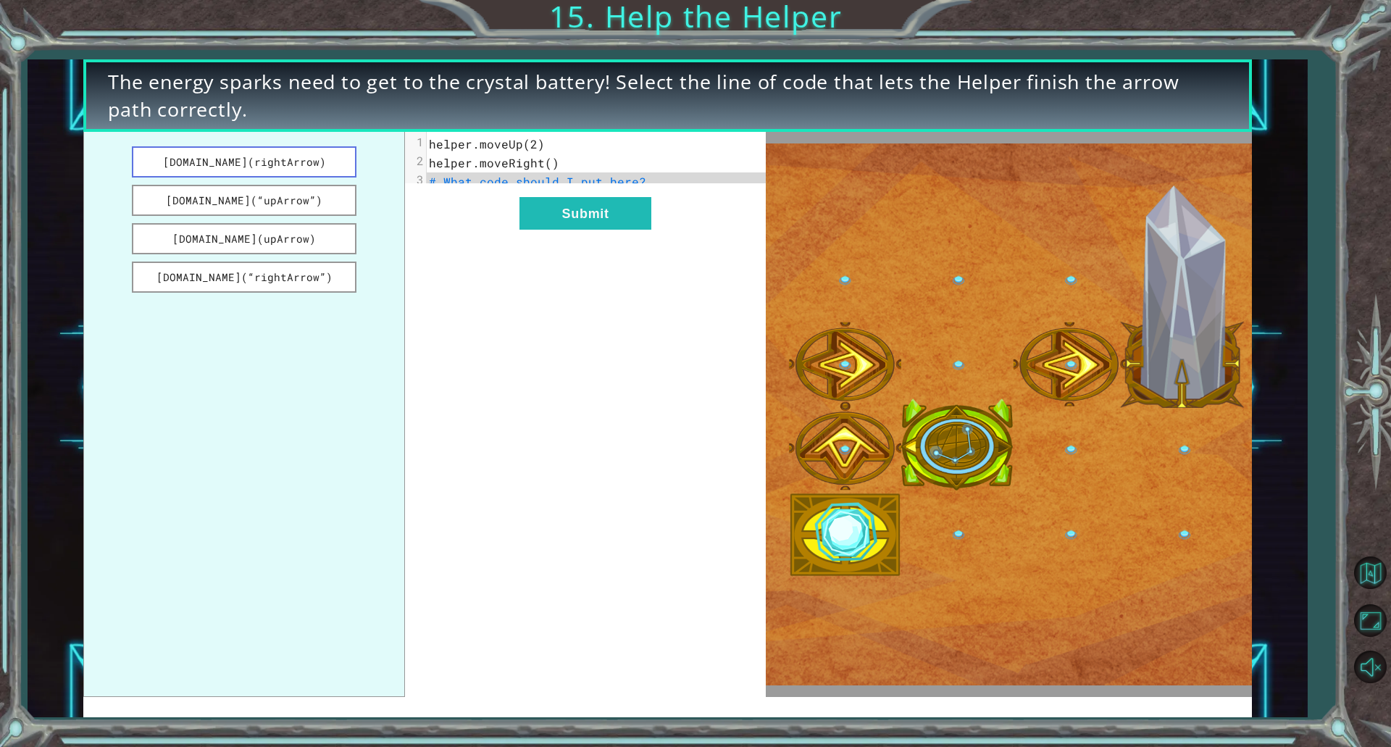
click at [326, 169] on button "[DOMAIN_NAME](rightArrow)" at bounding box center [244, 161] width 224 height 31
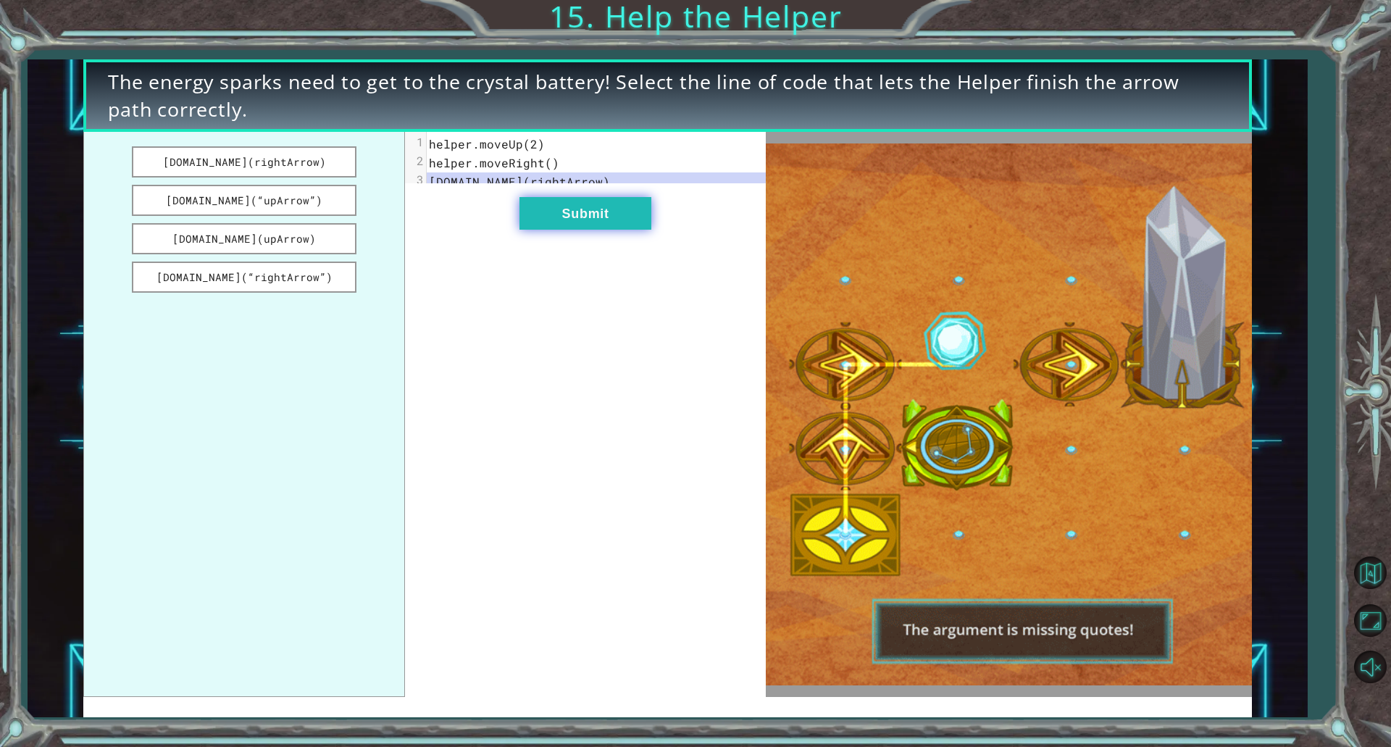
click at [556, 223] on button "Submit" at bounding box center [585, 213] width 132 height 33
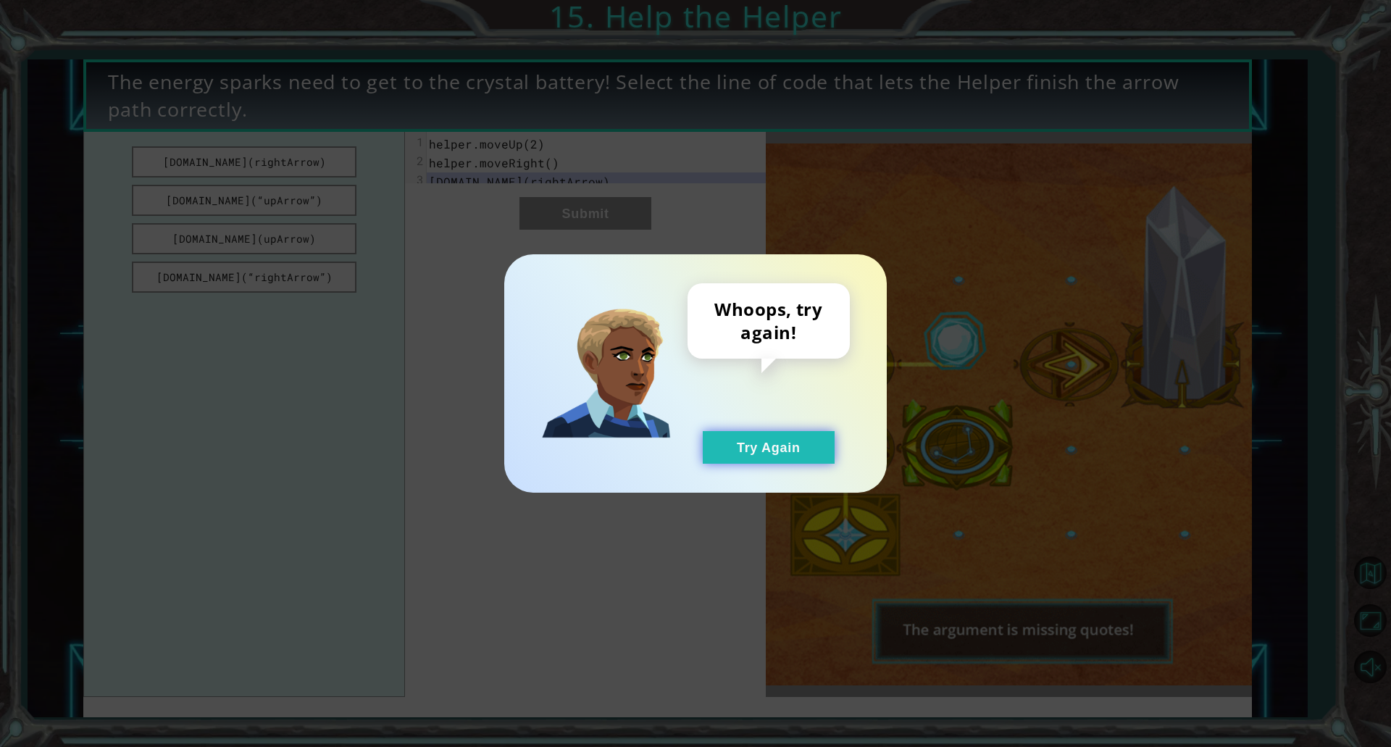
click at [745, 461] on button "Try Again" at bounding box center [769, 447] width 132 height 33
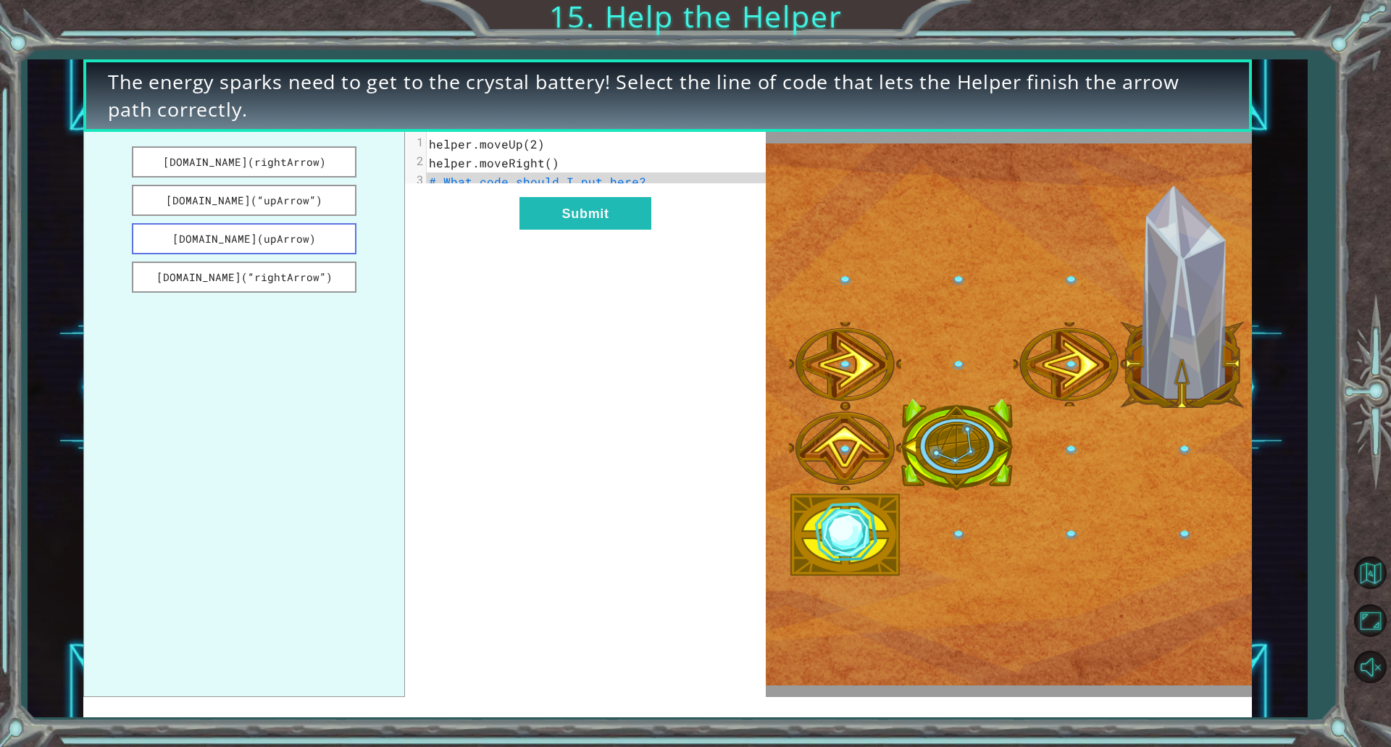
click at [304, 223] on button "[DOMAIN_NAME](upArrow)" at bounding box center [244, 238] width 224 height 31
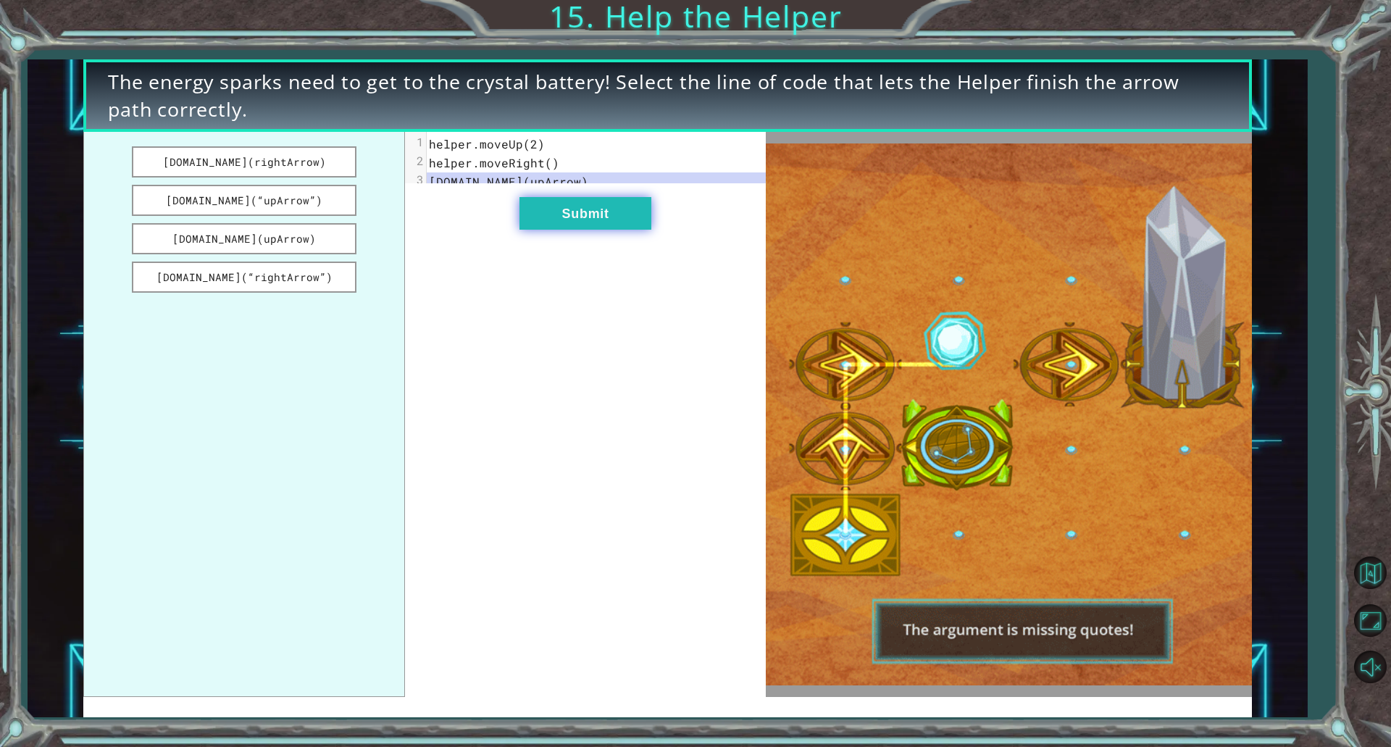
click at [543, 224] on button "Submit" at bounding box center [585, 213] width 132 height 33
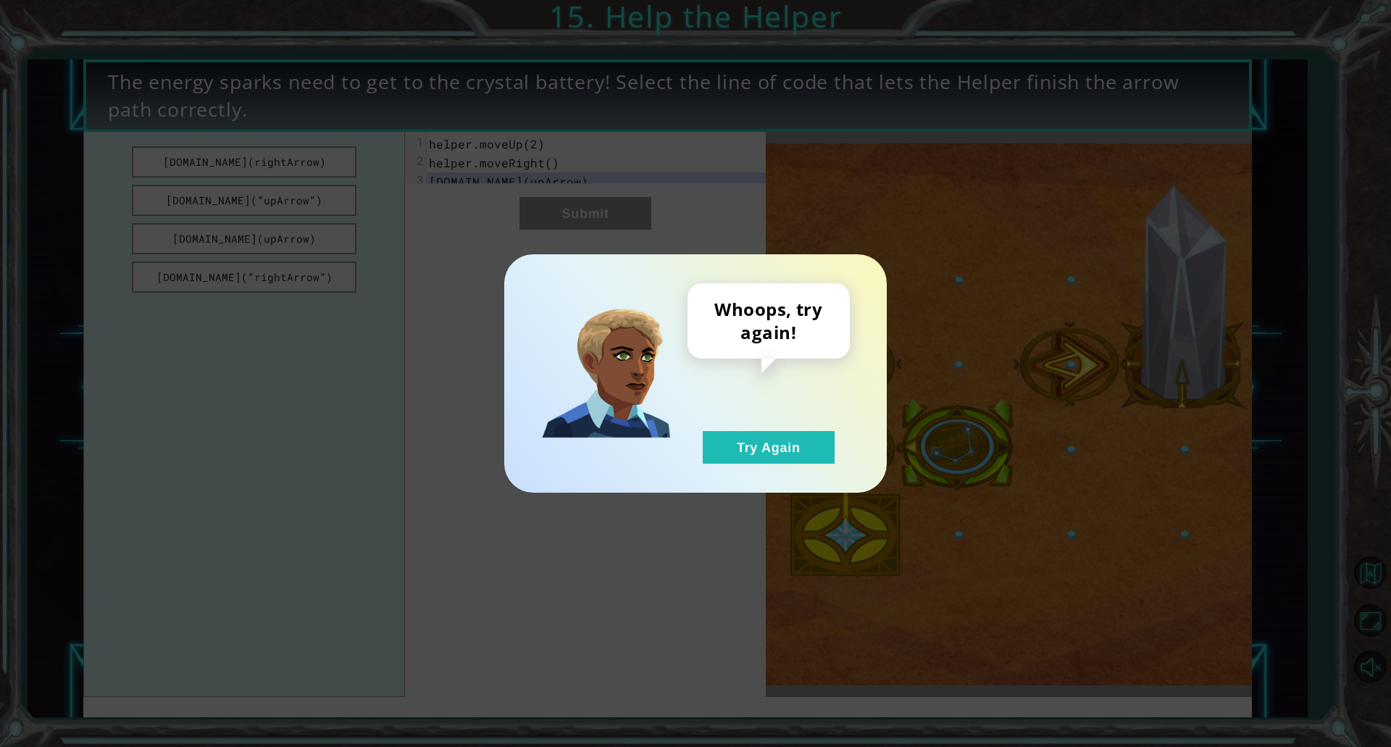
drag, startPoint x: 732, startPoint y: 446, endPoint x: 291, endPoint y: 225, distance: 493.4
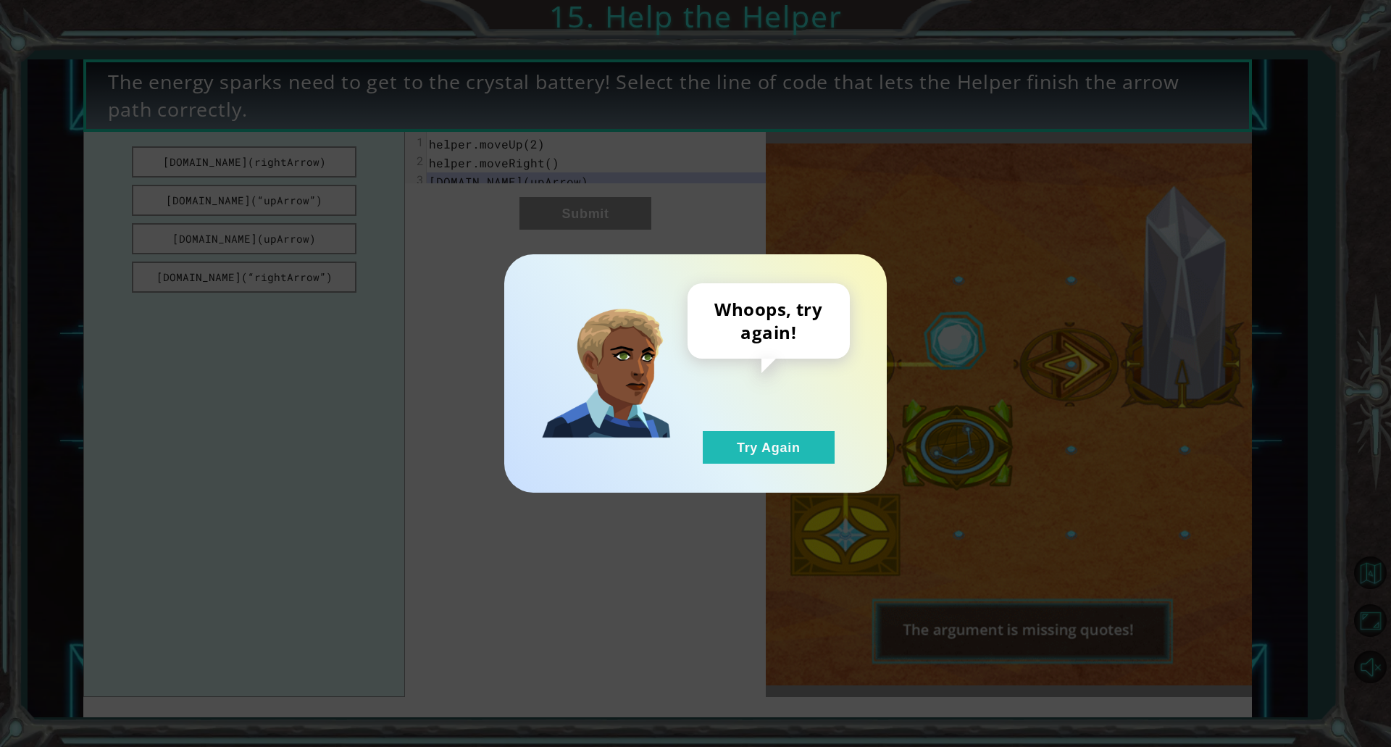
click at [657, 420] on div "Whoops, try again! Try Again" at bounding box center [695, 373] width 325 height 180
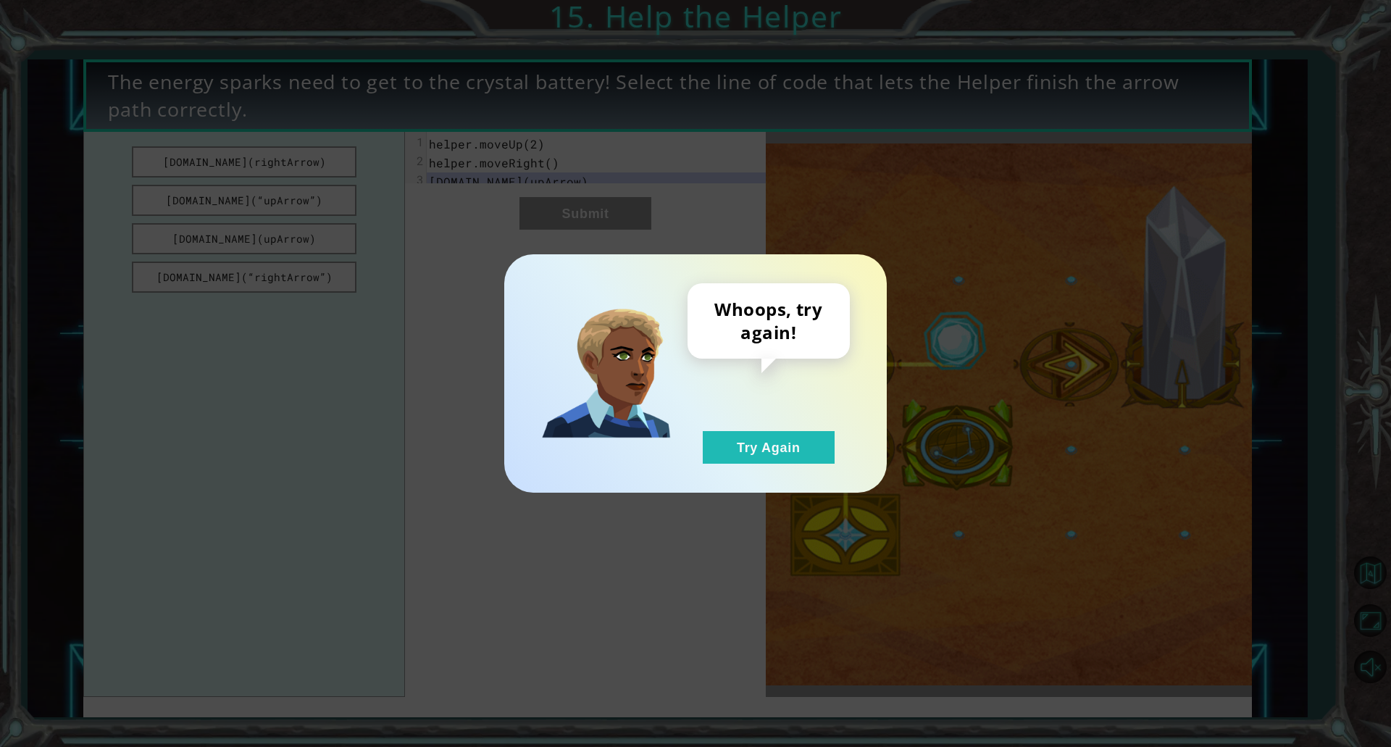
click at [786, 464] on div "Whoops, try again! Try Again" at bounding box center [695, 373] width 382 height 238
click at [795, 444] on button "Try Again" at bounding box center [769, 447] width 132 height 33
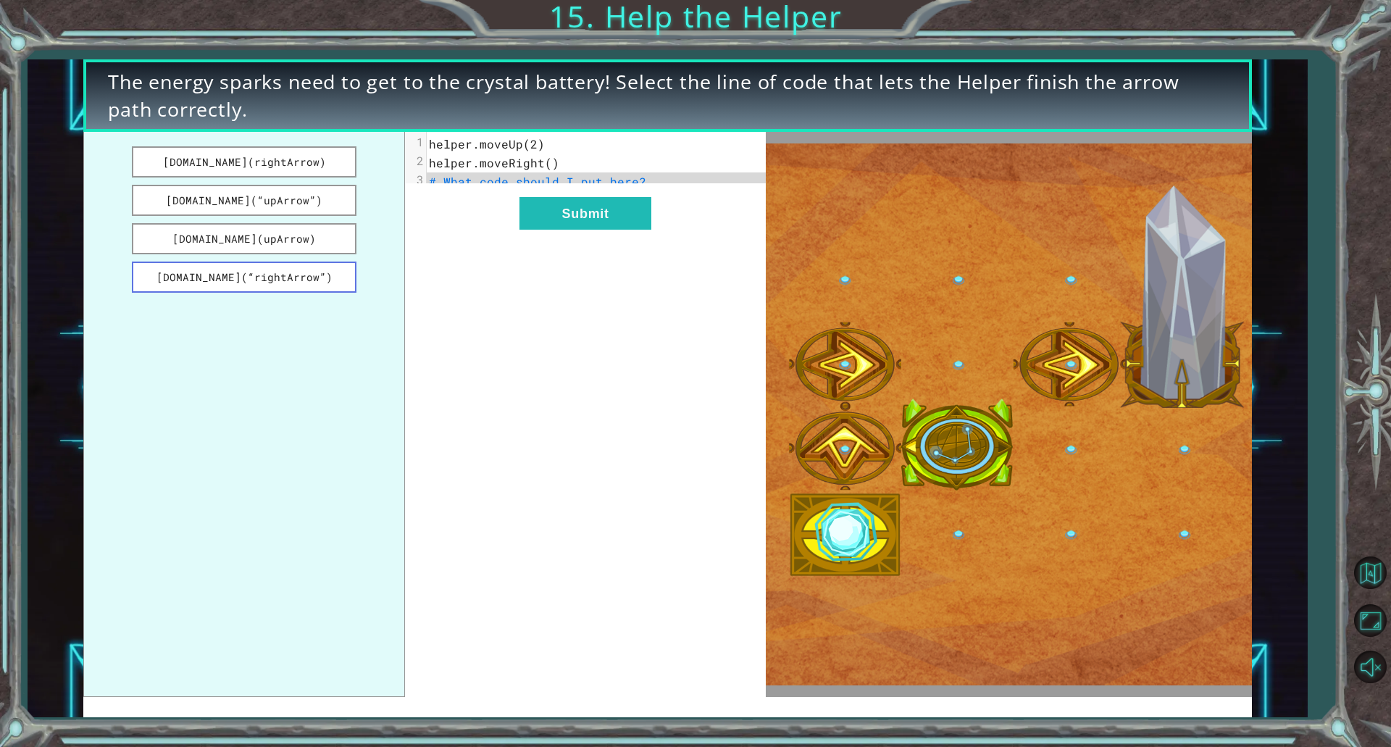
click at [233, 269] on button "[DOMAIN_NAME](“rightArrow”)" at bounding box center [244, 276] width 224 height 31
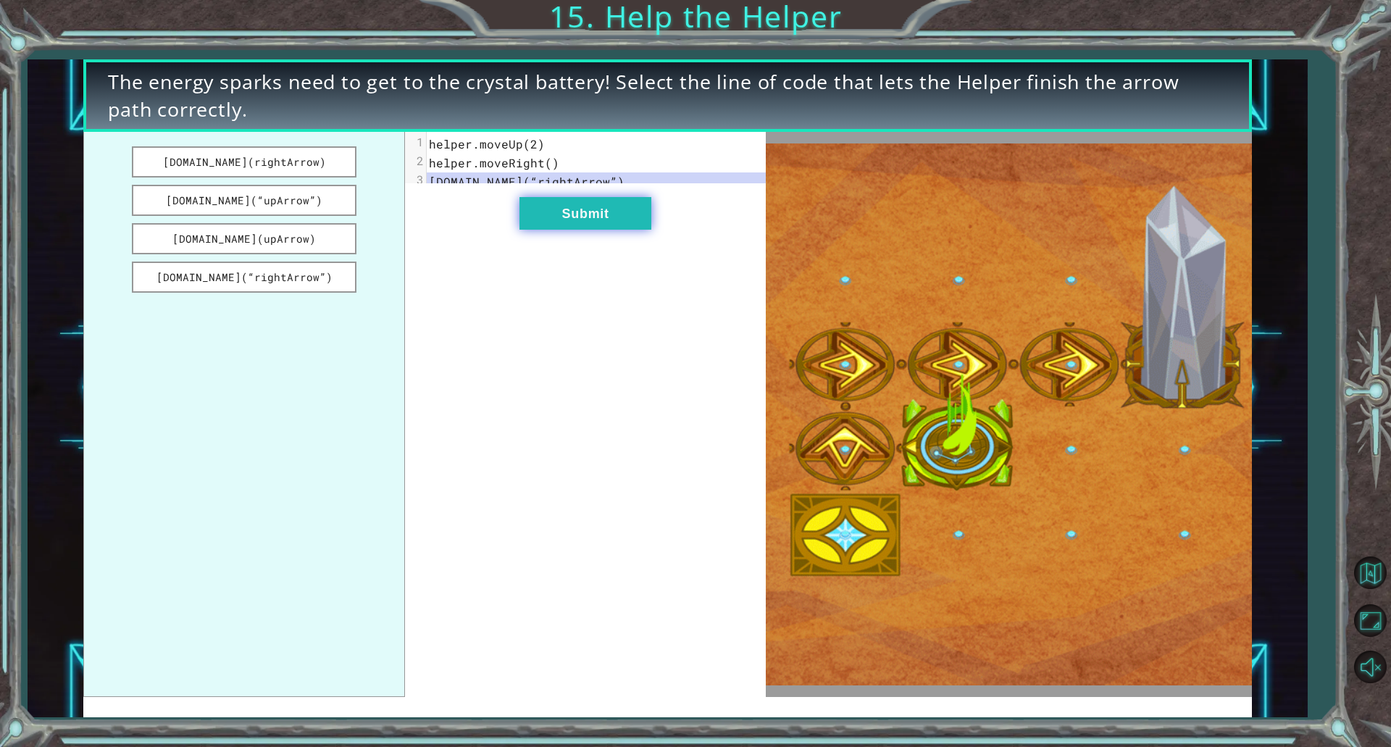
click at [599, 230] on button "Submit" at bounding box center [585, 213] width 132 height 33
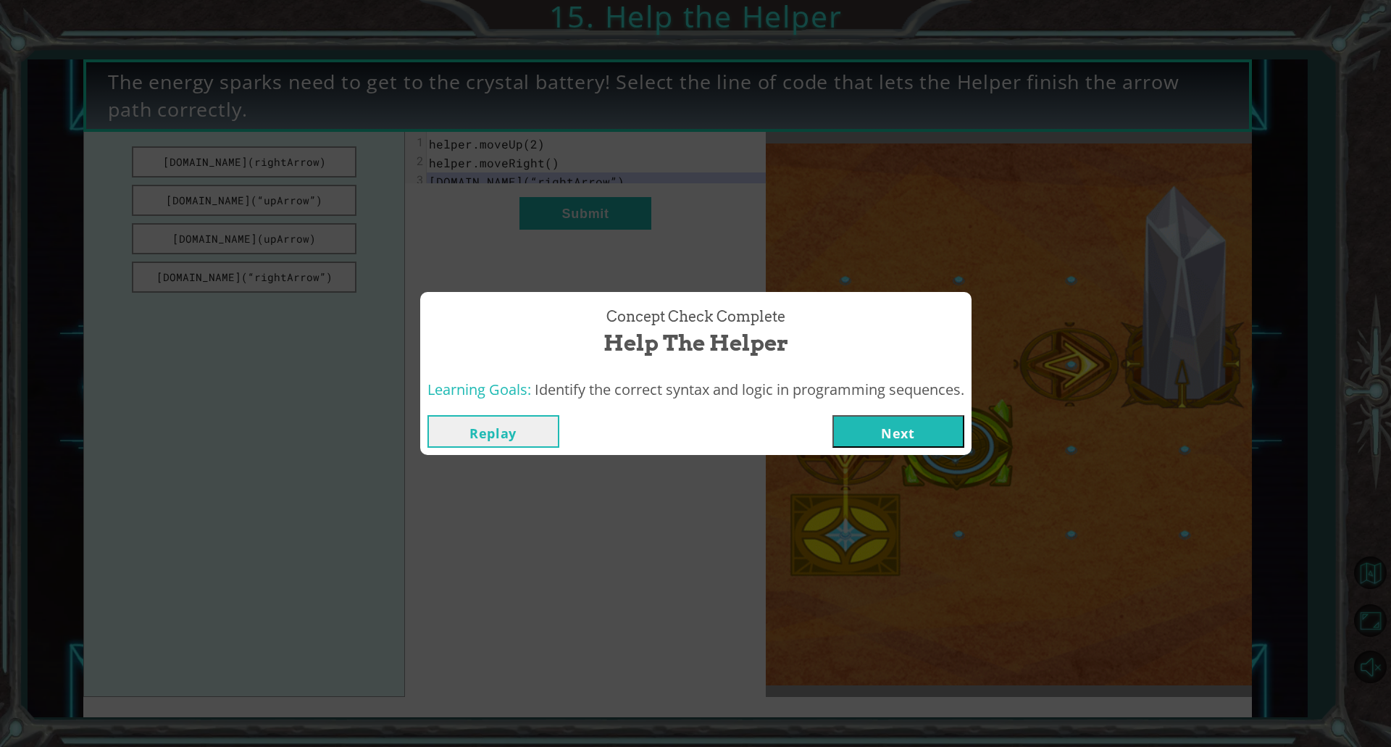
click at [850, 440] on button "Next" at bounding box center [898, 431] width 132 height 33
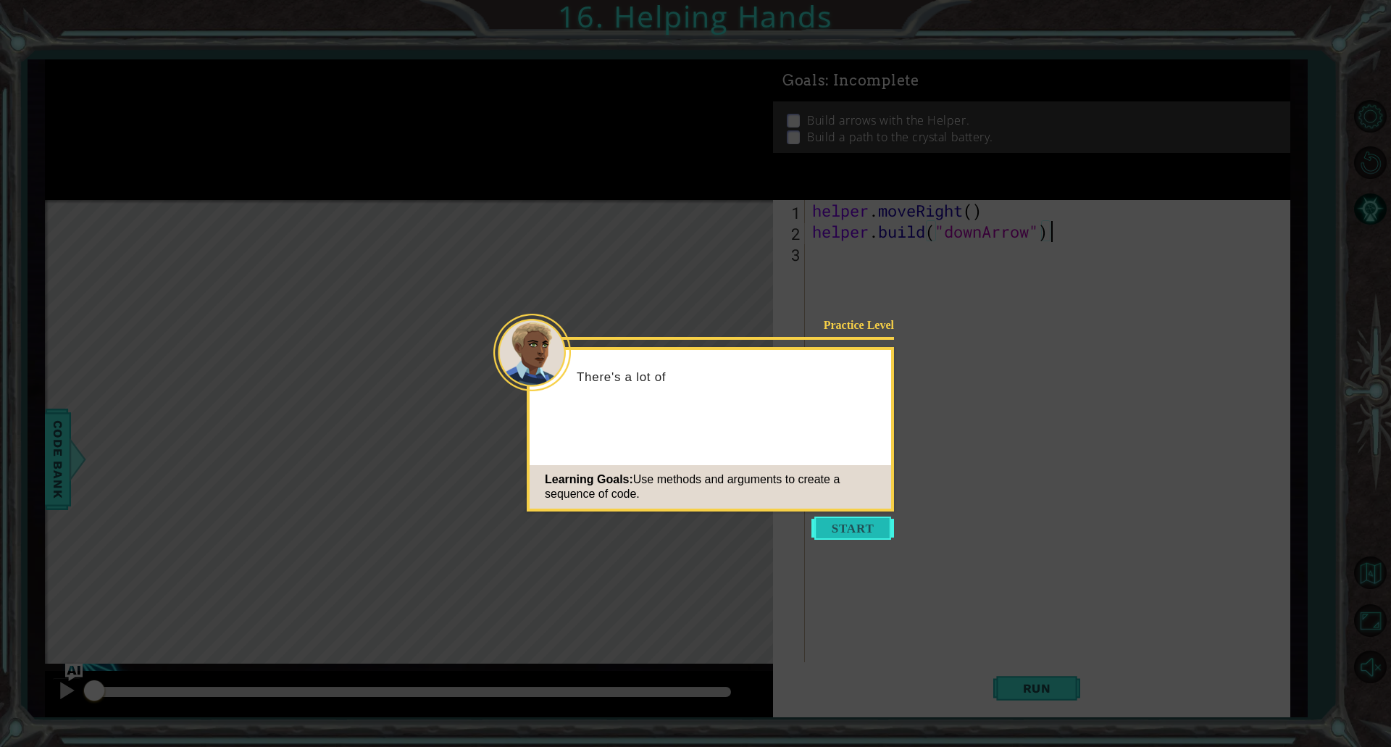
click at [853, 524] on button "Start" at bounding box center [852, 527] width 83 height 23
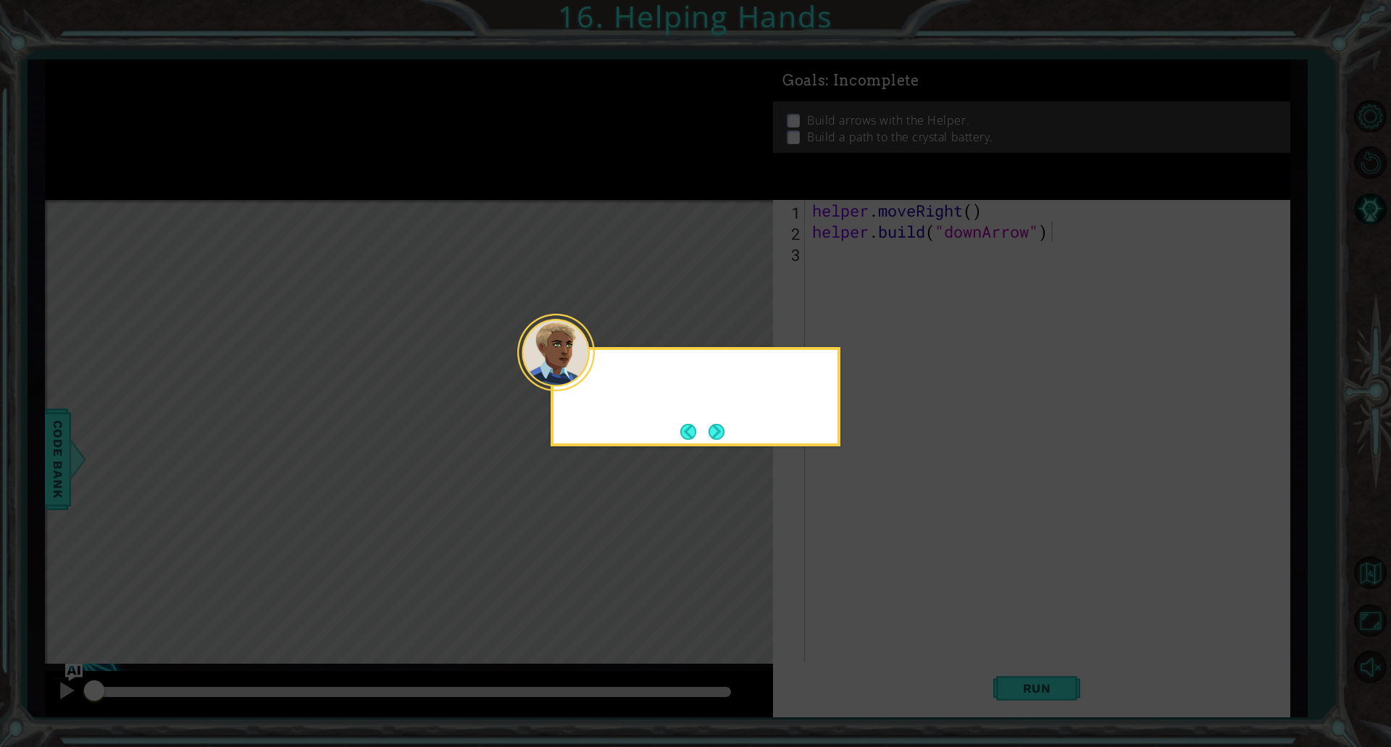
click at [853, 524] on icon at bounding box center [695, 373] width 1391 height 747
click at [721, 435] on button "Next" at bounding box center [716, 432] width 16 height 16
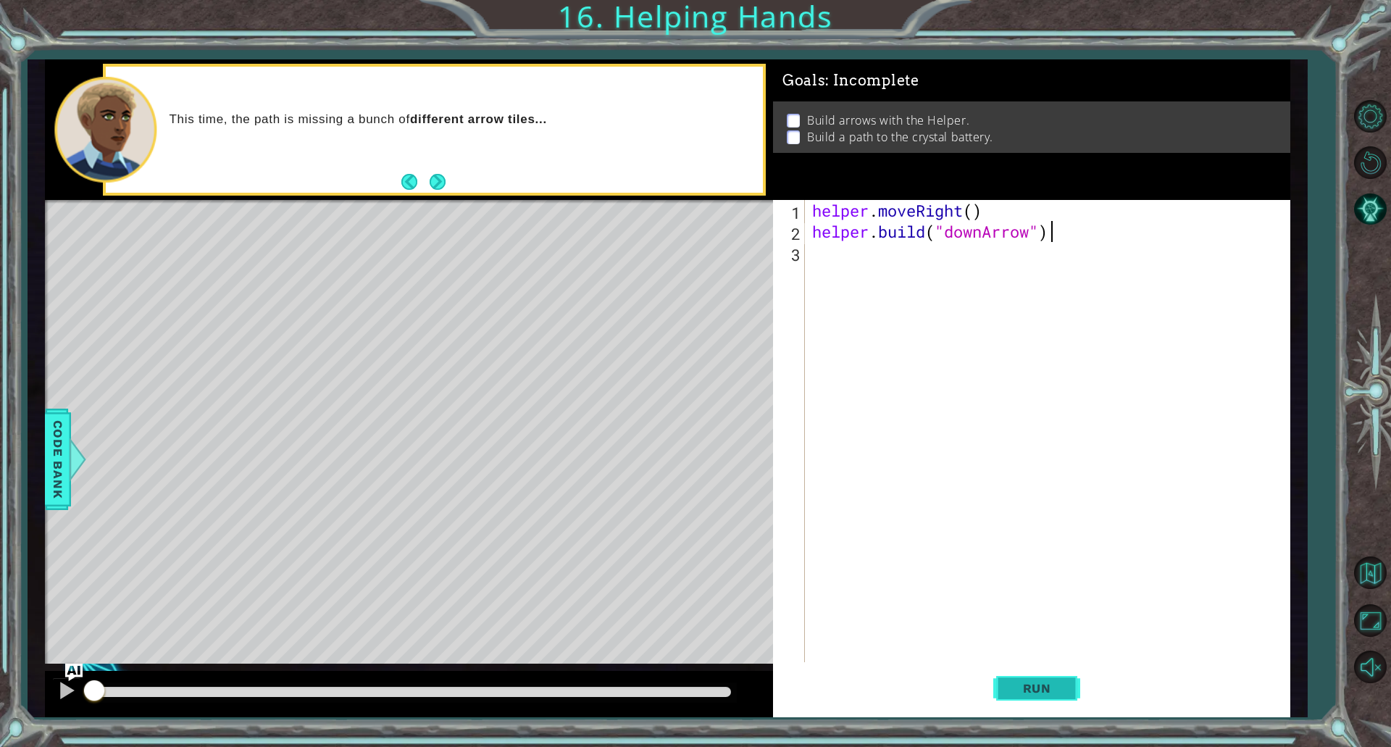
click at [1021, 692] on span "Run" at bounding box center [1036, 688] width 57 height 14
click at [876, 251] on div "helper . moveRight ( ) helper . build ( "downArrow" )" at bounding box center [1050, 452] width 483 height 504
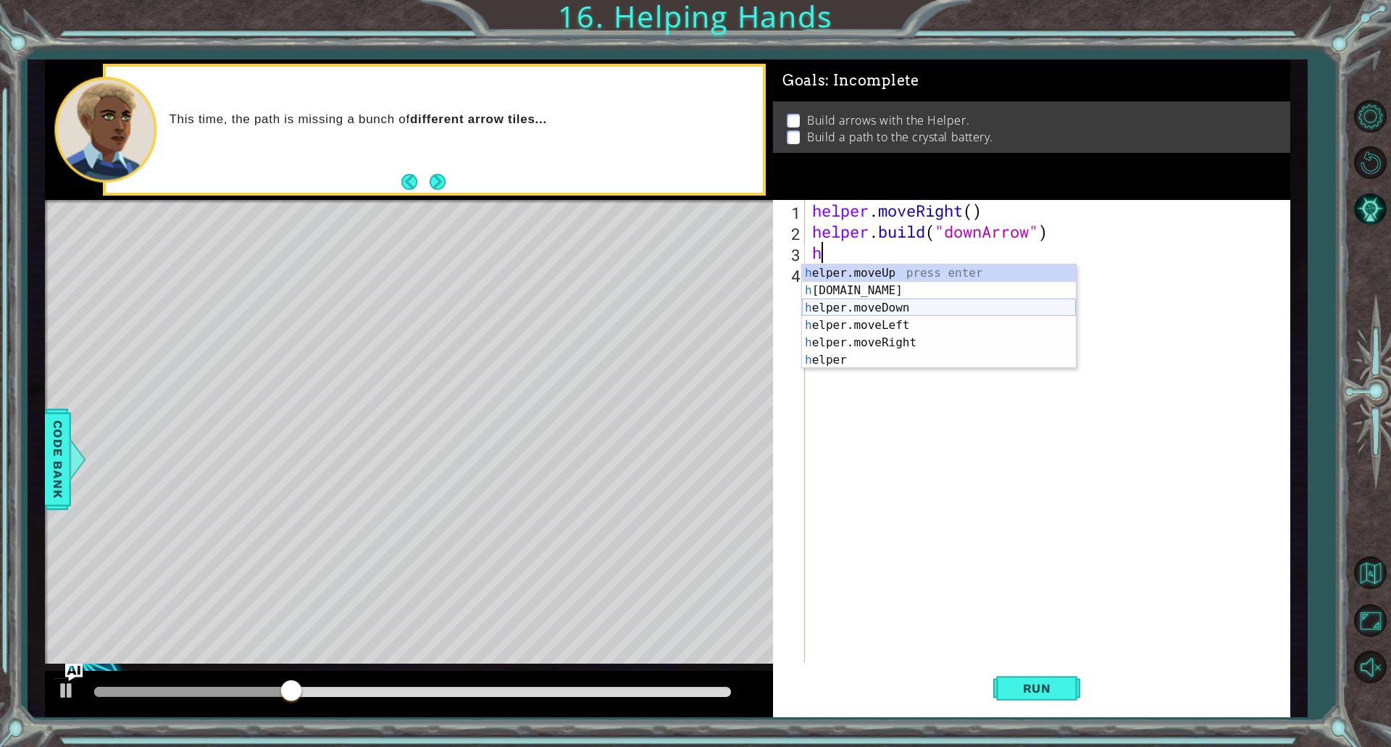
click at [889, 305] on div "h elper.moveUp press enter h [DOMAIN_NAME] press enter h elper.moveDown press e…" at bounding box center [939, 333] width 274 height 139
type textarea "helper.moveDown(1)"
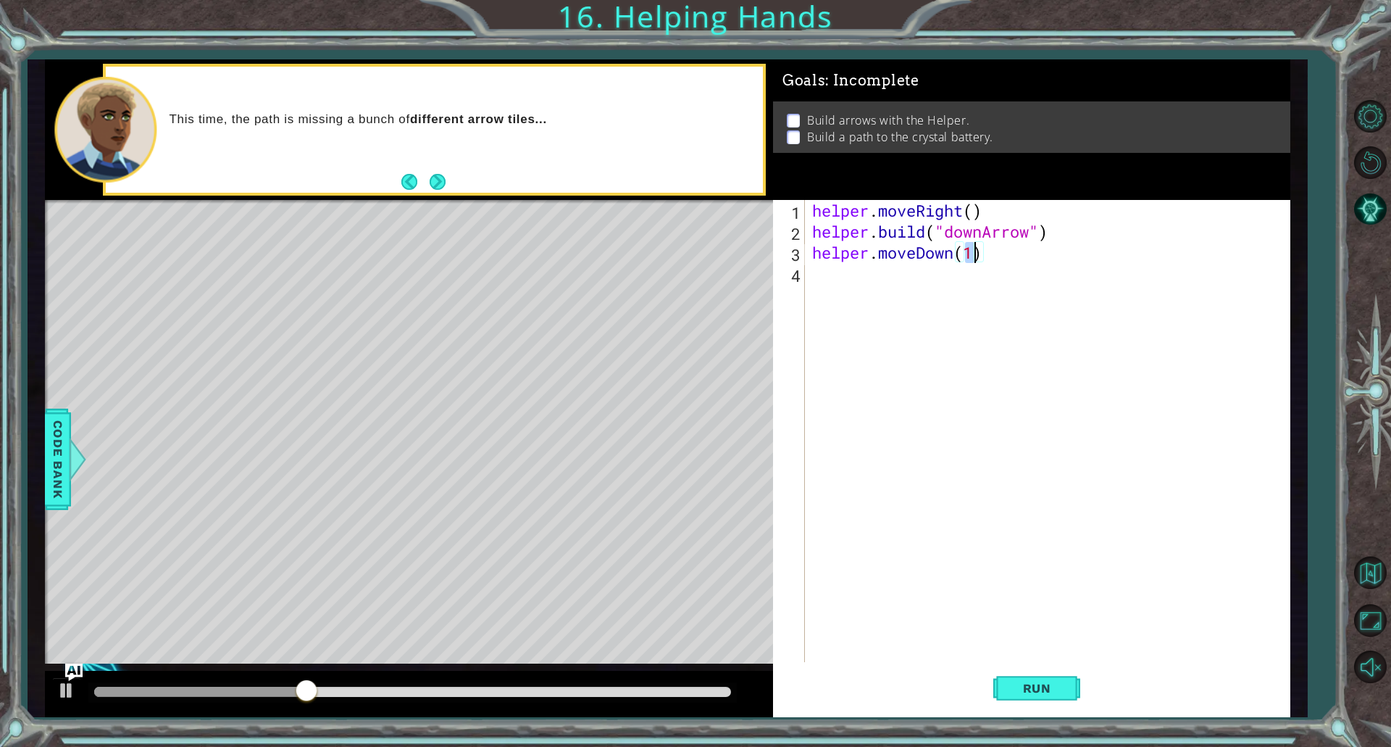
click at [884, 280] on div "helper . moveRight ( ) helper . build ( "downArrow" ) helper . moveDown ( 1 )" at bounding box center [1050, 452] width 483 height 504
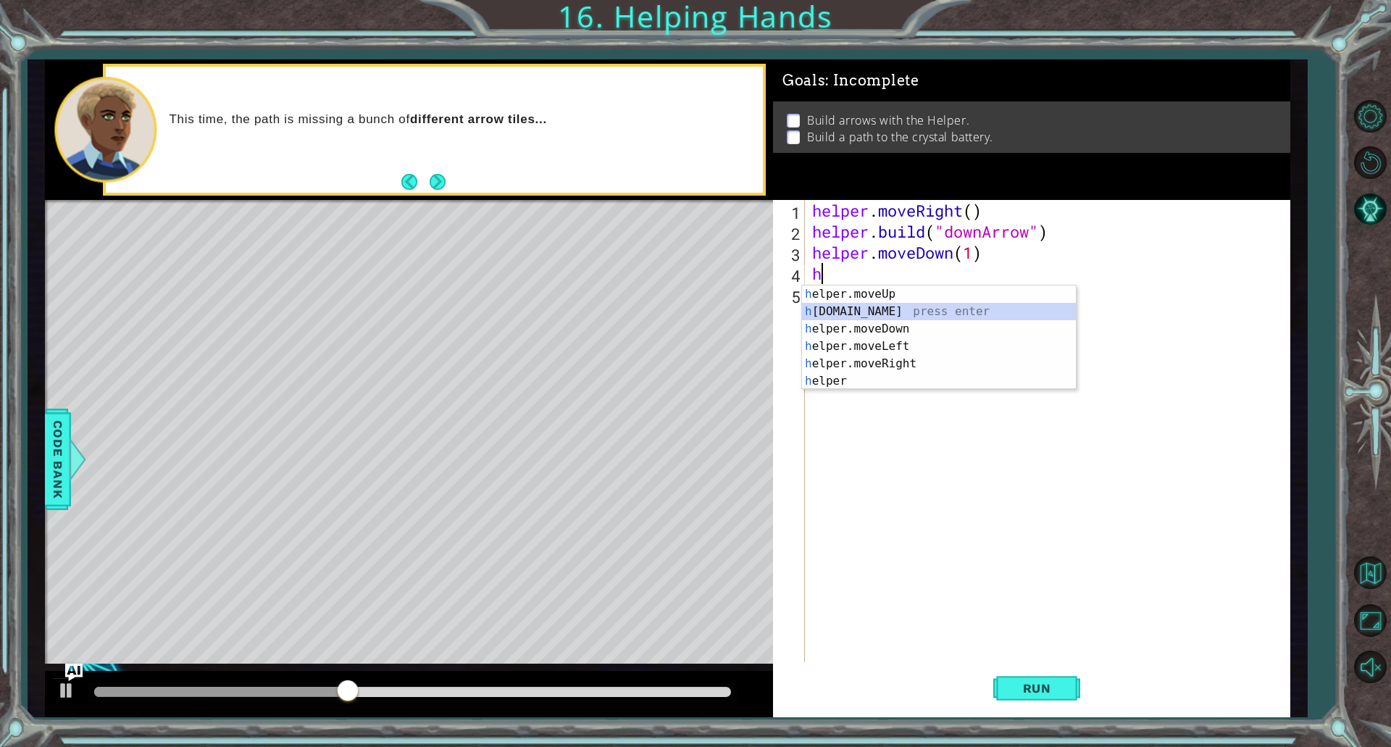
click at [879, 313] on div "h elper.moveUp press enter h [DOMAIN_NAME] press enter h elper.moveDown press e…" at bounding box center [939, 354] width 274 height 139
type textarea "[DOMAIN_NAME]("rightArrow")"
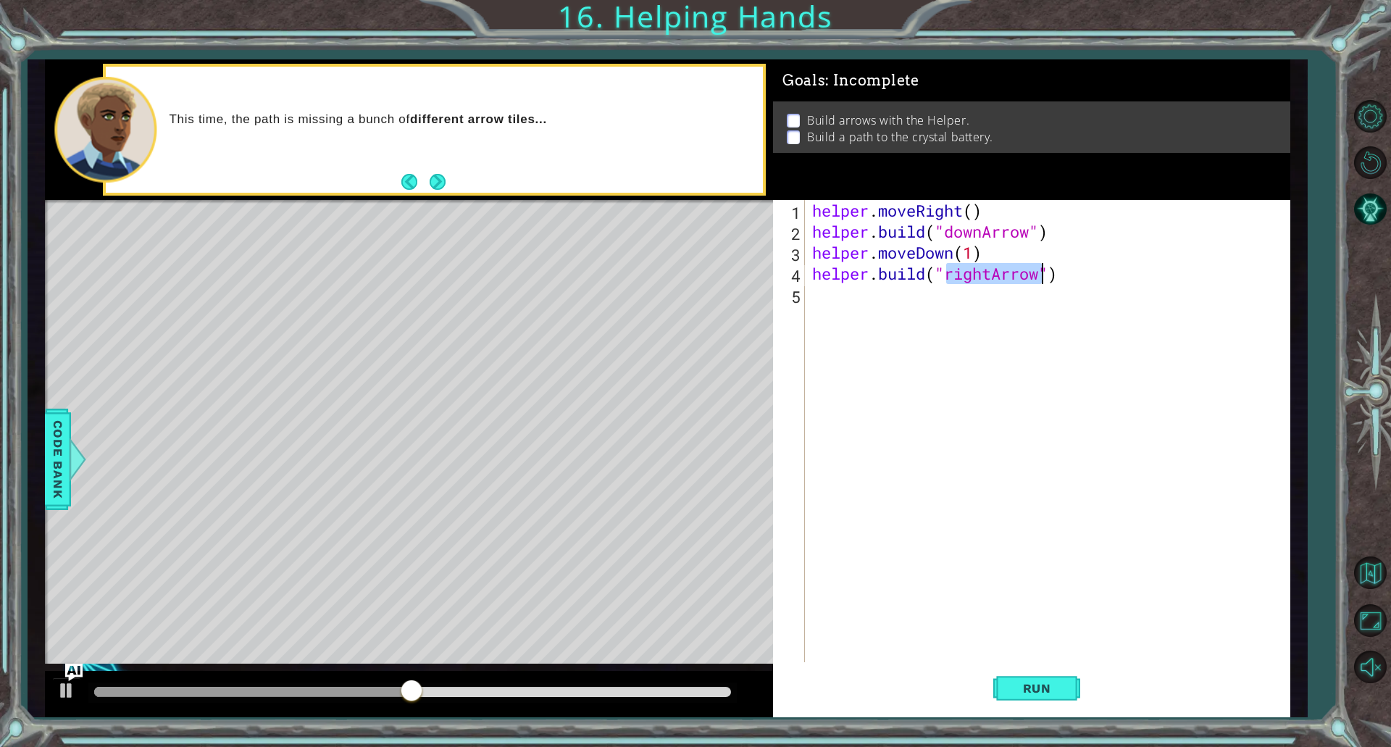
click at [882, 302] on div "helper . moveRight ( ) helper . build ( "downArrow" ) helper . moveDown ( 1 ) h…" at bounding box center [1050, 452] width 483 height 504
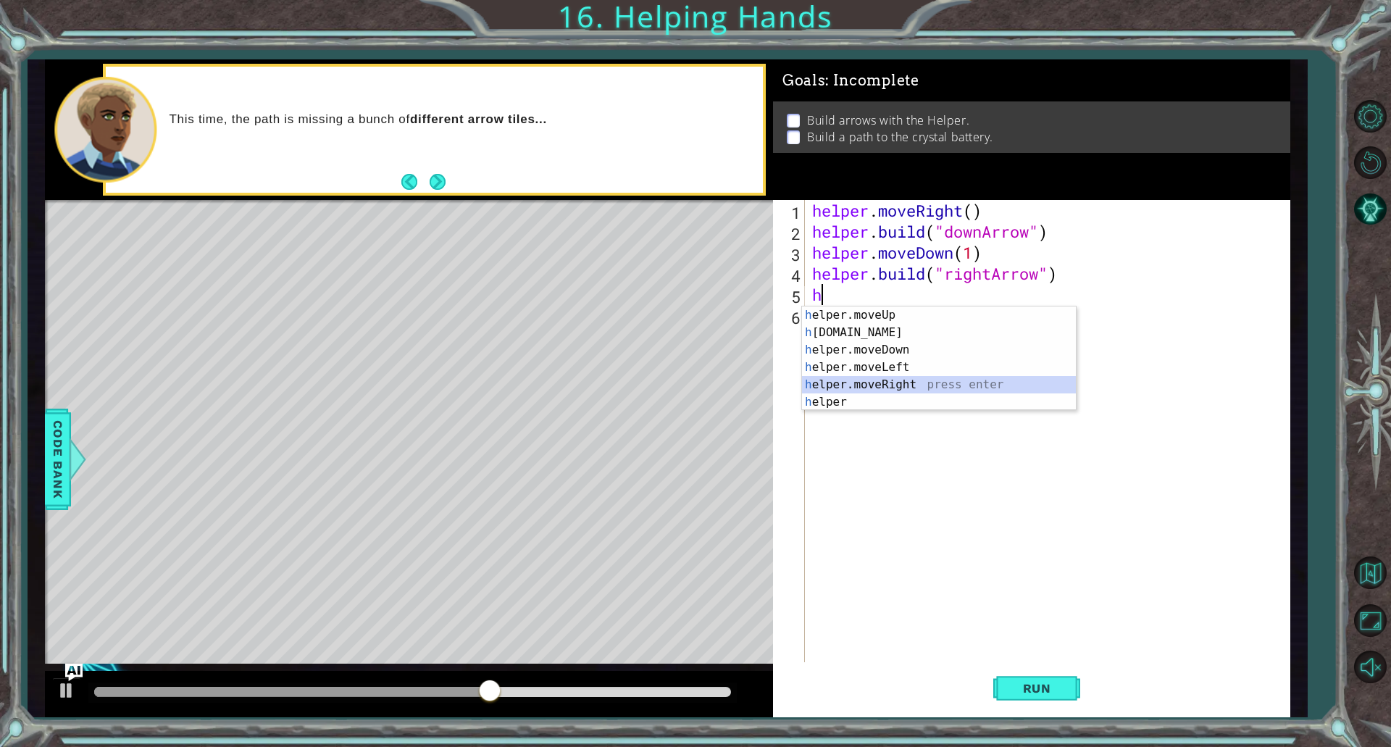
click at [877, 380] on div "h elper.moveUp press enter h [DOMAIN_NAME] press enter h elper.moveDown press e…" at bounding box center [939, 375] width 274 height 139
type textarea "helper.moveRight(1)"
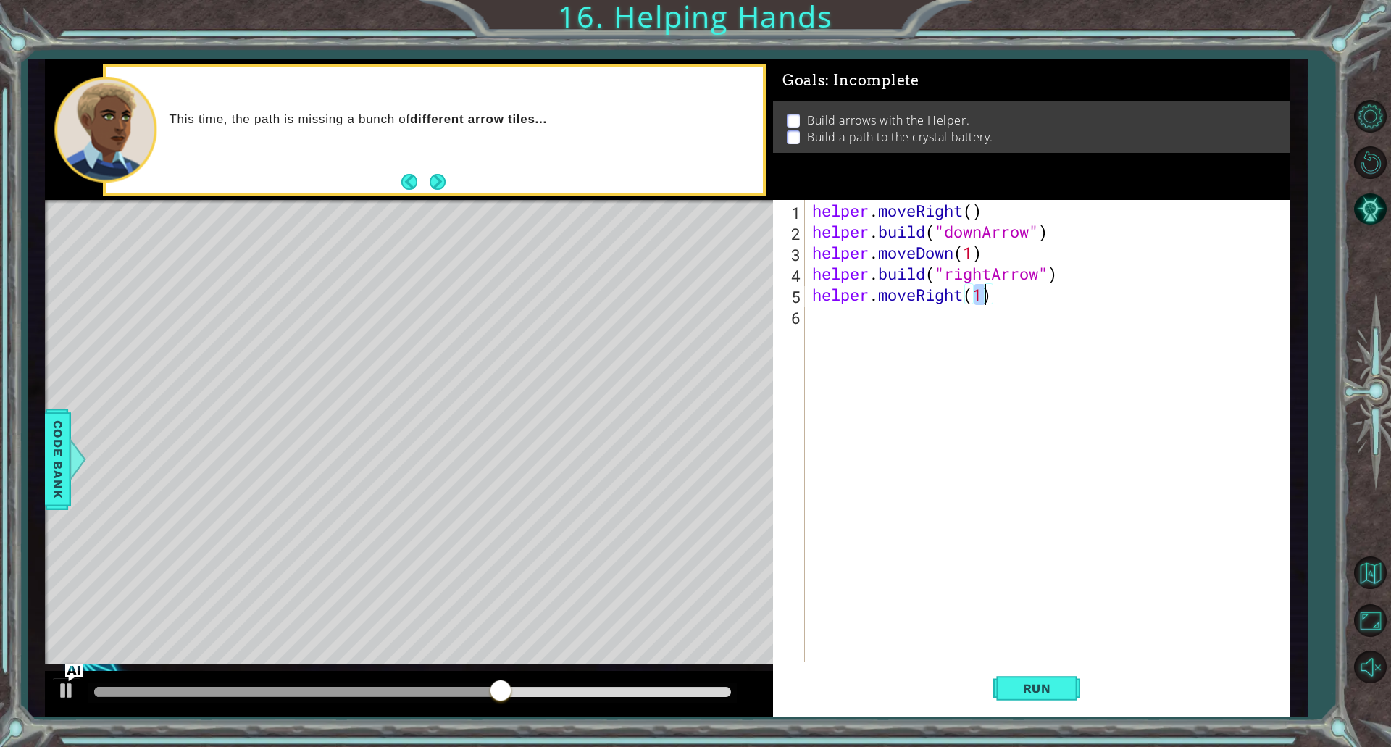
click at [871, 314] on div "helper . moveRight ( ) helper . build ( "downArrow" ) helper . moveDown ( 1 ) h…" at bounding box center [1050, 452] width 483 height 504
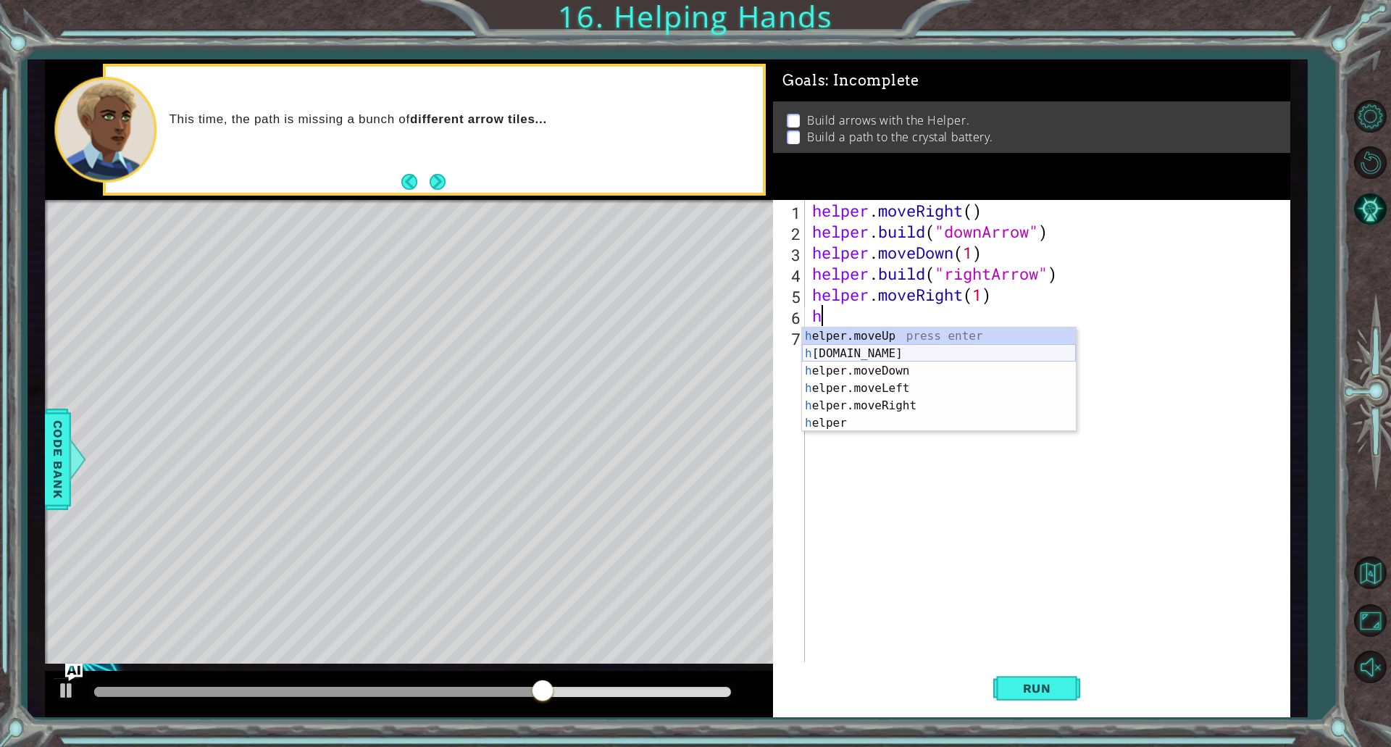
click at [878, 352] on div "h elper.moveUp press enter h [DOMAIN_NAME] press enter h elper.moveDown press e…" at bounding box center [939, 396] width 274 height 139
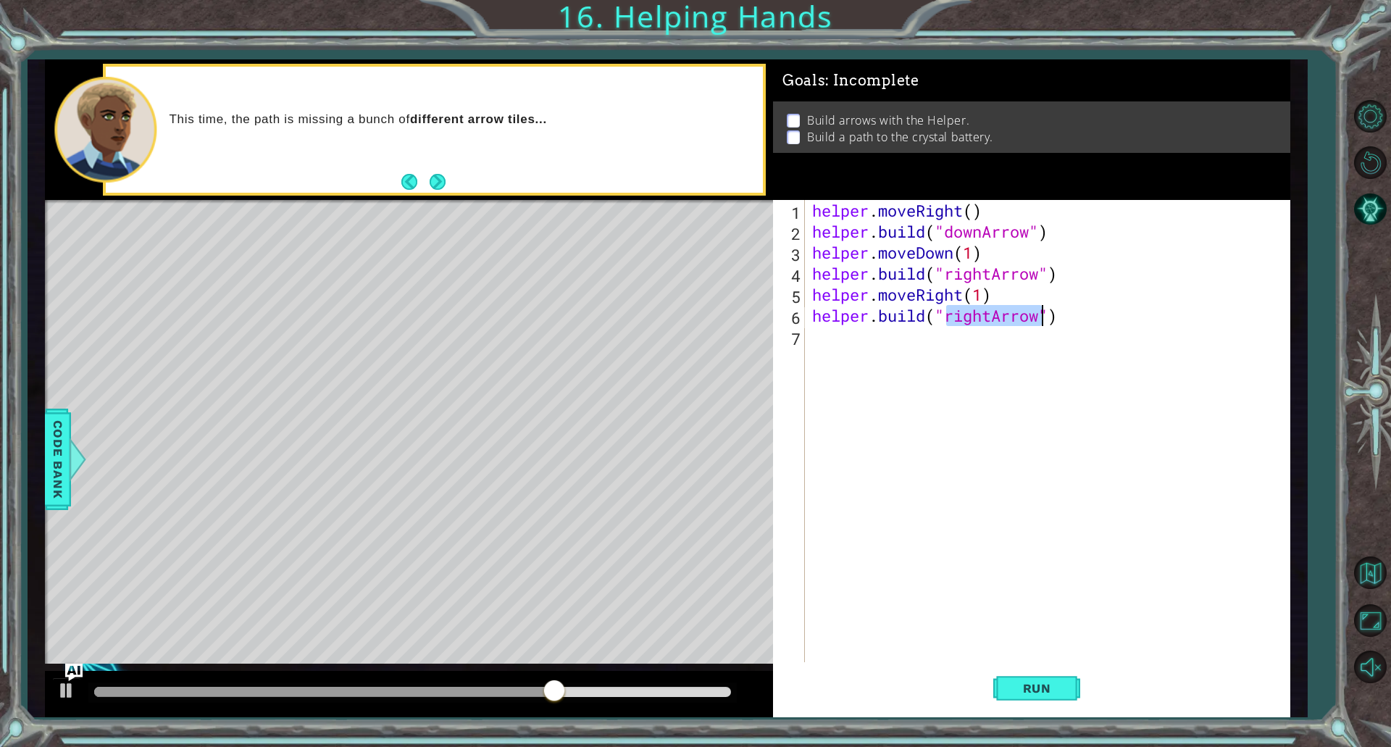
click at [913, 342] on div "helper . moveRight ( ) helper . build ( "downArrow" ) helper . moveDown ( 1 ) h…" at bounding box center [1050, 452] width 483 height 504
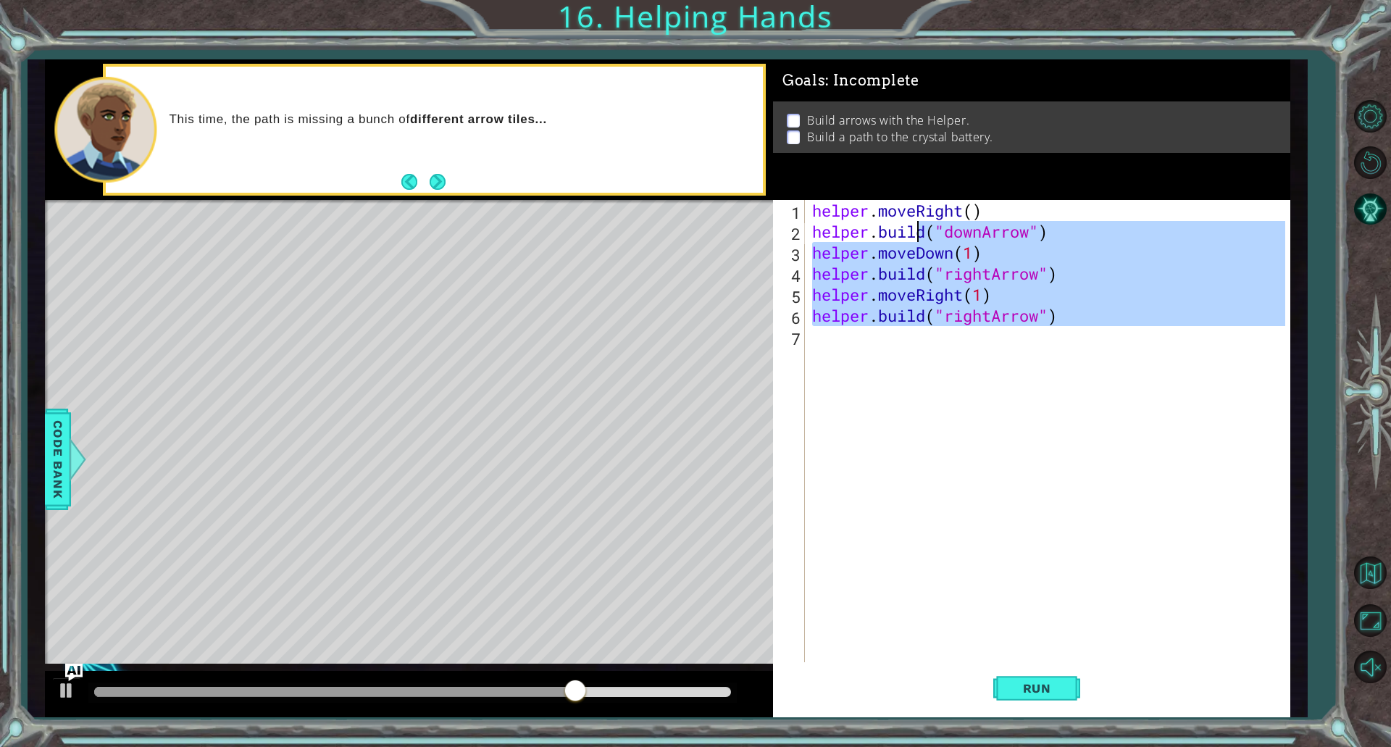
type textarea "[DOMAIN_NAME]("downArrow") helper.moveDown(1)"
click at [894, 349] on div "helper . moveRight ( ) helper . build ( "downArrow" ) helper . moveDown ( 1 ) h…" at bounding box center [1047, 431] width 476 height 462
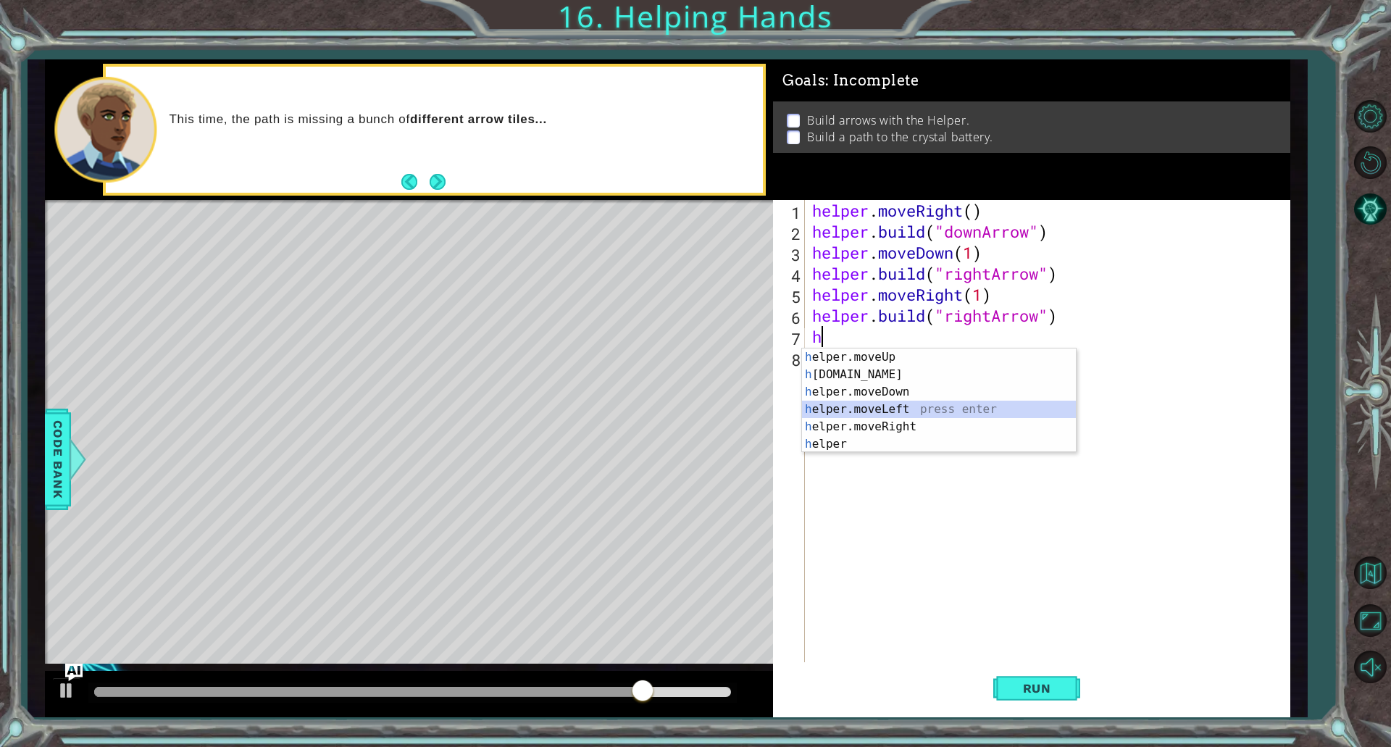
click at [884, 417] on div "h elper.moveUp press enter h [DOMAIN_NAME] press enter h elper.moveDown press e…" at bounding box center [939, 417] width 274 height 139
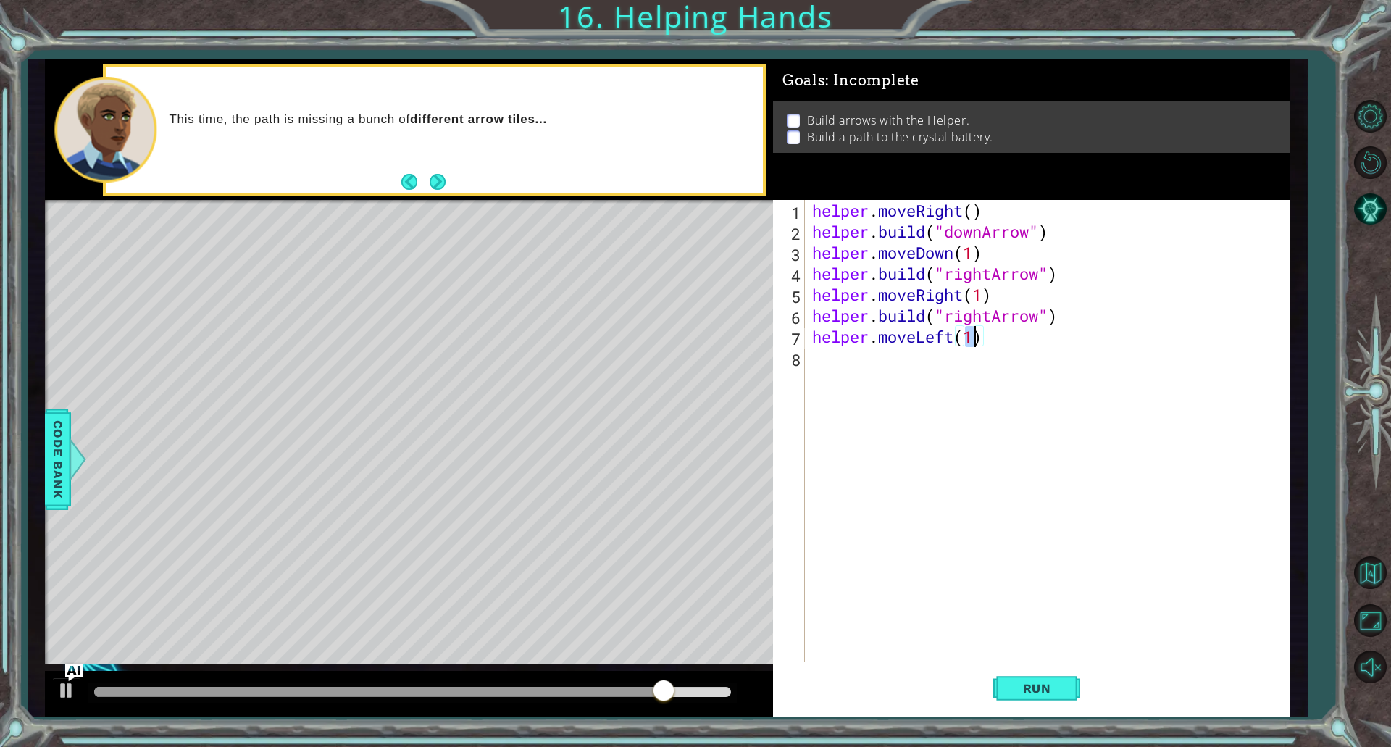
click at [935, 339] on div "helper . moveRight ( ) helper . build ( "downArrow" ) helper . moveDown ( 1 ) h…" at bounding box center [1050, 452] width 483 height 504
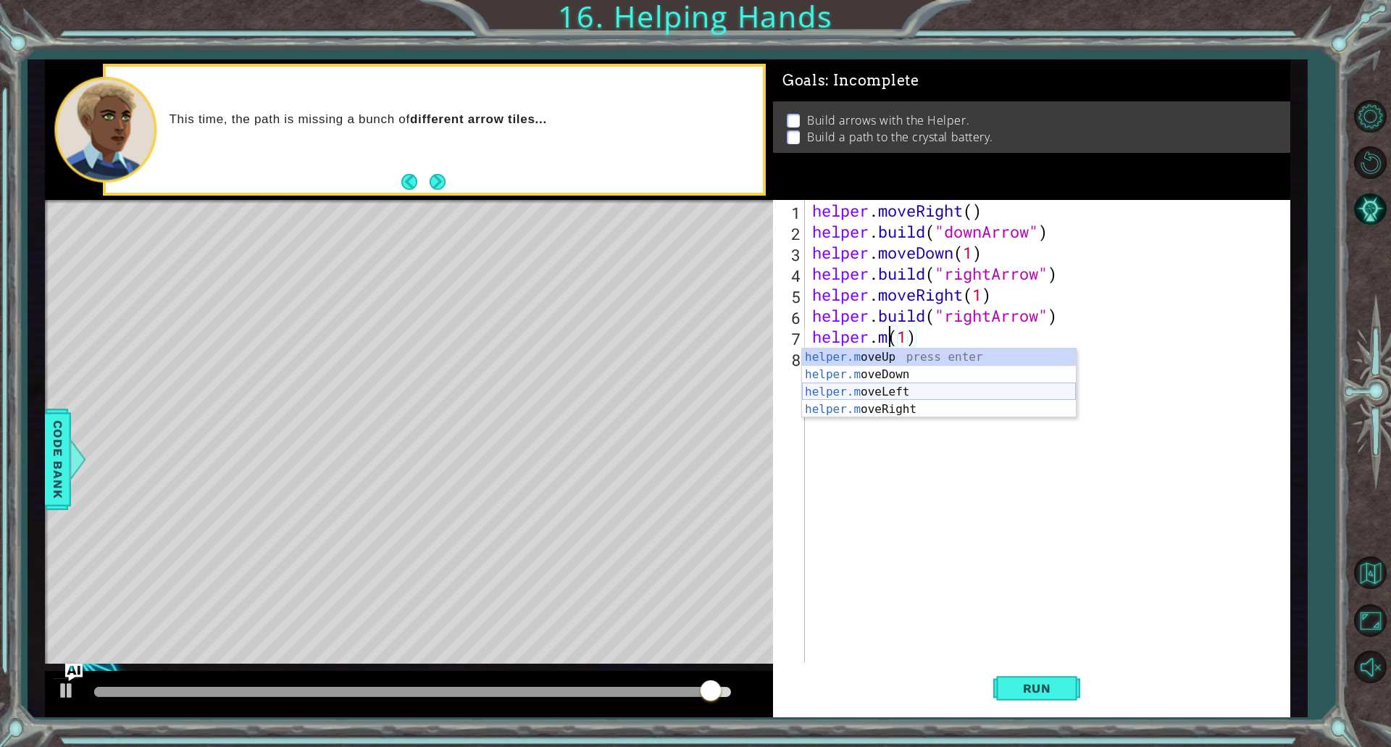
click at [903, 400] on div "helper.m oveUp press enter helper.m oveDown press enter helper.m oveLeft press …" at bounding box center [939, 400] width 274 height 104
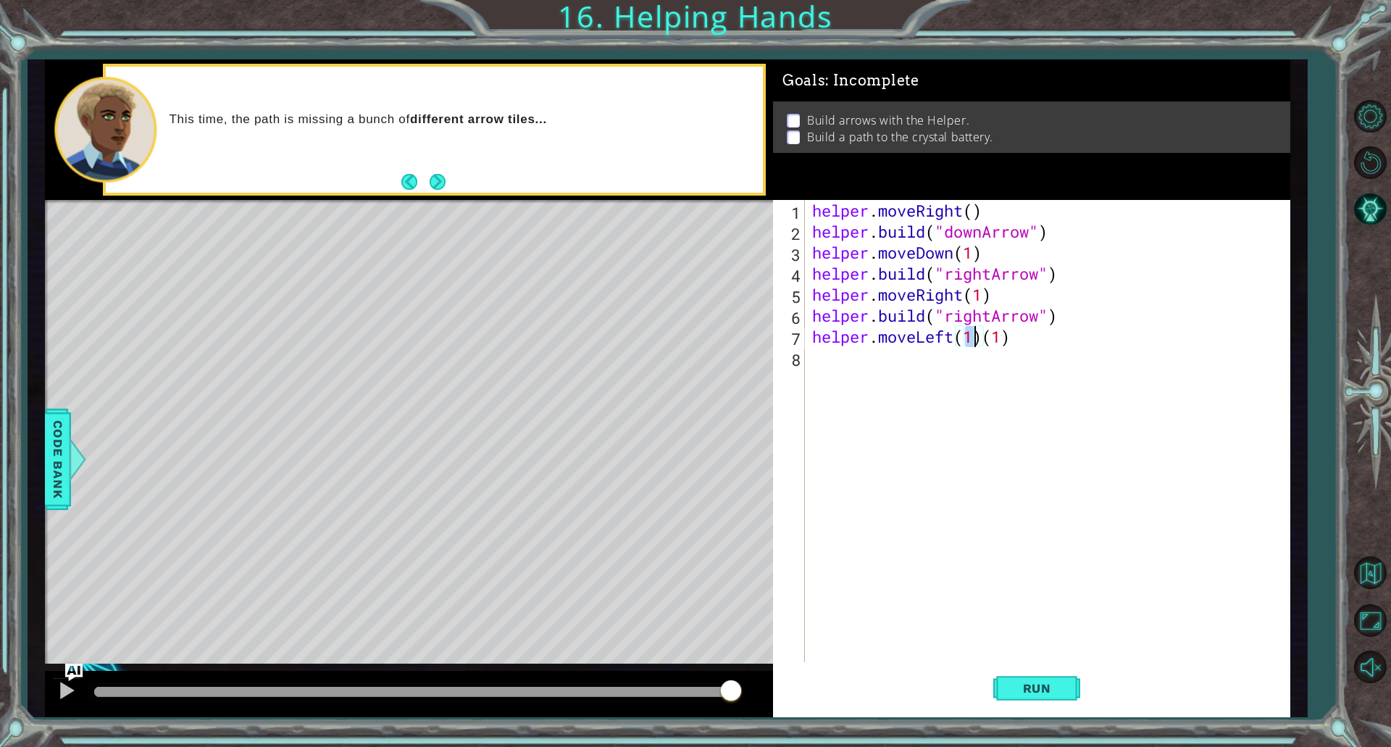
click at [1023, 346] on div "helper . moveRight ( ) helper . build ( "downArrow" ) helper . moveDown ( 1 ) h…" at bounding box center [1050, 452] width 483 height 504
type textarea "helper.moveLeft(1)"
click at [918, 356] on div "helper . moveRight ( ) helper . build ( "downArrow" ) helper . moveDown ( 1 ) h…" at bounding box center [1050, 452] width 483 height 504
click at [939, 343] on div "helper . moveRight ( ) helper . build ( "downArrow" ) helper . moveDown ( 1 ) h…" at bounding box center [1050, 452] width 483 height 504
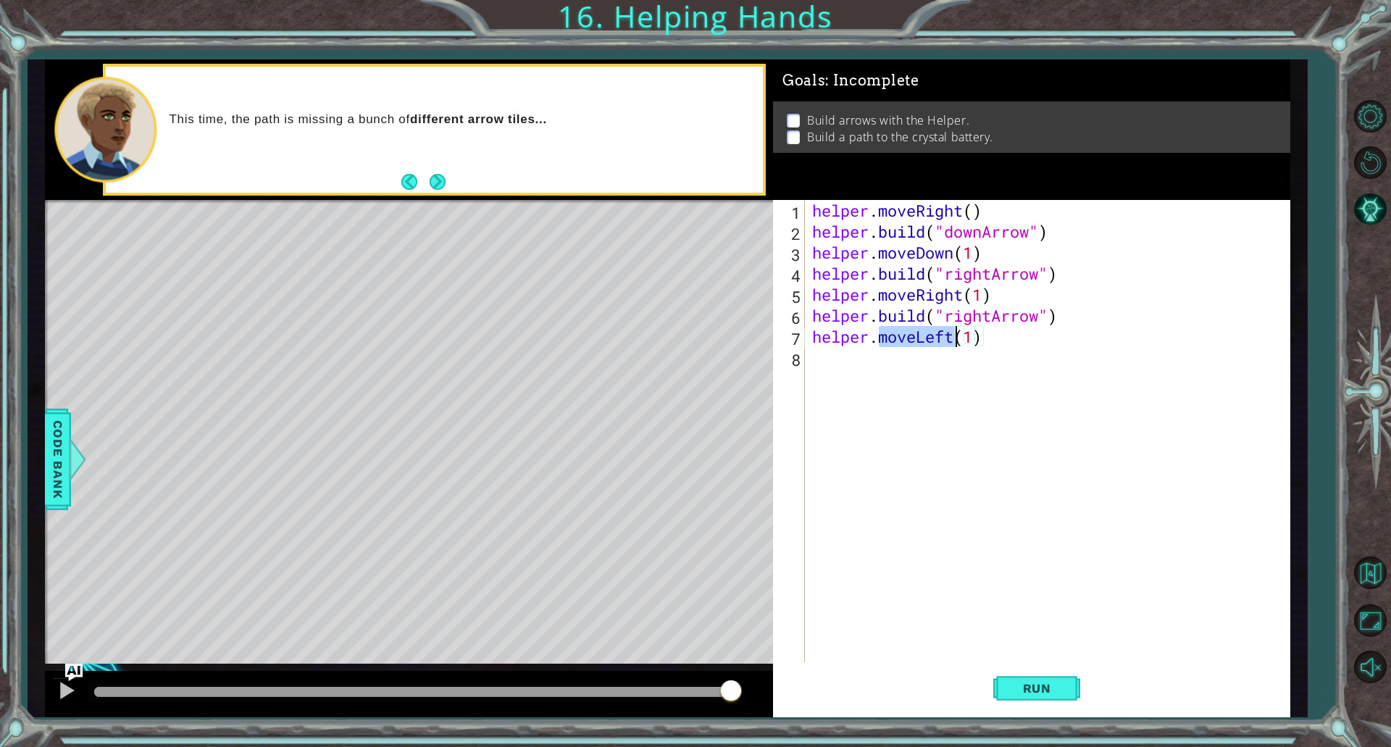
click at [939, 343] on div "helper . moveRight ( ) helper . build ( "downArrow" ) helper . moveDown ( 1 ) h…" at bounding box center [1050, 452] width 483 height 504
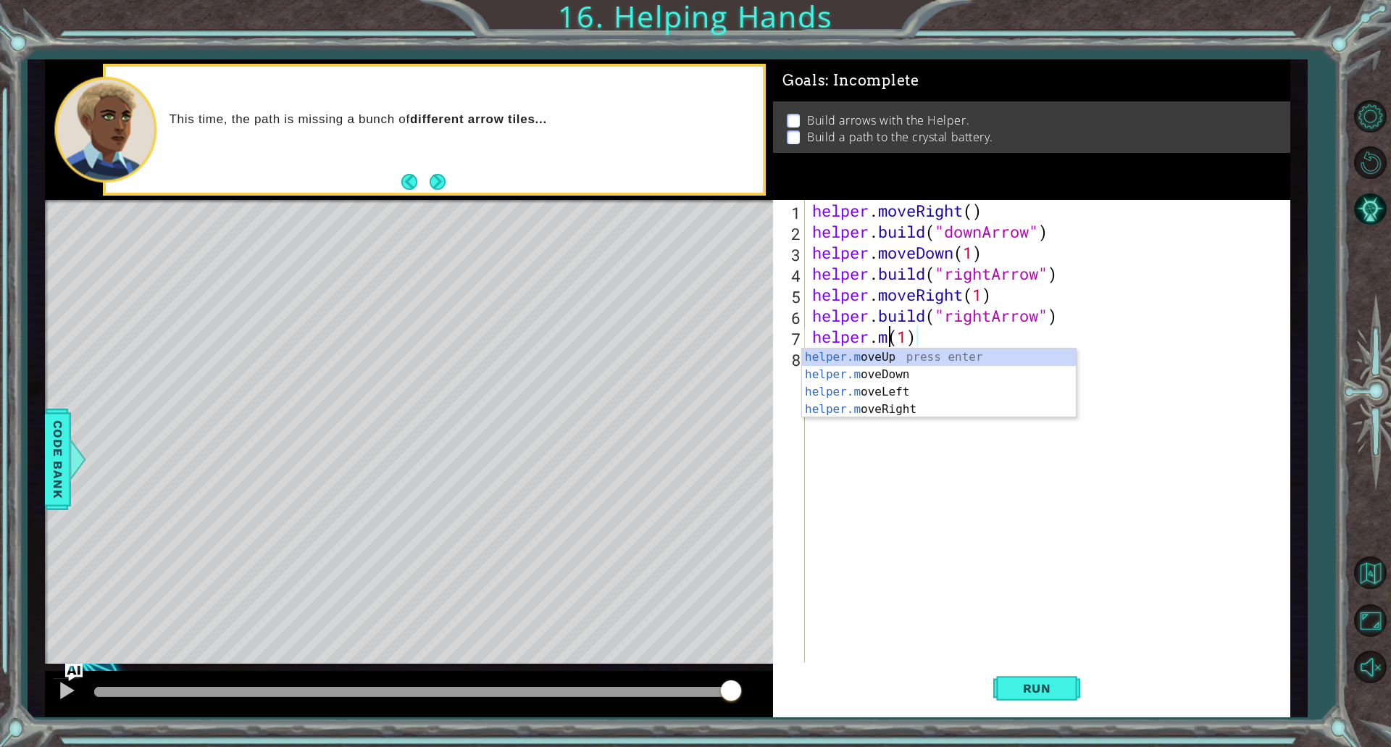
scroll to position [0, 3]
click at [889, 404] on div "helper.m oveUp press enter helper.m oveDown press enter helper.m oveLeft press …" at bounding box center [939, 400] width 274 height 104
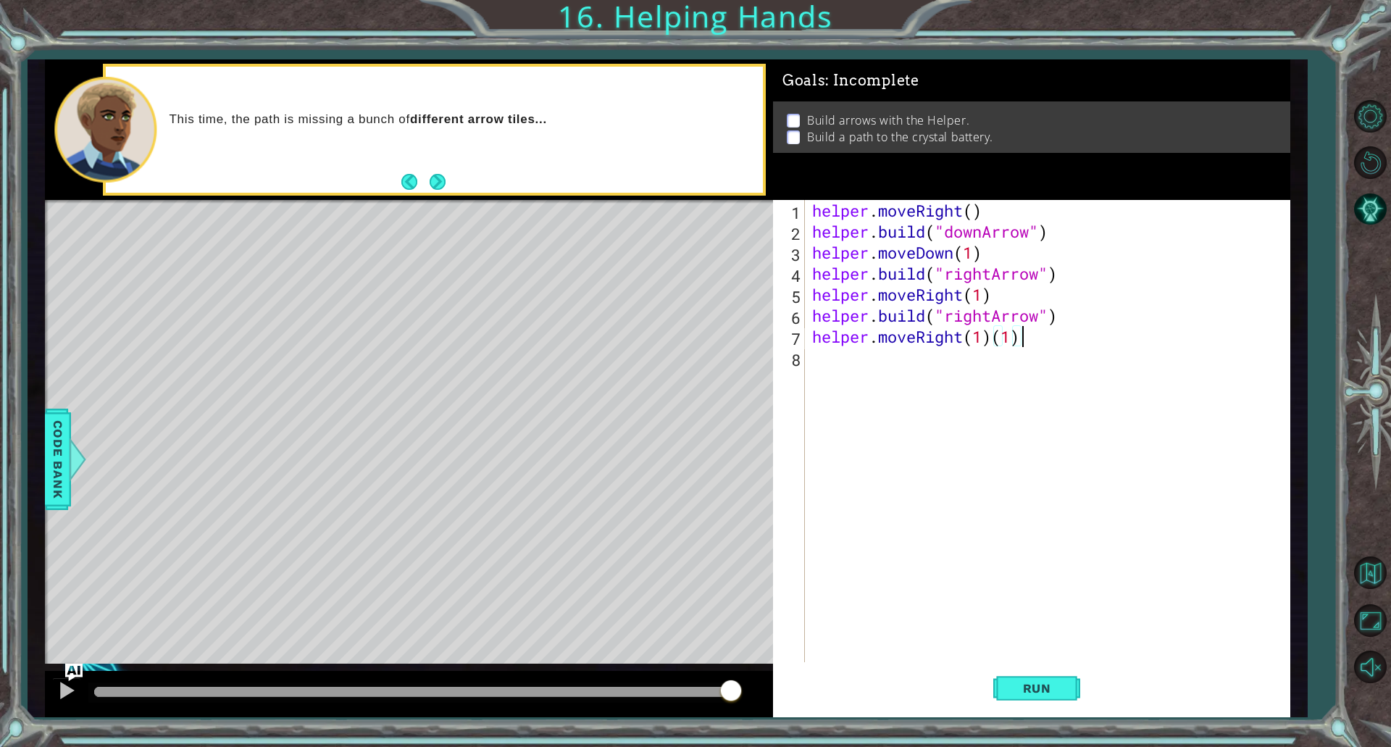
click at [1031, 344] on div "helper . moveRight ( ) helper . build ( "downArrow" ) helper . moveDown ( 1 ) h…" at bounding box center [1050, 452] width 483 height 504
type textarea "helper.moveRight(1)"
click at [953, 369] on div "helper . moveRight ( ) helper . build ( "downArrow" ) helper . moveDown ( 1 ) h…" at bounding box center [1050, 452] width 483 height 504
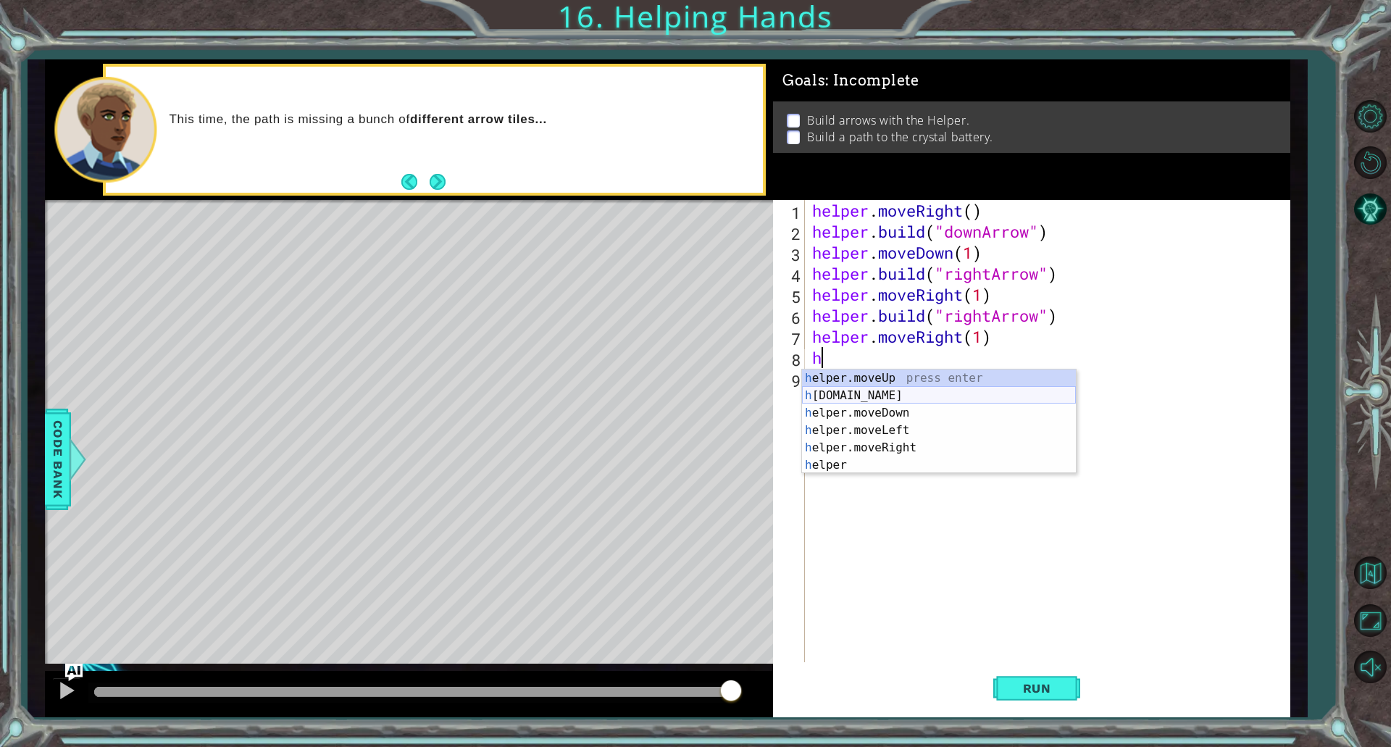
click at [877, 401] on div "h elper.moveUp press enter h [DOMAIN_NAME] press enter h elper.moveDown press e…" at bounding box center [939, 438] width 274 height 139
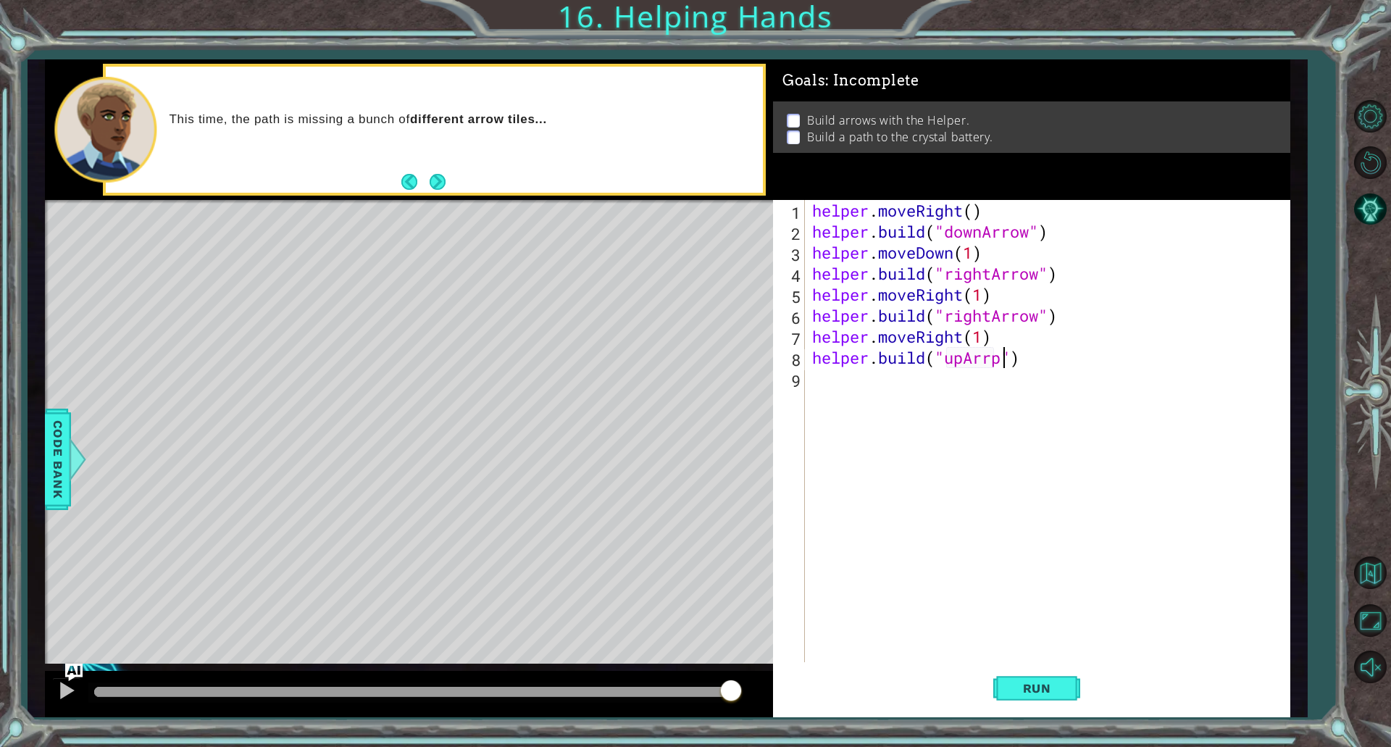
scroll to position [0, 9]
type textarea "[DOMAIN_NAME]("upArrow")"
click at [912, 377] on div "helper . moveRight ( ) helper . build ( "downArrow" ) helper . moveDown ( 1 ) h…" at bounding box center [1050, 452] width 483 height 504
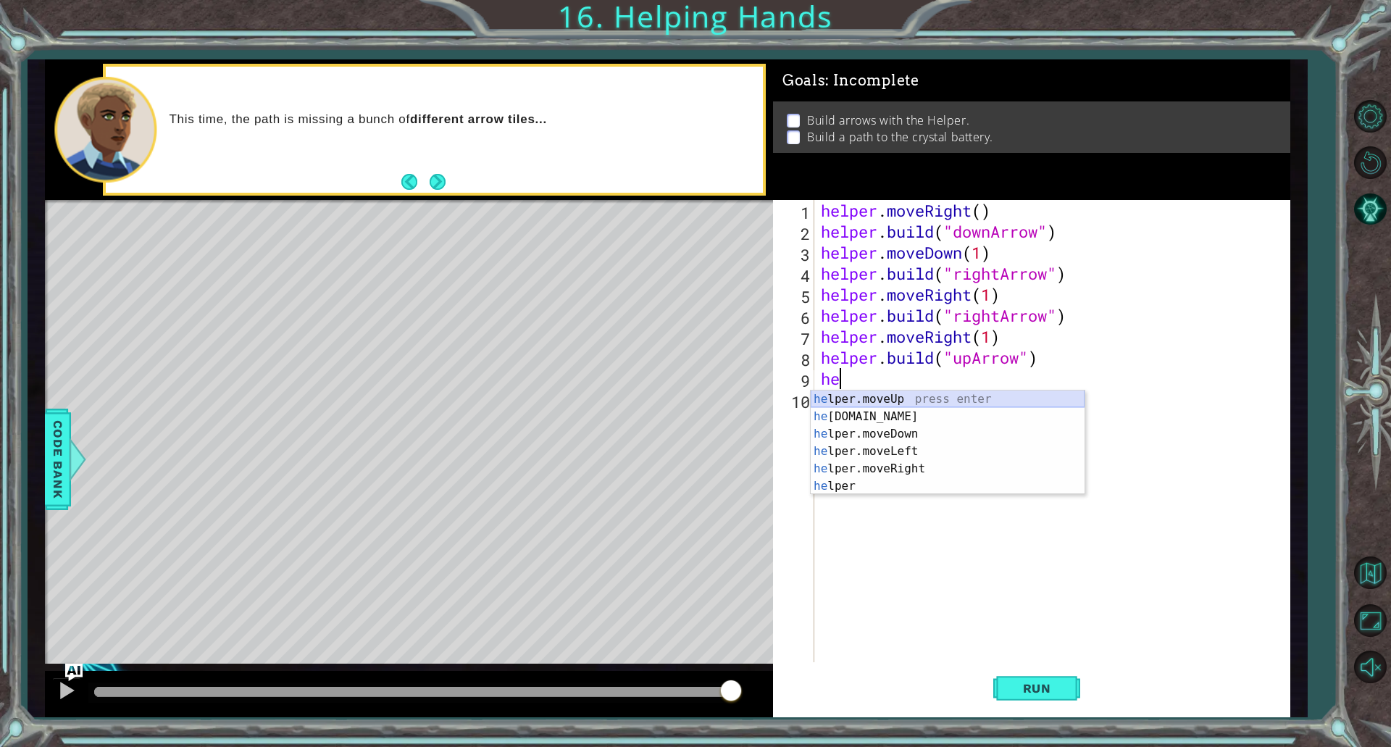
click at [903, 400] on div "he lper.moveUp press enter he [DOMAIN_NAME] press enter he lper.moveDown press …" at bounding box center [948, 459] width 274 height 139
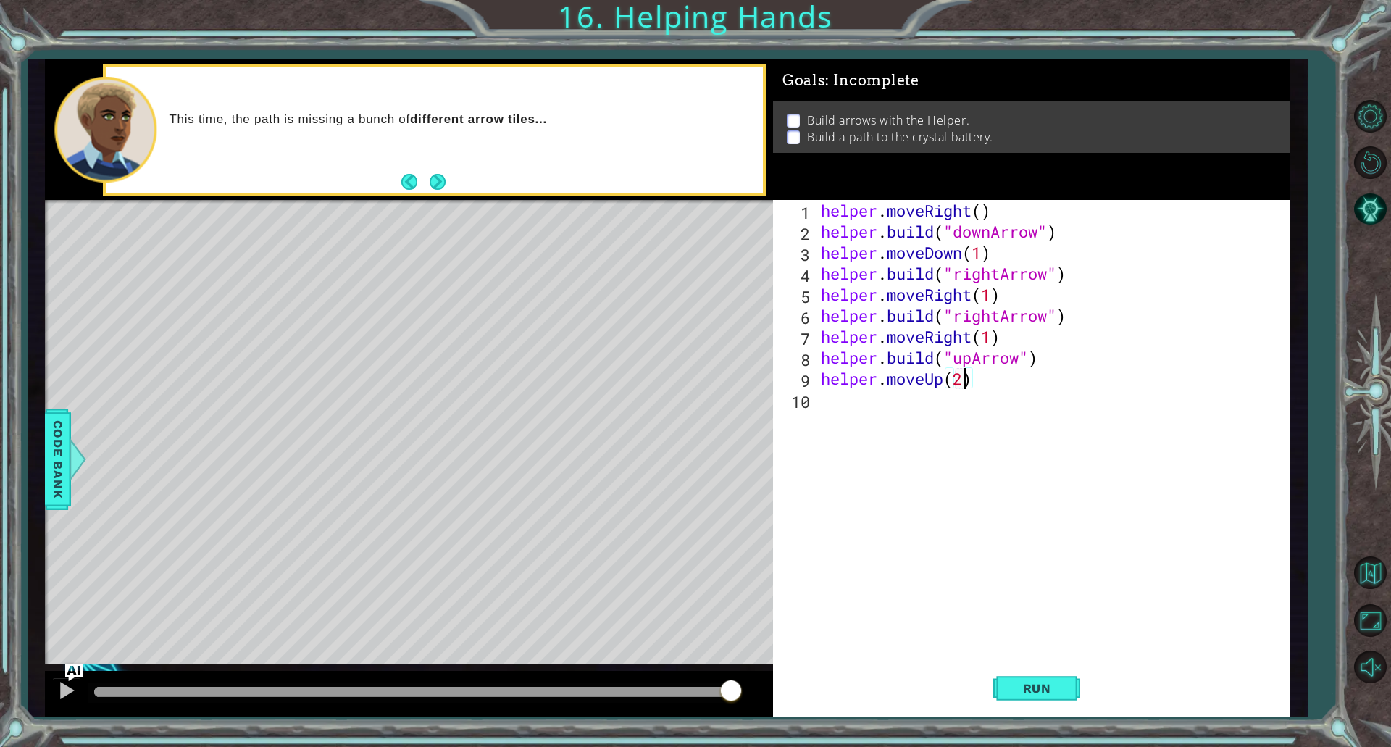
scroll to position [0, 6]
click at [1018, 693] on span "Run" at bounding box center [1036, 688] width 57 height 14
type textarea "helper.moveUp(3)"
click at [1043, 690] on span "Run" at bounding box center [1036, 688] width 57 height 14
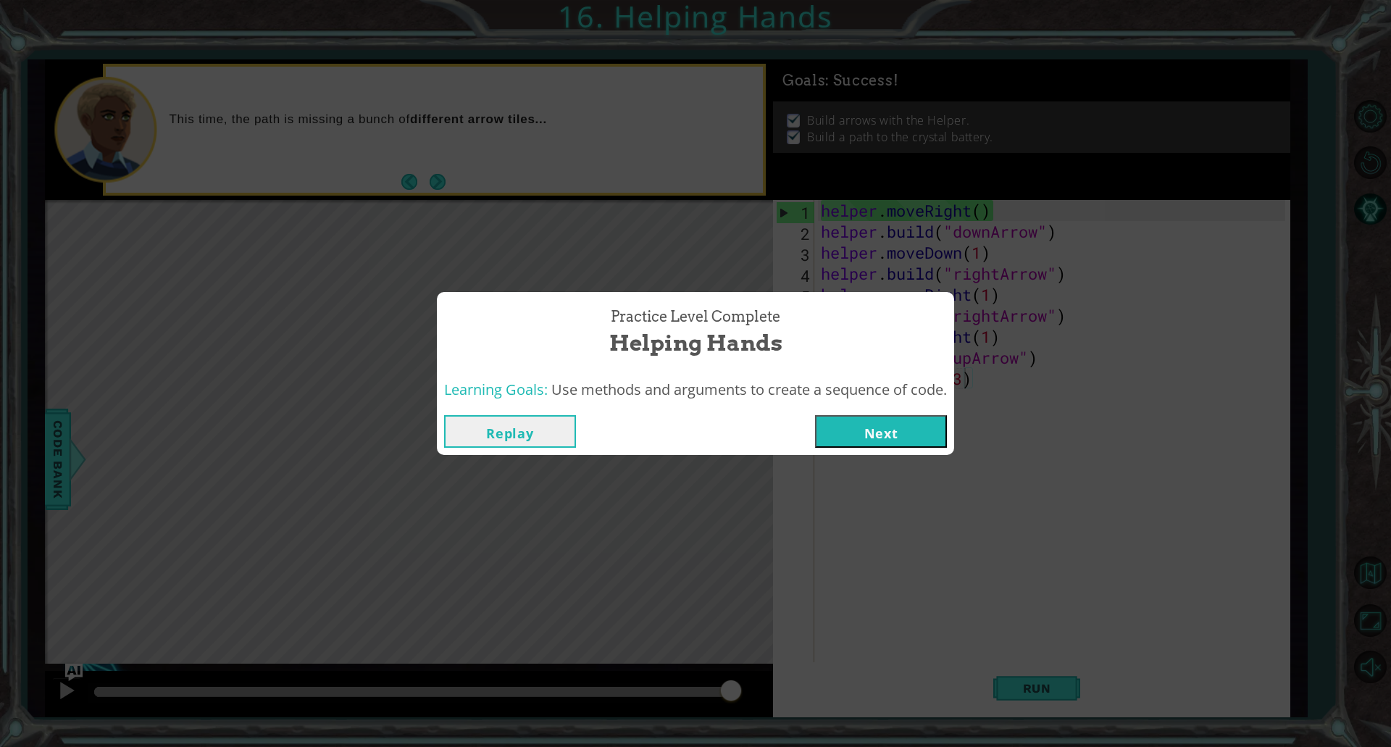
click at [894, 433] on button "Next" at bounding box center [881, 431] width 132 height 33
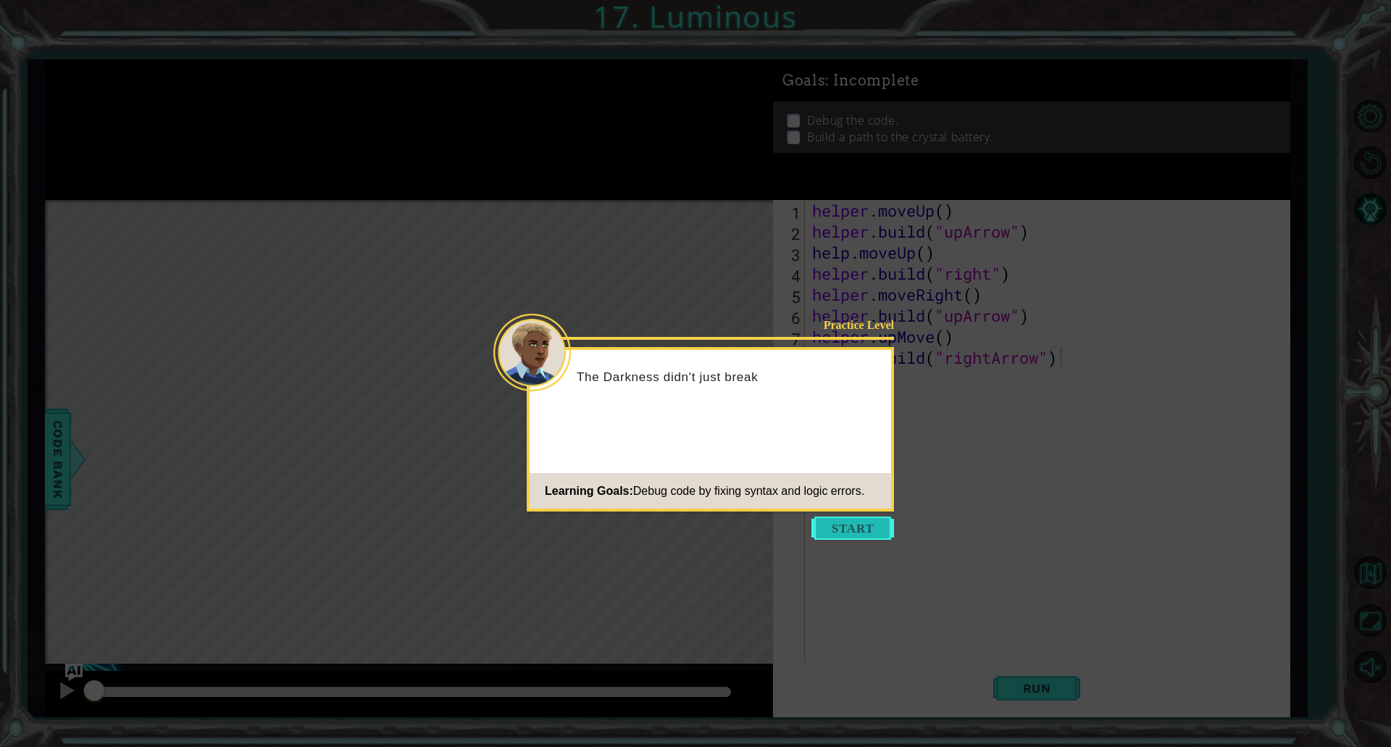
click at [848, 524] on button "Start" at bounding box center [852, 527] width 83 height 23
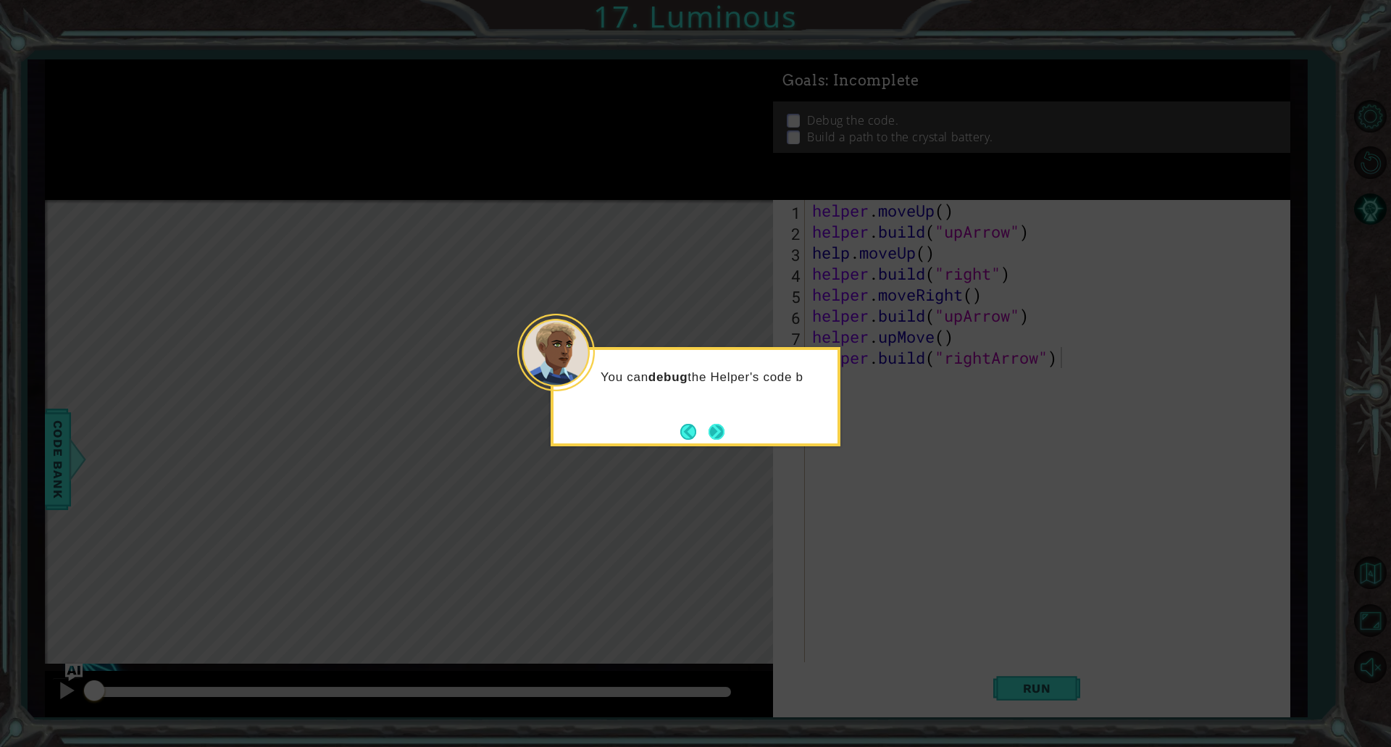
click at [716, 440] on button "Next" at bounding box center [717, 431] width 18 height 18
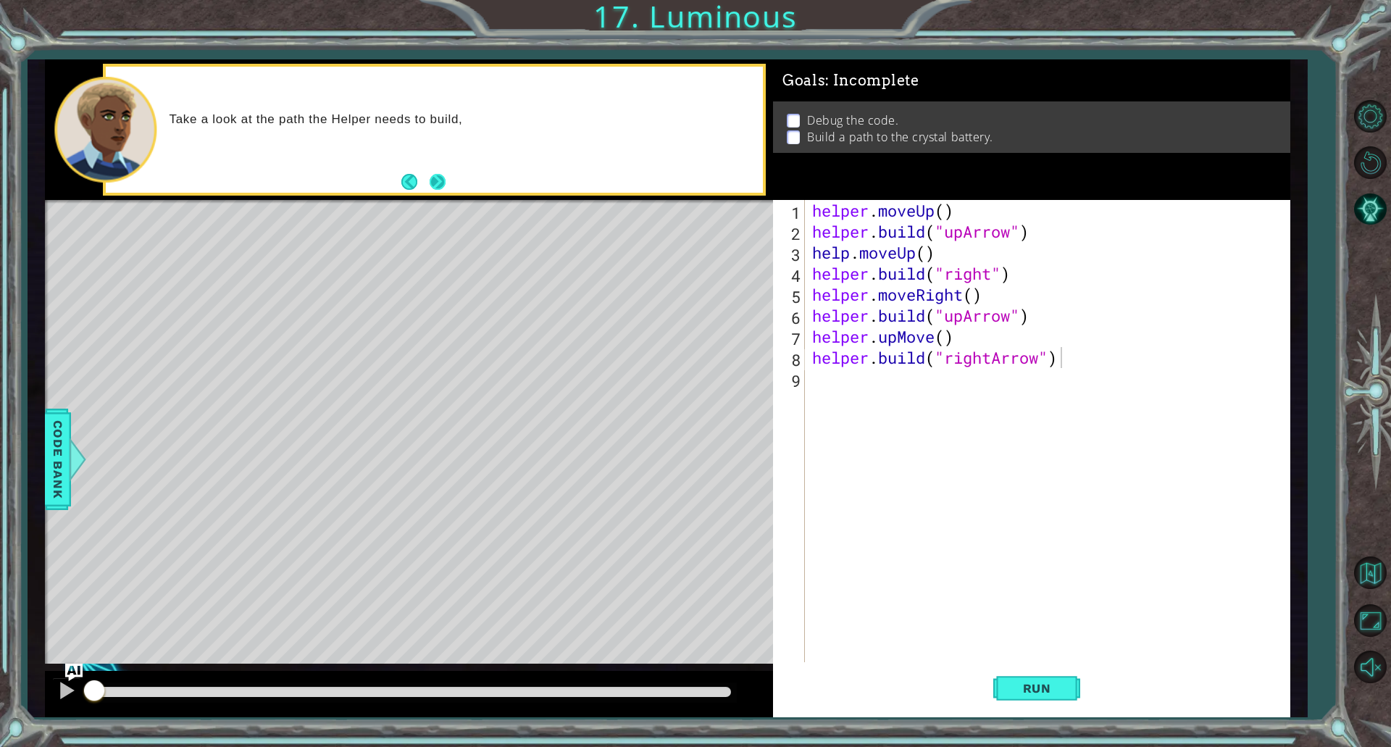
click at [434, 177] on button "Next" at bounding box center [438, 182] width 16 height 16
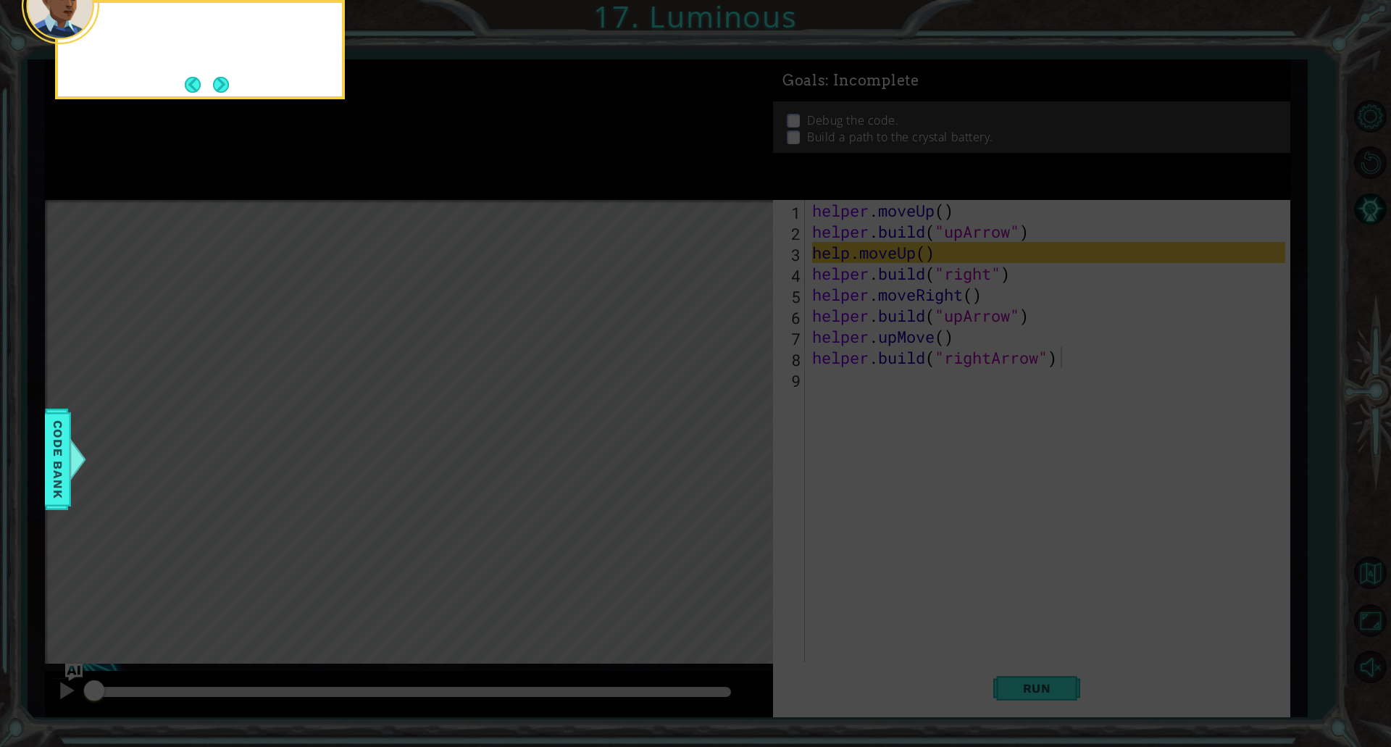
click at [434, 177] on icon at bounding box center [695, 112] width 1391 height 1270
click at [230, 89] on button "Next" at bounding box center [221, 84] width 17 height 17
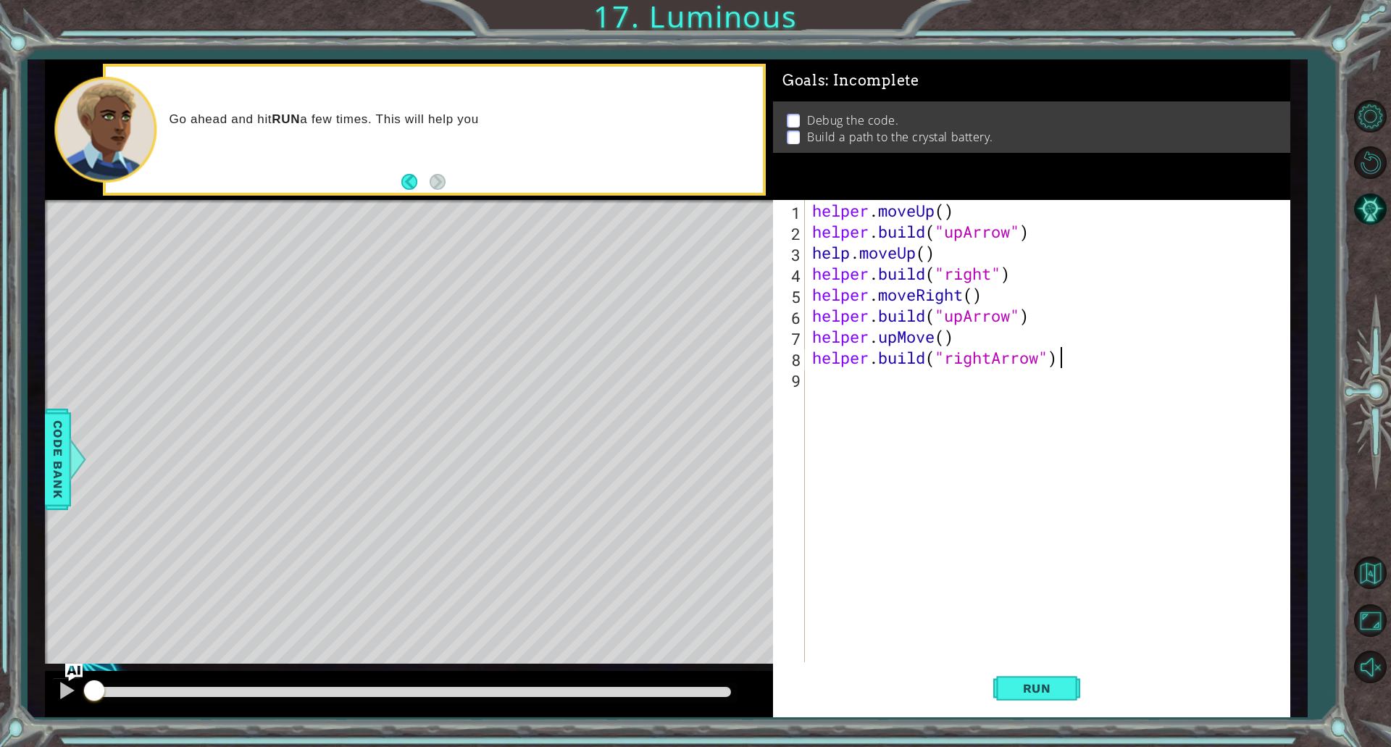
click at [886, 392] on div "helper . moveUp ( ) helper . build ( "upArrow" ) help . moveUp ( ) helper . bui…" at bounding box center [1050, 452] width 483 height 504
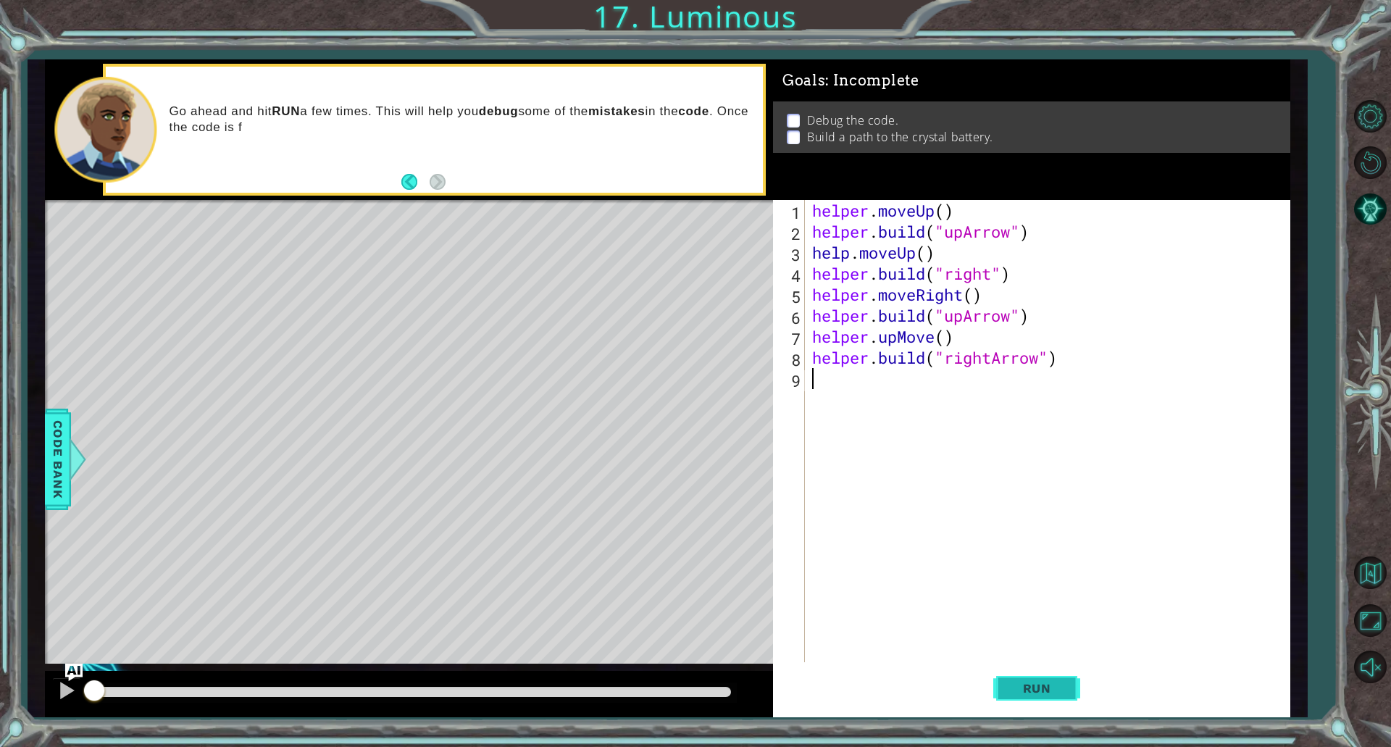
click at [1046, 695] on span "Run" at bounding box center [1036, 688] width 57 height 14
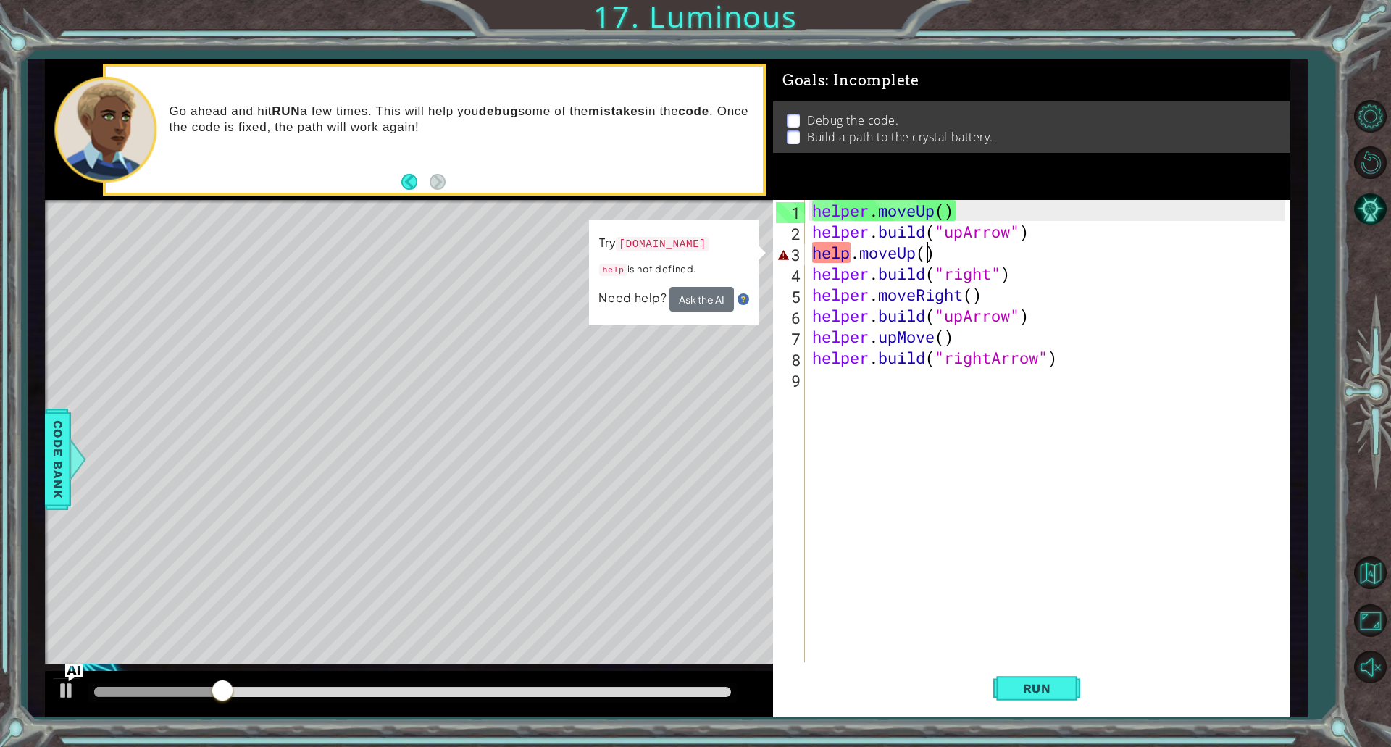
click at [924, 251] on div "helper . moveUp ( ) helper . build ( "upArrow" ) help . moveUp ( ) helper . bui…" at bounding box center [1050, 452] width 483 height 504
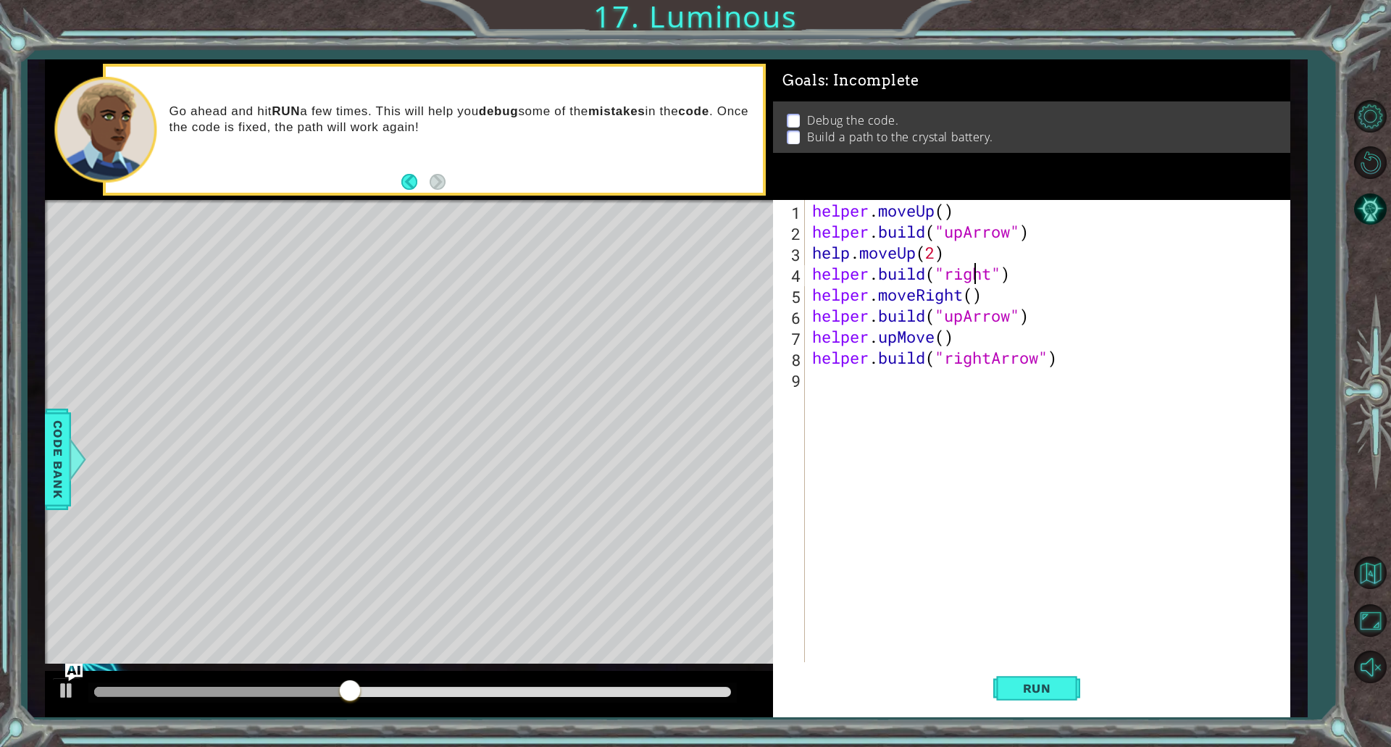
click at [970, 282] on div "helper . moveUp ( ) helper . build ( "upArrow" ) help . moveUp ( 2 ) helper . b…" at bounding box center [1050, 452] width 483 height 504
click at [992, 277] on div "helper . moveUp ( ) helper . build ( "upArrow" ) help . moveUp ( 2 ) helper . b…" at bounding box center [1050, 452] width 483 height 504
click at [1020, 290] on div ""rightArr ow" press enter" at bounding box center [1063, 311] width 274 height 52
drag, startPoint x: 1050, startPoint y: 685, endPoint x: 1048, endPoint y: 670, distance: 15.4
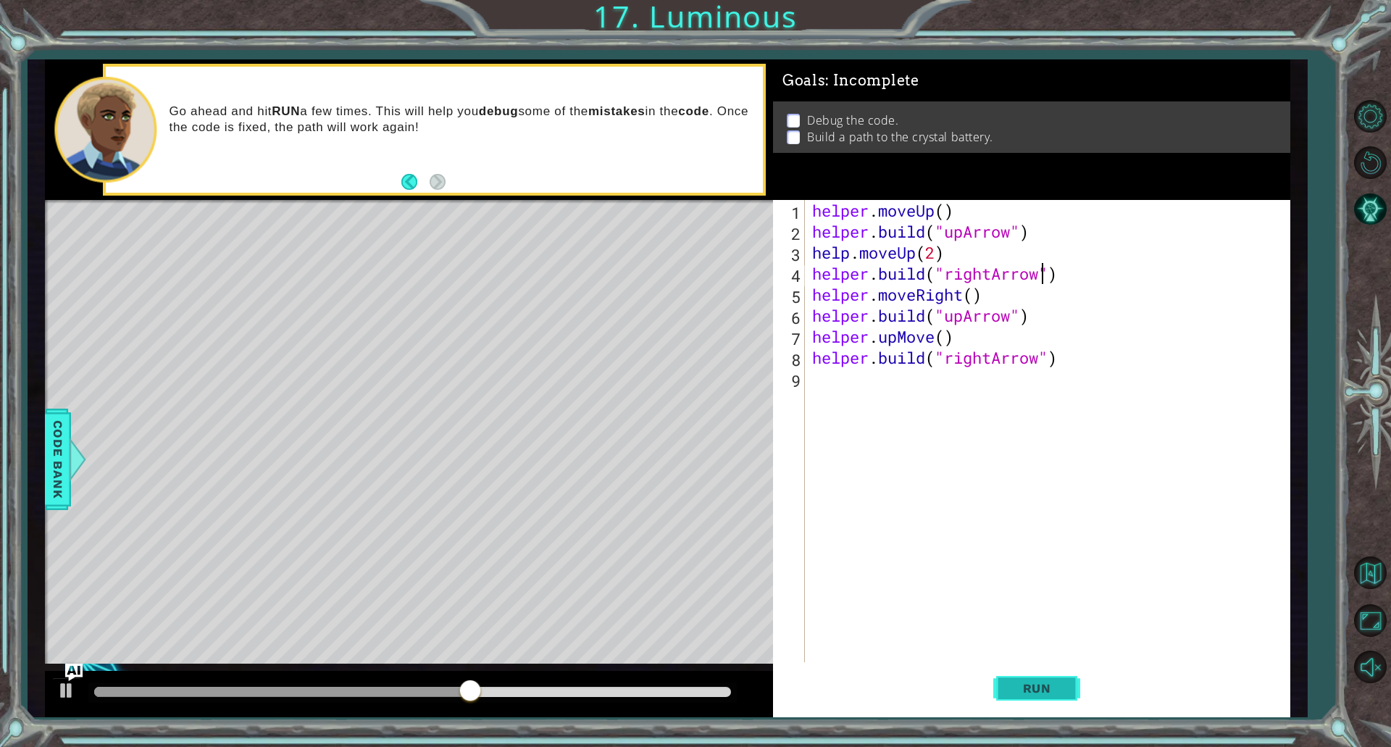
click at [1050, 685] on span "Run" at bounding box center [1036, 688] width 57 height 14
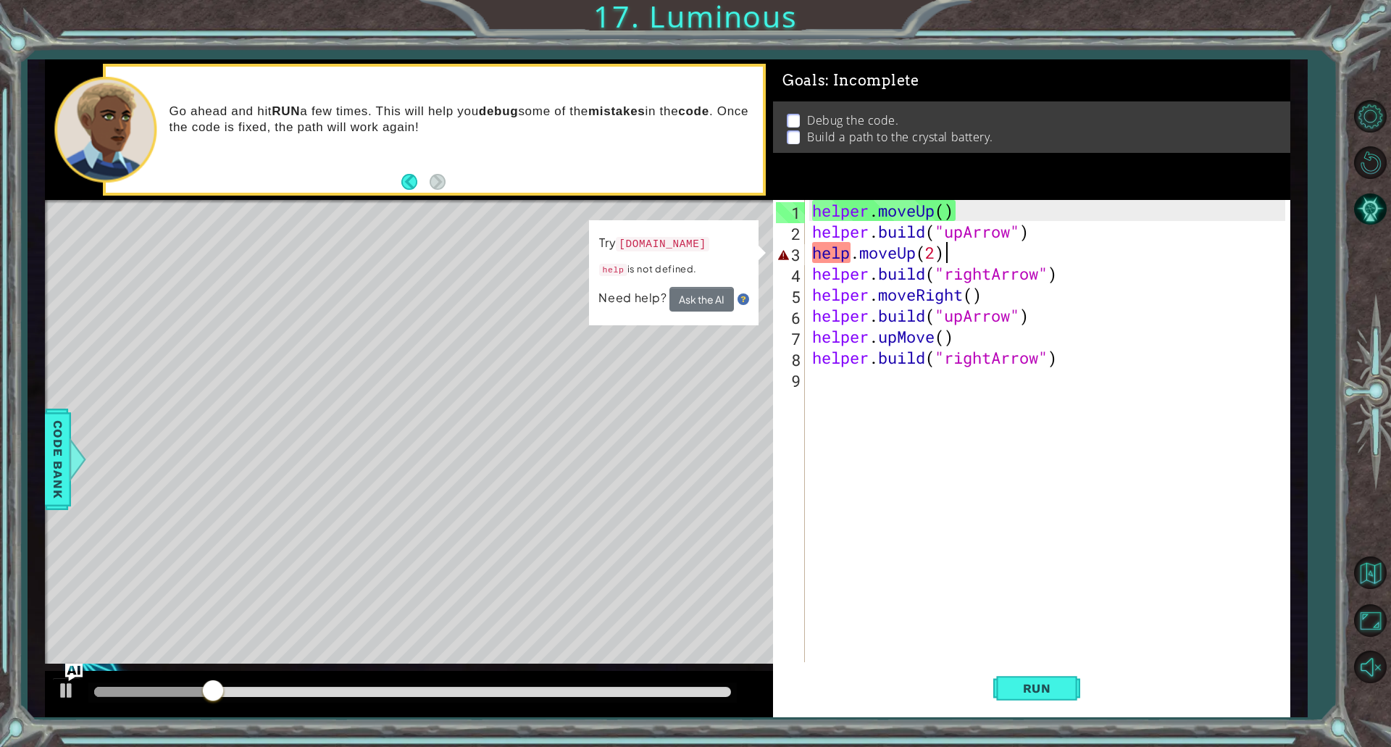
click at [950, 253] on div "helper . moveUp ( ) helper . build ( "upArrow" ) help . moveUp ( 2 ) helper . b…" at bounding box center [1050, 452] width 483 height 504
click at [934, 253] on div "helper . moveUp ( ) helper . build ( "upArrow" ) help . moveUp ( 2 ) helper . b…" at bounding box center [1050, 452] width 483 height 504
click at [844, 254] on div "helper . moveUp ( ) helper . build ( "upArrow" ) help . moveUp ( 2 ) helper . b…" at bounding box center [1050, 452] width 483 height 504
click at [850, 254] on div "helper . moveUp ( ) helper . build ( "upArrow" ) help . moveUp ( 2 ) helper . b…" at bounding box center [1050, 452] width 483 height 504
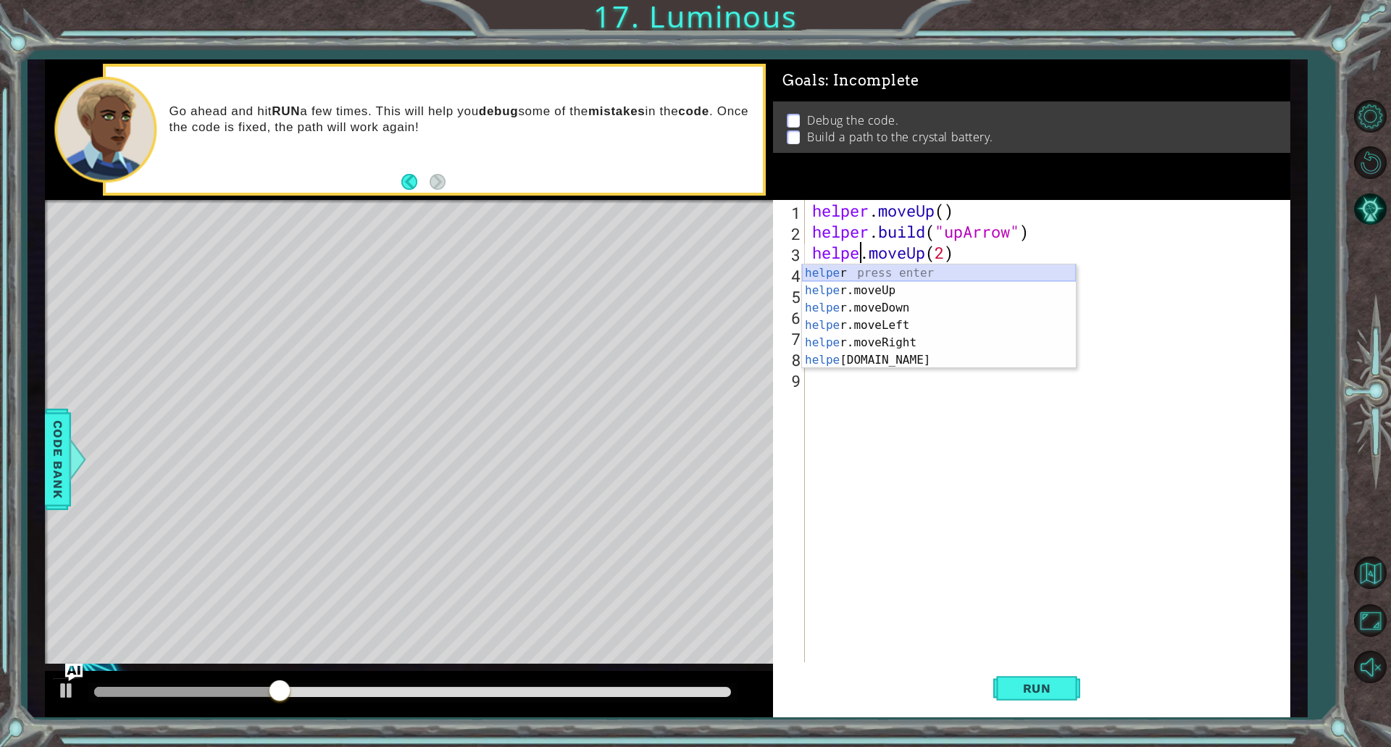
scroll to position [0, 2]
drag, startPoint x: 1067, startPoint y: 695, endPoint x: 1058, endPoint y: 682, distance: 15.7
click at [1067, 695] on button "Run" at bounding box center [1036, 687] width 87 height 51
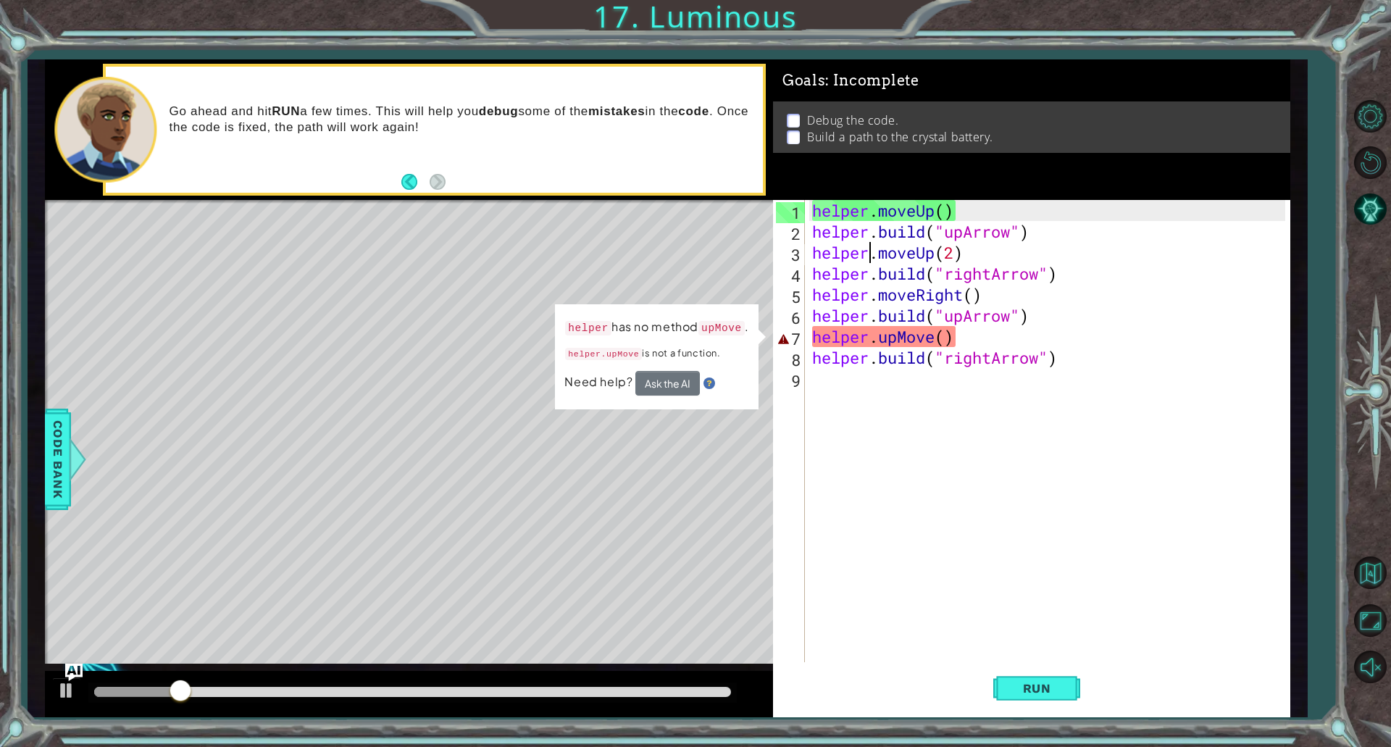
click at [947, 329] on div "helper . moveUp ( ) helper . build ( "upArrow" ) helper . moveUp ( 2 ) helper .…" at bounding box center [1050, 452] width 483 height 504
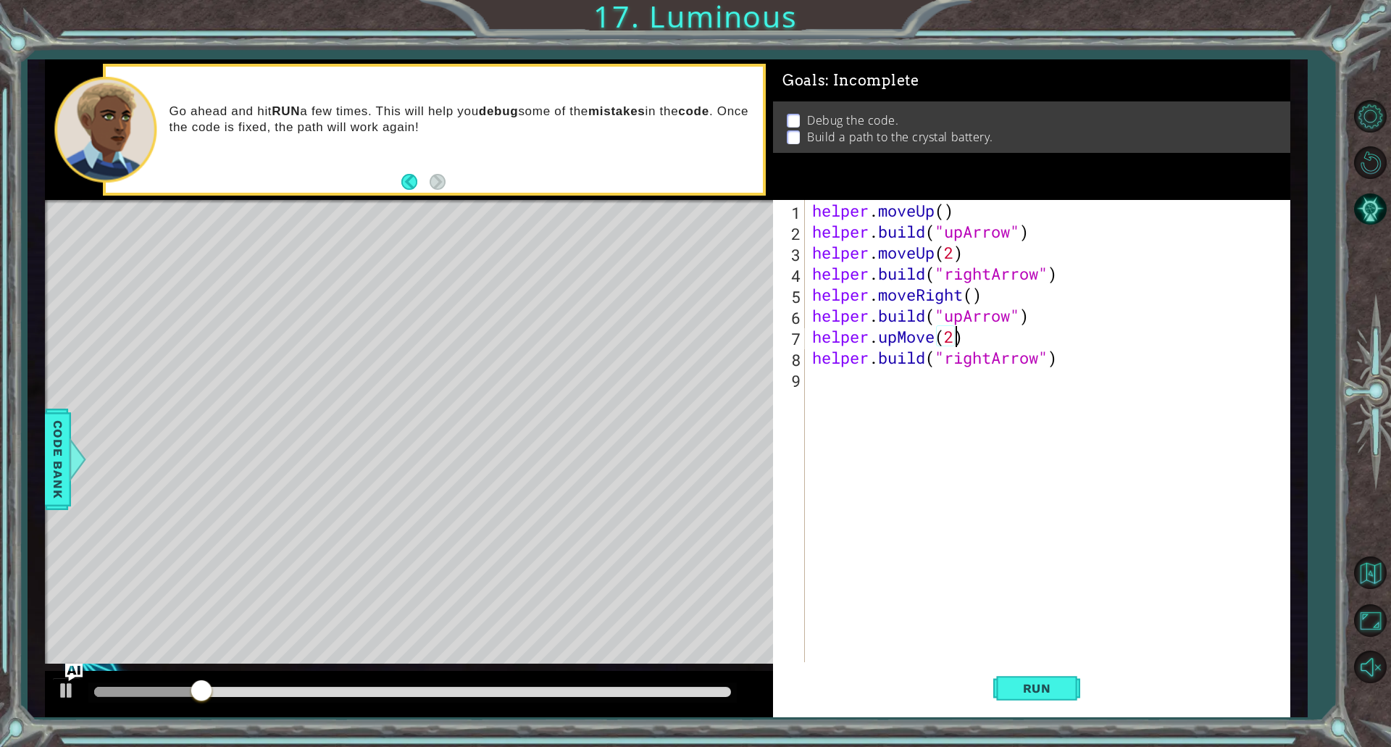
scroll to position [0, 6]
click at [1026, 690] on span "Run" at bounding box center [1036, 688] width 57 height 14
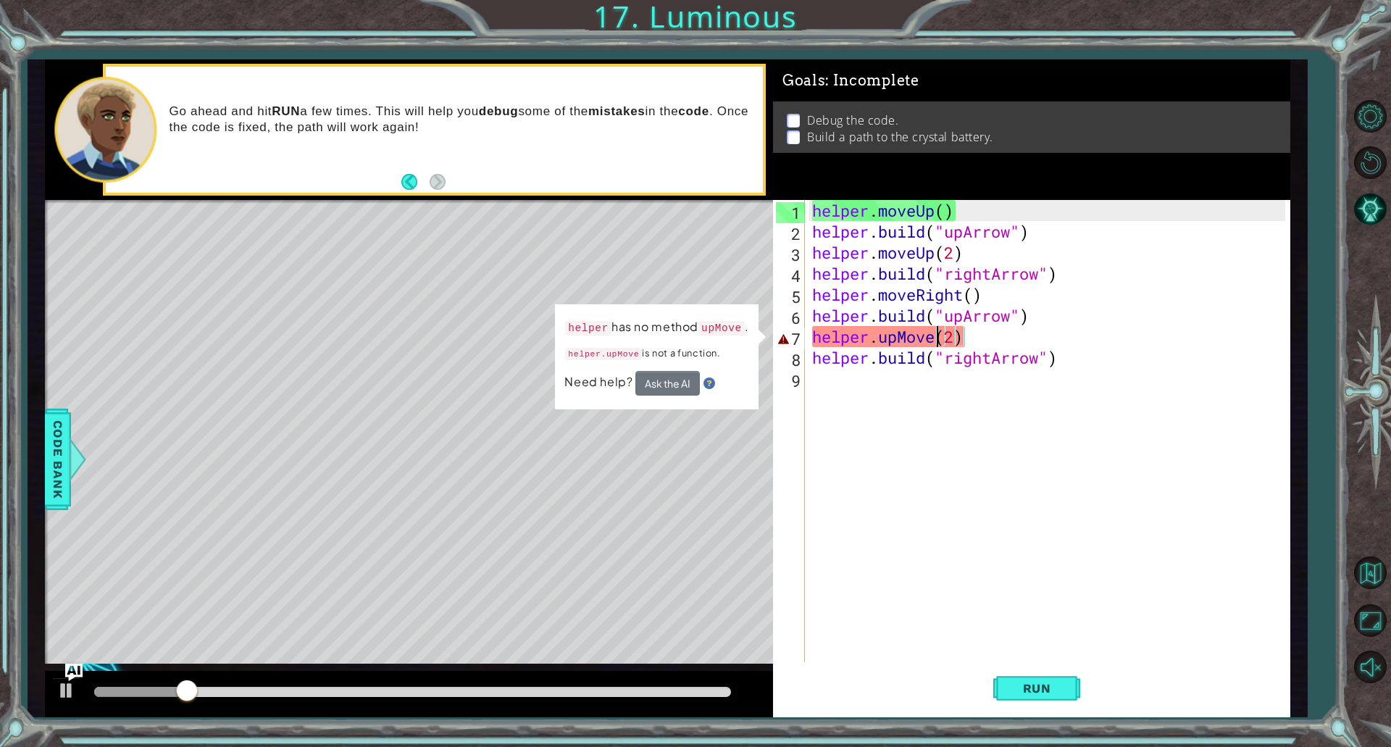
click at [934, 341] on div "helper . moveUp ( ) helper . build ( "upArrow" ) helper . moveUp ( 2 ) helper .…" at bounding box center [1050, 452] width 483 height 504
click at [921, 340] on div "helper . moveUp ( ) helper . build ( "upArrow" ) helper . moveUp ( 2 ) helper .…" at bounding box center [1050, 452] width 483 height 504
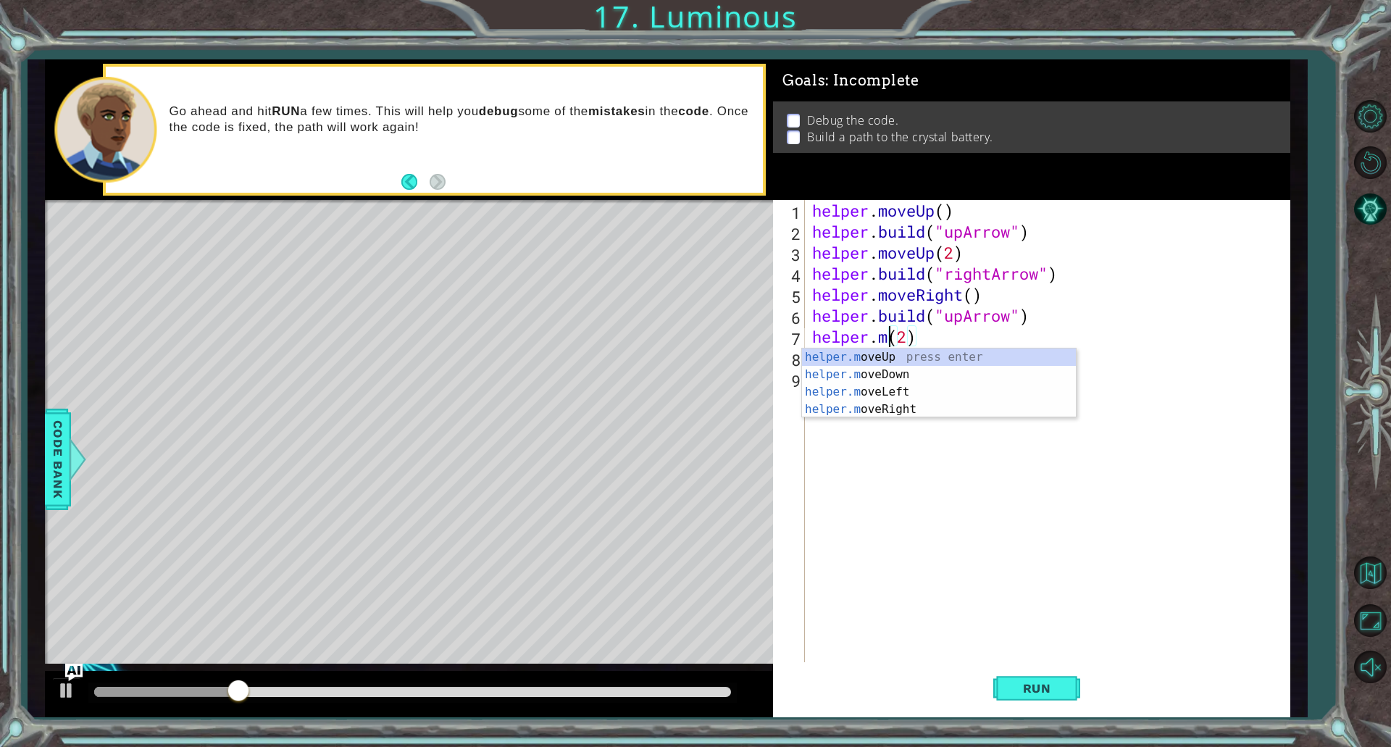
scroll to position [0, 4]
click at [902, 354] on div "[DOMAIN_NAME] veUp press enter [DOMAIN_NAME] veDown press enter [DOMAIN_NAME] v…" at bounding box center [939, 400] width 274 height 104
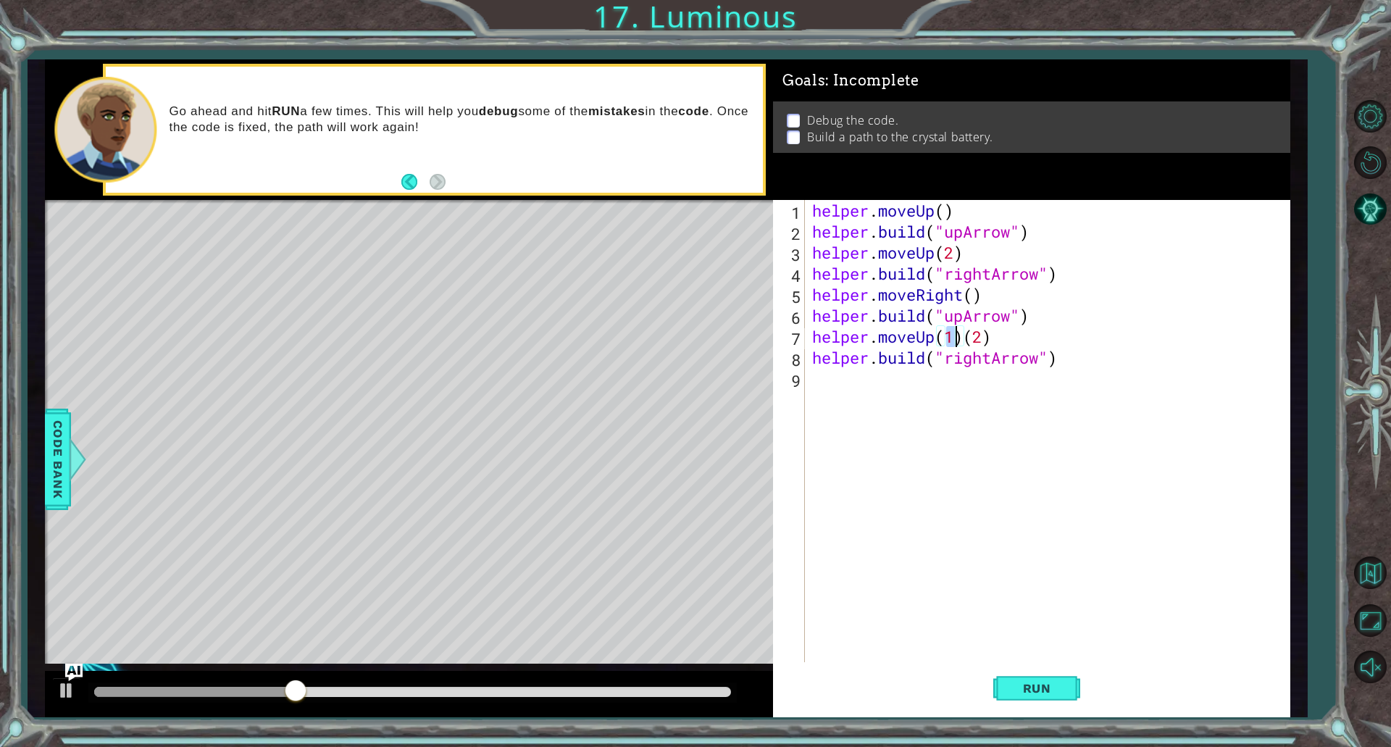
click at [1008, 346] on div "helper . moveUp ( ) helper . build ( "upArrow" ) helper . moveUp ( 2 ) helper .…" at bounding box center [1050, 452] width 483 height 504
type textarea "helper.moveUp(1)"
click at [1026, 683] on span "Run" at bounding box center [1036, 688] width 57 height 14
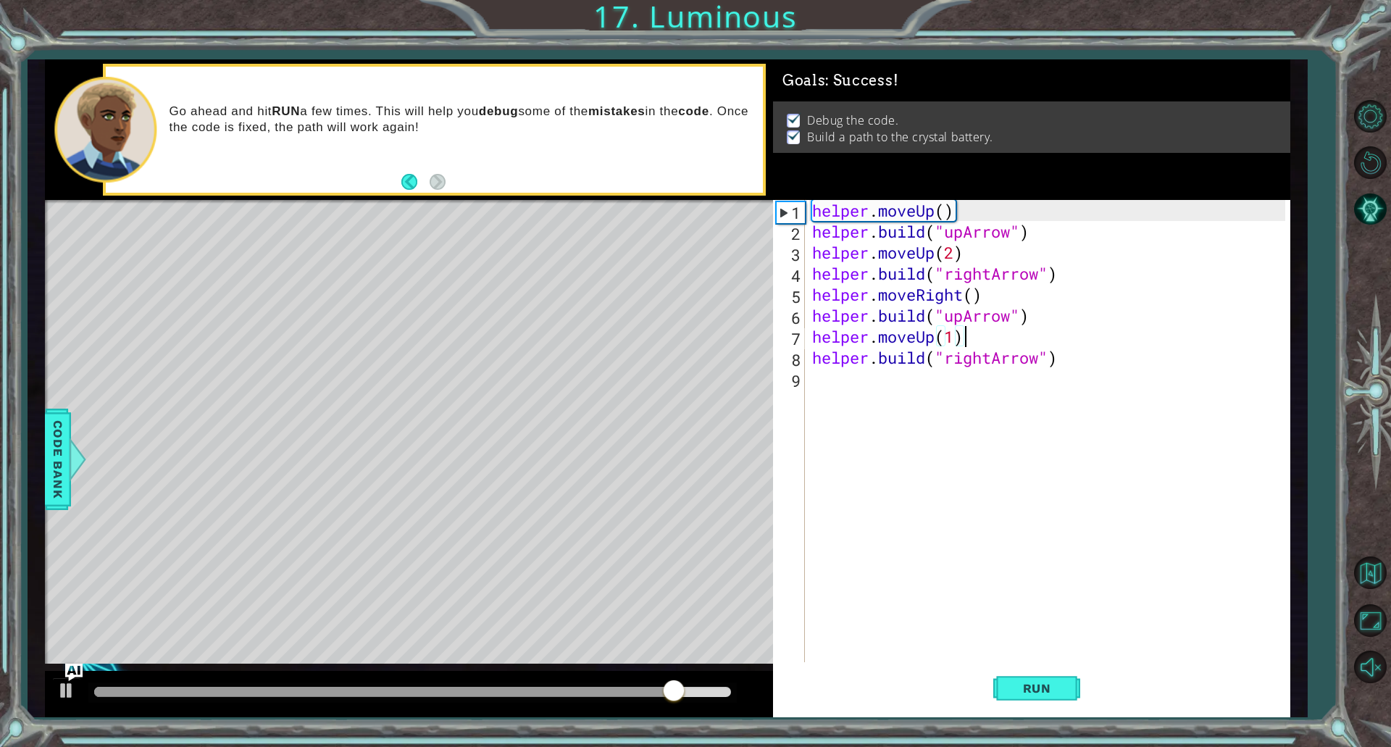
click at [852, 392] on div "helper . moveUp ( ) helper . build ( "upArrow" ) helper . moveUp ( 2 ) helper .…" at bounding box center [1050, 452] width 483 height 504
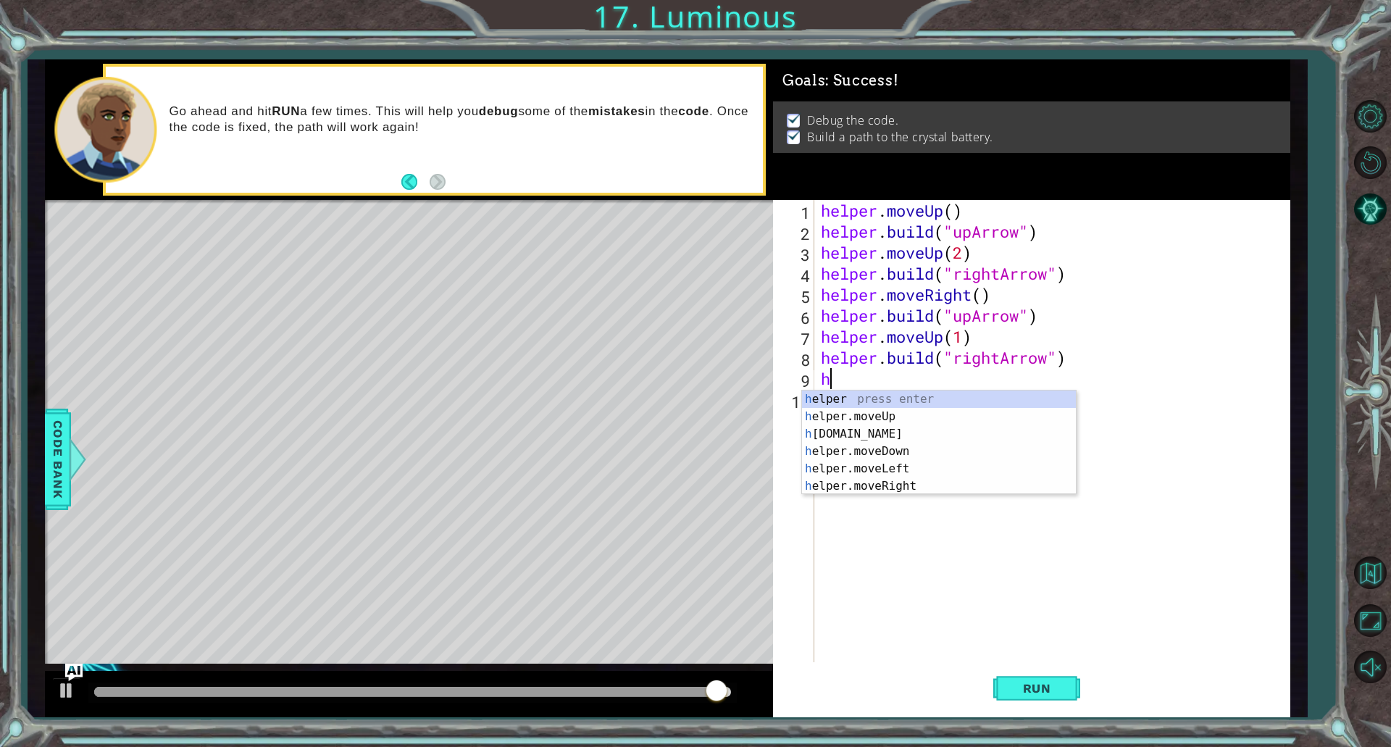
type textarea "h"
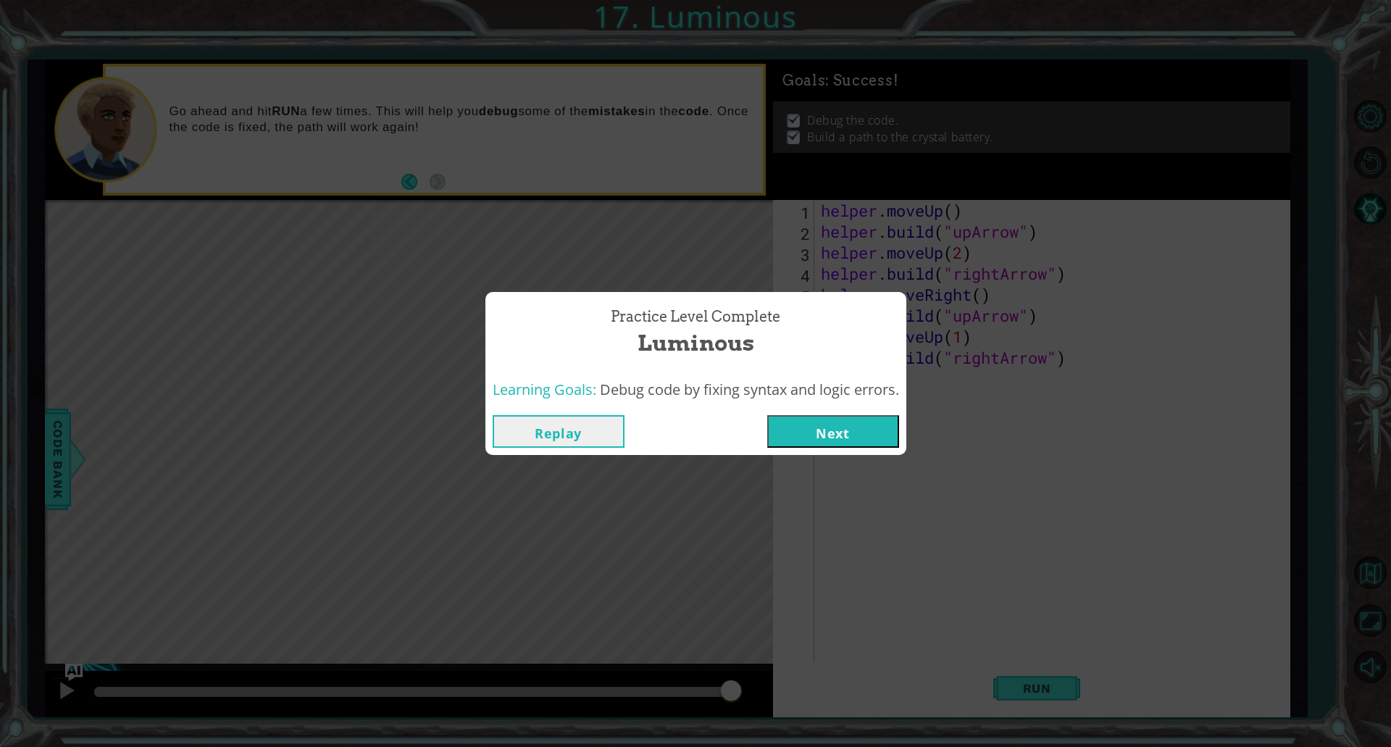
click at [848, 422] on button "Next" at bounding box center [833, 431] width 132 height 33
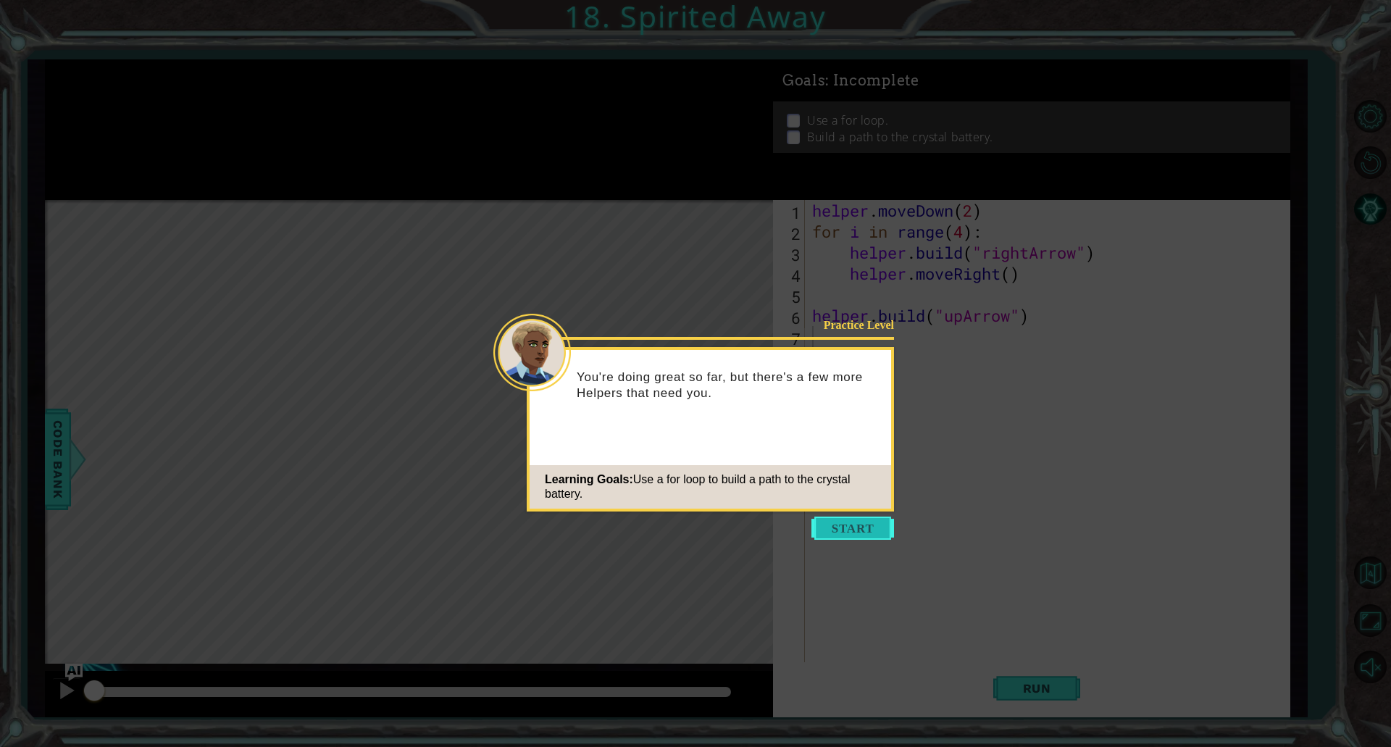
click at [852, 527] on button "Start" at bounding box center [852, 527] width 83 height 23
click at [852, 527] on icon at bounding box center [695, 373] width 1391 height 747
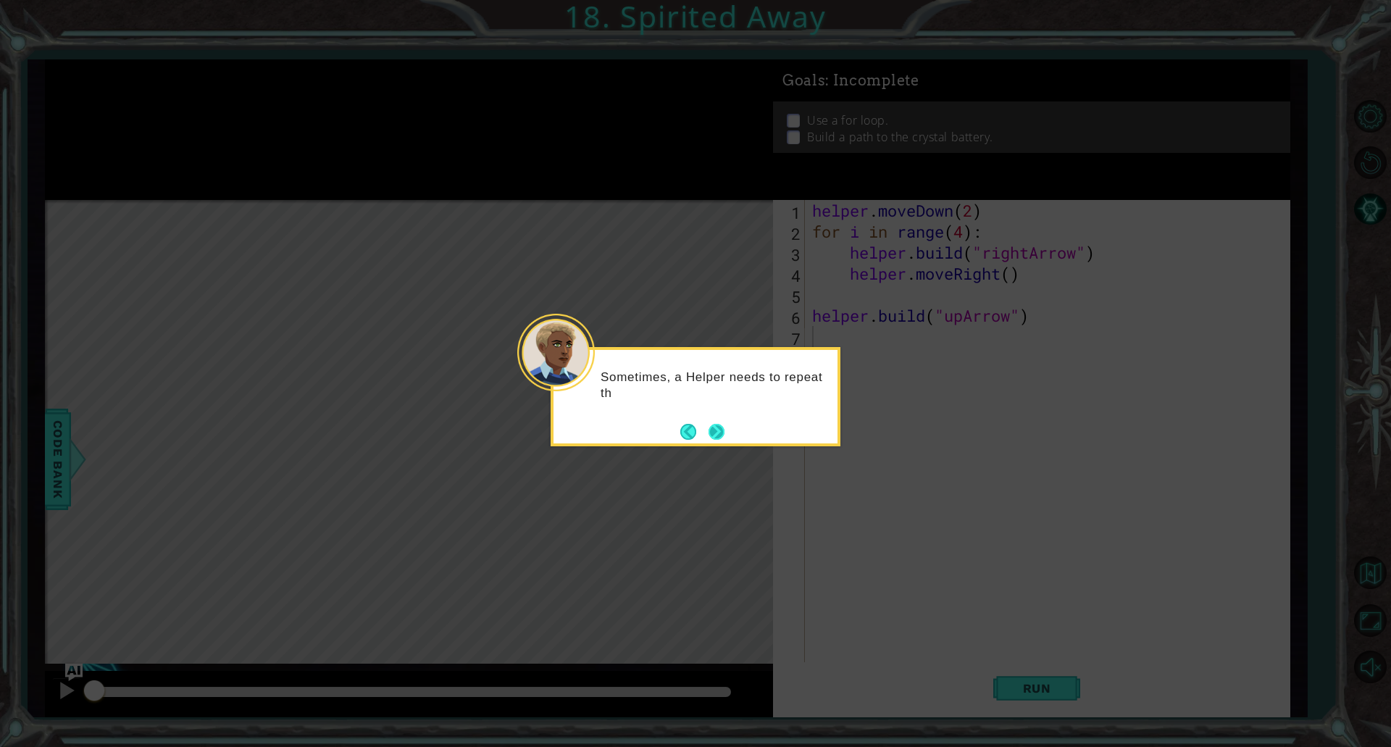
click at [725, 443] on div "Sometimes, a Helper needs to repeat th" at bounding box center [696, 396] width 290 height 99
click at [722, 443] on div "Sometimes, a Helper needs to repeat the same" at bounding box center [696, 396] width 290 height 99
click at [722, 443] on div "Sometimes, a Helper needs to repeat the same steps" at bounding box center [696, 396] width 290 height 99
click at [720, 431] on button "Next" at bounding box center [716, 431] width 17 height 17
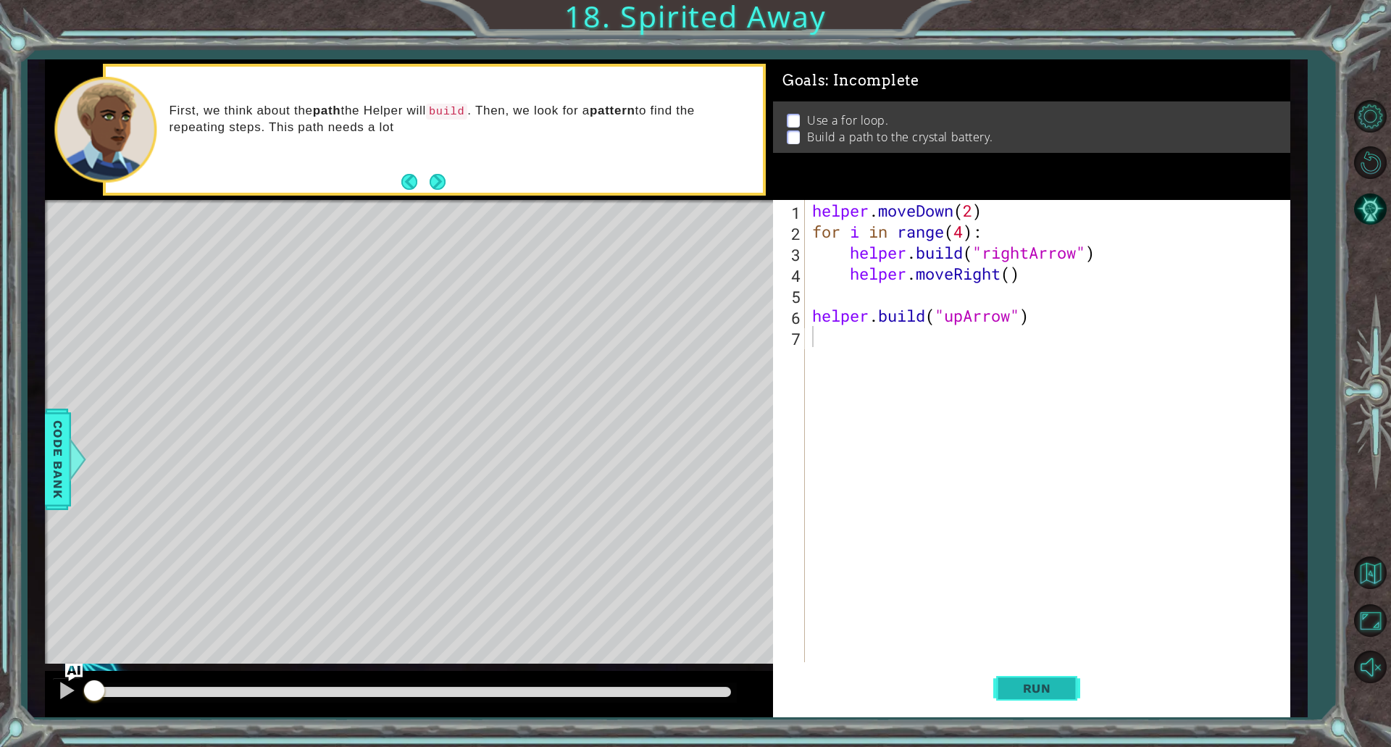
click at [1053, 673] on button "Run" at bounding box center [1036, 687] width 87 height 51
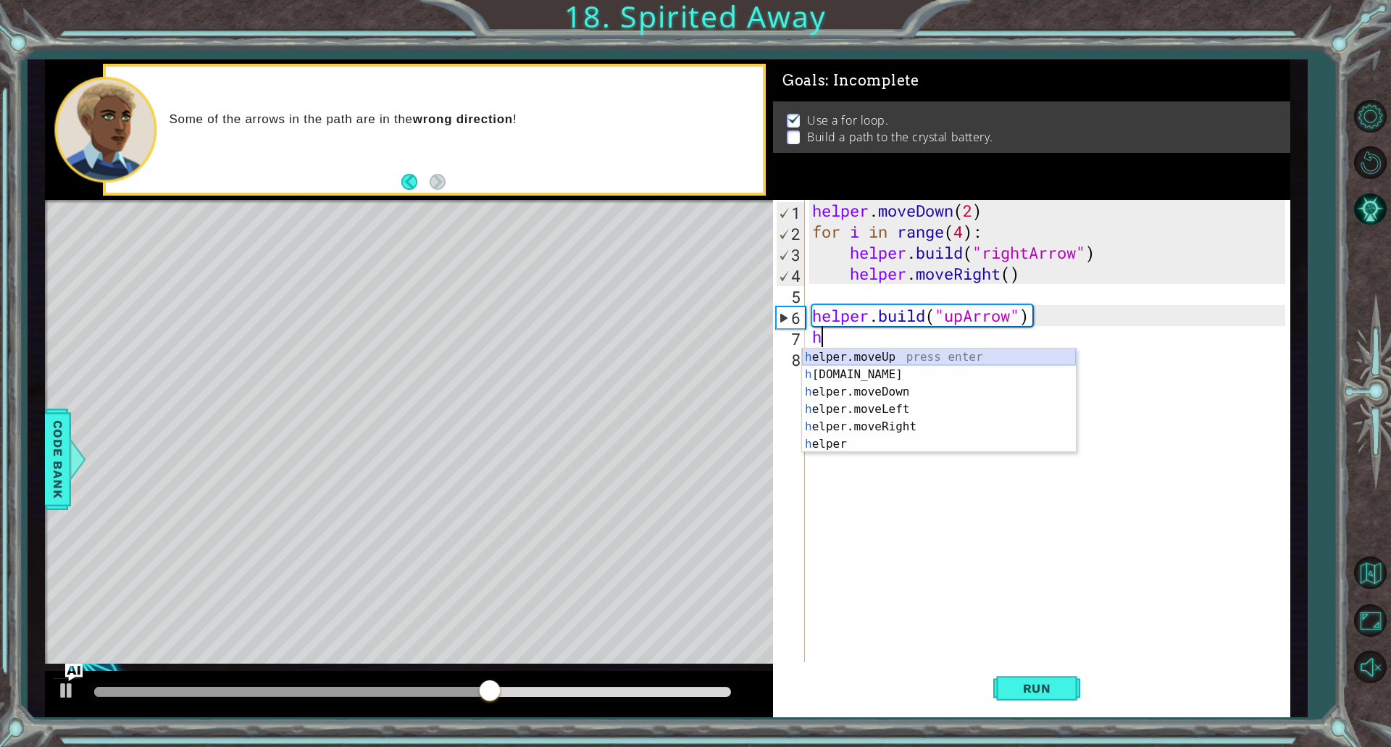
click at [871, 355] on div "h elper.moveUp press enter h [DOMAIN_NAME] press enter h elper.moveDown press e…" at bounding box center [939, 417] width 274 height 139
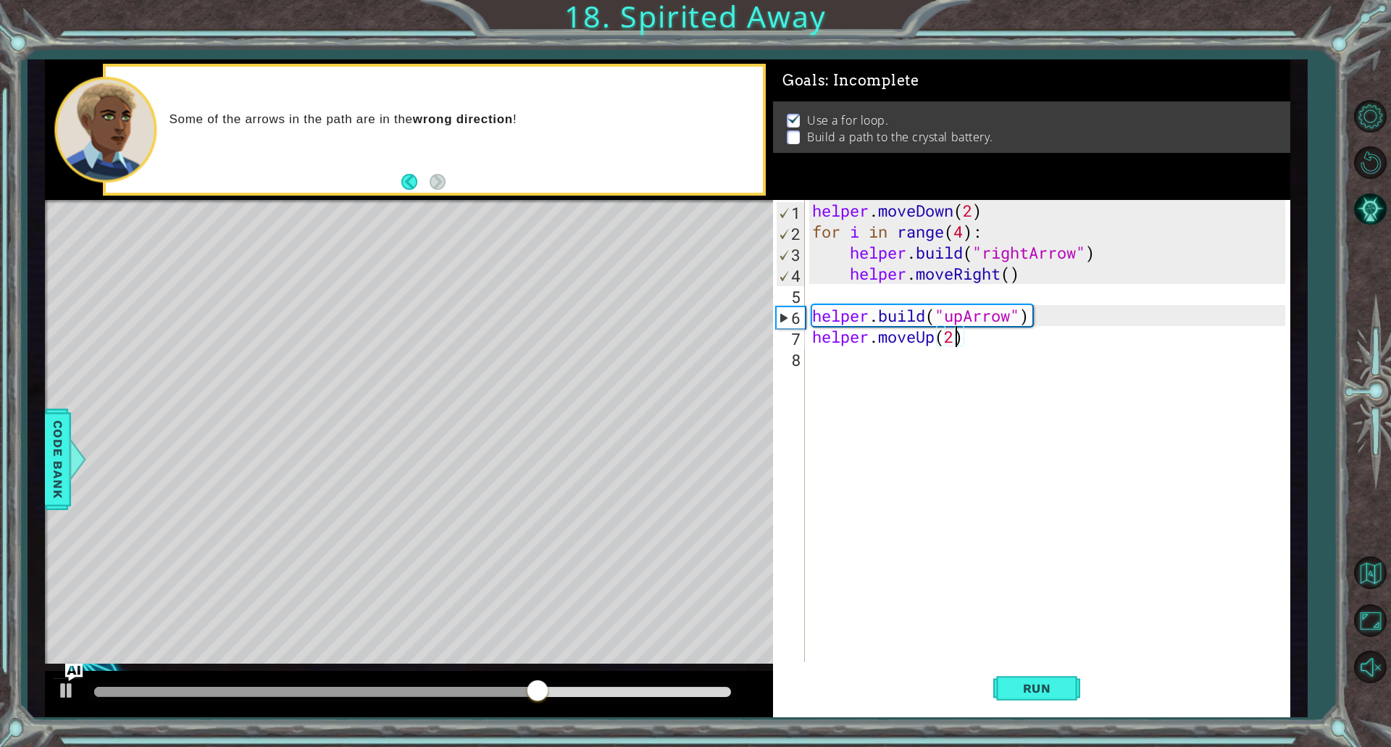
scroll to position [0, 6]
click at [1026, 688] on span "Run" at bounding box center [1036, 688] width 57 height 14
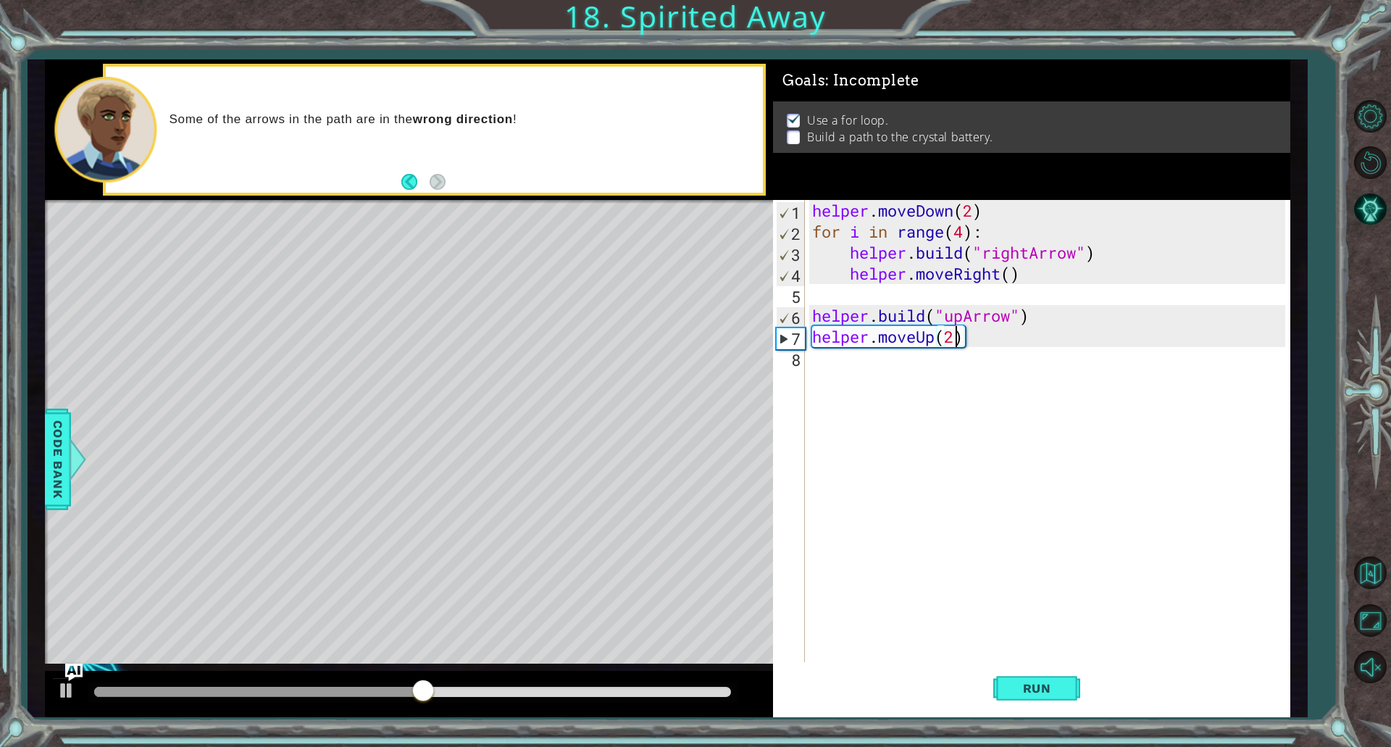
click at [1031, 317] on div "helper . moveDown ( 2 ) for i in range ( 4 ) : helper . build ( "rightArrow" ) …" at bounding box center [1050, 452] width 483 height 504
type textarea "[DOMAIN_NAME]("upArrow")"
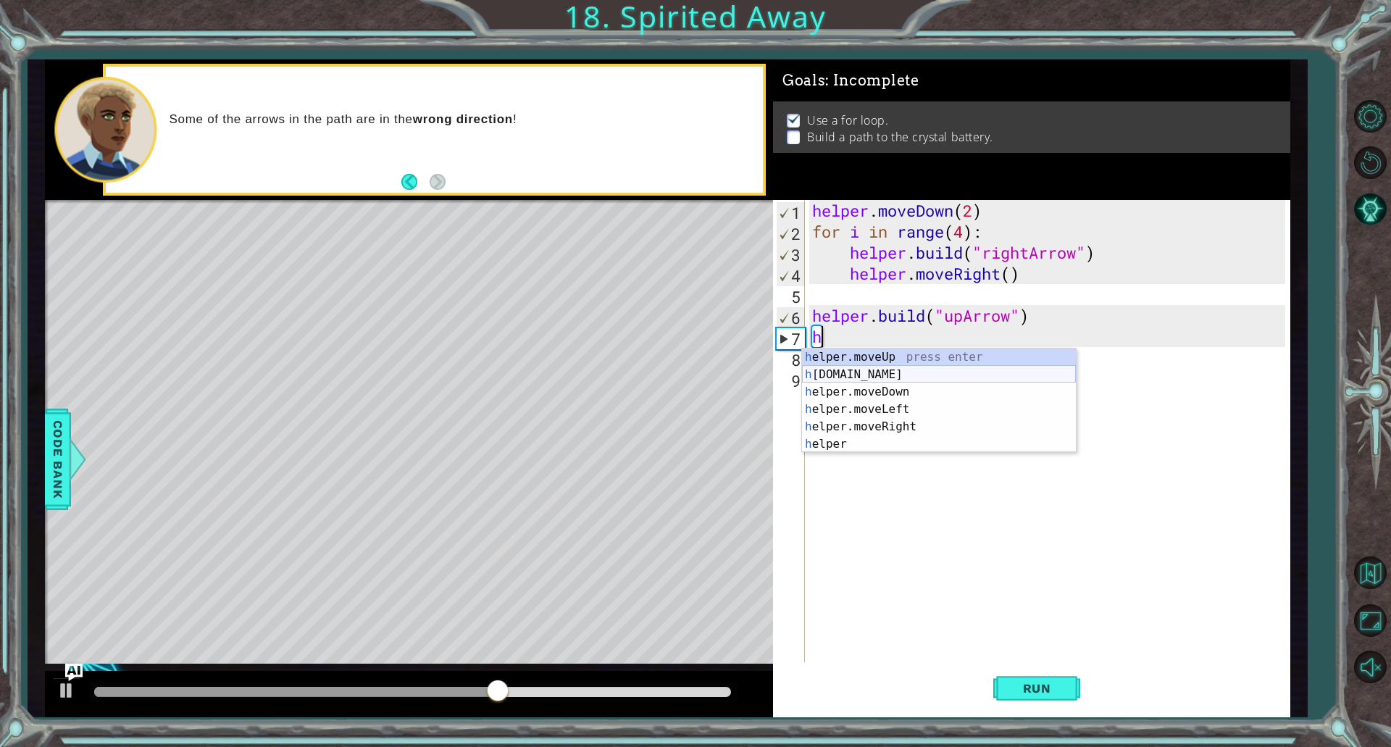
click at [886, 369] on div "h elper.moveUp press enter h [DOMAIN_NAME] press enter h elper.moveDown press e…" at bounding box center [939, 417] width 274 height 139
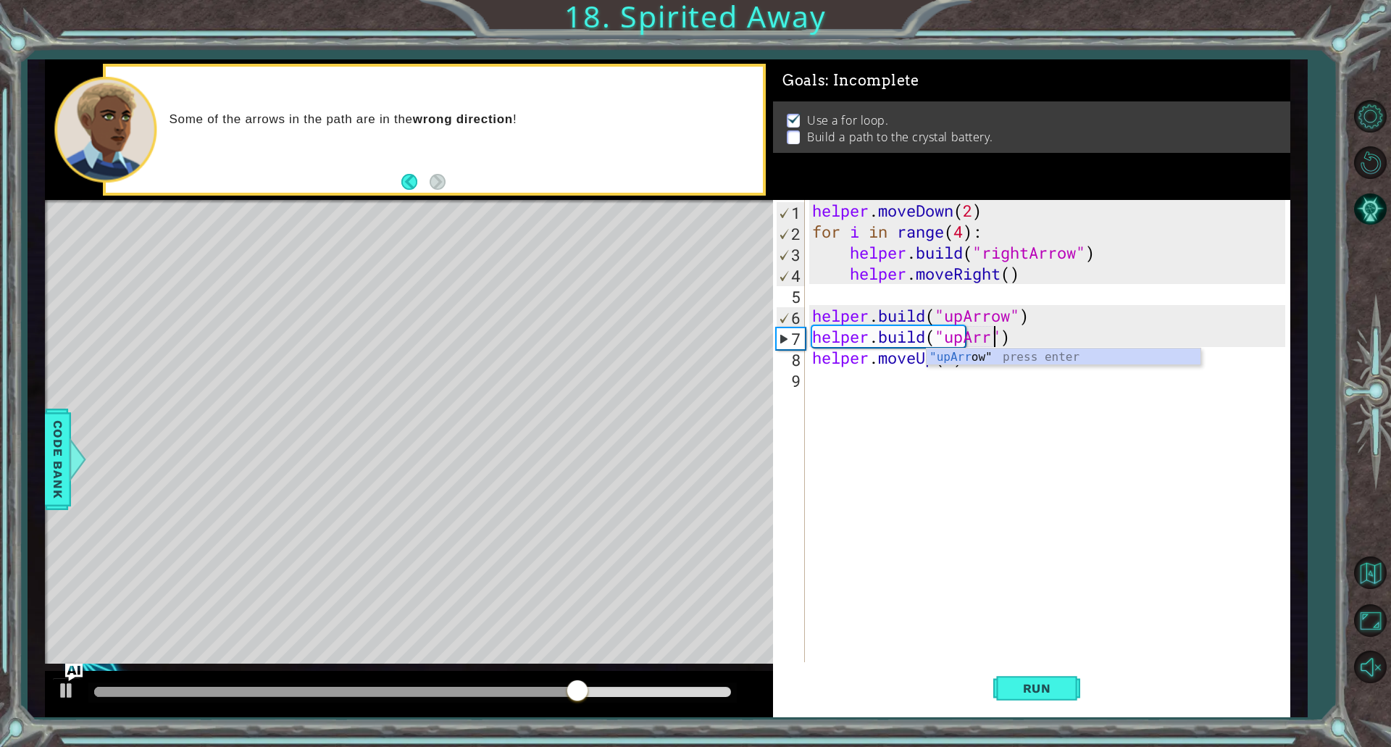
scroll to position [0, 9]
click at [1034, 691] on span "Run" at bounding box center [1036, 688] width 57 height 14
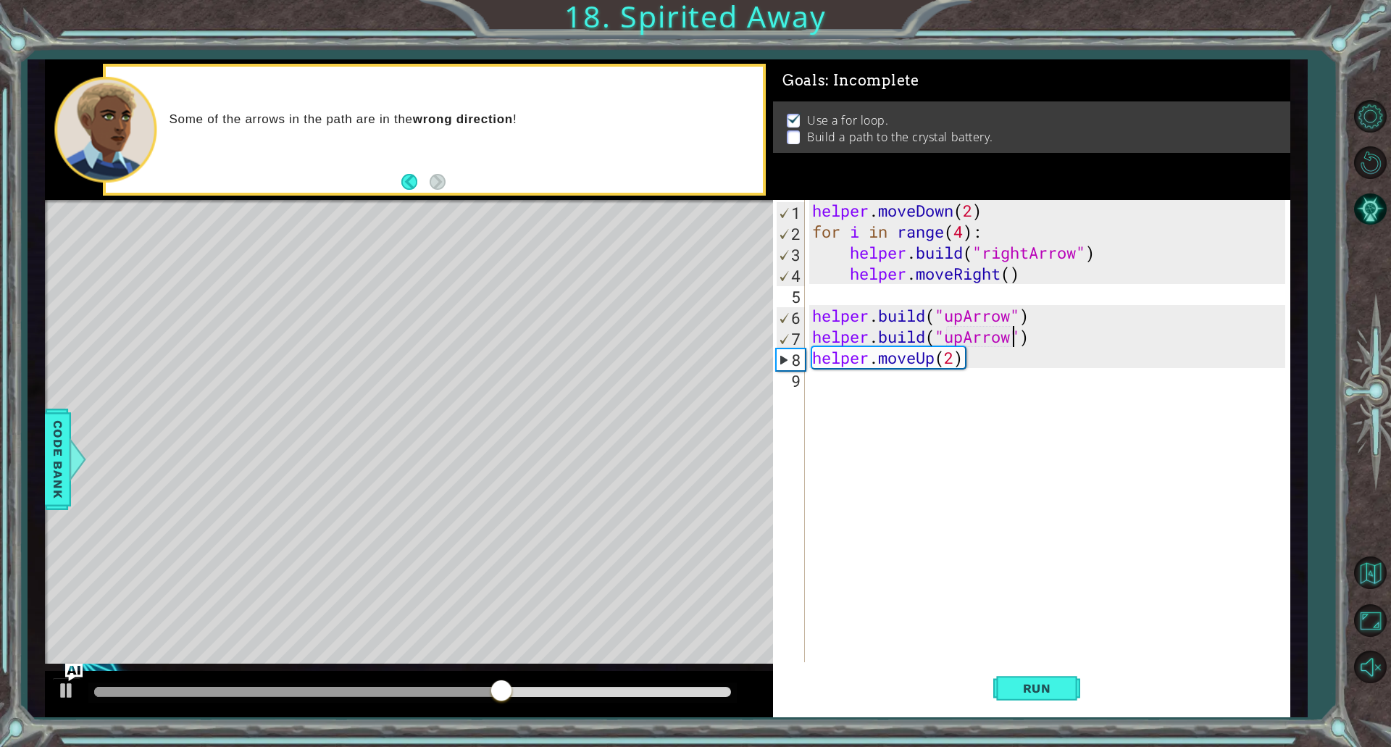
click at [785, 329] on div "7" at bounding box center [791, 338] width 28 height 21
type textarea "[DOMAIN_NAME]("upArrow")"
click at [1036, 340] on div "helper . moveDown ( 2 ) for i in range ( 4 ) : helper . build ( "rightArrow" ) …" at bounding box center [1050, 452] width 483 height 504
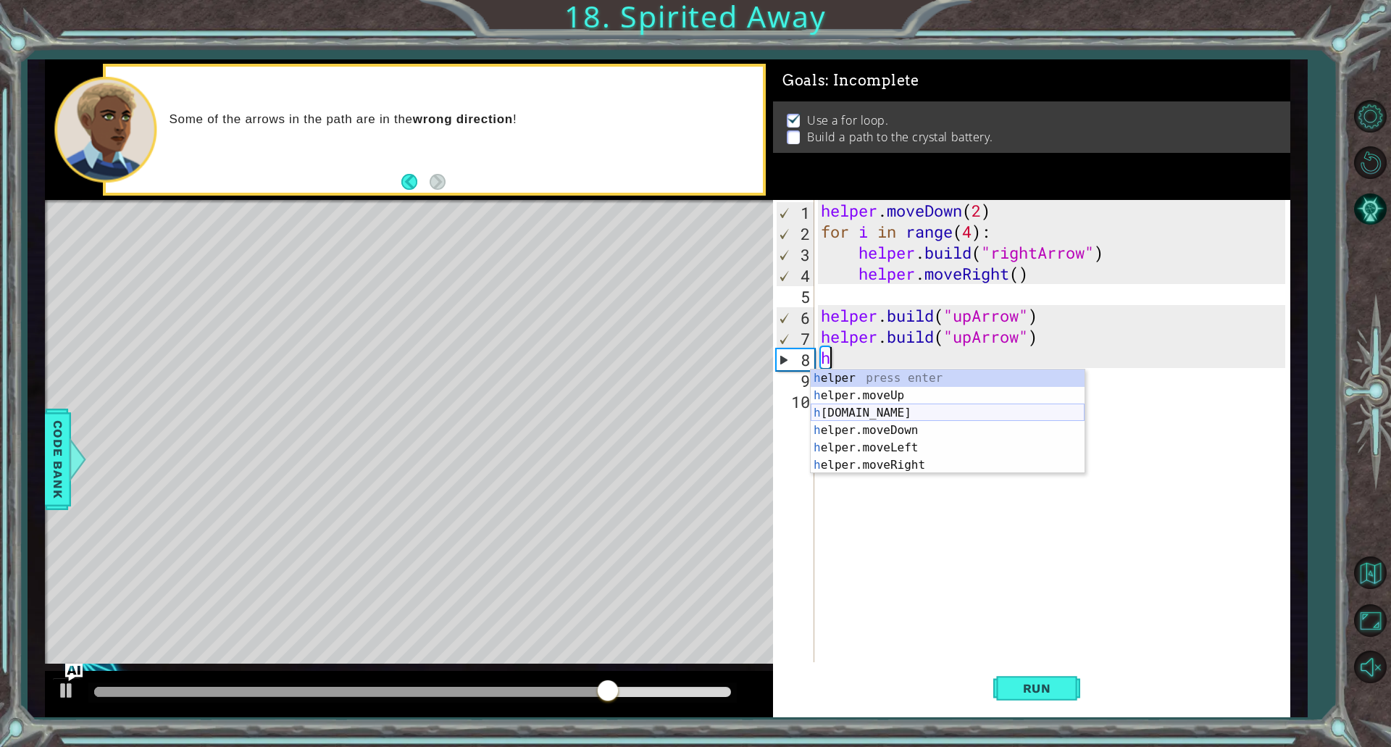
click at [890, 414] on div "h elper press enter h elper.moveUp press enter h [DOMAIN_NAME] press enter h el…" at bounding box center [948, 438] width 274 height 139
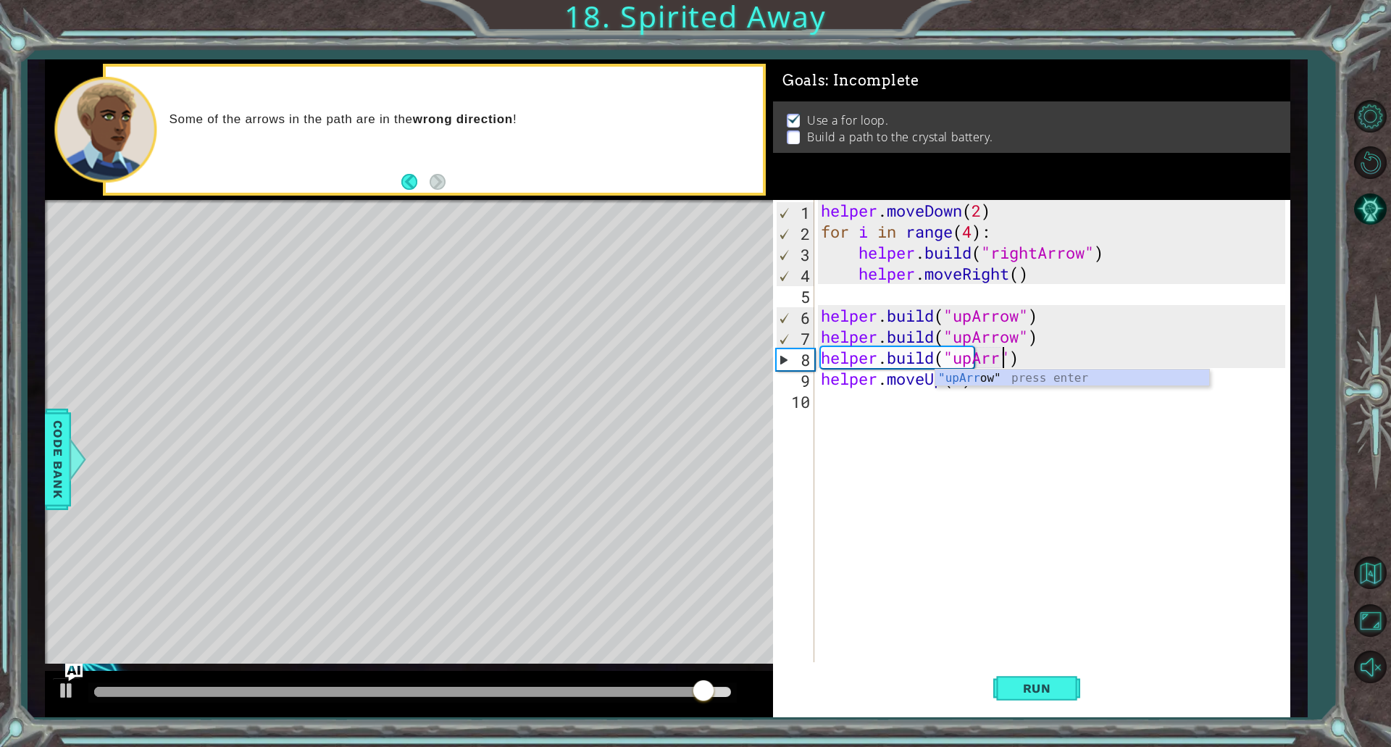
scroll to position [0, 9]
click at [1061, 690] on span "Run" at bounding box center [1036, 688] width 57 height 14
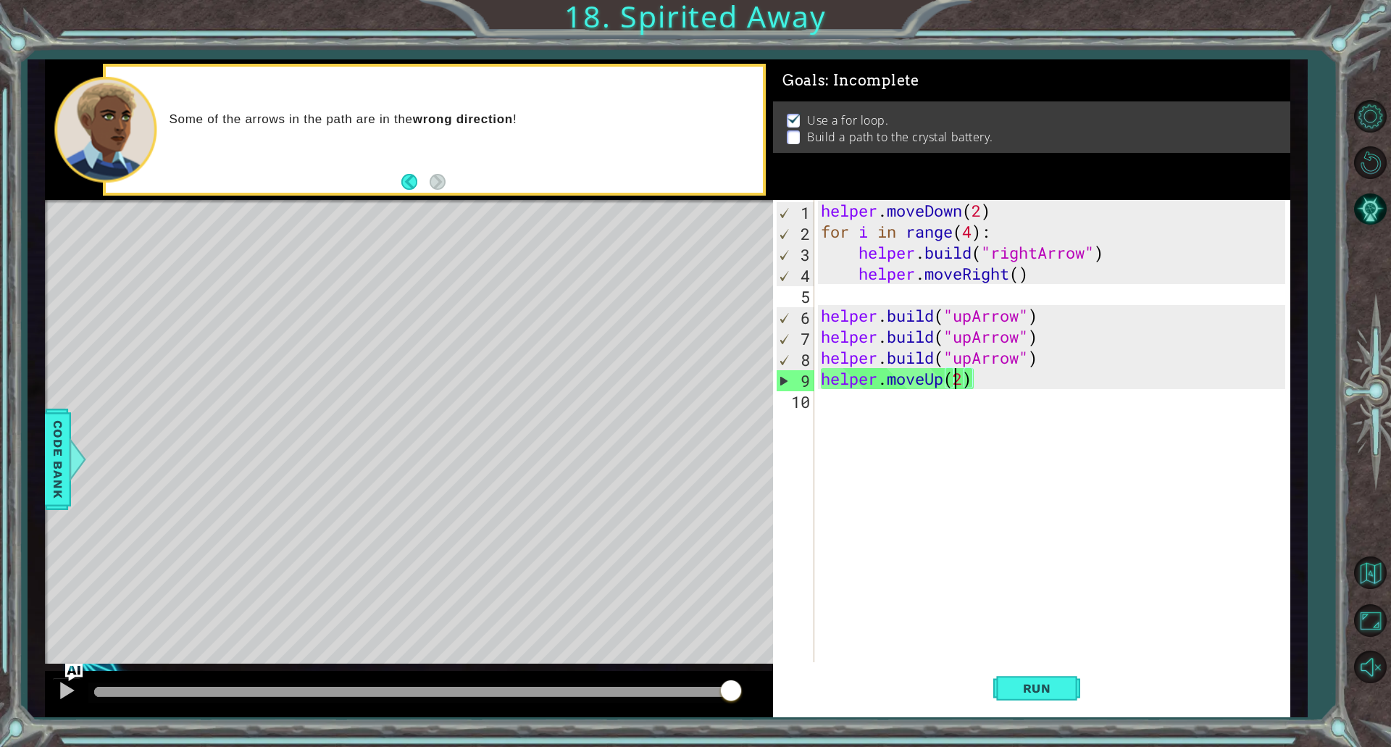
click at [956, 384] on div "helper . moveDown ( 2 ) for i in range ( 4 ) : helper . build ( "rightArrow" ) …" at bounding box center [1055, 452] width 474 height 504
type textarea "helper.moveUp(2)"
click at [961, 384] on div "helper . moveDown ( 2 ) for i in range ( 4 ) : helper . build ( "rightArrow" ) …" at bounding box center [1055, 452] width 474 height 504
click at [598, 12] on div "1 ההההההההההההההההההההההההההההההההההההההההההההההההההההההההההההההההההההההההההההה…" at bounding box center [695, 373] width 1391 height 747
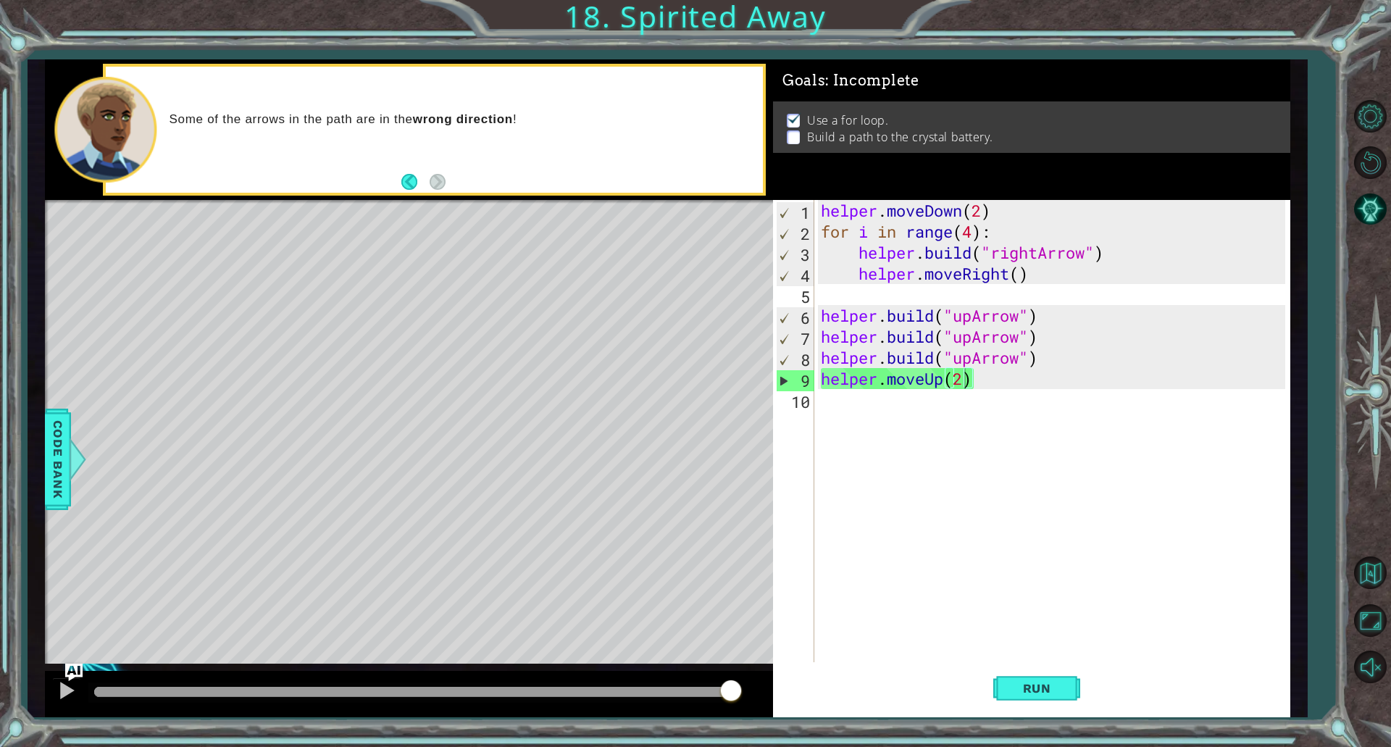
drag, startPoint x: 600, startPoint y: 12, endPoint x: 631, endPoint y: 23, distance: 32.6
click at [618, 20] on div "1 ההההההההההההההההההההההההההההההההההההההההההההההההההההההההההההההההההההההההההההה…" at bounding box center [695, 373] width 1391 height 747
click at [631, 23] on div "1 ההההההההההההההההההההההההההההההההההההההההההההההההההההההההההההההההההההההההההההה…" at bounding box center [695, 373] width 1391 height 747
drag, startPoint x: 634, startPoint y: 25, endPoint x: 714, endPoint y: 115, distance: 121.1
click at [648, 36] on div "1 ההההההההההההההההההההההההההההההההההההההההההההההההההההההההההההההההההההההההההההה…" at bounding box center [695, 373] width 1391 height 747
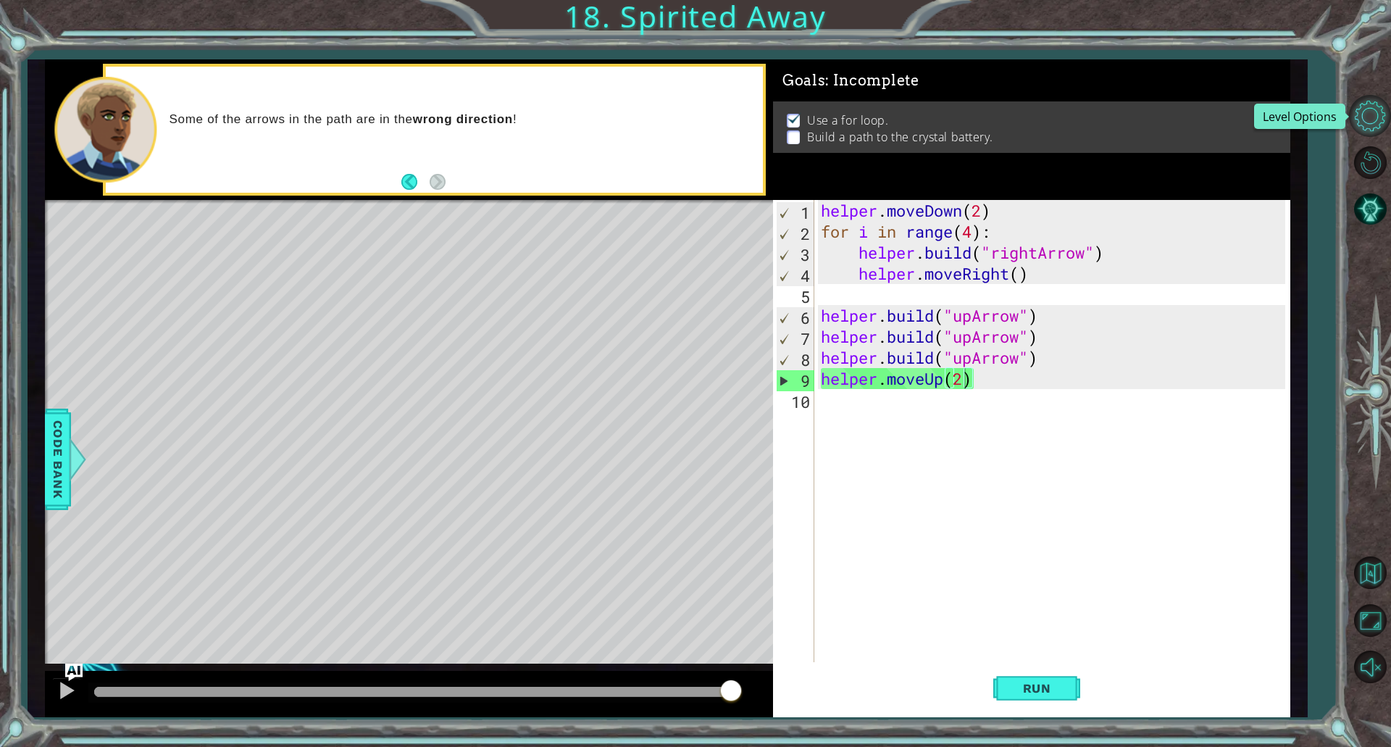
click at [1372, 125] on button "Level Options" at bounding box center [1370, 116] width 42 height 42
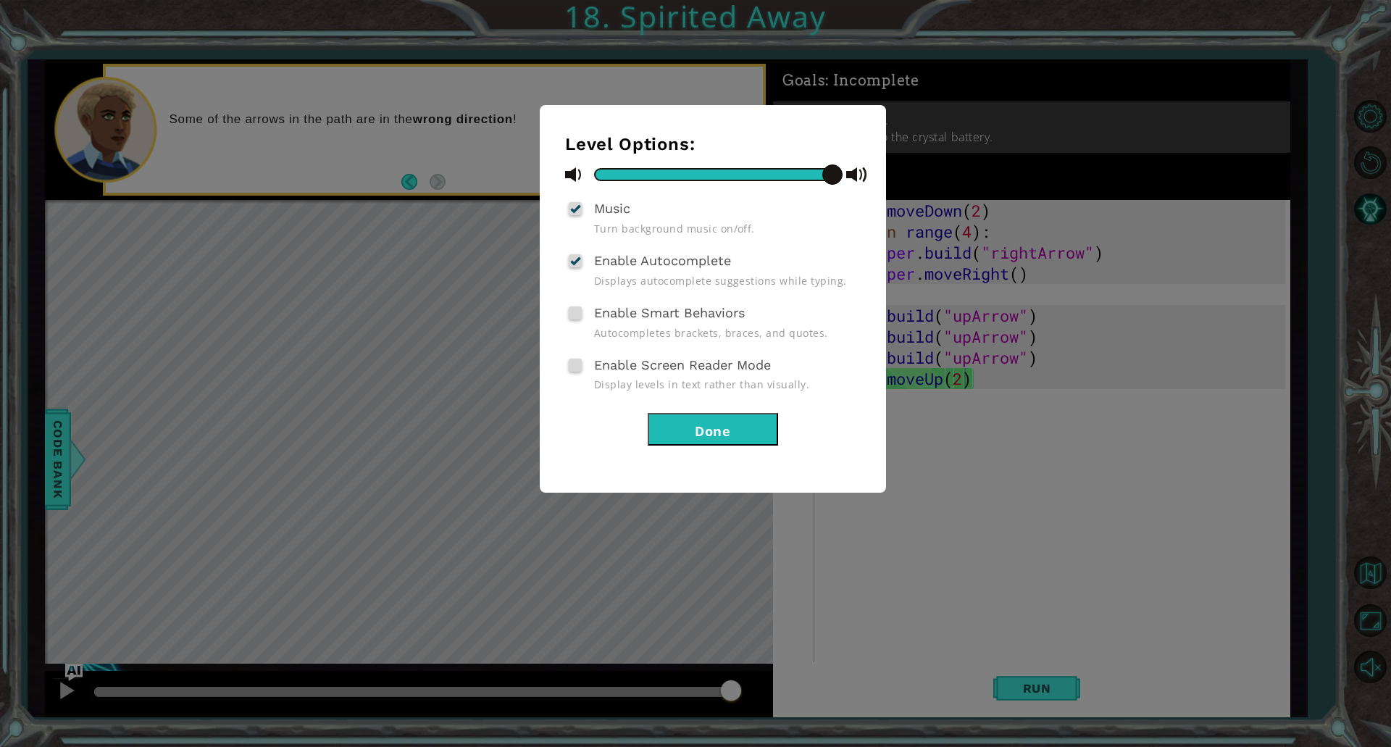
click at [955, 201] on div "Level Options: Music Turn background music on/off. Enable Autocomplete Displays…" at bounding box center [695, 373] width 1391 height 747
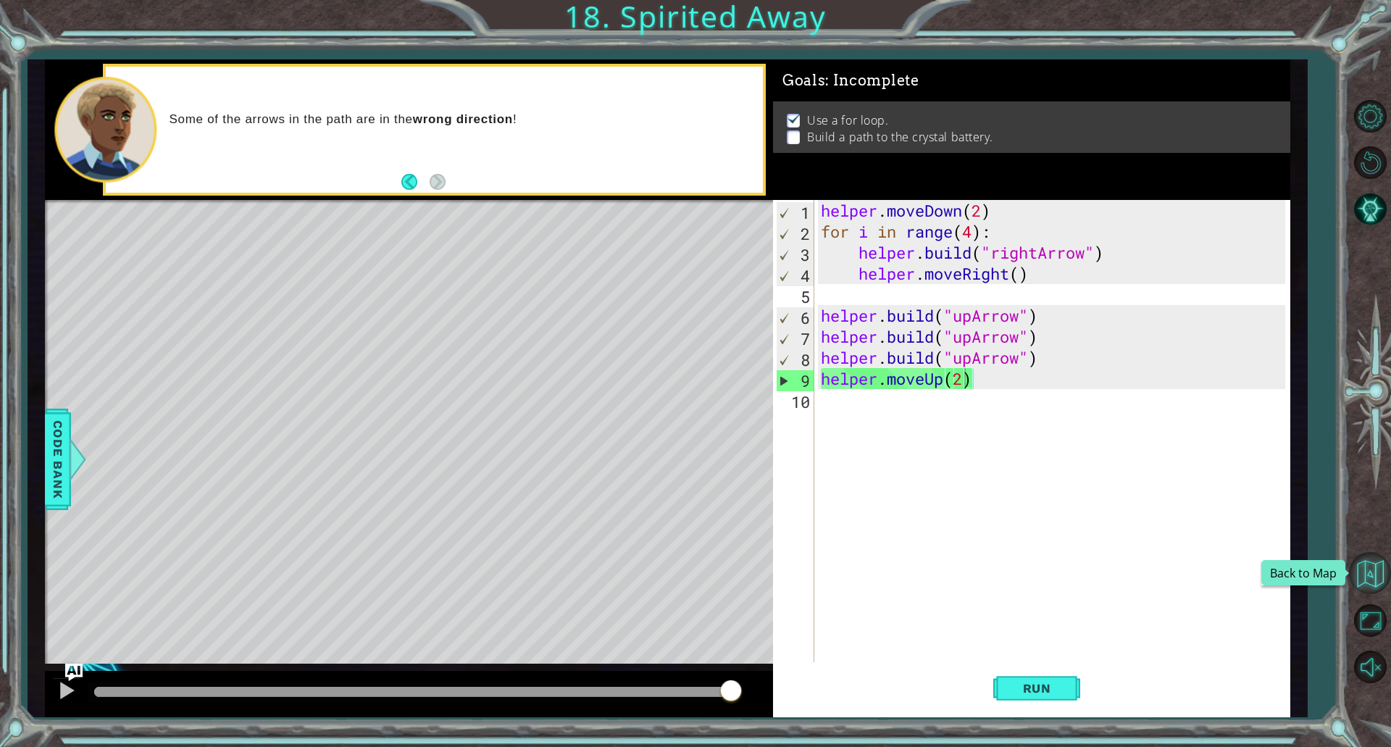
click at [1361, 590] on button "Back to Map" at bounding box center [1370, 573] width 42 height 42
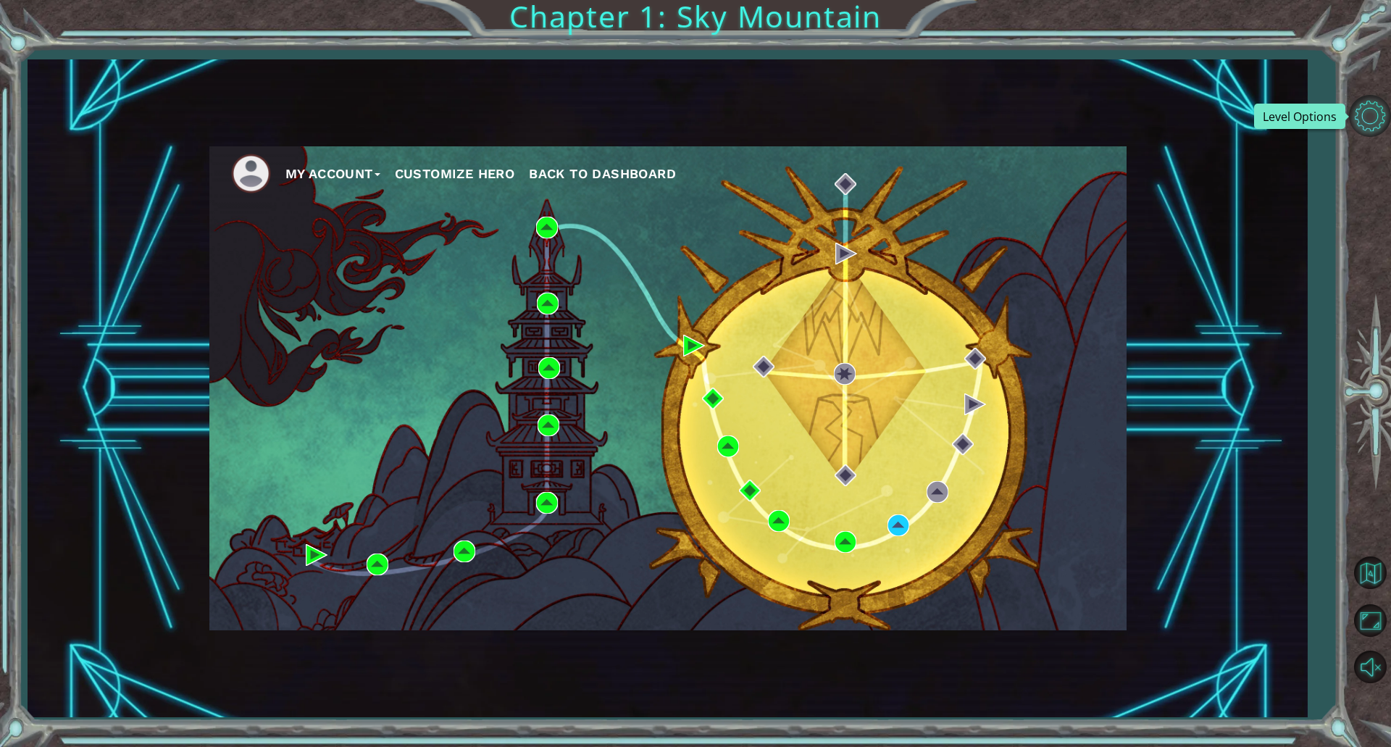
click at [1366, 120] on button "Level Options" at bounding box center [1370, 116] width 42 height 42
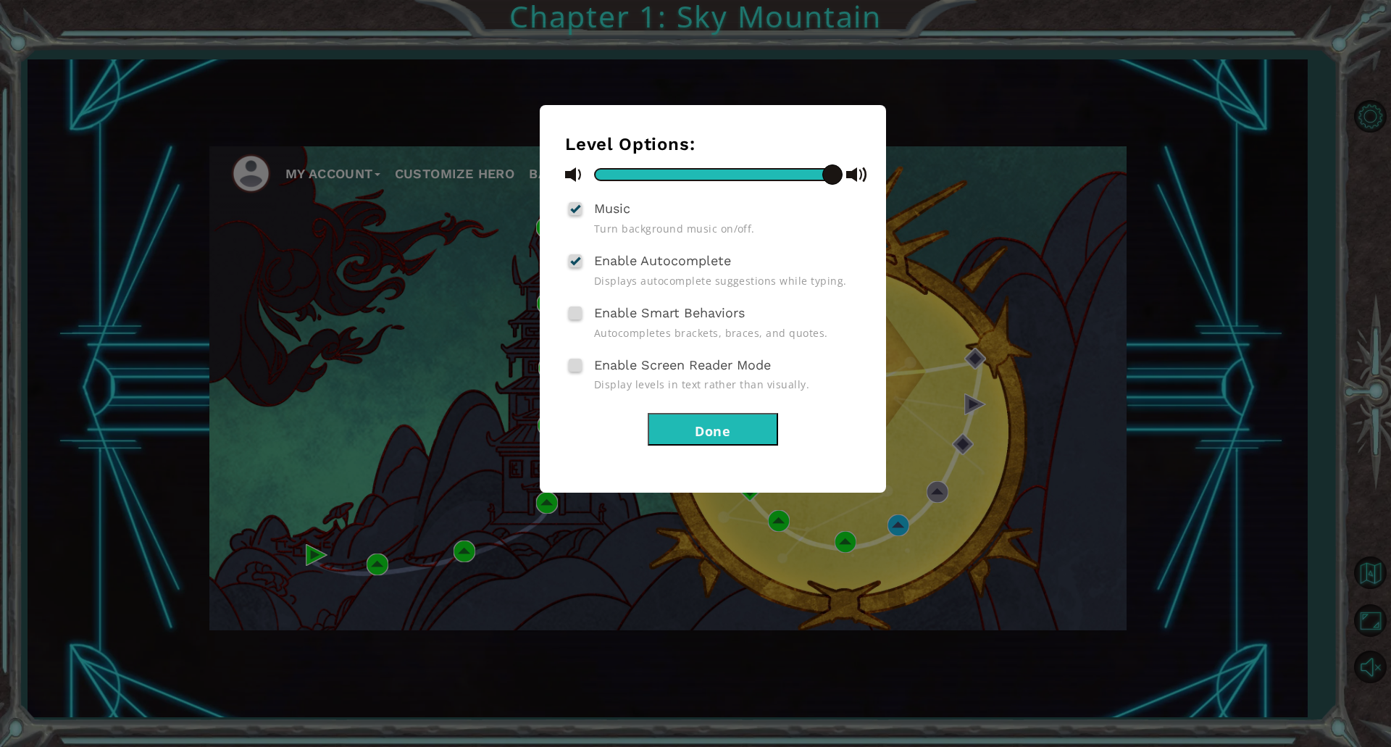
click at [713, 435] on button "Done" at bounding box center [713, 429] width 130 height 33
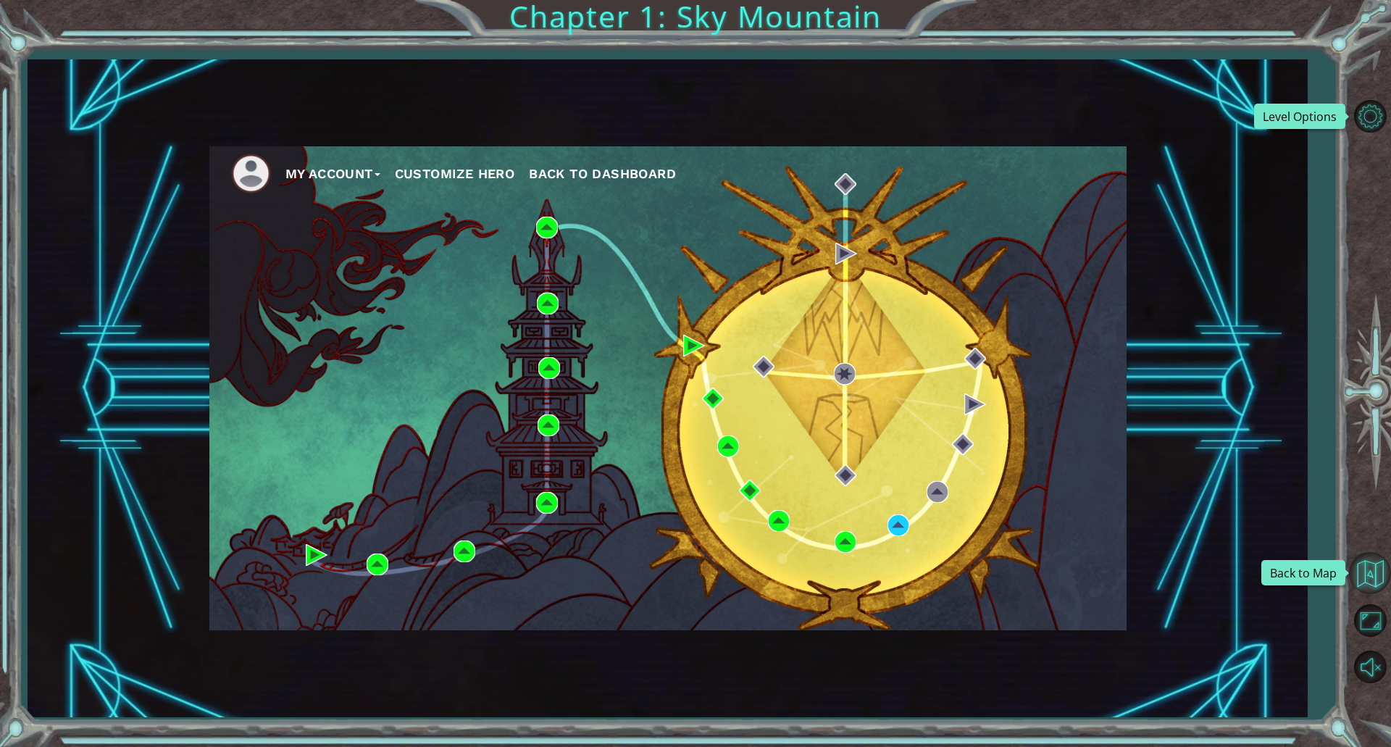
click at [1365, 577] on button "Back to Map" at bounding box center [1370, 573] width 42 height 42
click at [1363, 98] on button "Level Options" at bounding box center [1370, 116] width 42 height 42
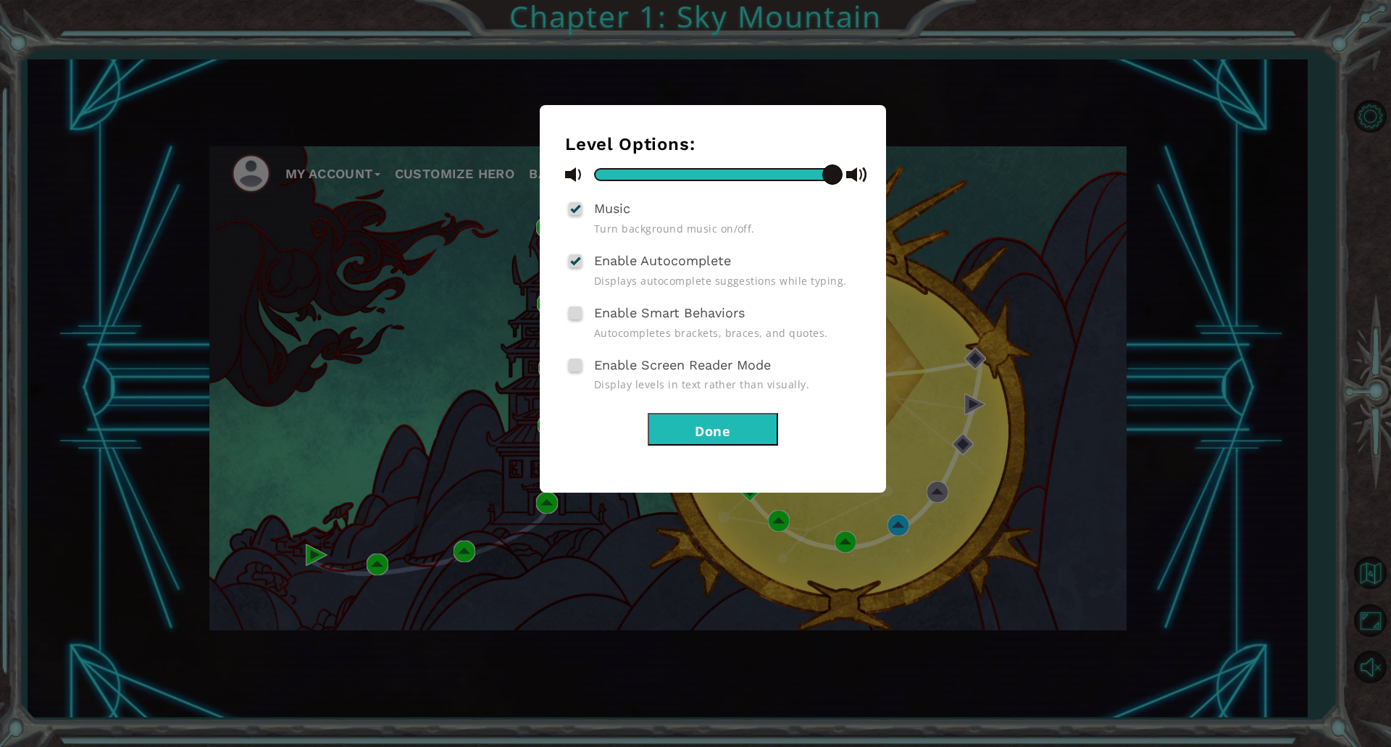
click at [717, 438] on button "Done" at bounding box center [713, 429] width 130 height 33
